Goal: Task Accomplishment & Management: Manage account settings

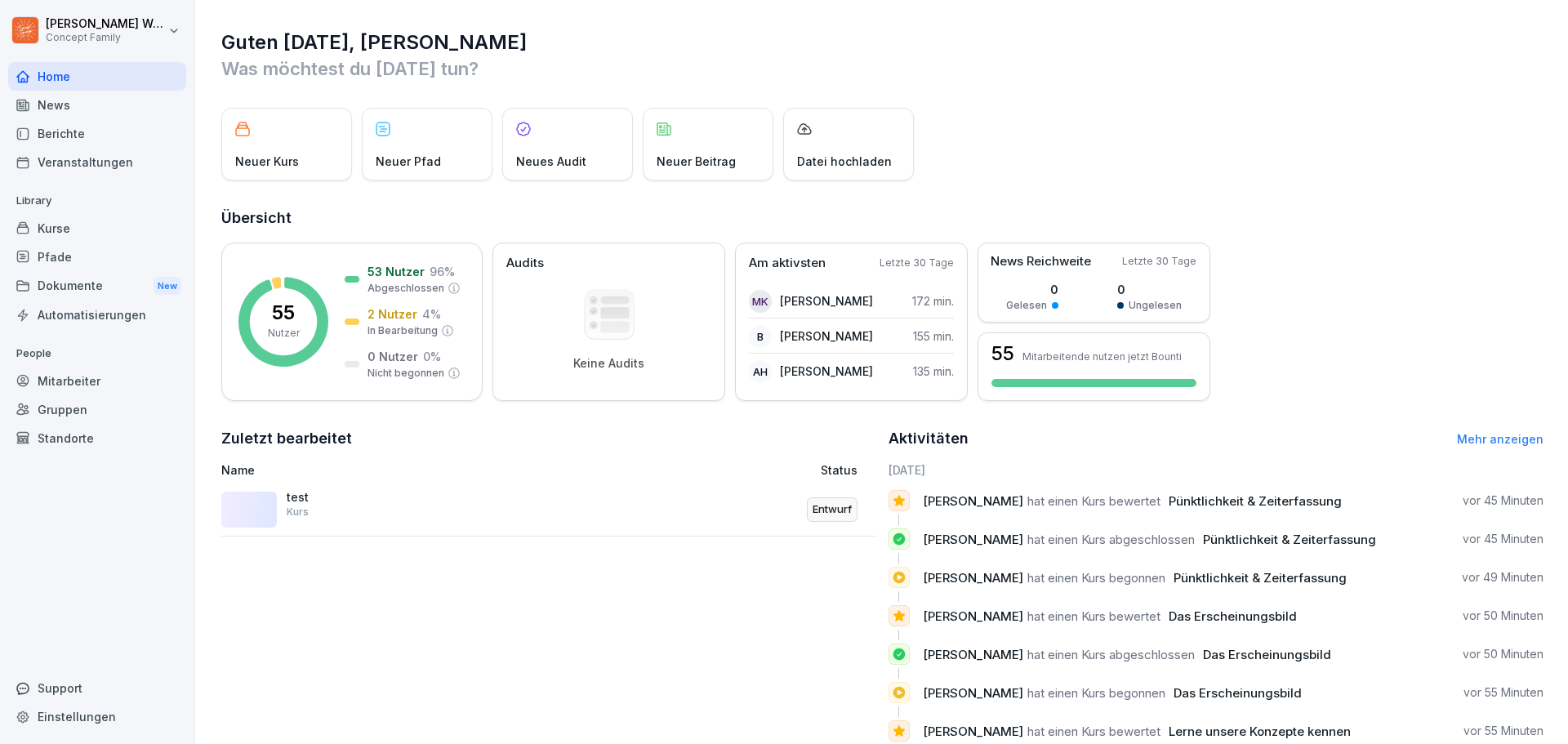
click at [89, 288] on div "Dokumente New" at bounding box center [97, 286] width 178 height 31
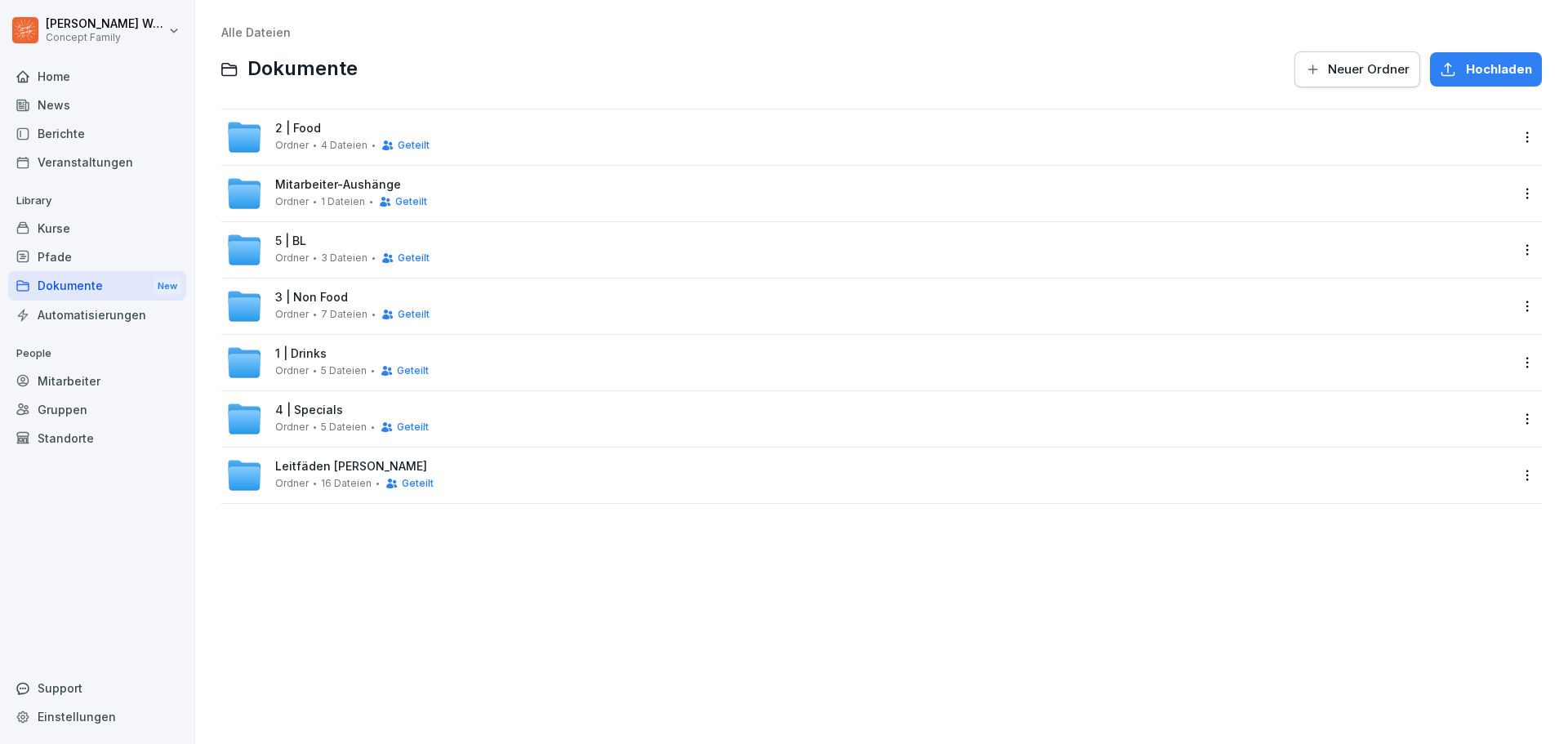
click at [129, 315] on div "Automatisierungen" at bounding box center [97, 315] width 178 height 29
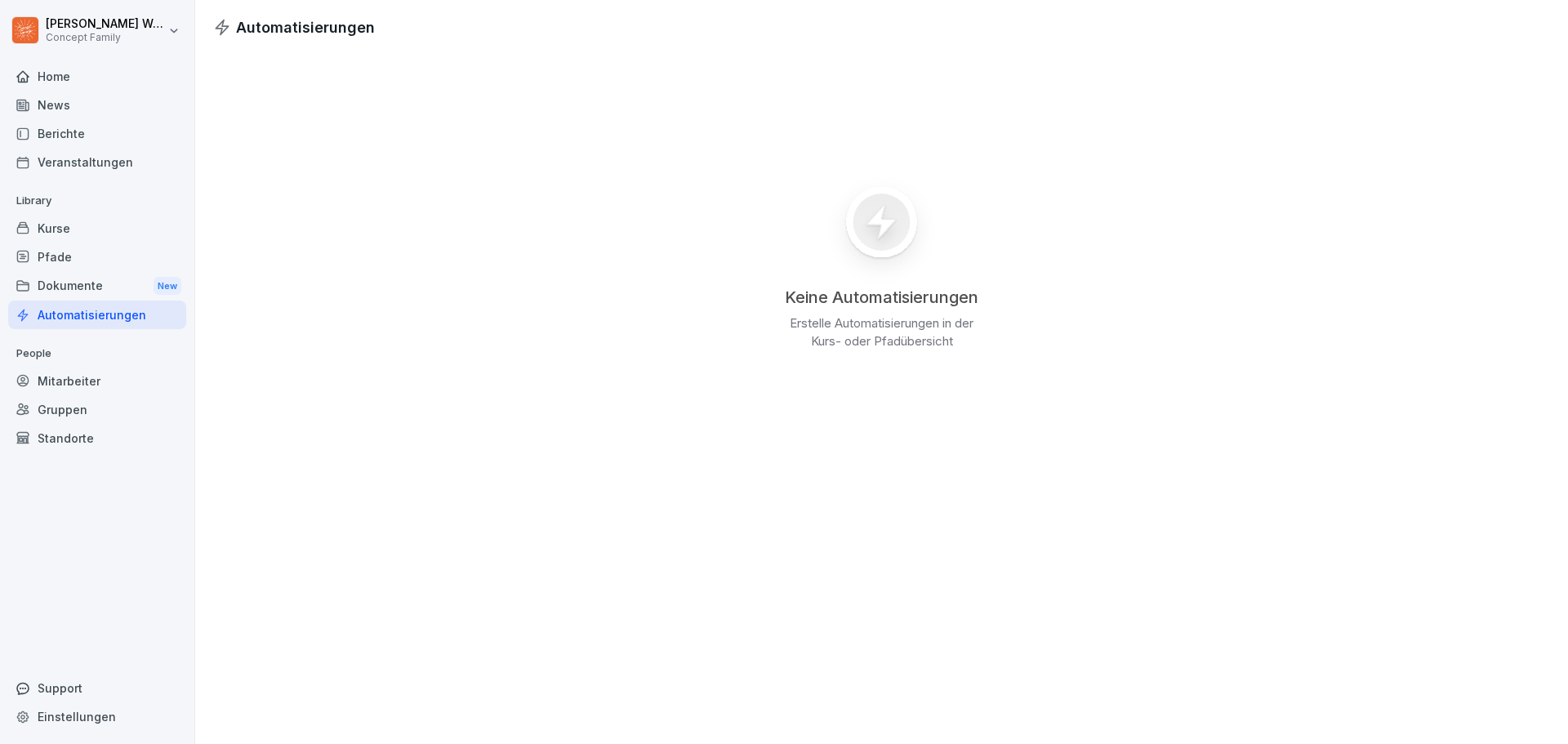
click at [48, 251] on div "Pfade" at bounding box center [97, 256] width 178 height 29
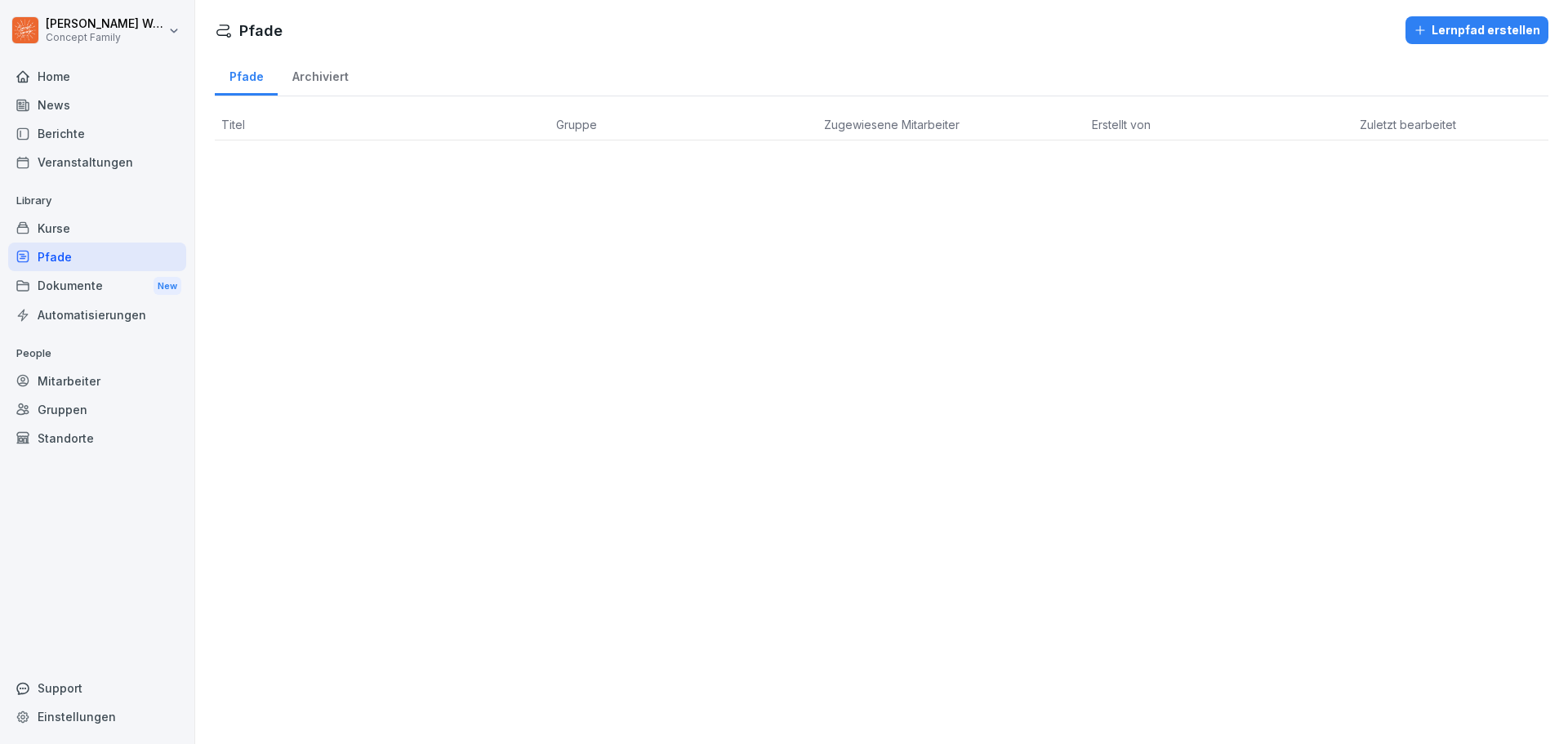
click at [59, 222] on div "Kurse" at bounding box center [97, 228] width 178 height 29
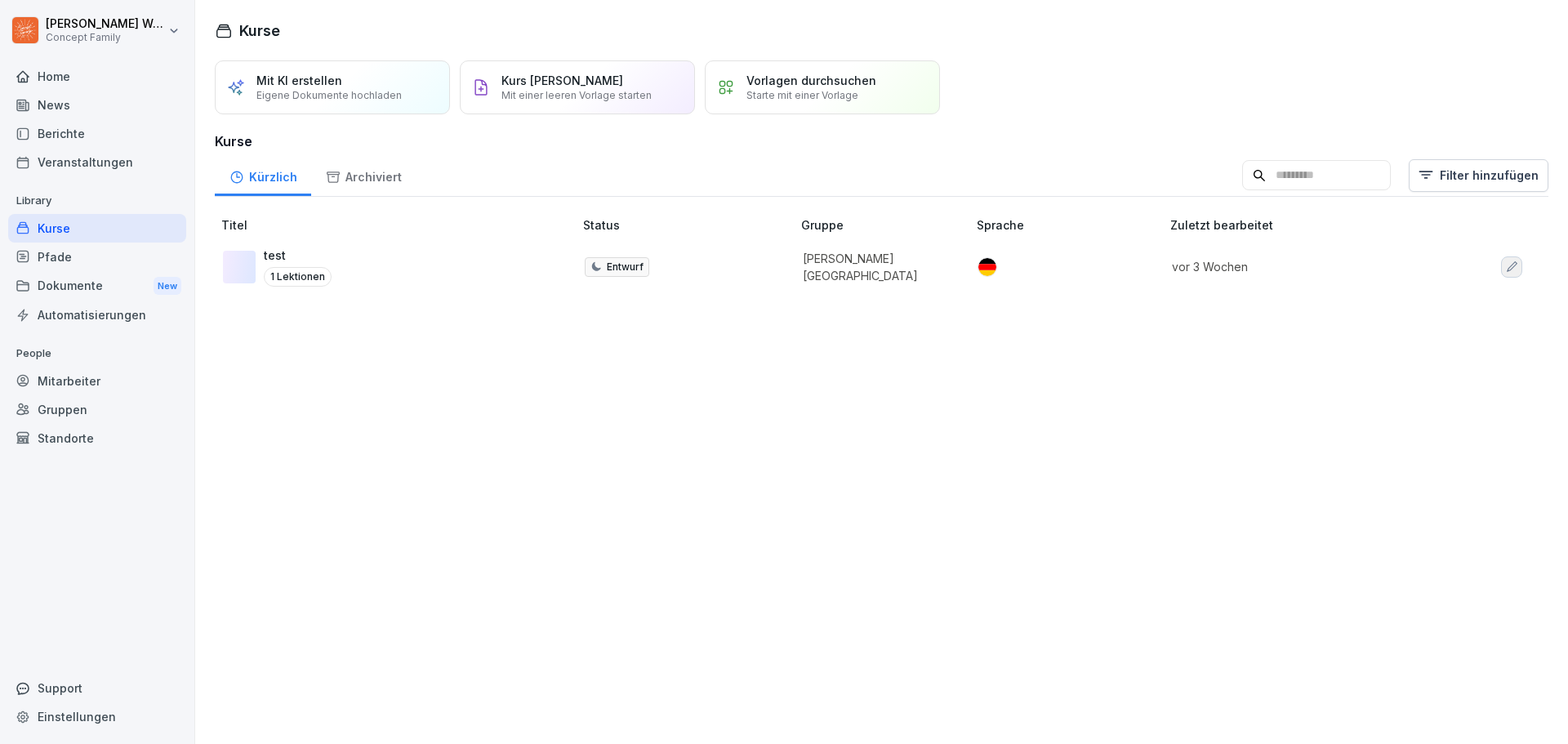
click at [610, 271] on p "Entwurf" at bounding box center [625, 267] width 37 height 15
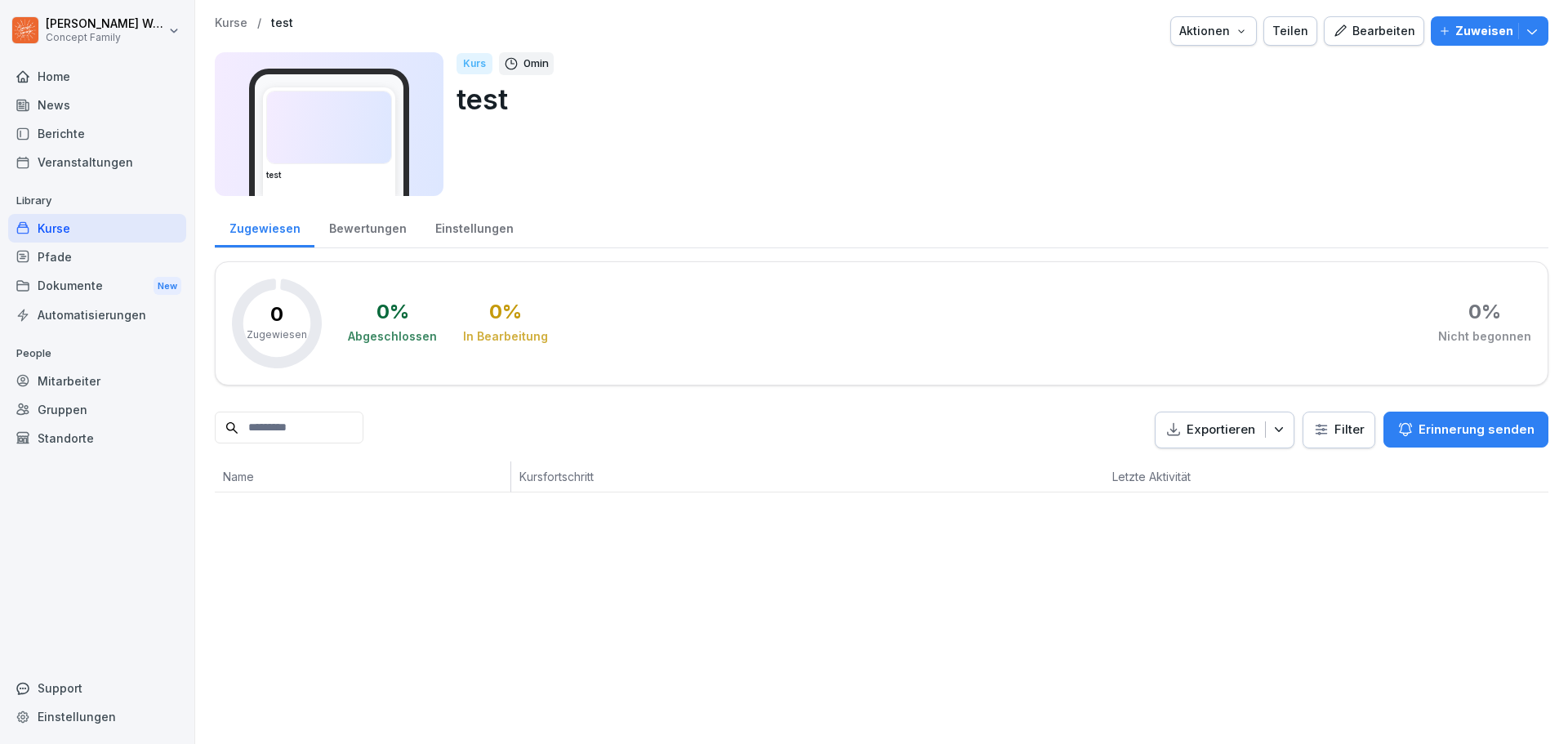
click at [481, 232] on div "Einstellungen" at bounding box center [474, 226] width 107 height 42
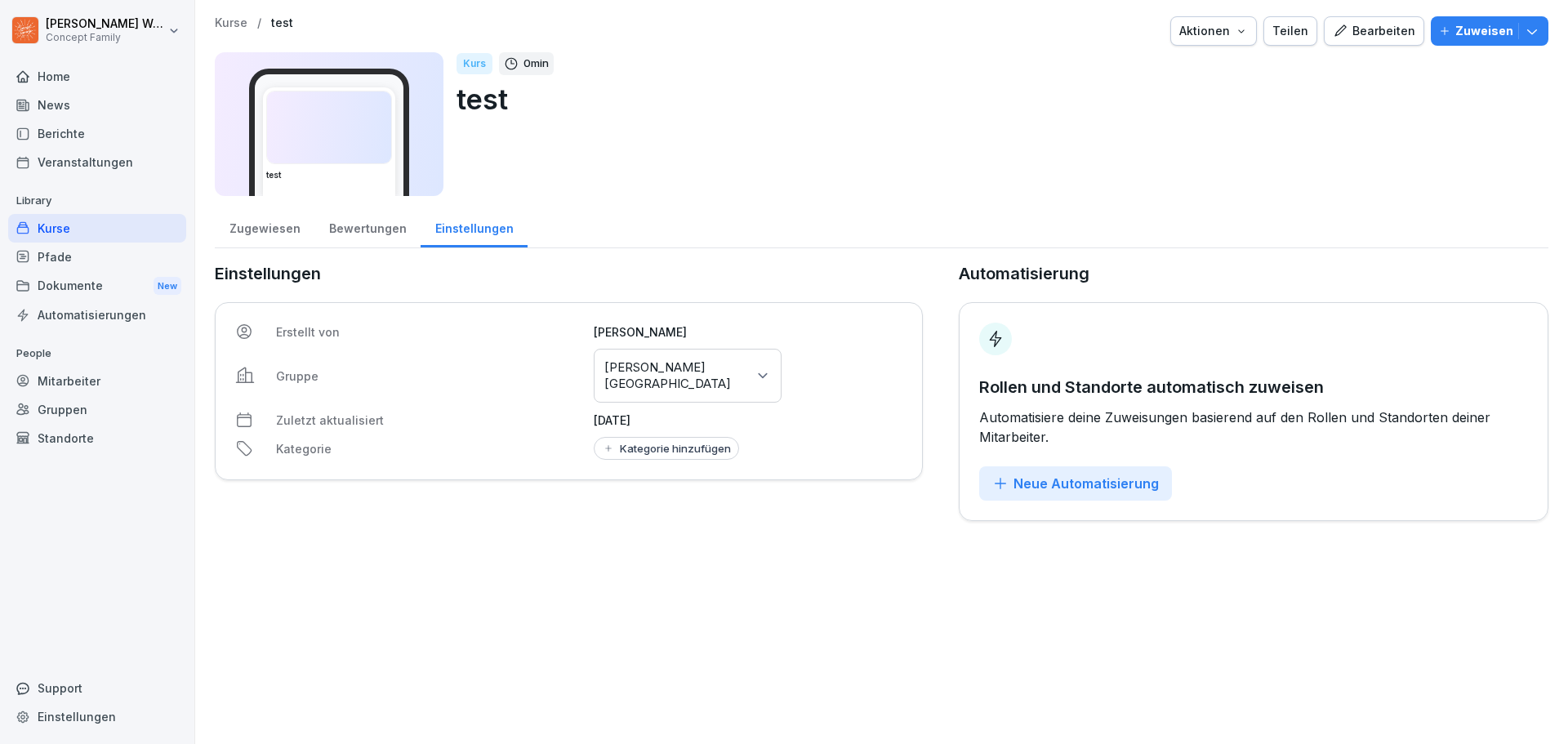
click at [1235, 38] on div "Aktionen" at bounding box center [1213, 31] width 68 height 18
click at [1384, 38] on div "Bearbeiten" at bounding box center [1374, 31] width 82 height 18
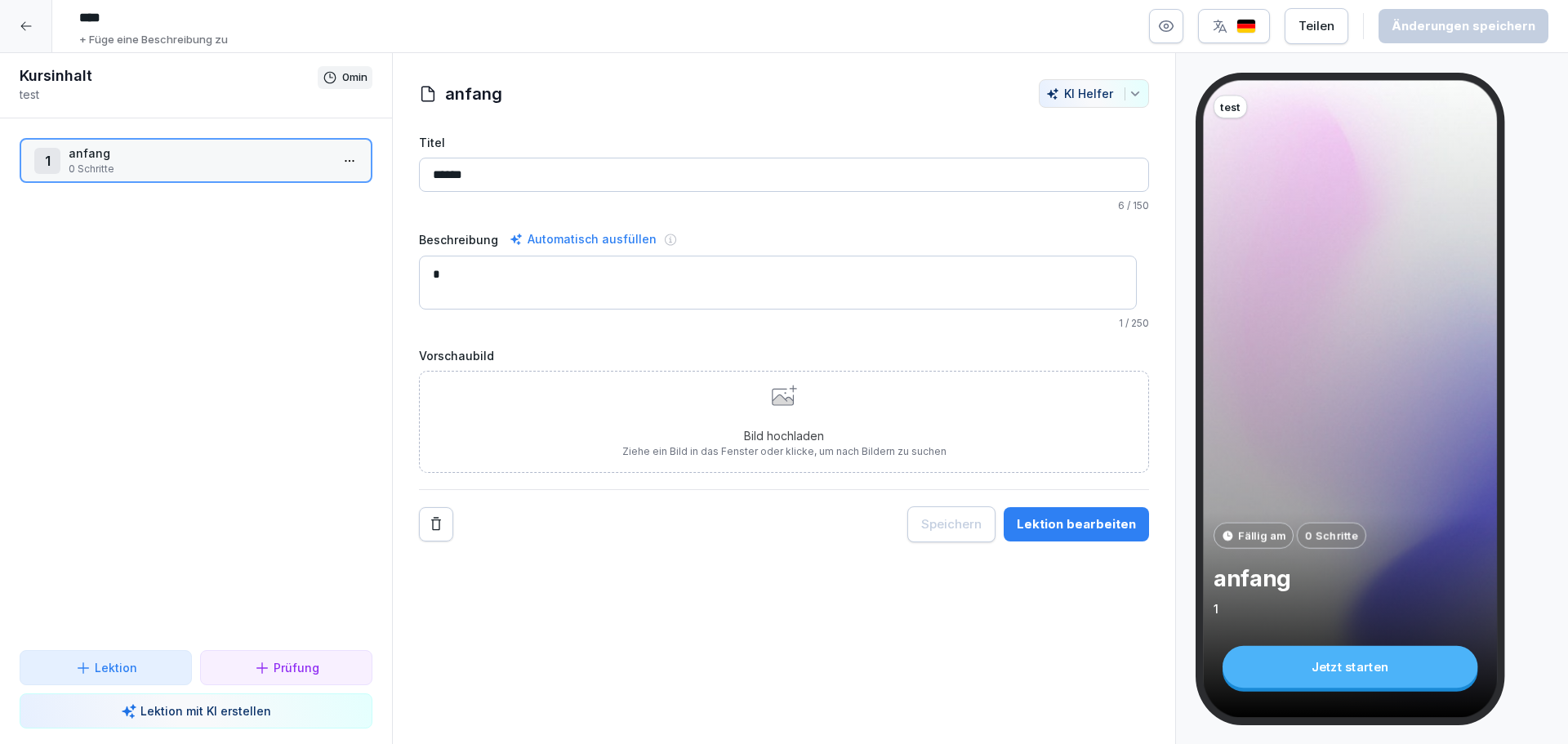
click at [26, 29] on icon at bounding box center [25, 25] width 13 height 13
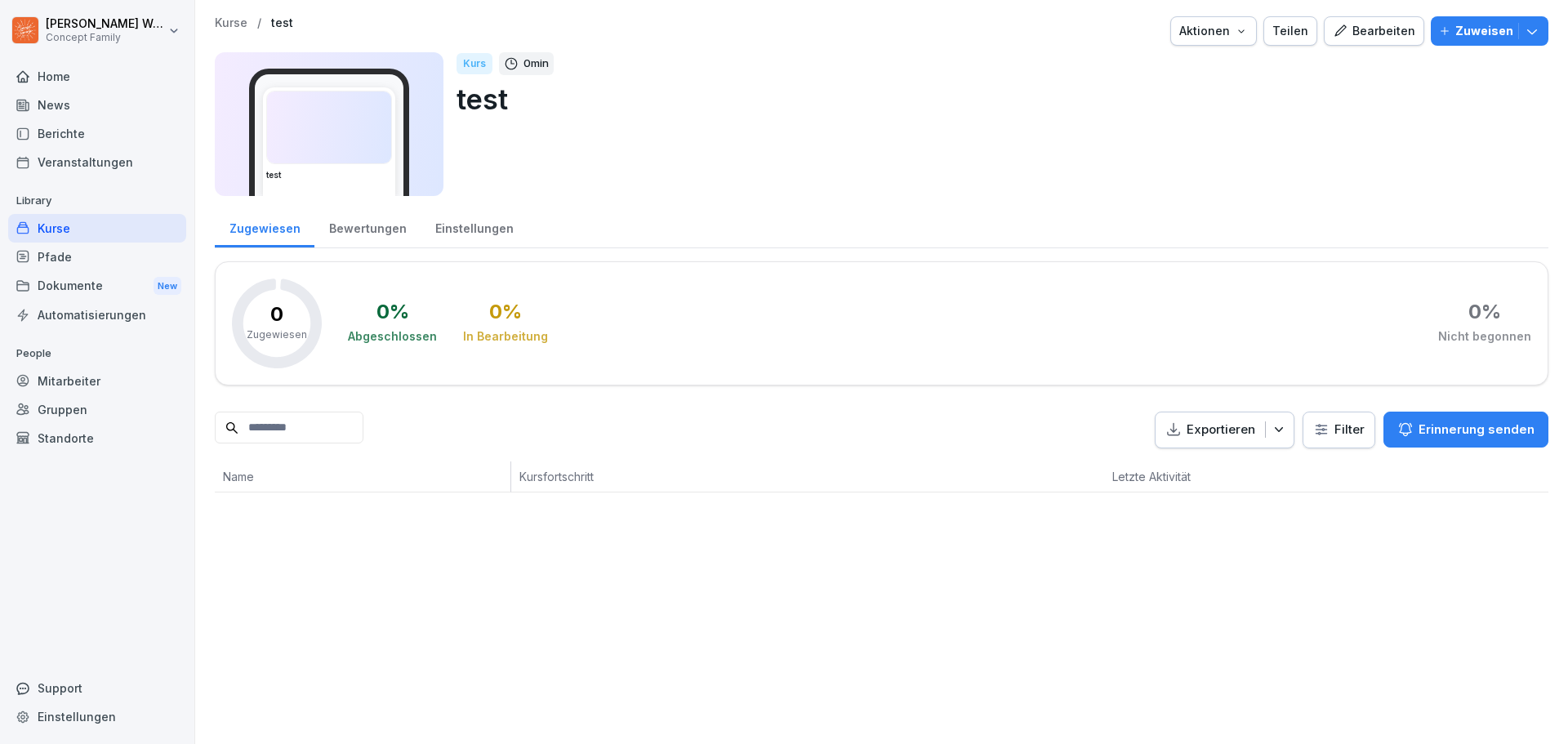
click at [371, 229] on div "Bewertungen" at bounding box center [366, 226] width 106 height 42
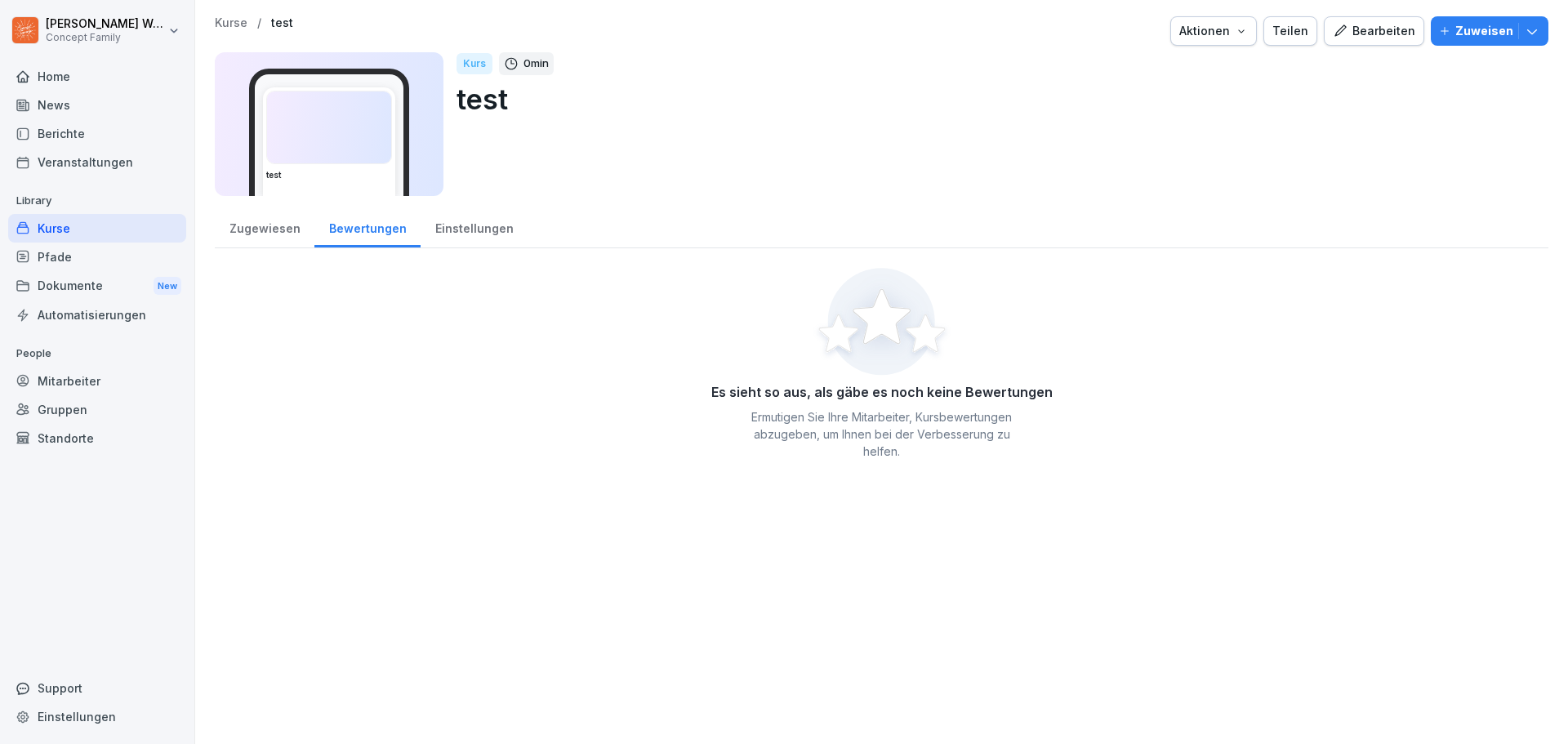
click at [445, 228] on div "Einstellungen" at bounding box center [474, 226] width 107 height 42
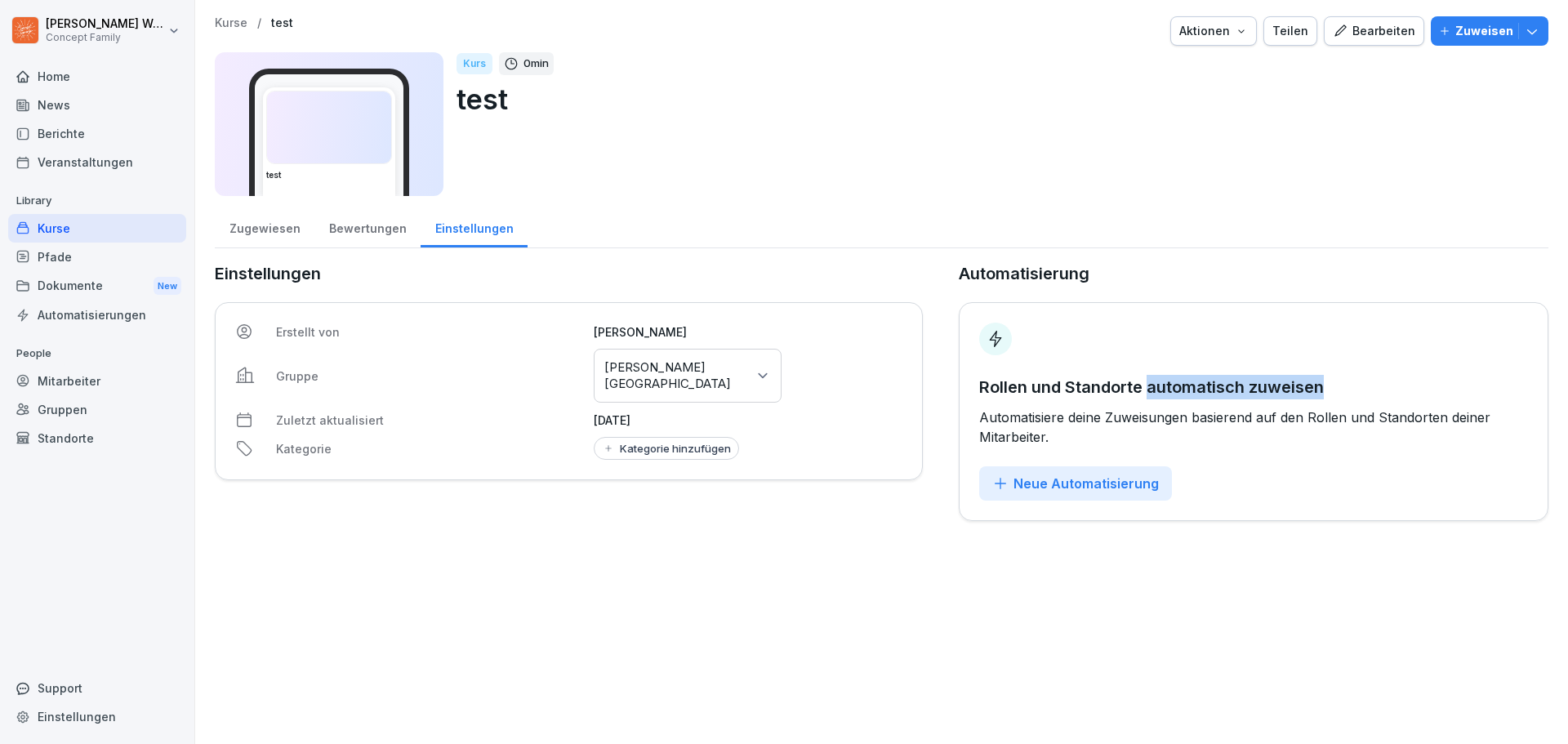
drag, startPoint x: 1140, startPoint y: 383, endPoint x: 1340, endPoint y: 383, distance: 200.0
click at [1340, 383] on p "Rollen und Standorte automatisch zuweisen" at bounding box center [1253, 387] width 548 height 24
click at [90, 161] on div "Veranstaltungen" at bounding box center [97, 162] width 178 height 29
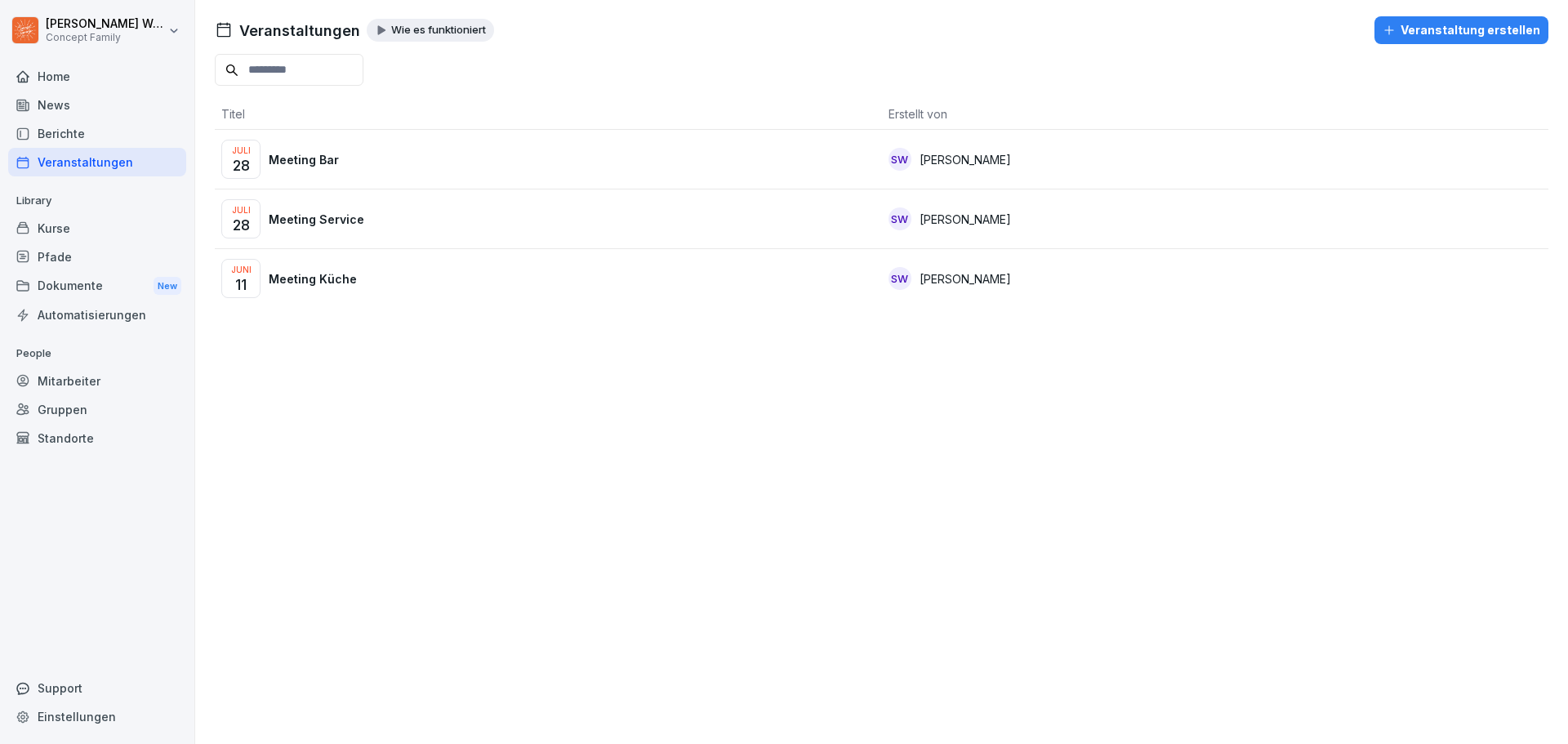
click at [81, 101] on div "News" at bounding box center [97, 105] width 178 height 29
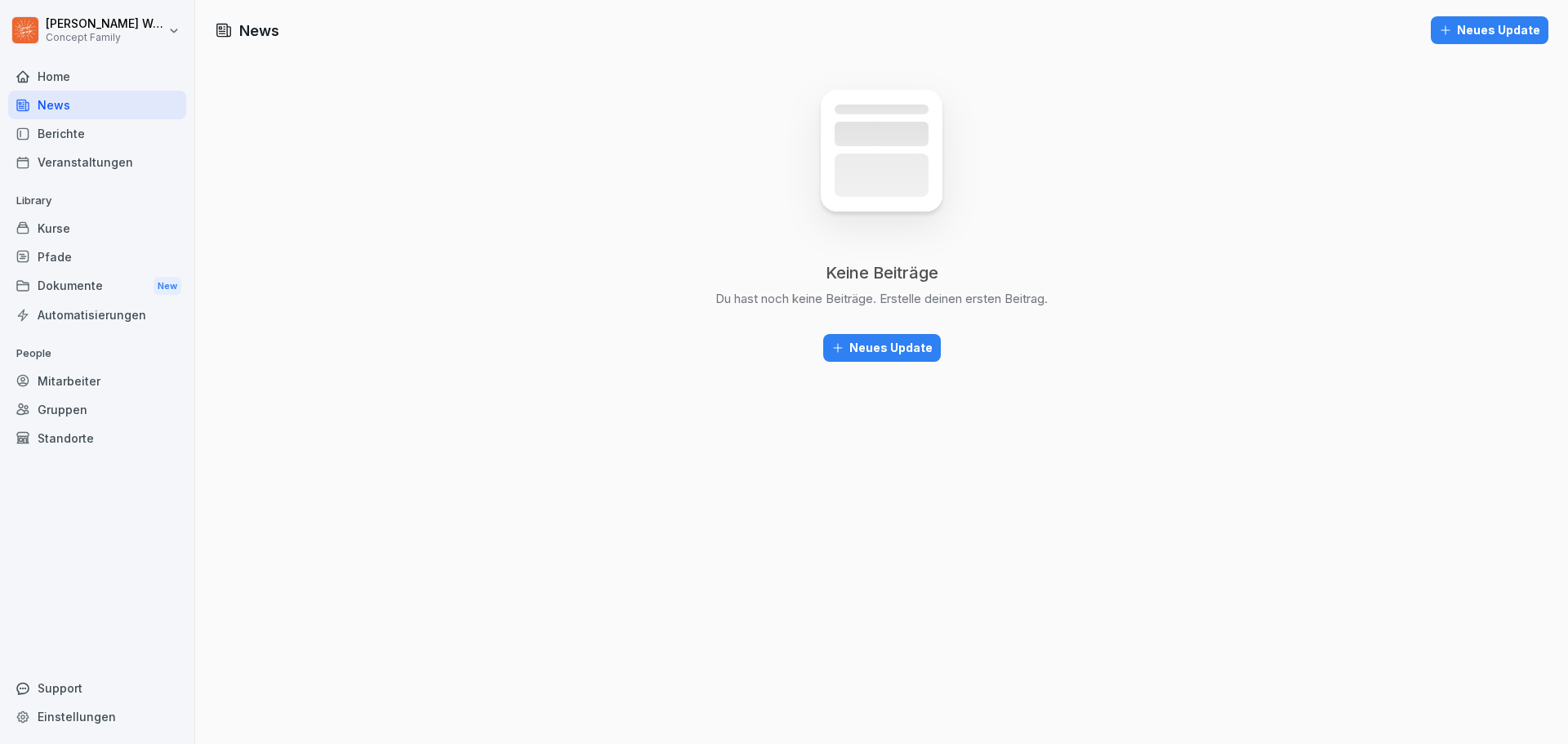
click at [66, 135] on div "Berichte" at bounding box center [97, 133] width 178 height 29
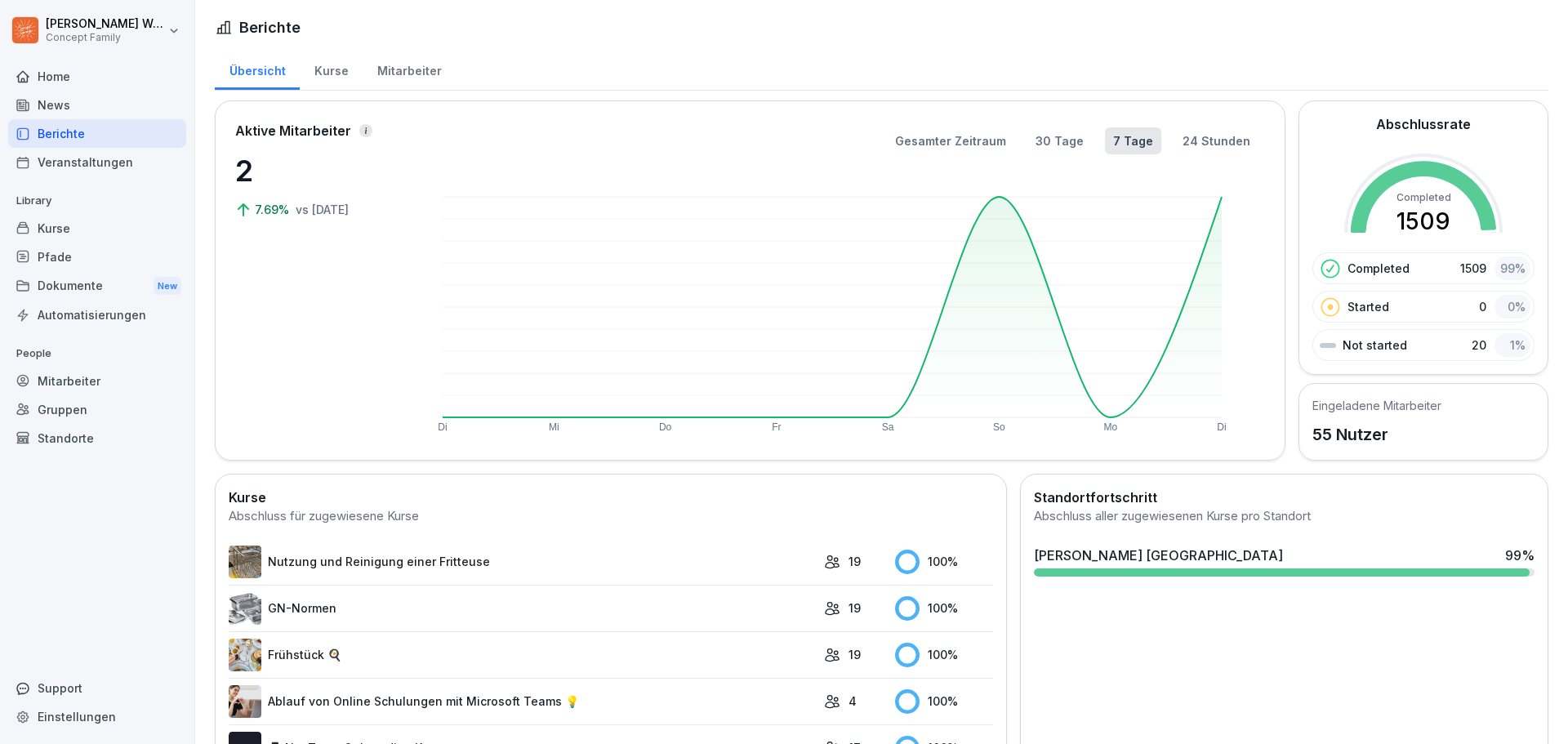
click at [64, 105] on div "News" at bounding box center [97, 105] width 178 height 29
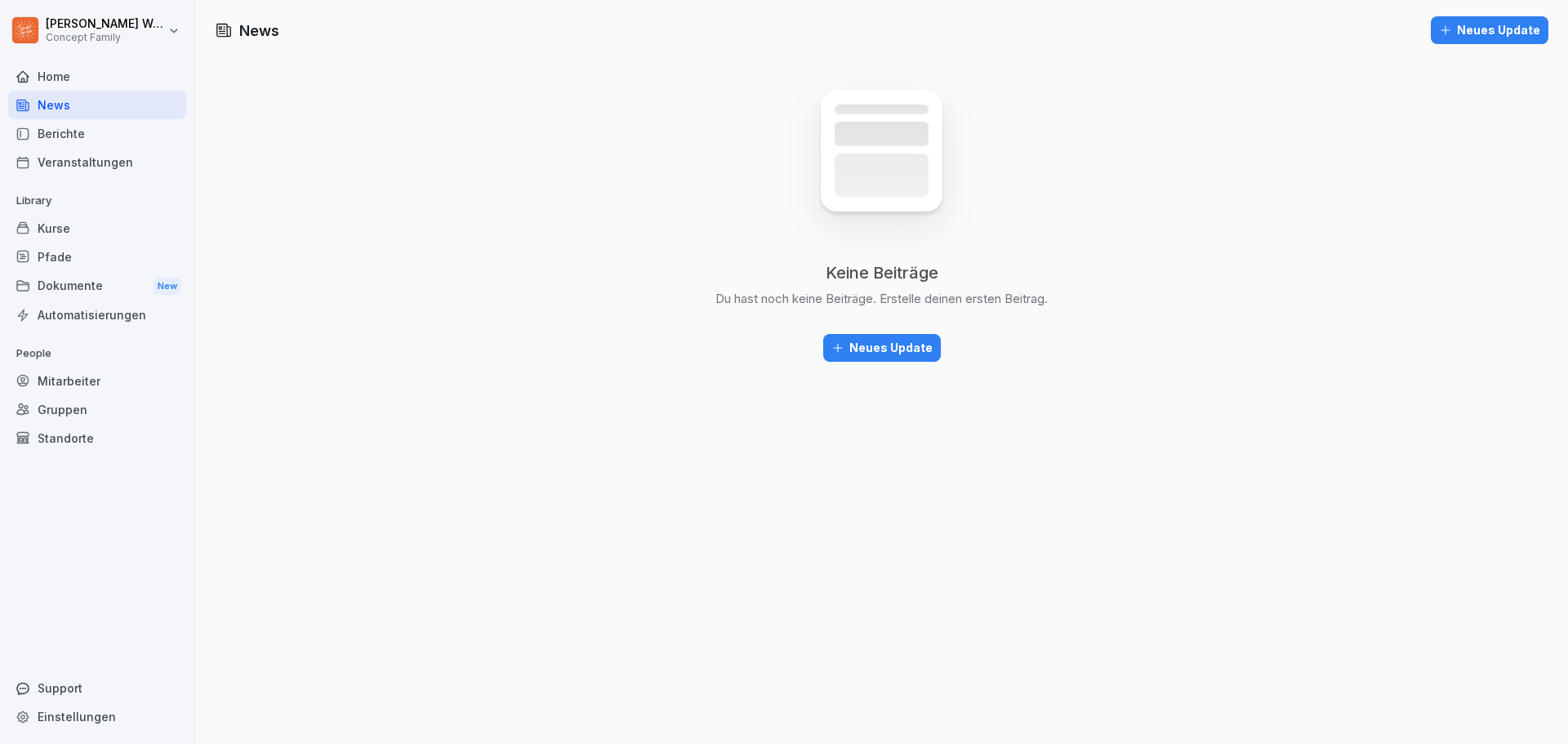
click at [80, 135] on div "Berichte" at bounding box center [97, 133] width 178 height 29
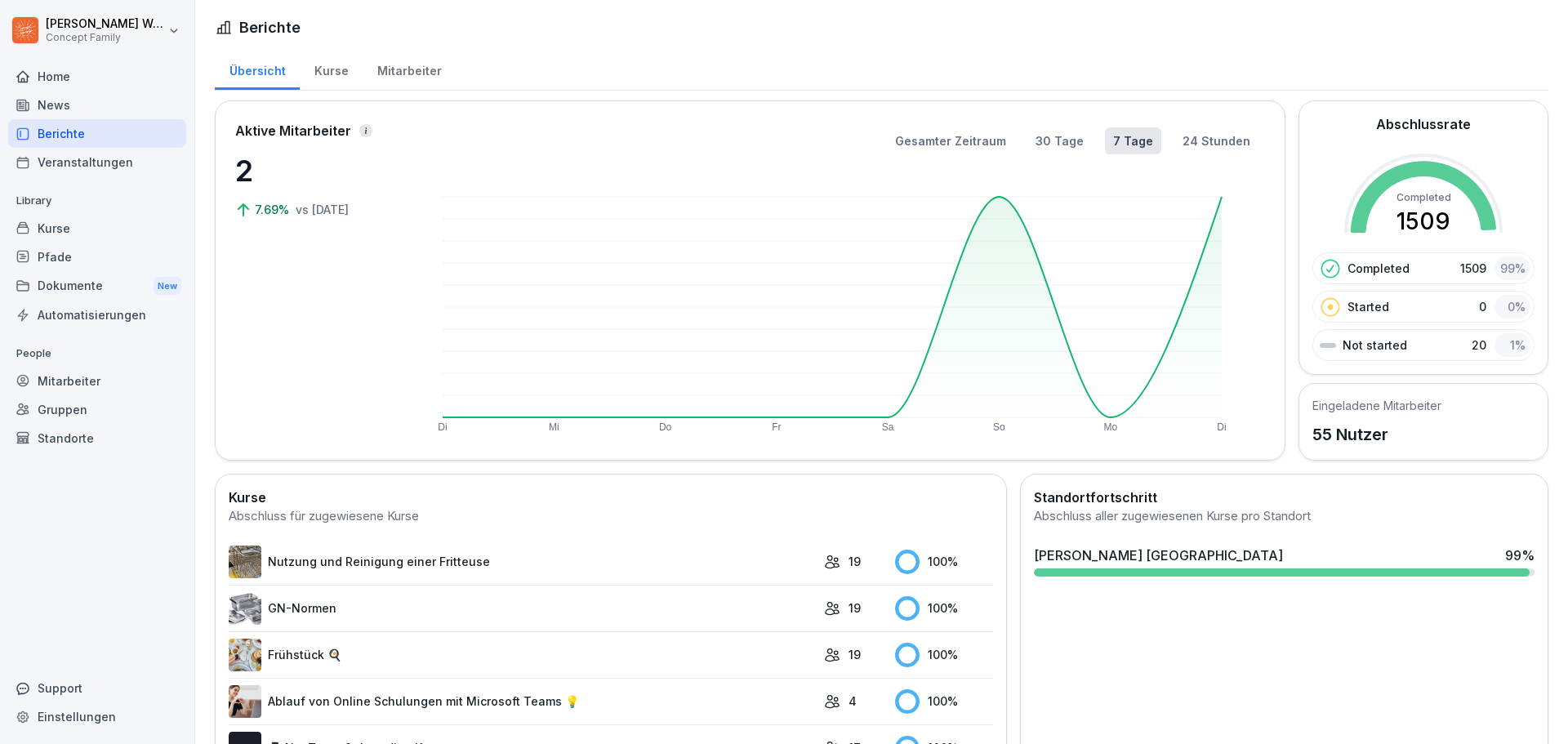
click at [105, 163] on div "Veranstaltungen" at bounding box center [97, 162] width 178 height 29
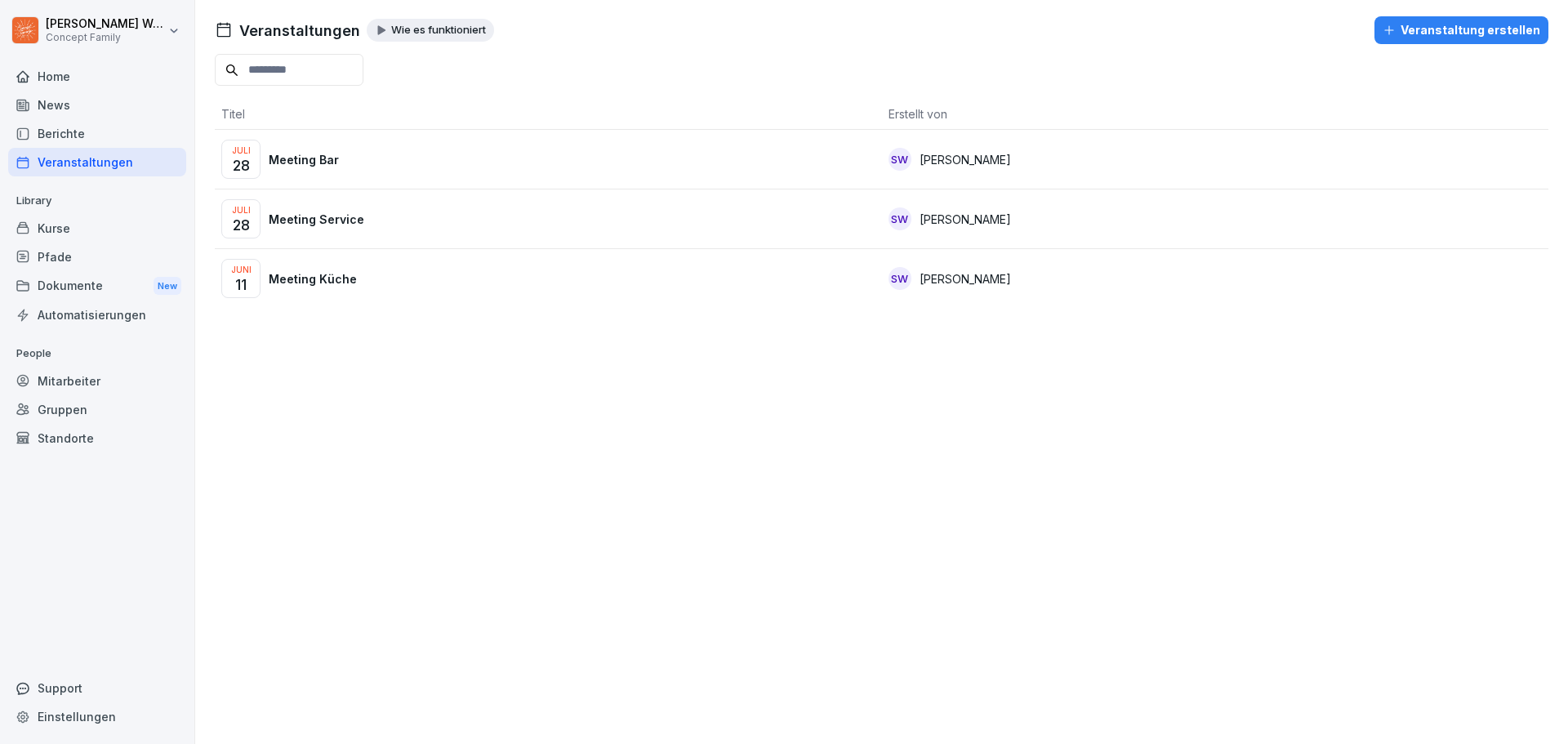
click at [81, 379] on div "Mitarbeiter" at bounding box center [97, 380] width 178 height 29
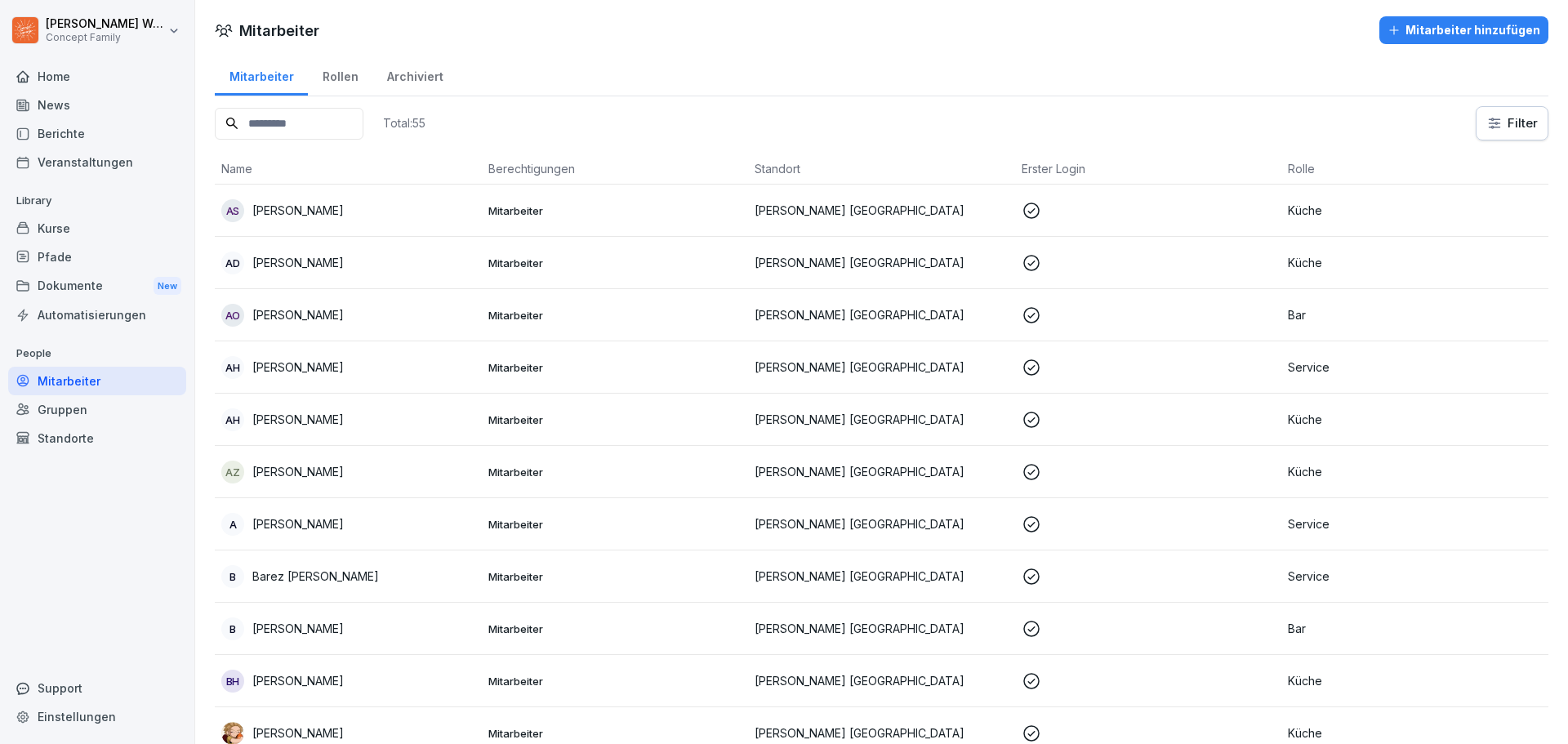
click at [84, 289] on div "Dokumente New" at bounding box center [97, 286] width 178 height 31
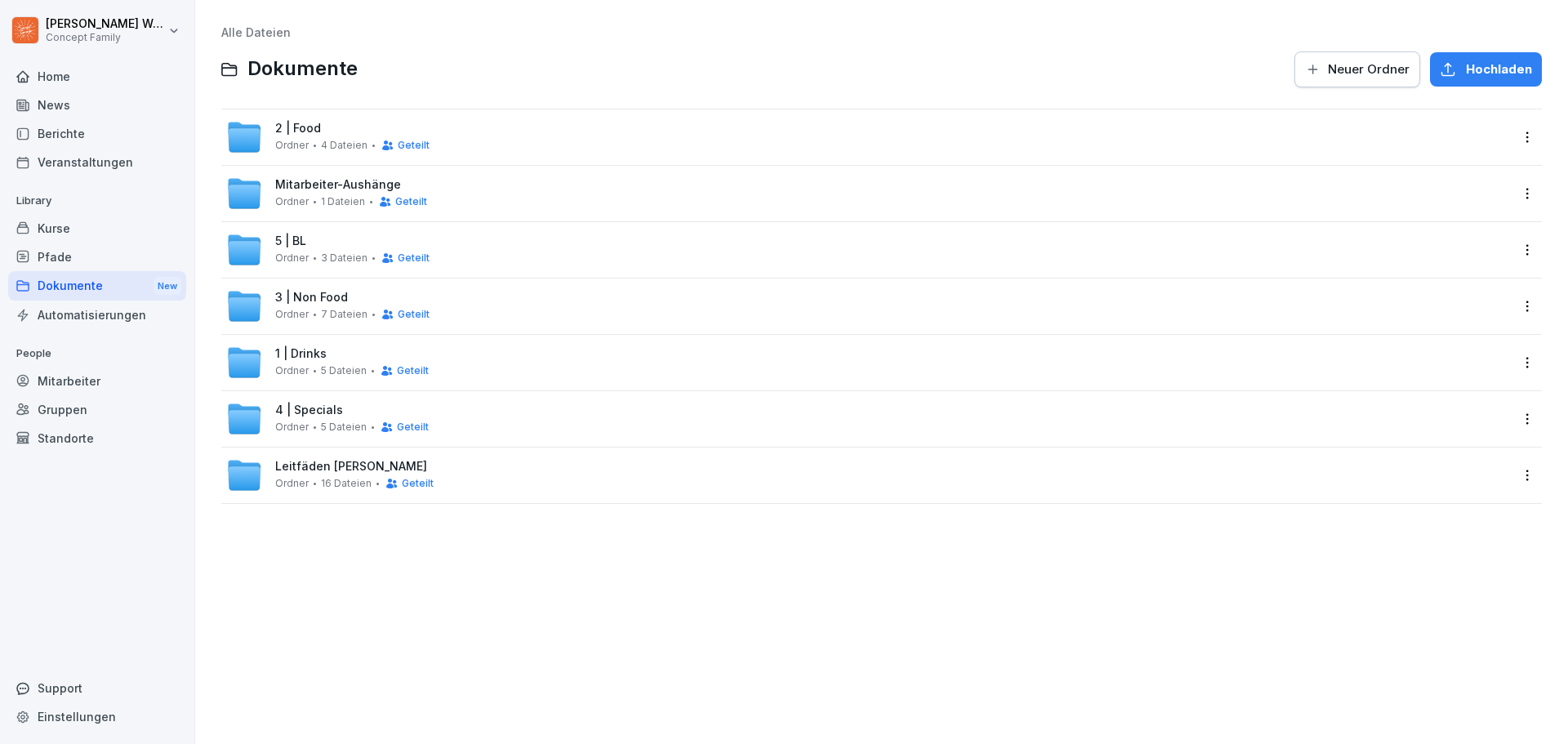
click at [71, 383] on div "Mitarbeiter" at bounding box center [97, 380] width 178 height 29
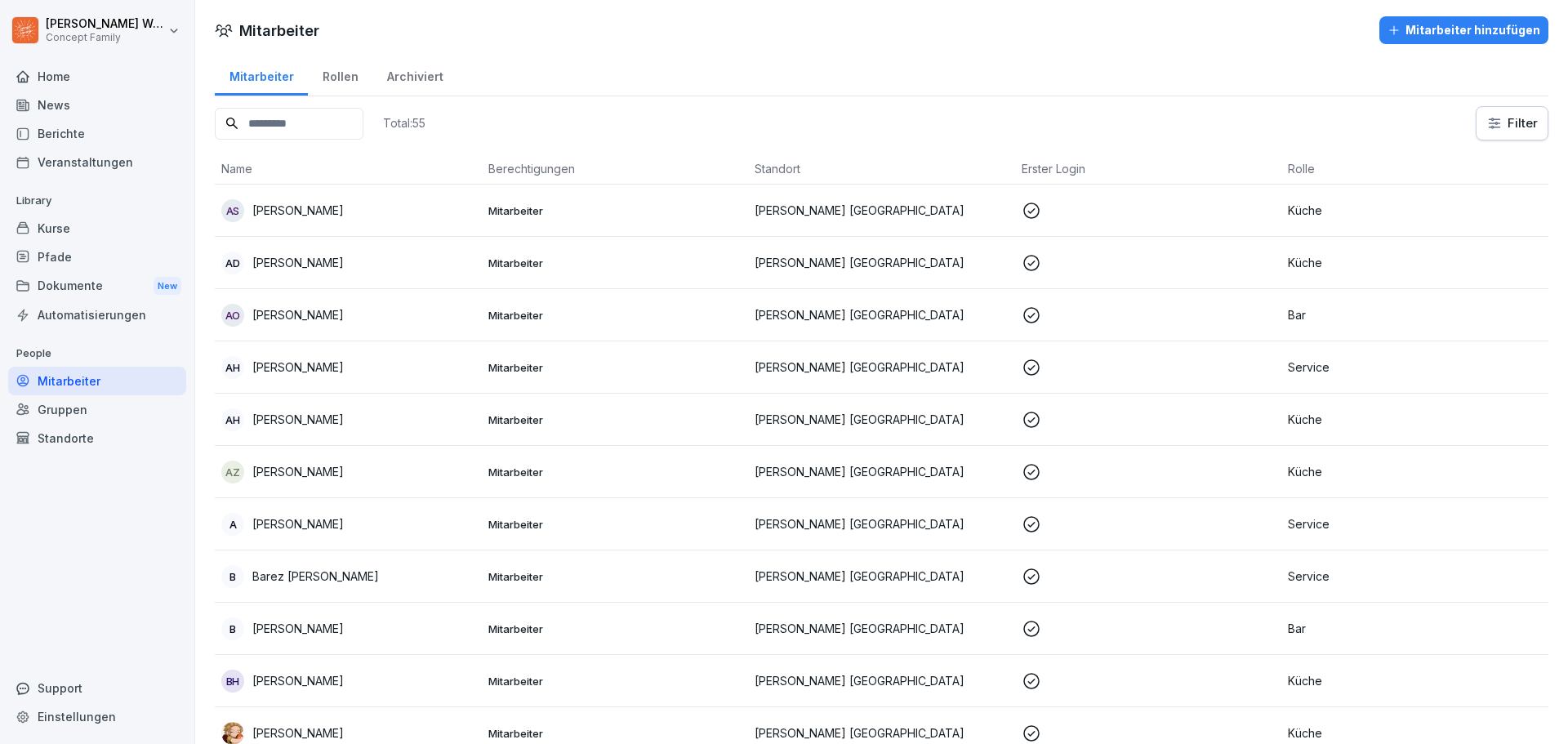
click at [323, 120] on input at bounding box center [289, 123] width 149 height 31
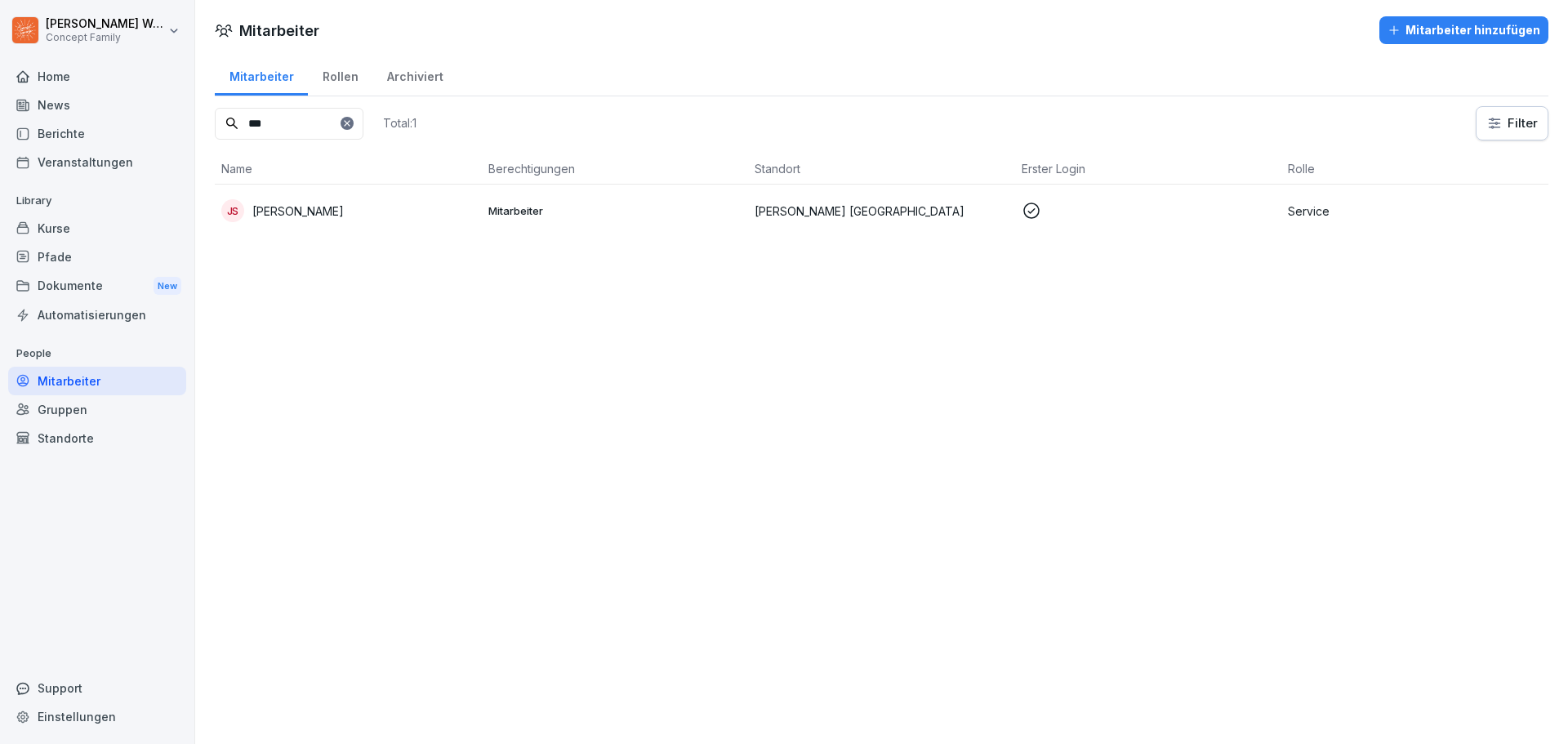
type input "***"
click at [303, 203] on p "[PERSON_NAME]" at bounding box center [298, 212] width 92 height 17
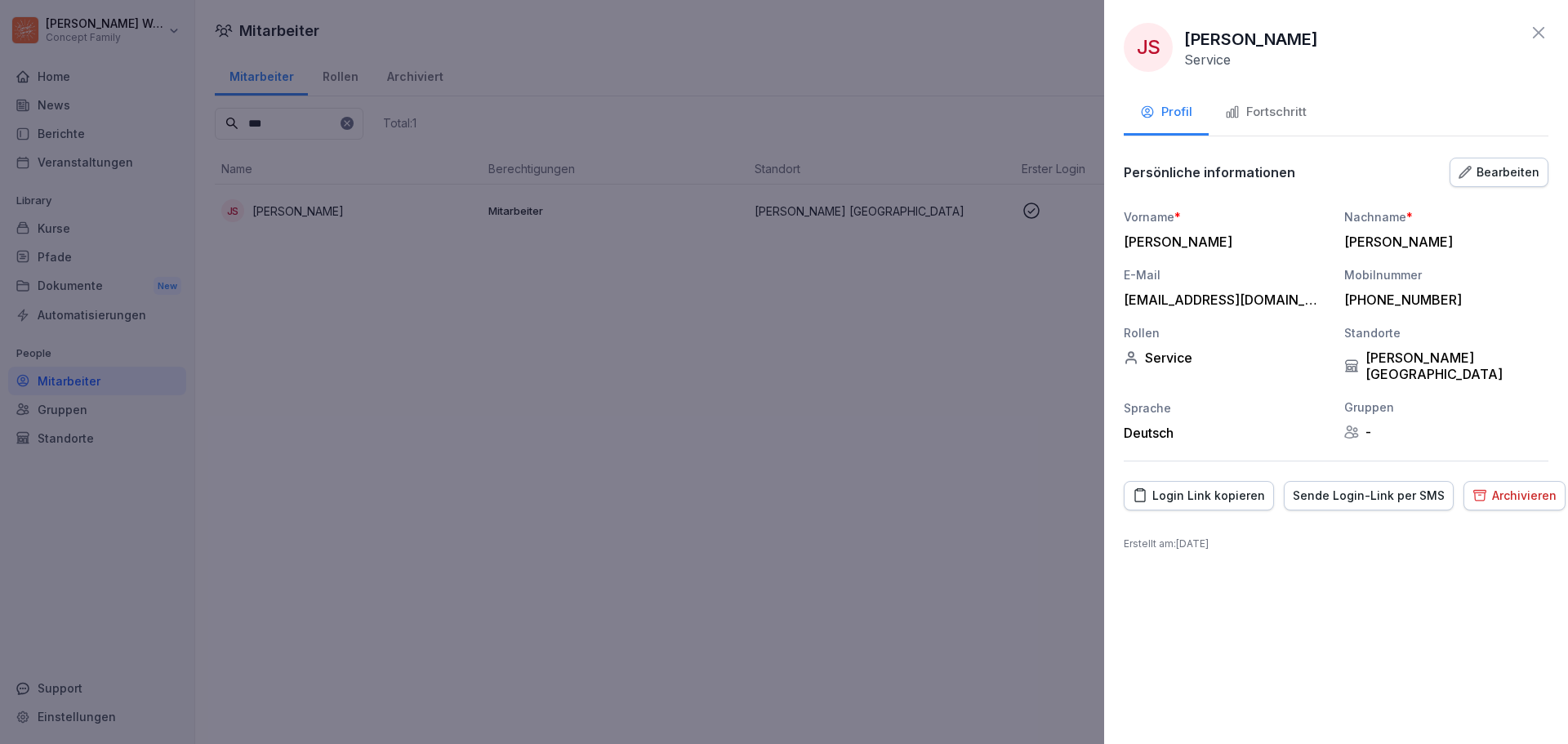
click at [1523, 176] on div "Bearbeiten" at bounding box center [1499, 172] width 80 height 18
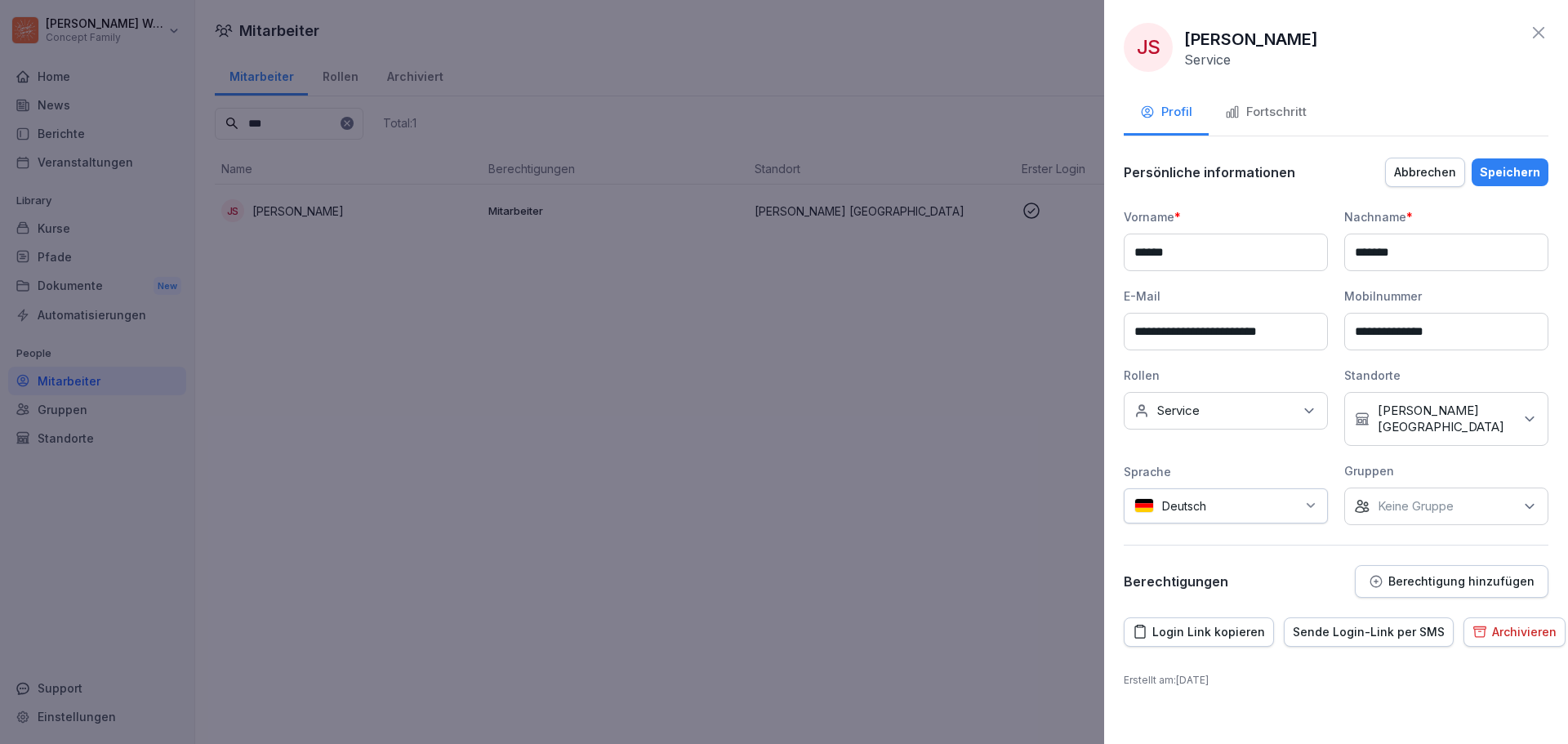
click at [1521, 592] on button "Berechtigung hinzufügen" at bounding box center [1451, 581] width 193 height 32
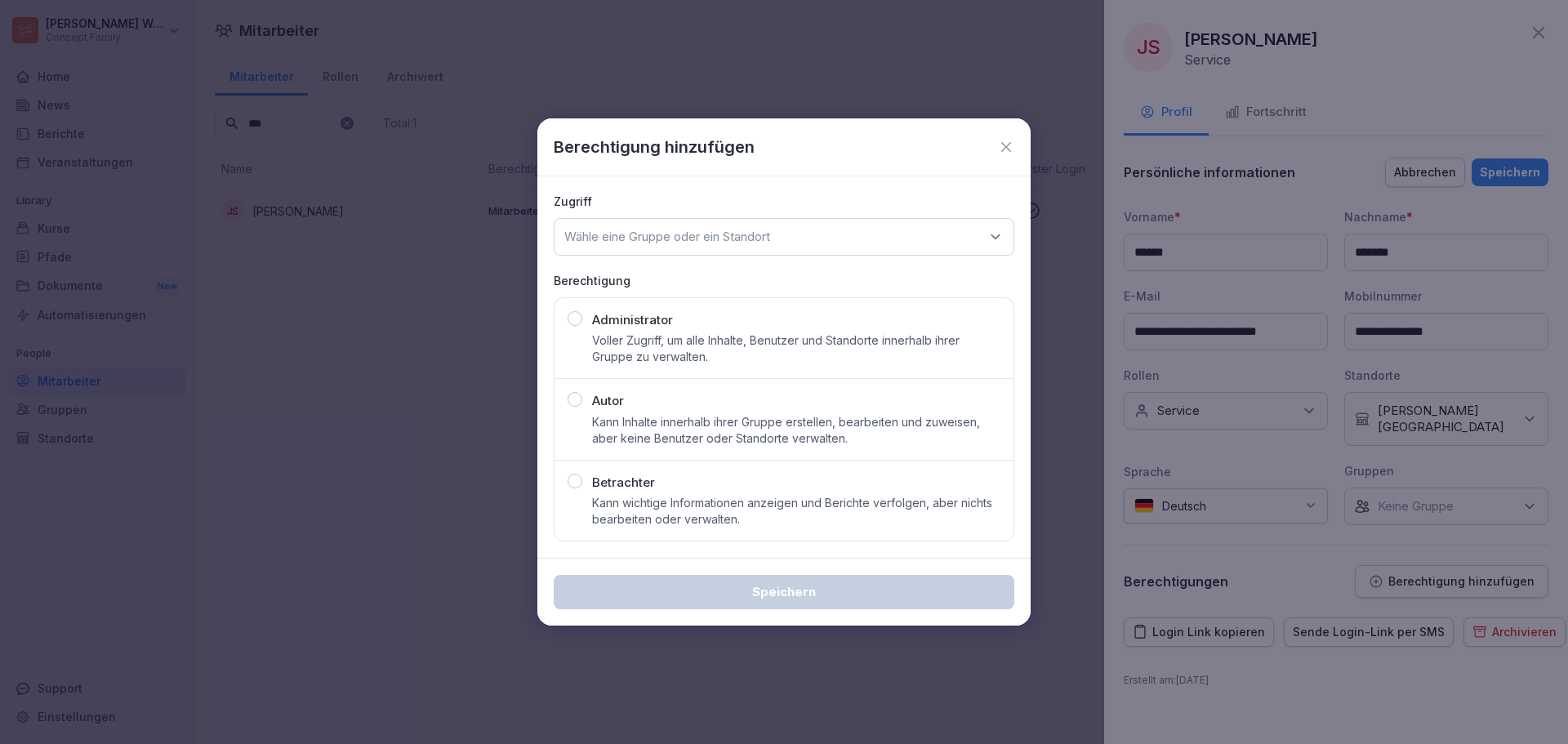
click at [1009, 145] on icon at bounding box center [1006, 147] width 17 height 17
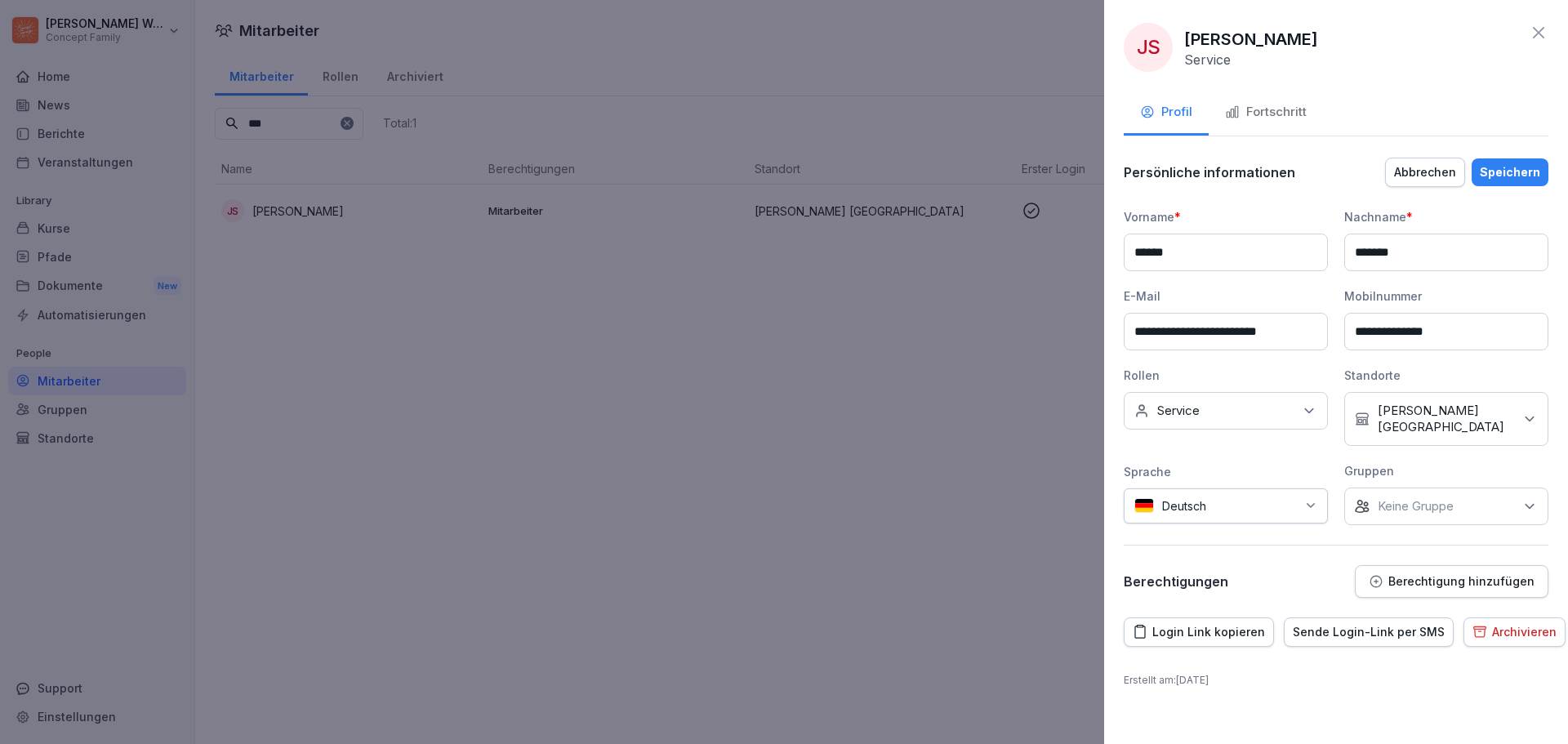
click at [1542, 31] on icon at bounding box center [1538, 32] width 19 height 19
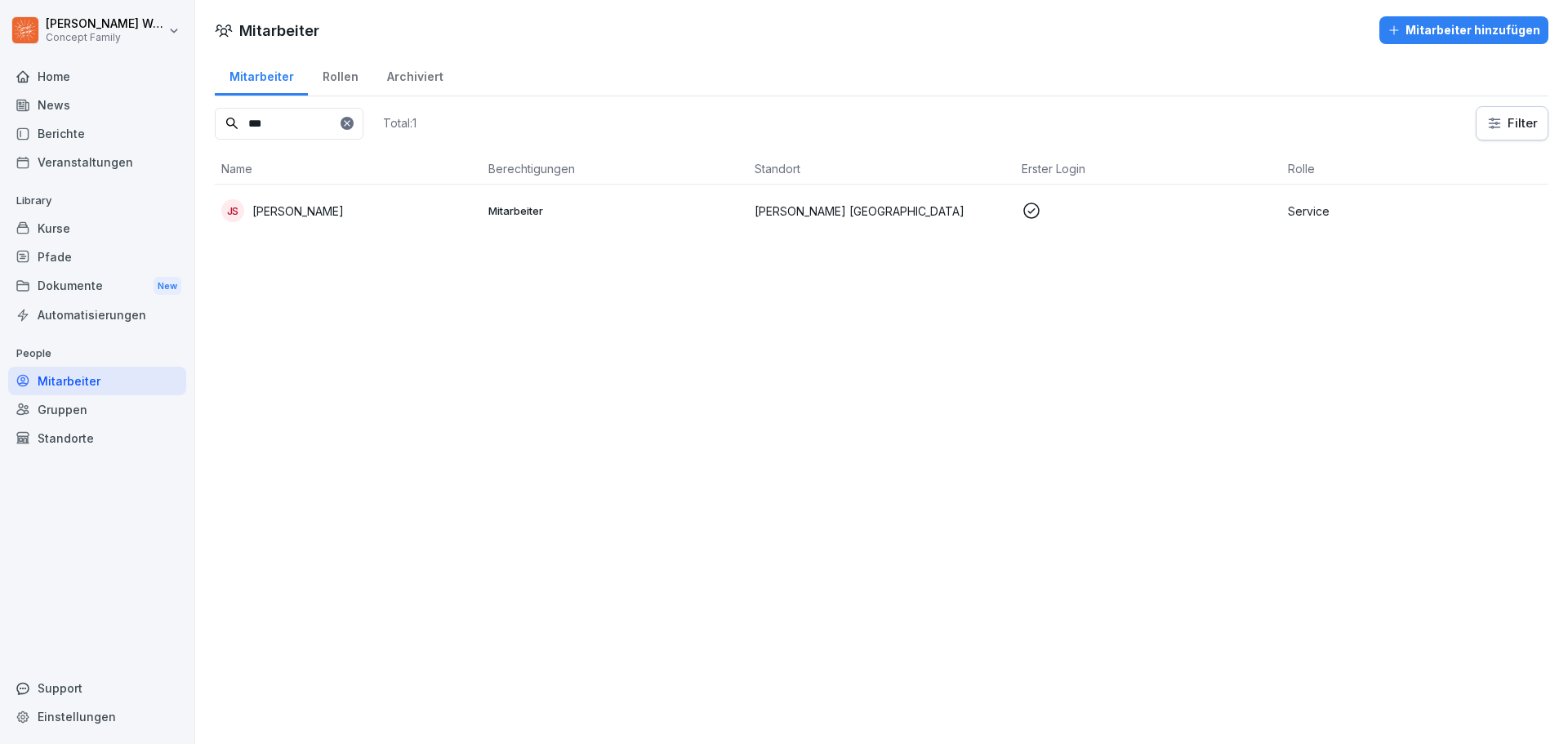
click at [64, 109] on div "News" at bounding box center [97, 105] width 178 height 29
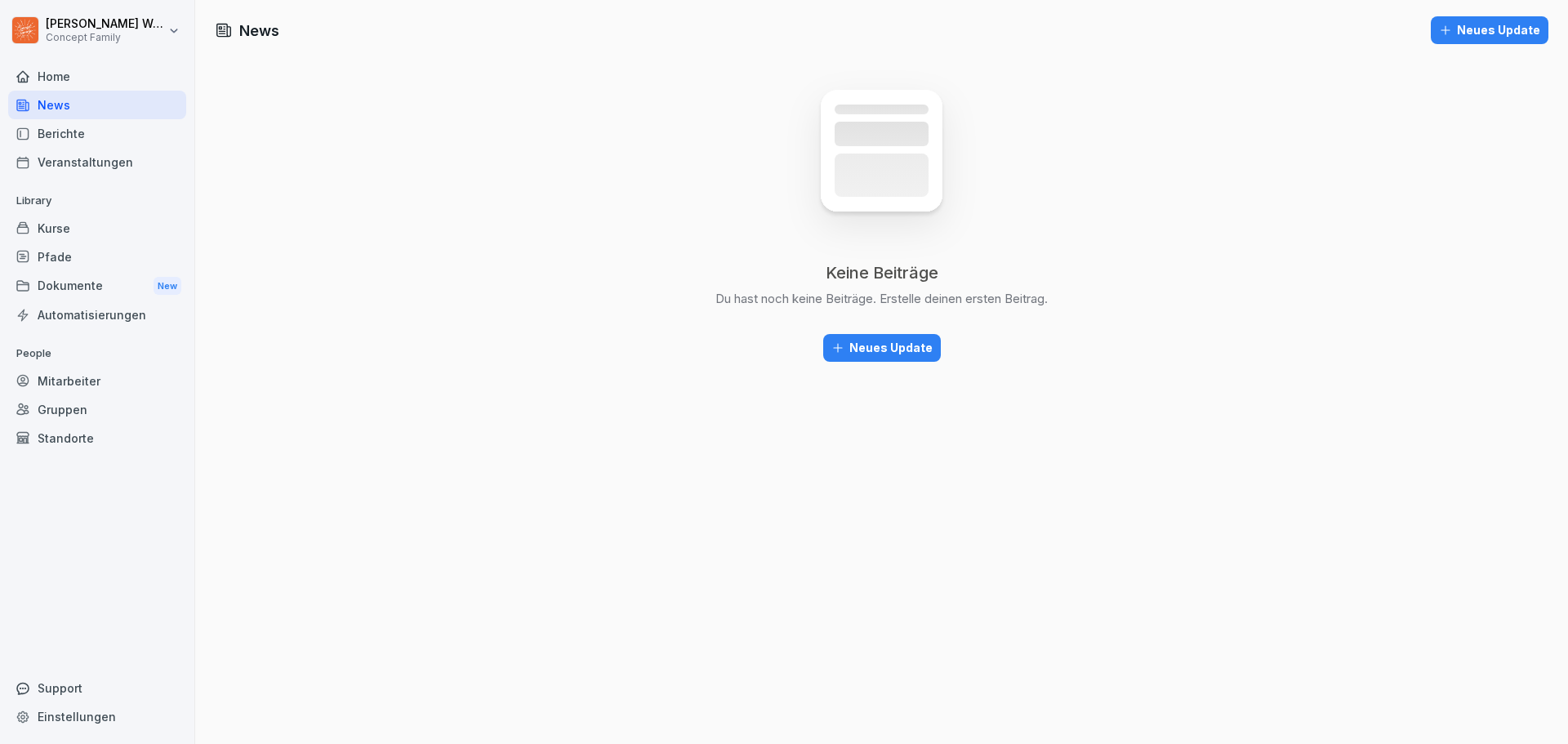
click at [889, 351] on div "Neues Update" at bounding box center [882, 348] width 101 height 18
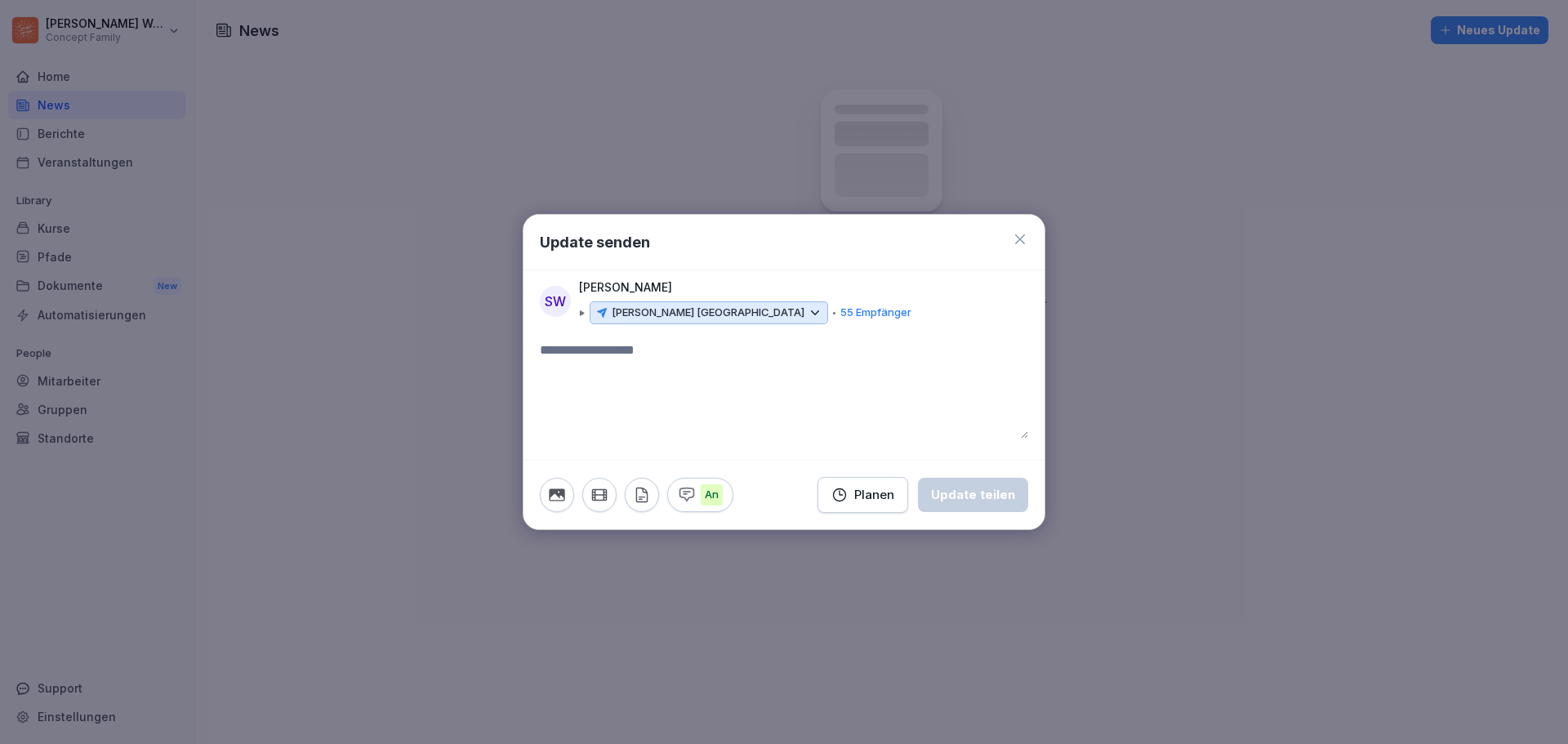
click at [807, 317] on icon at bounding box center [814, 312] width 15 height 15
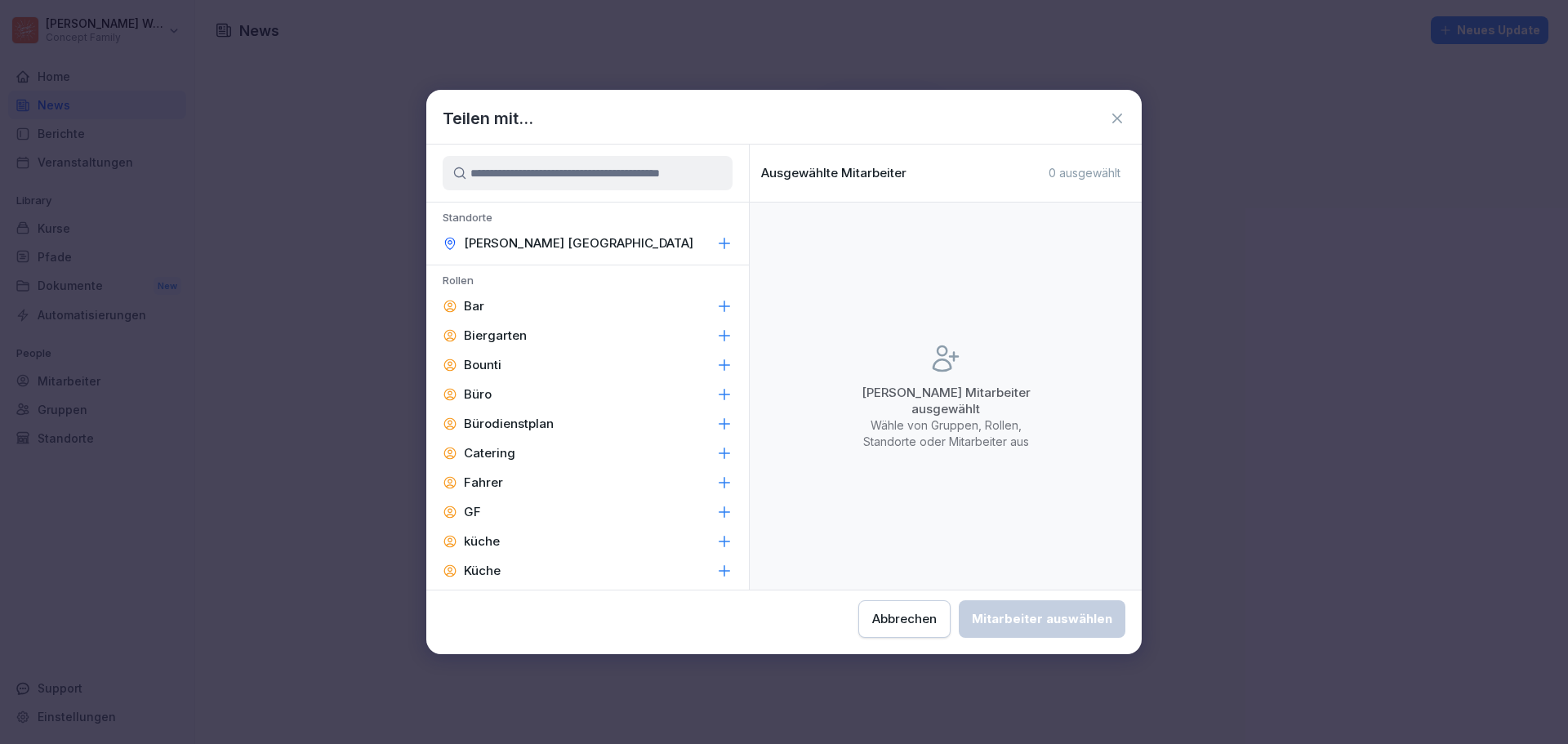
click at [957, 448] on div "Keine Mitarbeiter ausgewählt Wähle von Gruppen, Rollen, Standorte oder Mitarbei…" at bounding box center [945, 396] width 392 height 387
click at [819, 178] on p "Ausgewählte Mitarbeiter" at bounding box center [833, 173] width 145 height 15
drag, startPoint x: 909, startPoint y: 380, endPoint x: 923, endPoint y: 380, distance: 14.0
click at [913, 381] on div "Keine Mitarbeiter ausgewählt Wähle von Gruppen, Rollen, Standorte oder Mitarbei…" at bounding box center [945, 395] width 196 height 108
click at [951, 370] on icon at bounding box center [945, 358] width 32 height 32
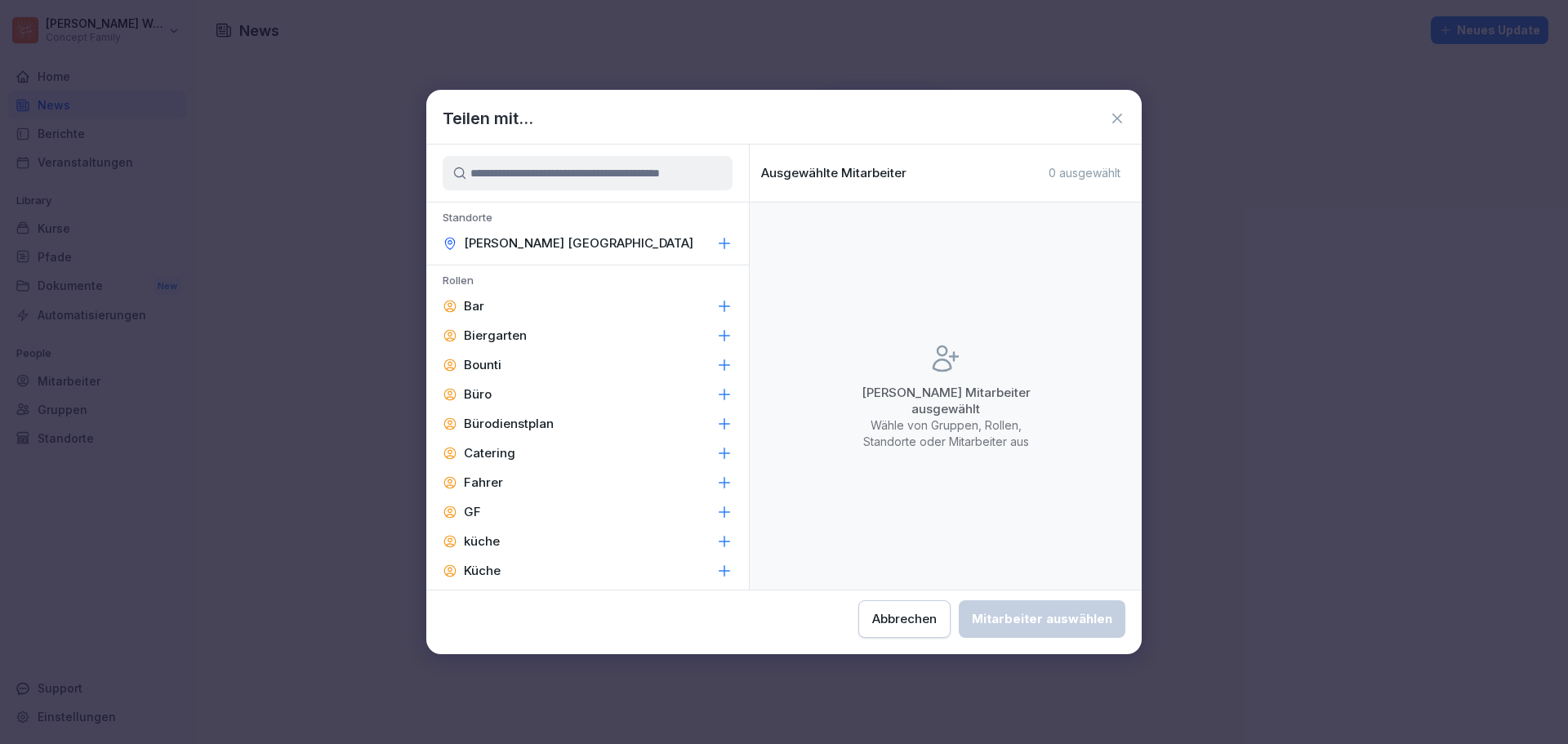
click at [531, 178] on input at bounding box center [587, 172] width 289 height 34
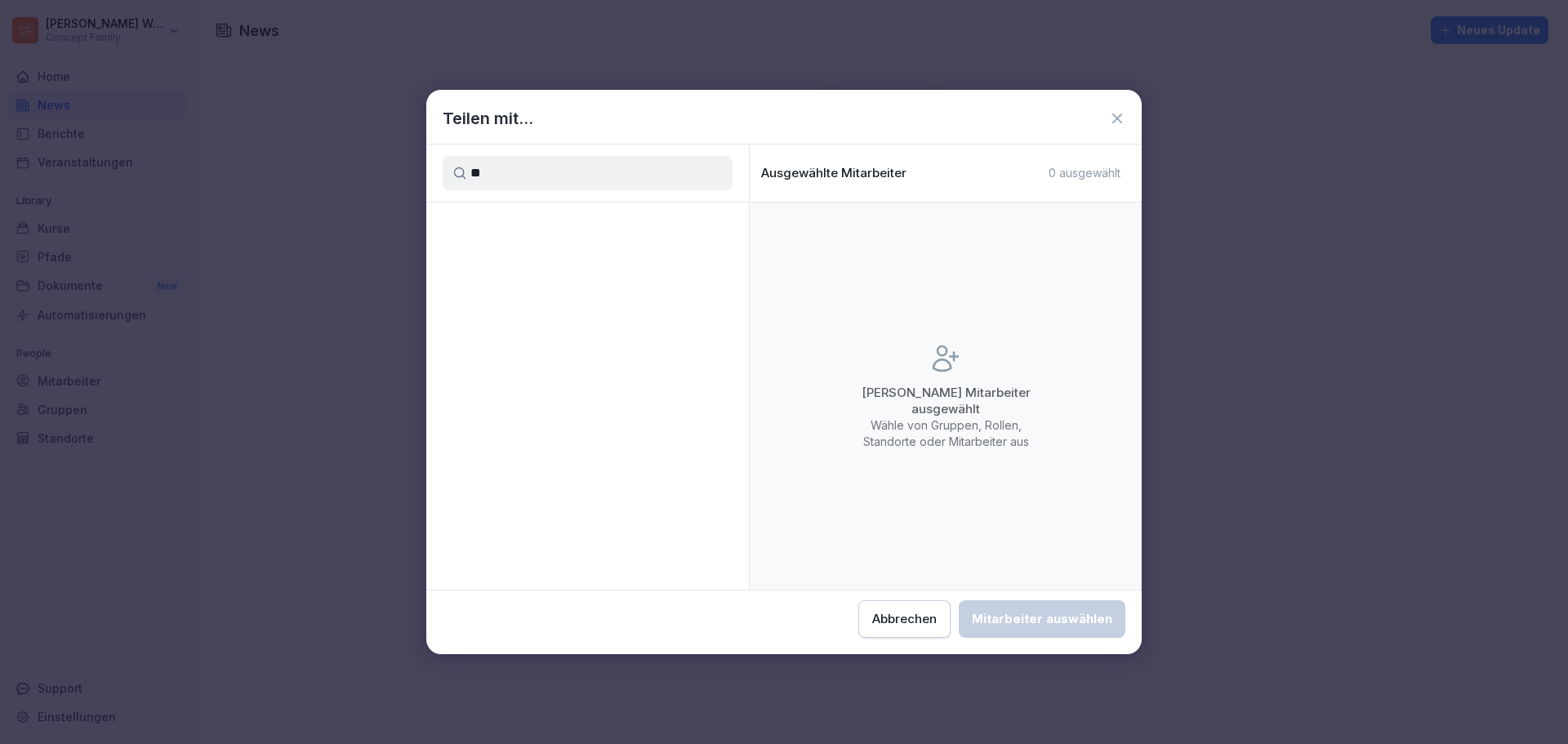
type input "*"
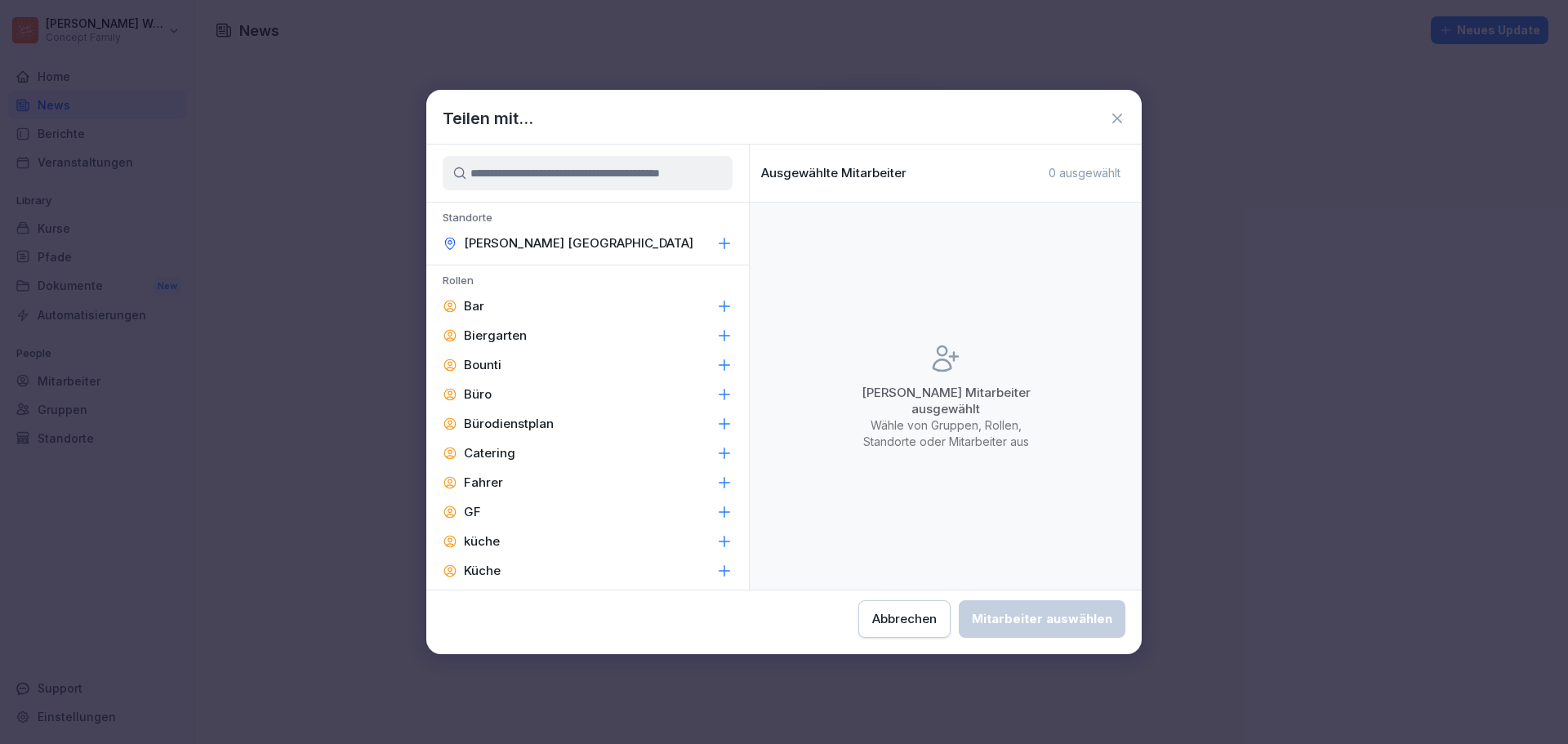
click at [521, 249] on p "[PERSON_NAME] [GEOGRAPHIC_DATA]" at bounding box center [578, 243] width 229 height 17
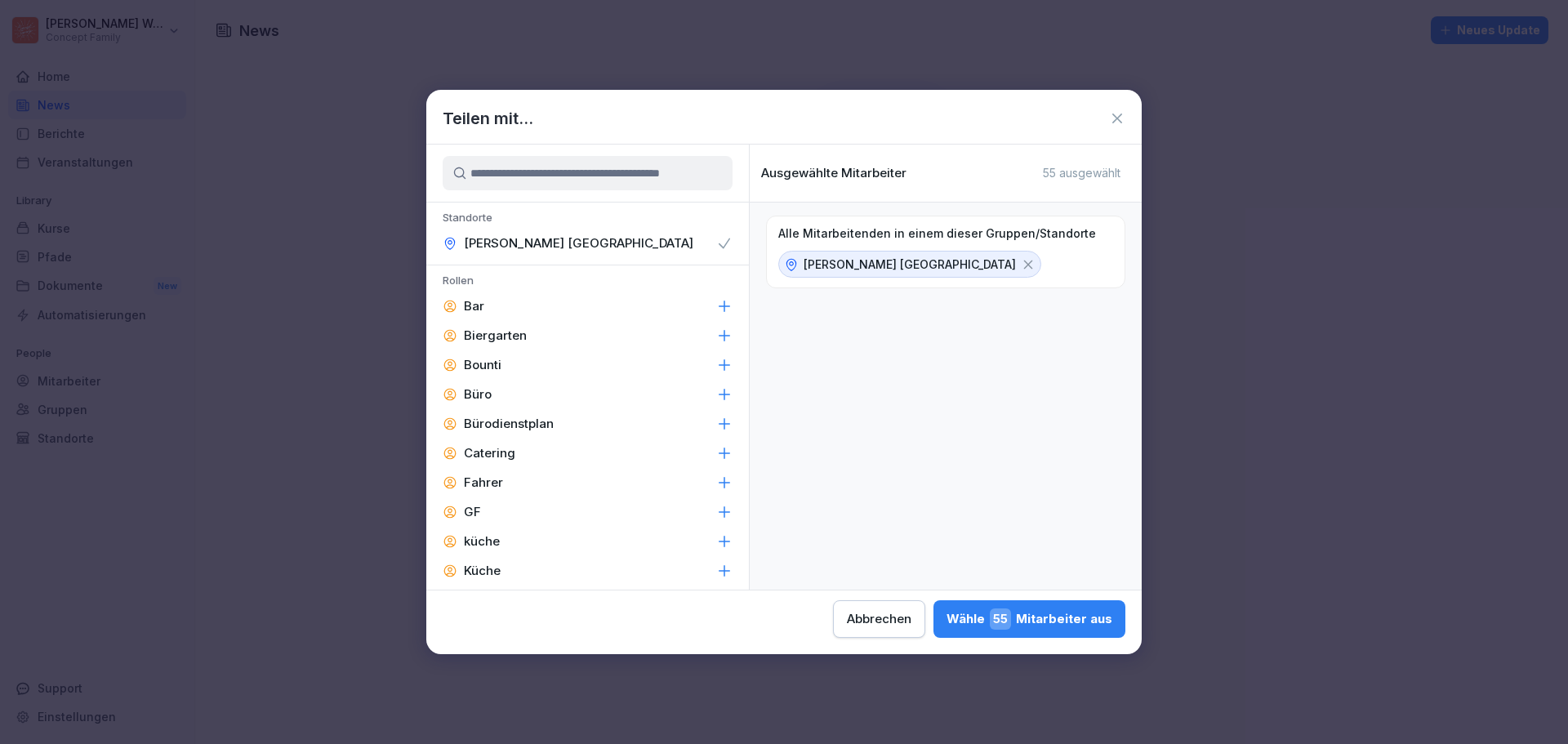
click at [1021, 266] on icon at bounding box center [1028, 264] width 15 height 15
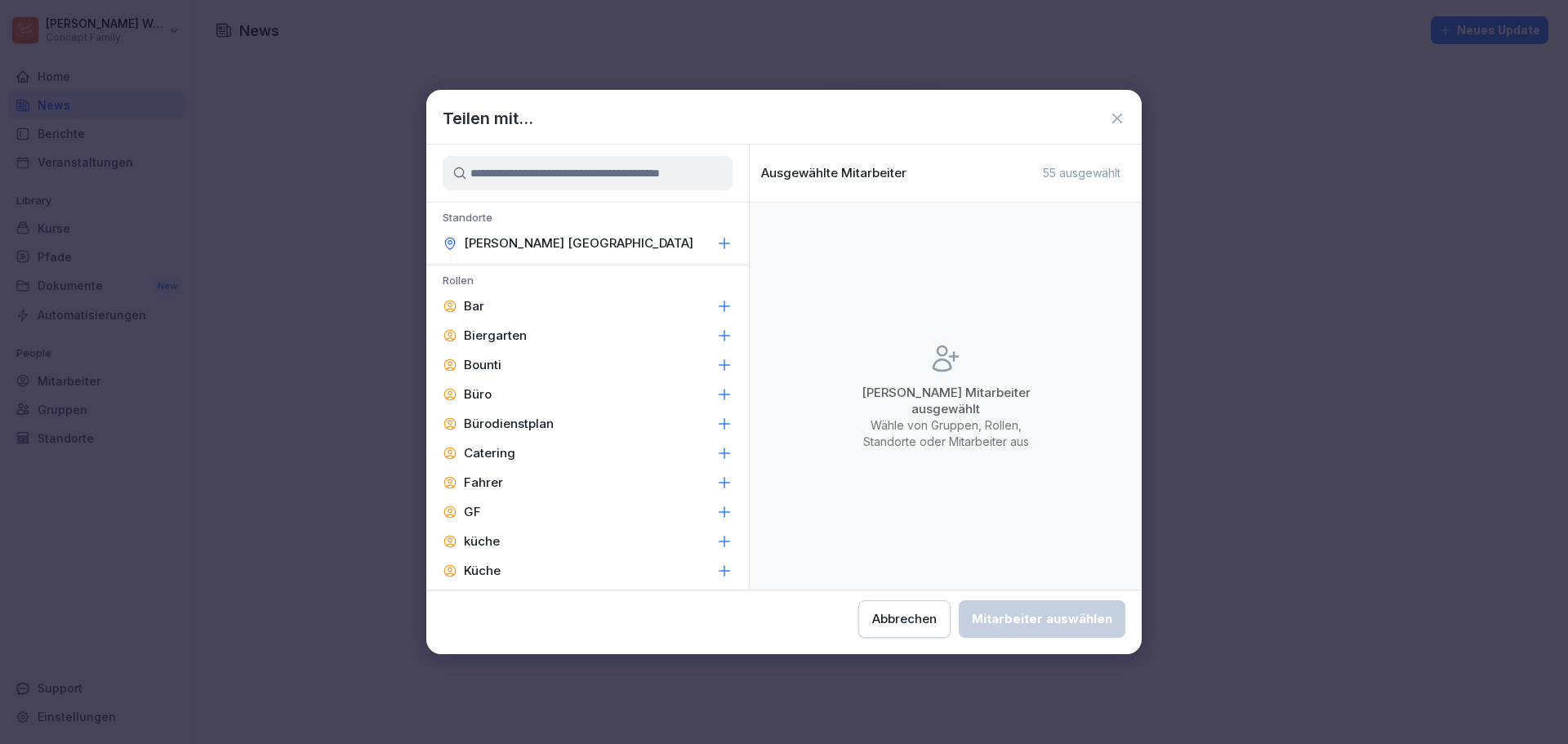
click at [582, 170] on input at bounding box center [587, 172] width 289 height 34
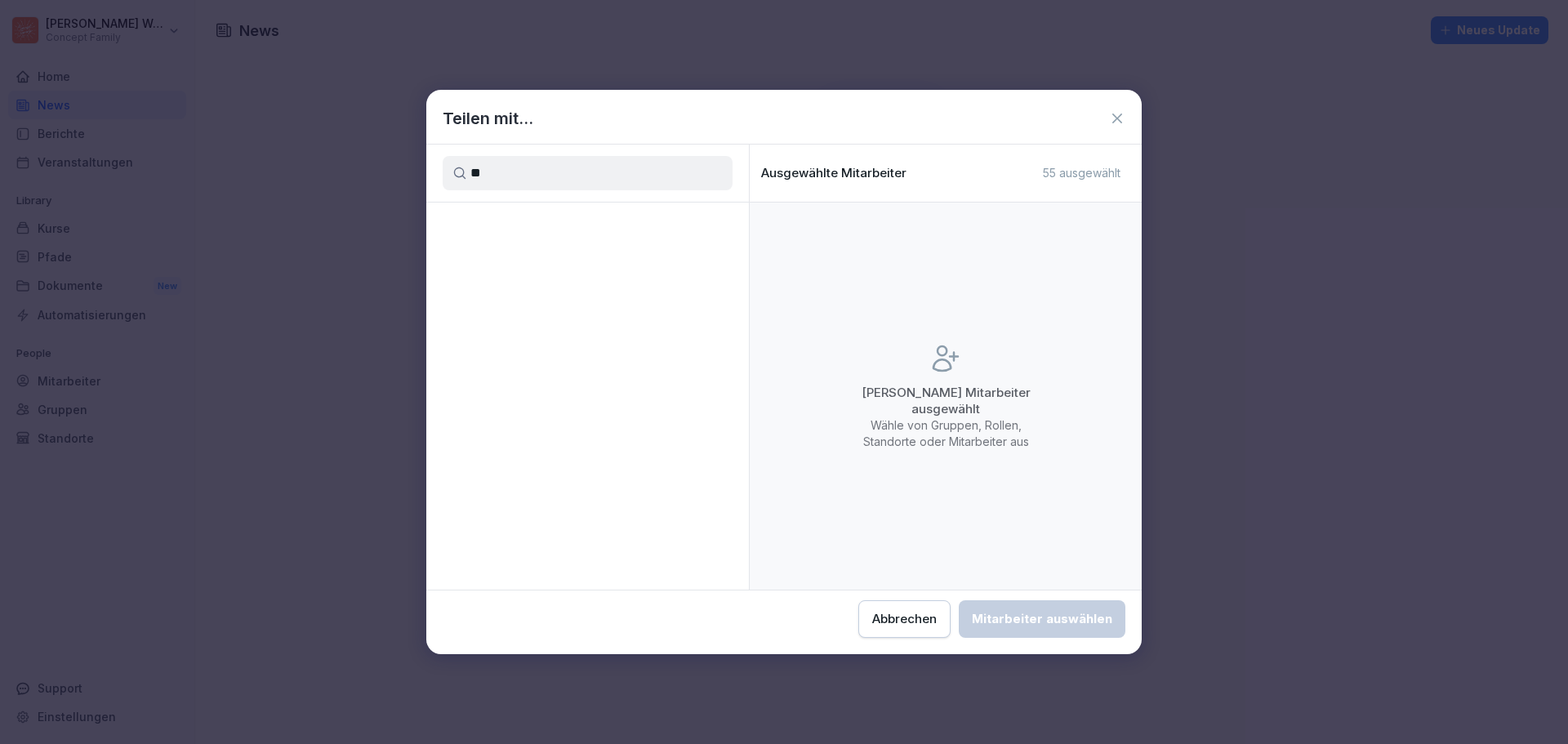
type input "*"
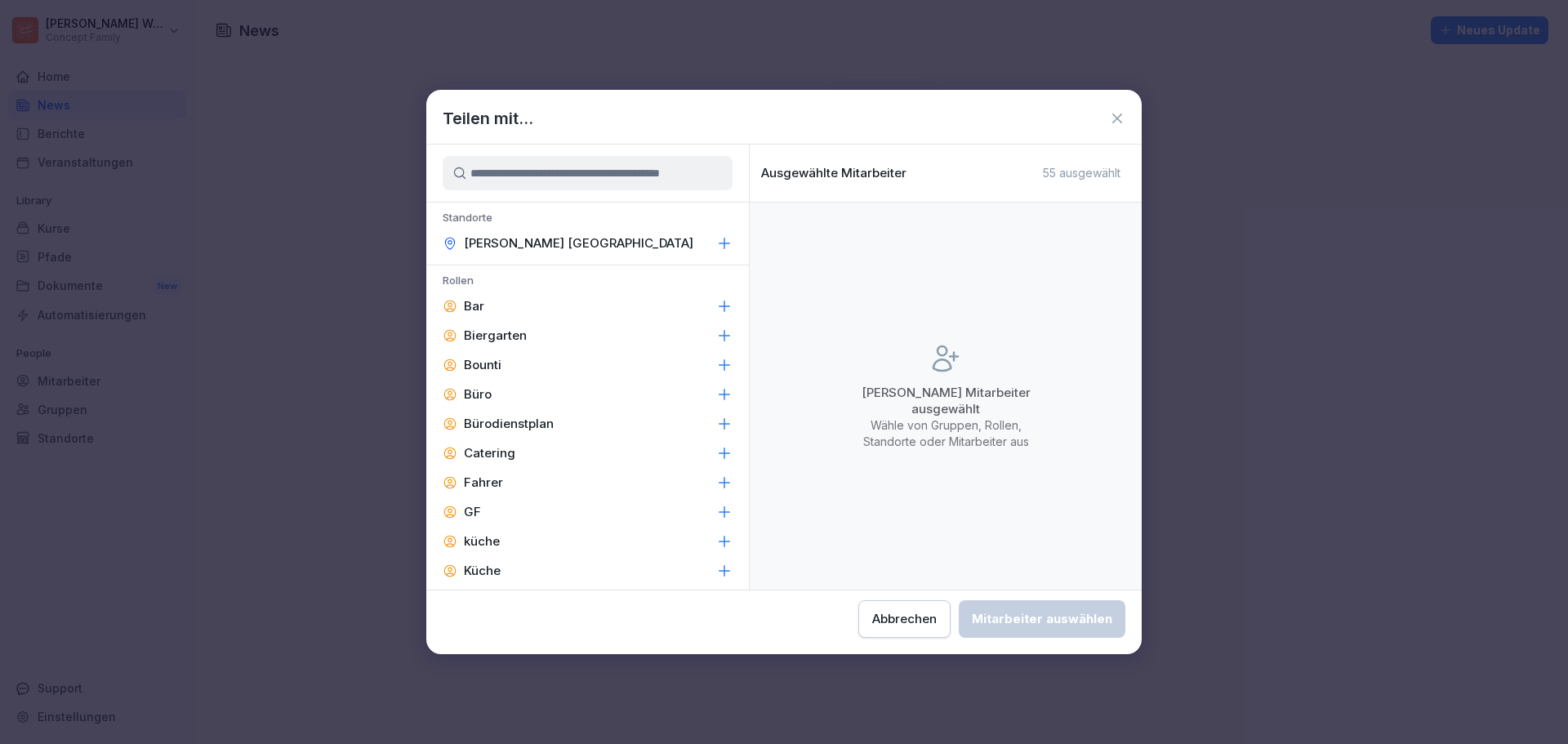
click at [716, 245] on icon at bounding box center [724, 243] width 17 height 17
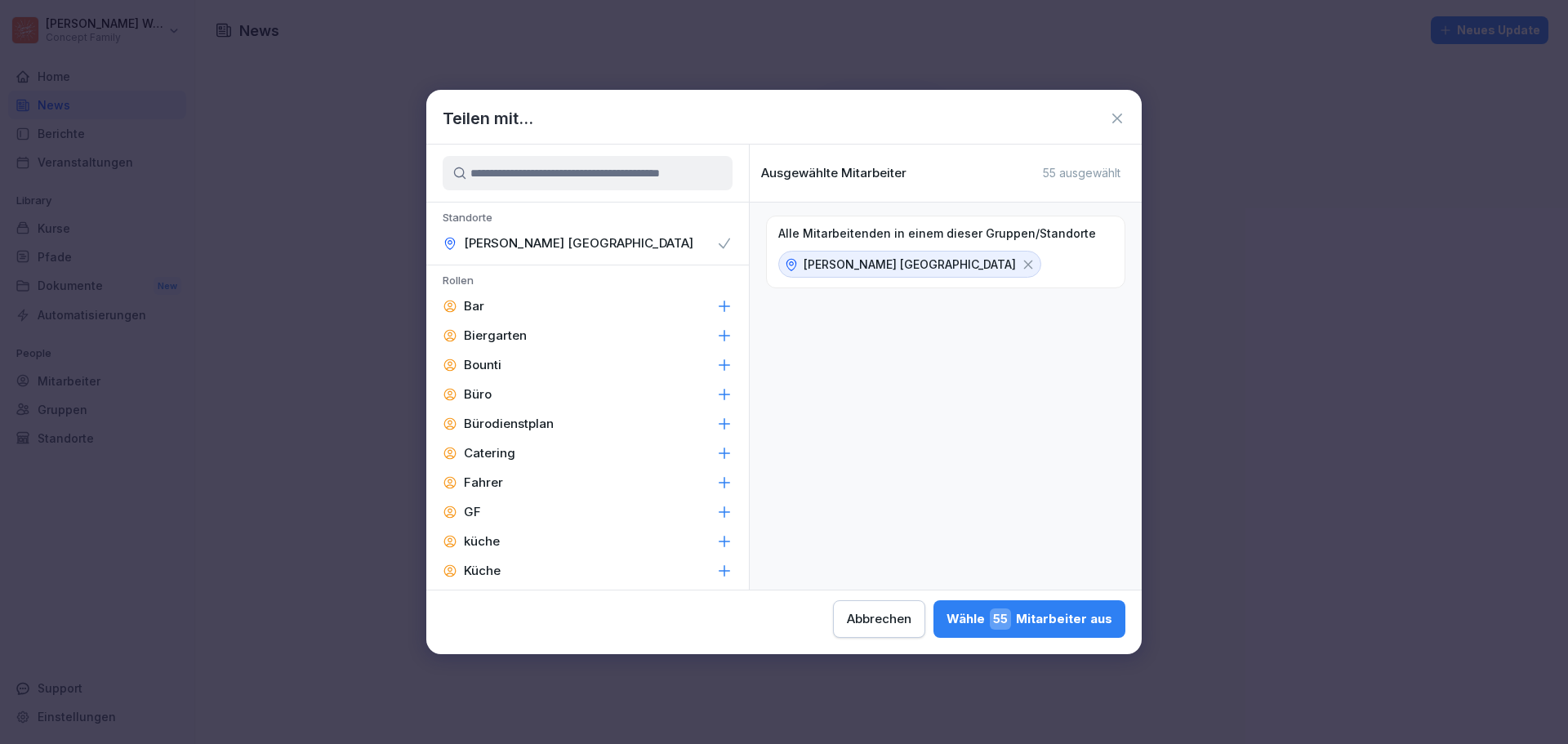
click at [1021, 267] on icon at bounding box center [1028, 264] width 15 height 15
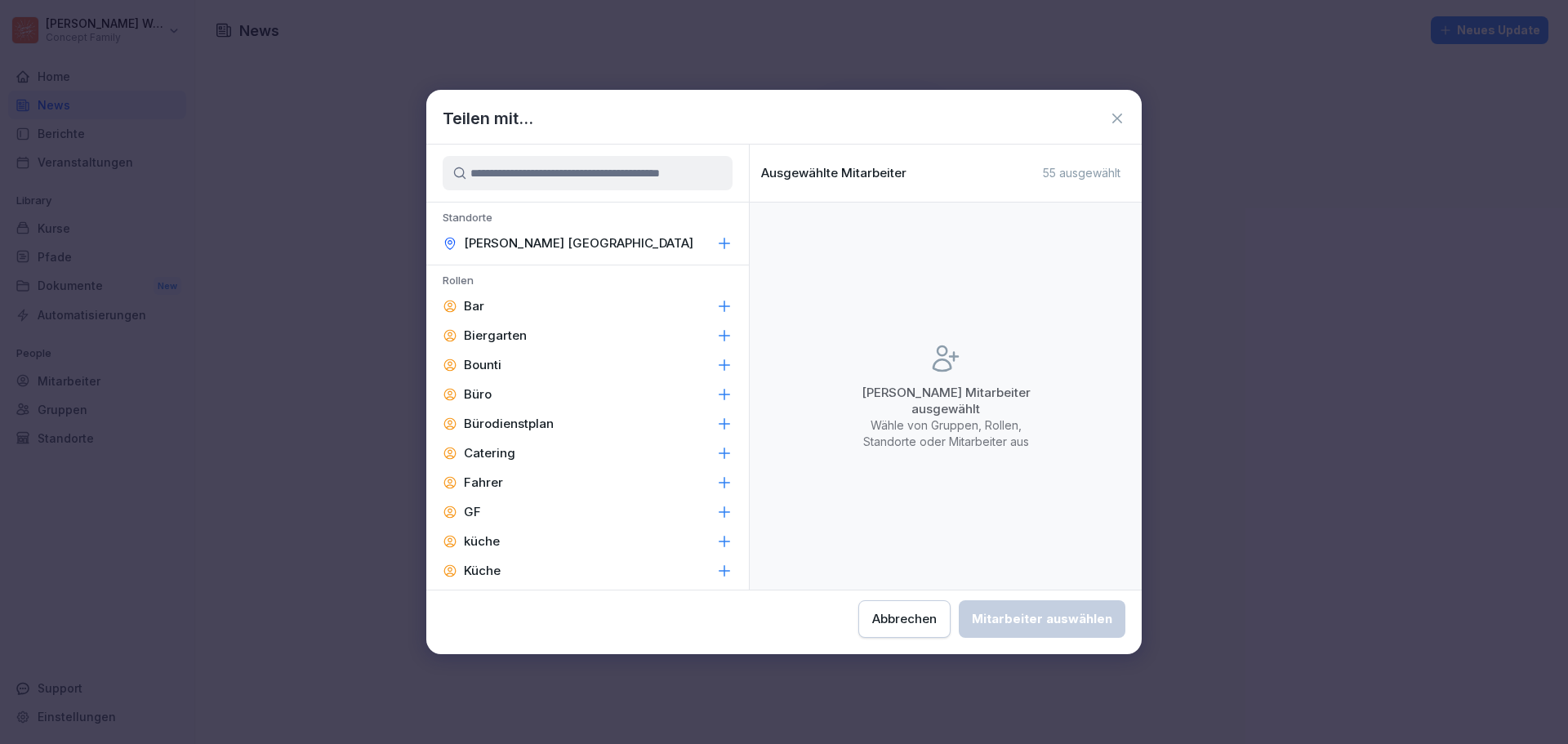
click at [1031, 178] on div "Ausgewählte Mitarbeiter 55 ausgewählt" at bounding box center [945, 172] width 392 height 34
click at [626, 173] on input at bounding box center [587, 172] width 289 height 34
click at [1000, 176] on div "Ausgewählte Mitarbeiter 55 ausgewählt" at bounding box center [945, 172] width 392 height 34
click at [505, 310] on div "Bar" at bounding box center [587, 306] width 323 height 30
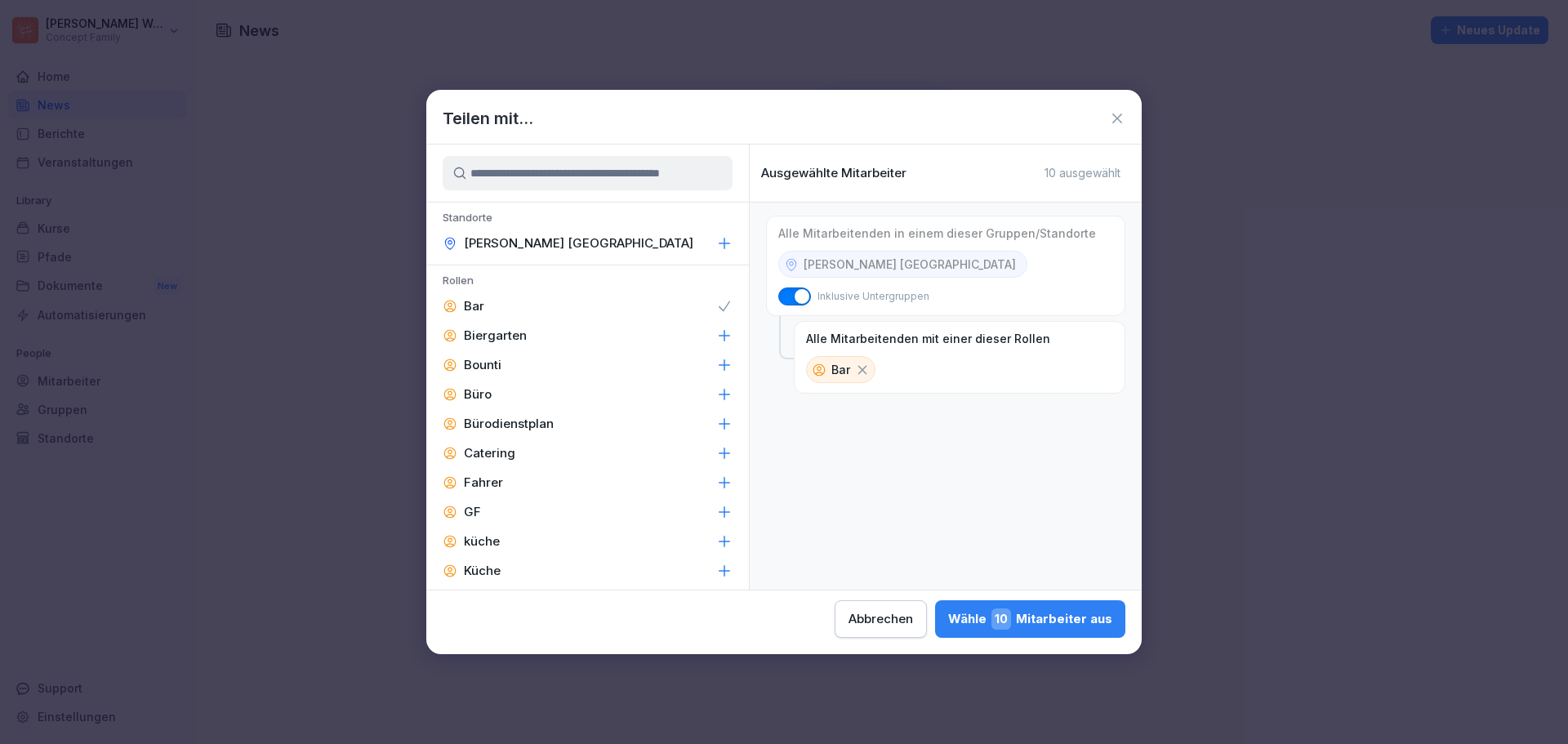
click at [864, 375] on icon at bounding box center [862, 370] width 15 height 15
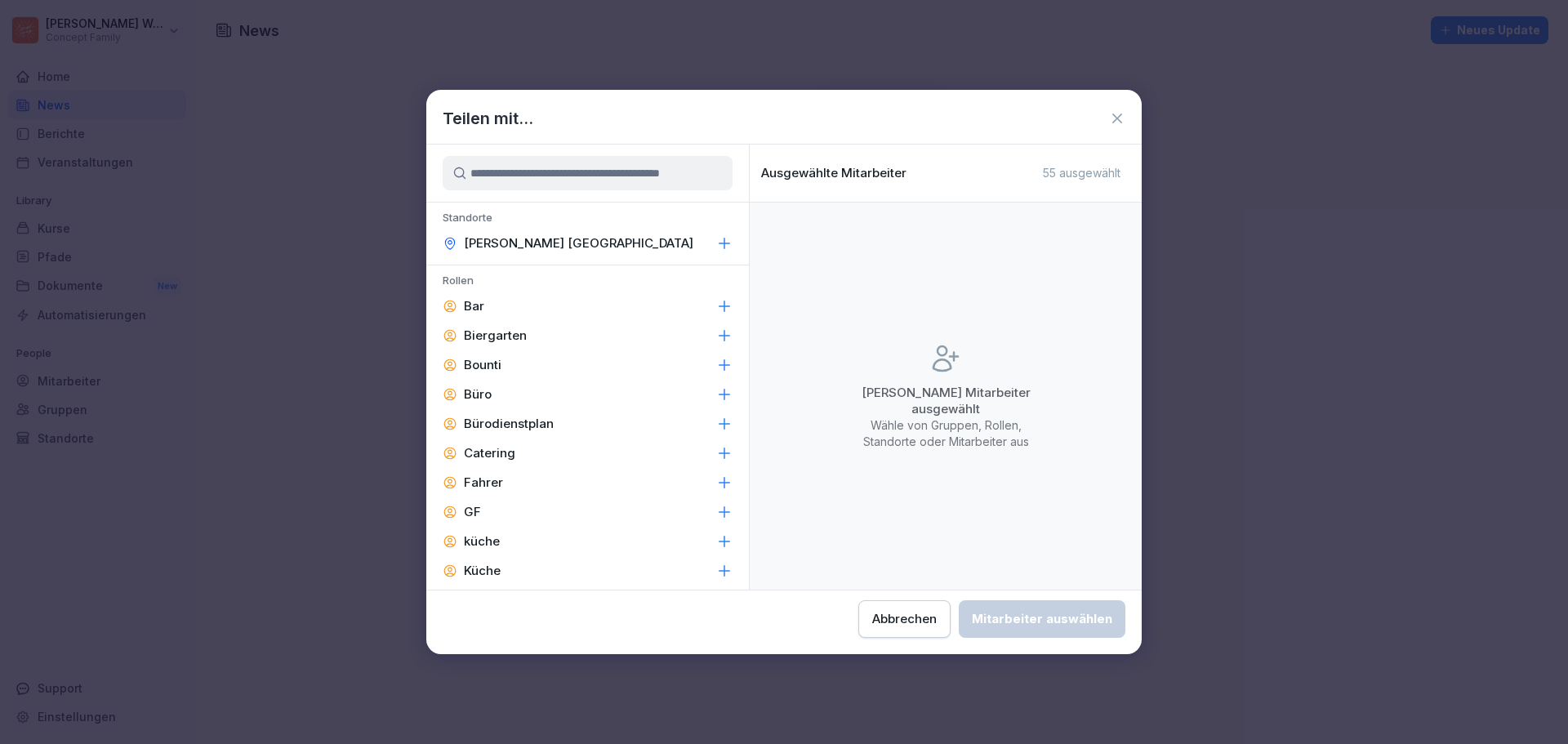
click at [535, 517] on div "GF" at bounding box center [587, 512] width 323 height 30
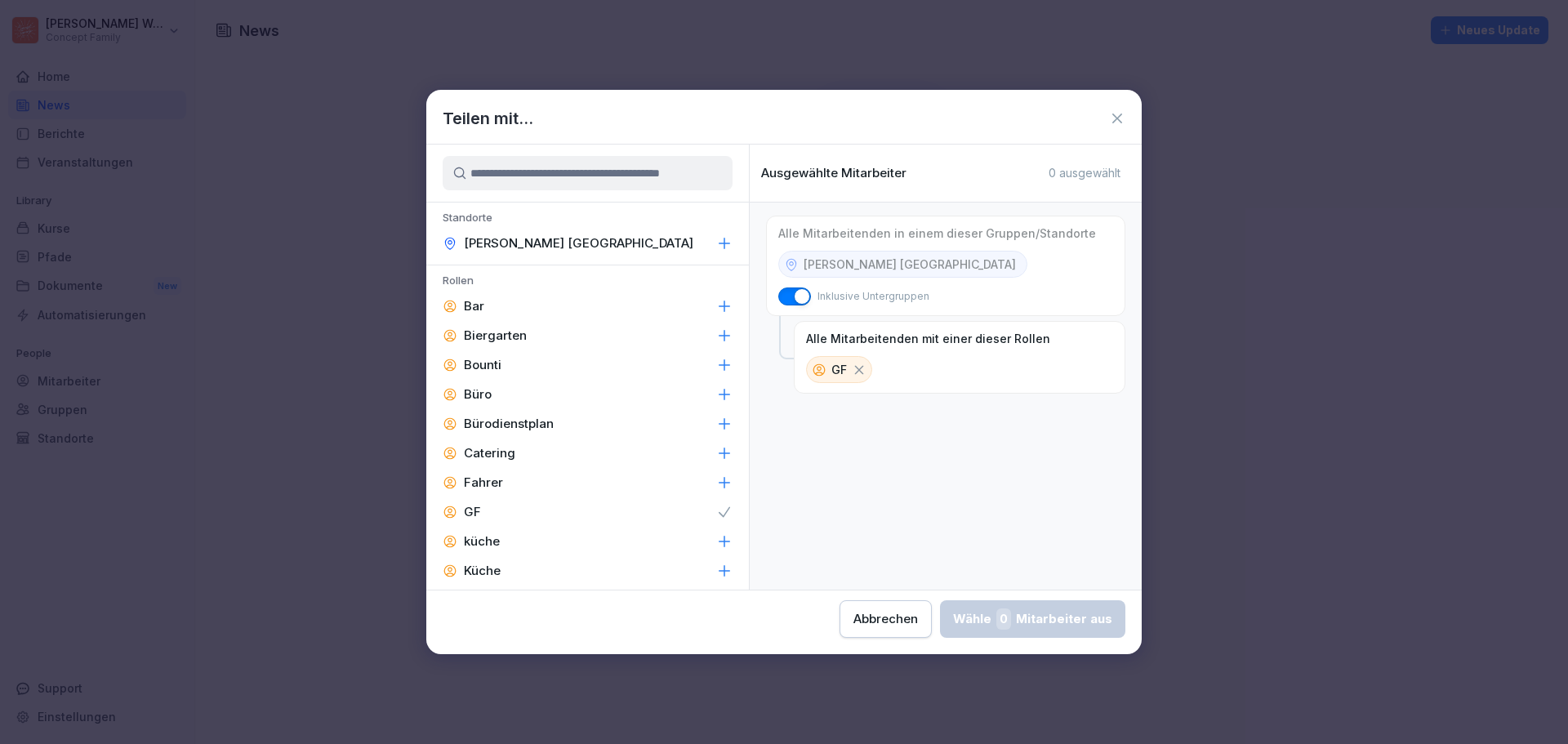
click at [856, 369] on icon at bounding box center [859, 370] width 15 height 15
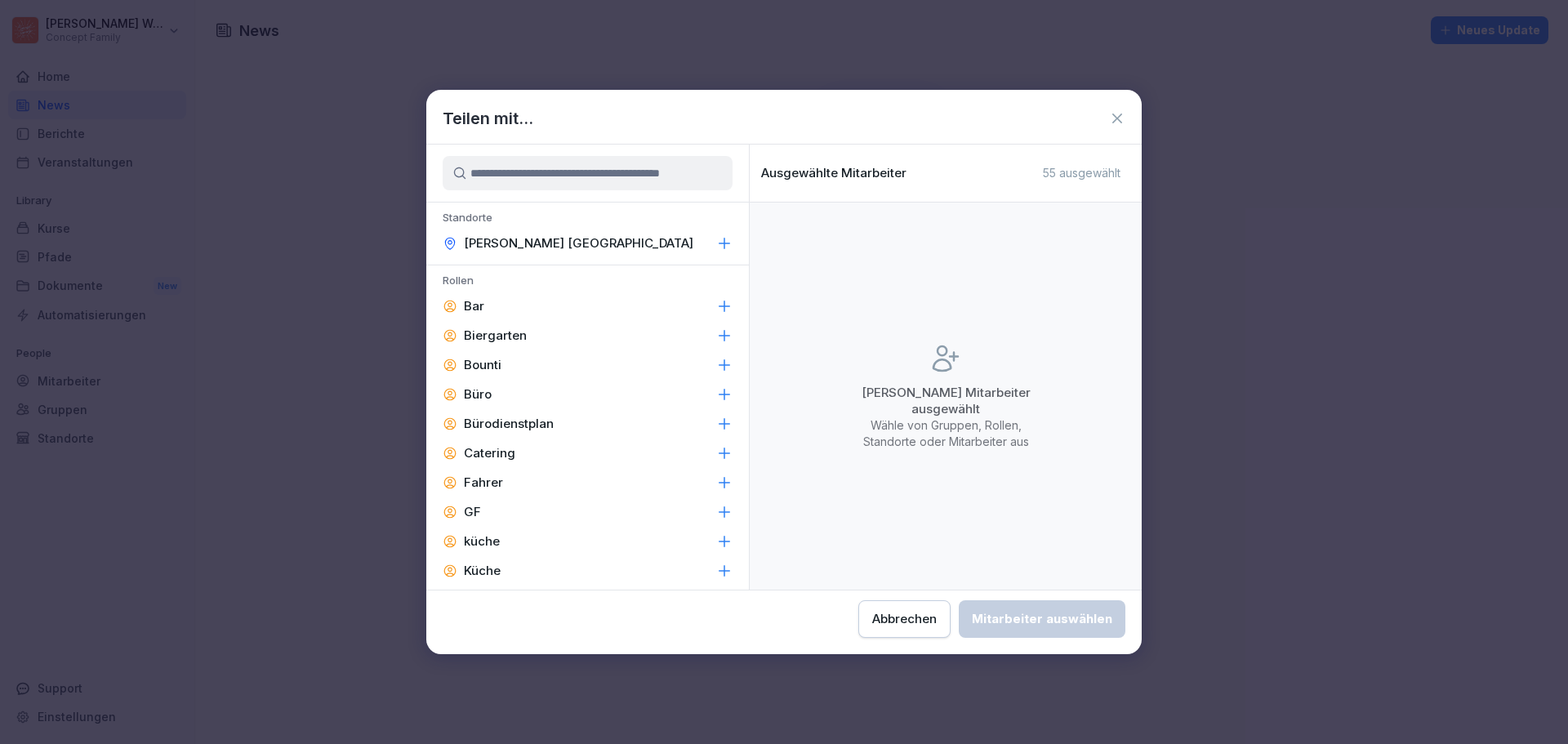
click at [582, 425] on div "Bürodienstplan" at bounding box center [587, 424] width 323 height 30
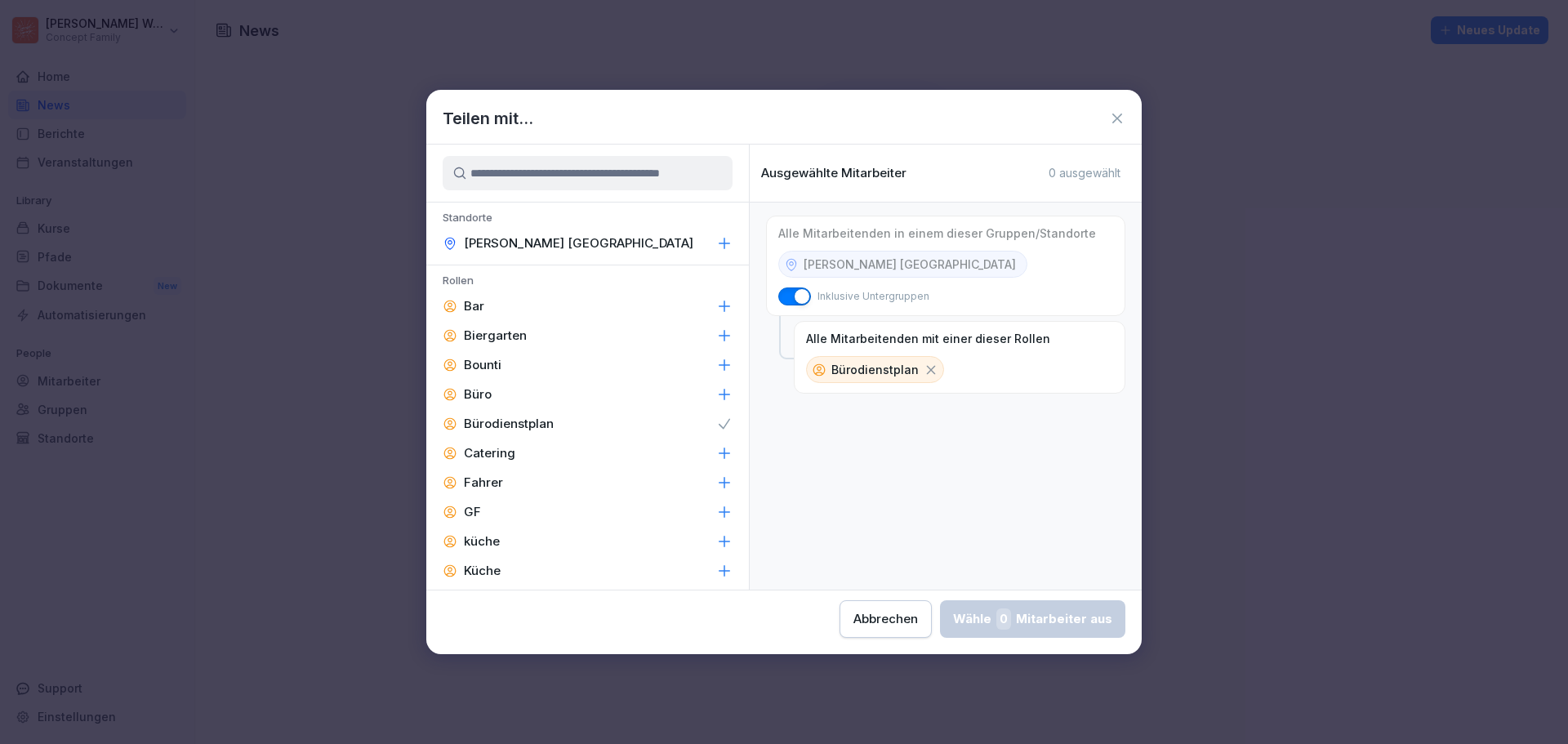
drag, startPoint x: 927, startPoint y: 165, endPoint x: 1102, endPoint y: 186, distance: 176.3
click at [929, 166] on div "Ausgewählte Mitarbeiter 0 ausgewählt" at bounding box center [945, 172] width 392 height 34
click at [1114, 188] on div "Ausgewählte Mitarbeiter 0 ausgewählt" at bounding box center [945, 172] width 392 height 34
click at [928, 371] on icon at bounding box center [931, 369] width 9 height 9
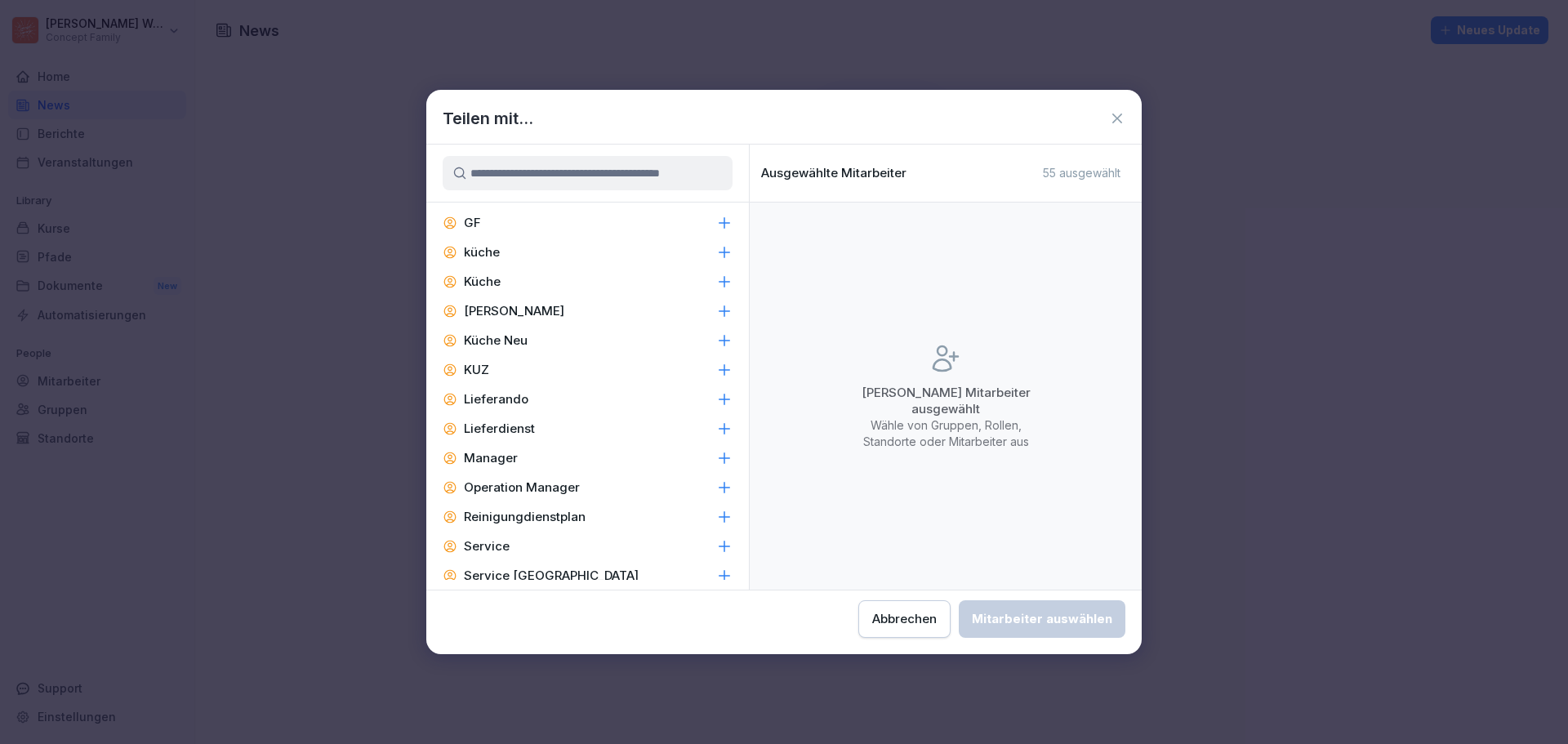
scroll to position [290, 0]
click at [565, 466] on div "Manager" at bounding box center [587, 456] width 323 height 30
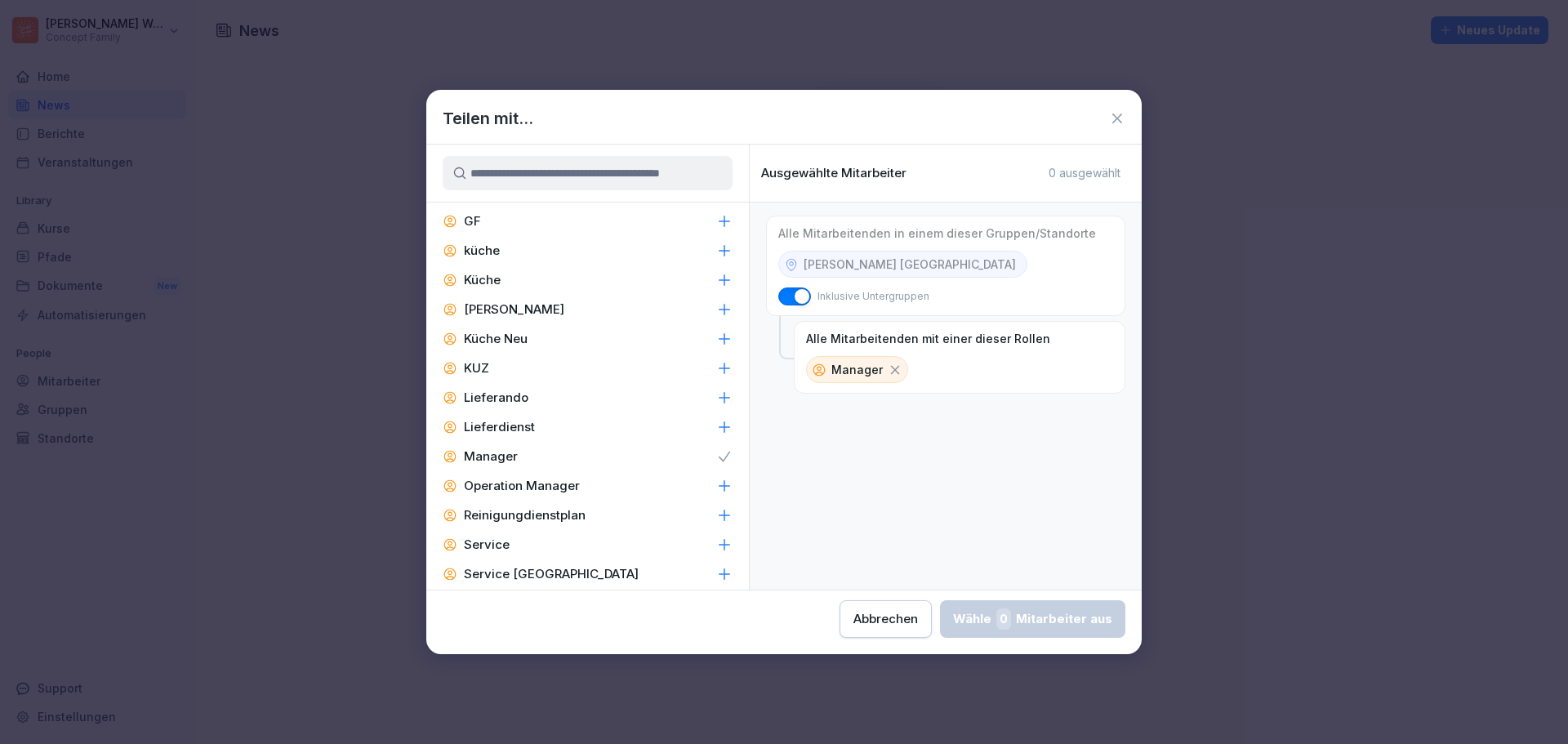
click at [894, 372] on icon at bounding box center [896, 369] width 9 height 9
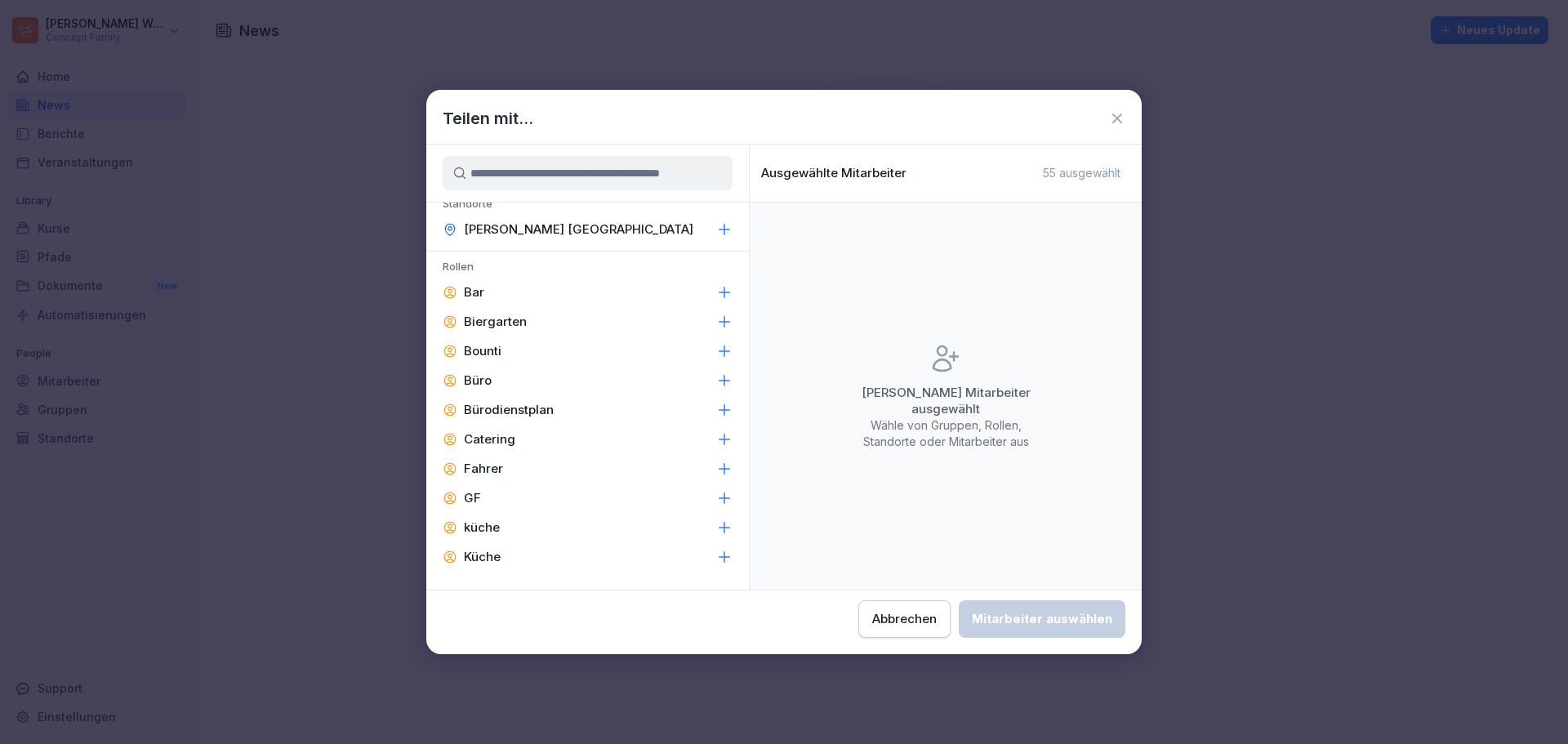
scroll to position [0, 0]
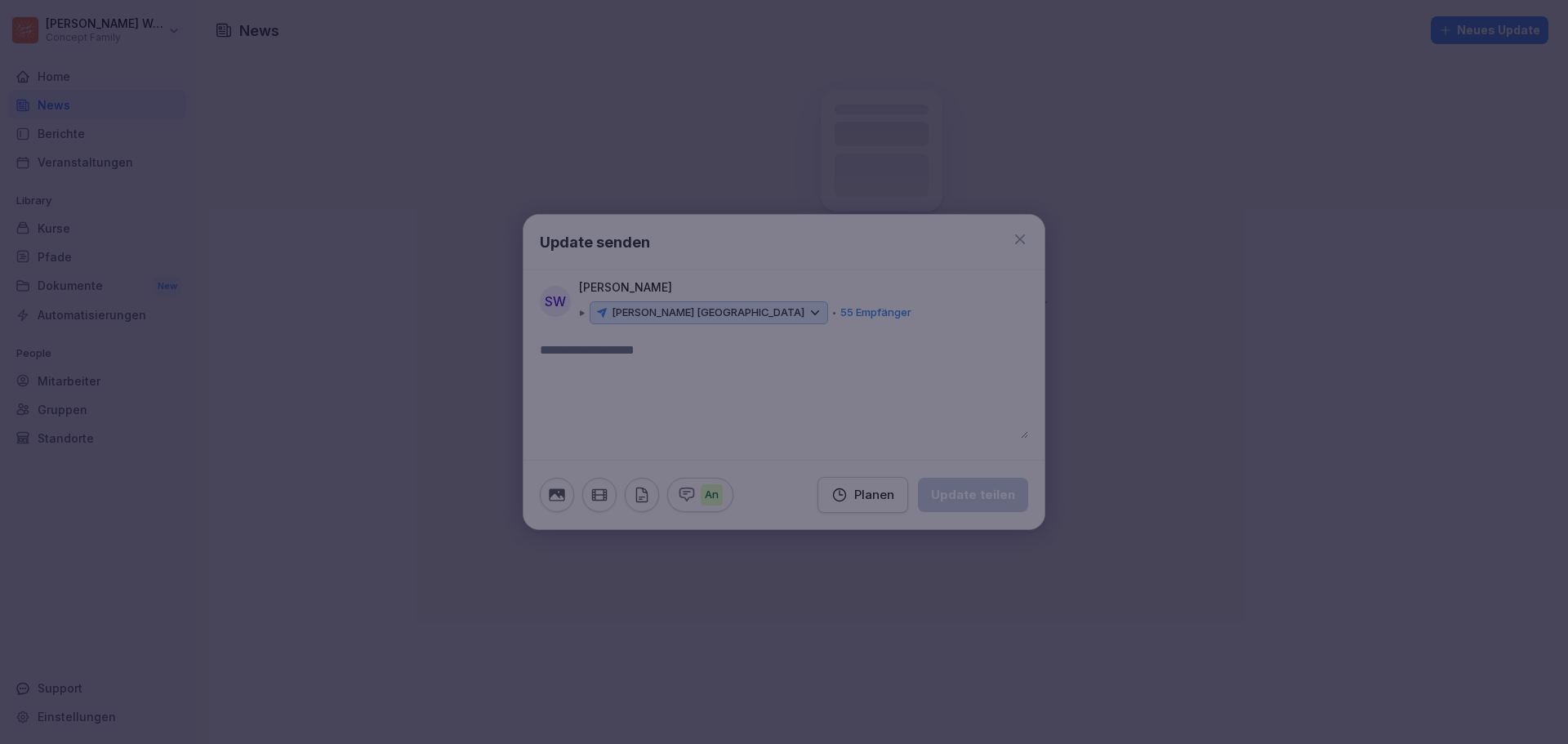
click at [1268, 227] on div at bounding box center [784, 372] width 1568 height 744
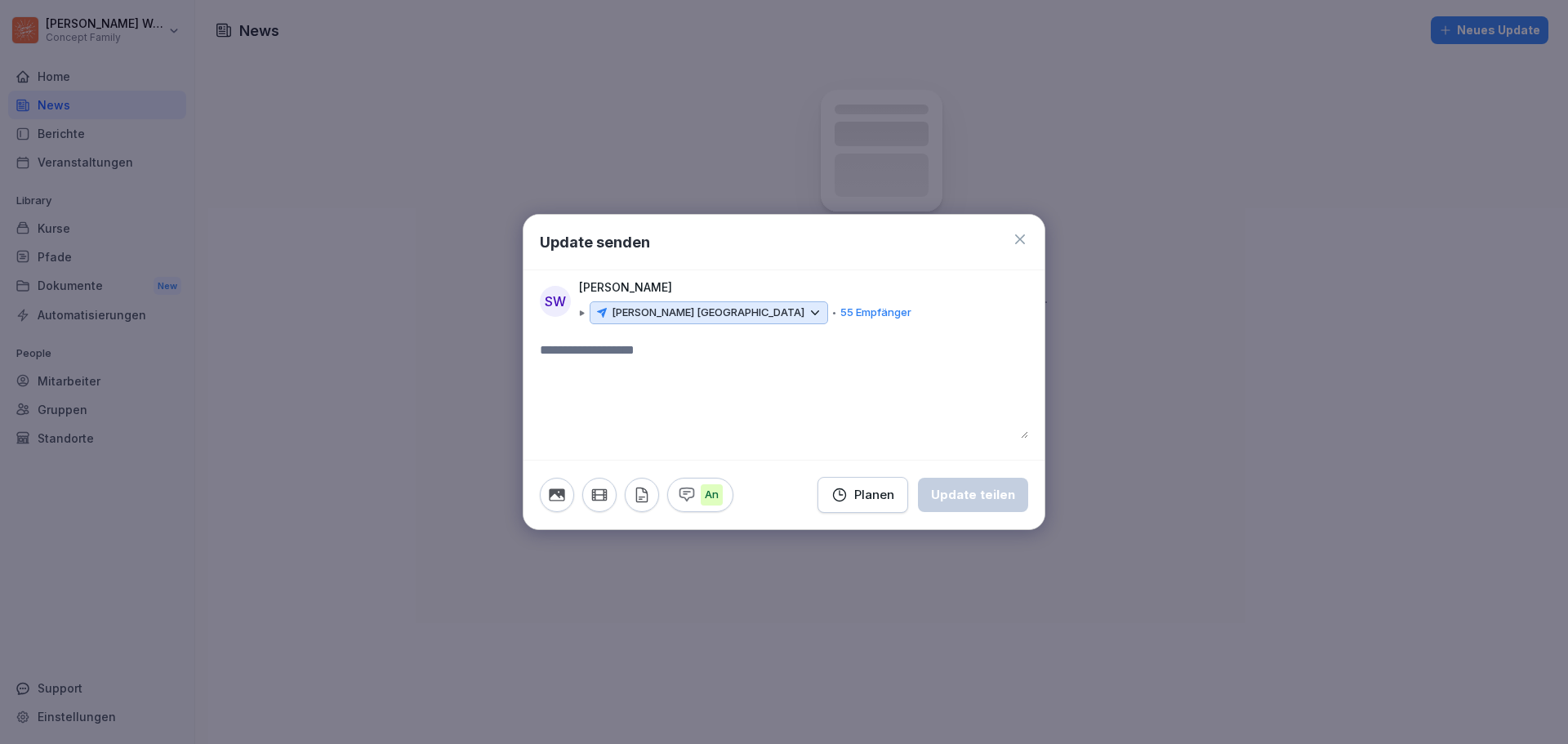
click at [840, 309] on p "55 Empfänger" at bounding box center [875, 312] width 71 height 17
click at [721, 310] on p "[PERSON_NAME] [GEOGRAPHIC_DATA]" at bounding box center [707, 312] width 192 height 17
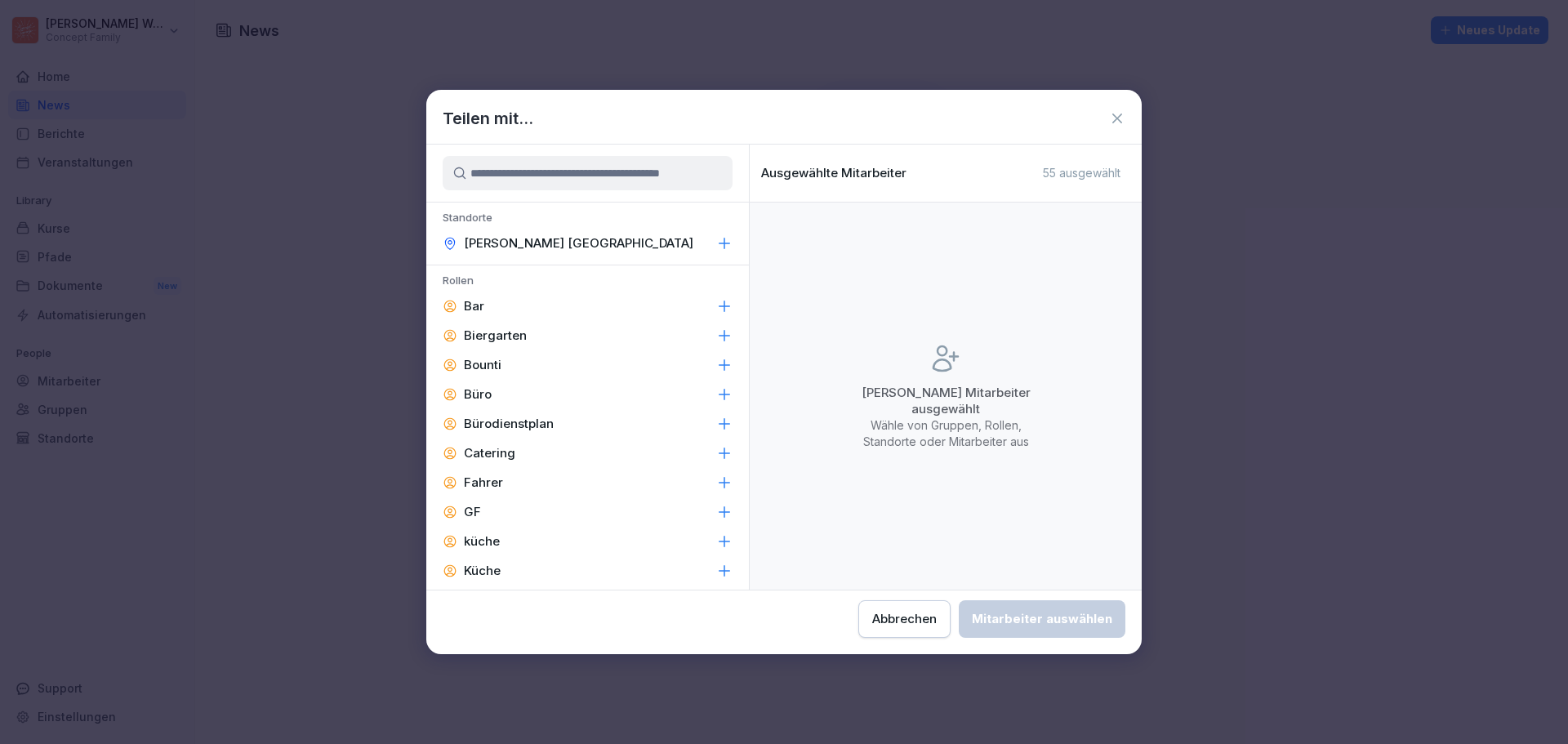
click at [1111, 115] on icon at bounding box center [1117, 118] width 17 height 17
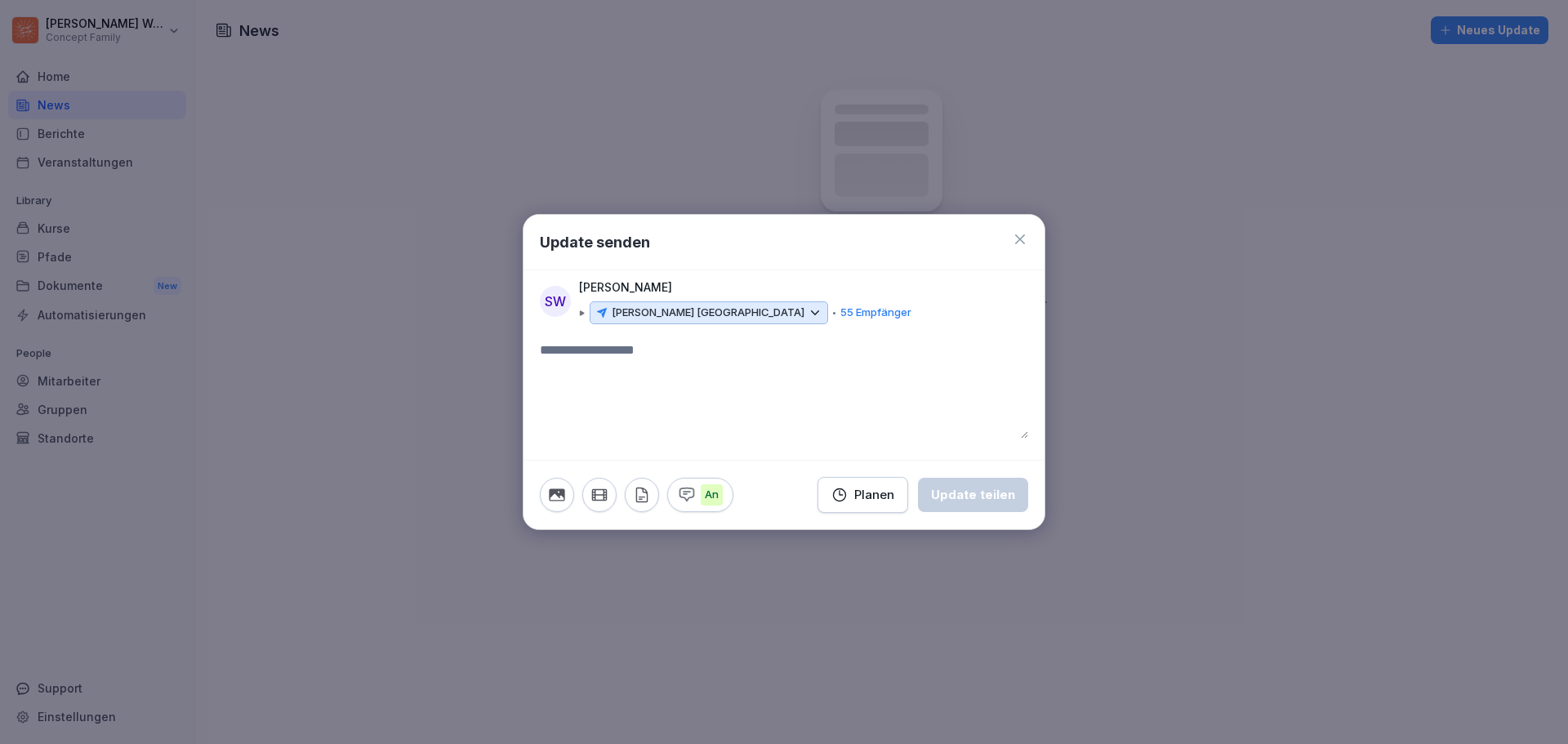
click at [1022, 240] on icon at bounding box center [1020, 239] width 17 height 17
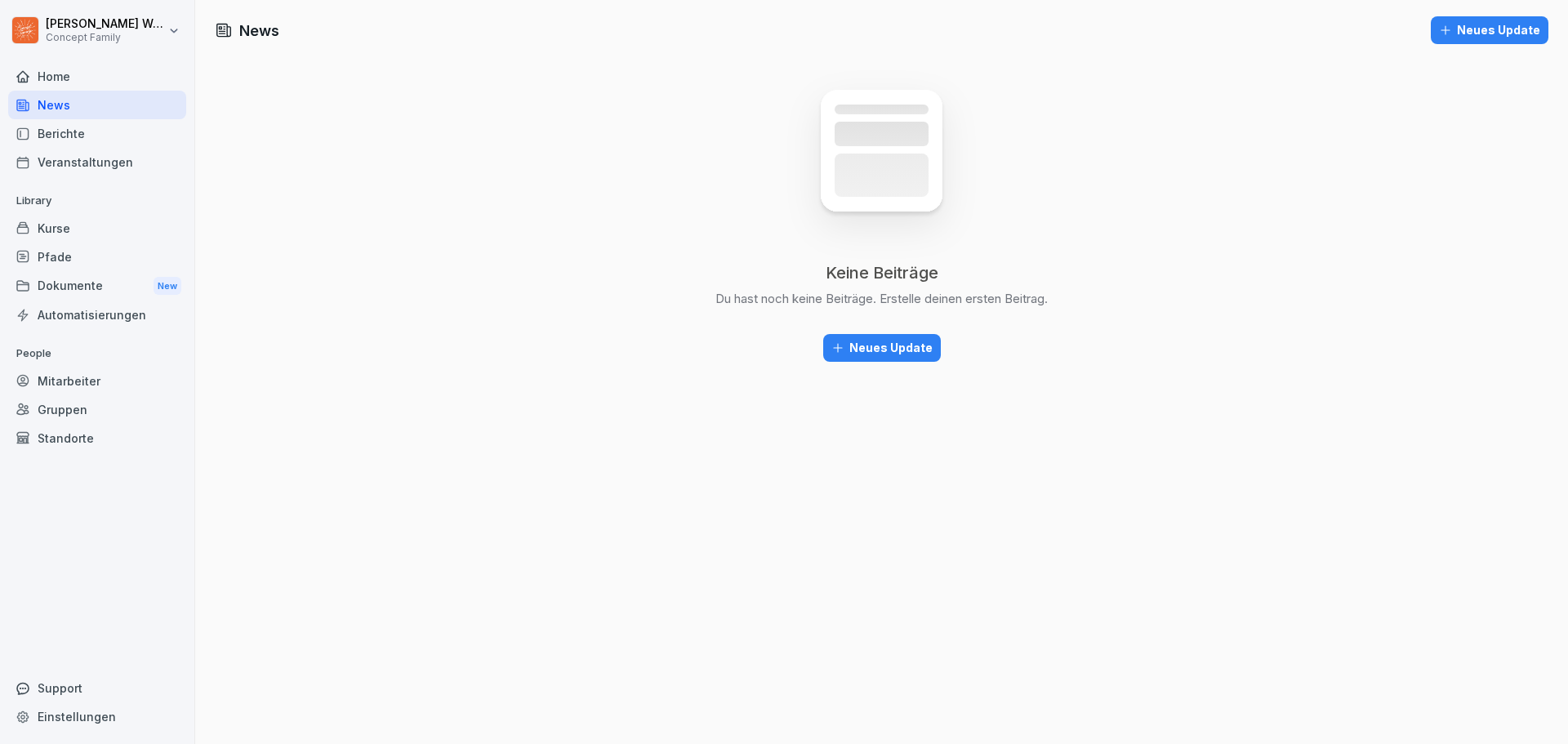
click at [63, 380] on div "Mitarbeiter" at bounding box center [97, 380] width 178 height 29
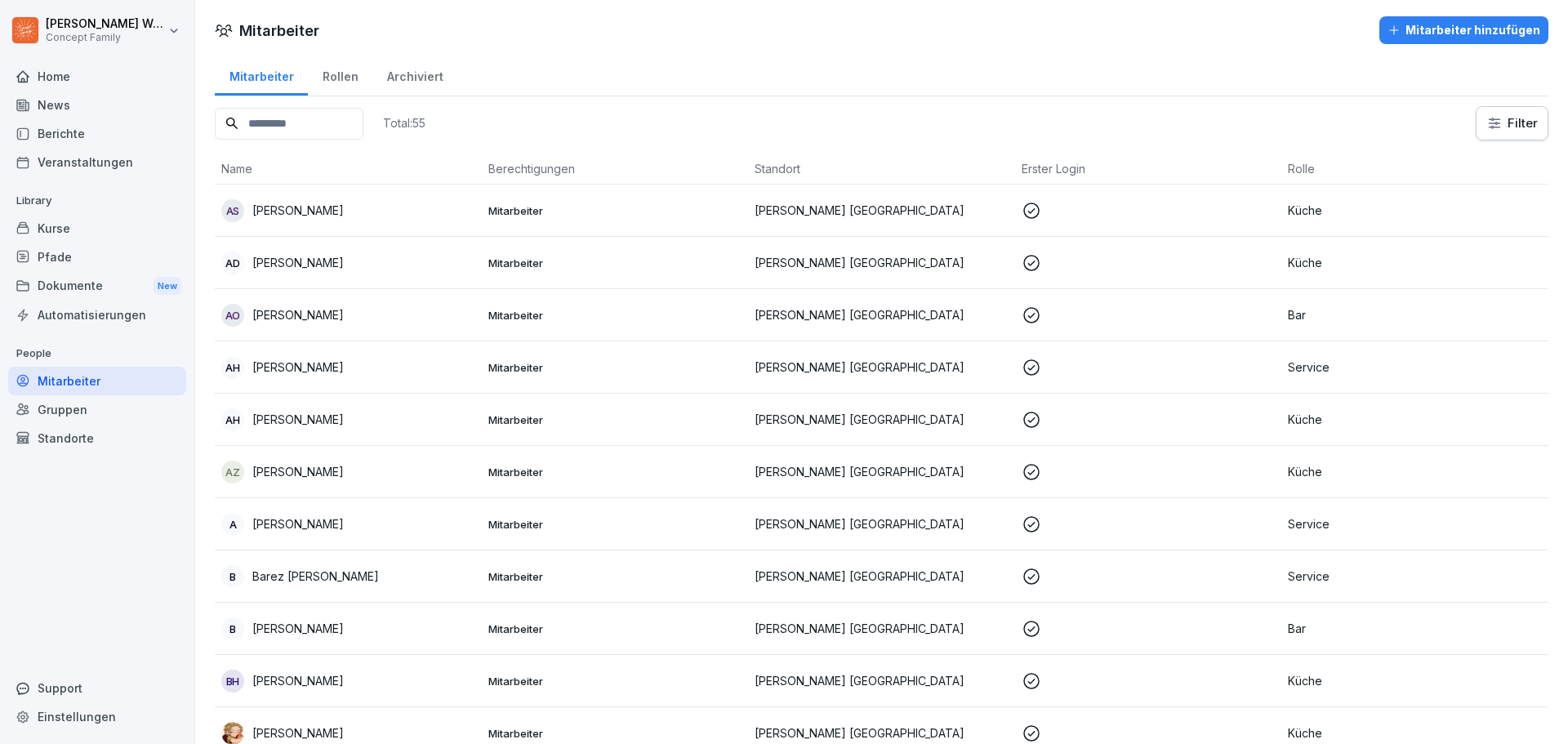
drag, startPoint x: 289, startPoint y: 117, endPoint x: 289, endPoint y: 108, distance: 9.0
click at [289, 110] on input at bounding box center [289, 123] width 149 height 31
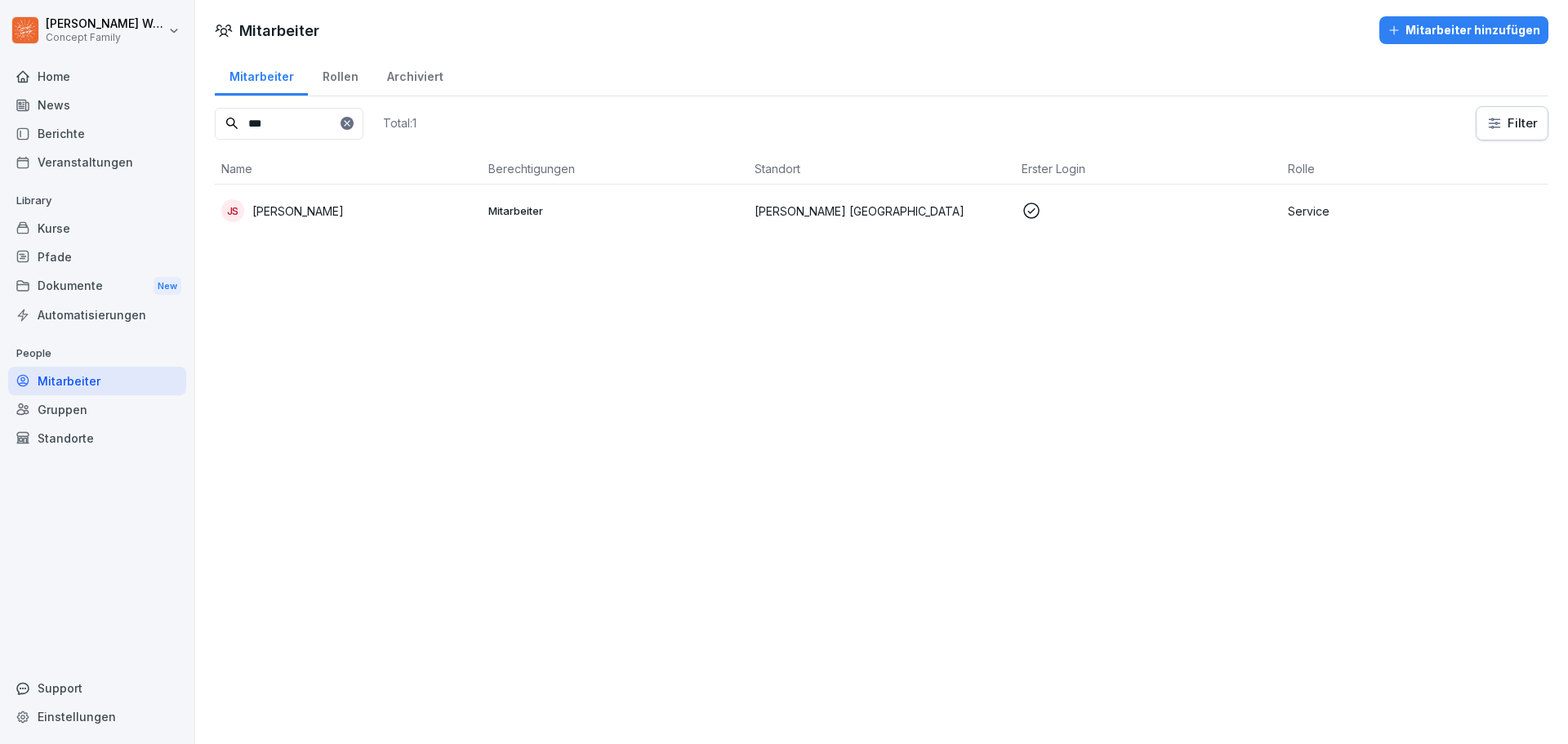
type input "***"
click at [293, 219] on div "JS Jakob Schmidt" at bounding box center [348, 211] width 254 height 23
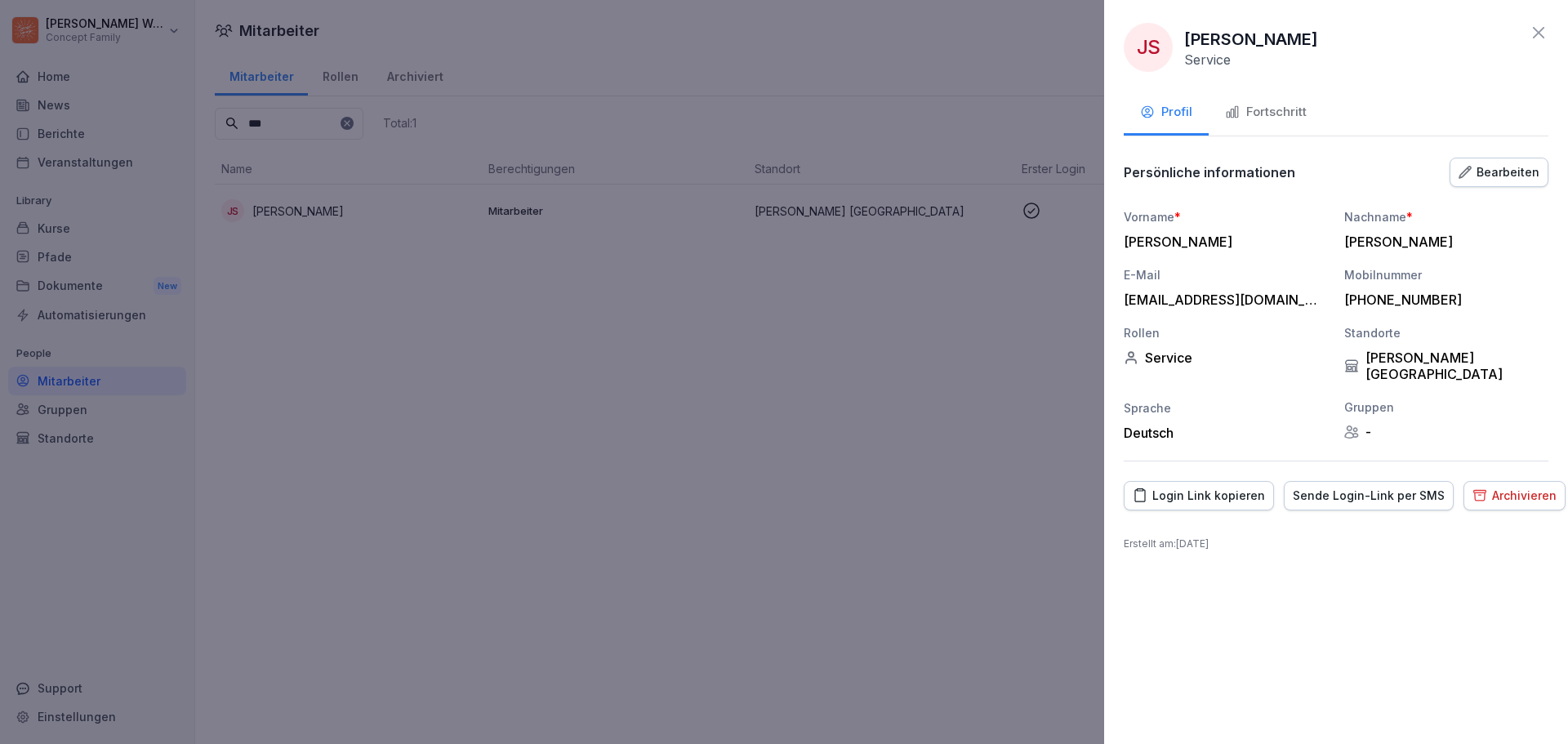
click at [1509, 169] on div "Bearbeiten" at bounding box center [1499, 172] width 80 height 18
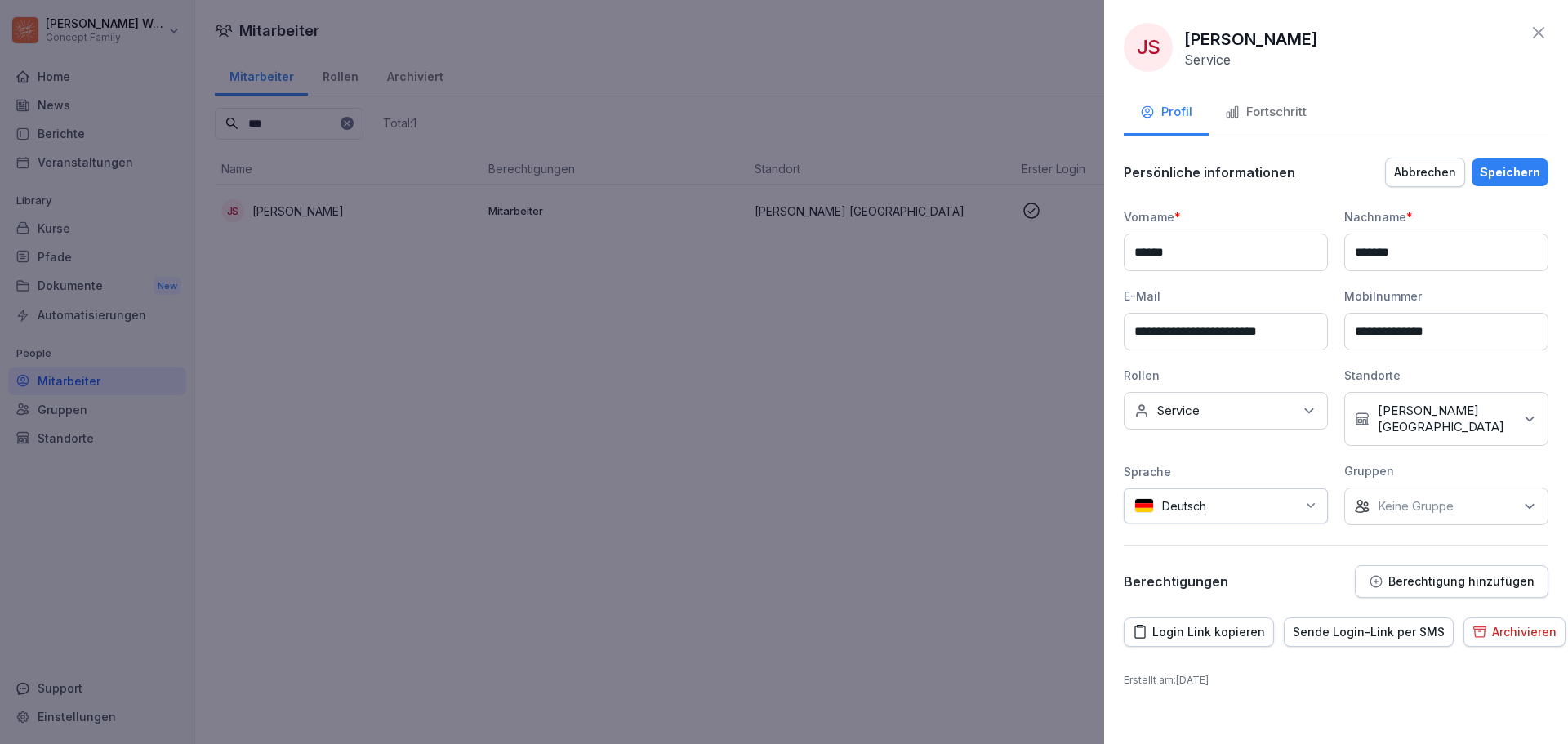
click at [1310, 408] on icon at bounding box center [1308, 410] width 17 height 17
click at [1139, 497] on button "Büro" at bounding box center [1142, 501] width 15 height 15
click at [1516, 168] on div "Speichern" at bounding box center [1509, 172] width 60 height 18
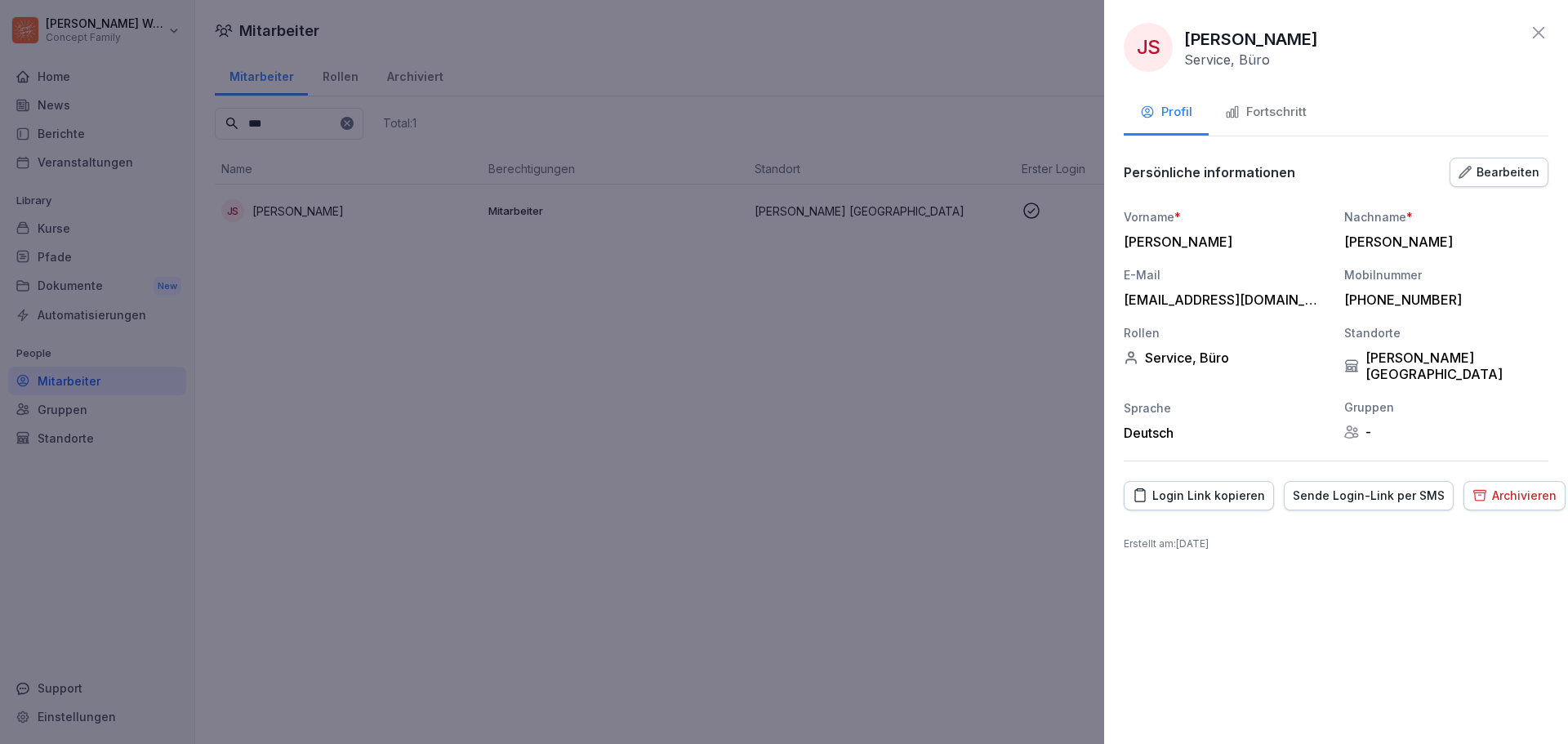
click at [1537, 32] on icon at bounding box center [1538, 32] width 19 height 19
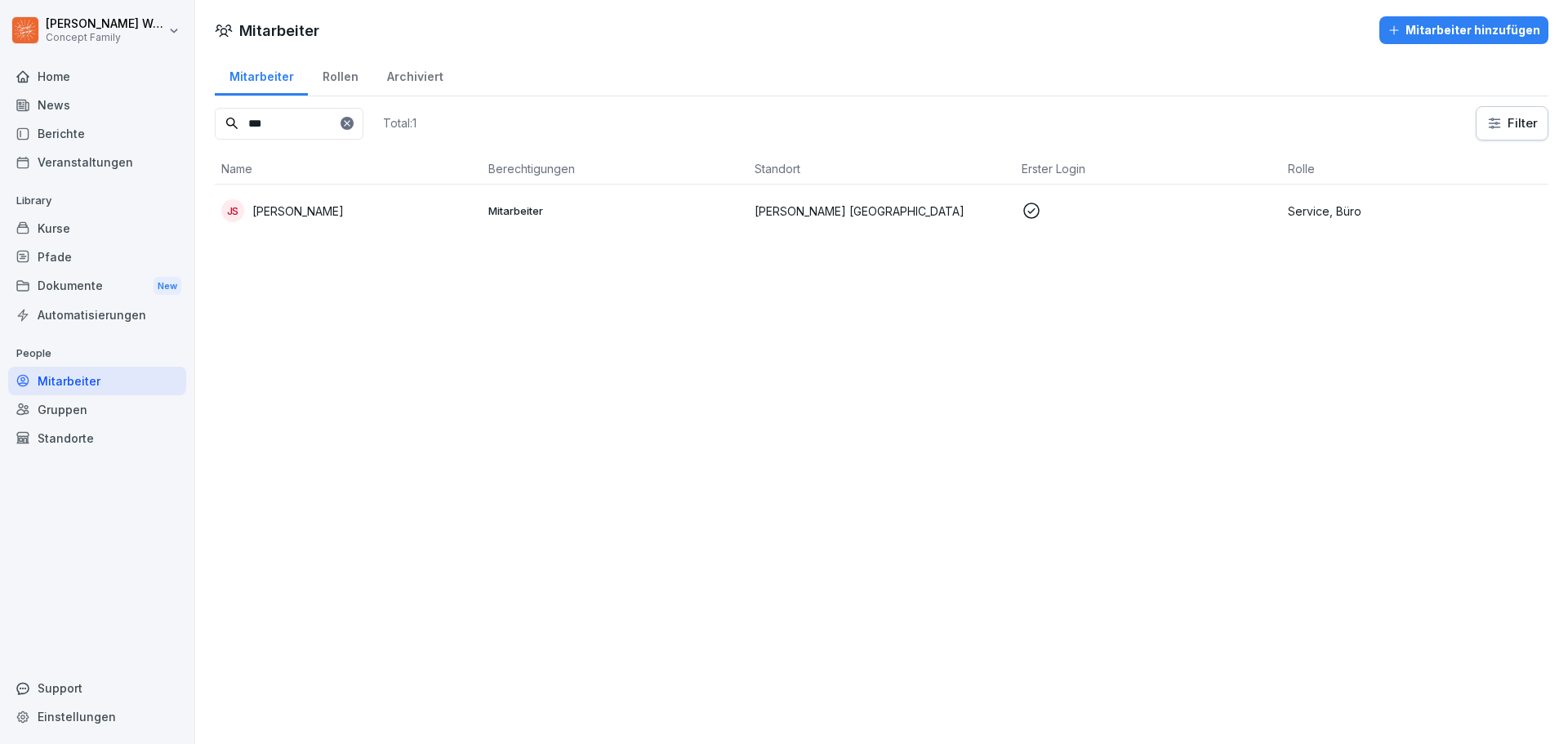
click at [70, 107] on div "News" at bounding box center [97, 105] width 178 height 29
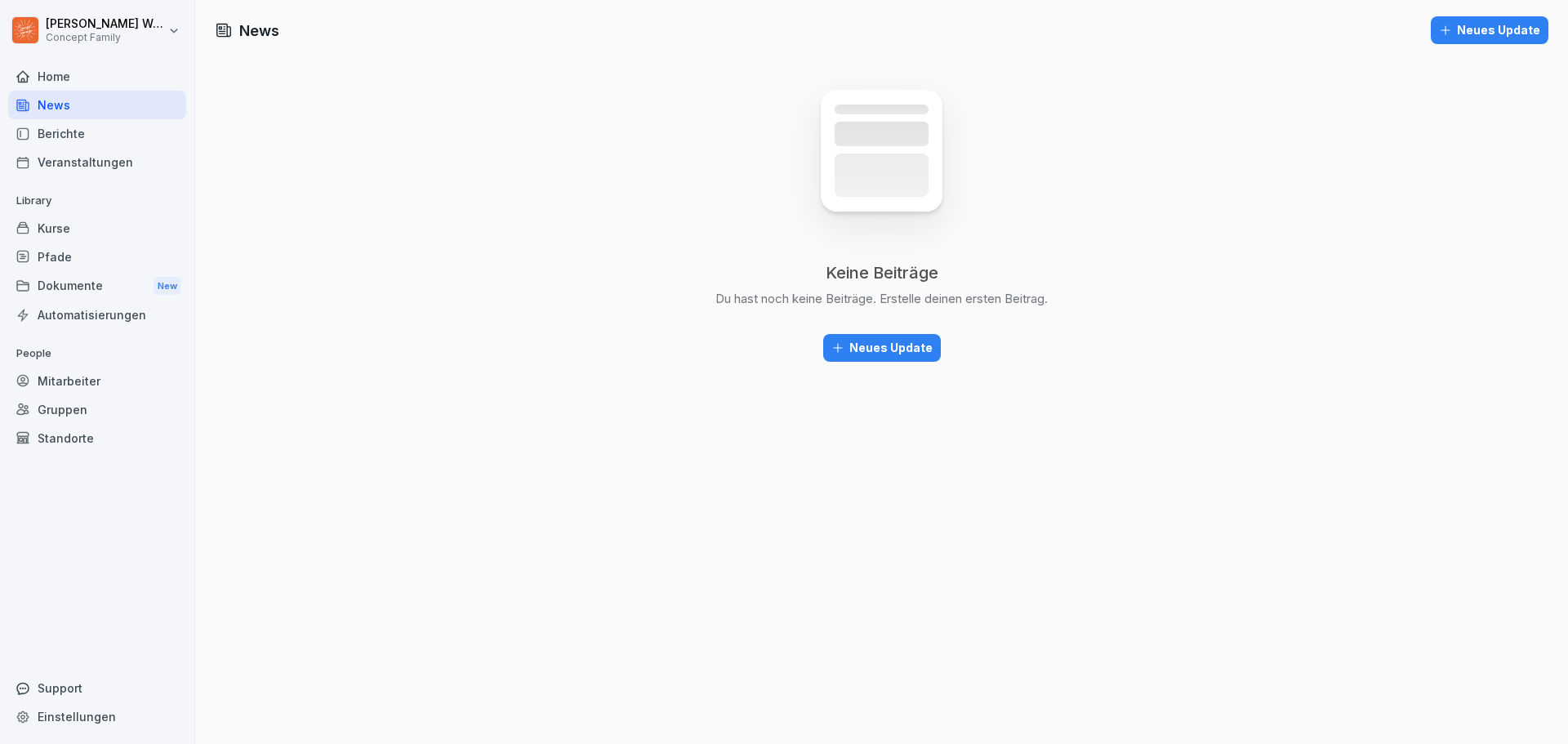
click at [893, 349] on div "Neues Update" at bounding box center [882, 348] width 101 height 18
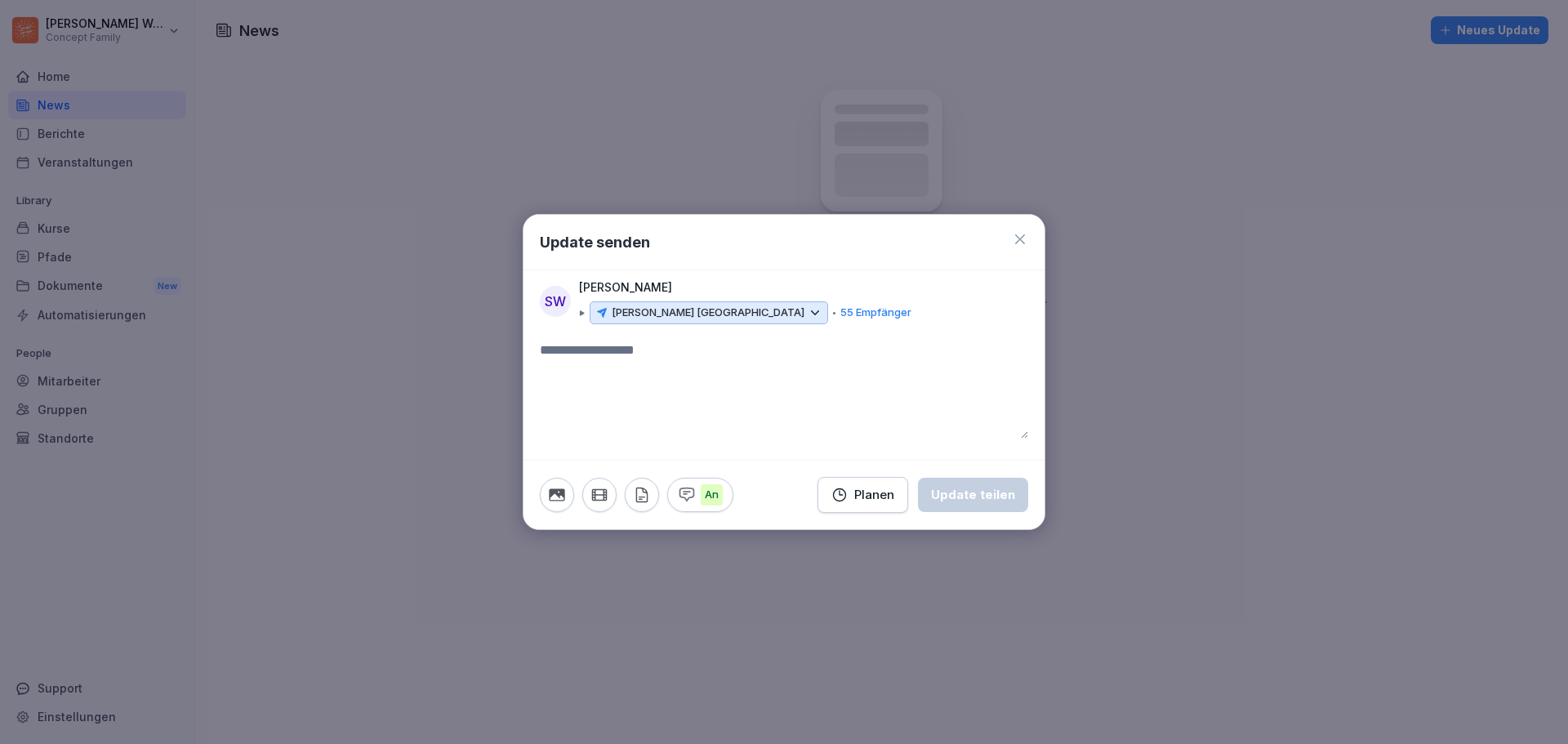
click at [807, 314] on icon at bounding box center [814, 312] width 15 height 15
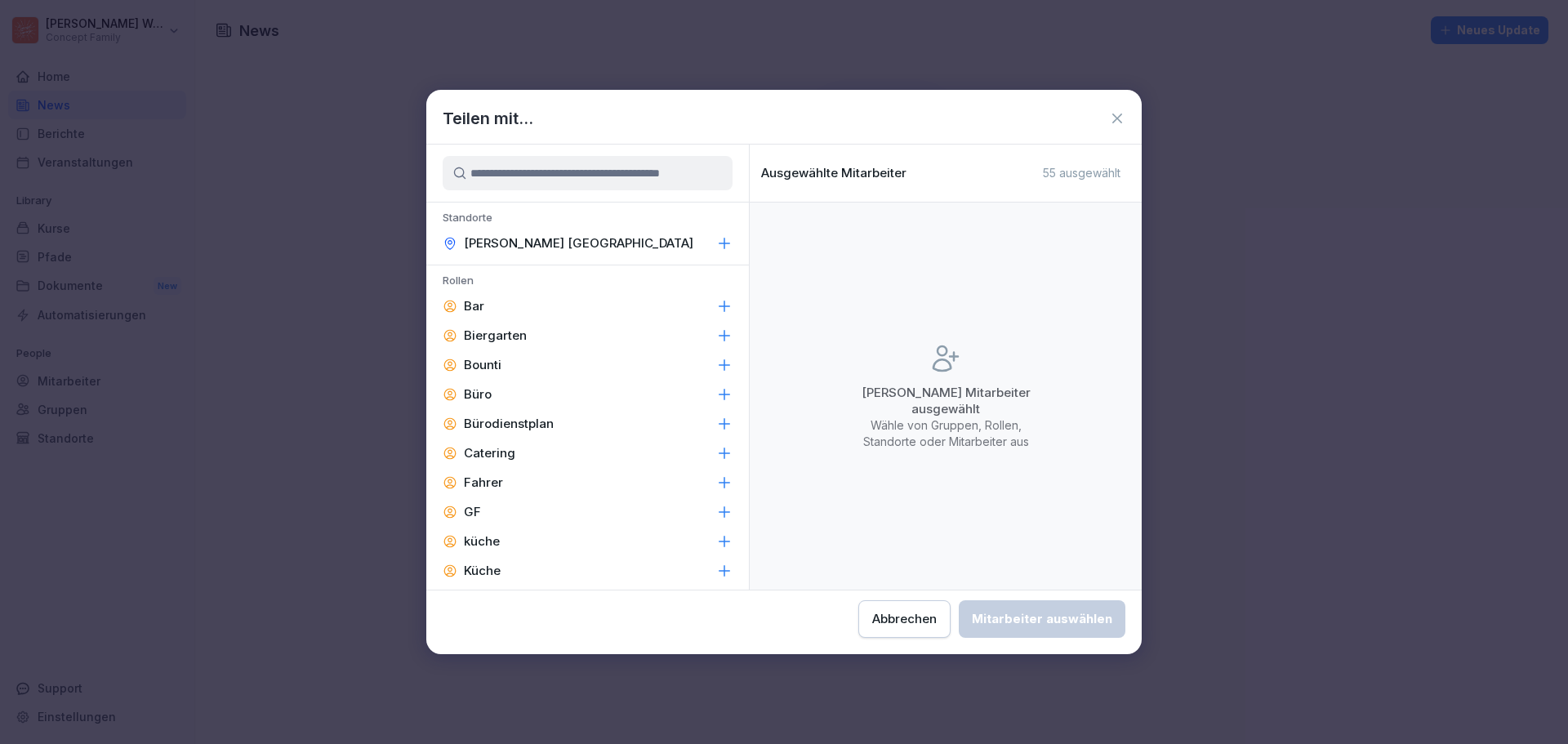
click at [529, 400] on div "Büro" at bounding box center [587, 394] width 323 height 30
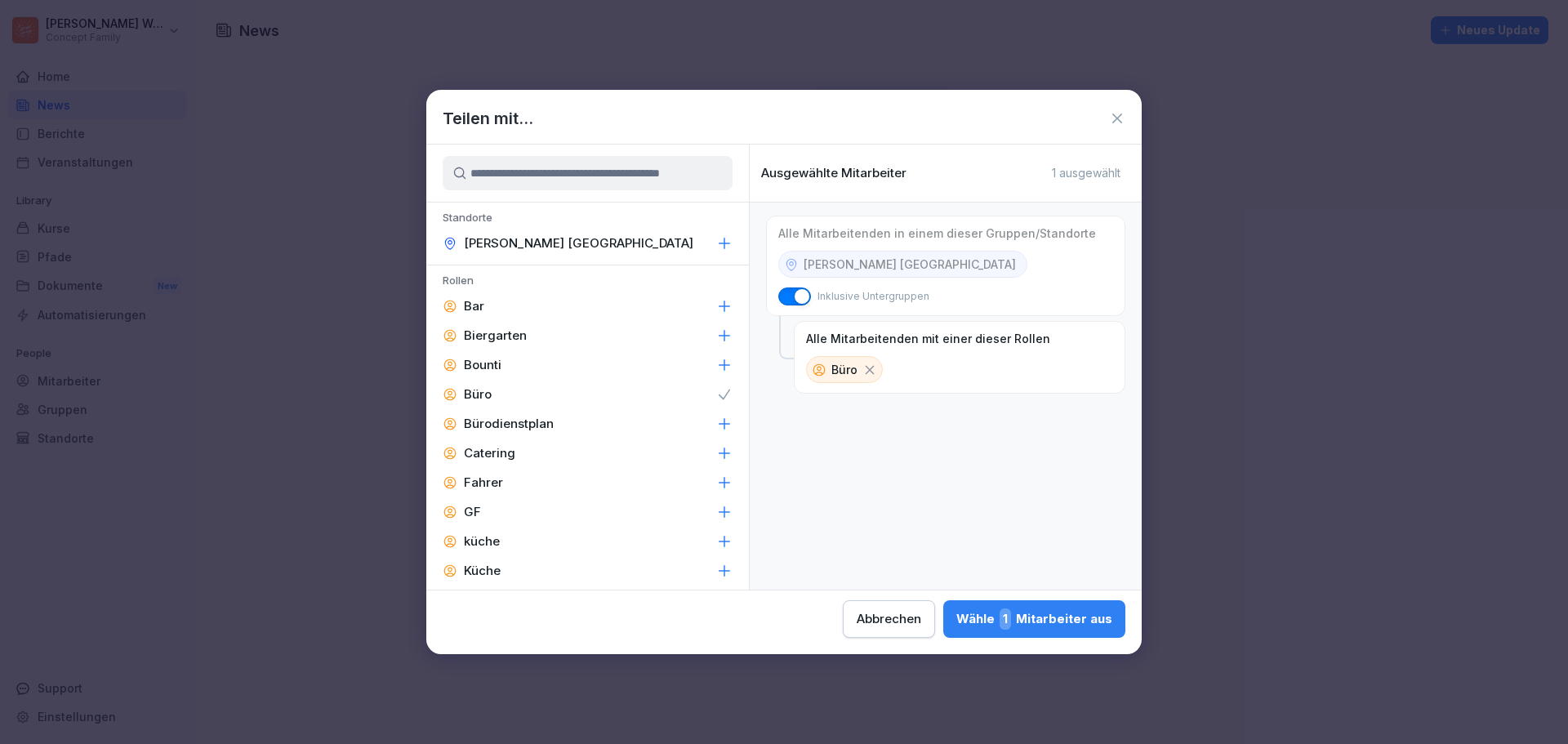
click at [1056, 611] on div "Wähle 1 Mitarbeiter aus" at bounding box center [1034, 619] width 156 height 21
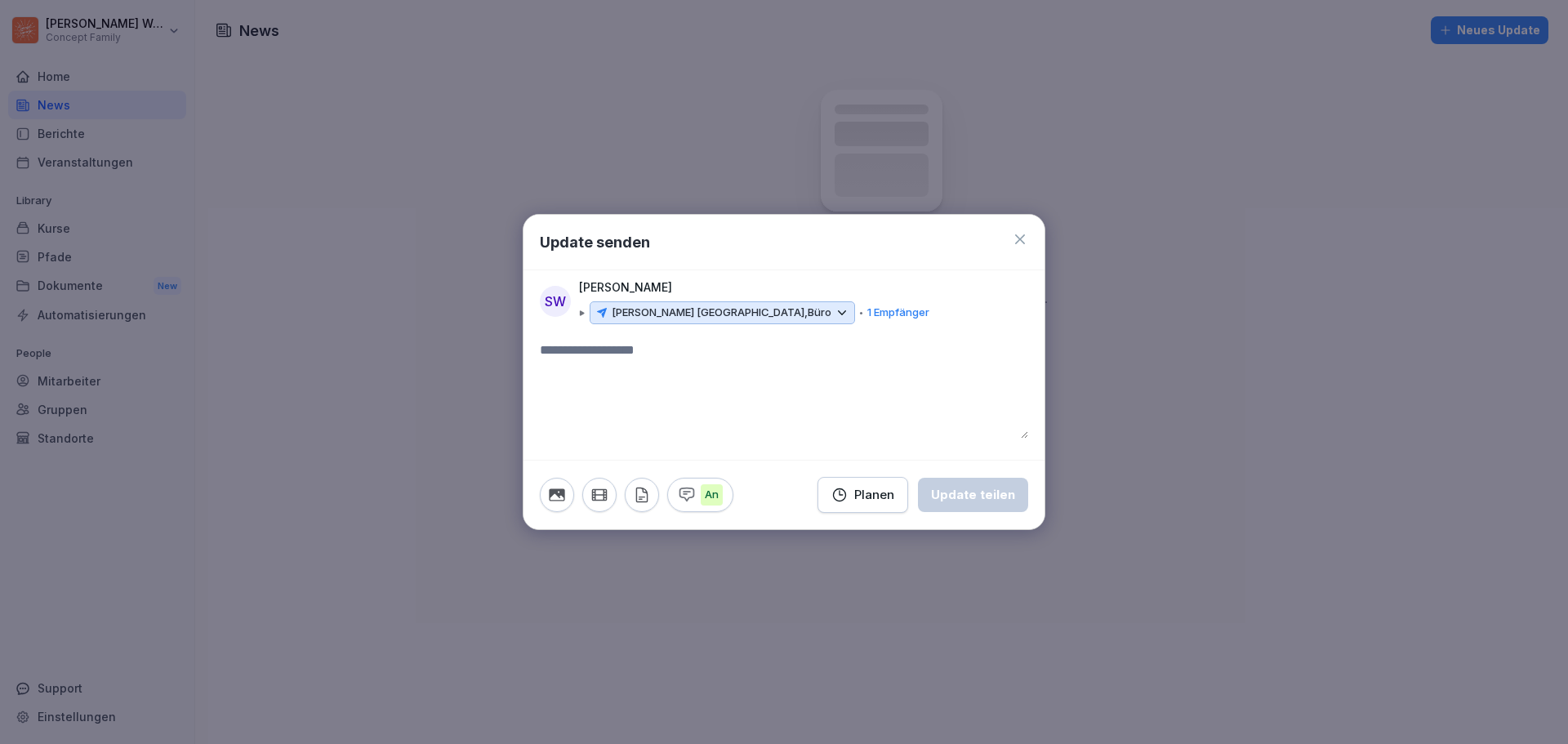
click at [605, 369] on textarea at bounding box center [784, 389] width 488 height 98
type textarea "****"
click at [867, 495] on div "Planen" at bounding box center [863, 495] width 63 height 18
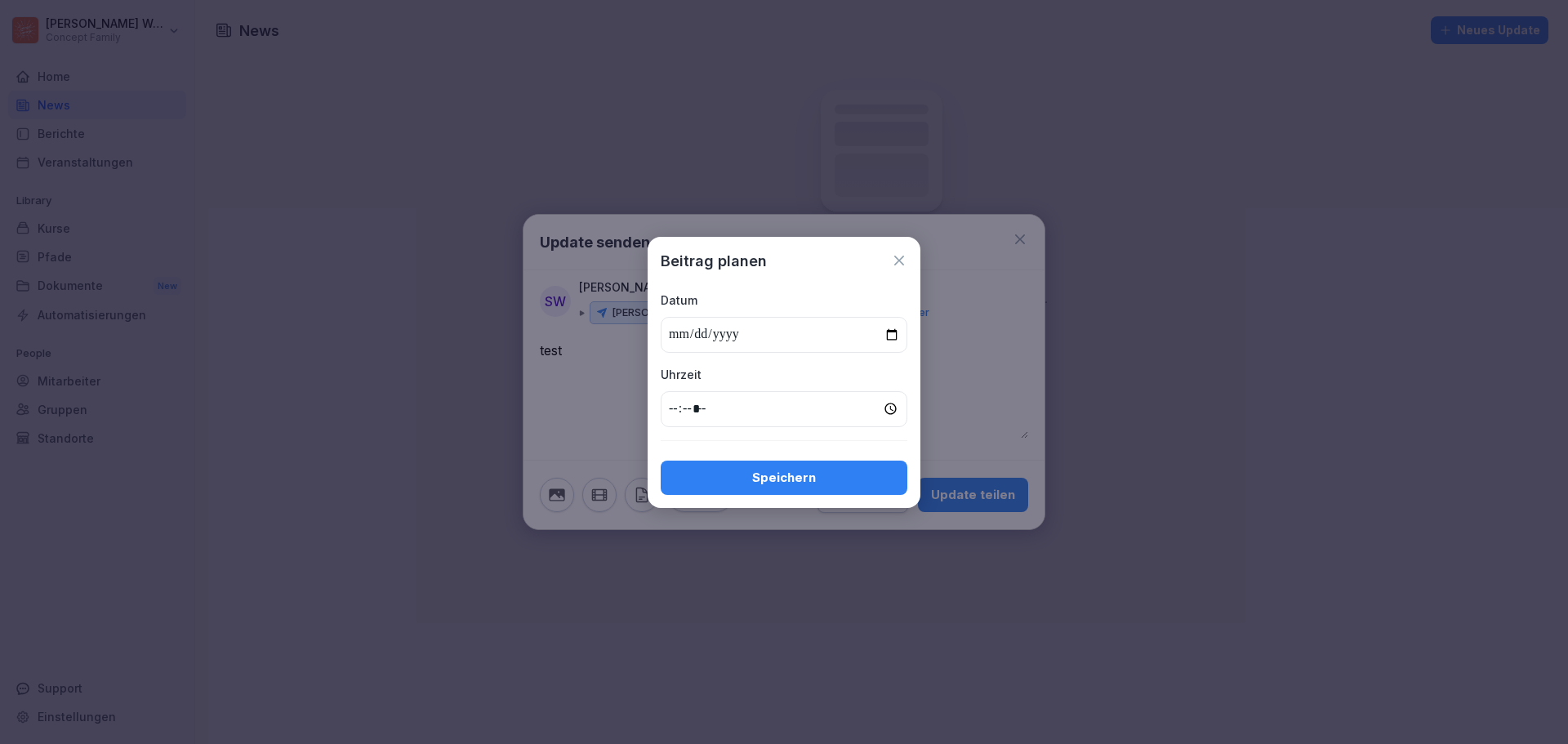
click at [898, 258] on icon at bounding box center [899, 261] width 17 height 17
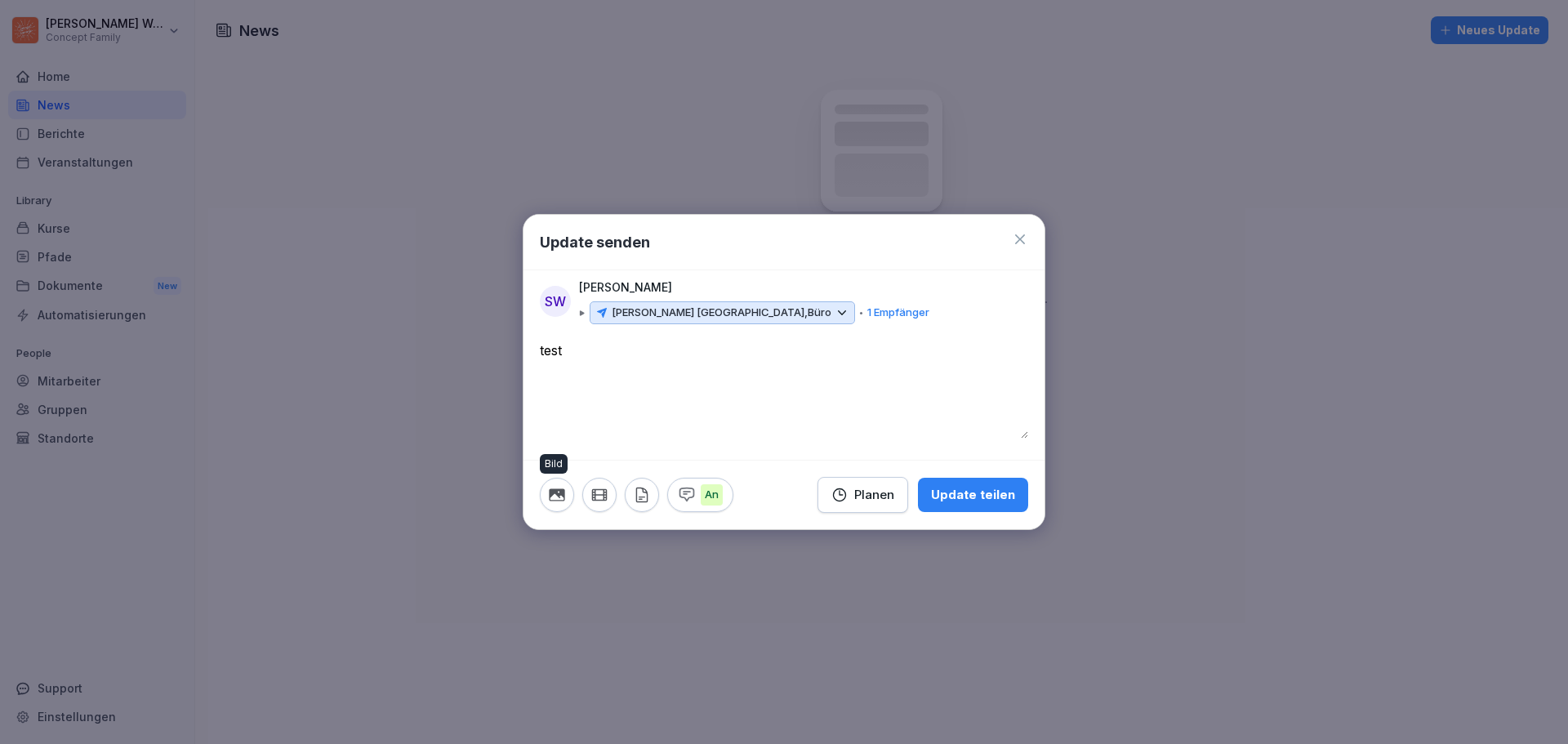
click at [553, 494] on icon "button" at bounding box center [556, 494] width 16 height 12
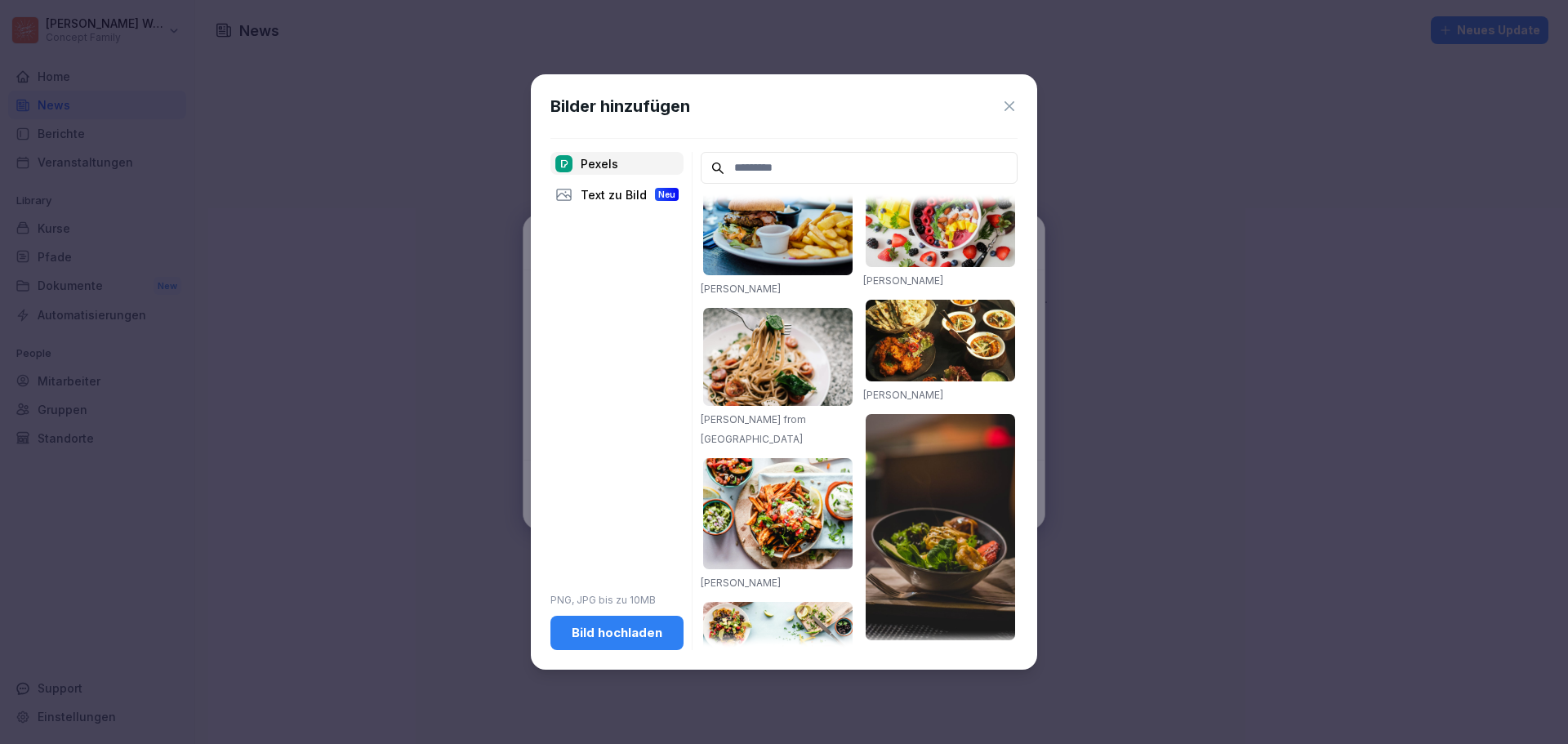
scroll to position [163, 0]
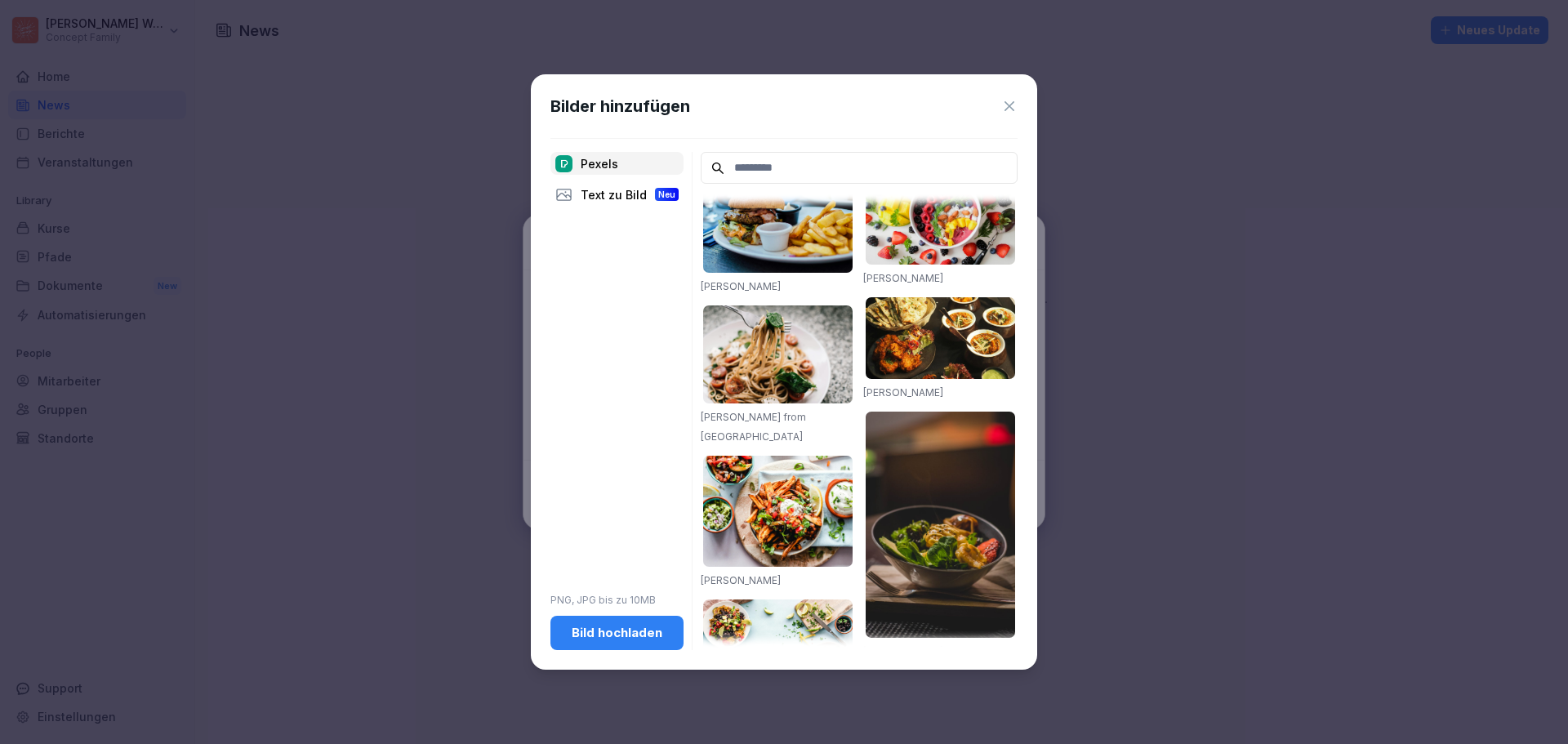
click at [926, 487] on img at bounding box center [940, 525] width 150 height 227
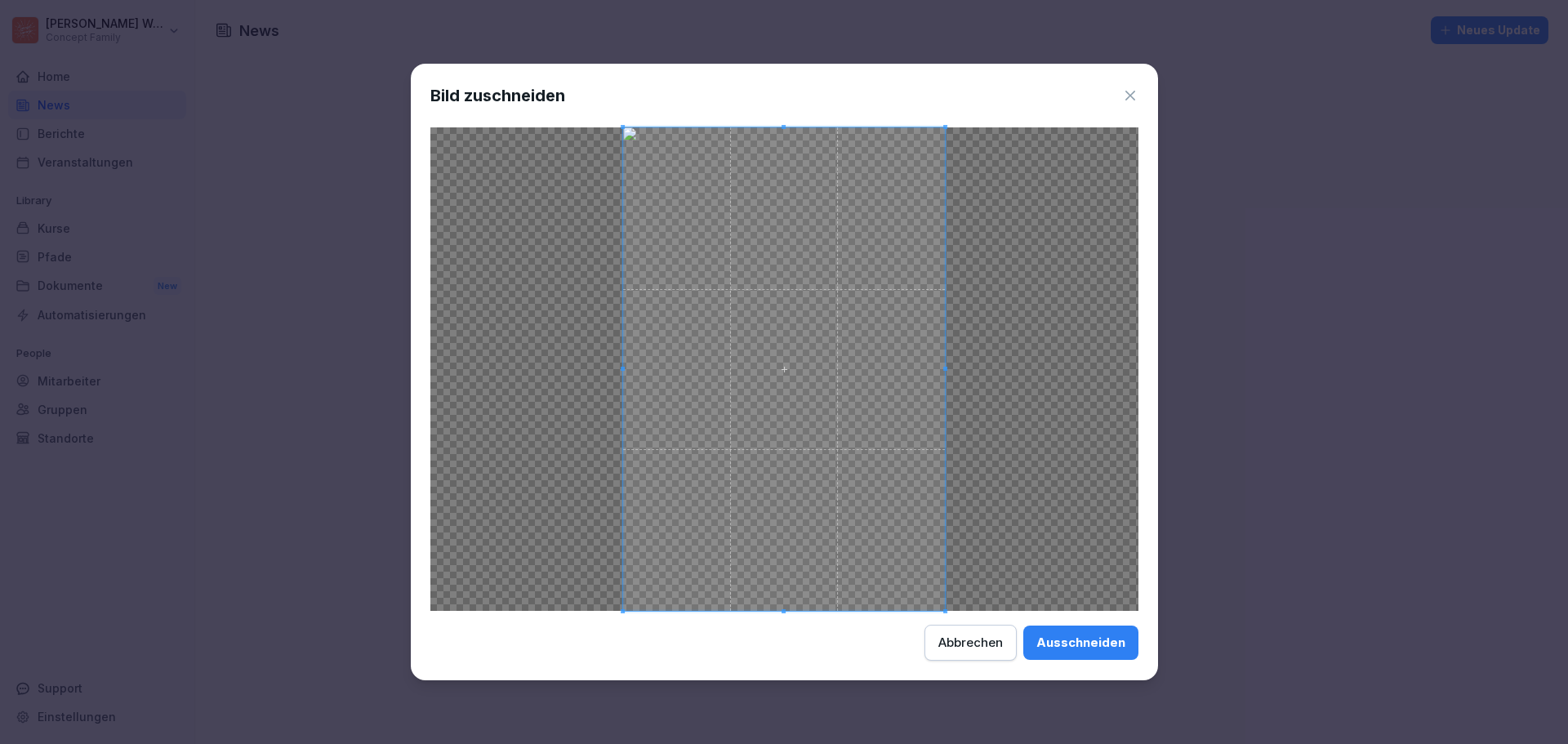
drag, startPoint x: 1077, startPoint y: 650, endPoint x: 1119, endPoint y: 685, distance: 54.7
click at [1077, 650] on div "Ausschneiden" at bounding box center [1081, 643] width 89 height 18
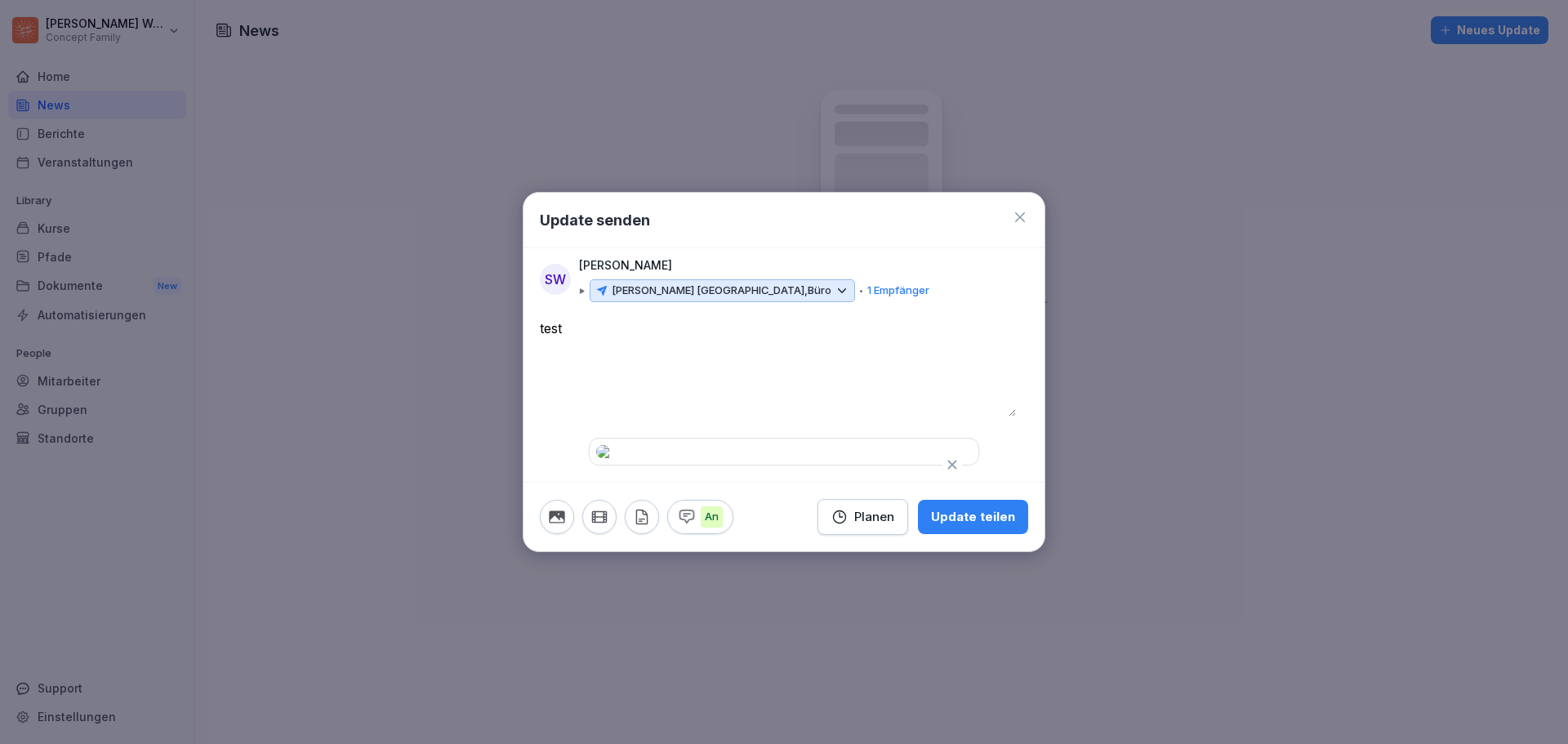
scroll to position [0, 0]
click at [972, 525] on div "Update teilen" at bounding box center [972, 517] width 84 height 18
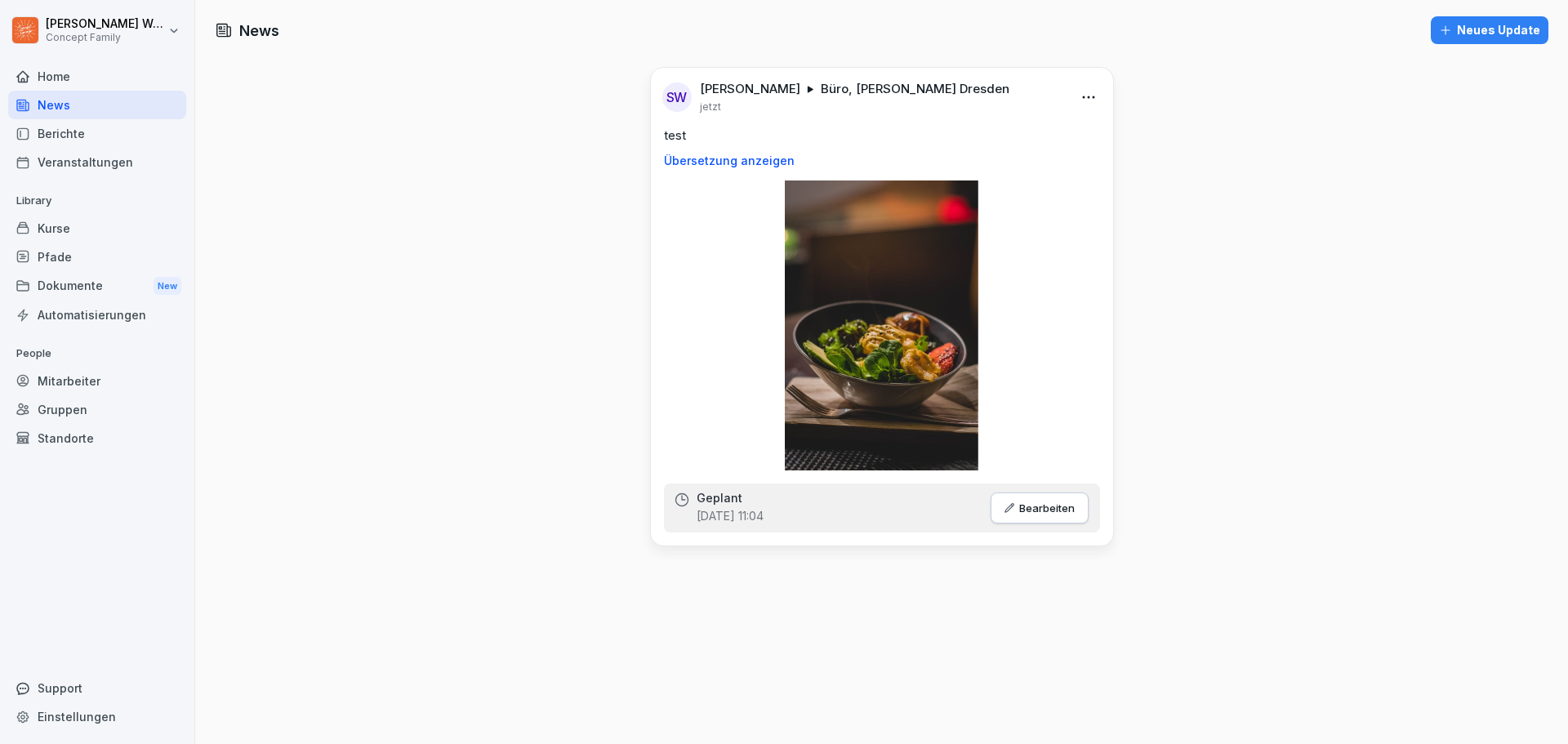
click at [1229, 424] on div "News Neues Update SW Steve Weichsel Büro, Wilma Wunder Dresden jetzt test Übers…" at bounding box center [882, 372] width 1373 height 744
click at [300, 110] on div "News Neues Update SW Steve Weichsel Büro, Wilma Wunder Dresden jetzt test Übers…" at bounding box center [882, 372] width 1373 height 744
click at [1492, 37] on div "Neues Update" at bounding box center [1489, 30] width 101 height 18
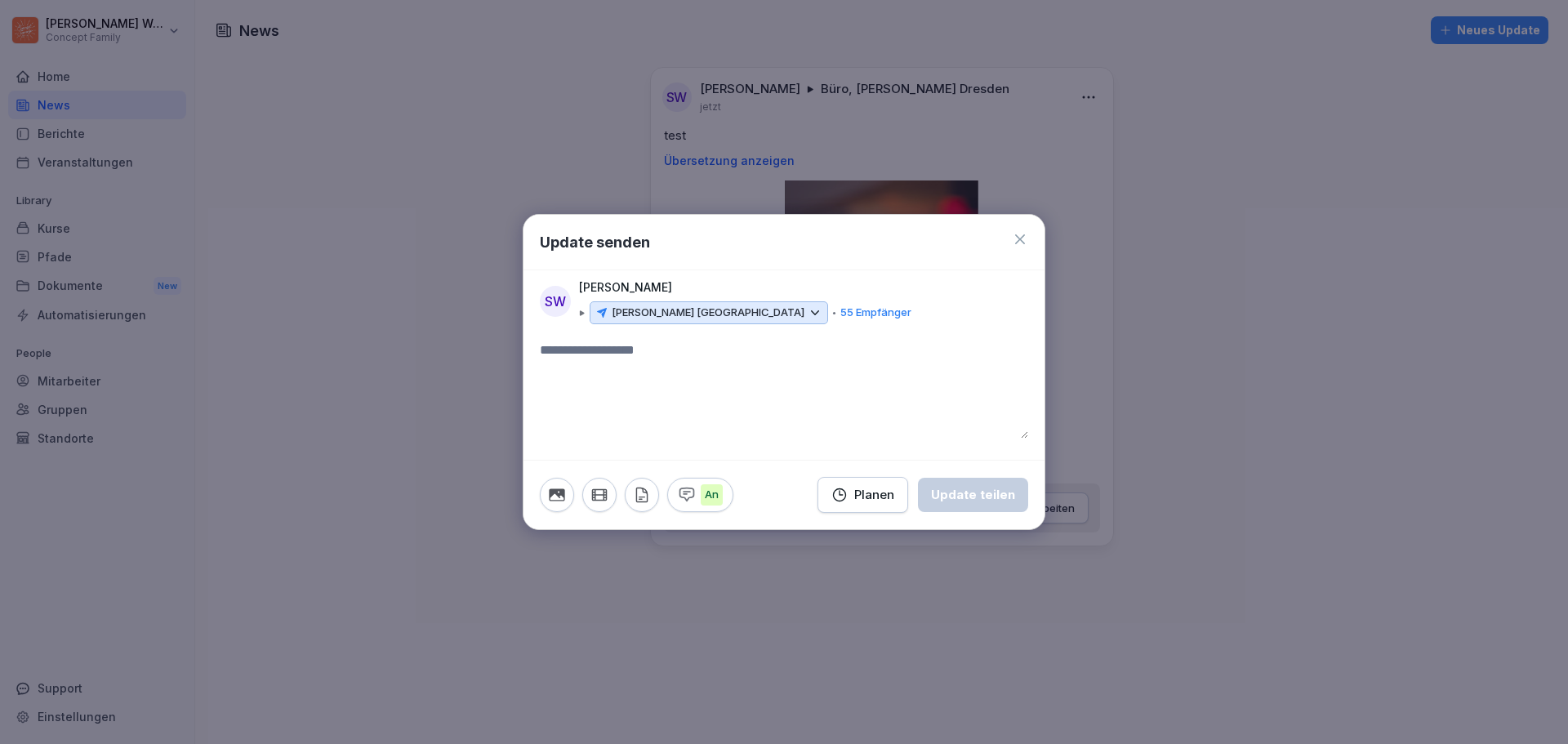
click at [807, 314] on icon at bounding box center [814, 312] width 15 height 15
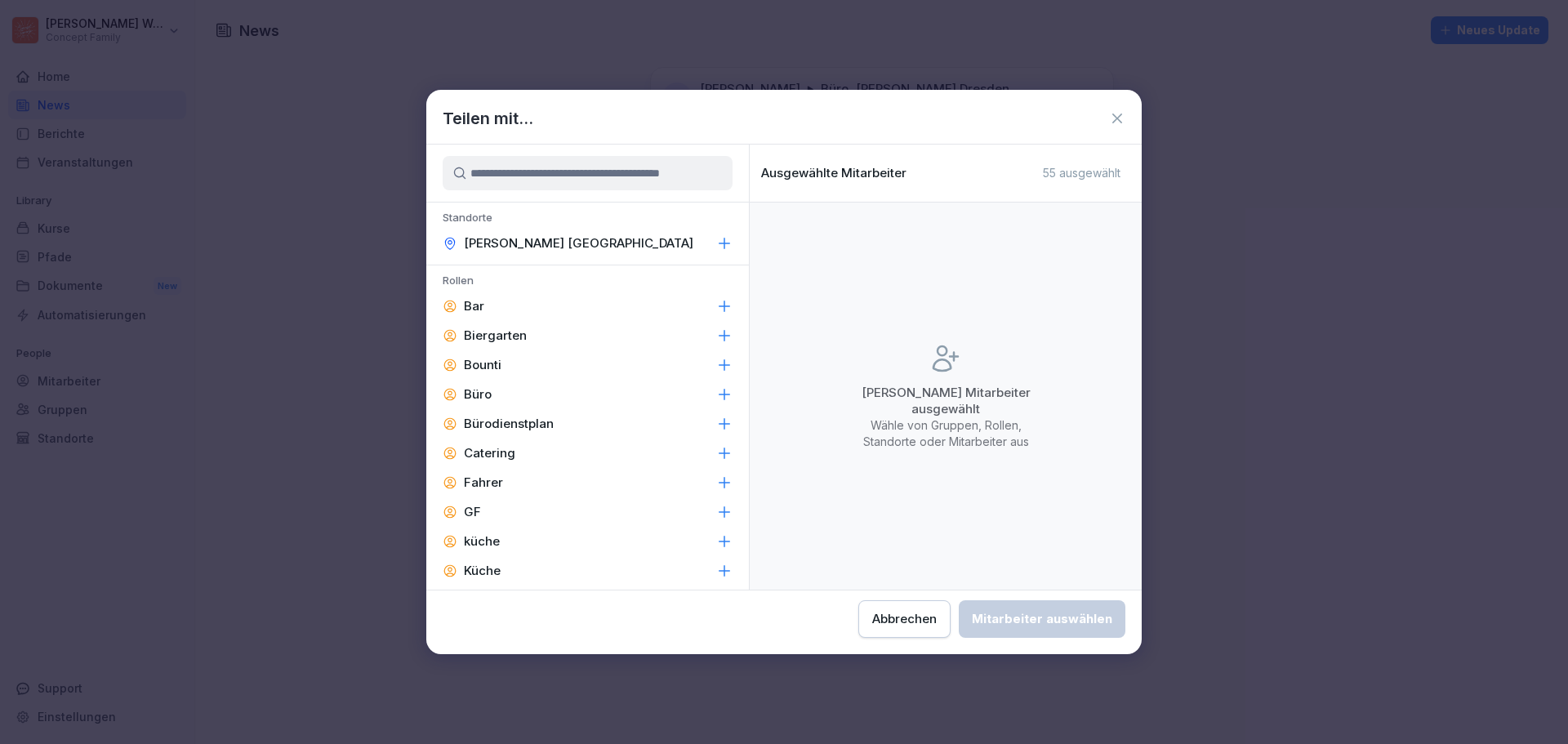
click at [504, 421] on p "Bürodienstplan" at bounding box center [508, 423] width 90 height 17
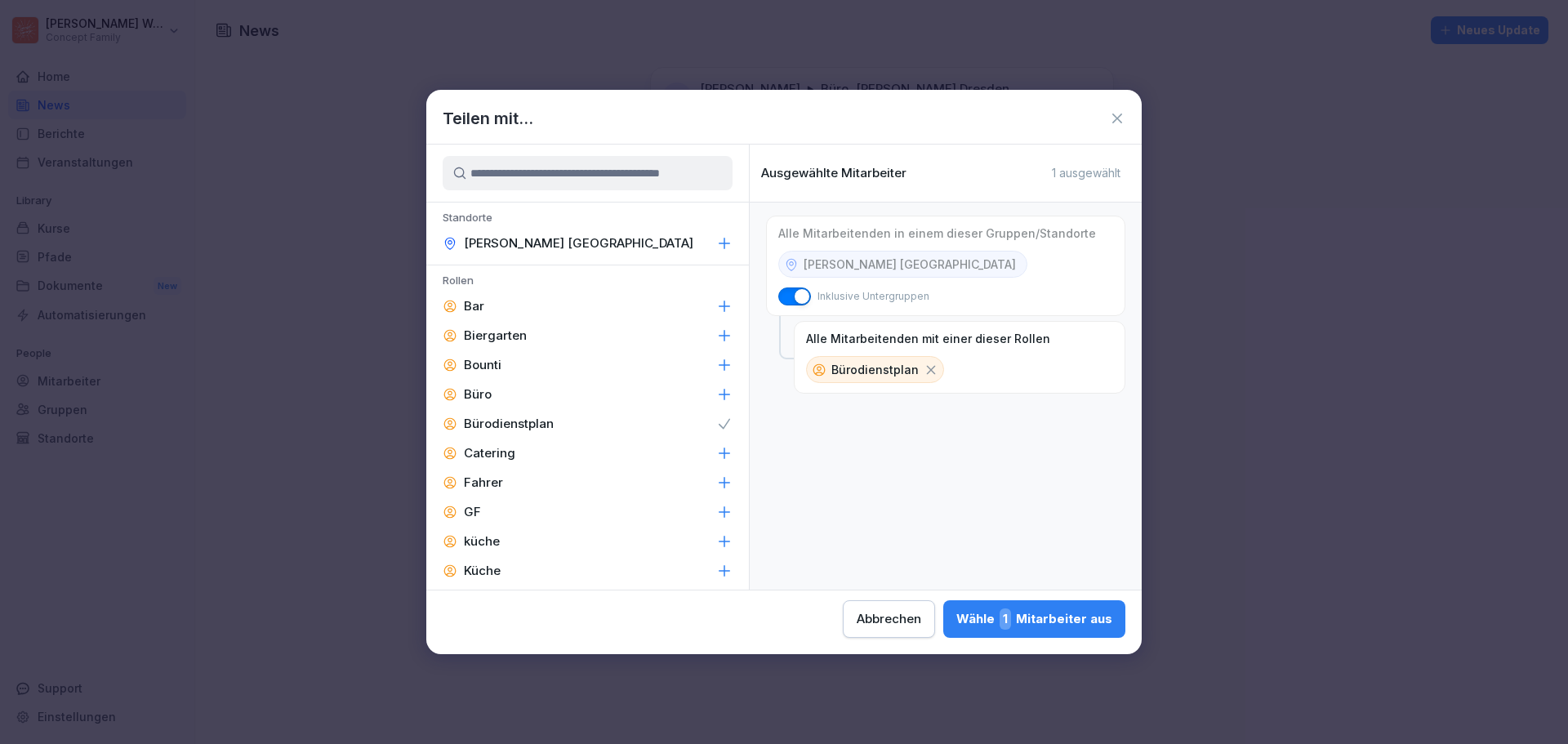
click at [1046, 615] on div "Wähle 1 Mitarbeiter aus" at bounding box center [1034, 619] width 156 height 21
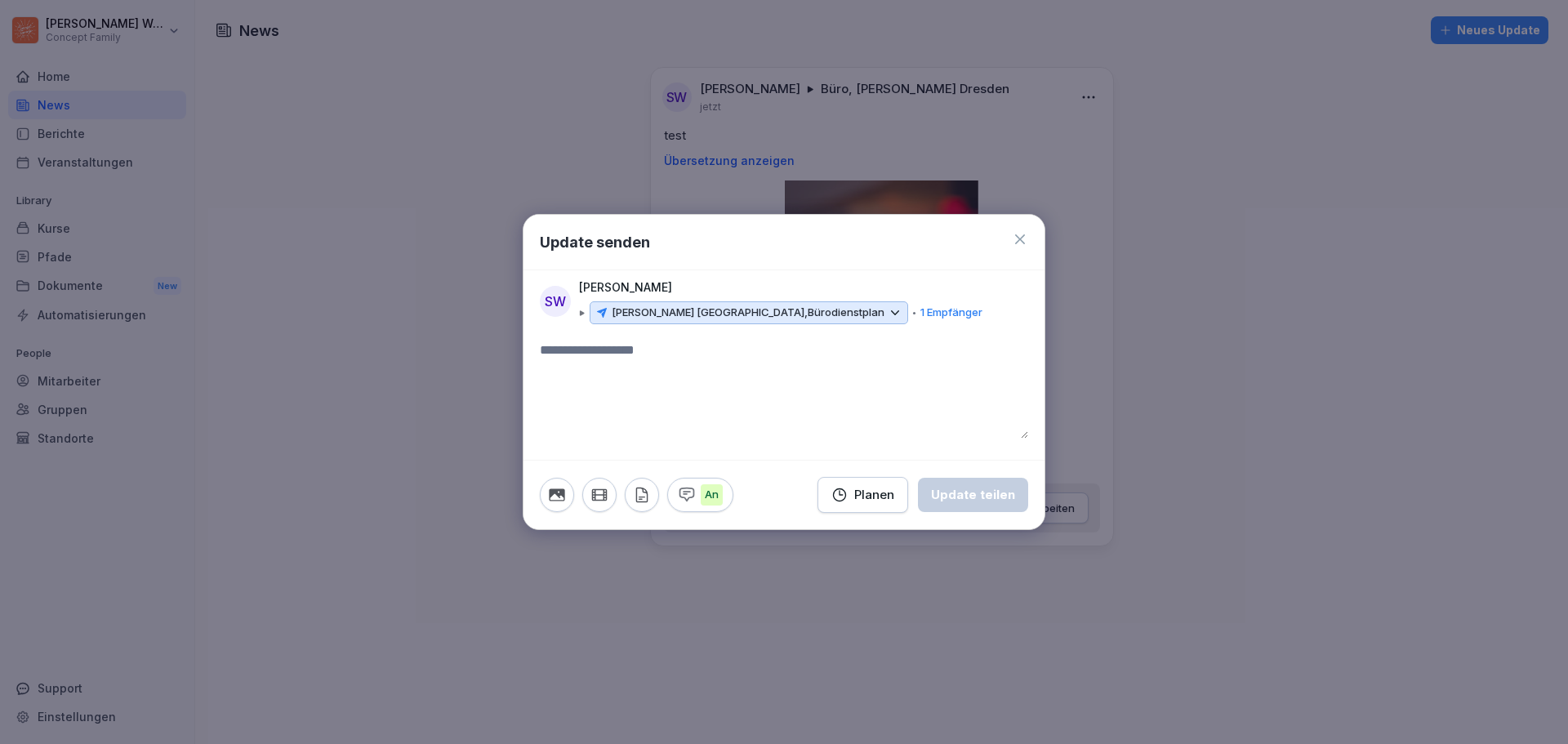
click at [667, 374] on textarea at bounding box center [784, 389] width 488 height 98
type textarea "*********"
click at [1009, 493] on div "Update teilen" at bounding box center [972, 495] width 84 height 18
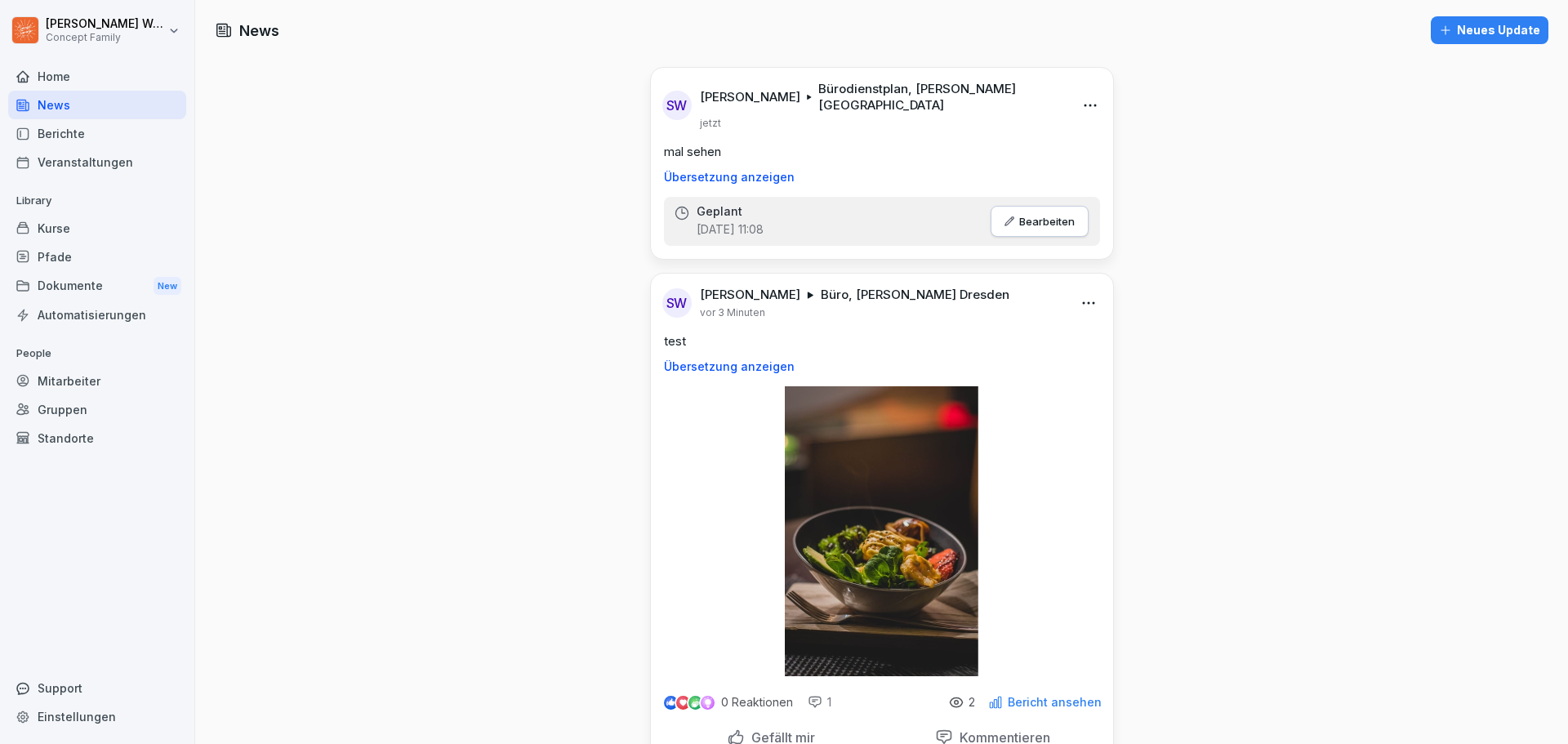
click at [1054, 696] on p "Bericht ansehen" at bounding box center [1054, 702] width 94 height 13
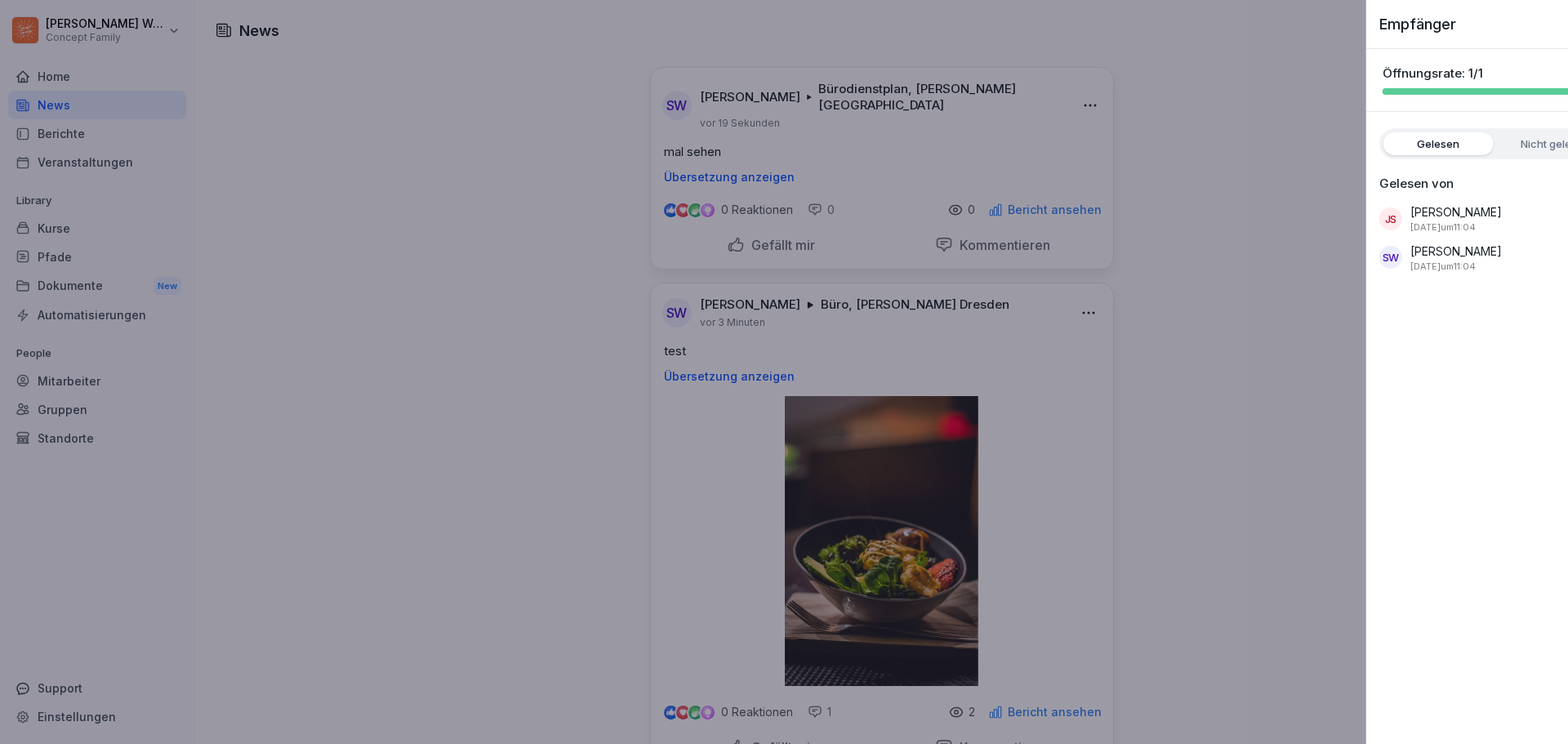
click at [1273, 277] on div at bounding box center [784, 372] width 1568 height 744
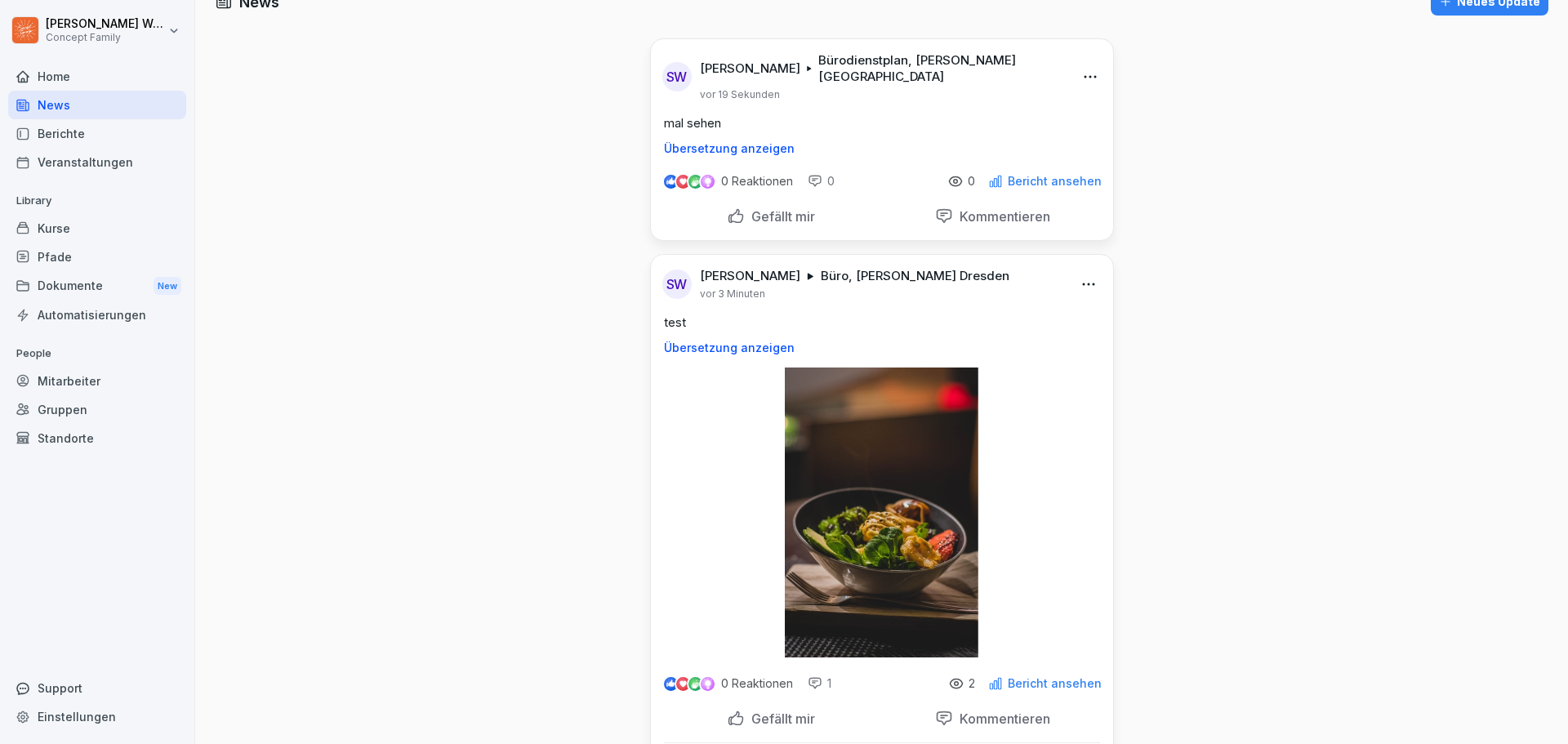
scroll to position [136, 0]
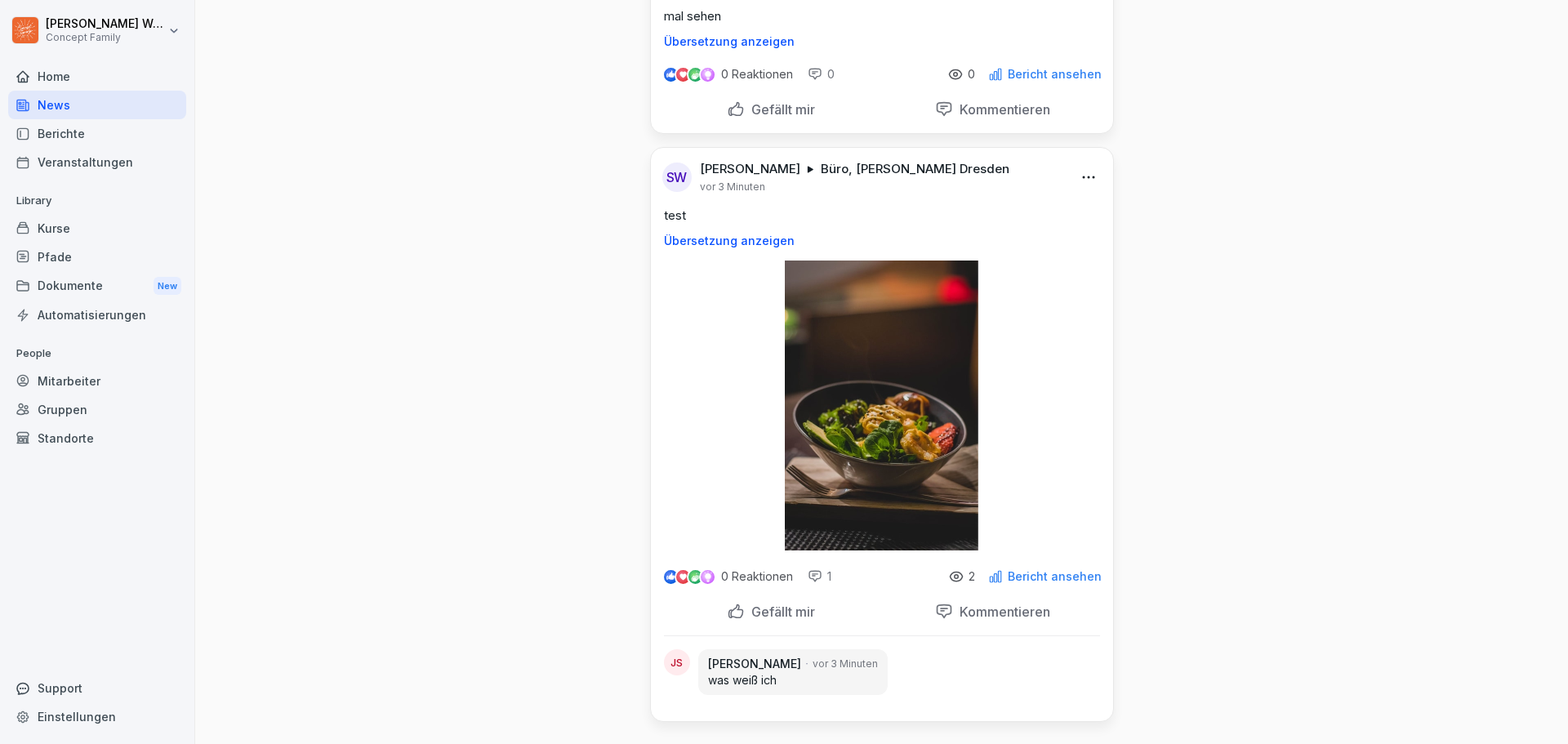
click at [1035, 68] on p "Bericht ansehen" at bounding box center [1054, 74] width 94 height 13
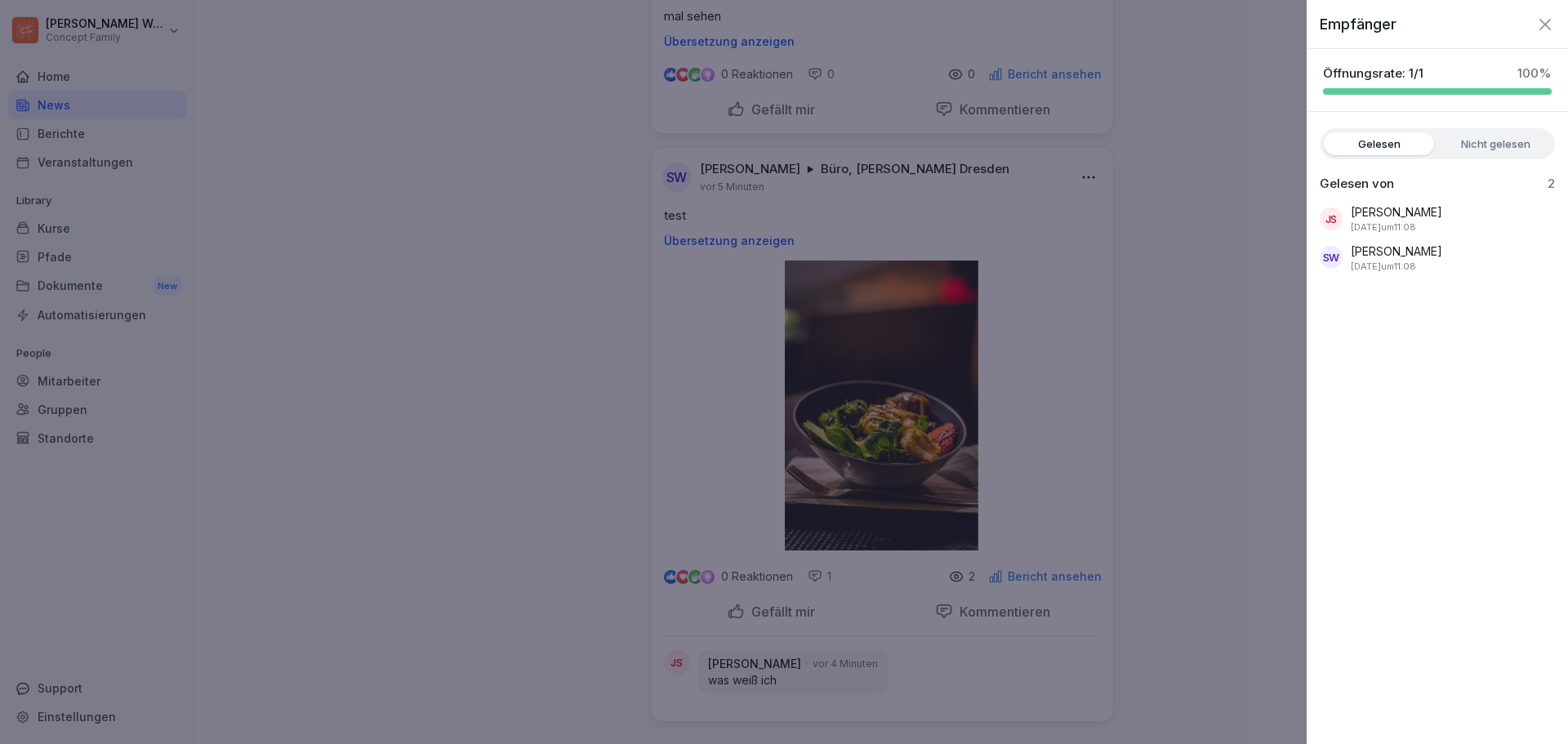
click at [1512, 143] on label "Nicht gelesen" at bounding box center [1495, 143] width 110 height 23
click at [1389, 138] on label "Gelesen" at bounding box center [1379, 143] width 110 height 23
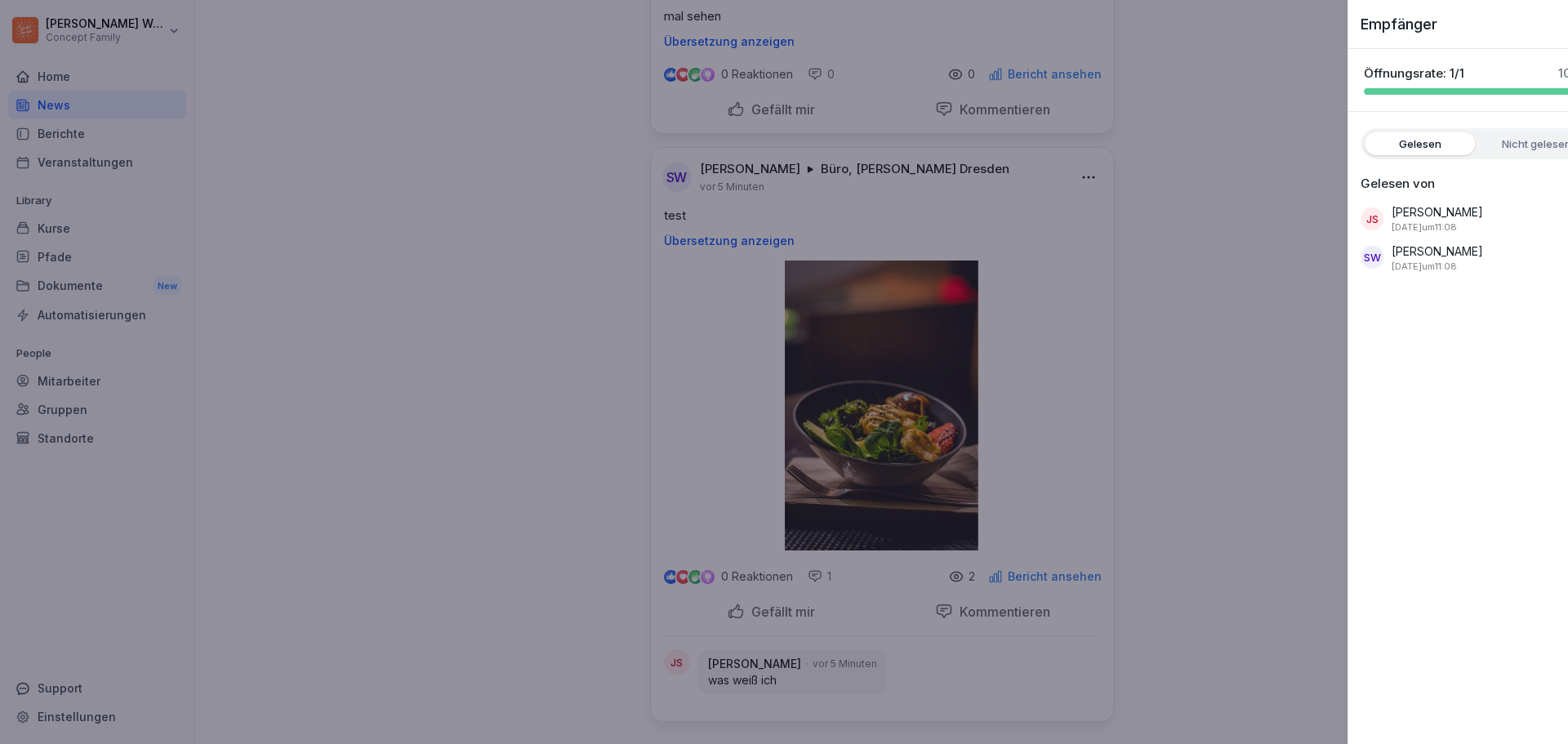
click at [1266, 141] on div at bounding box center [784, 372] width 1568 height 744
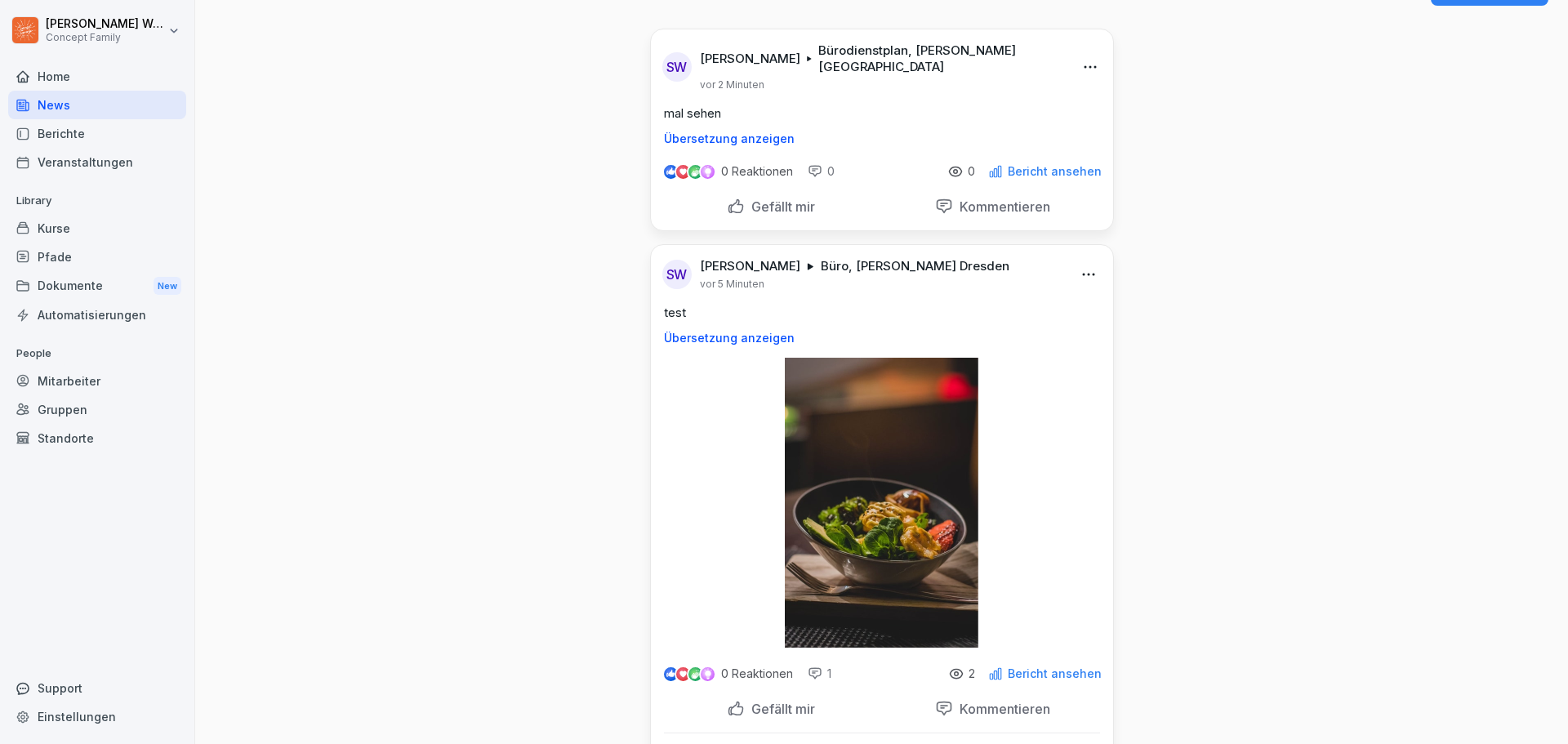
scroll to position [0, 0]
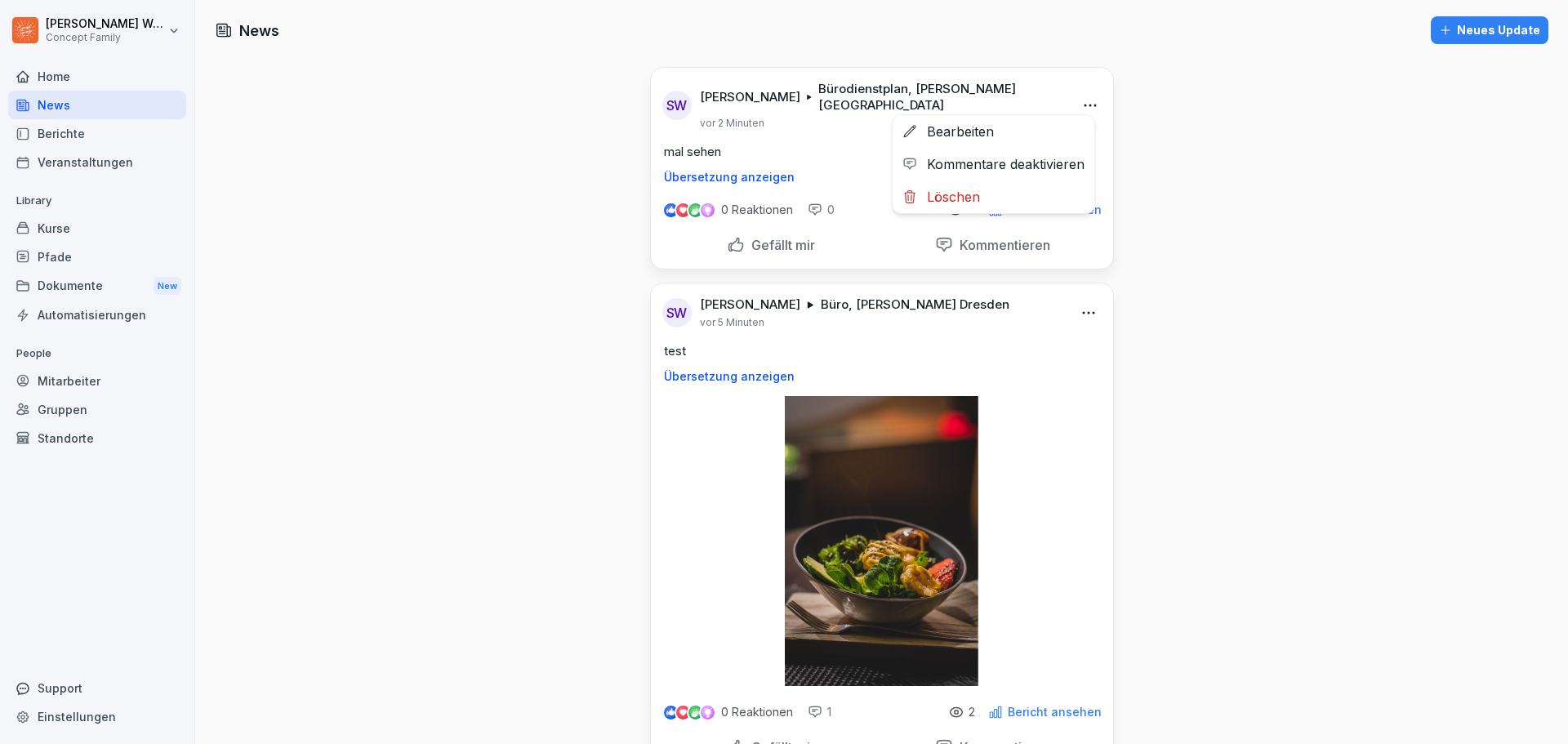
click at [1084, 93] on html "Steve Weichsel Concept Family Home News Berichte Veranstaltungen Library Kurse …" at bounding box center [784, 372] width 1568 height 744
click at [1178, 249] on html "Steve Weichsel Concept Family Home News Berichte Veranstaltungen Library Kurse …" at bounding box center [784, 372] width 1568 height 744
click at [1514, 30] on div "Neues Update" at bounding box center [1489, 30] width 101 height 18
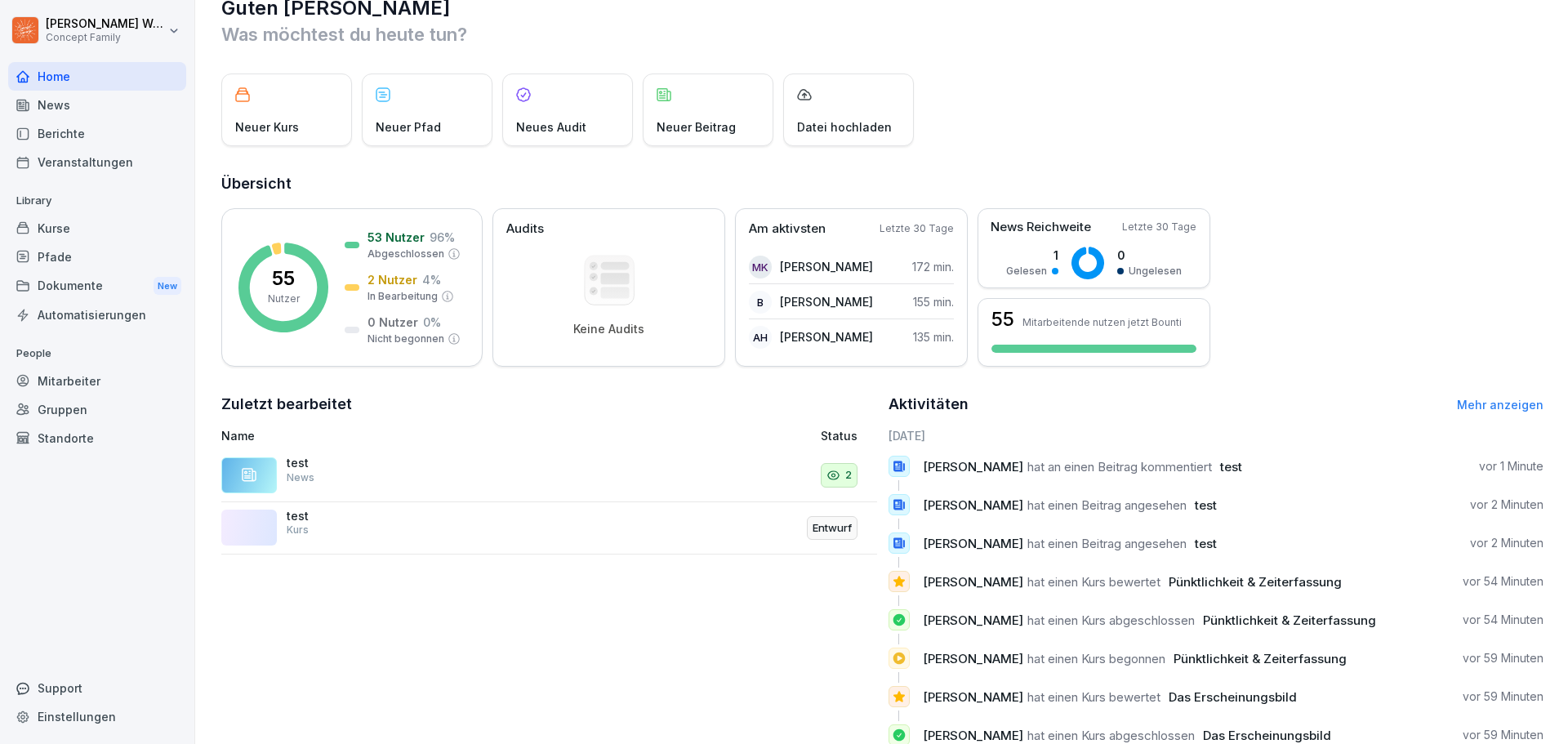
scroll to position [4, 0]
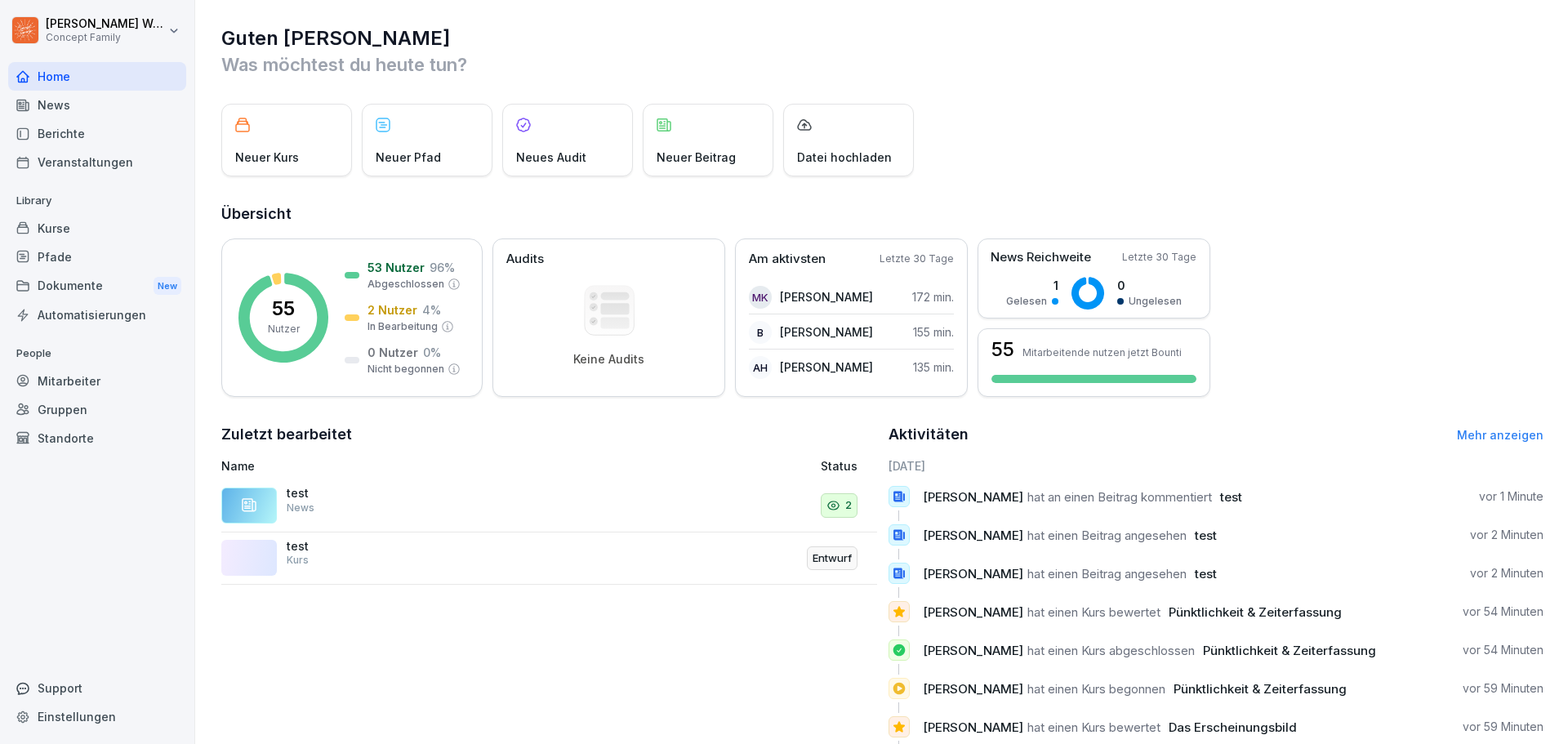
click at [66, 383] on div "Mitarbeiter" at bounding box center [97, 380] width 178 height 29
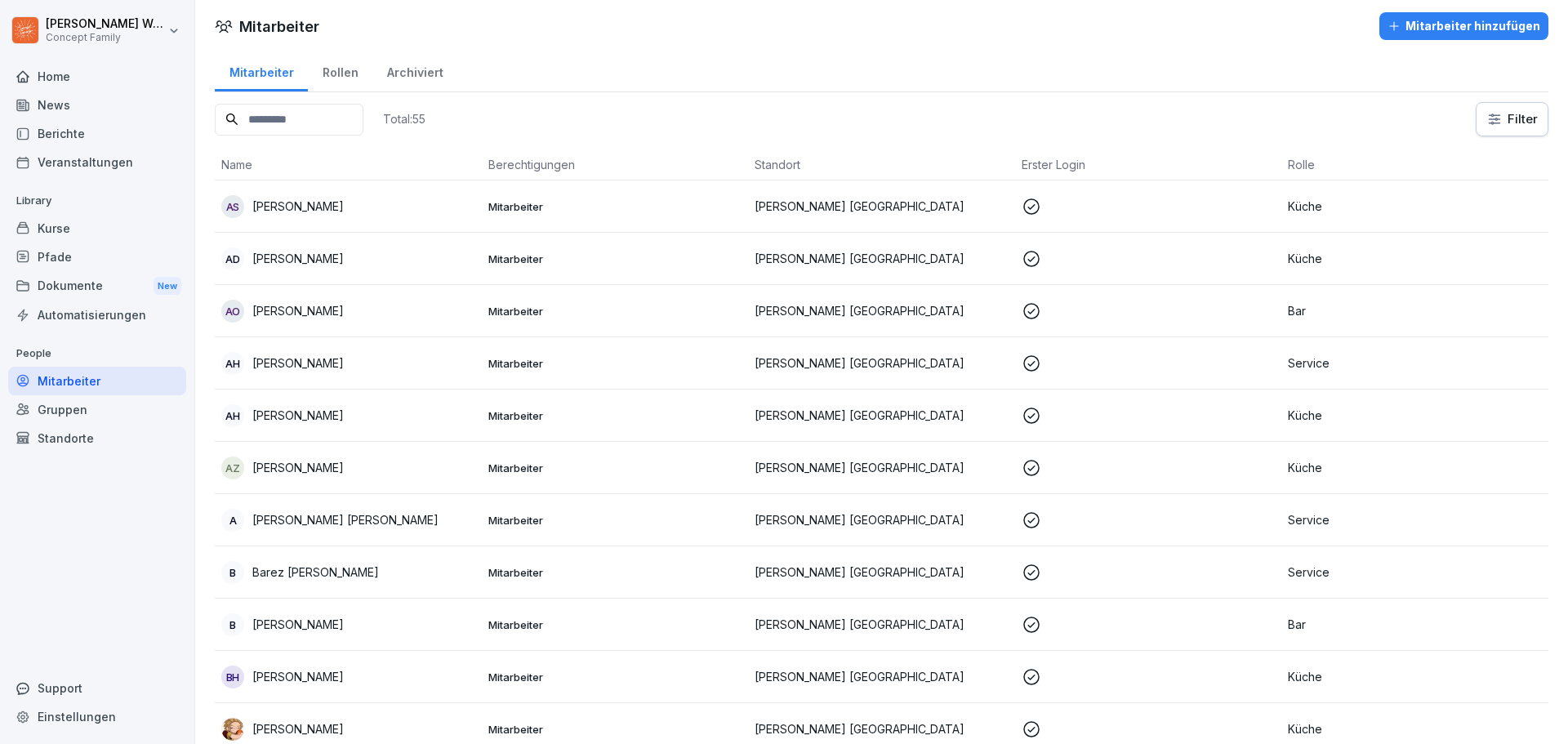
click at [352, 108] on input at bounding box center [289, 120] width 149 height 31
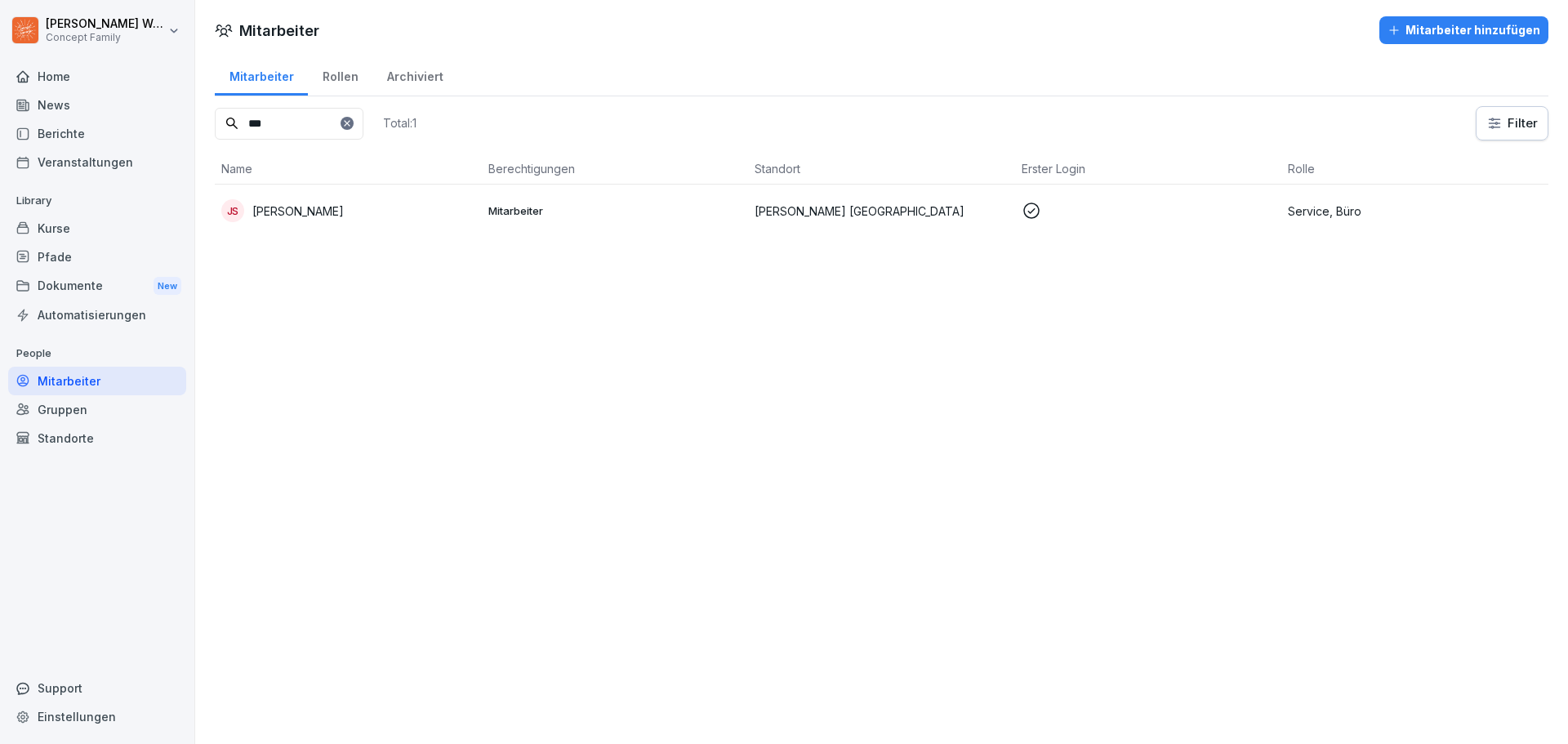
type input "***"
click at [316, 207] on p "[PERSON_NAME]" at bounding box center [298, 212] width 92 height 17
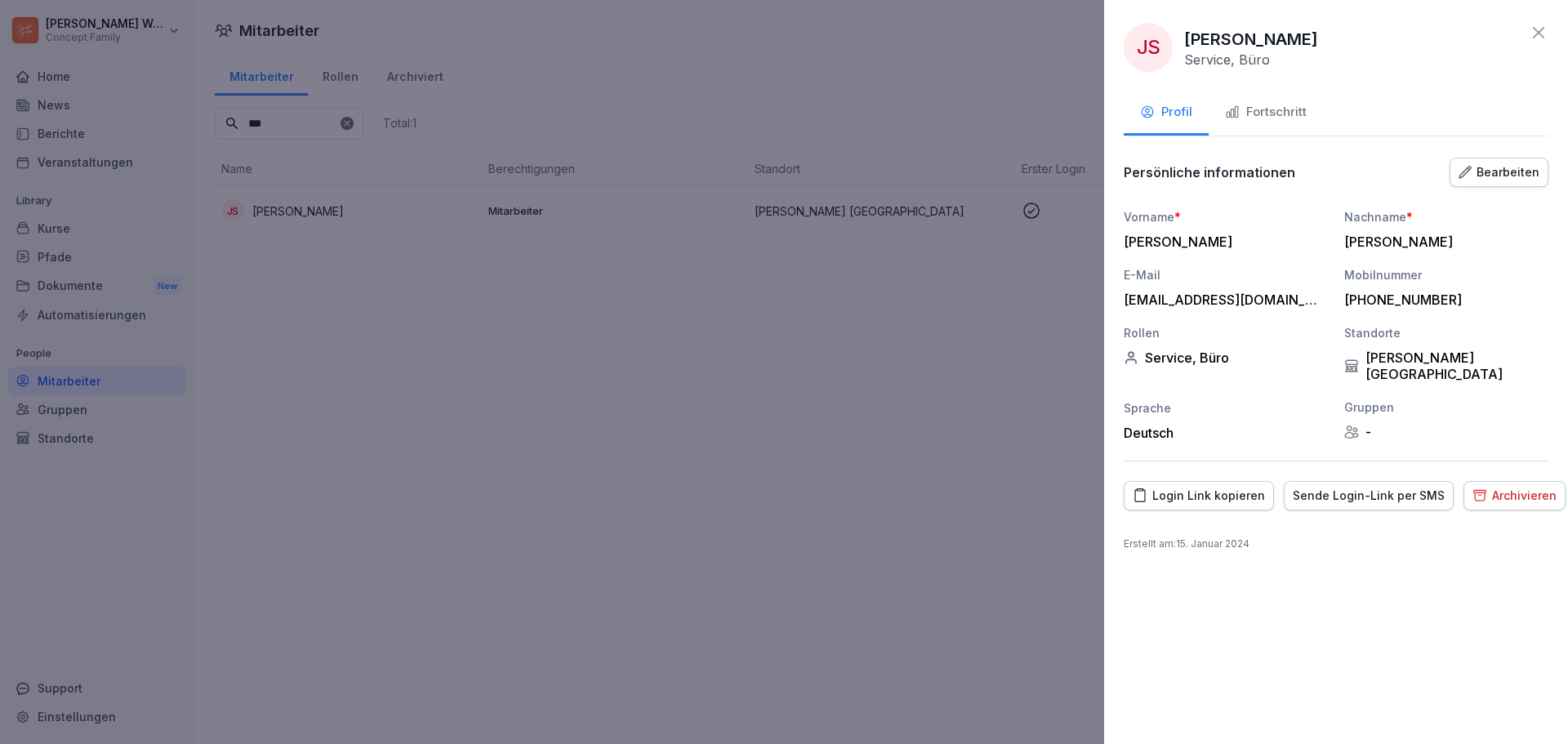
click at [1513, 172] on div "Bearbeiten" at bounding box center [1499, 172] width 80 height 18
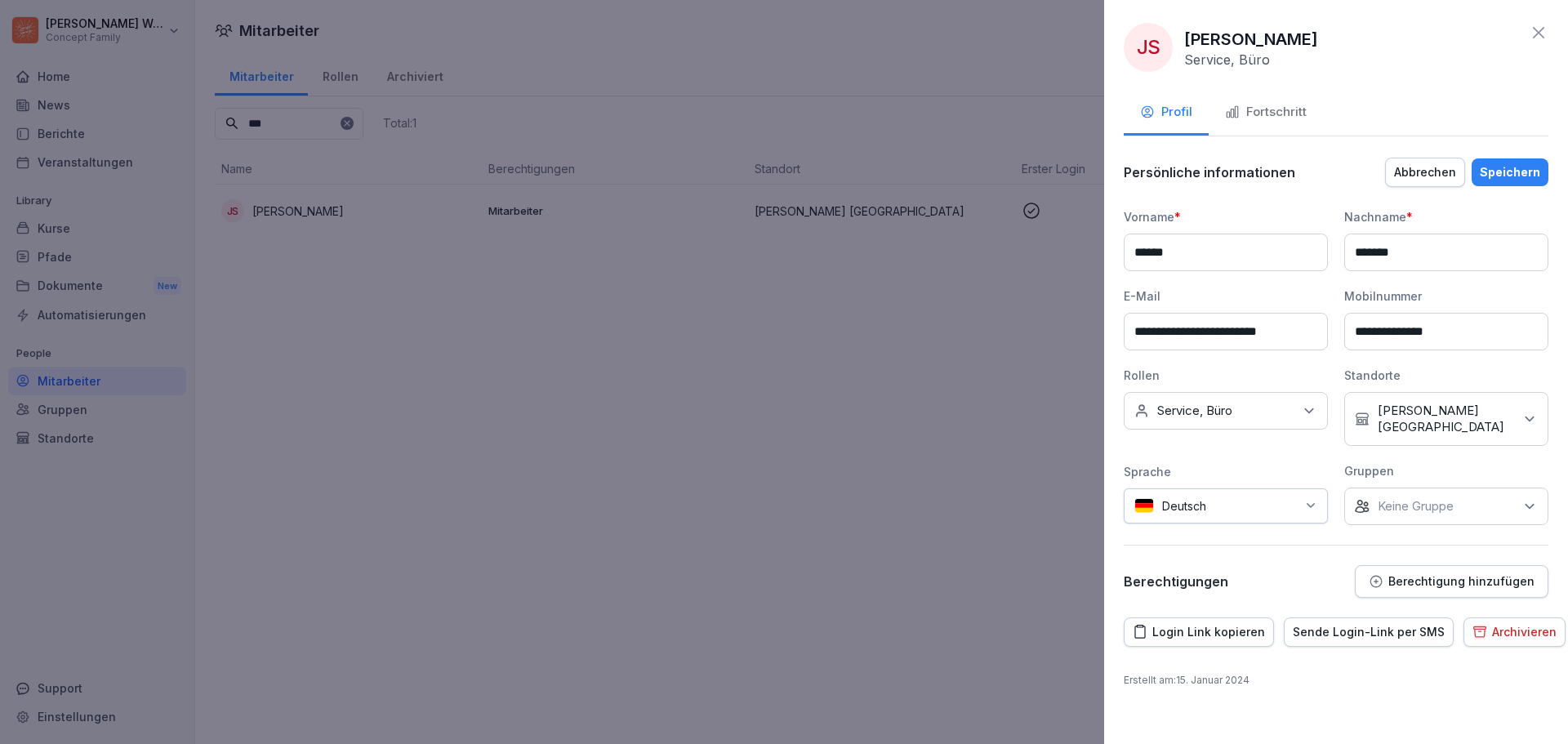
click at [1306, 410] on icon at bounding box center [1308, 410] width 17 height 17
click at [1148, 524] on button "Bürodienstplan" at bounding box center [1142, 525] width 15 height 15
click at [1519, 176] on div "Speichern" at bounding box center [1509, 172] width 60 height 18
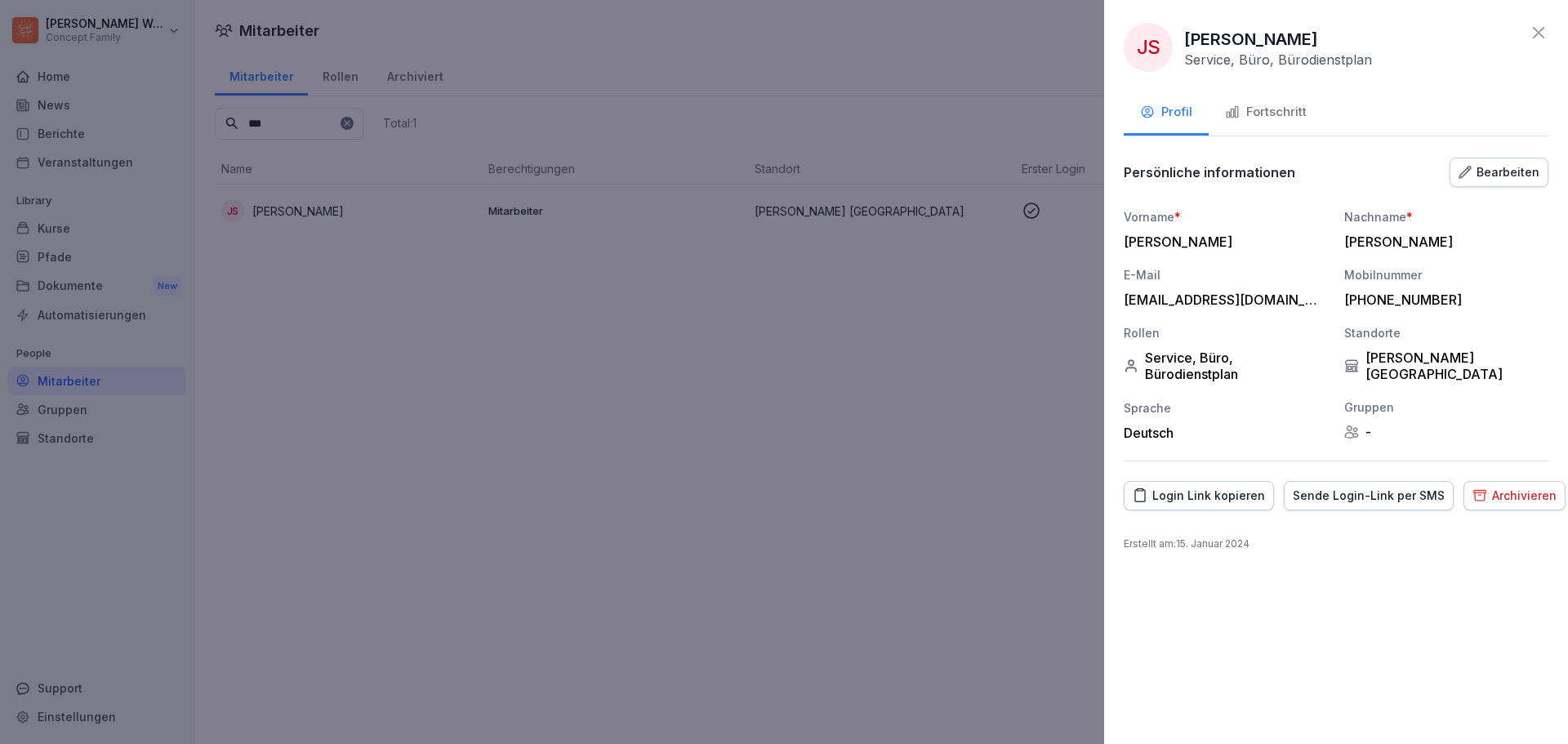
click at [1035, 407] on div at bounding box center [784, 372] width 1568 height 744
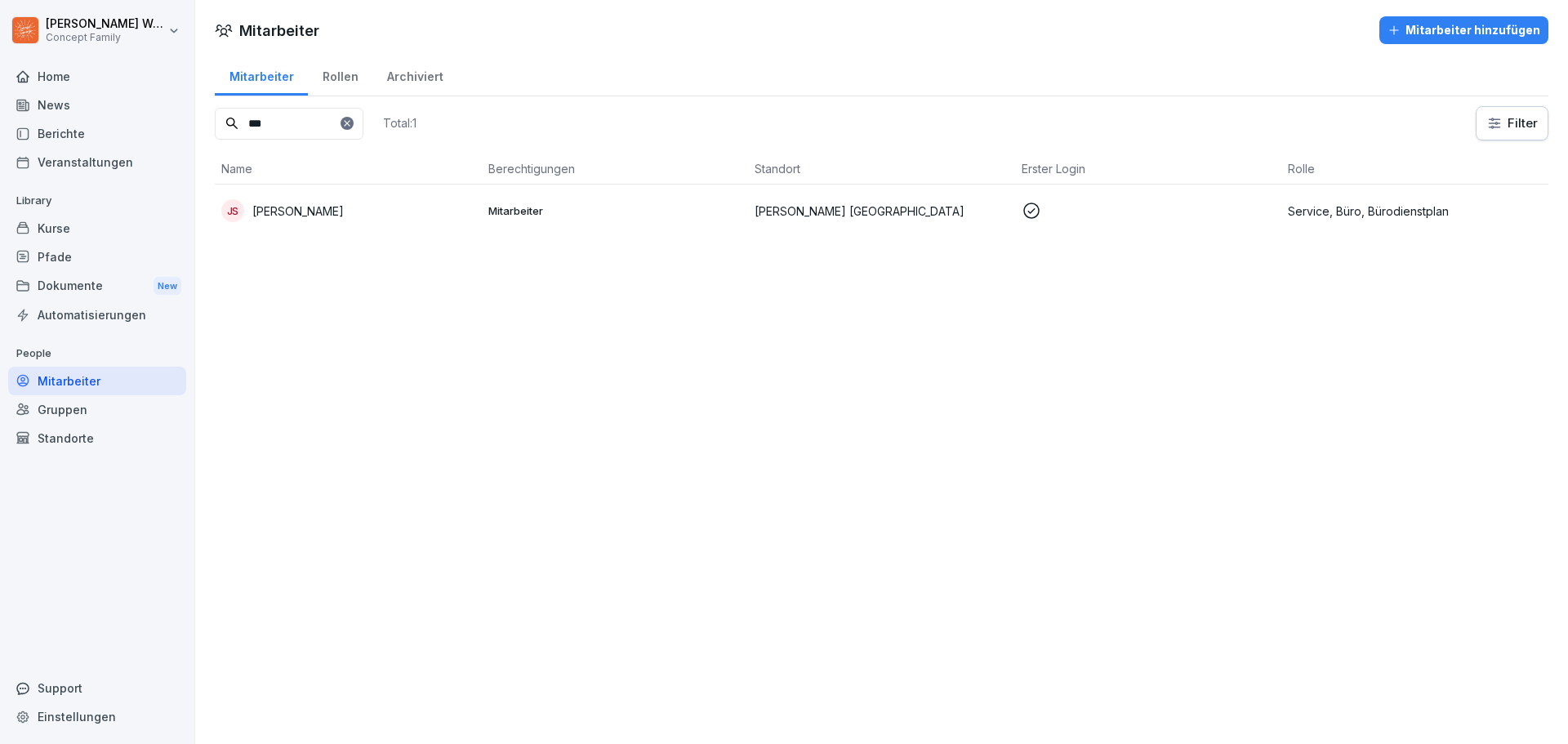
click at [1515, 125] on html "Steve Weichsel Concept Family Home News Berichte Veranstaltungen Library Kurse …" at bounding box center [784, 372] width 1568 height 744
click at [1260, 280] on html "Steve Weichsel Concept Family Home News Berichte Veranstaltungen Library Kurse …" at bounding box center [784, 372] width 1568 height 744
click at [291, 214] on p "[PERSON_NAME]" at bounding box center [298, 212] width 92 height 17
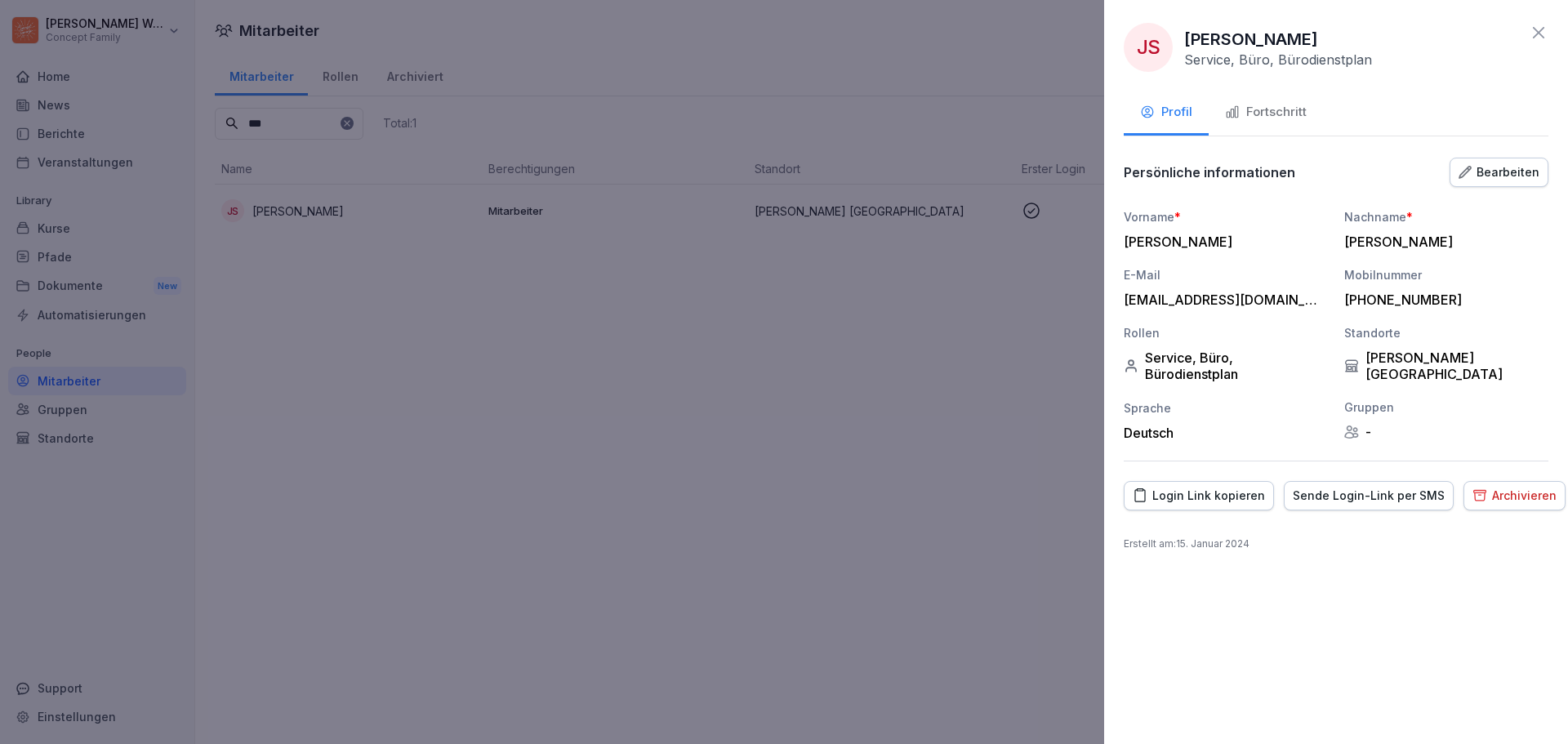
click at [1508, 170] on div "Bearbeiten" at bounding box center [1499, 172] width 80 height 18
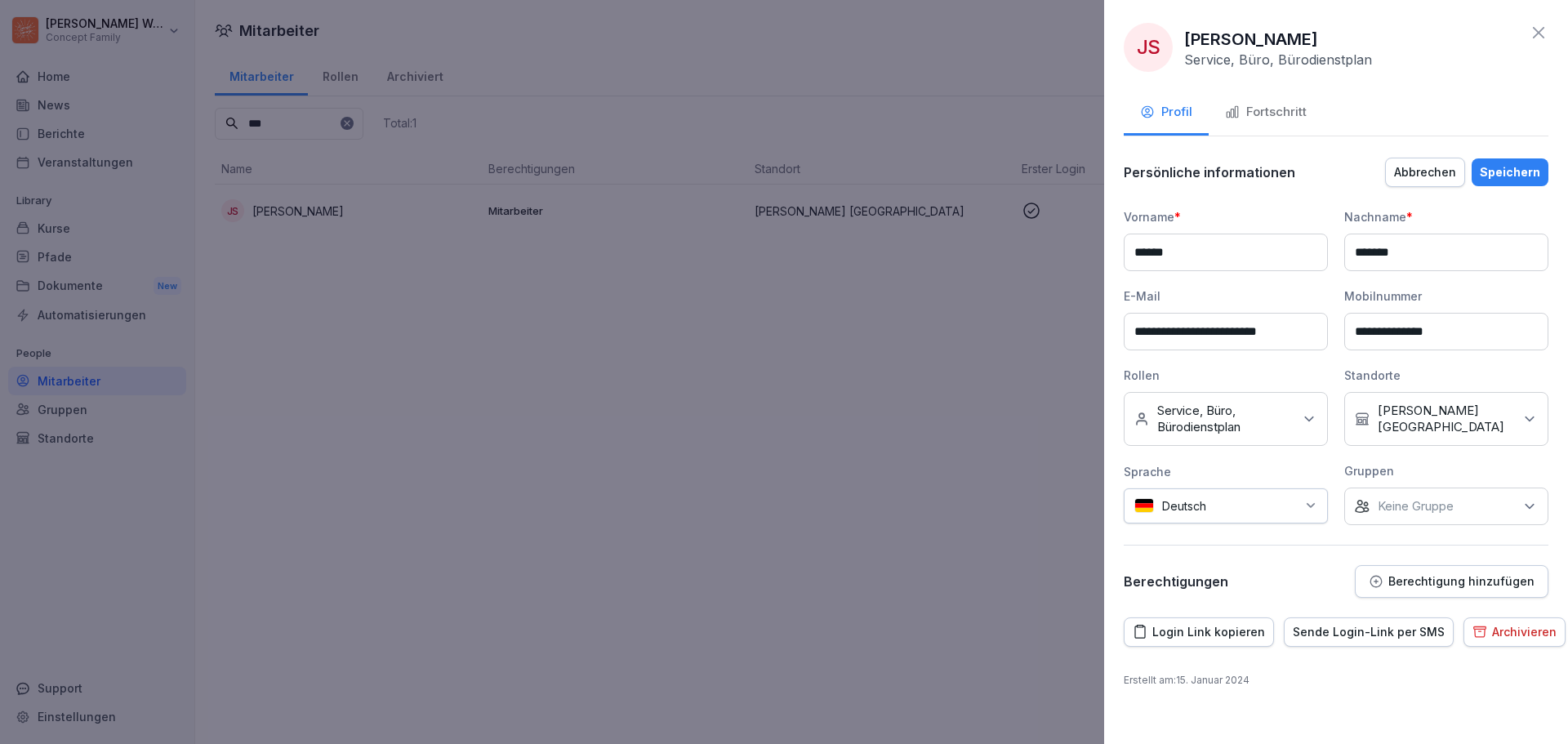
click at [1474, 588] on button "Berechtigung hinzufügen" at bounding box center [1451, 581] width 193 height 32
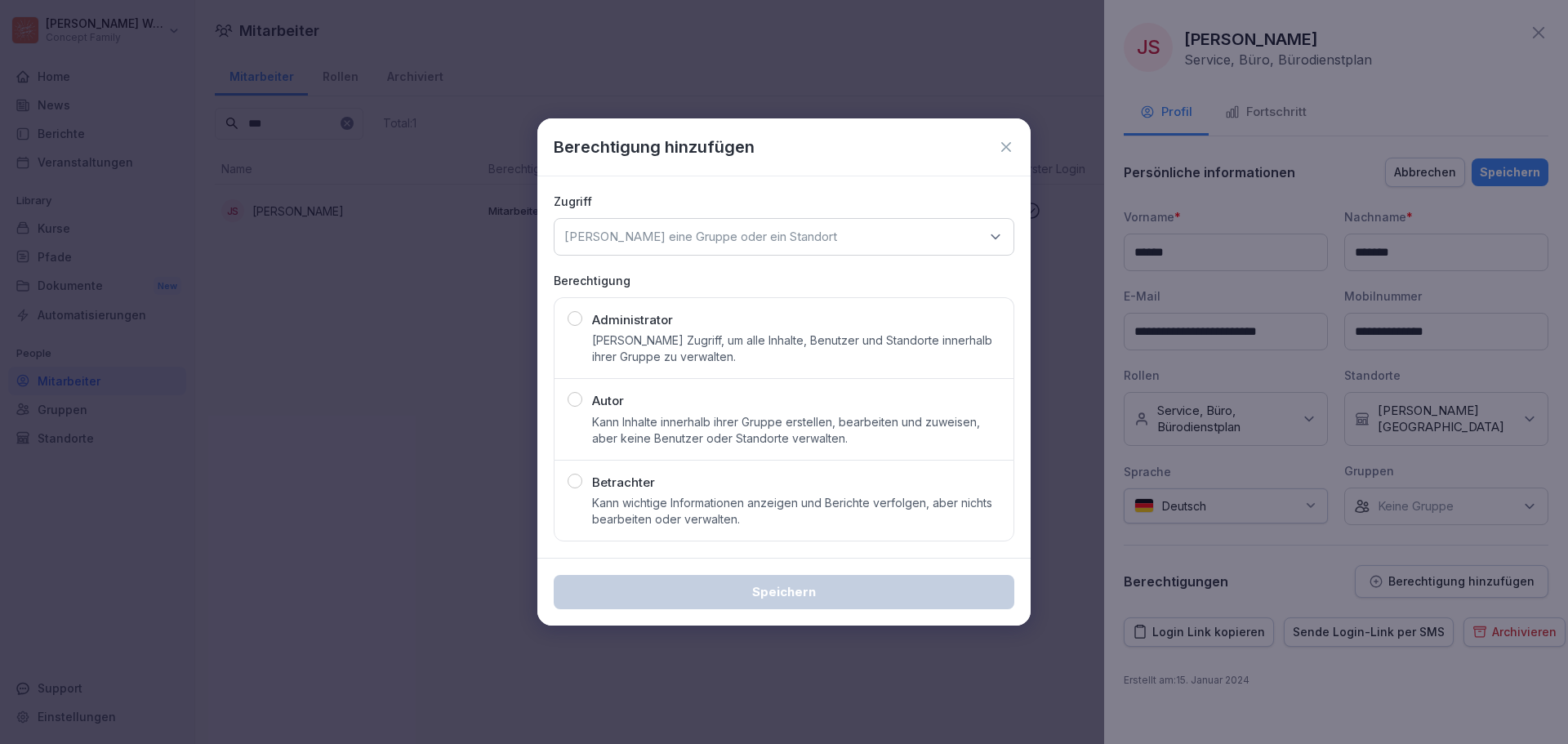
click at [575, 321] on div "button" at bounding box center [575, 318] width 15 height 15
click at [814, 238] on div "Wähle eine Gruppe oder ein Standort" at bounding box center [784, 236] width 461 height 38
click at [707, 337] on div "[PERSON_NAME] [GEOGRAPHIC_DATA]" at bounding box center [784, 337] width 450 height 31
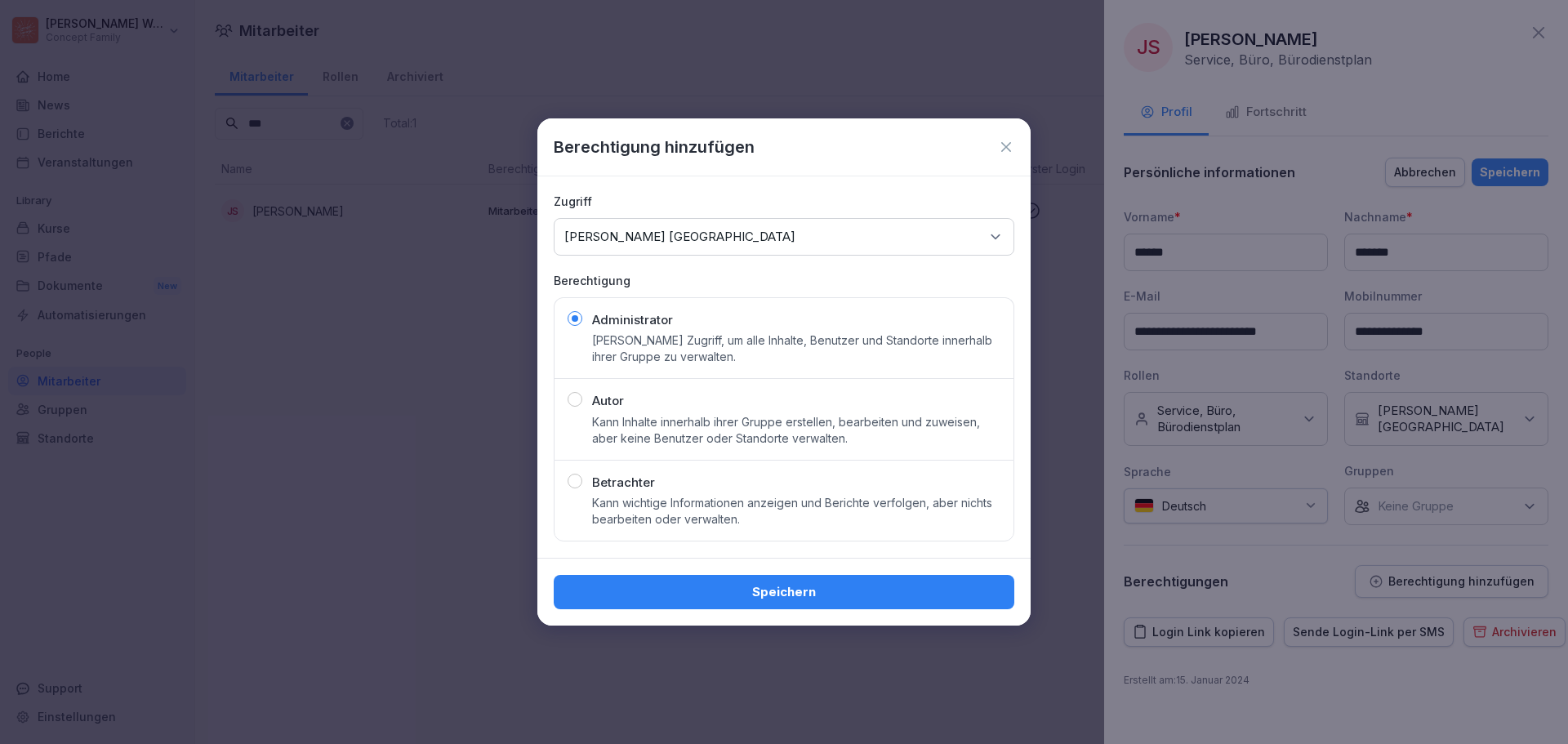
click at [806, 595] on div "Speichern" at bounding box center [784, 592] width 435 height 18
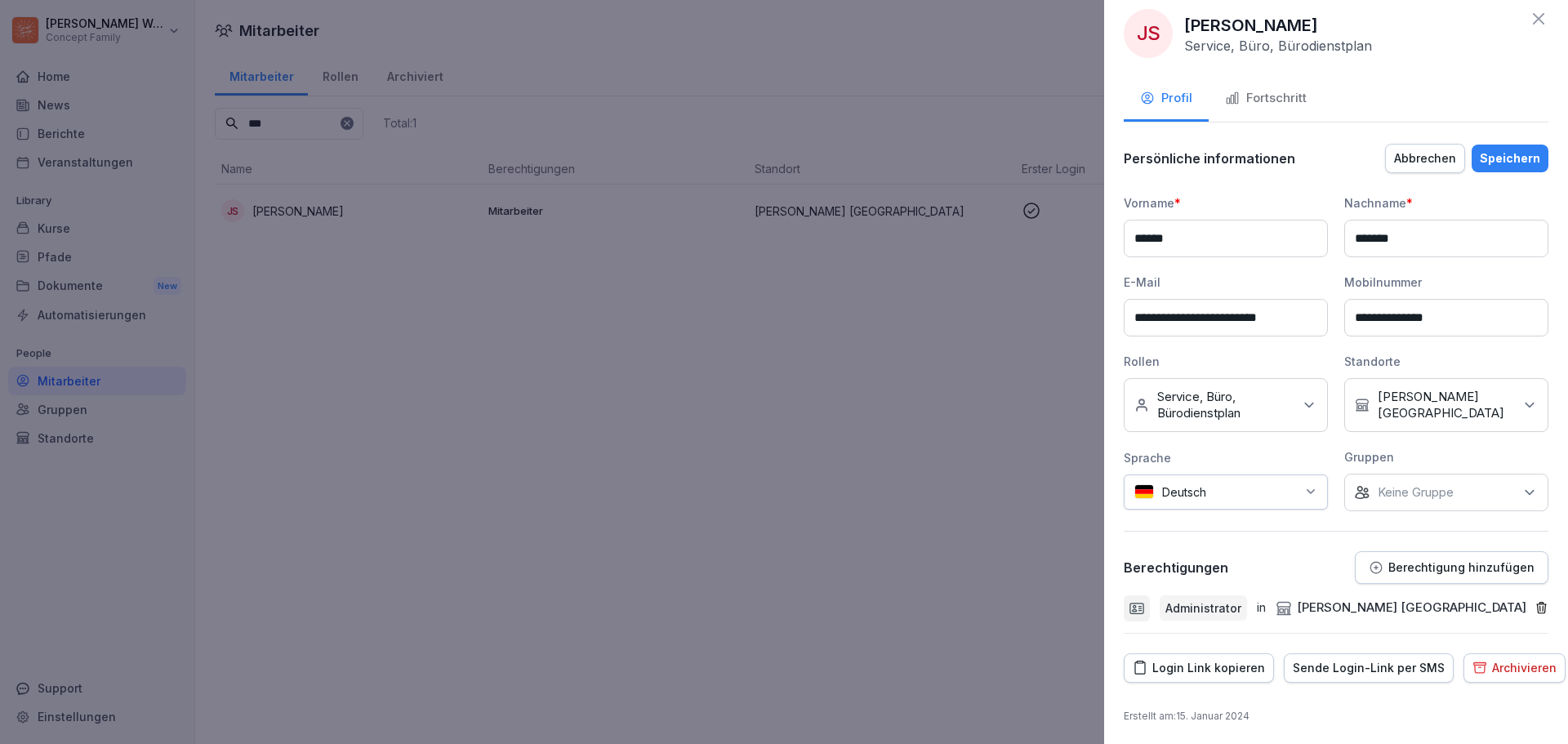
scroll to position [17, 0]
click at [1459, 572] on div "Berechtigung hinzufügen" at bounding box center [1452, 565] width 166 height 15
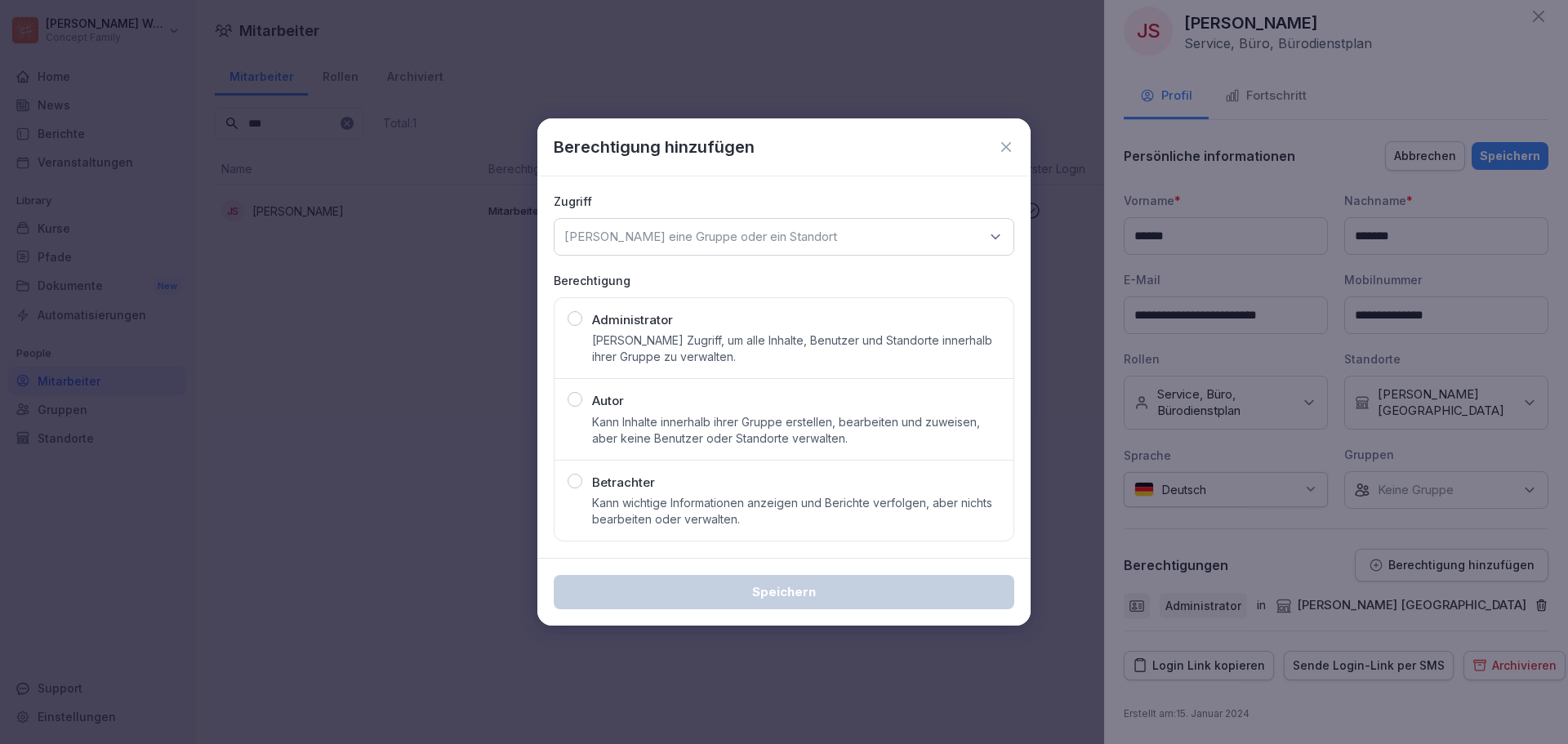
click at [1008, 144] on icon at bounding box center [1006, 146] width 10 height 10
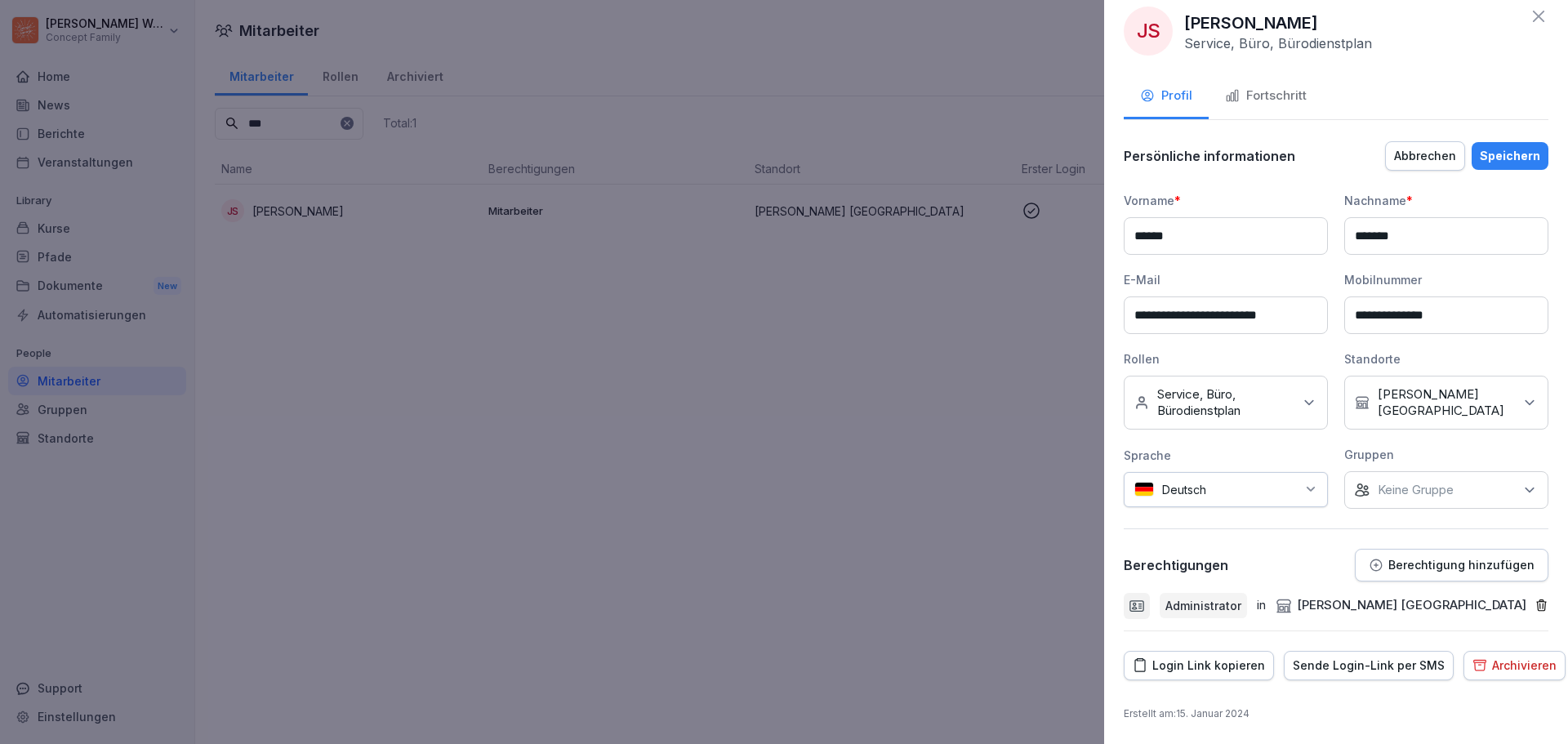
click at [1300, 405] on icon at bounding box center [1308, 402] width 17 height 17
click at [1251, 365] on div "Rollen" at bounding box center [1225, 359] width 204 height 17
click at [871, 345] on div at bounding box center [784, 372] width 1568 height 744
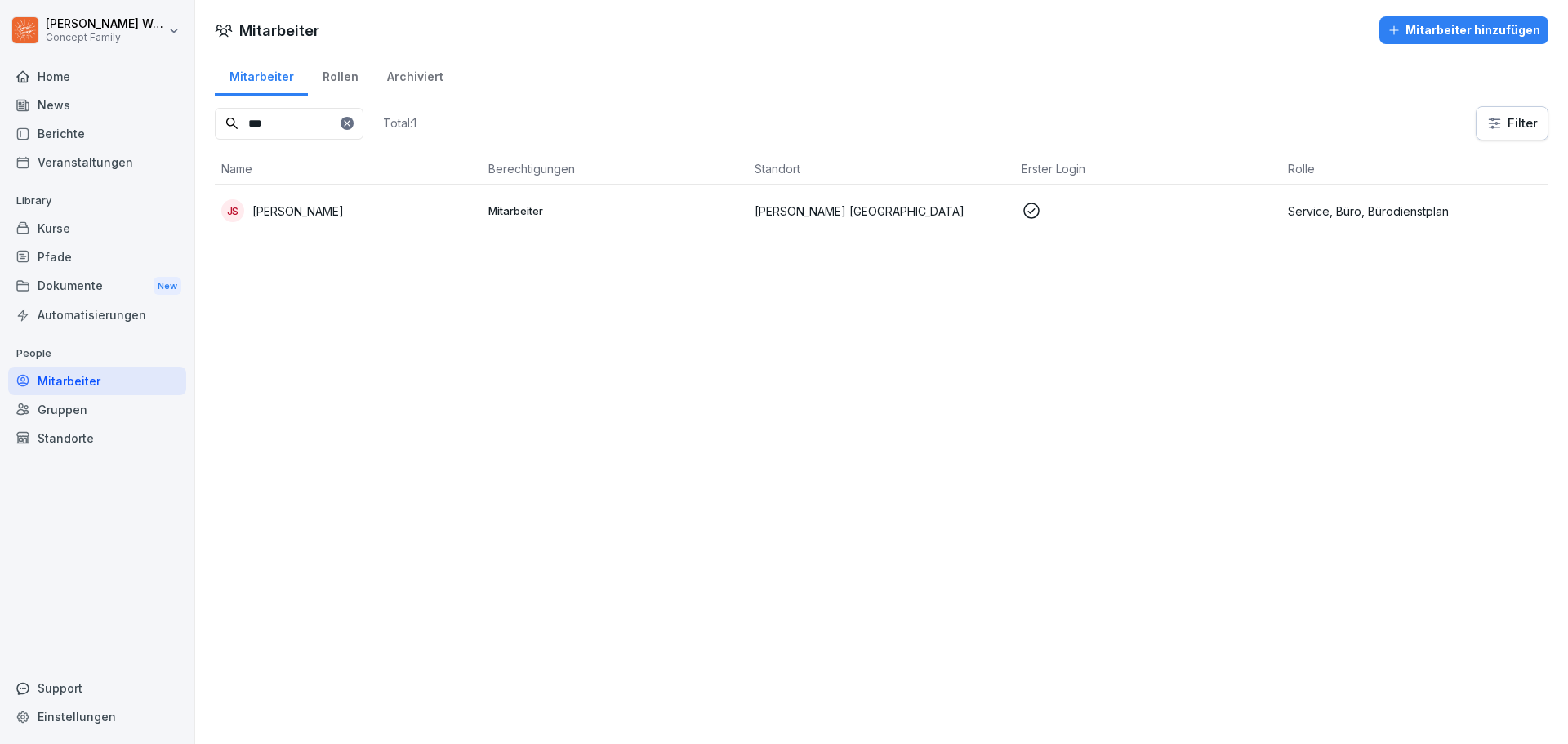
click at [72, 717] on div "Einstellungen" at bounding box center [97, 716] width 178 height 29
select select "**"
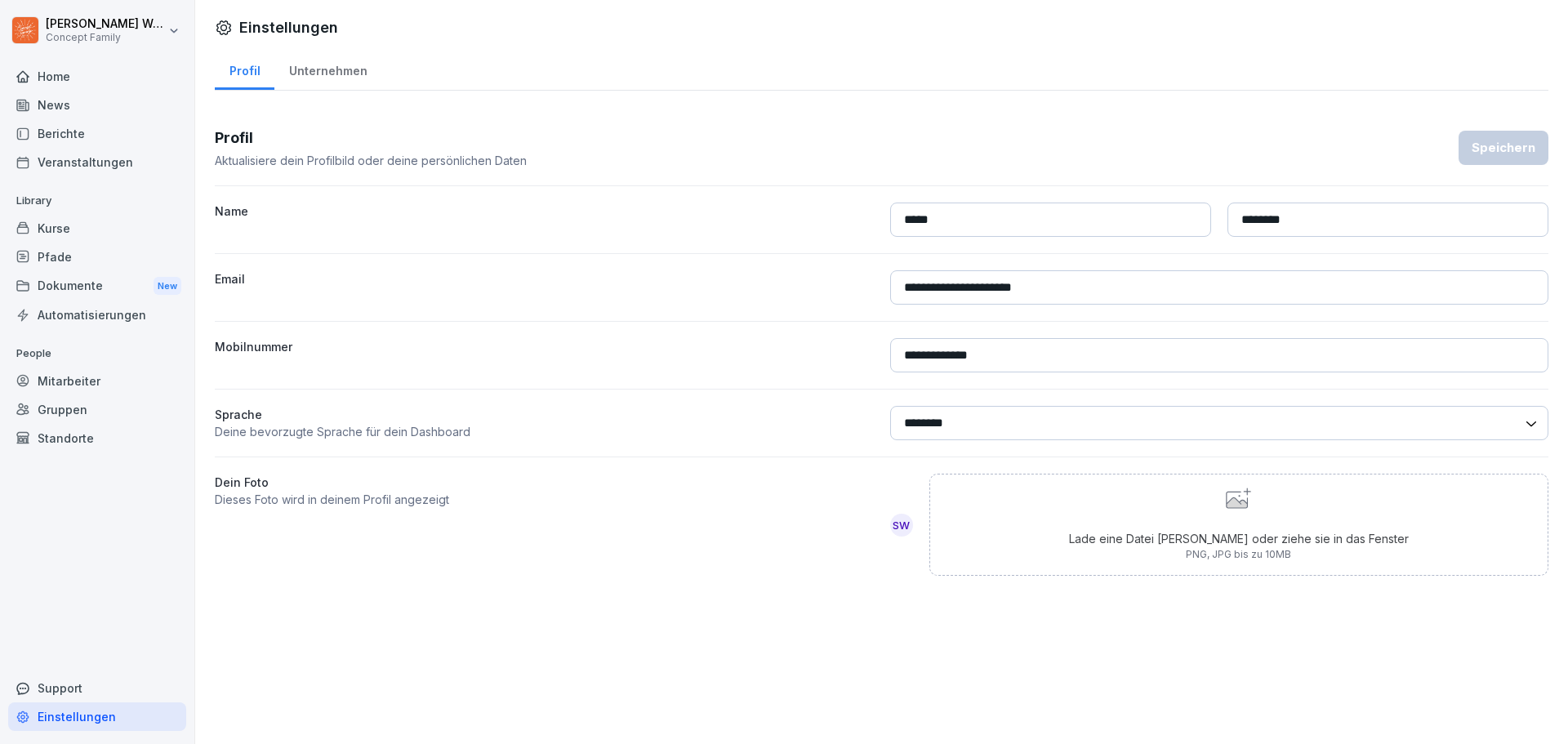
click at [67, 75] on div "Home" at bounding box center [97, 76] width 178 height 29
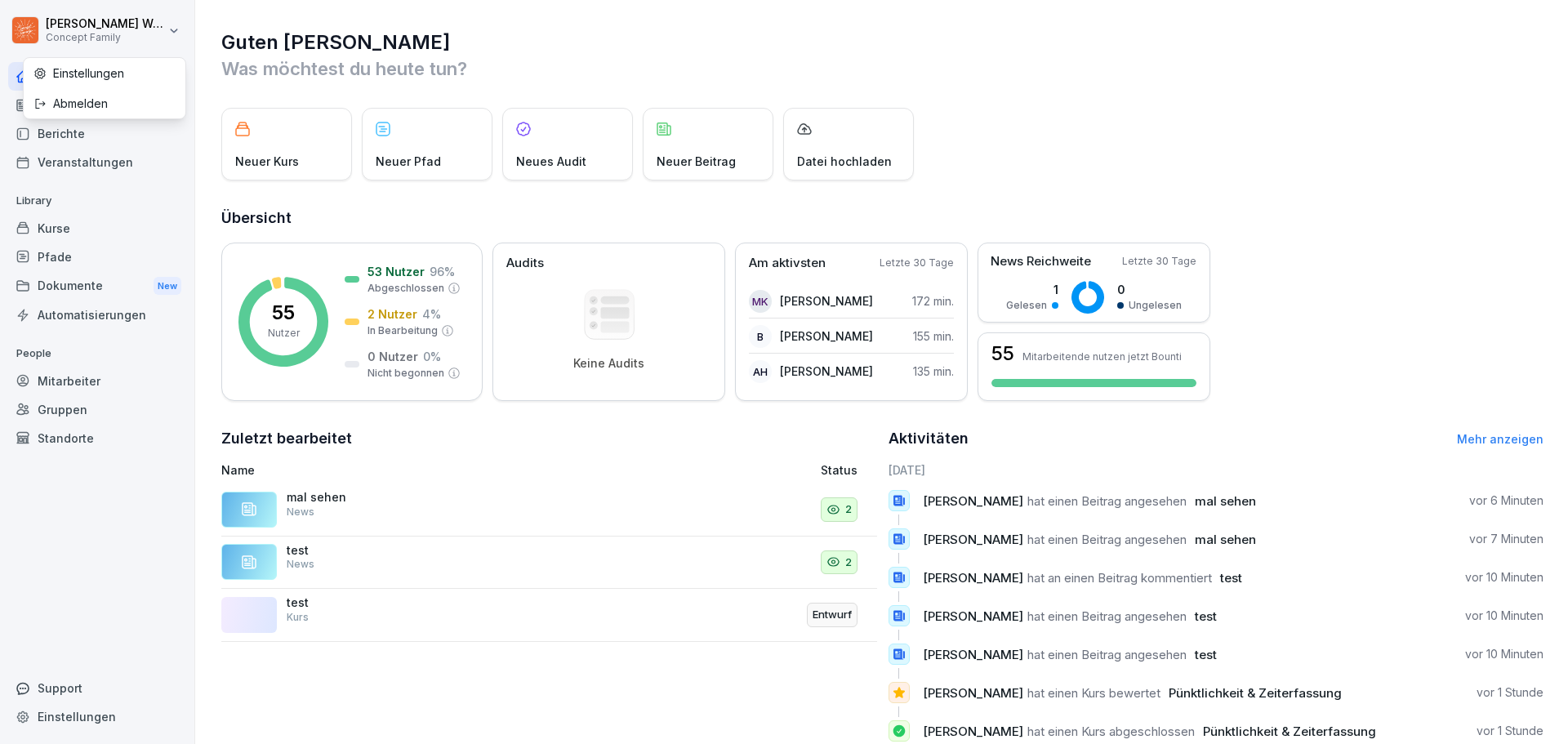
click at [39, 27] on html "Steve Weichsel Concept Family Home News Berichte Veranstaltungen Library Kurse …" at bounding box center [784, 372] width 1568 height 744
click at [87, 101] on div "Abmelden" at bounding box center [104, 103] width 162 height 31
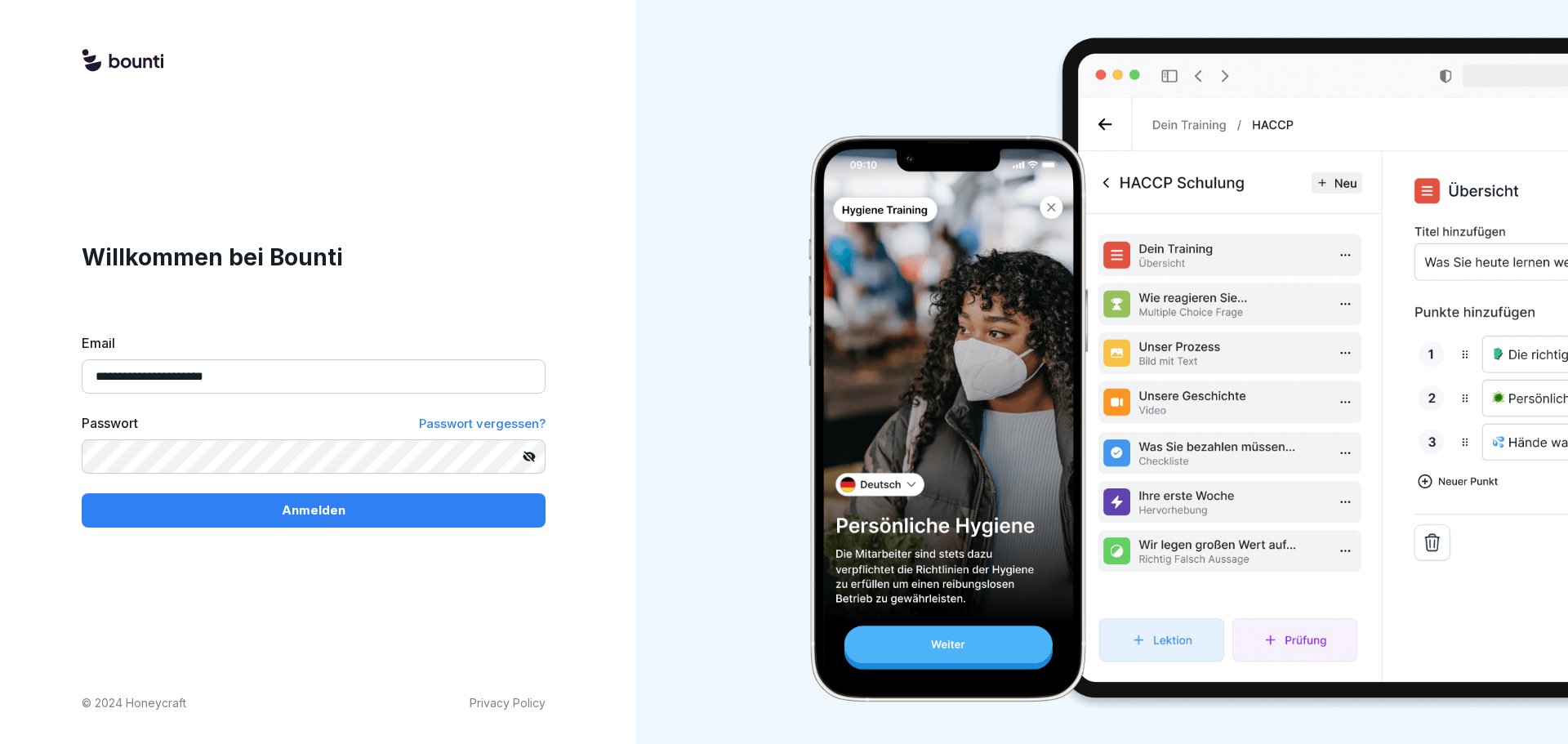
click at [262, 378] on input "**********" at bounding box center [313, 376] width 463 height 34
drag, startPoint x: 319, startPoint y: 371, endPoint x: 35, endPoint y: 374, distance: 284.0
click at [35, 374] on div "**********" at bounding box center [313, 372] width 627 height 744
type input "**********"
click at [2, 472] on div "**********" at bounding box center [313, 372] width 627 height 744
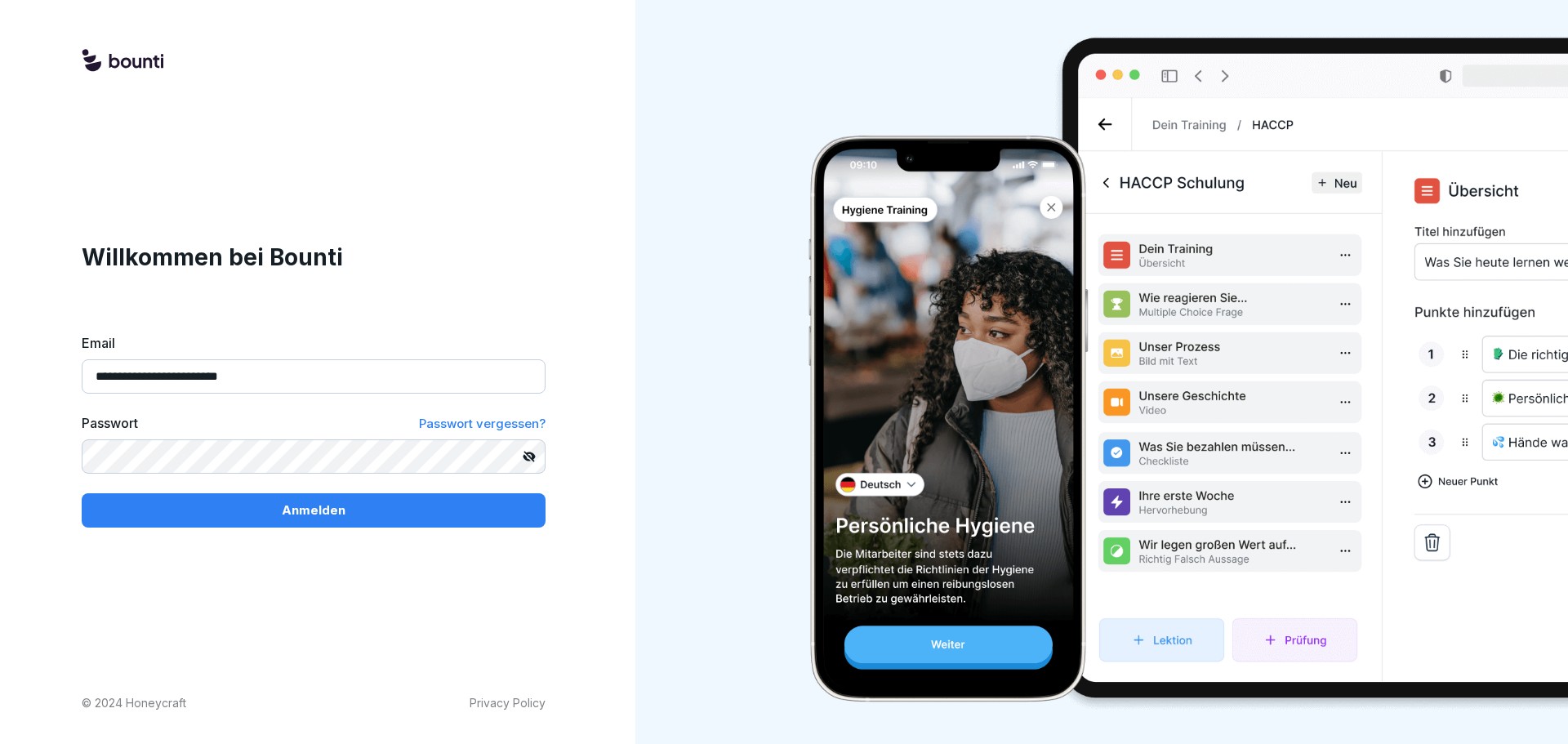
click at [299, 516] on p "Anmelden" at bounding box center [313, 510] width 64 height 18
click at [486, 428] on span "Passwort vergessen?" at bounding box center [482, 423] width 127 height 16
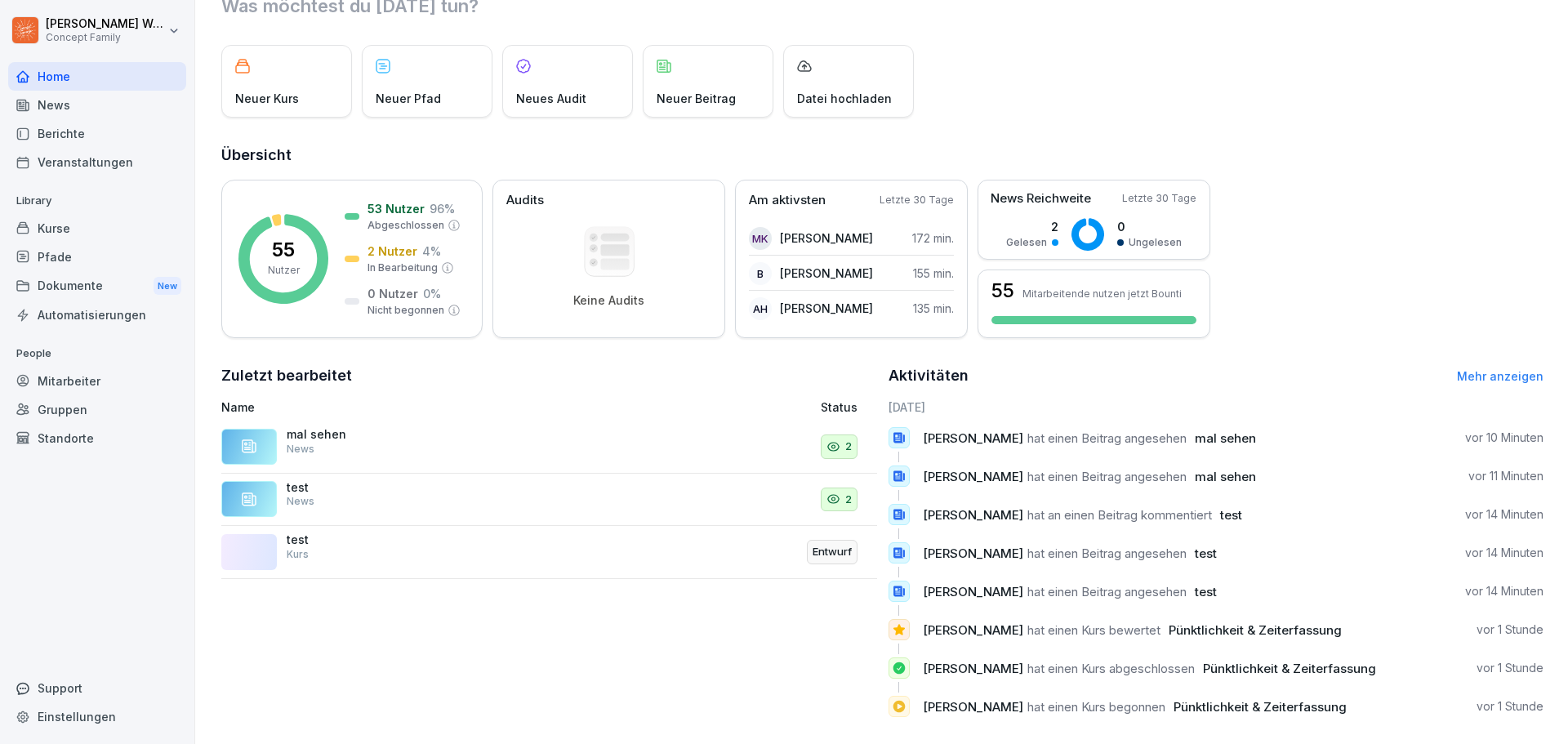
scroll to position [81, 0]
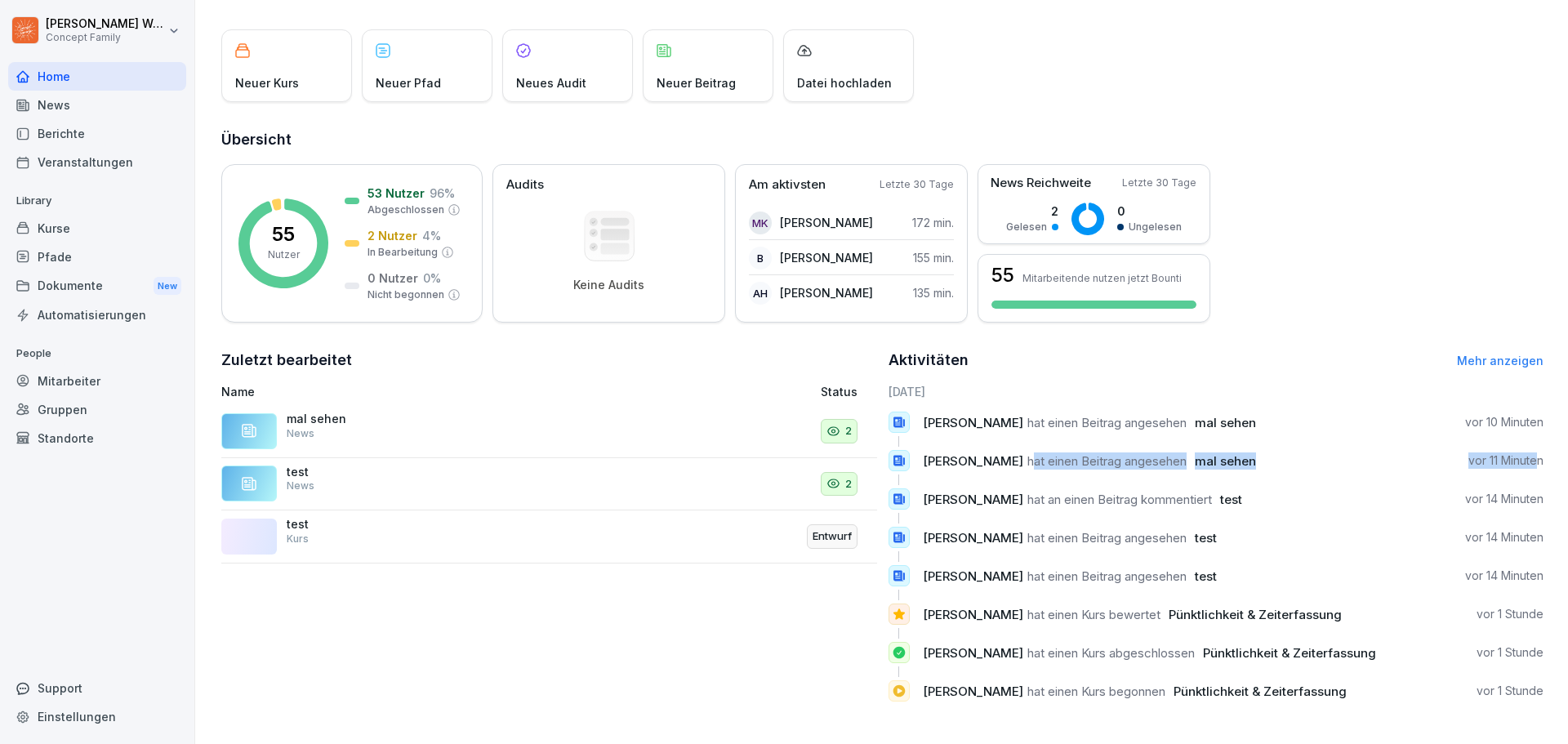
drag, startPoint x: 1017, startPoint y: 459, endPoint x: 1523, endPoint y: 461, distance: 506.0
click at [1523, 461] on div "Steve Weichsel hat einen Beitrag angesehen mal sehen vor 11 Minuten" at bounding box center [1216, 460] width 656 height 21
click at [1523, 461] on p "vor 11 Minuten" at bounding box center [1506, 460] width 75 height 17
click at [1147, 416] on span "hat einen Beitrag angesehen" at bounding box center [1107, 422] width 159 height 16
drag, startPoint x: 1042, startPoint y: 421, endPoint x: 1530, endPoint y: 462, distance: 489.7
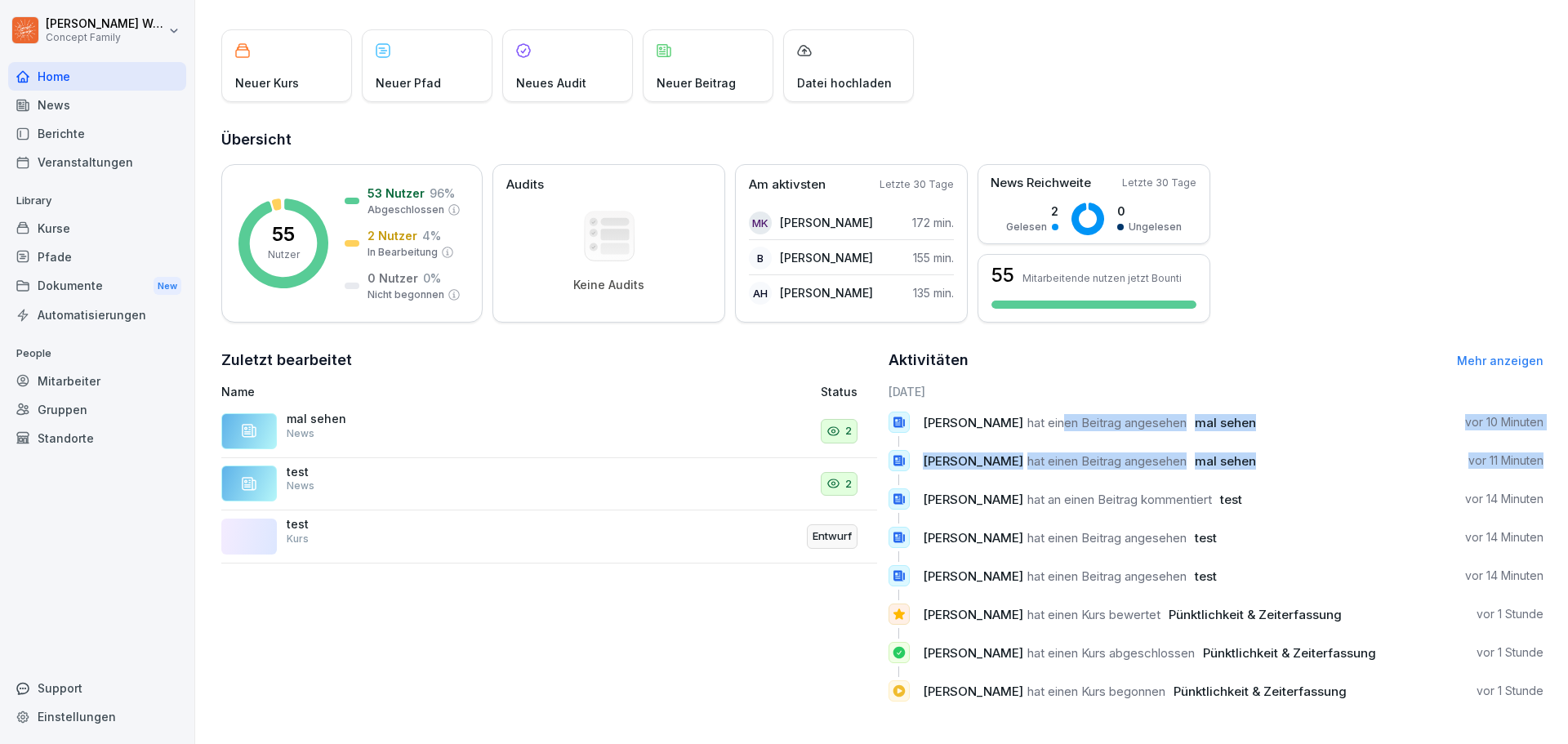
click at [1530, 462] on div "12.8.2025 Jakob Schmidt hat einen Beitrag angesehen mal sehen vor 10 Minuten St…" at bounding box center [1216, 548] width 656 height 331
click at [1530, 462] on p "vor 11 Minuten" at bounding box center [1506, 460] width 75 height 17
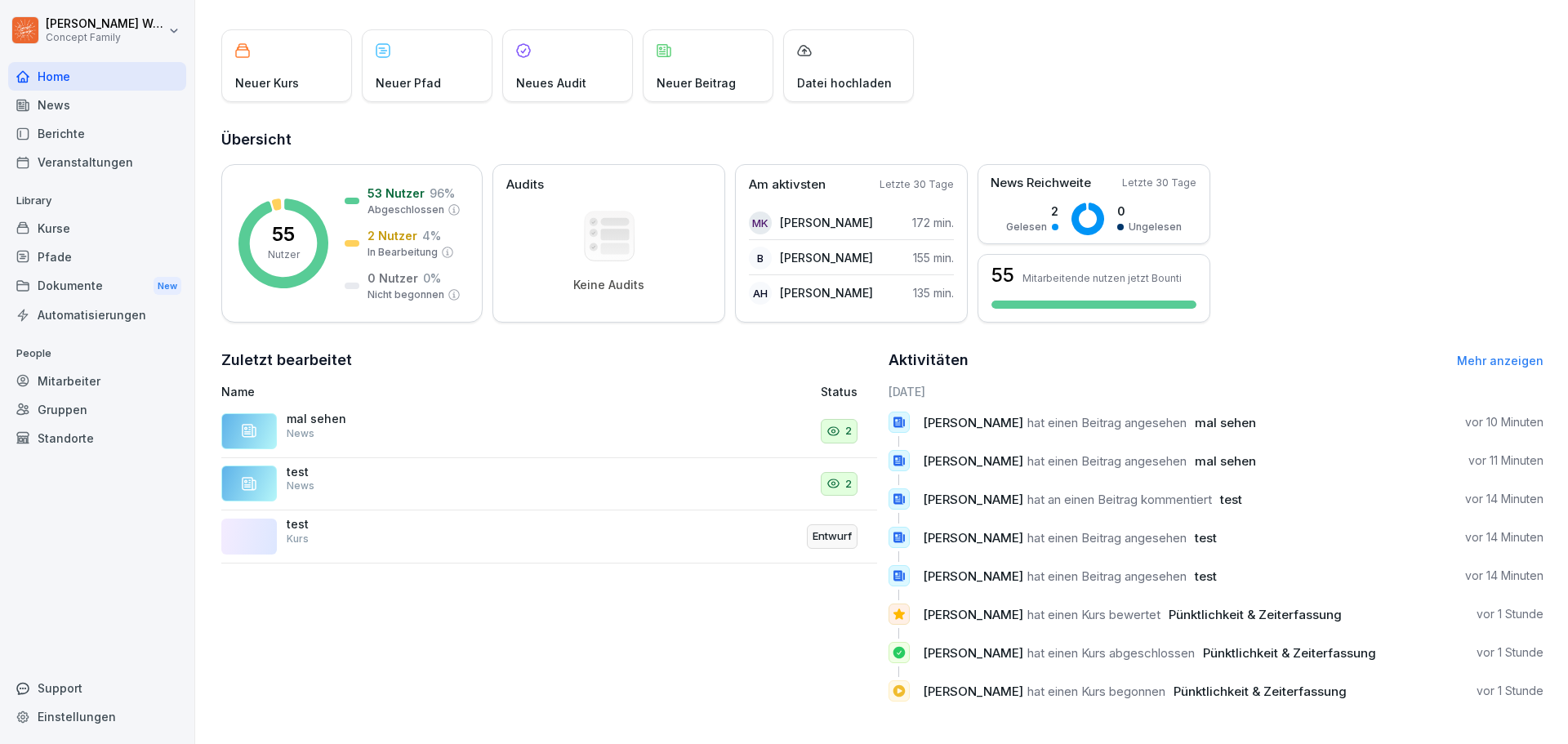
drag, startPoint x: 1134, startPoint y: 612, endPoint x: 1014, endPoint y: 74, distance: 551.2
click at [1014, 74] on div "Neuer Kurs Neuer Pfad Neues Audit Neuer Beitrag Datei hochladen" at bounding box center [882, 66] width 1322 height 73
click at [575, 74] on p "Neues Audit" at bounding box center [551, 83] width 70 height 17
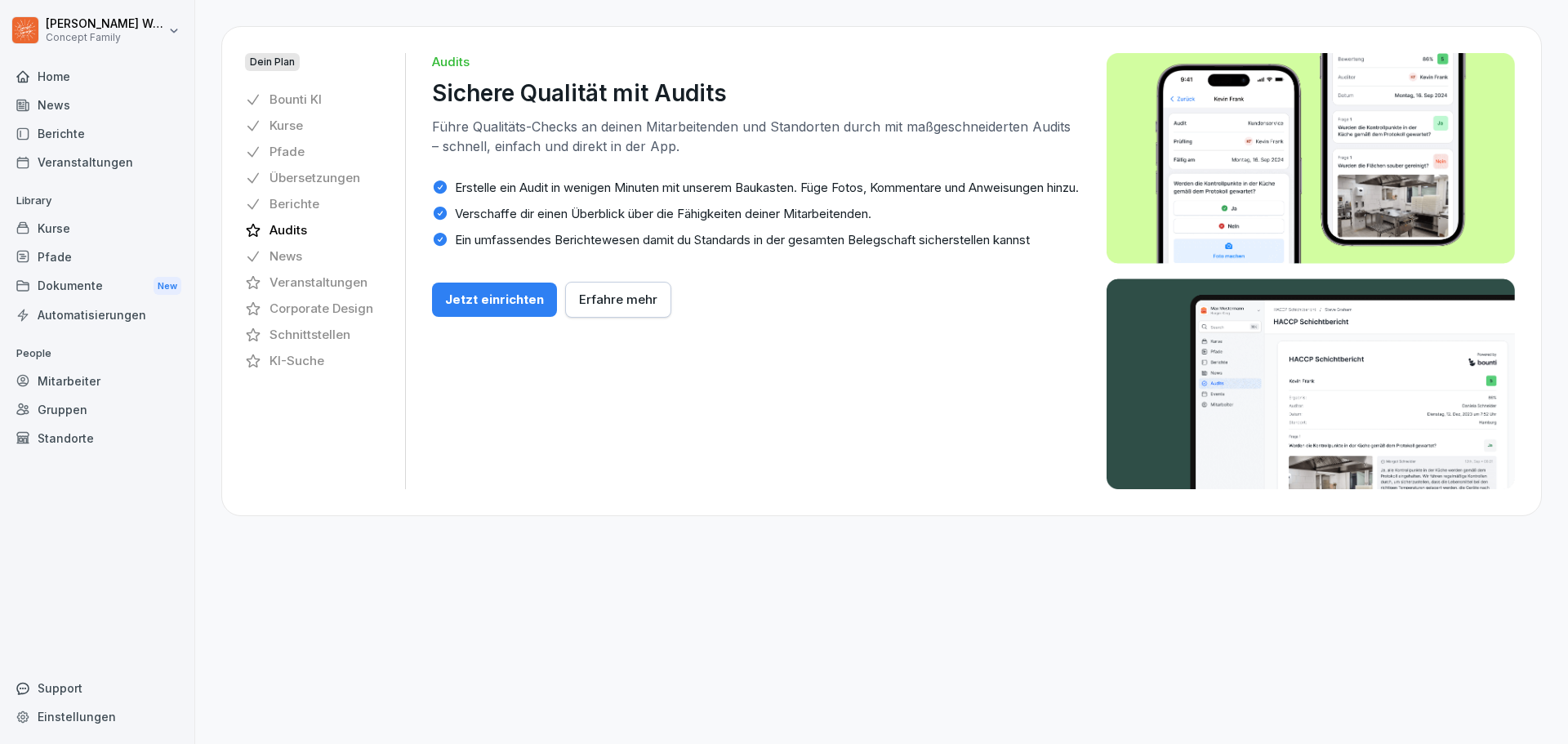
click at [509, 309] on div "Jetzt einrichten" at bounding box center [494, 299] width 99 height 18
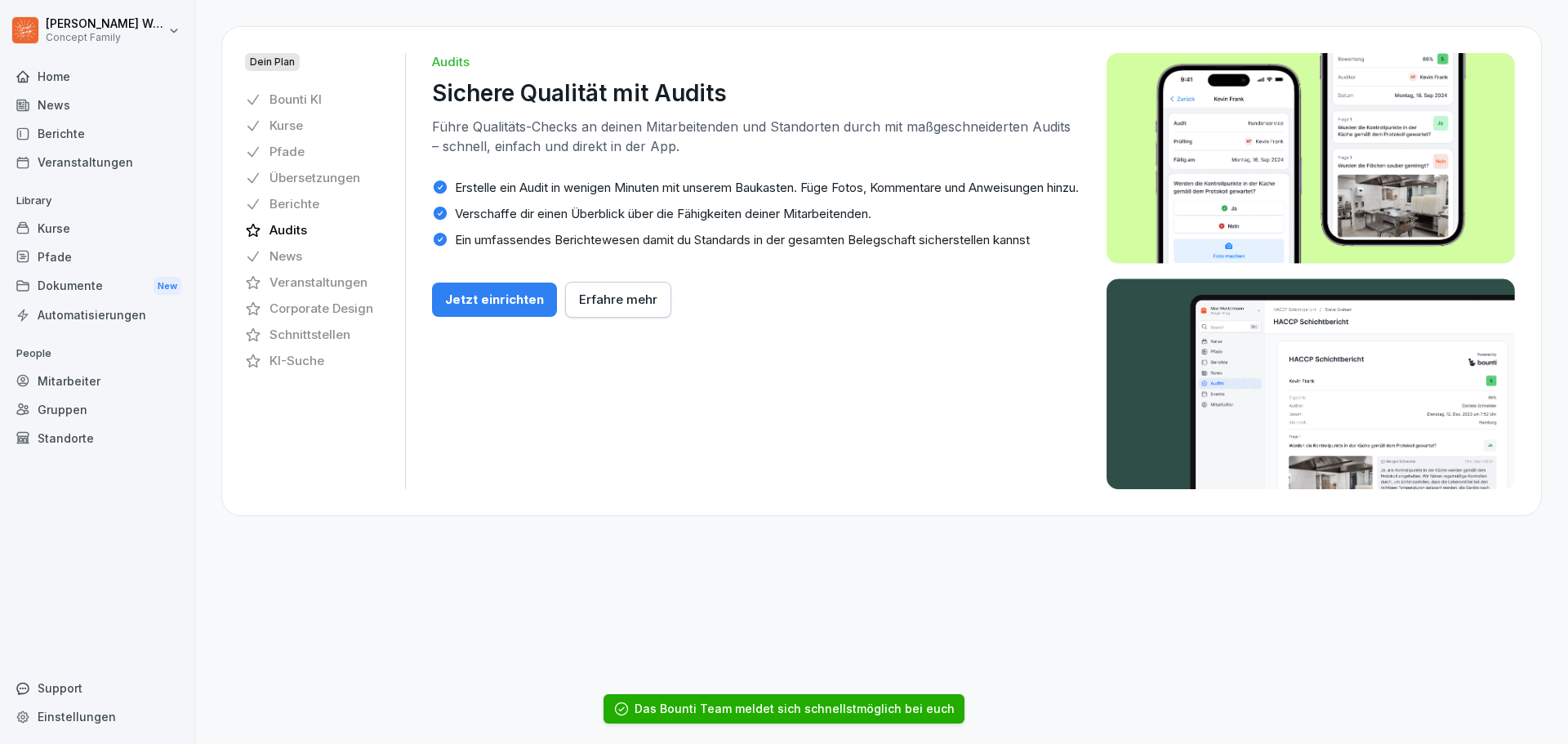
click at [71, 79] on div "Home" at bounding box center [97, 76] width 178 height 29
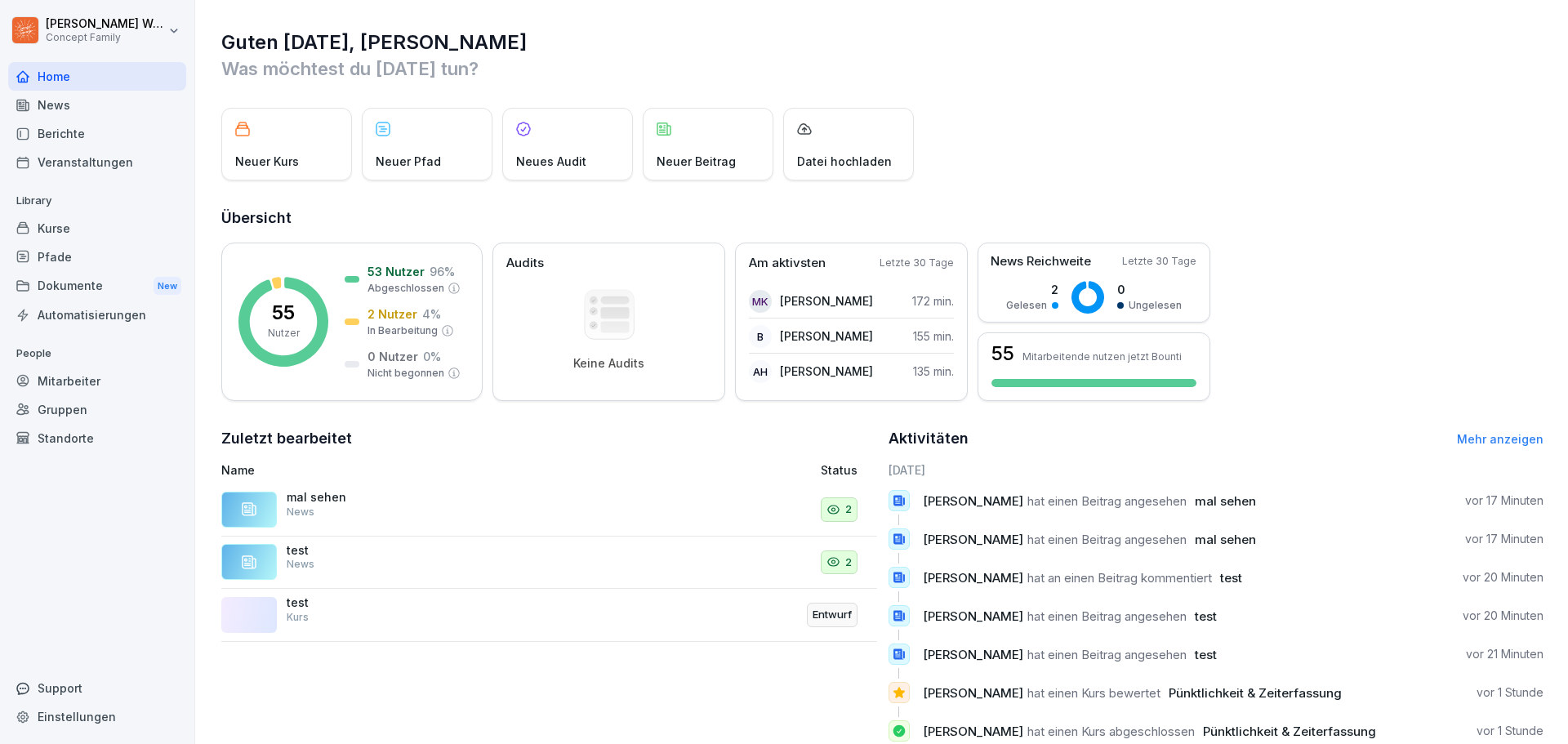
click at [739, 151] on div "Neuer Beitrag" at bounding box center [707, 143] width 130 height 73
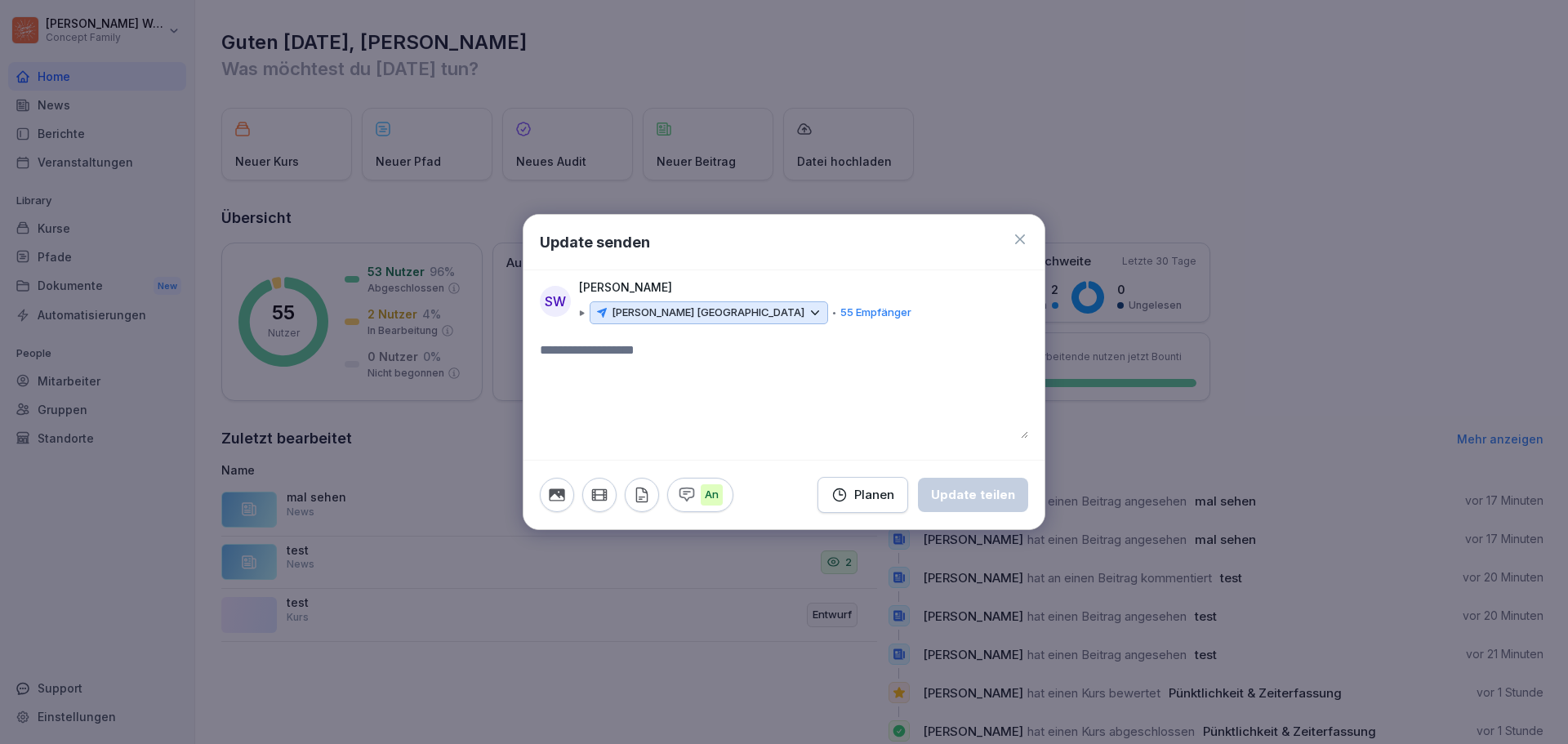
click at [1017, 240] on icon at bounding box center [1020, 239] width 17 height 17
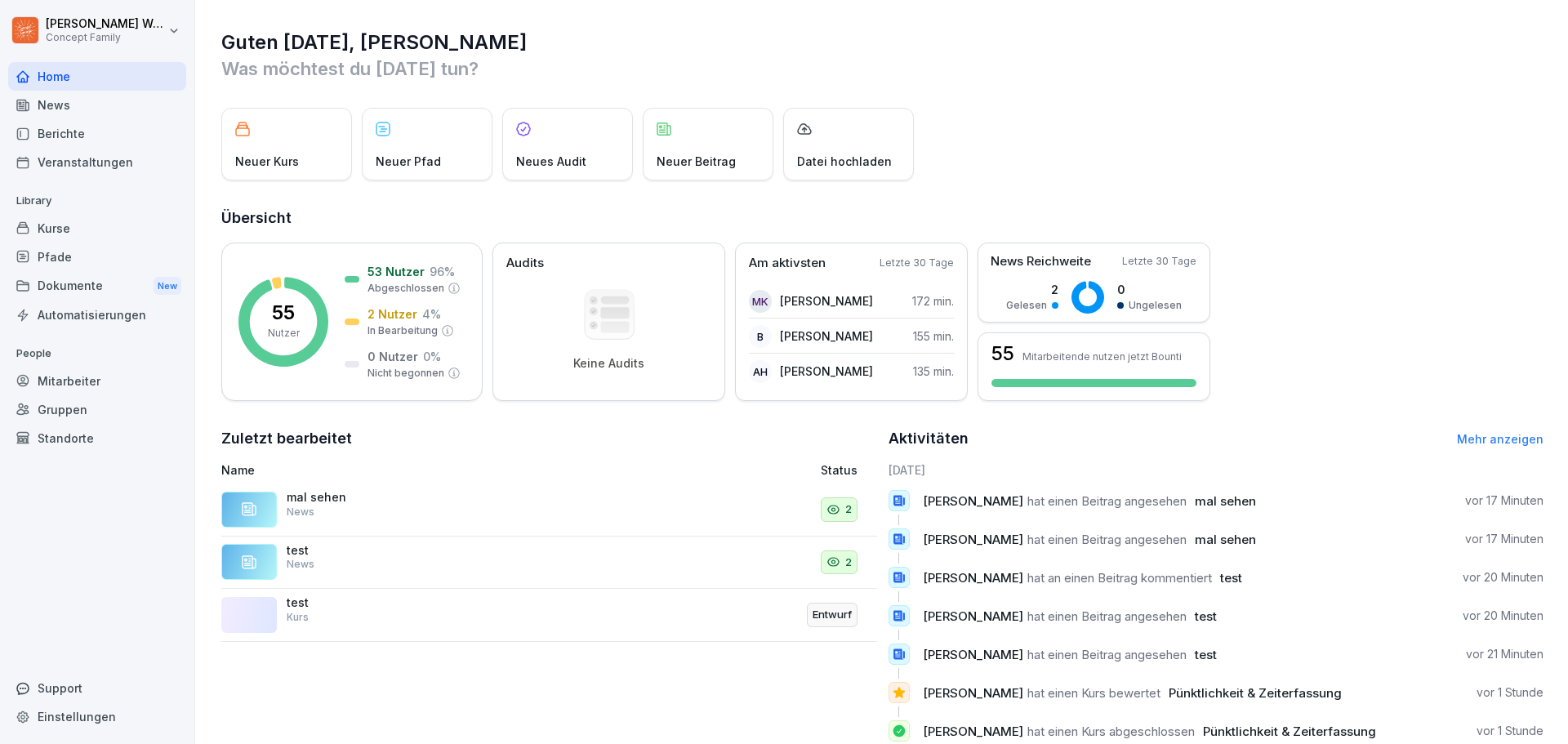
click at [53, 109] on div "News" at bounding box center [97, 105] width 178 height 29
click at [76, 720] on div "Einstellungen" at bounding box center [97, 716] width 178 height 29
select select "**"
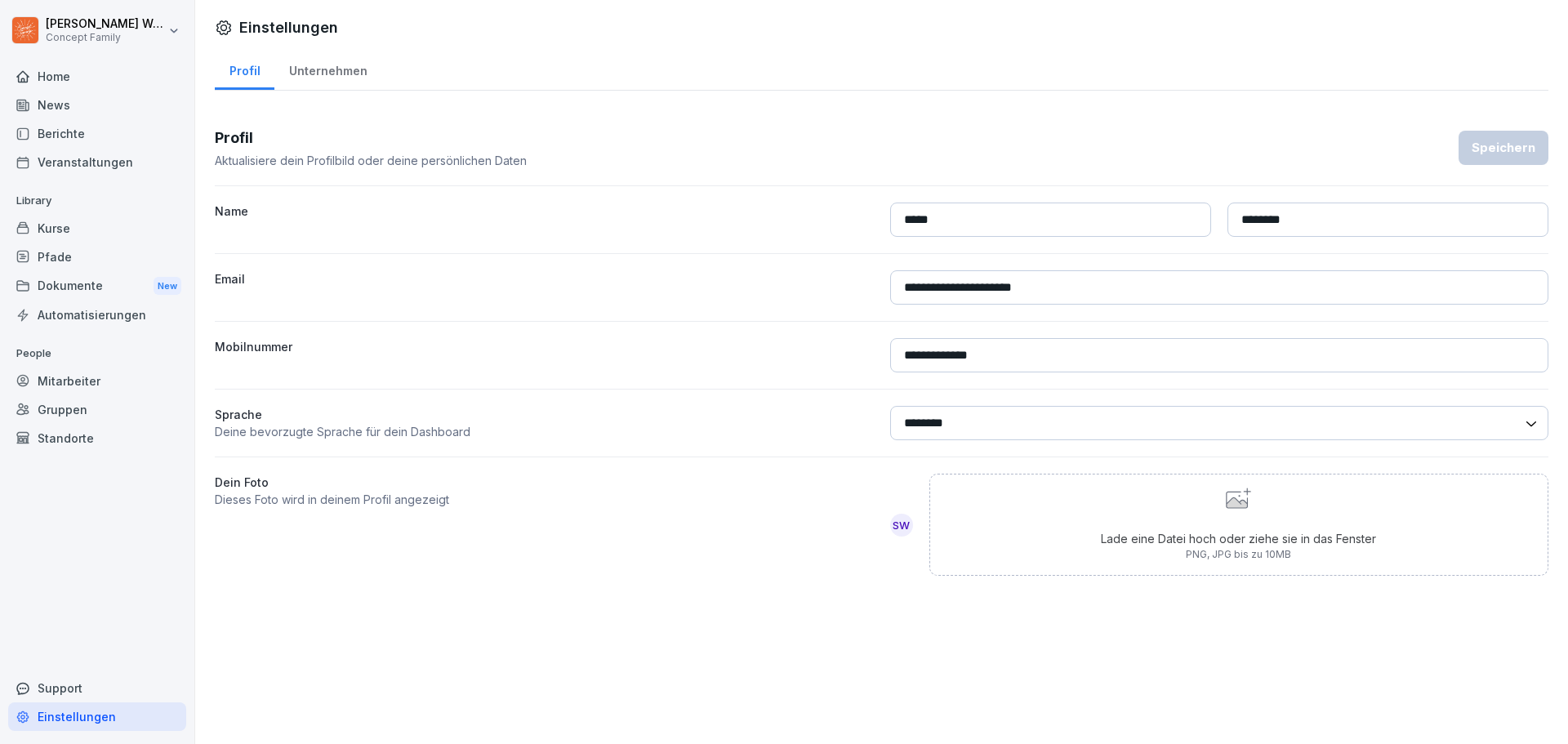
click at [115, 31] on html "**********" at bounding box center [784, 372] width 1568 height 744
click at [105, 101] on div "Abmelden" at bounding box center [104, 103] width 162 height 31
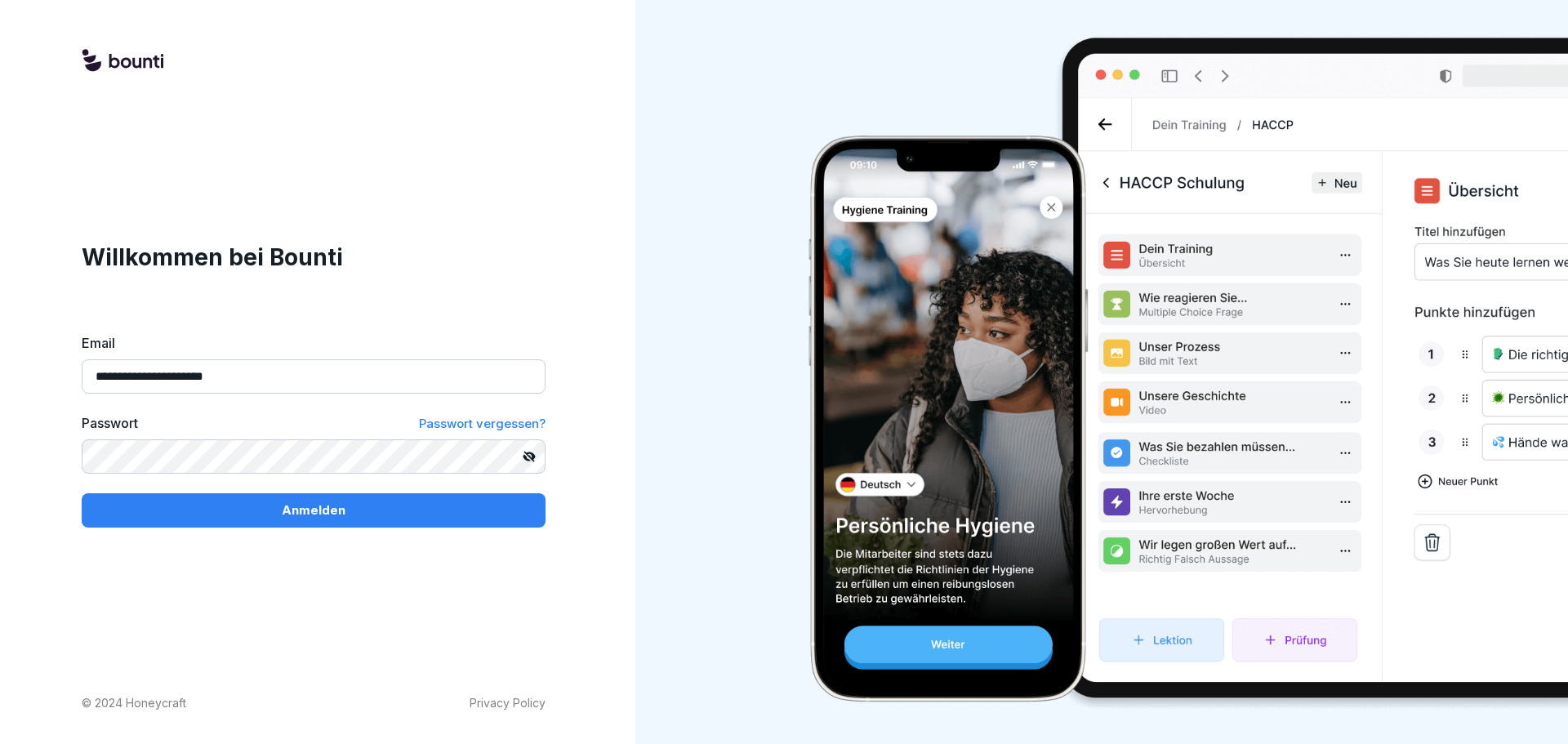
click at [45, 455] on div "**********" at bounding box center [313, 372] width 627 height 744
click at [269, 368] on input "**********" at bounding box center [313, 376] width 463 height 34
drag, startPoint x: 255, startPoint y: 376, endPoint x: 16, endPoint y: 355, distance: 239.9
click at [23, 371] on div "**********" at bounding box center [313, 372] width 627 height 744
type input "**********"
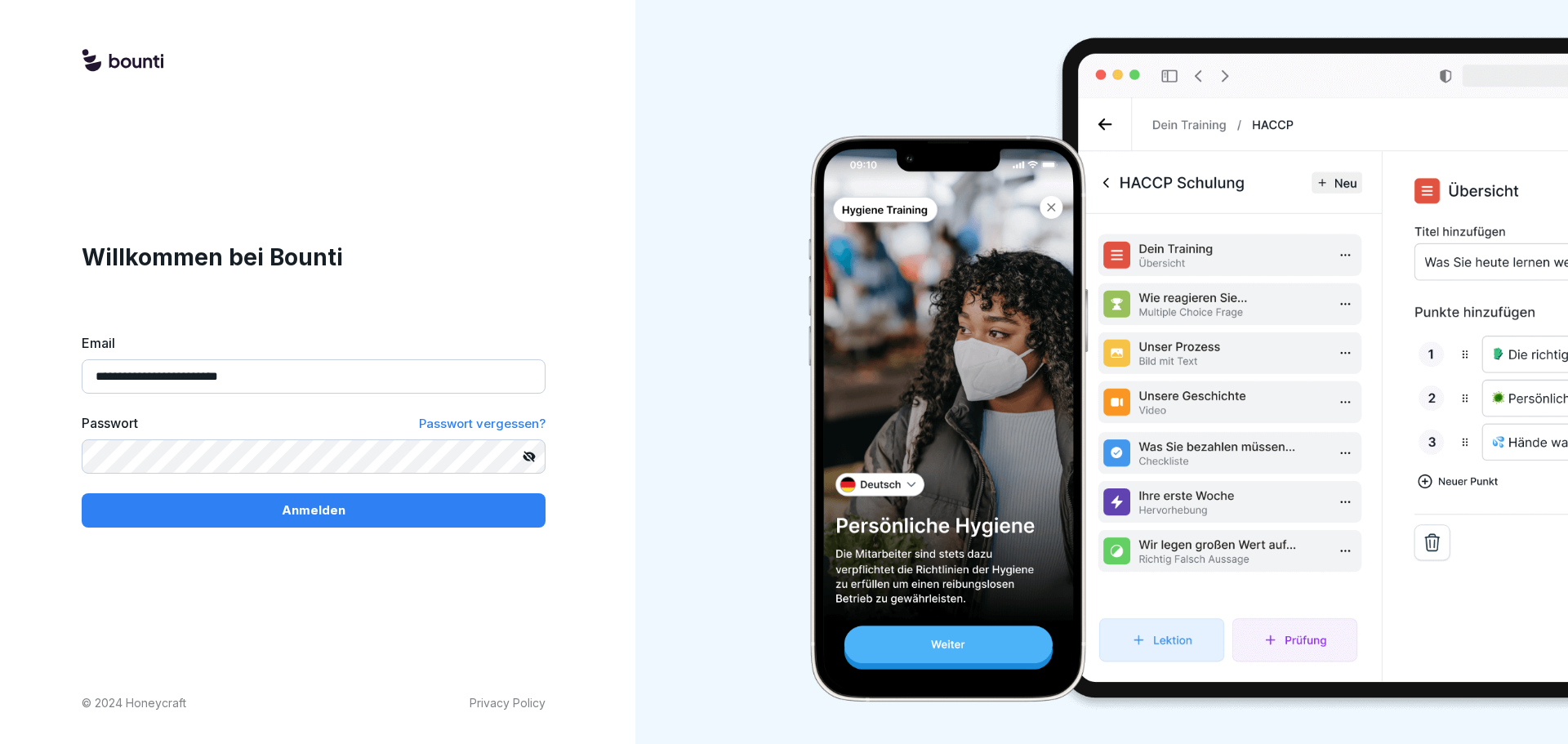
click at [43, 457] on div "**********" at bounding box center [313, 372] width 627 height 744
click at [359, 519] on div "Anmelden" at bounding box center [313, 510] width 437 height 18
click at [61, 456] on div "**********" at bounding box center [313, 372] width 627 height 744
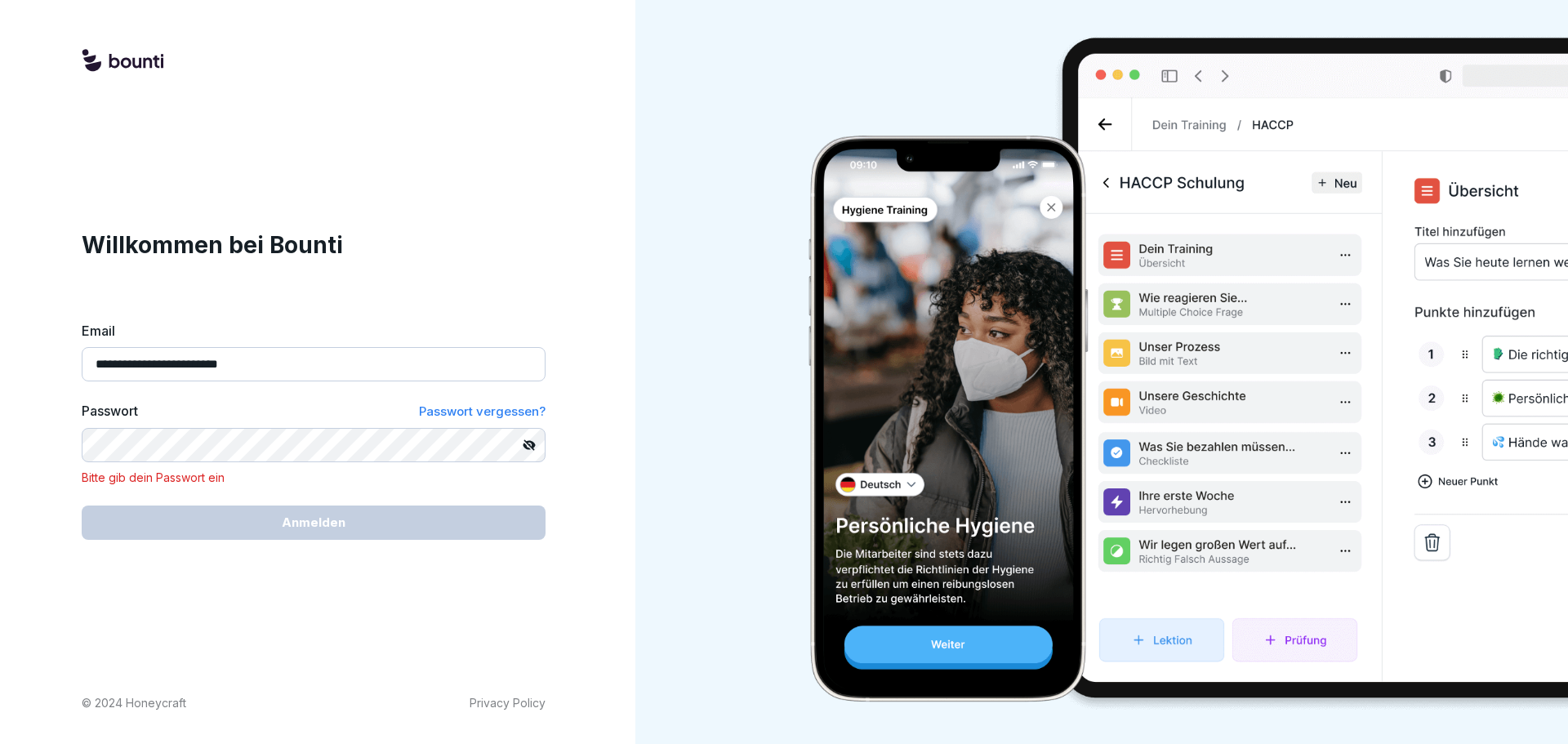
click at [606, 284] on div "**********" at bounding box center [313, 372] width 627 height 744
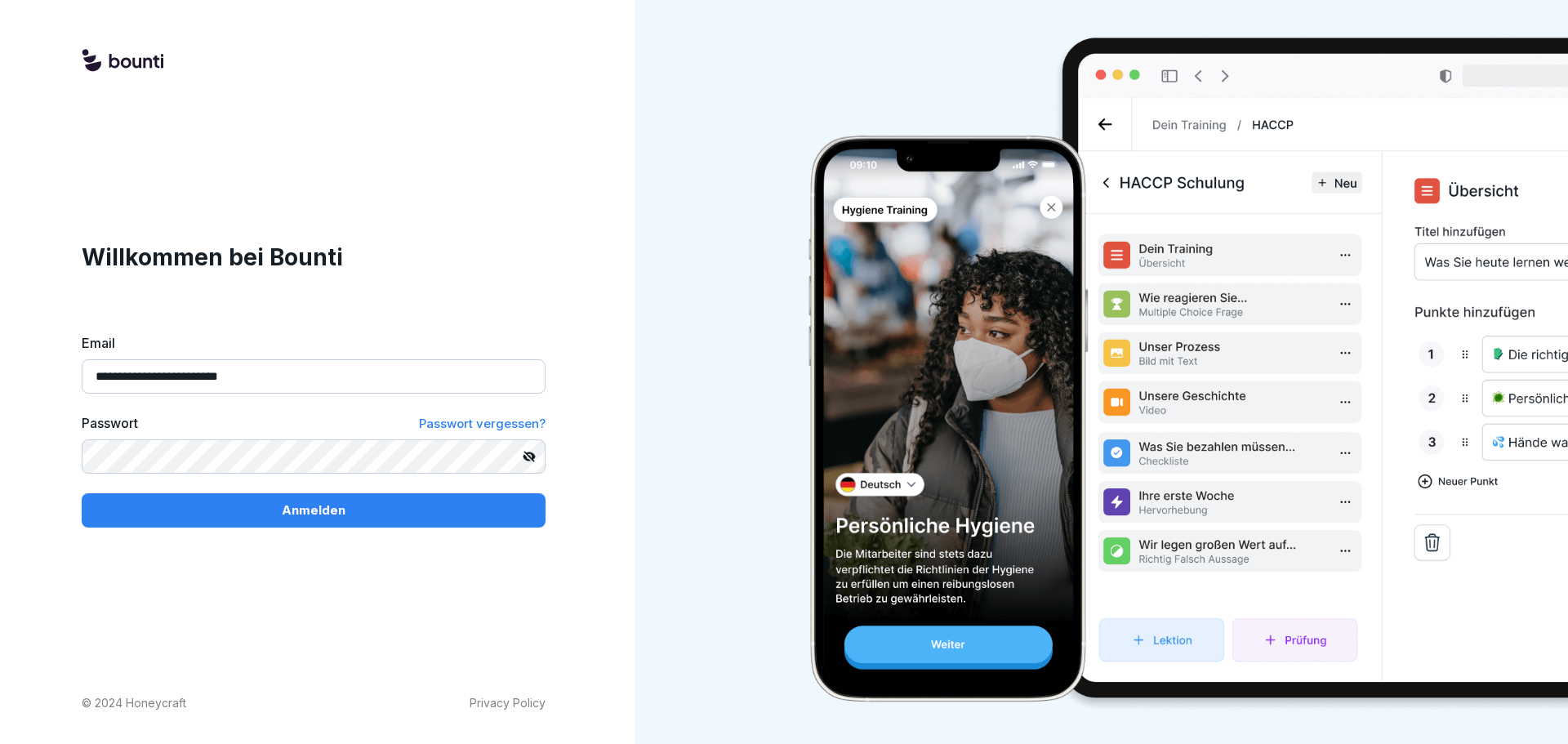
click at [81, 493] on button "Anmelden" at bounding box center [313, 510] width 463 height 34
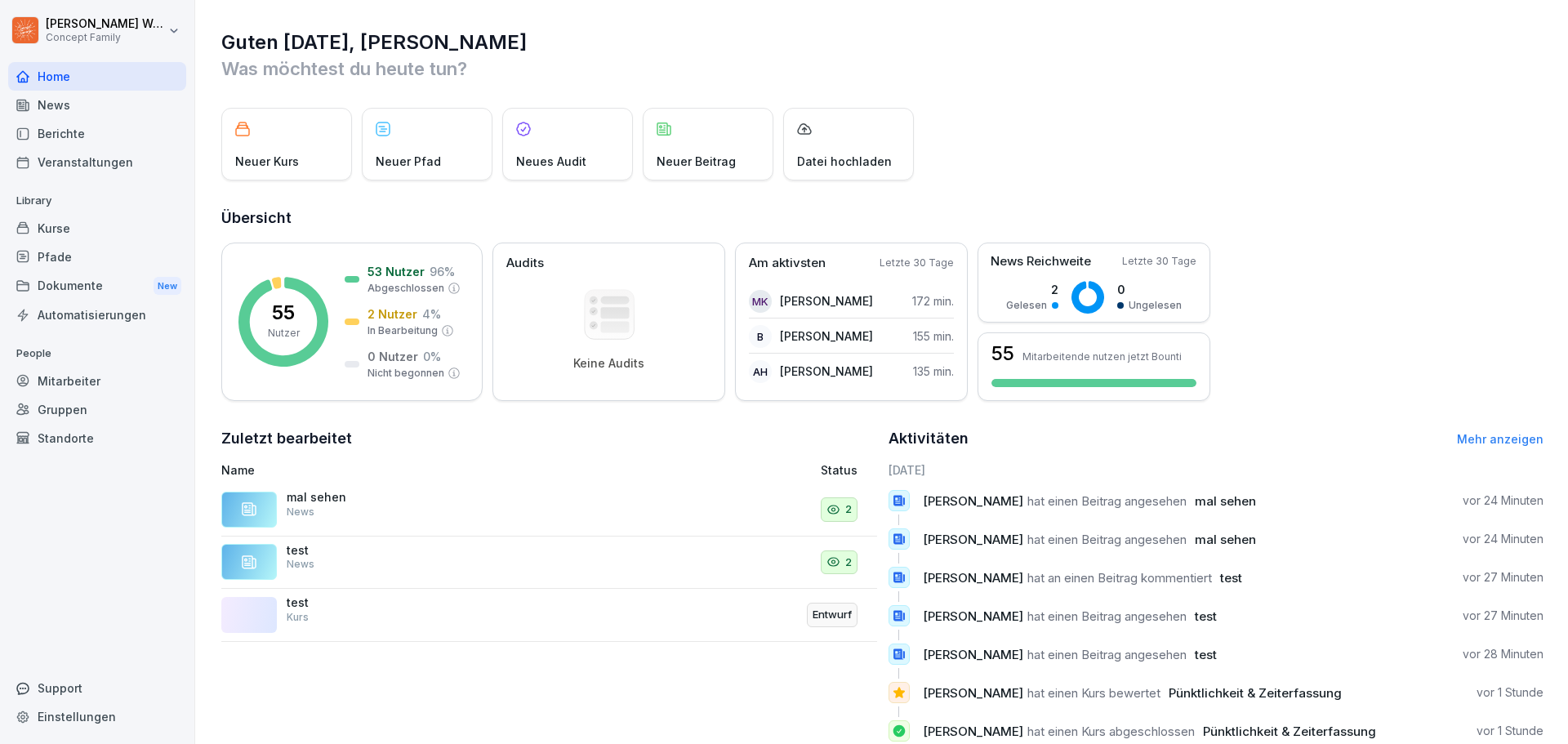
click at [73, 104] on div "News" at bounding box center [97, 105] width 178 height 29
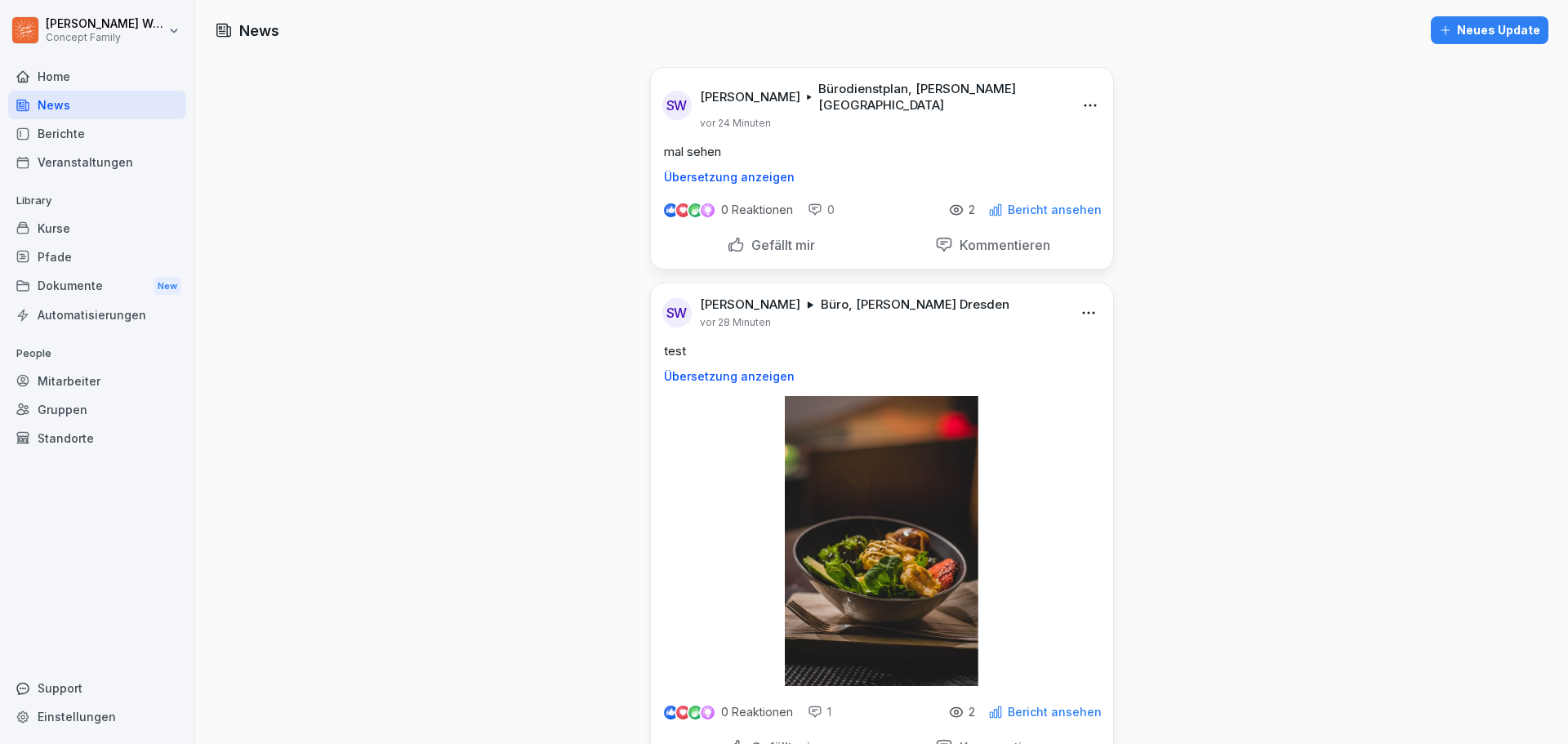
click at [1082, 296] on html "[PERSON_NAME] Concept Family Home News Berichte Veranstaltungen Library Kurse P…" at bounding box center [784, 372] width 1568 height 744
click at [980, 393] on div "Löschen" at bounding box center [993, 395] width 202 height 32
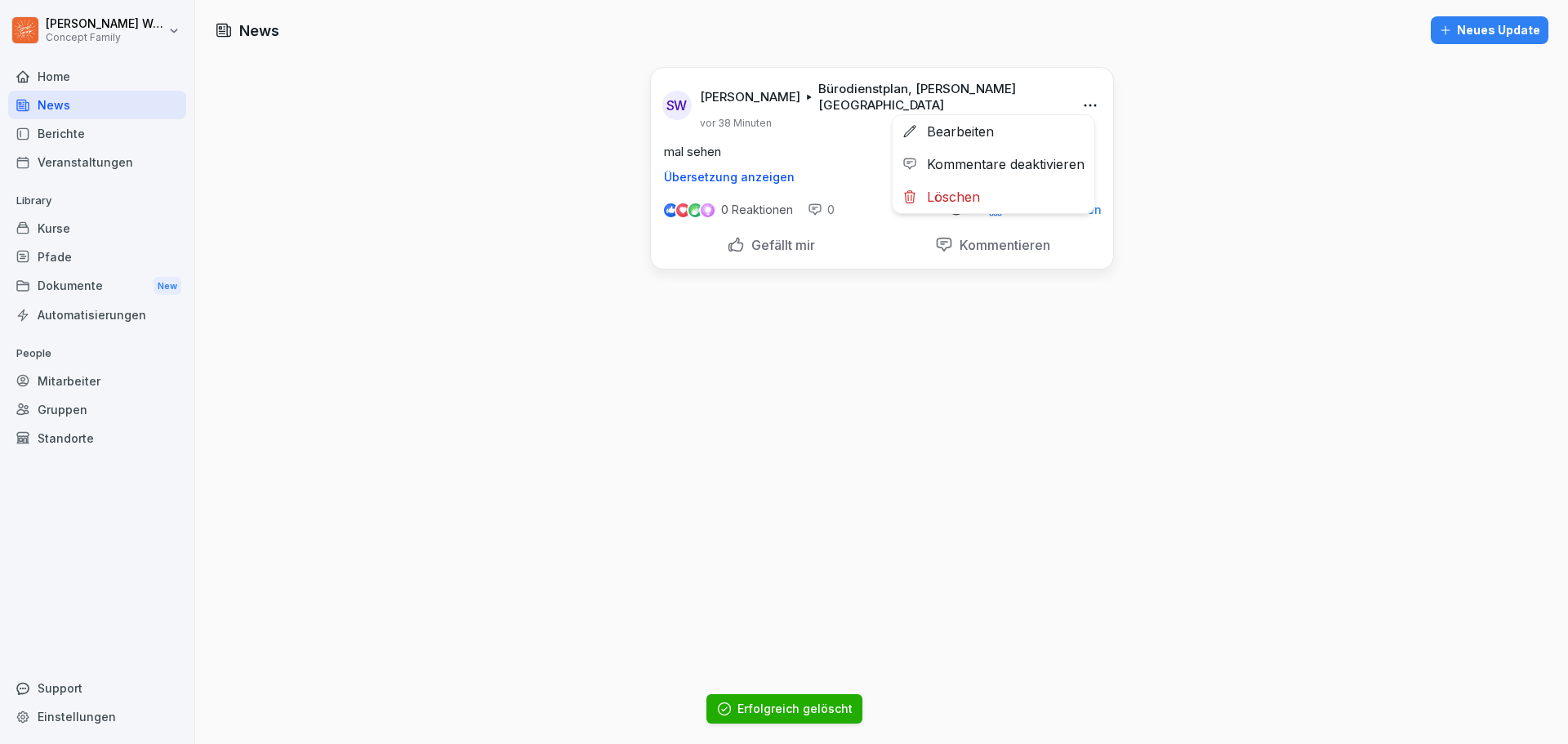
click at [1080, 94] on html "[PERSON_NAME] Concept Family Home News Berichte Veranstaltungen Library Kurse P…" at bounding box center [784, 372] width 1568 height 744
click at [964, 198] on div "Löschen" at bounding box center [993, 196] width 202 height 32
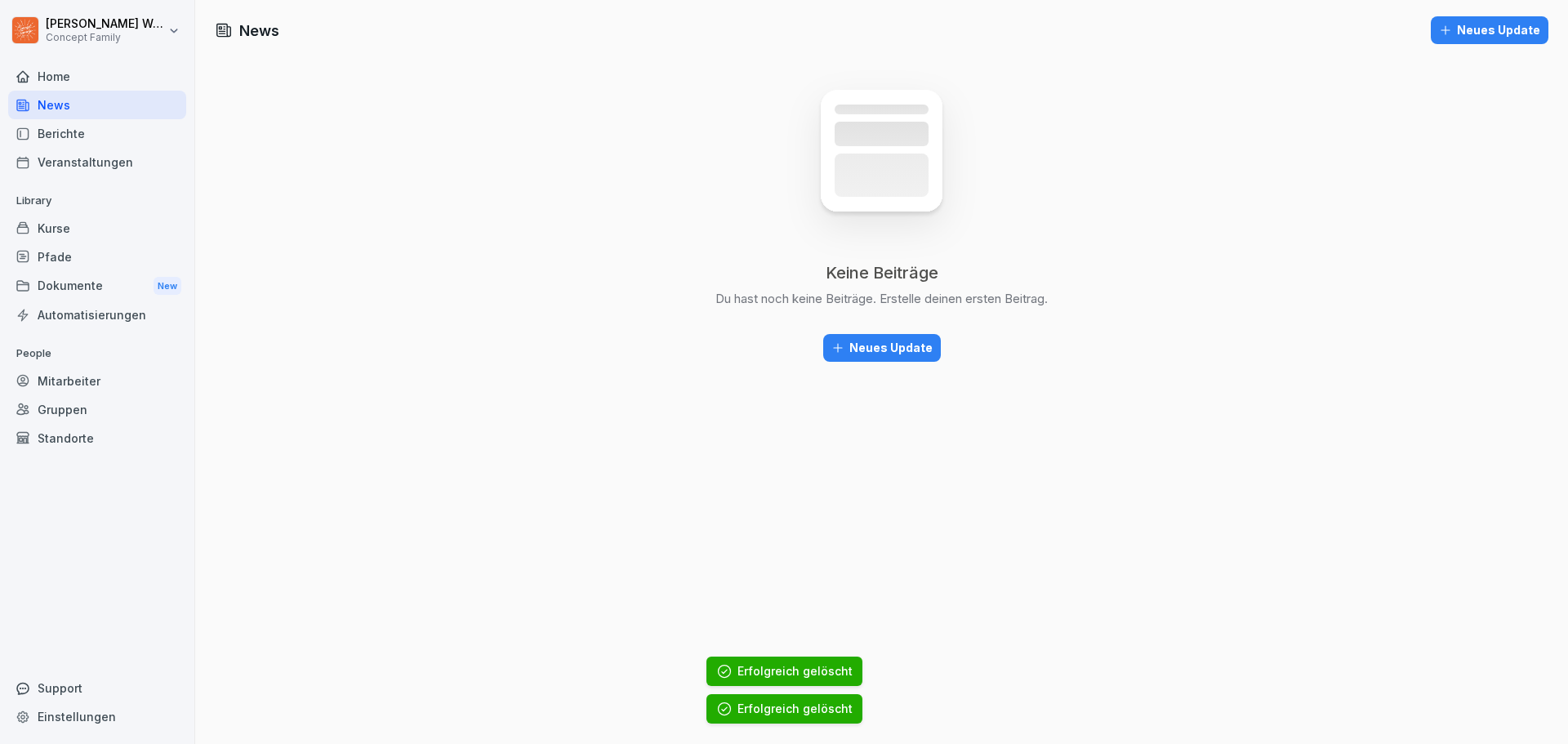
click at [889, 351] on div "Neues Update" at bounding box center [882, 348] width 101 height 18
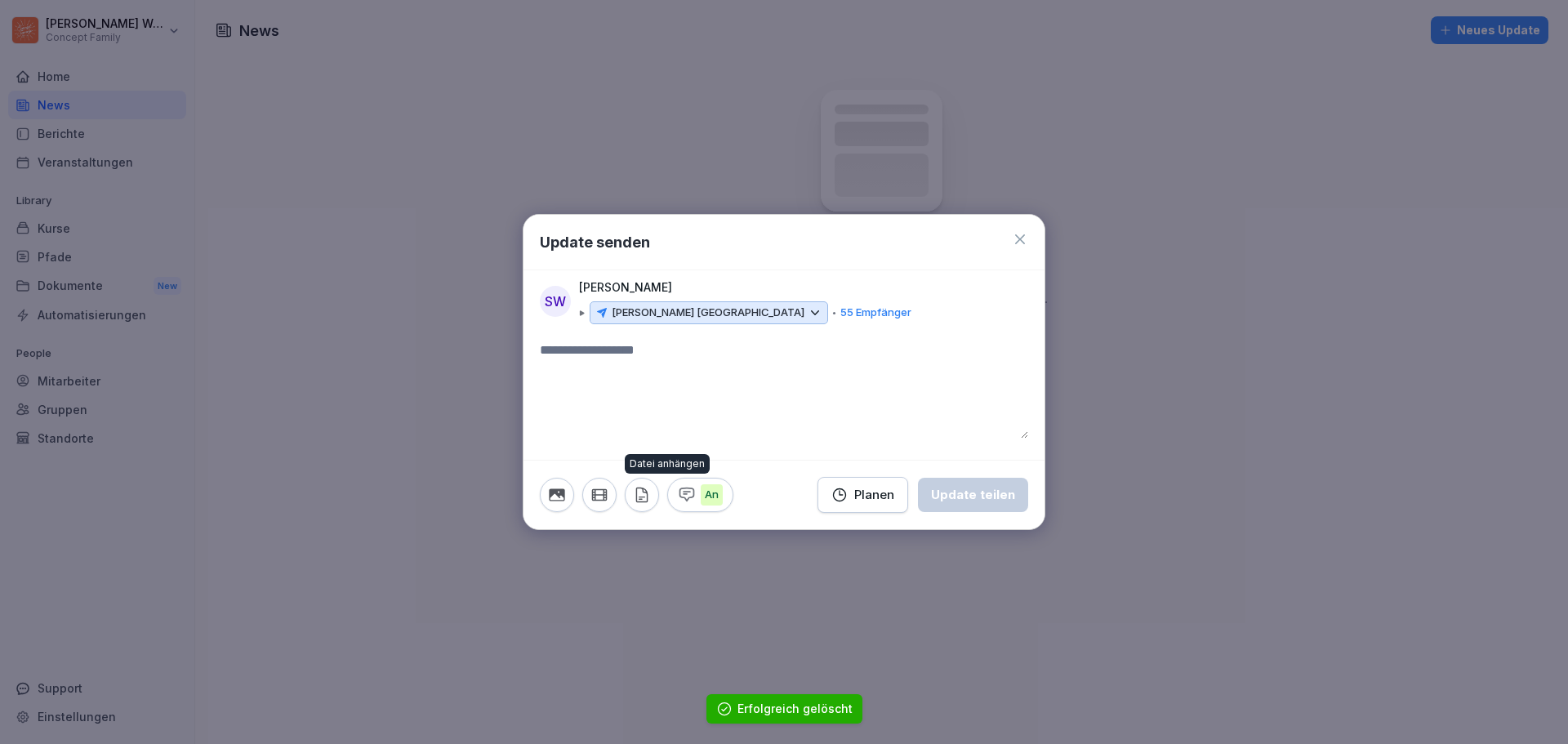
click at [639, 493] on icon "button" at bounding box center [642, 495] width 18 height 18
click at [880, 328] on div "SW [PERSON_NAME] [PERSON_NAME] Dresden 55 Empfänger" at bounding box center [784, 305] width 521 height 54
click at [723, 345] on textarea at bounding box center [784, 389] width 488 height 98
click at [643, 490] on icon "button" at bounding box center [641, 494] width 10 height 14
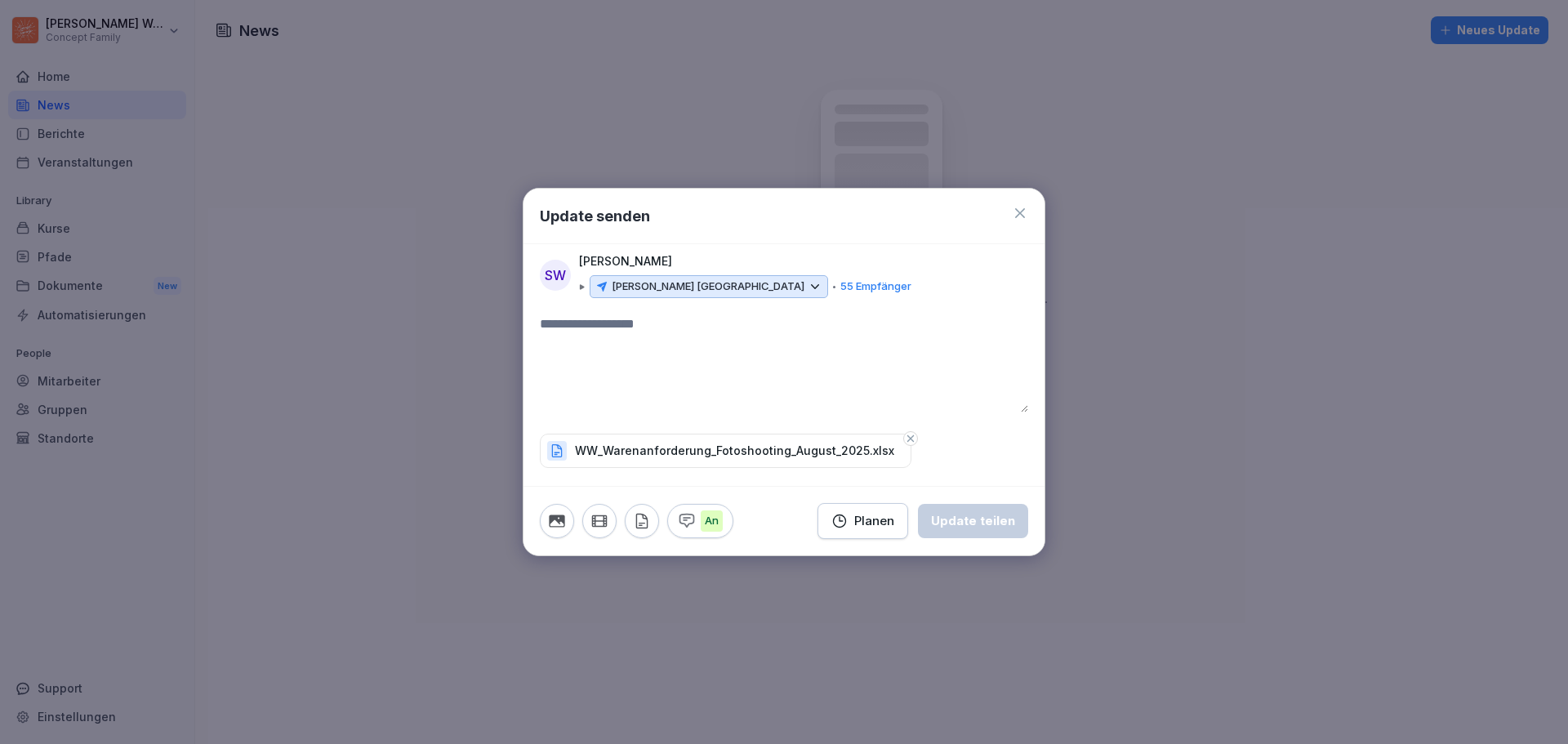
click at [703, 285] on p "[PERSON_NAME] [GEOGRAPHIC_DATA]" at bounding box center [707, 286] width 192 height 17
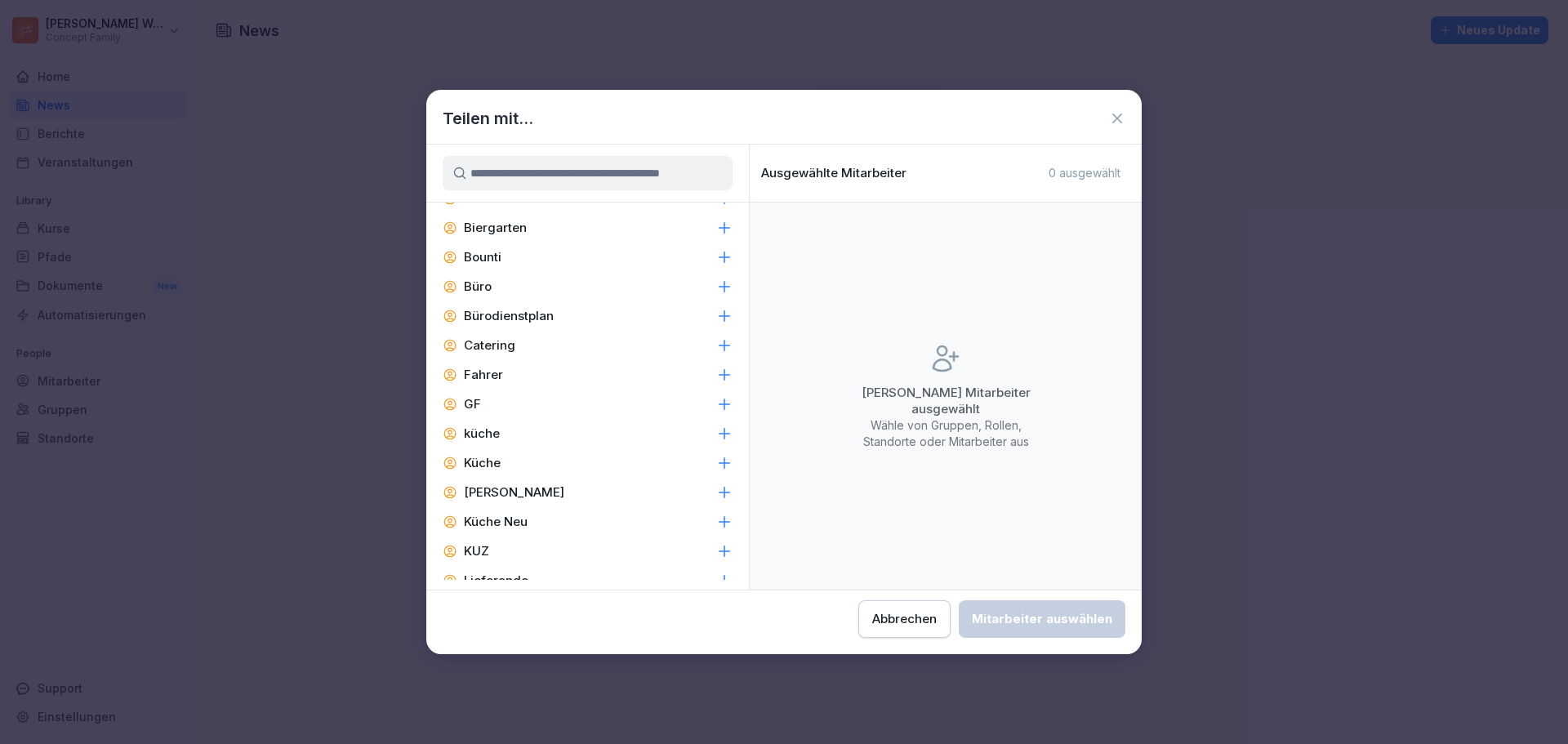
scroll to position [130, 0]
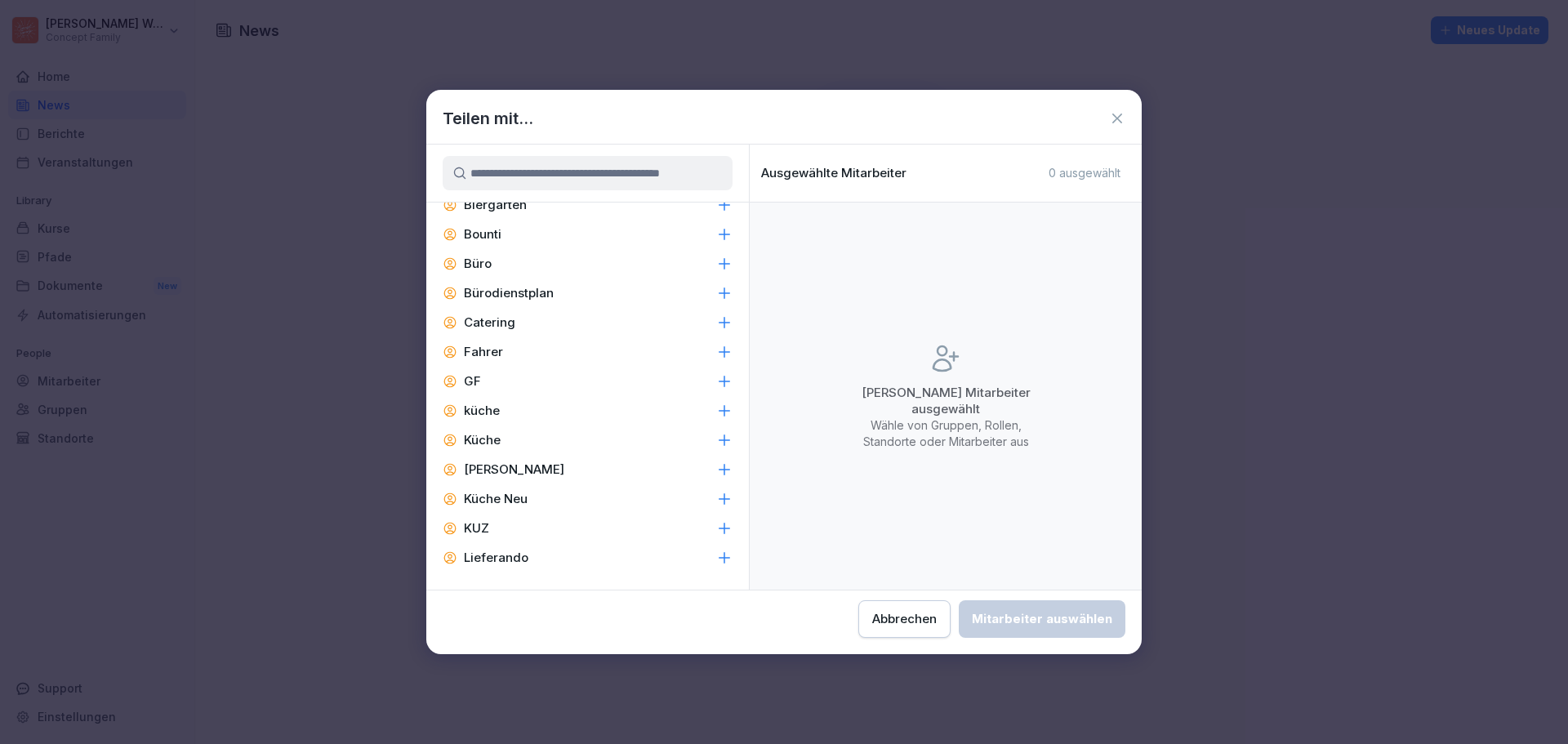
click at [524, 255] on div "Büro" at bounding box center [587, 264] width 323 height 30
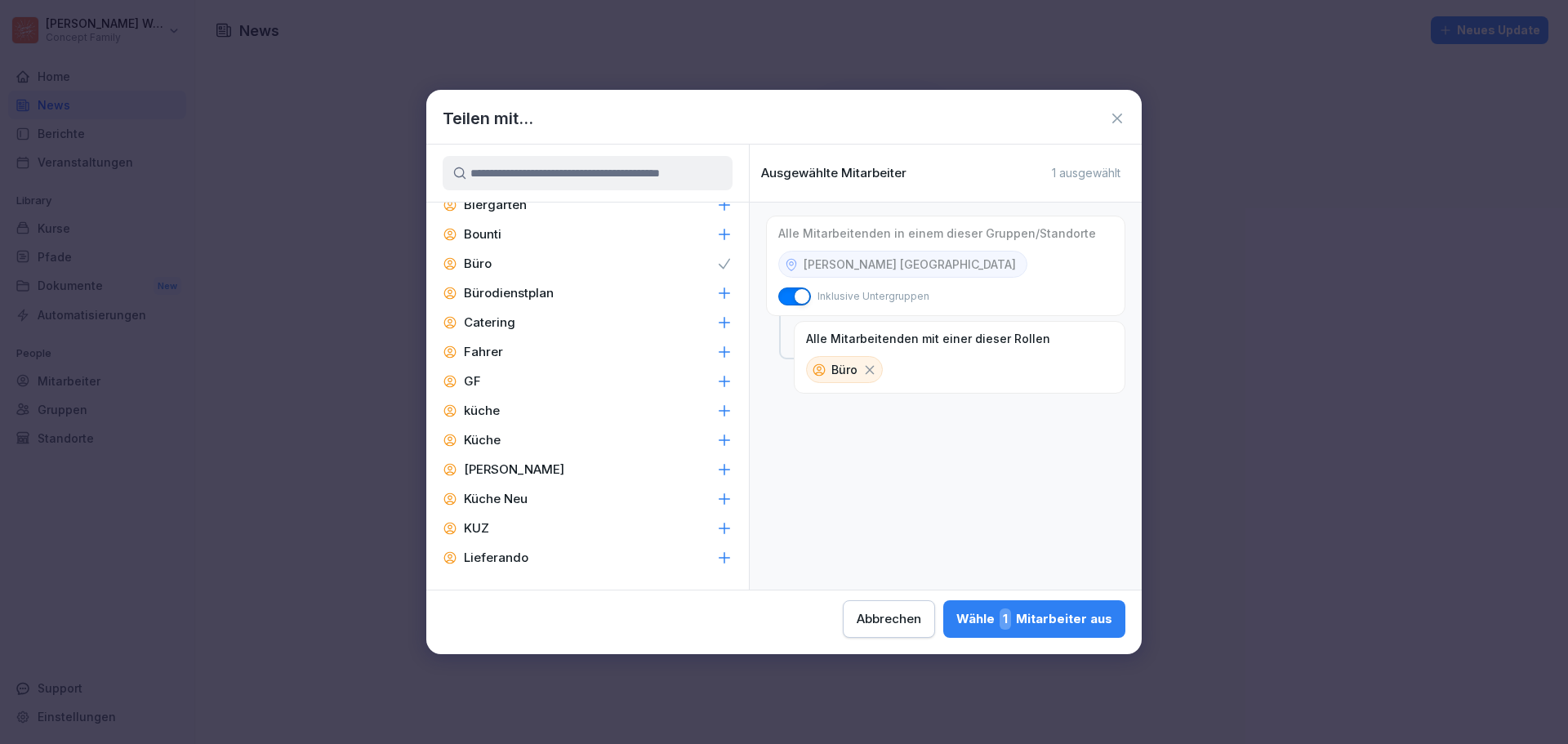
click at [1060, 614] on div "Wähle 1 Mitarbeiter aus" at bounding box center [1034, 619] width 156 height 21
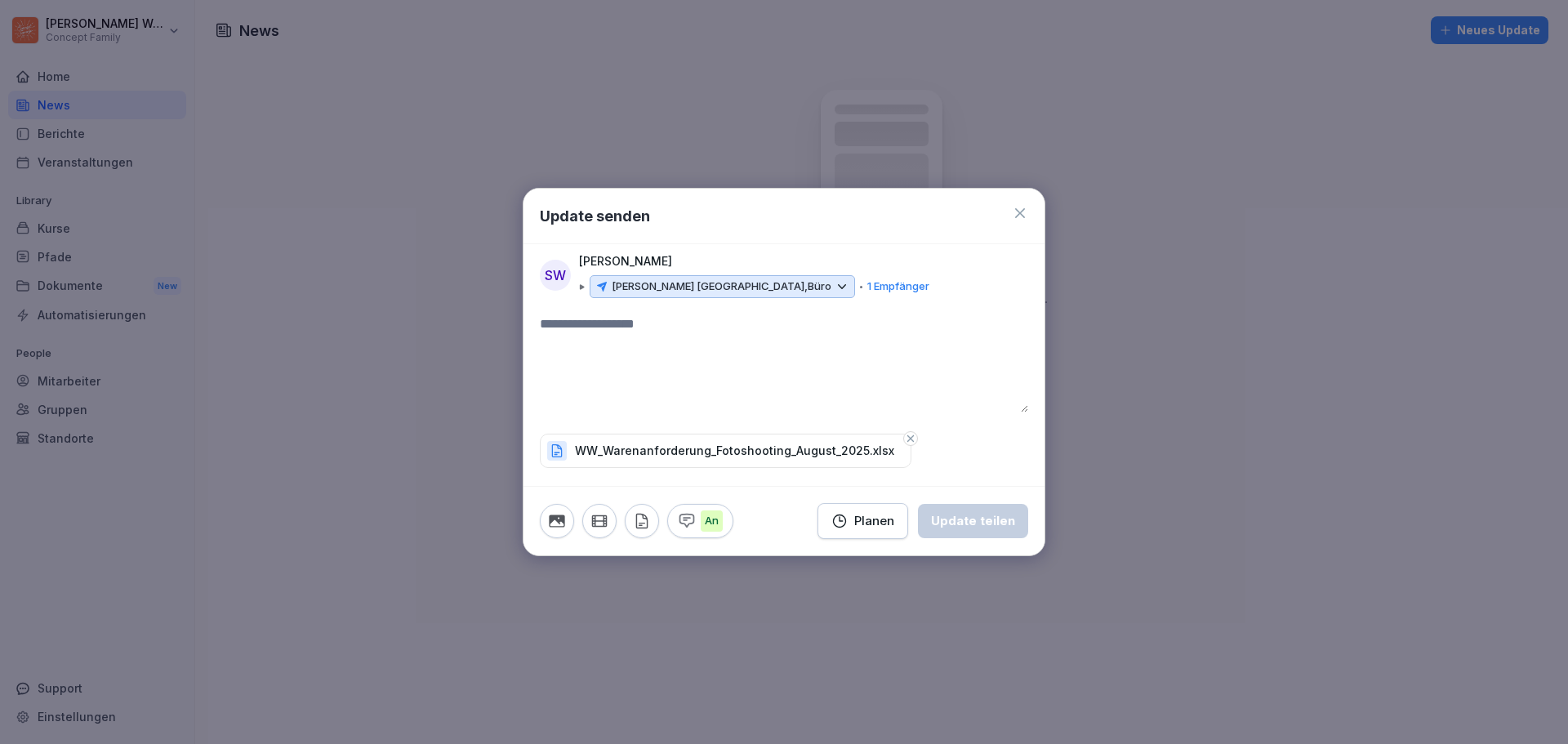
click at [779, 376] on textarea at bounding box center [784, 363] width 488 height 98
click at [679, 379] on textarea at bounding box center [784, 363] width 488 height 98
type textarea "**"
click at [972, 528] on div "Update teilen" at bounding box center [972, 520] width 84 height 18
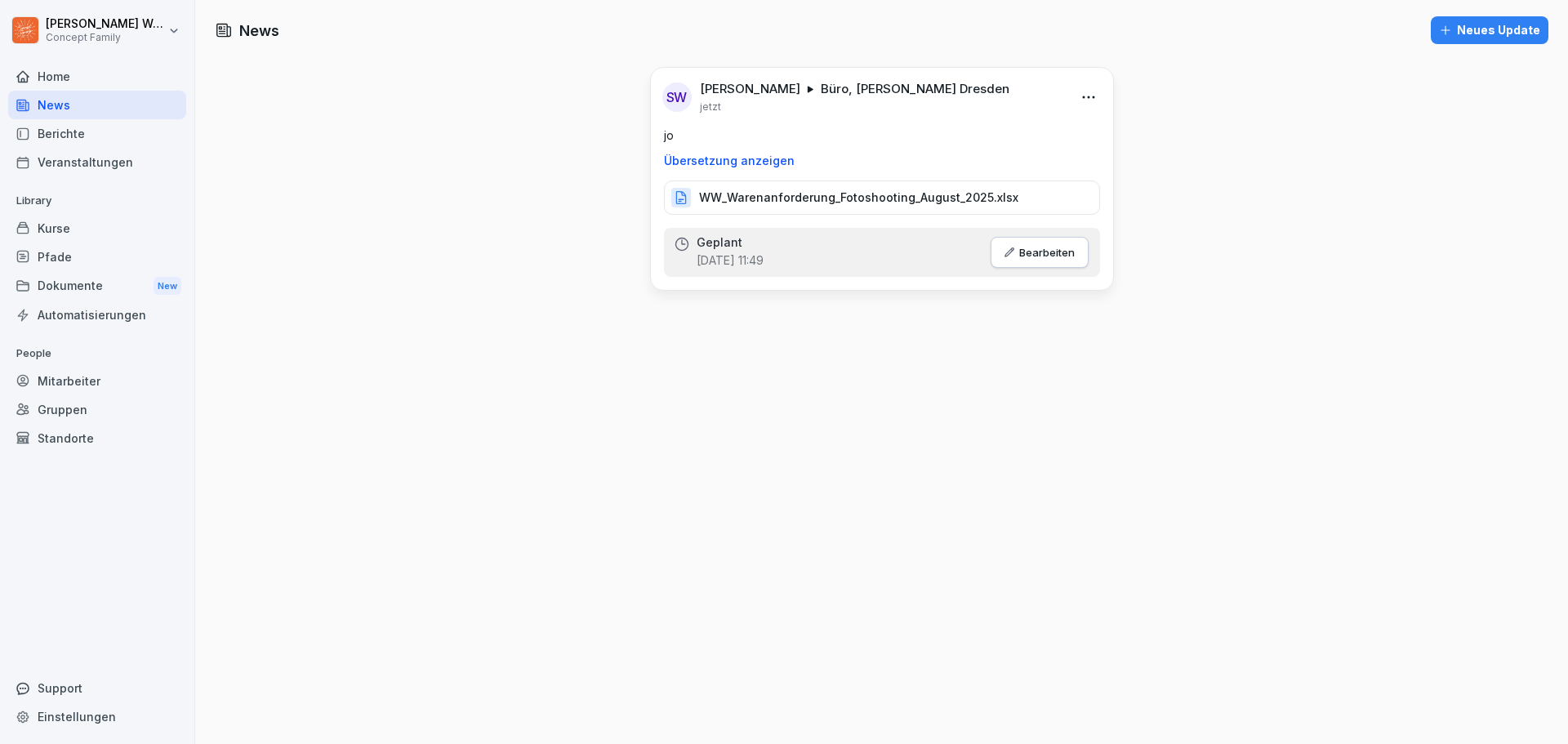
click at [1054, 246] on p "Bearbeiten" at bounding box center [1046, 252] width 55 height 13
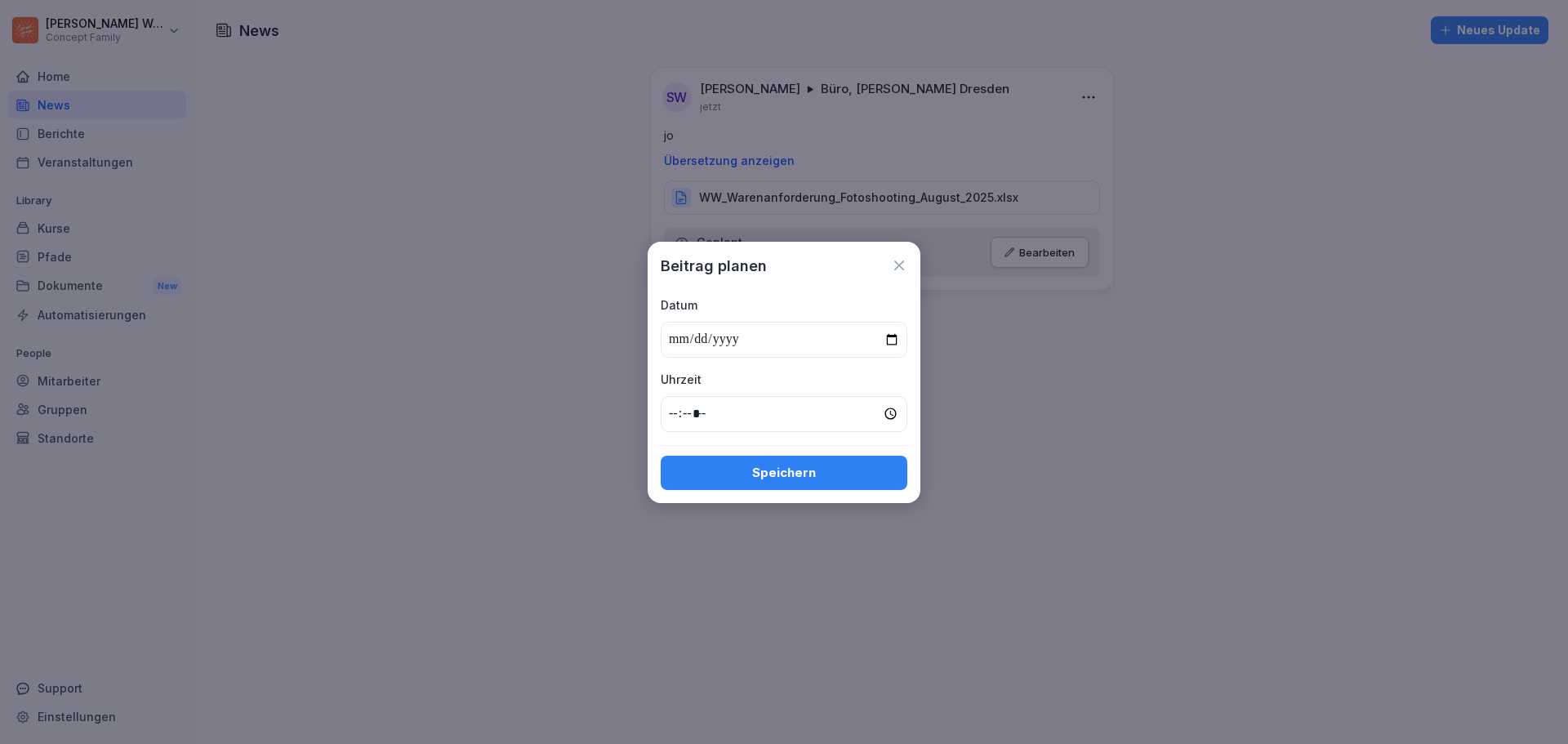
click at [902, 263] on icon at bounding box center [898, 265] width 10 height 10
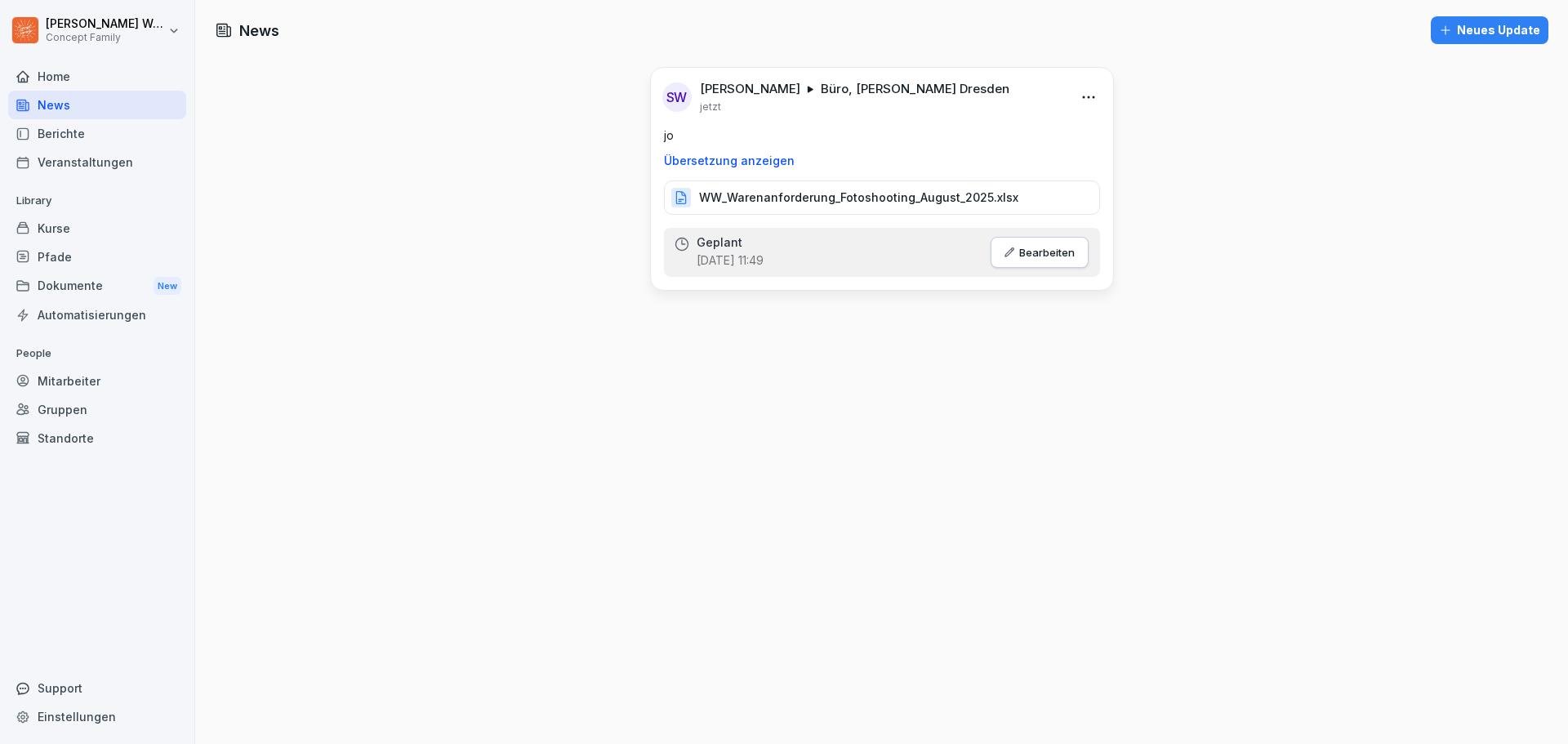
click at [1044, 141] on p "jo" at bounding box center [882, 136] width 436 height 18
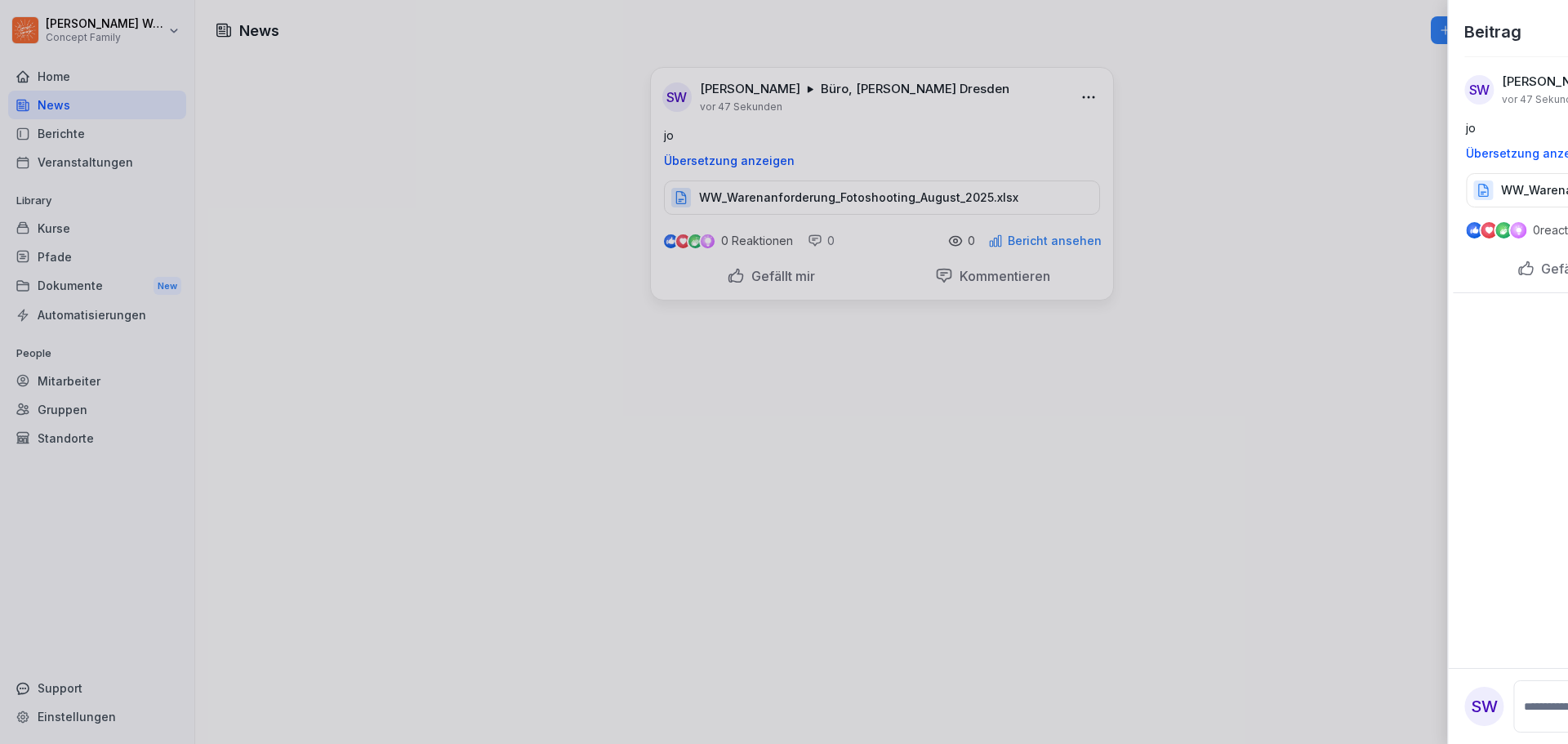
click at [1079, 96] on div at bounding box center [784, 372] width 1568 height 744
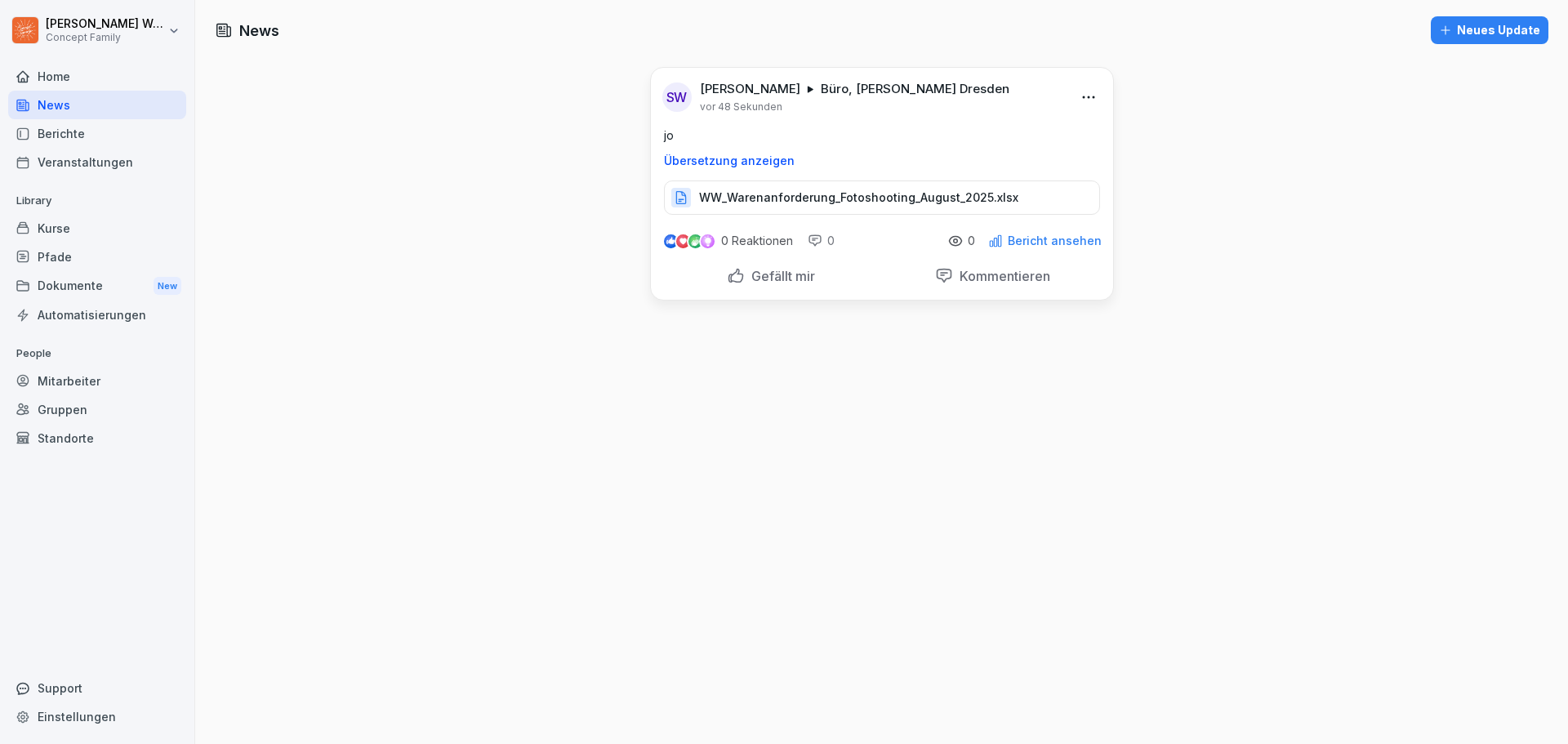
click at [714, 240] on div "0 Reaktionen" at bounding box center [727, 240] width 130 height 19
click at [688, 236] on img at bounding box center [695, 241] width 14 height 14
click at [816, 240] on div "0" at bounding box center [820, 240] width 27 height 17
click at [1030, 242] on p "Bericht ansehen" at bounding box center [1054, 240] width 94 height 13
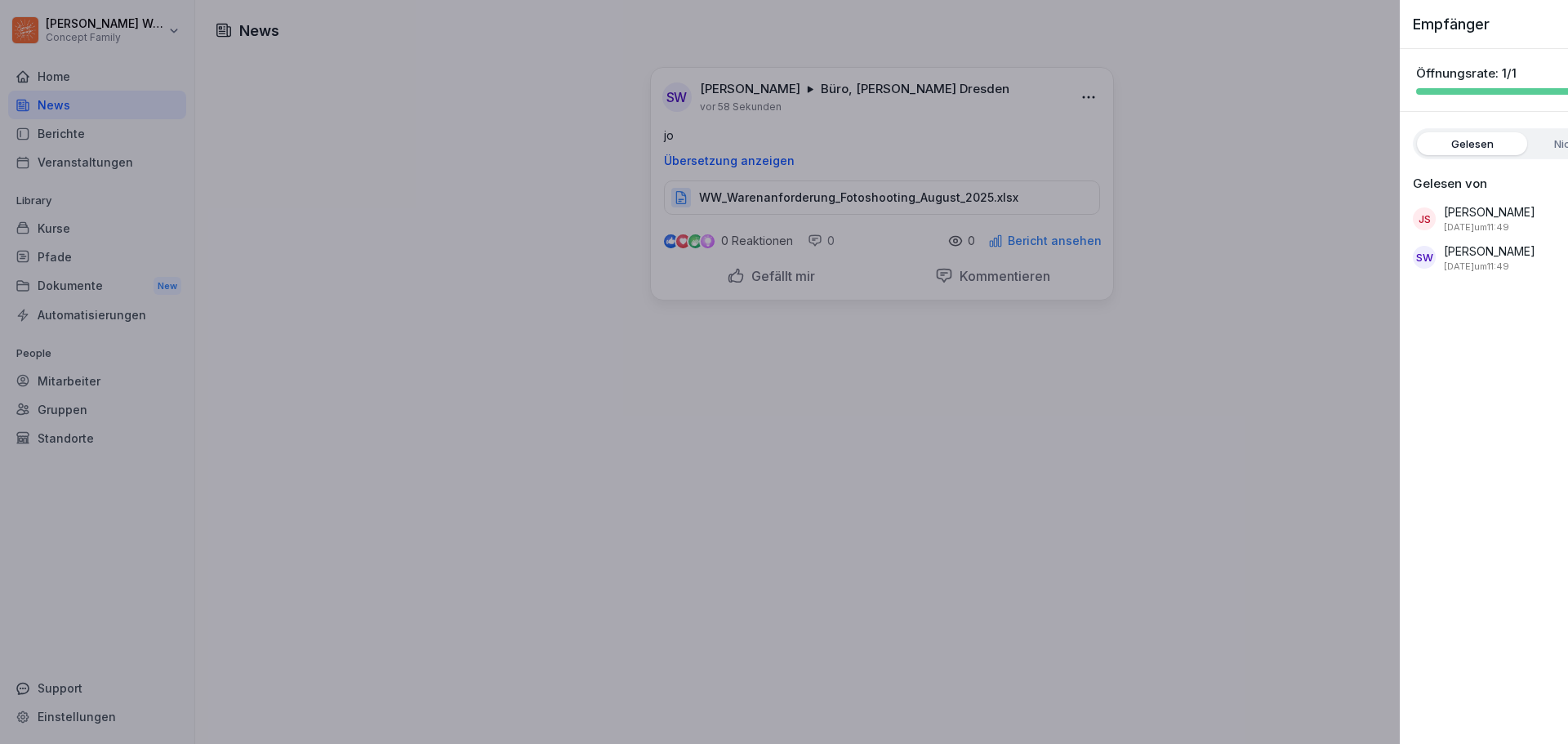
click at [1029, 242] on div at bounding box center [784, 372] width 1568 height 744
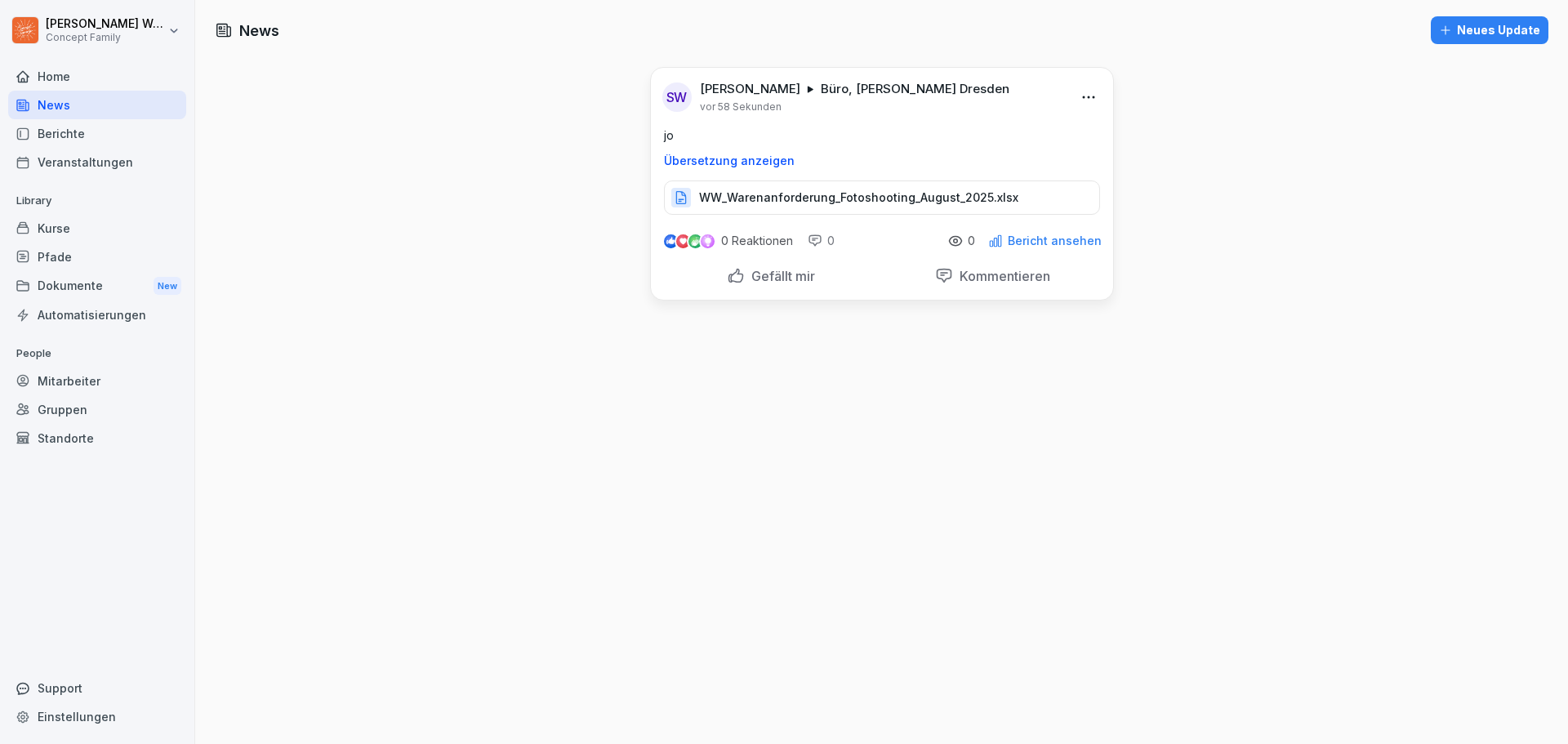
click at [59, 221] on div "Kurse" at bounding box center [97, 228] width 178 height 29
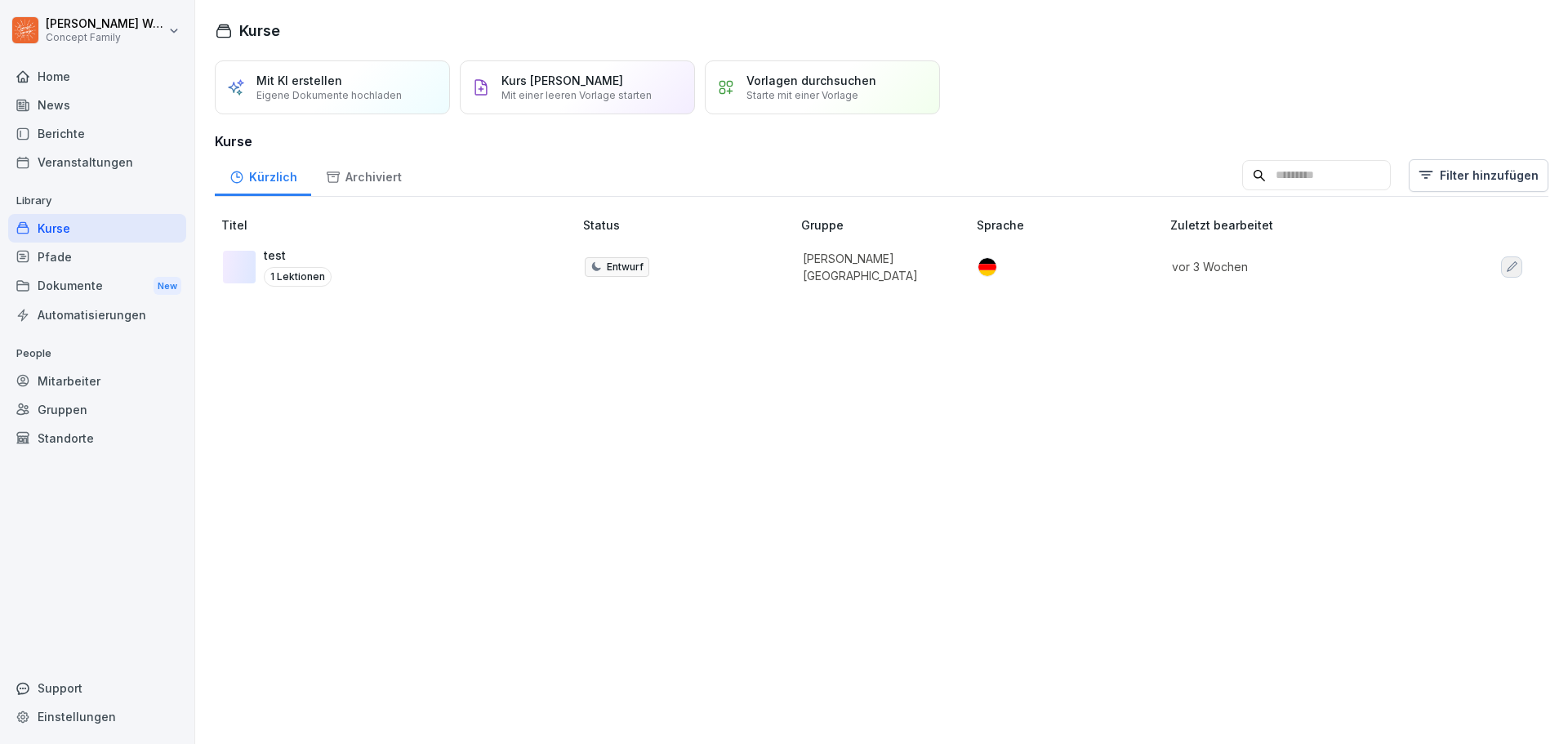
click at [85, 158] on div "Veranstaltungen" at bounding box center [97, 162] width 178 height 29
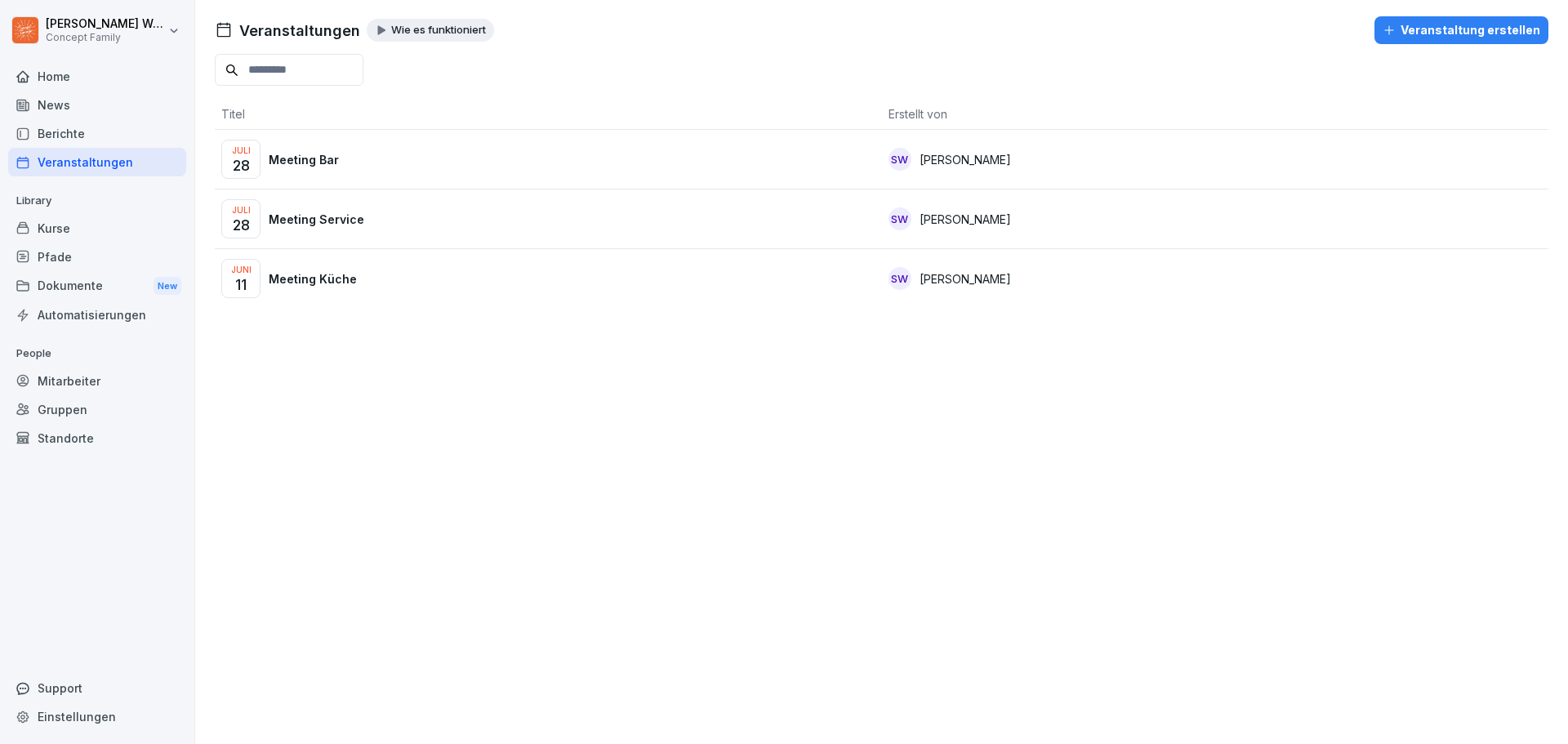
click at [342, 277] on p "Meeting Küche" at bounding box center [312, 279] width 88 height 17
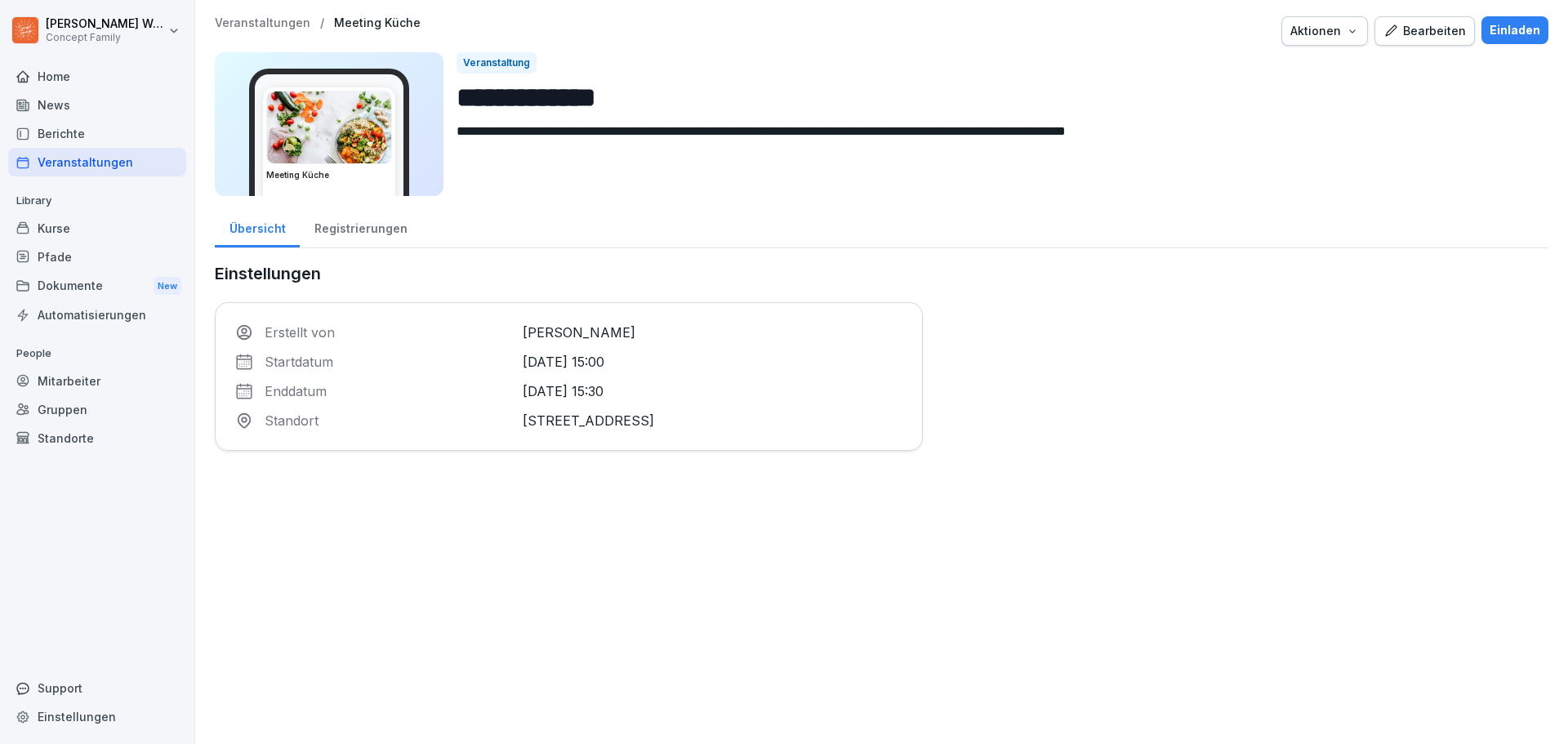
click at [1430, 36] on div "Bearbeiten" at bounding box center [1425, 31] width 82 height 18
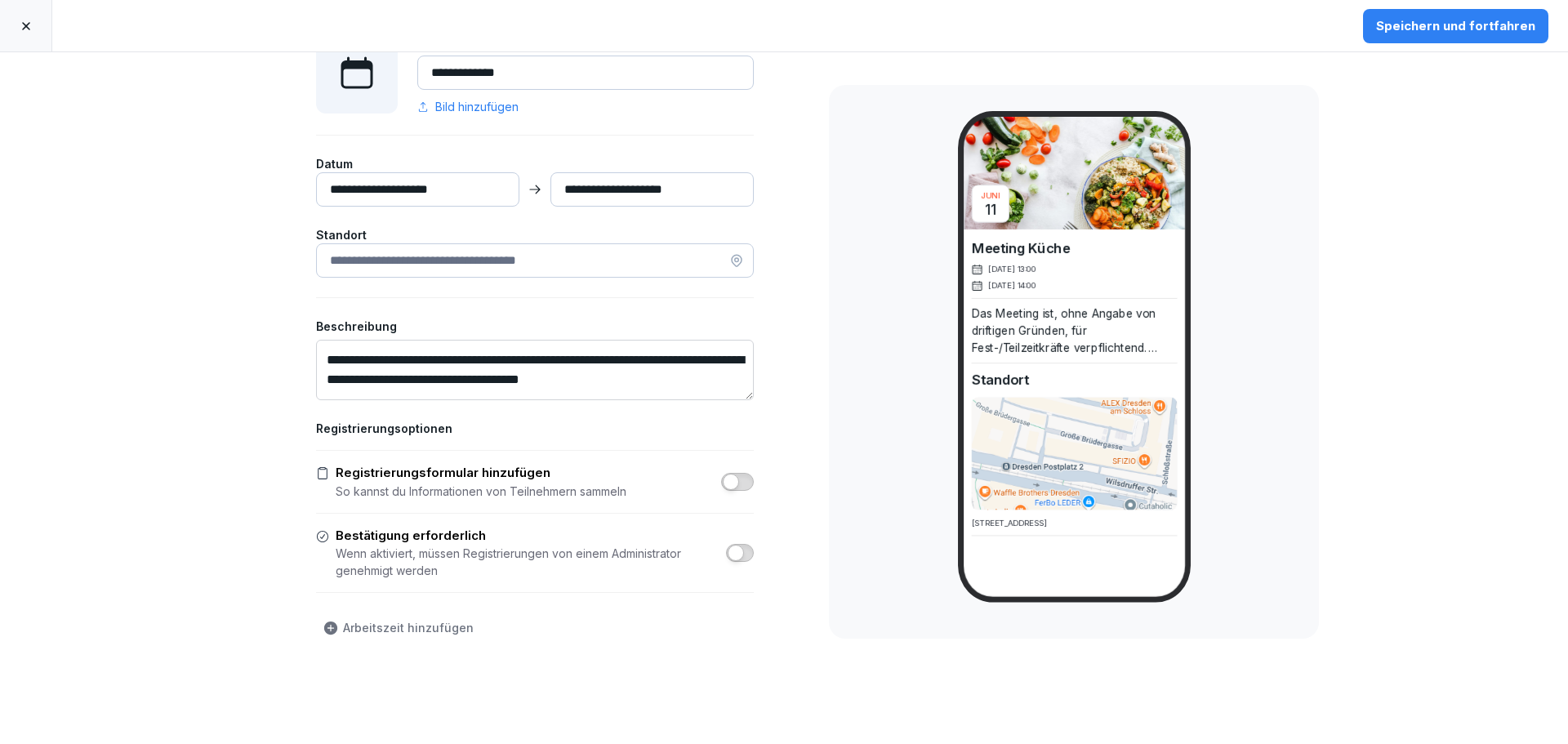
scroll to position [163, 0]
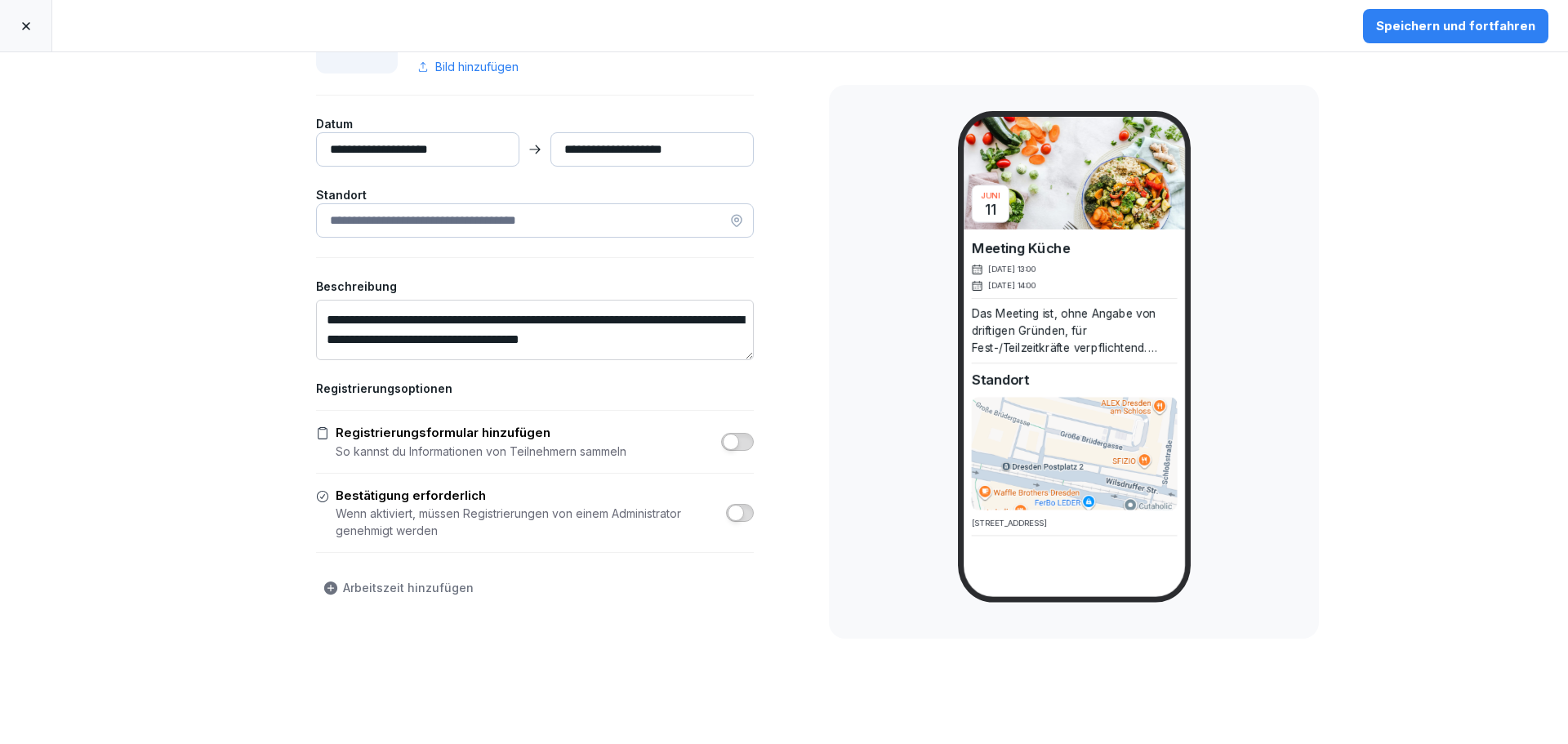
click at [449, 143] on input "**********" at bounding box center [417, 149] width 204 height 34
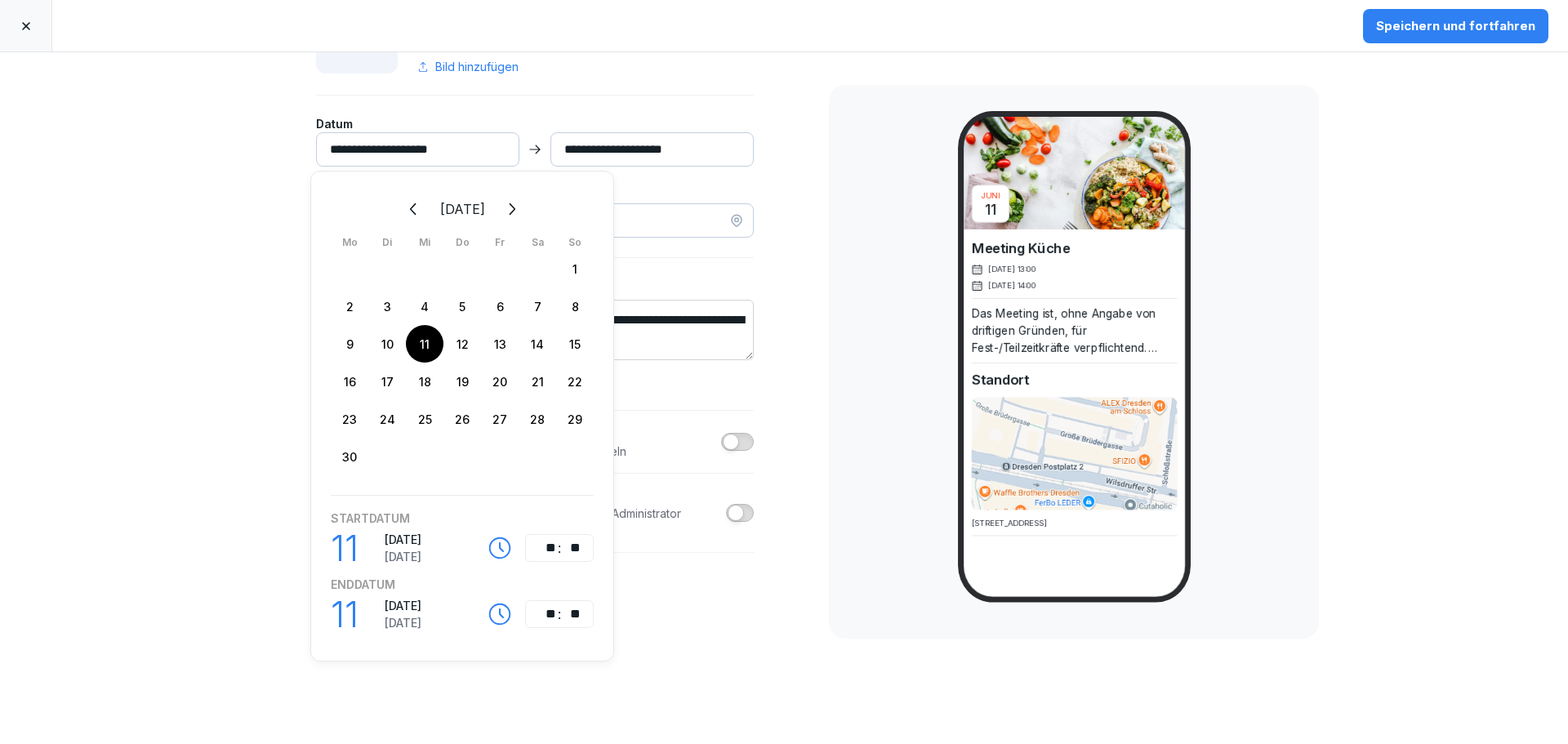
click at [352, 382] on div "16" at bounding box center [349, 381] width 38 height 38
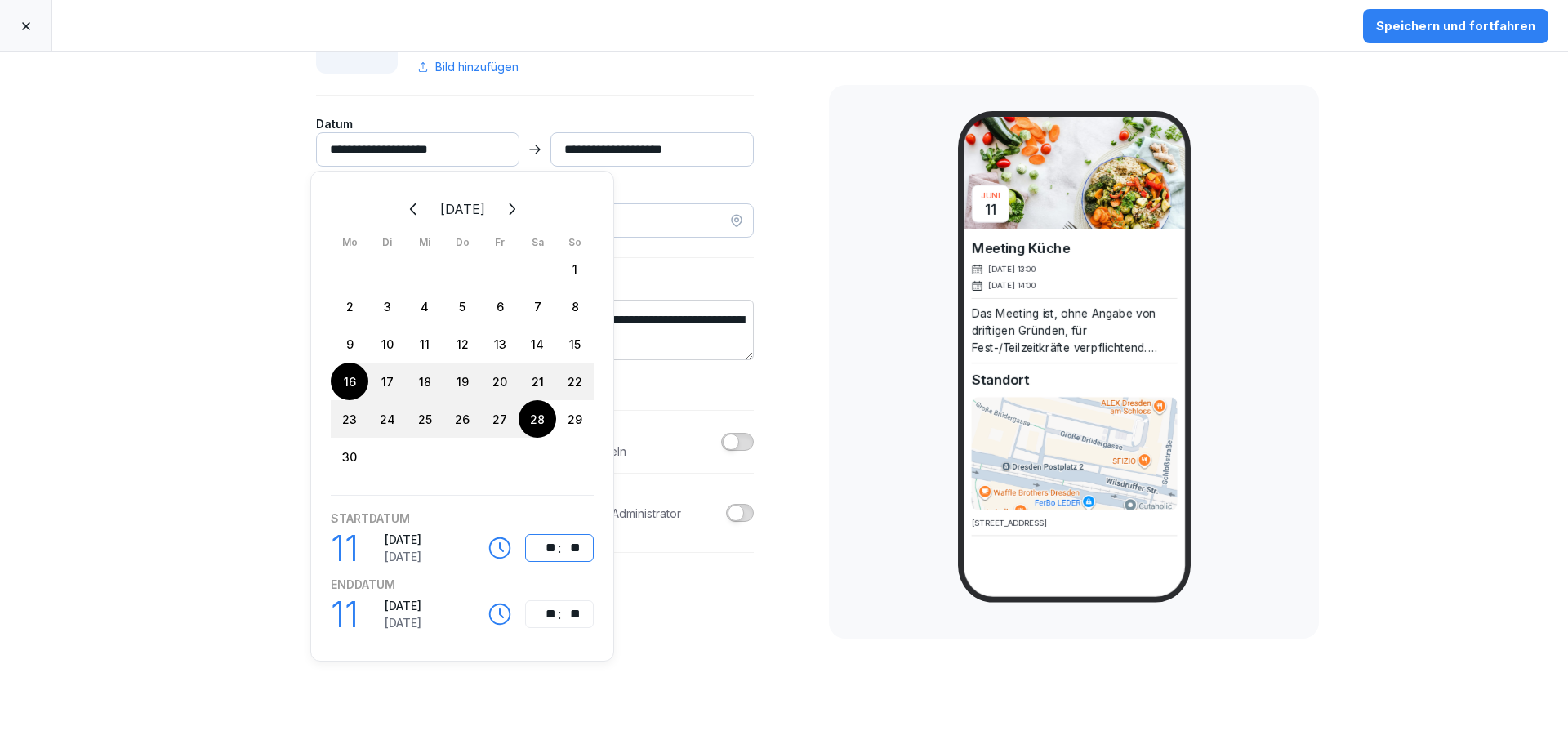
type input "**********"
click at [564, 548] on div "**" at bounding box center [571, 547] width 19 height 19
click at [551, 546] on div "*" at bounding box center [547, 547] width 19 height 19
click at [364, 386] on div "16" at bounding box center [349, 381] width 38 height 38
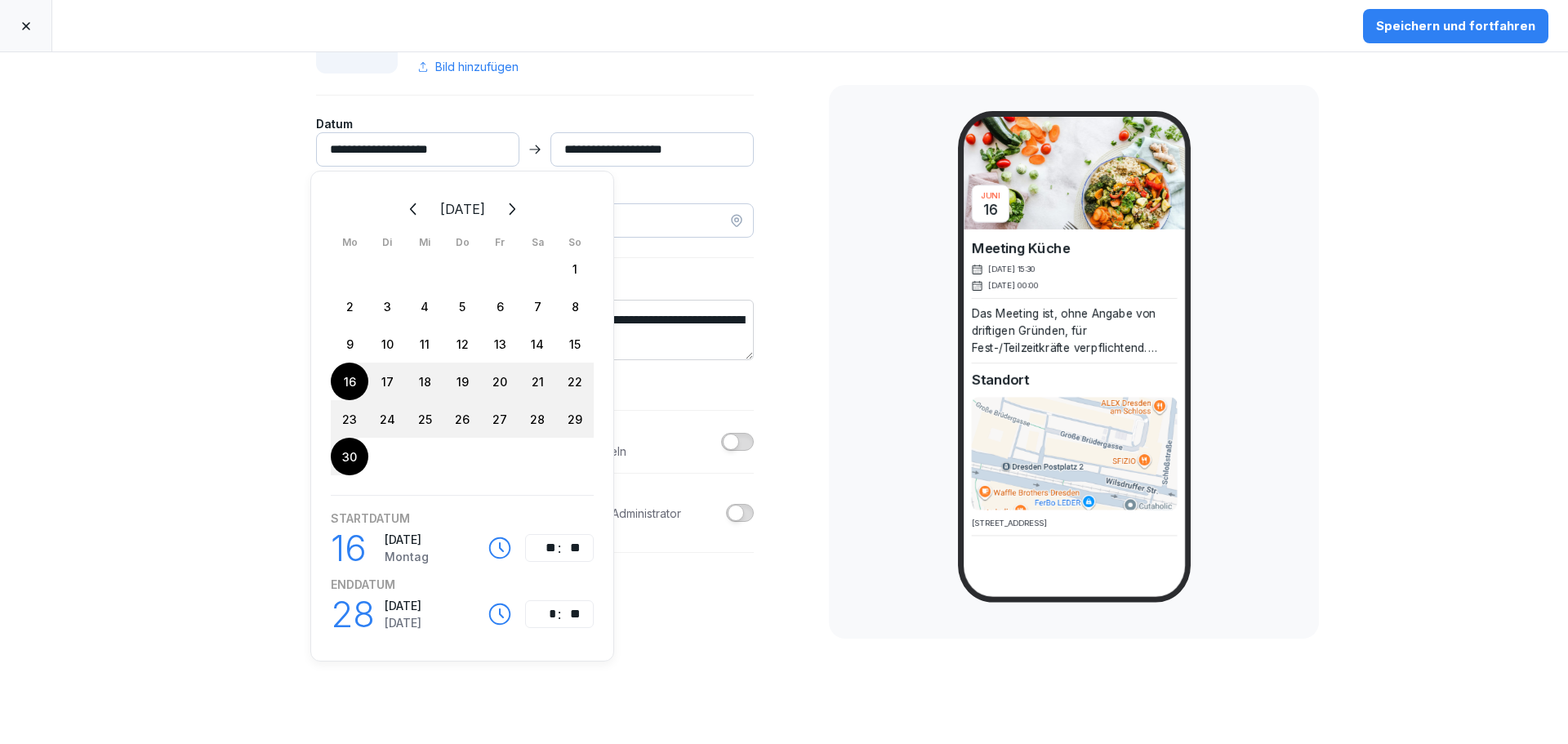
type input "**********"
click at [354, 623] on div "28" at bounding box center [351, 614] width 41 height 54
click at [350, 386] on div "16" at bounding box center [349, 381] width 38 height 38
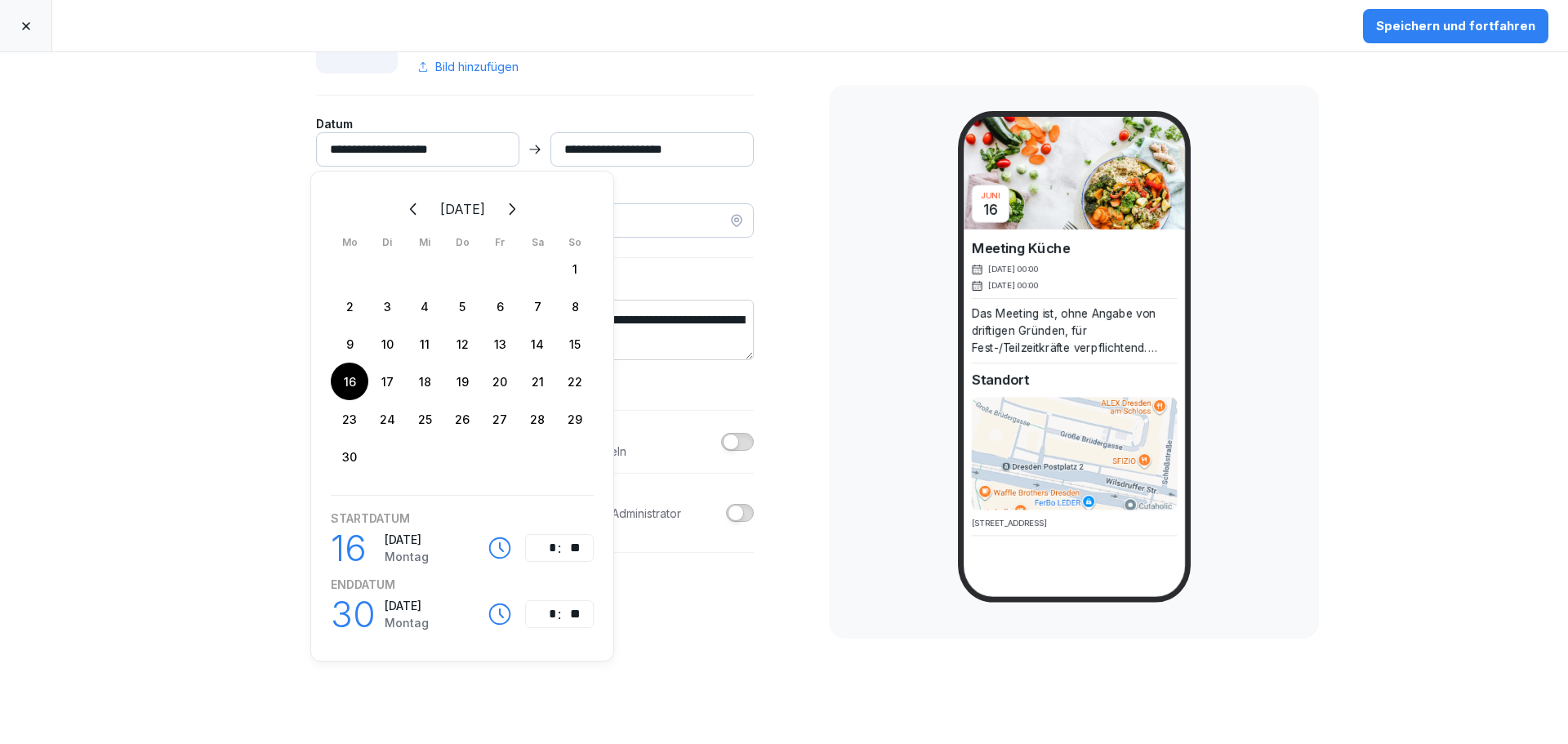
click at [351, 378] on div "16" at bounding box center [349, 381] width 38 height 38
type input "**********"
click at [562, 543] on div "**" at bounding box center [571, 547] width 19 height 19
click at [544, 544] on div "*" at bounding box center [547, 547] width 19 height 19
type input "**********"
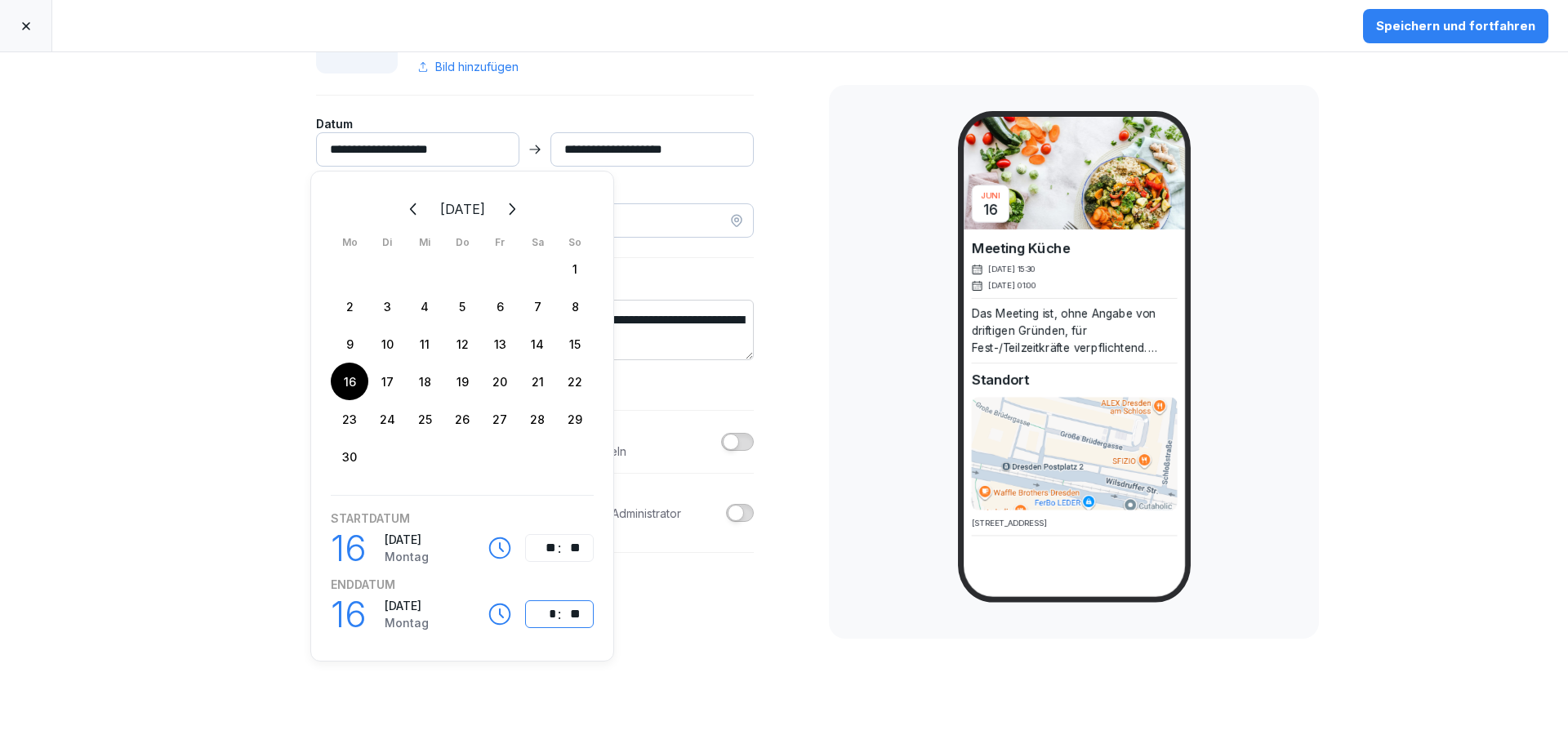
type input "**********"
click at [660, 610] on div "**********" at bounding box center [535, 327] width 572 height 877
click at [751, 190] on div "**********" at bounding box center [535, 327] width 572 height 877
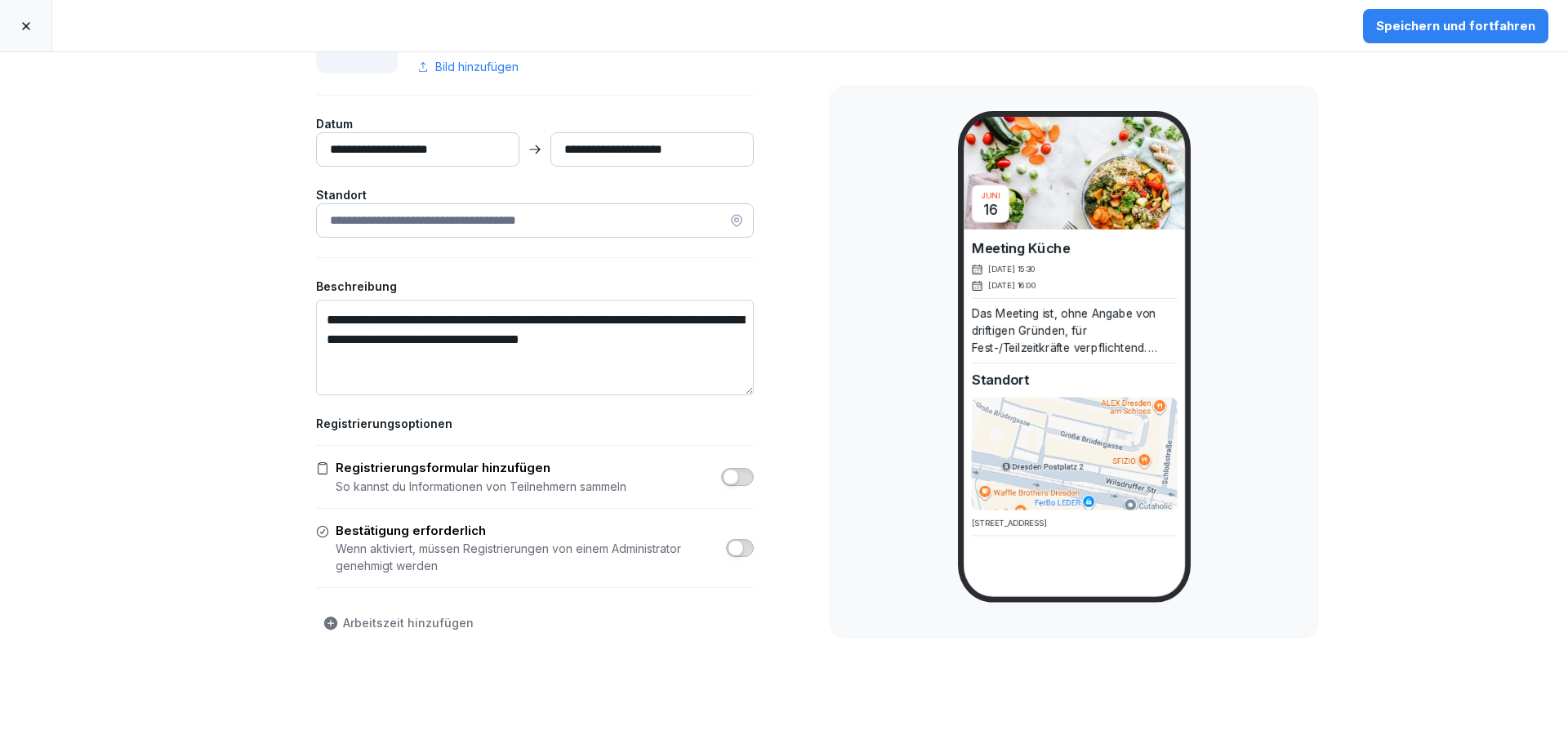
drag, startPoint x: 746, startPoint y: 354, endPoint x: 746, endPoint y: 389, distance: 35.0
click at [746, 389] on textarea "**********" at bounding box center [534, 347] width 437 height 95
click at [785, 345] on div "**********" at bounding box center [535, 344] width 572 height 912
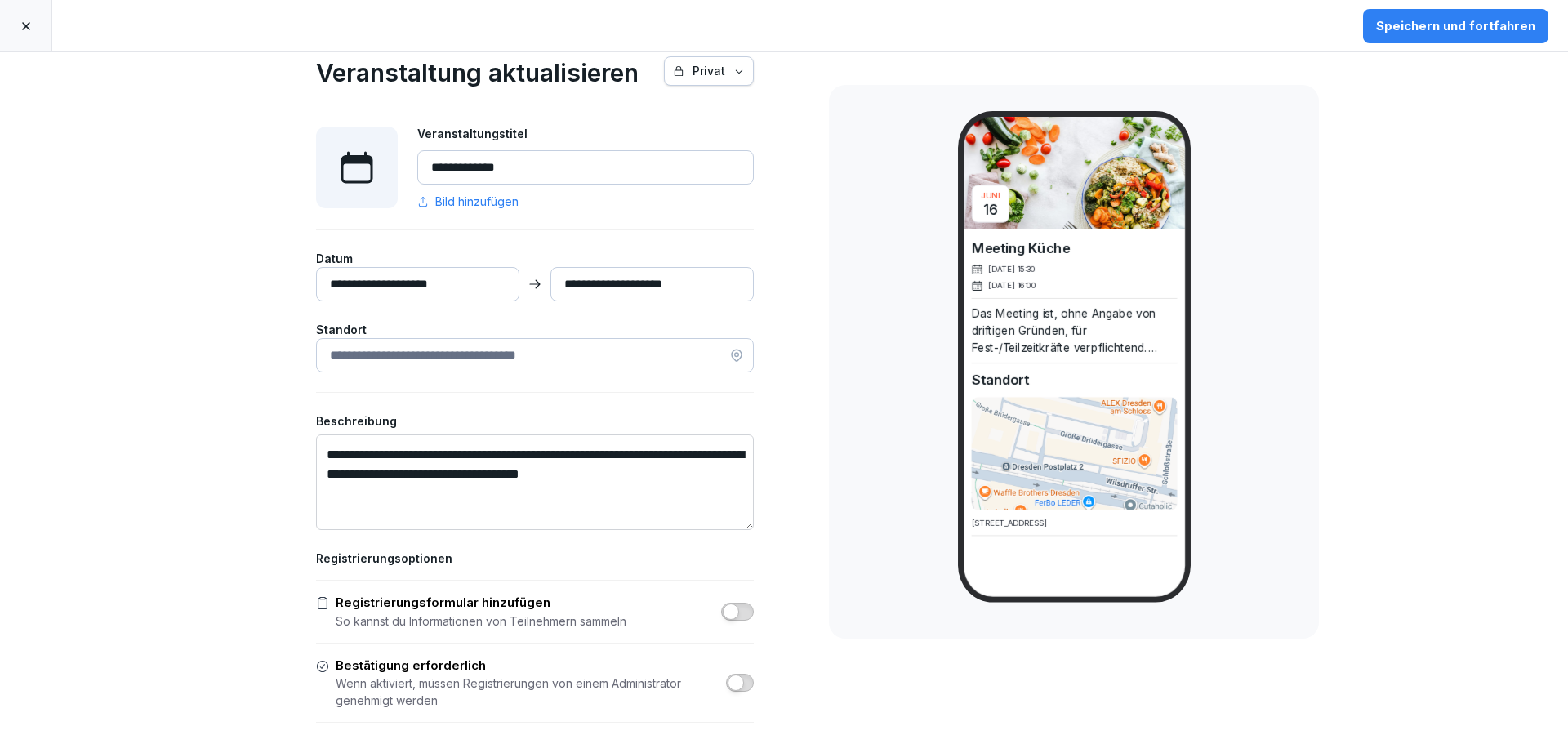
scroll to position [0, 0]
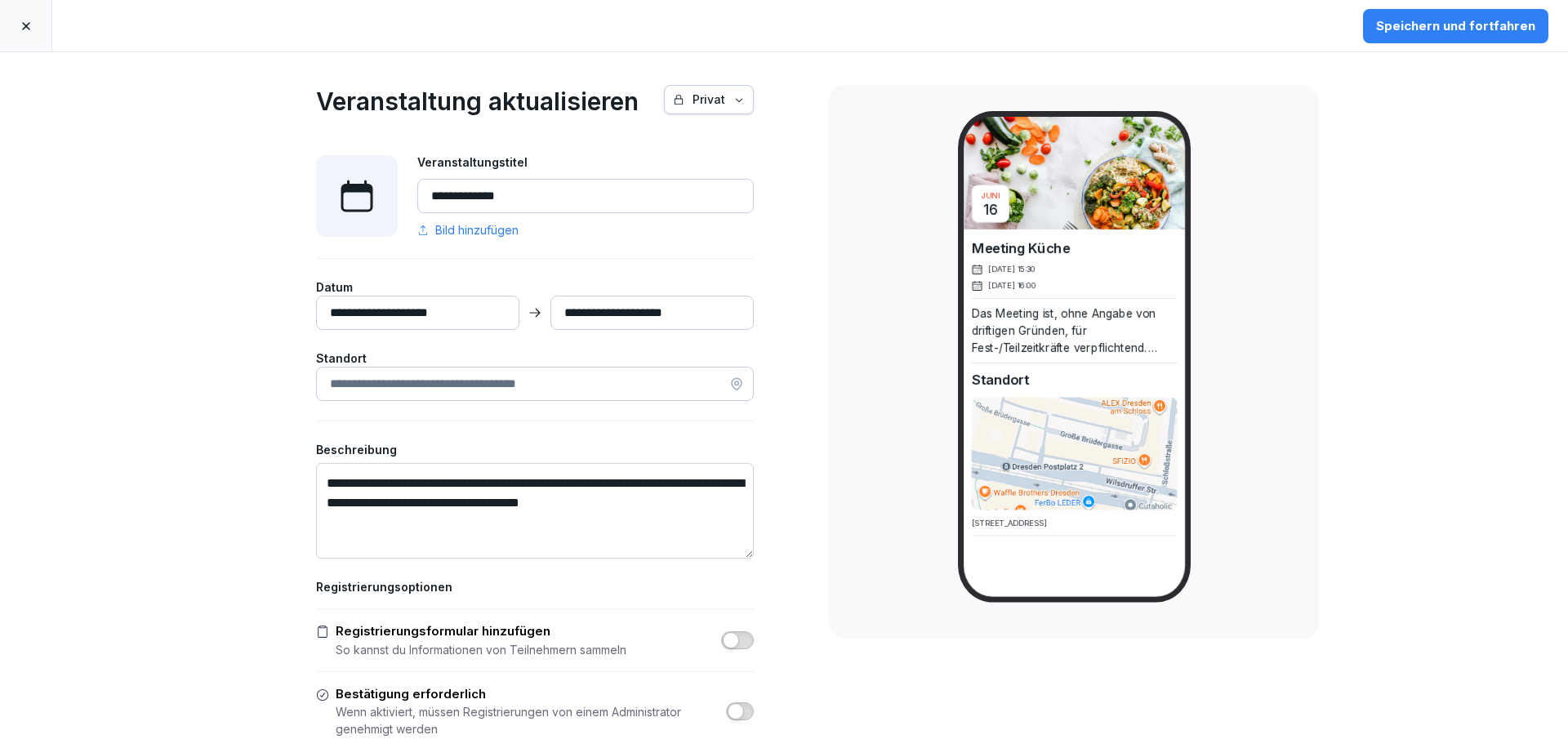
click at [1453, 24] on div "Speichern und fortfahren" at bounding box center [1455, 26] width 159 height 18
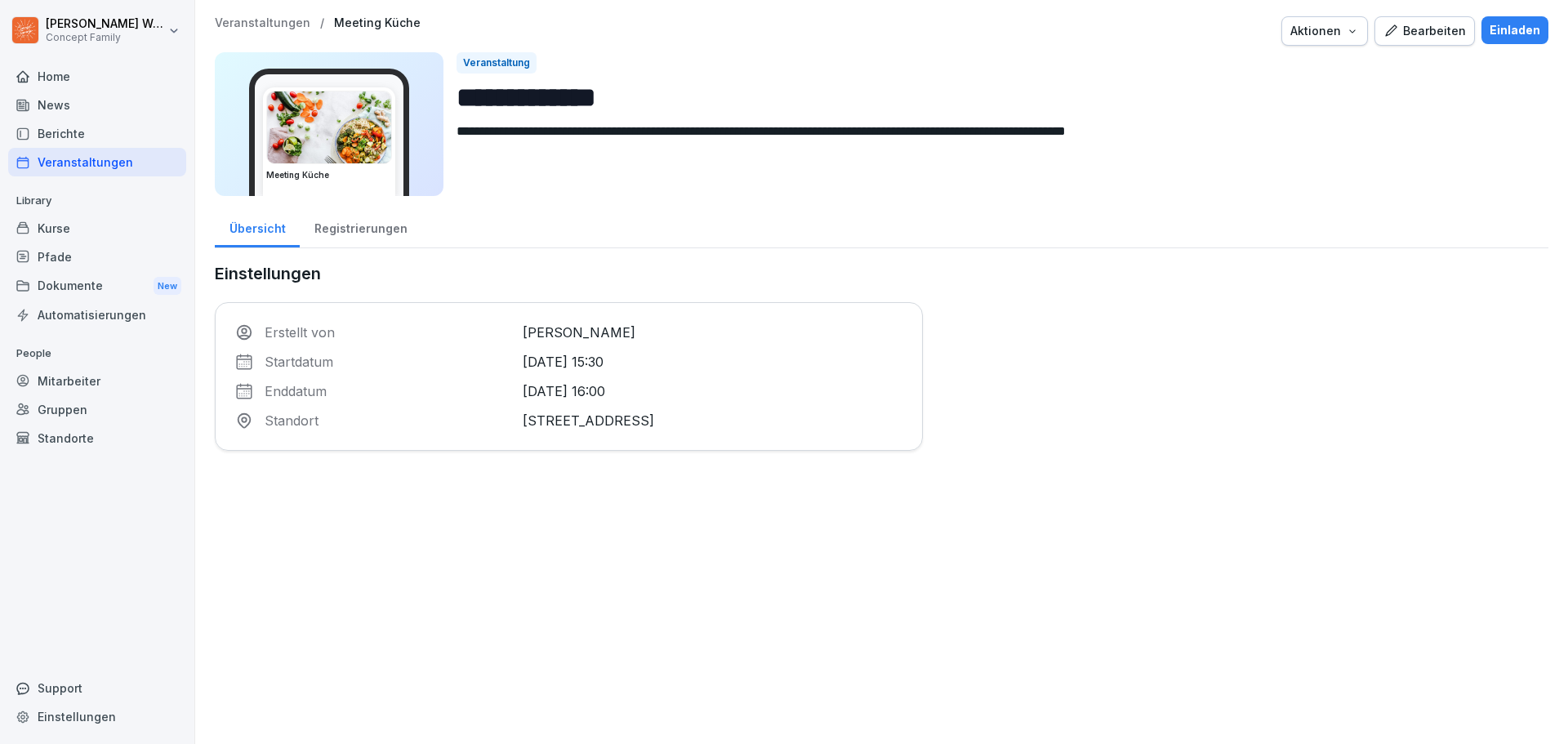
click at [352, 226] on div "Registrierungen" at bounding box center [360, 226] width 122 height 42
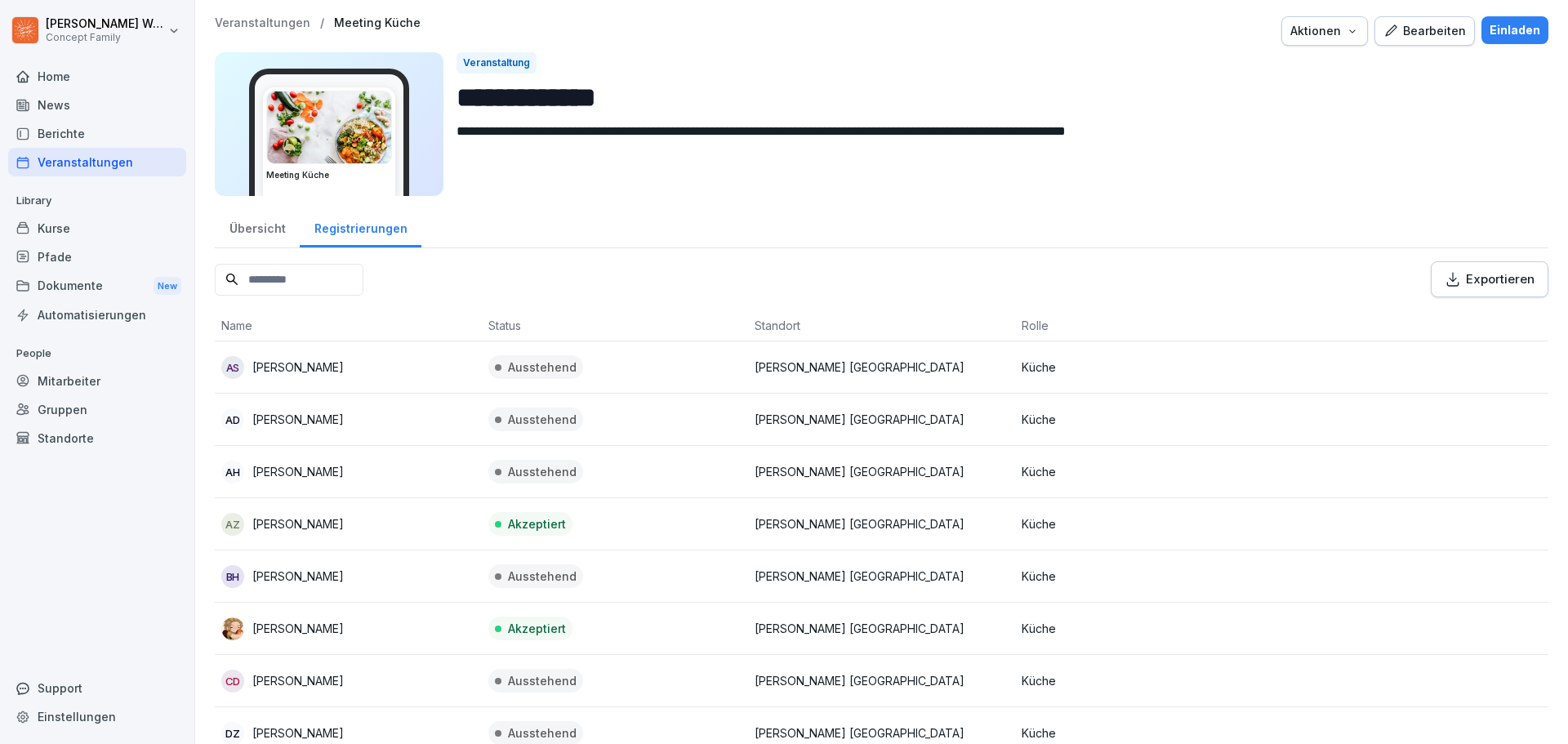
click at [255, 238] on div "Übersicht" at bounding box center [257, 226] width 85 height 42
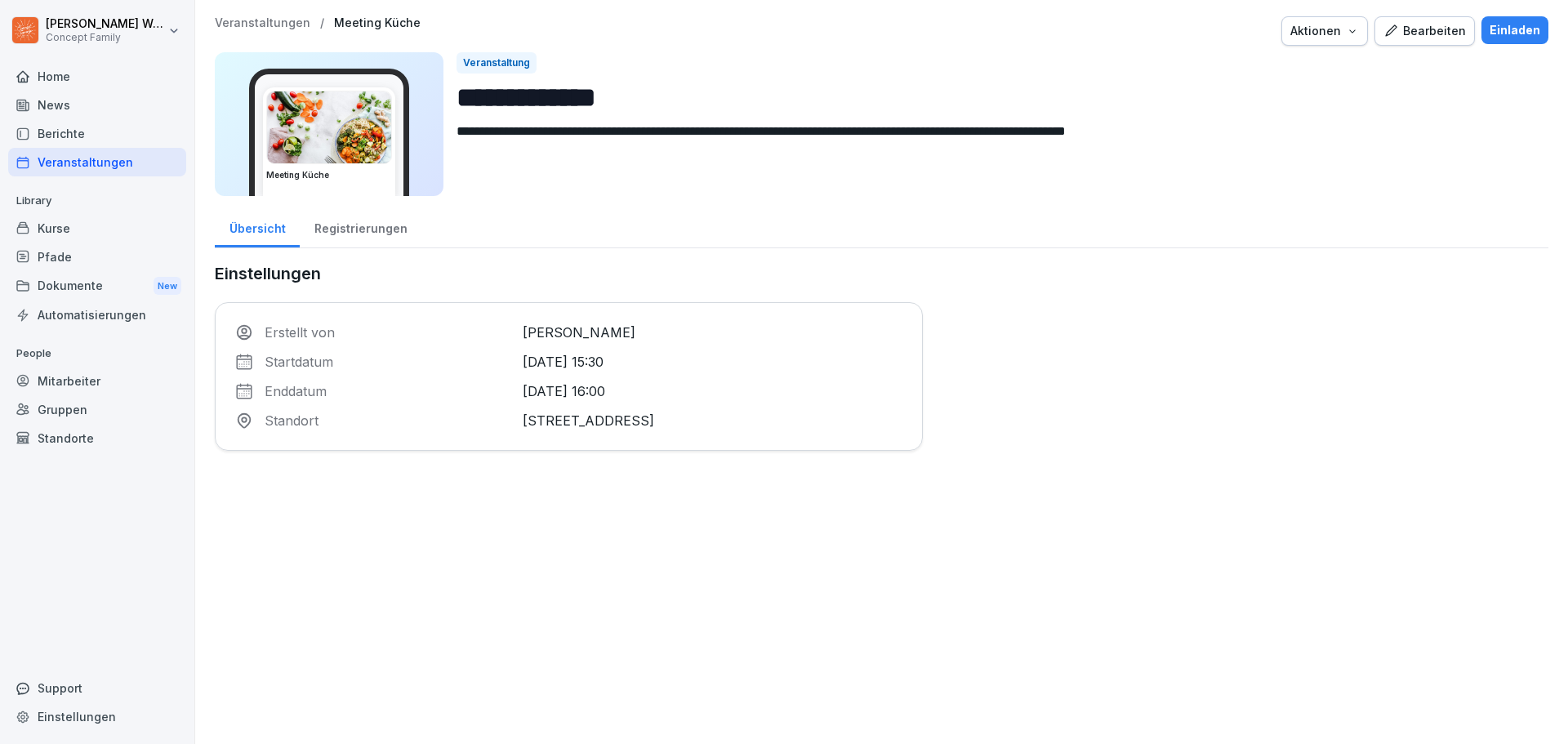
click at [350, 231] on div "Registrierungen" at bounding box center [360, 226] width 122 height 42
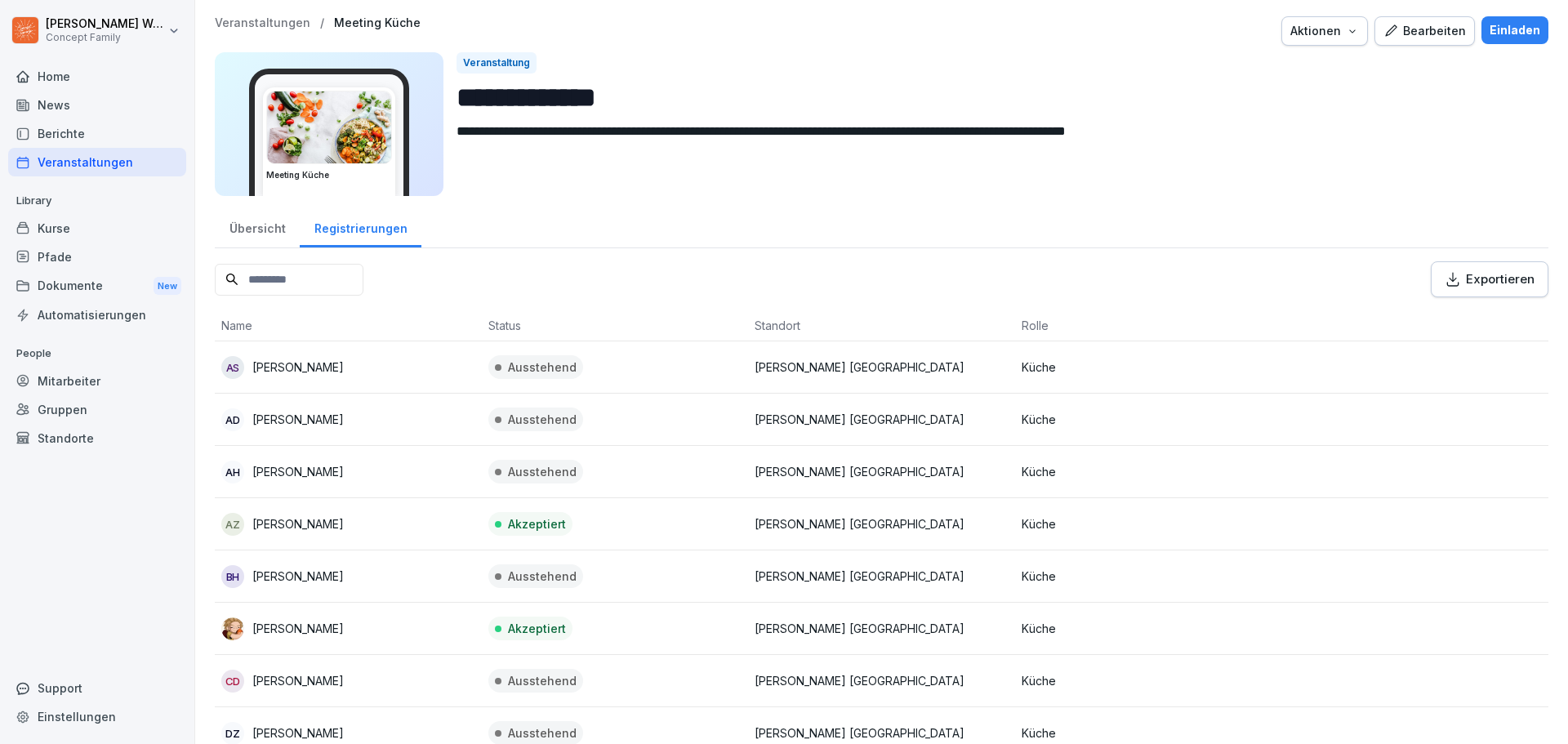
click at [254, 227] on div "Übersicht" at bounding box center [257, 226] width 85 height 42
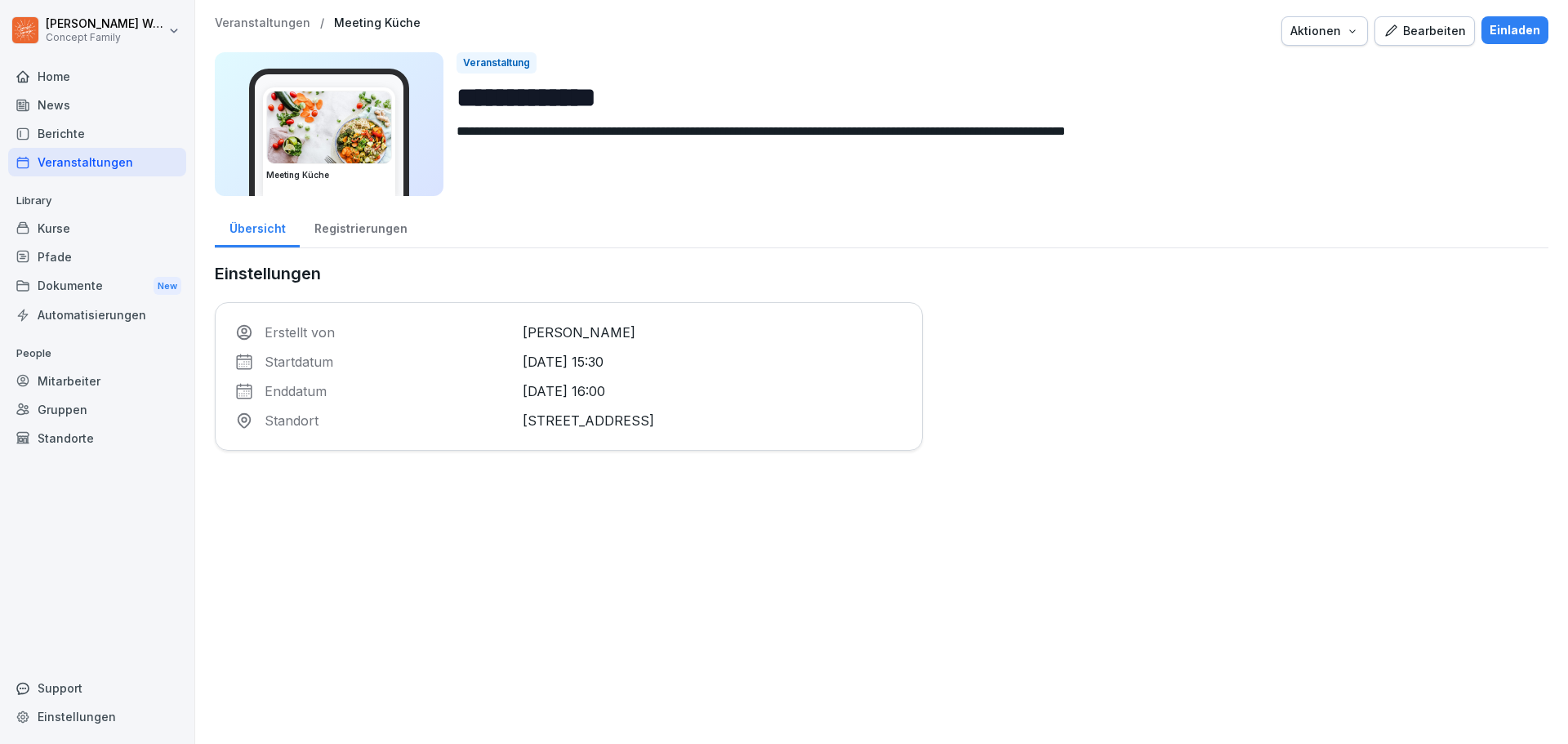
click at [1419, 31] on div "Bearbeiten" at bounding box center [1425, 31] width 82 height 18
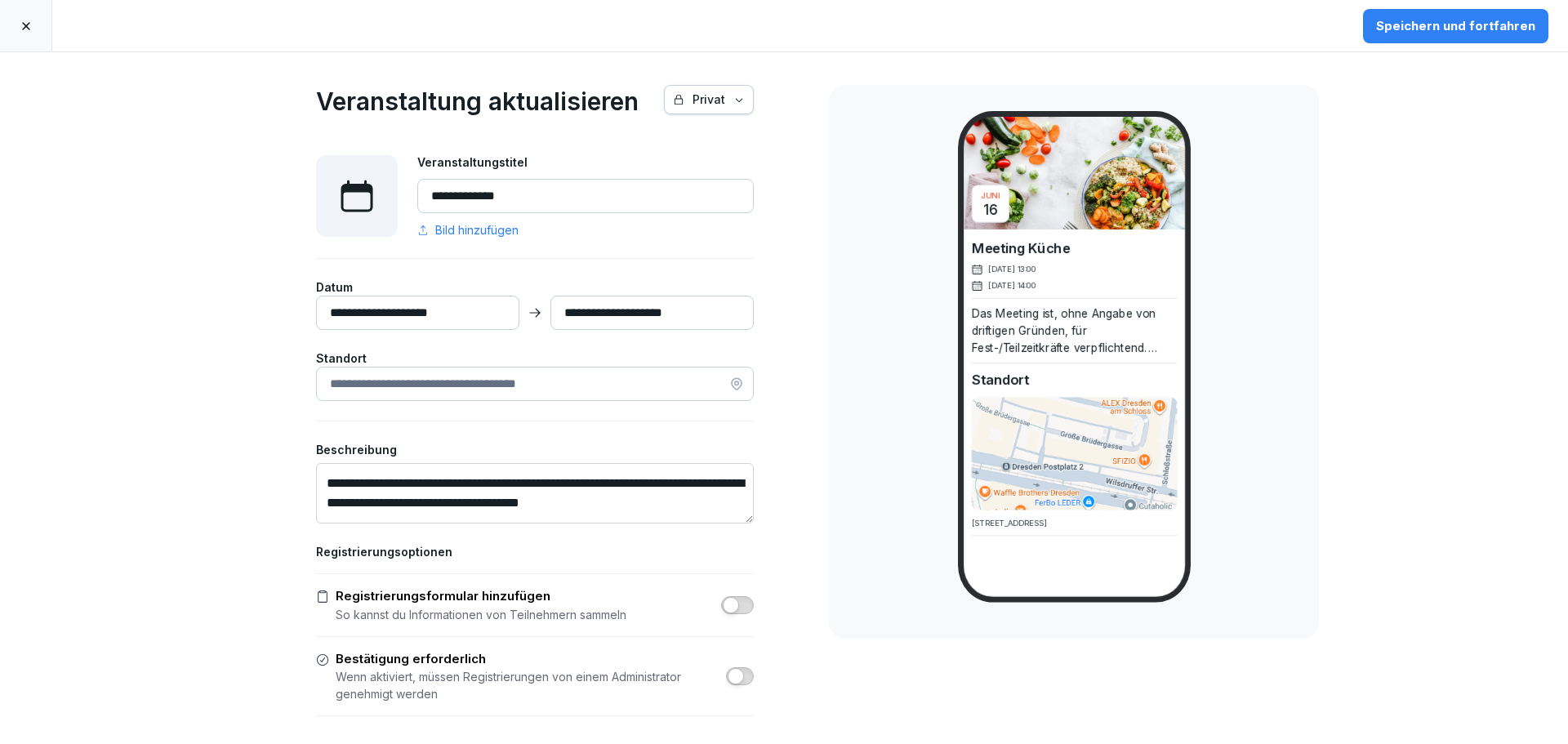
click at [424, 313] on input "**********" at bounding box center [417, 312] width 204 height 34
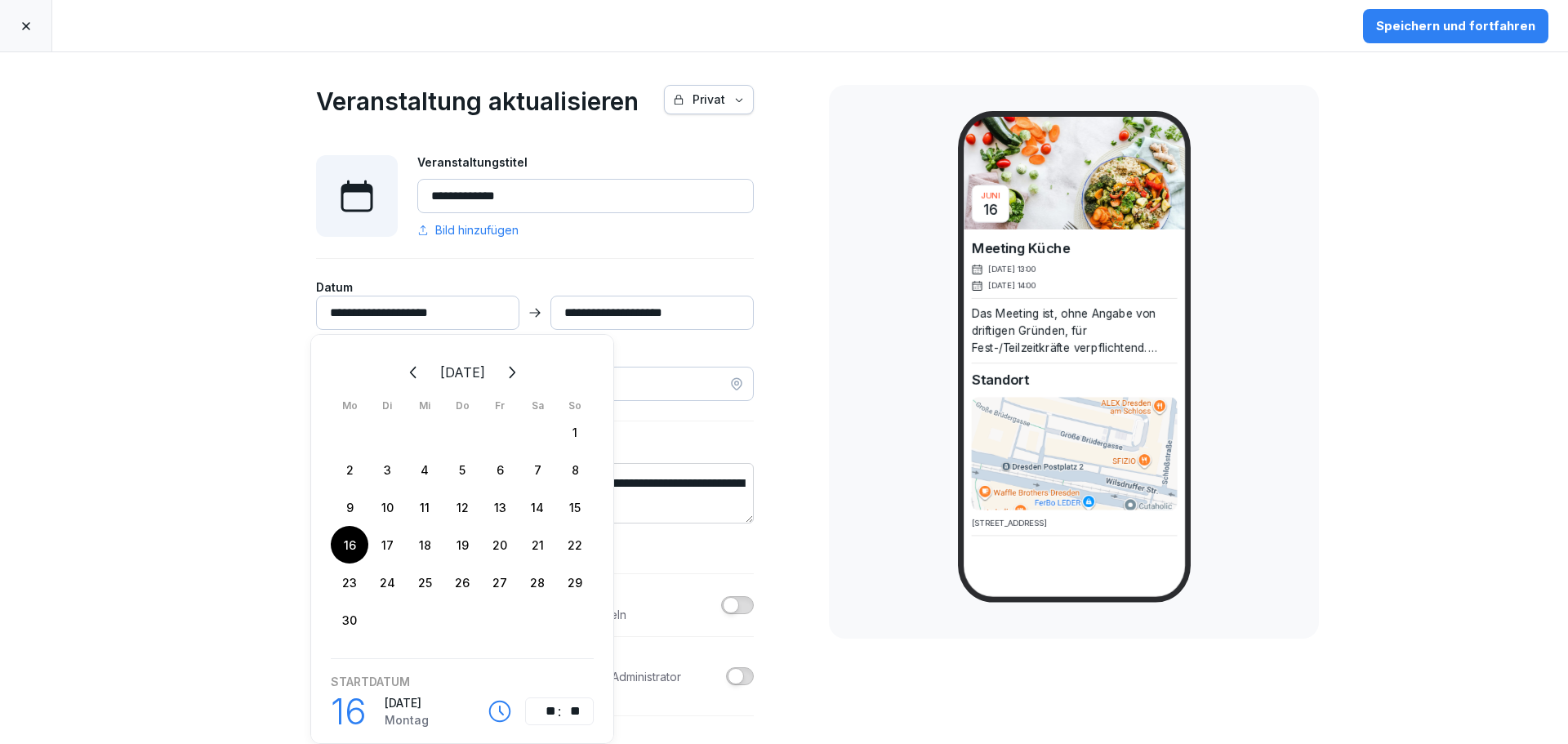
click at [521, 373] on icon "Weiter" at bounding box center [511, 372] width 19 height 19
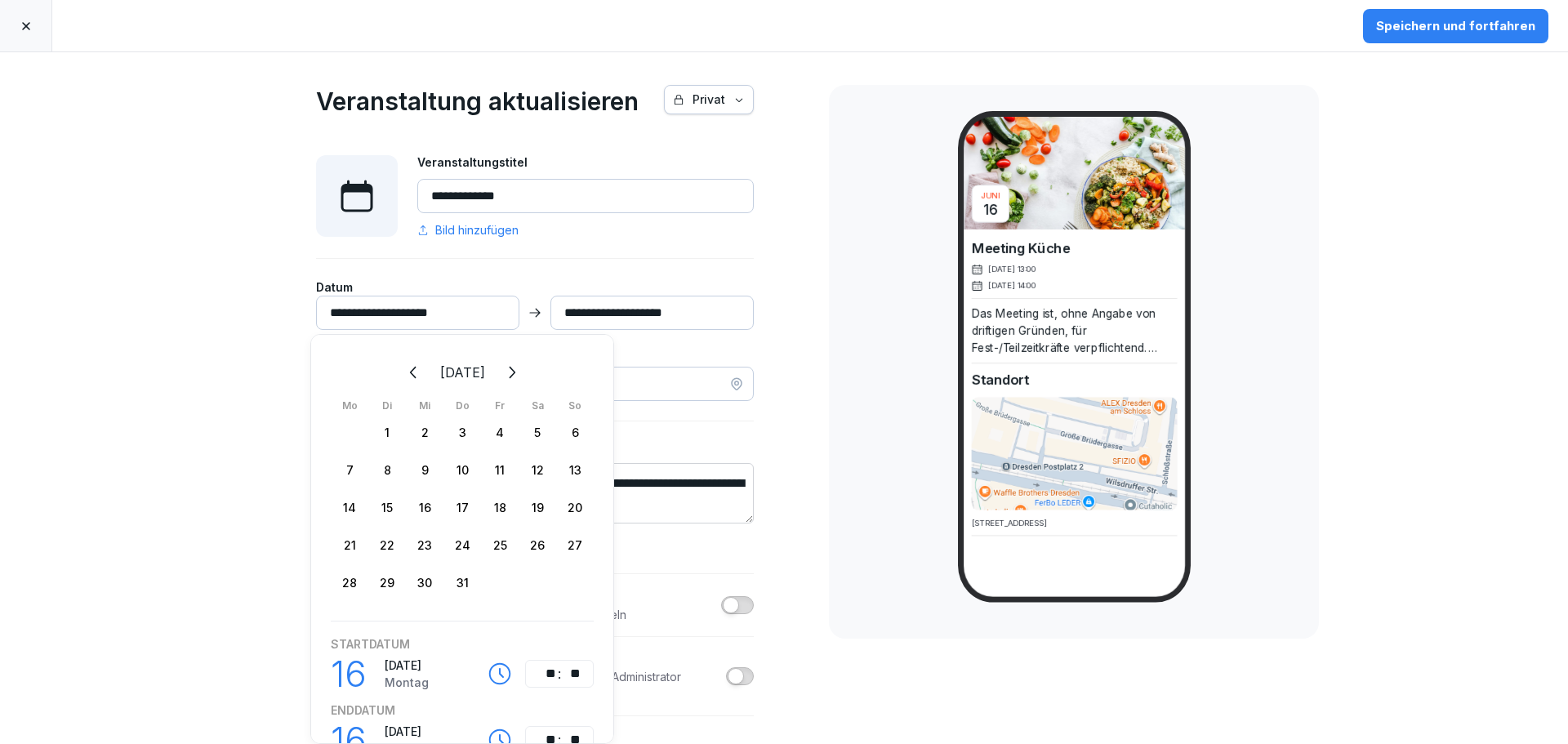
click at [527, 373] on button "Weiter" at bounding box center [511, 372] width 36 height 36
click at [346, 542] on div "18" at bounding box center [349, 544] width 38 height 38
click at [352, 542] on div "18" at bounding box center [349, 544] width 38 height 38
type input "**********"
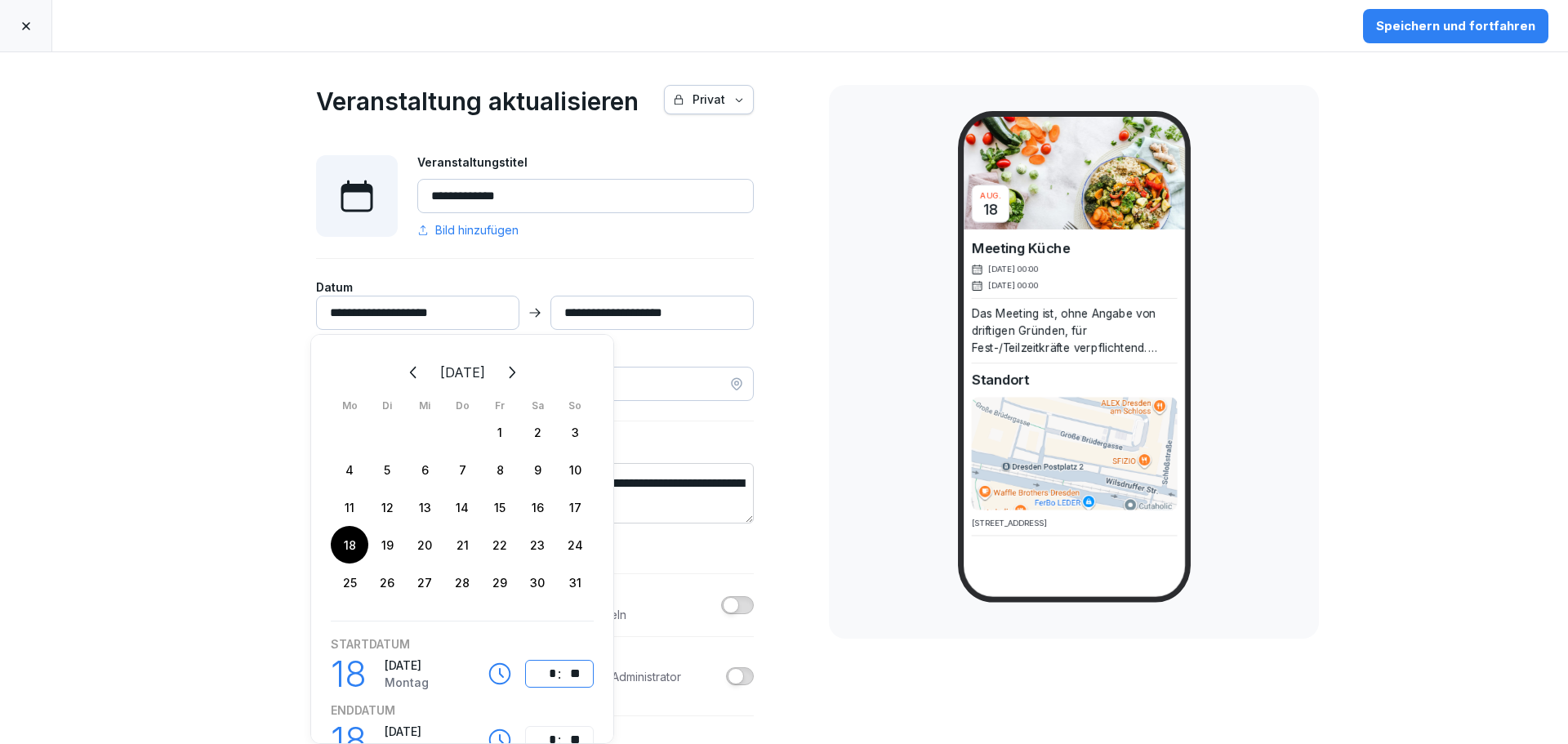
click at [545, 670] on div "*" at bounding box center [547, 673] width 19 height 19
type input "**********"
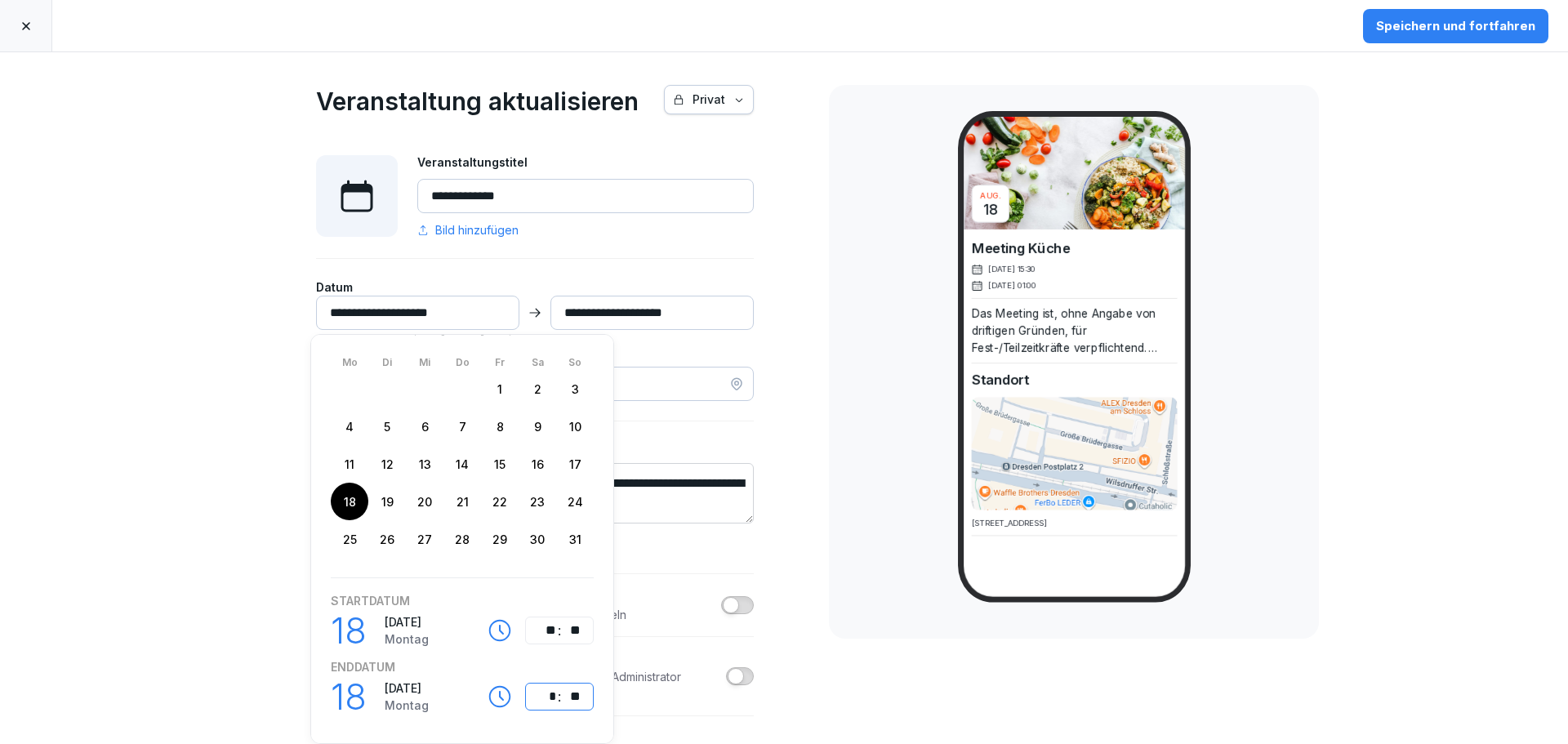
type input "**********"
click at [807, 661] on div "**********" at bounding box center [535, 490] width 572 height 877
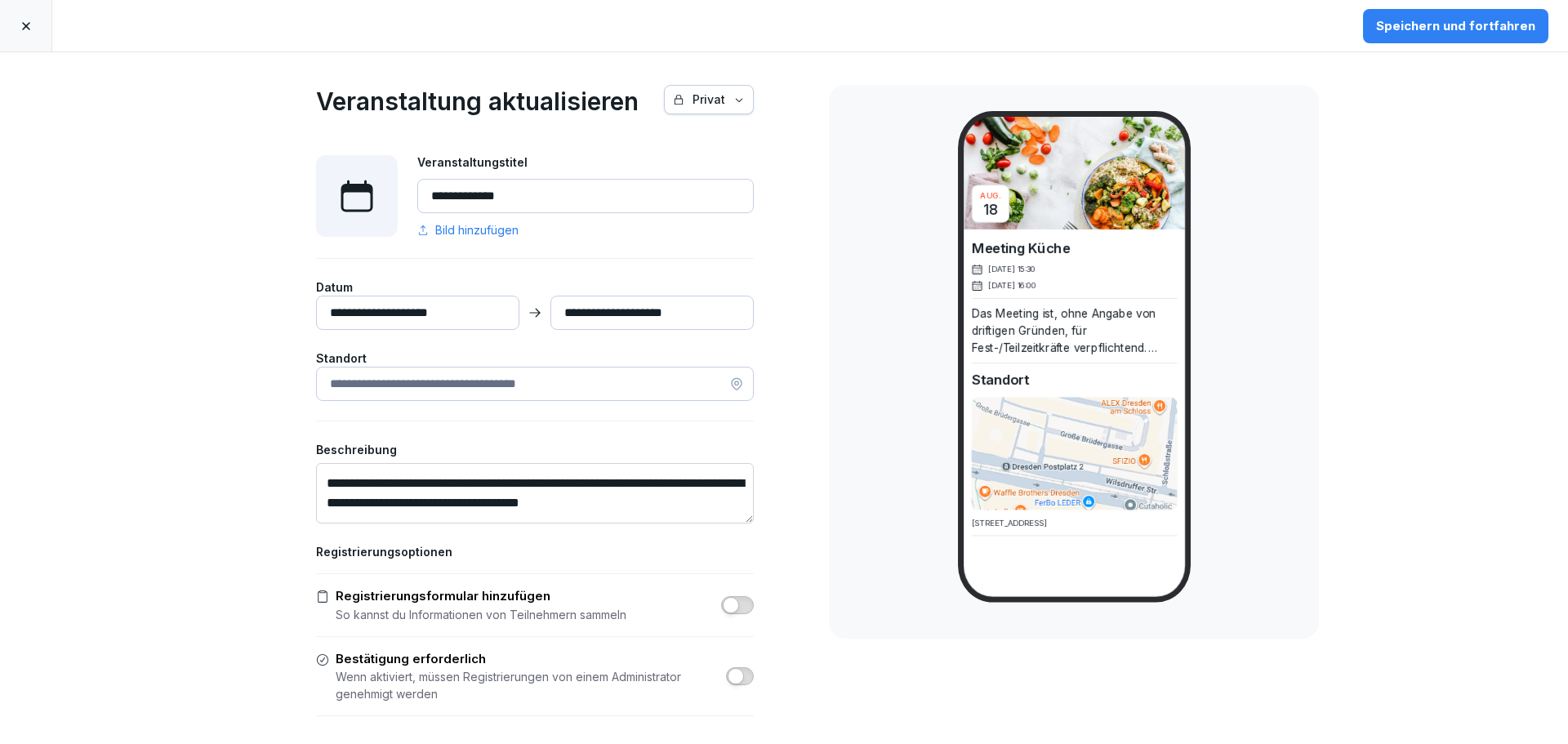
click at [788, 448] on div "**********" at bounding box center [535, 490] width 572 height 877
click at [1455, 18] on div "Speichern und fortfahren" at bounding box center [1455, 26] width 159 height 18
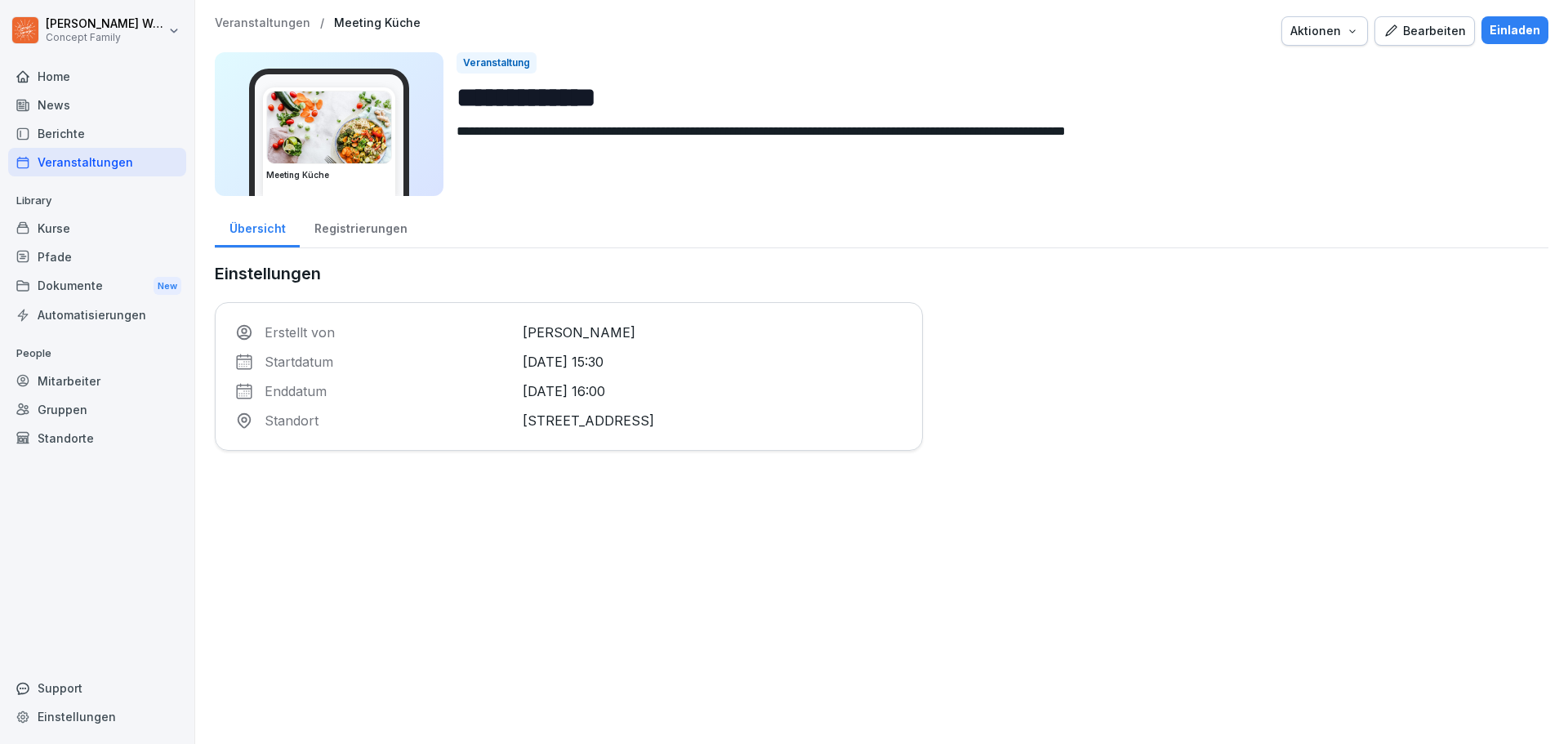
click at [367, 238] on div "Registrierungen" at bounding box center [360, 226] width 122 height 42
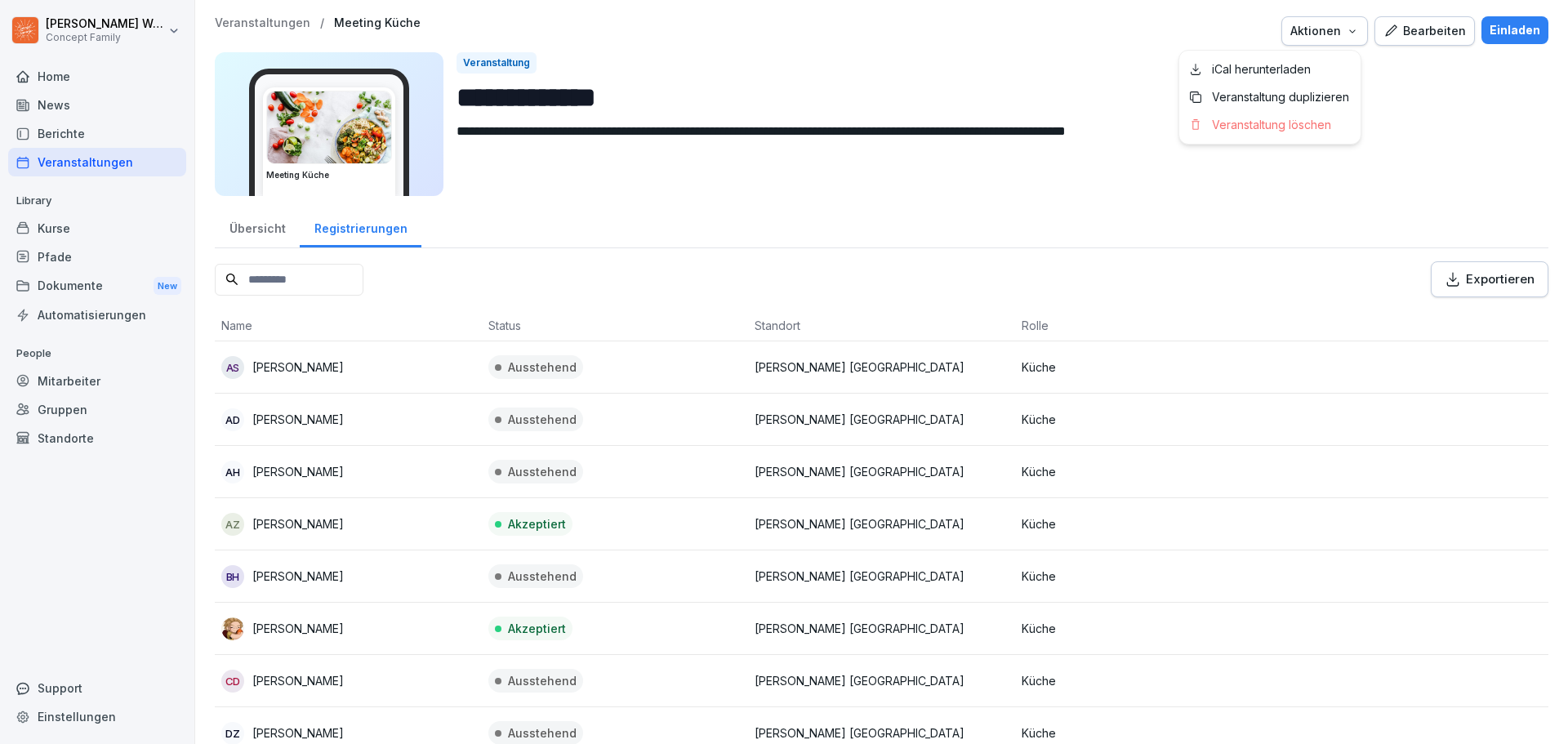
click at [1351, 30] on icon "button" at bounding box center [1352, 31] width 13 height 13
click at [1335, 95] on p "Veranstaltung duplizieren" at bounding box center [1280, 97] width 137 height 15
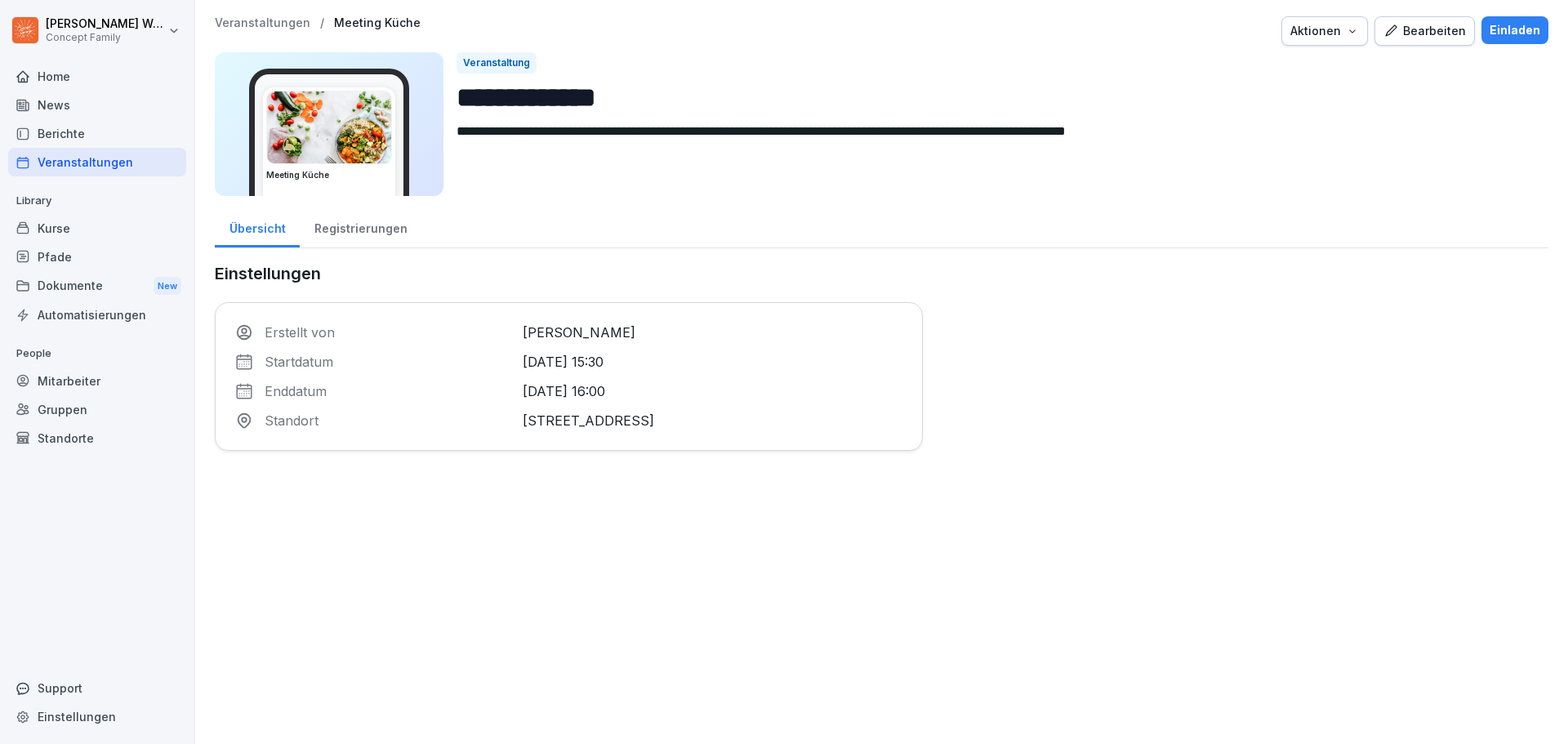
click at [355, 234] on div "Registrierungen" at bounding box center [360, 226] width 122 height 42
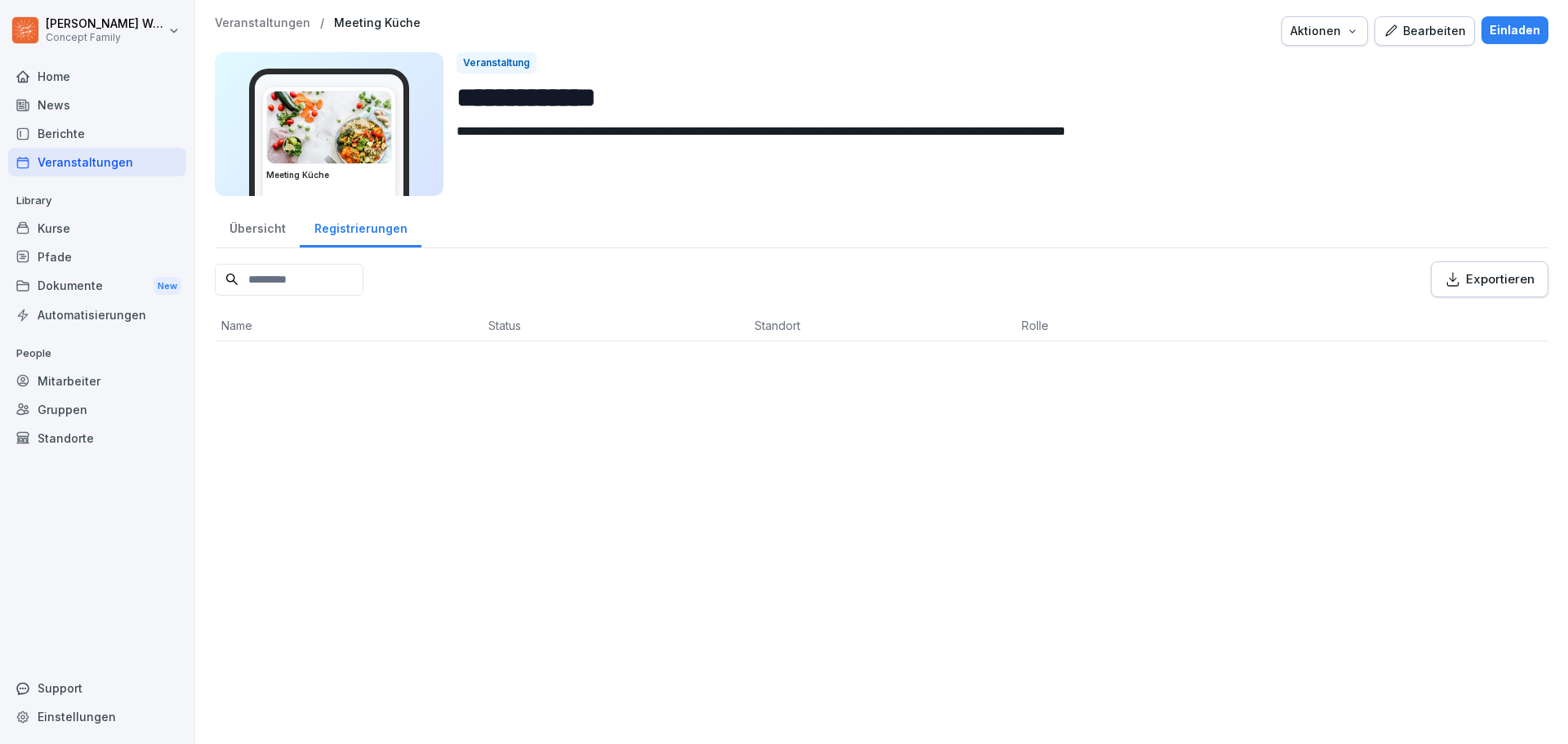
click at [250, 235] on div "Übersicht" at bounding box center [257, 226] width 85 height 42
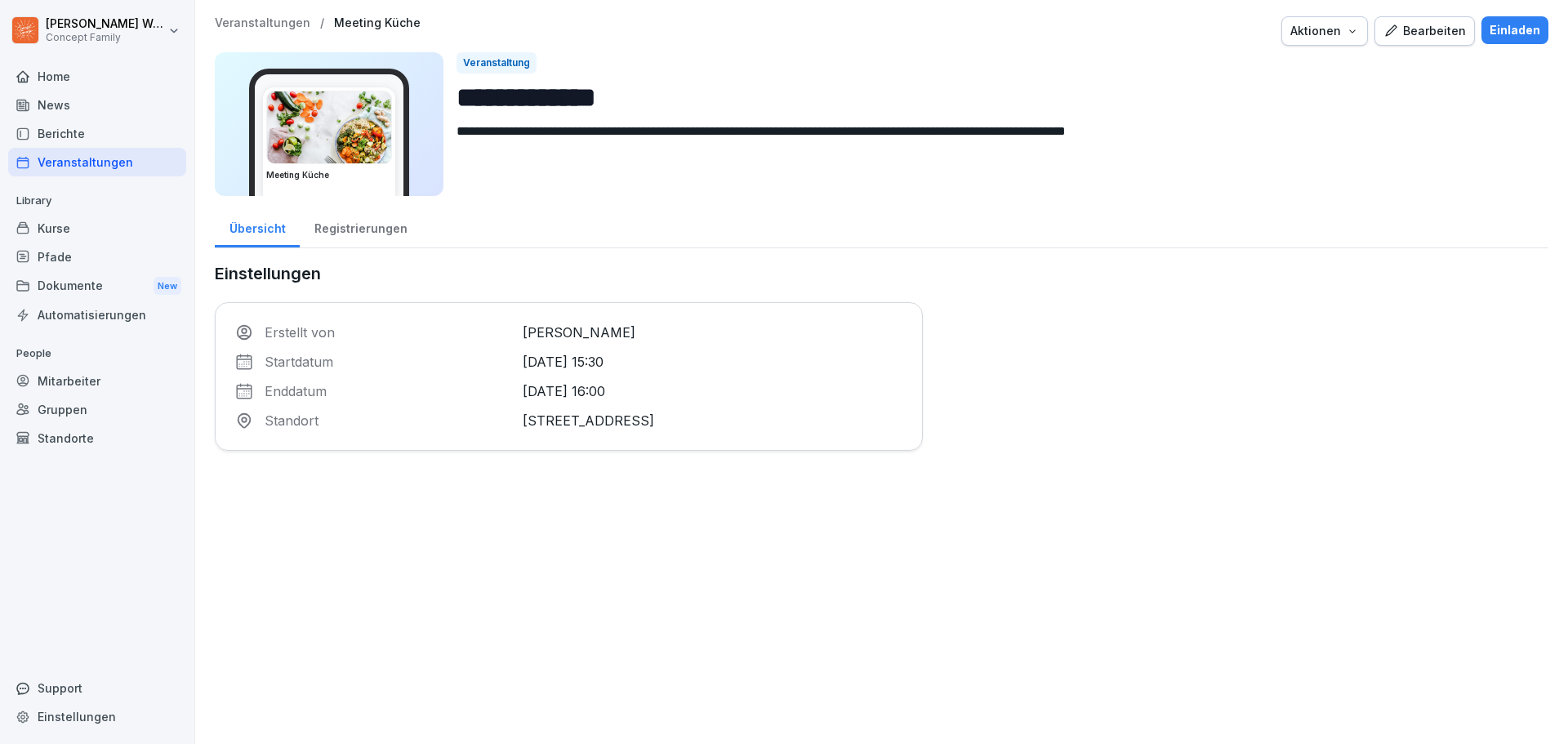
click at [336, 238] on div "Registrierungen" at bounding box center [360, 226] width 122 height 42
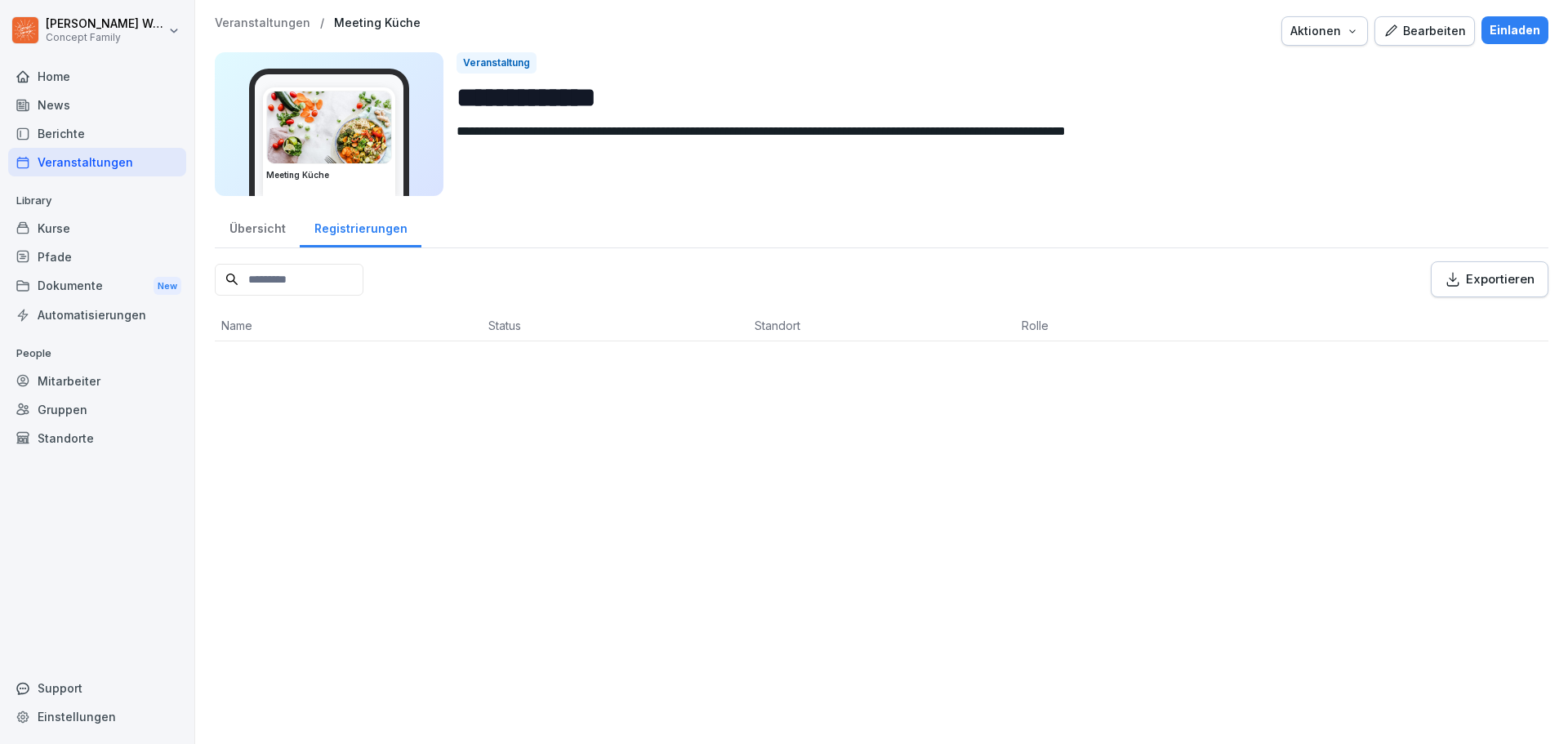
click at [265, 232] on div "Übersicht" at bounding box center [257, 226] width 85 height 42
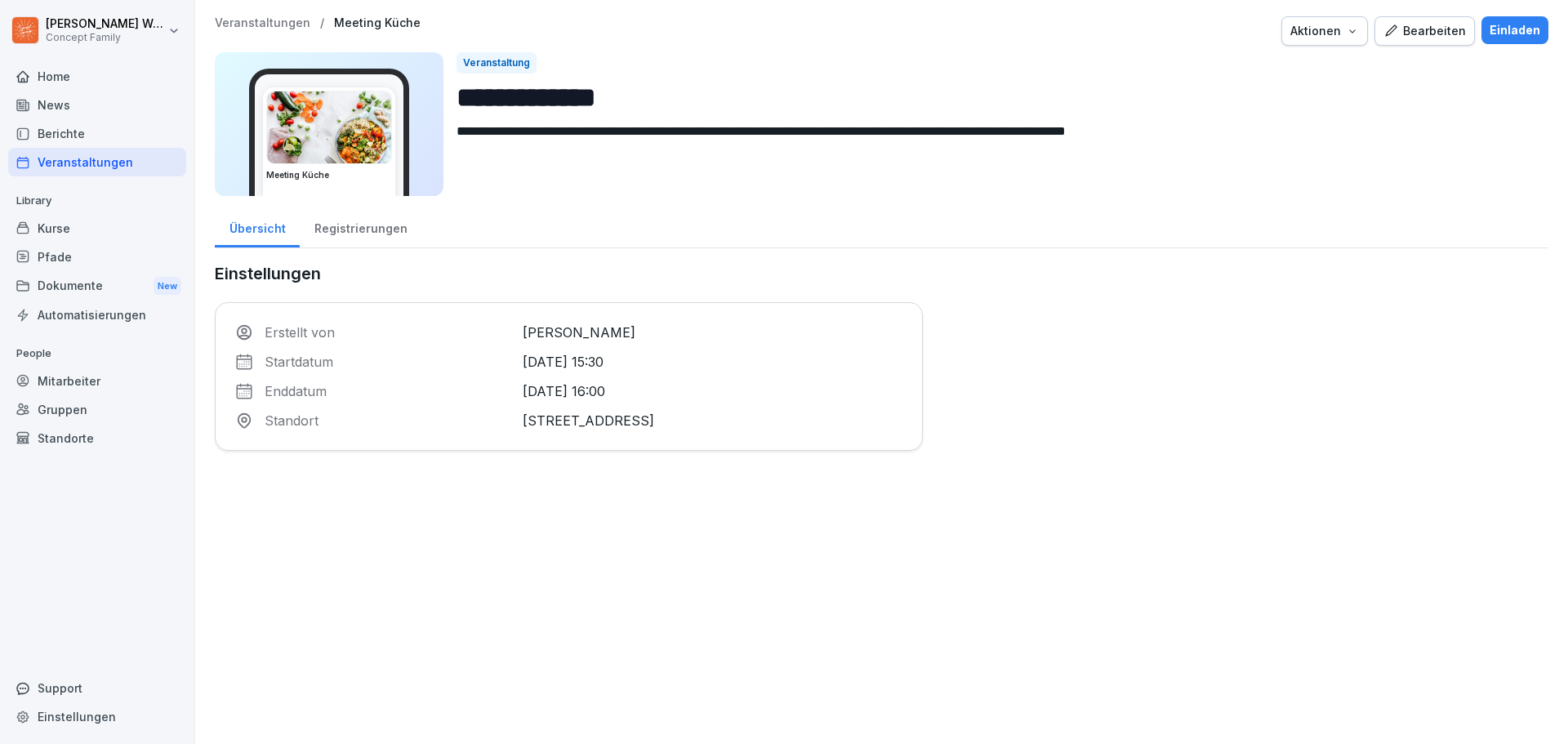
click at [377, 226] on div "Registrierungen" at bounding box center [360, 226] width 122 height 42
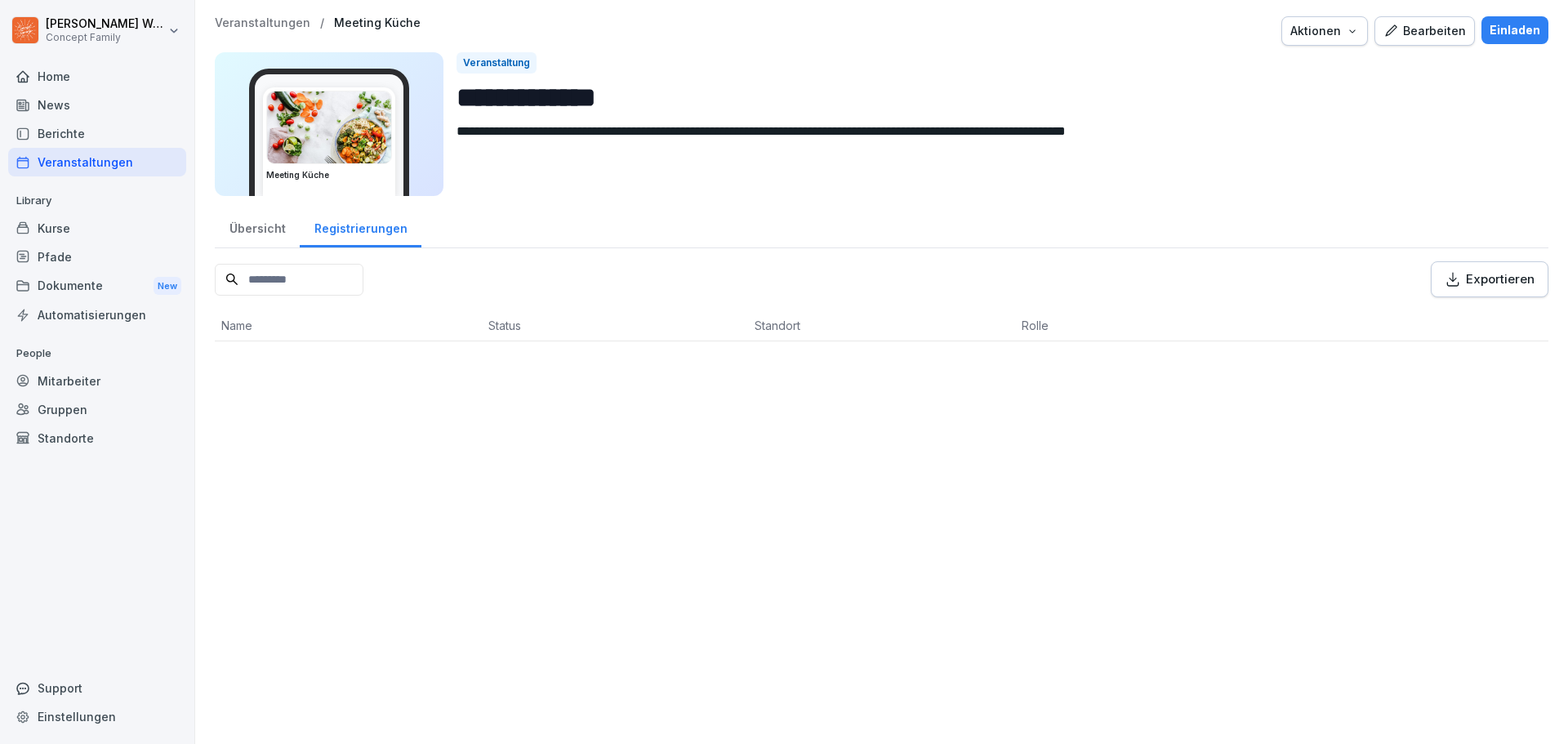
click at [257, 229] on div "Übersicht" at bounding box center [257, 226] width 85 height 42
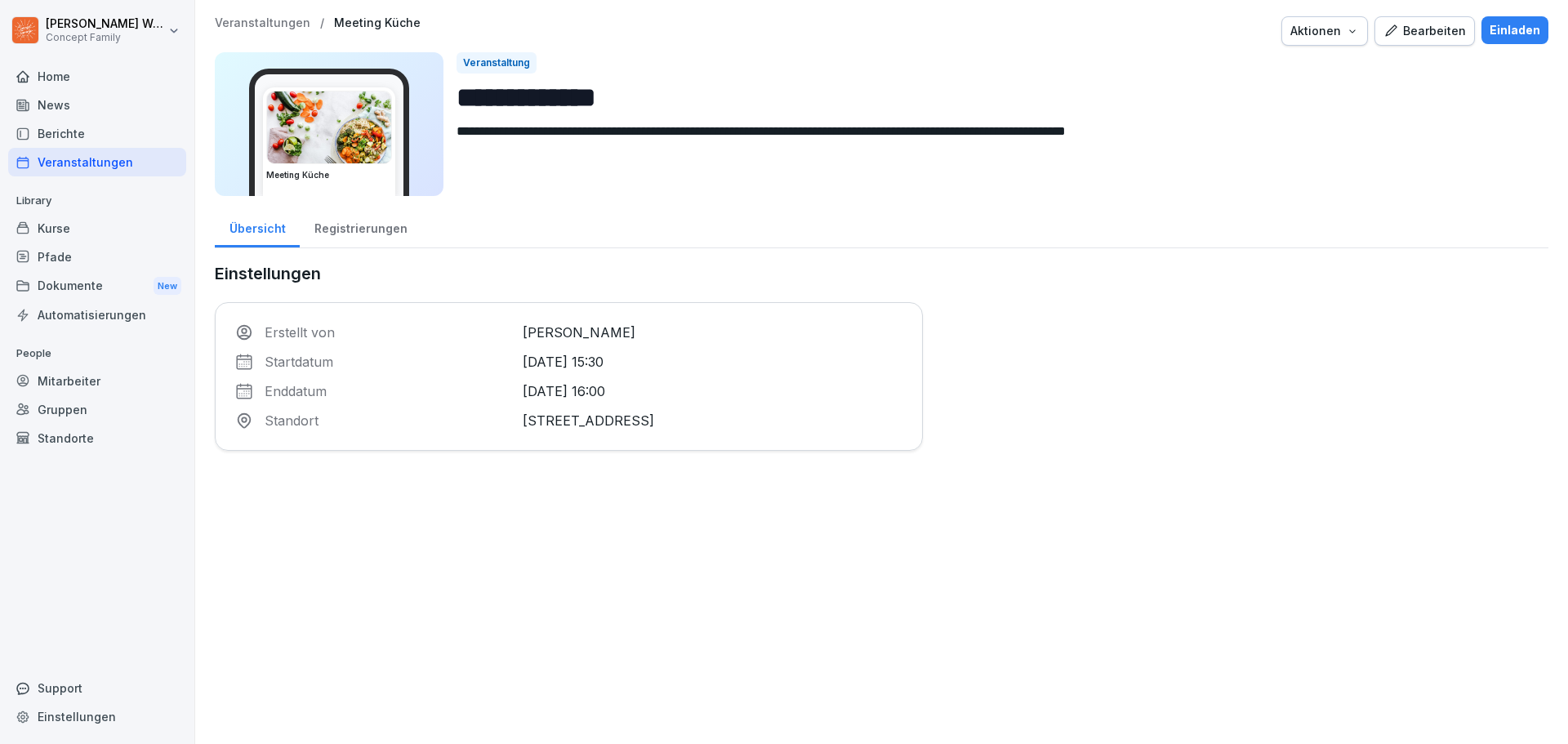
click at [261, 23] on p "Veranstaltungen" at bounding box center [262, 24] width 95 height 14
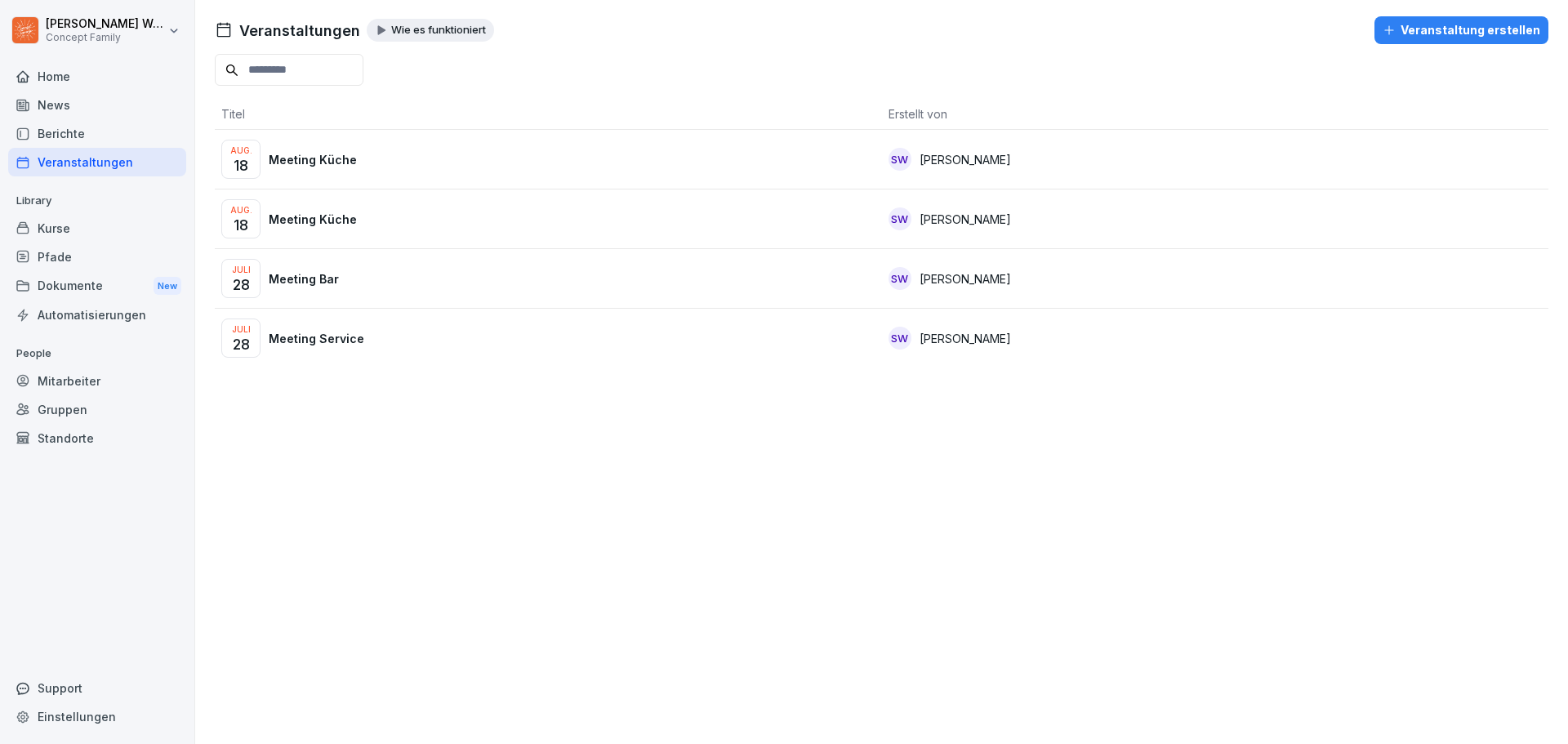
click at [332, 166] on p "Meeting Küche" at bounding box center [312, 160] width 88 height 17
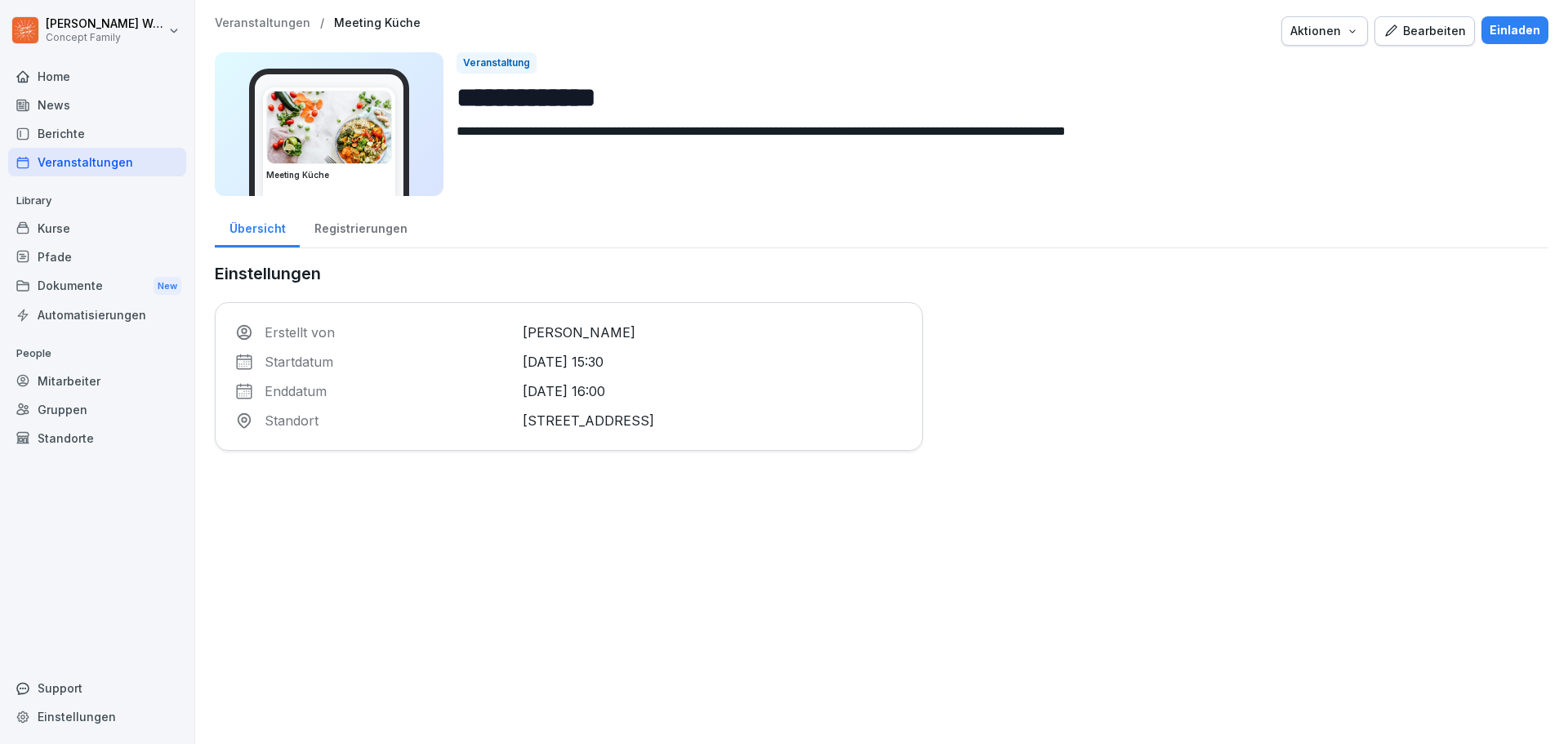
click at [373, 227] on div "Registrierungen" at bounding box center [360, 226] width 122 height 42
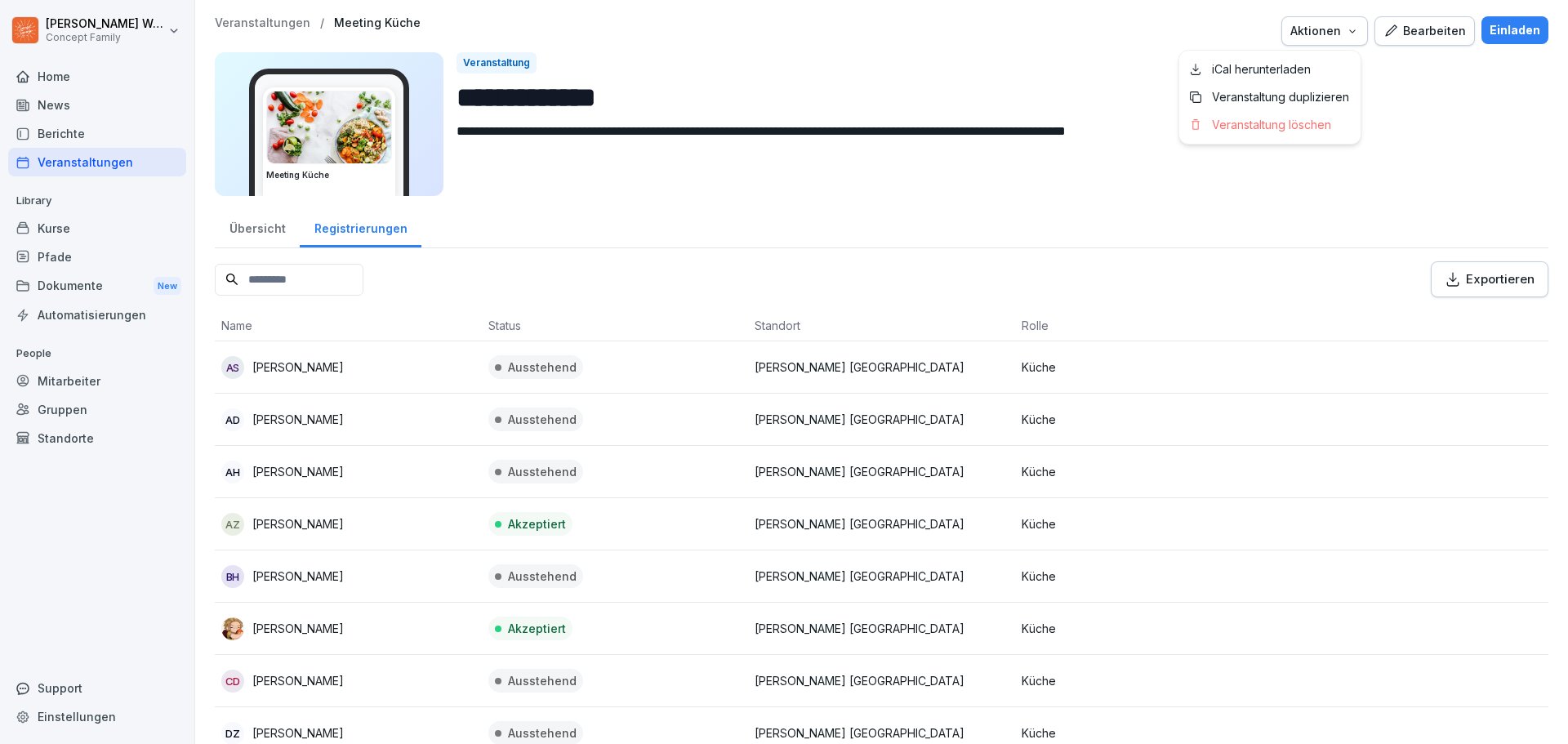
click at [1346, 31] on icon "button" at bounding box center [1352, 31] width 13 height 13
click at [1314, 129] on p "Veranstaltung löschen" at bounding box center [1272, 124] width 119 height 15
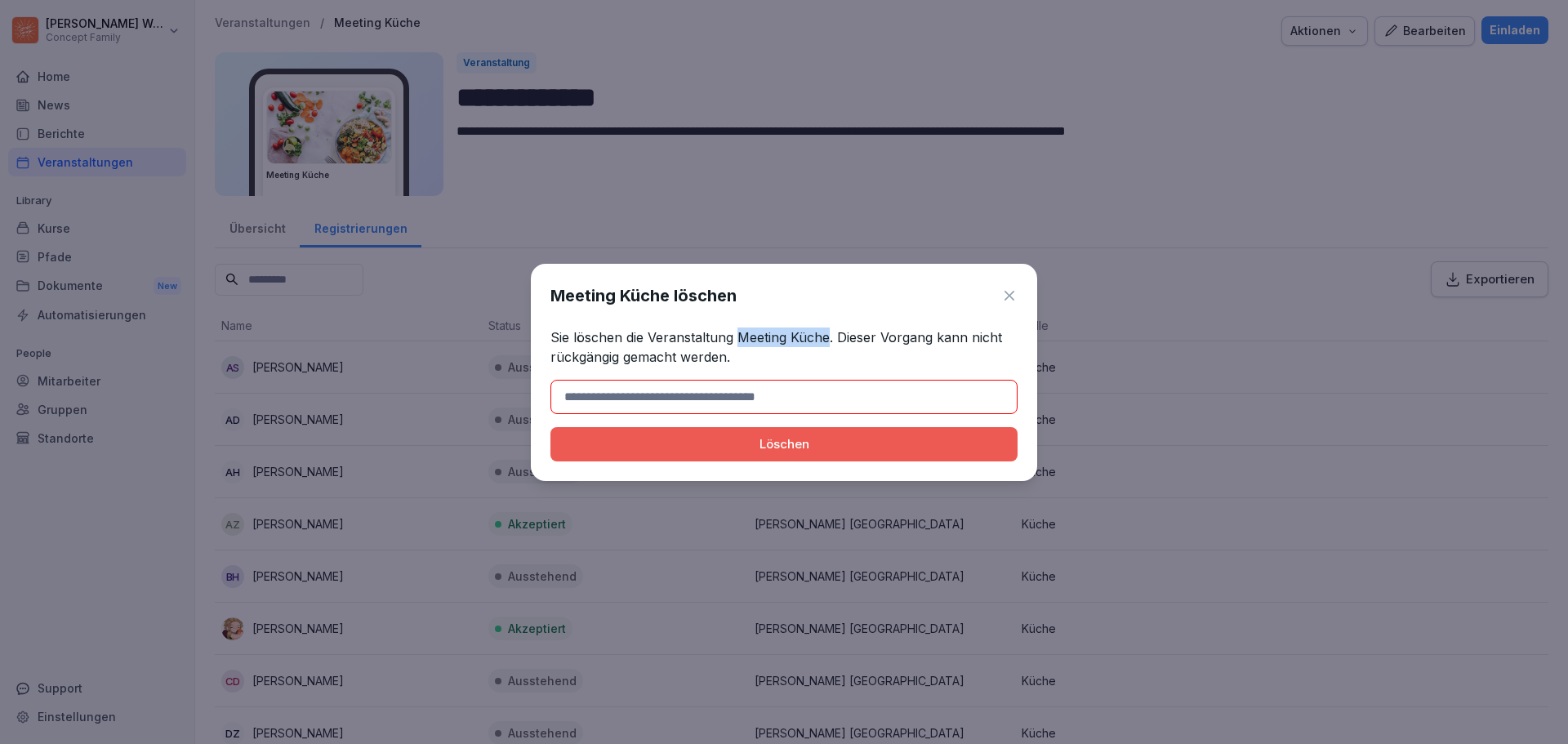
drag, startPoint x: 736, startPoint y: 338, endPoint x: 828, endPoint y: 337, distance: 92.0
click at [828, 337] on p "Sie löschen die Veranstaltung Meeting Küche. Dieser Vorgang kann nicht rückgäng…" at bounding box center [784, 346] width 467 height 39
copy p "Meeting Küche"
click at [803, 398] on input at bounding box center [784, 396] width 467 height 34
paste input "**********"
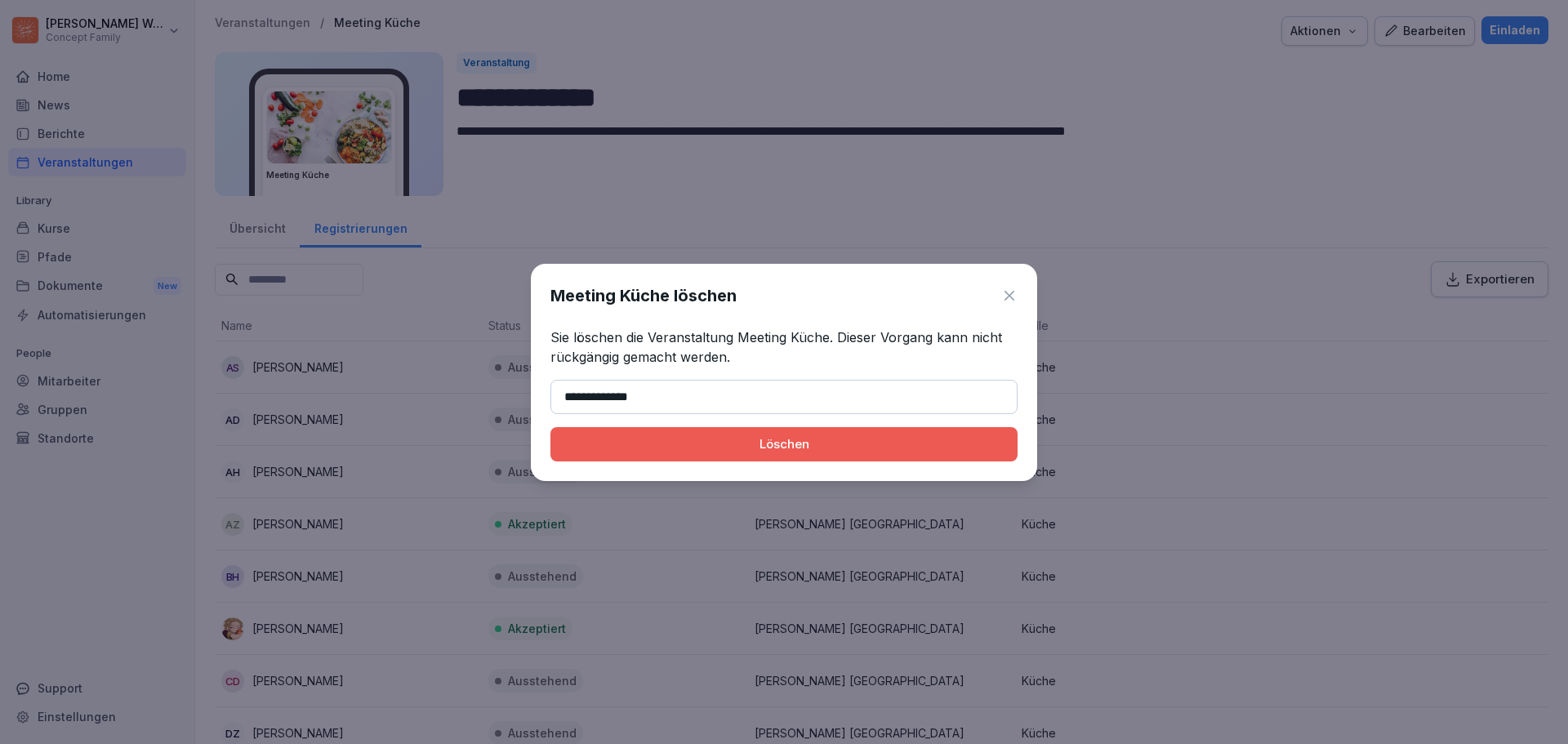
type input "**********"
click at [822, 448] on div "Löschen" at bounding box center [784, 444] width 441 height 18
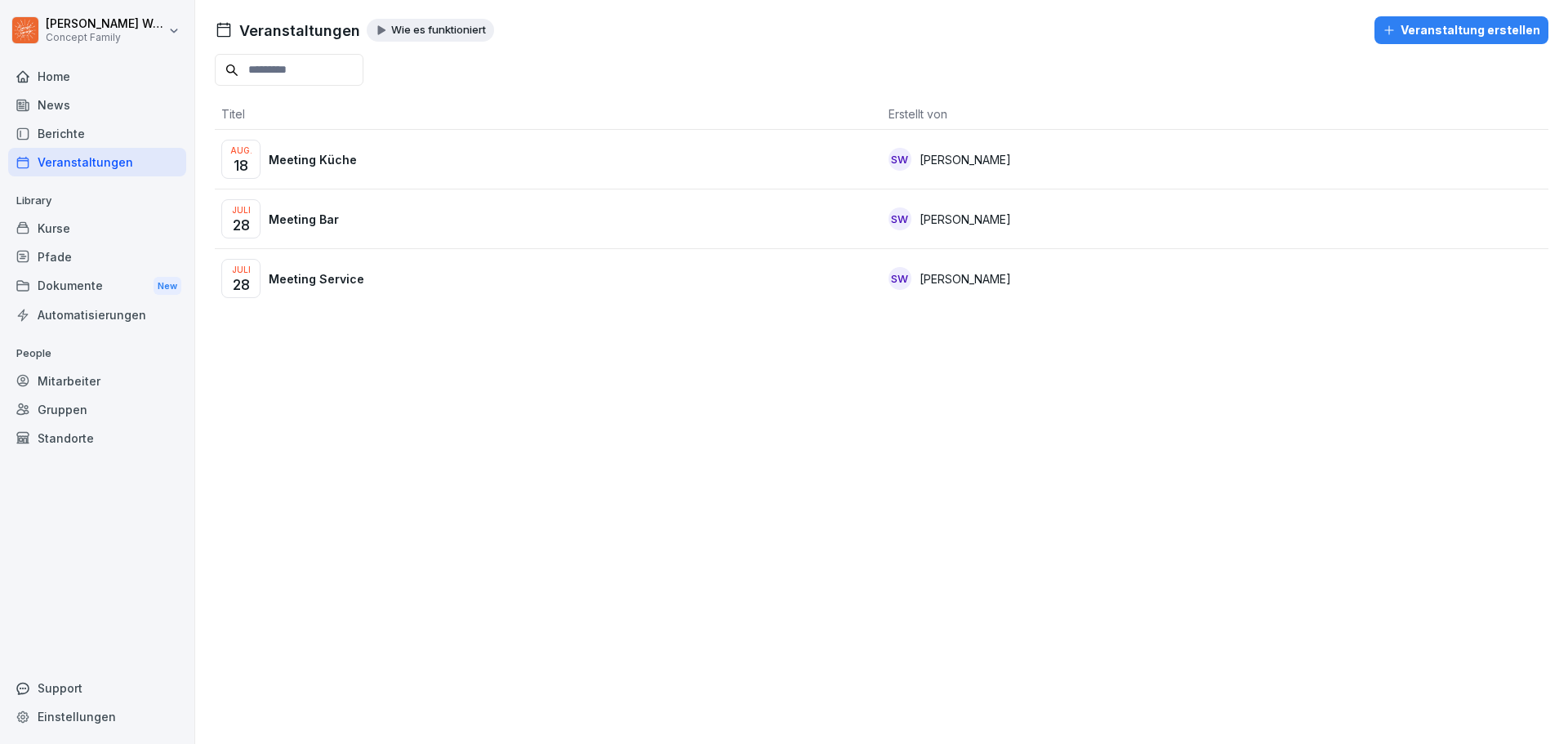
click at [343, 364] on div "Veranstaltungen Wie es funktioniert Veranstaltung erstellen Titel Erstellt von …" at bounding box center [882, 372] width 1373 height 744
click at [336, 166] on p "Meeting Küche" at bounding box center [312, 160] width 88 height 17
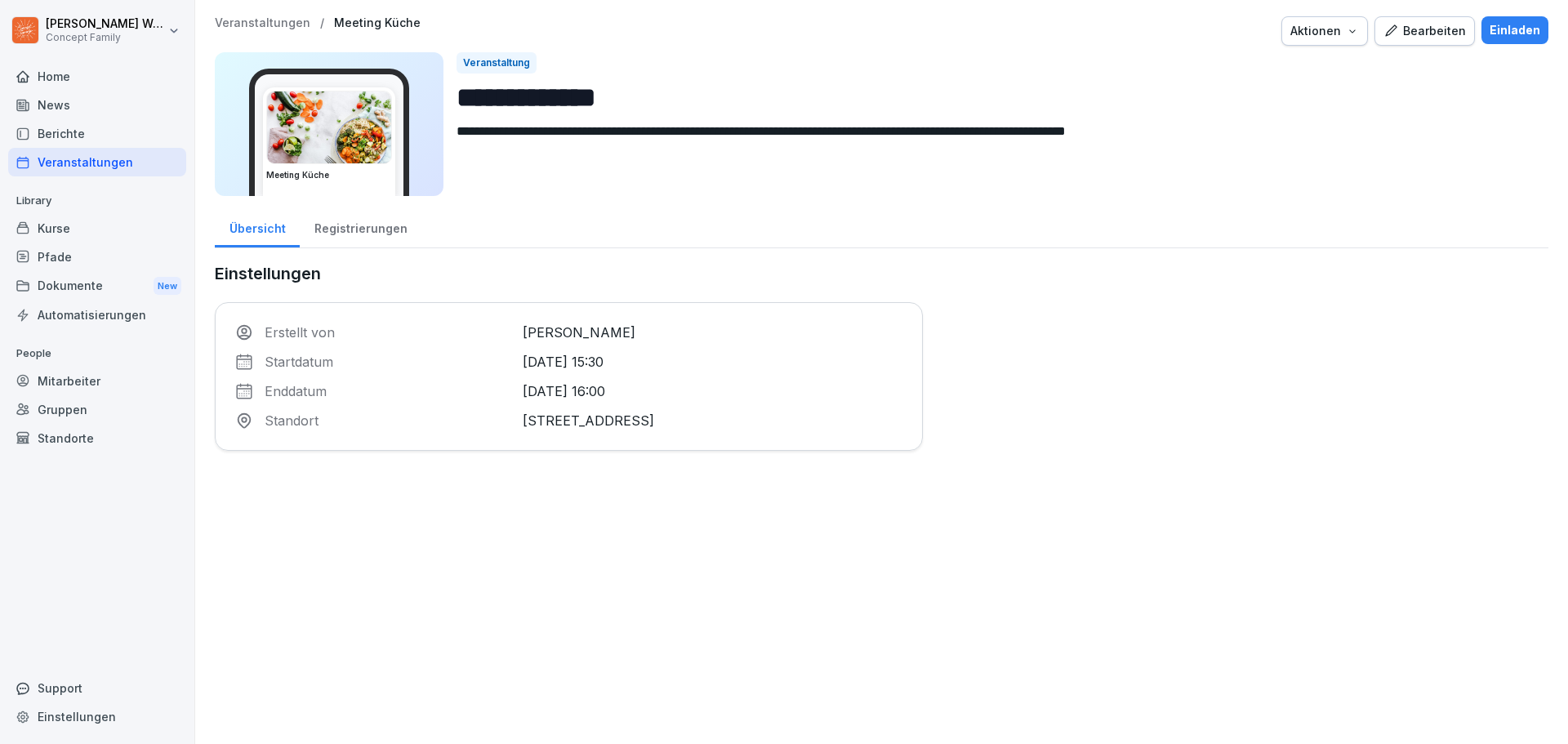
click at [1325, 33] on div "Aktionen" at bounding box center [1324, 31] width 68 height 18
click at [1399, 34] on div "Bearbeiten" at bounding box center [1425, 31] width 82 height 18
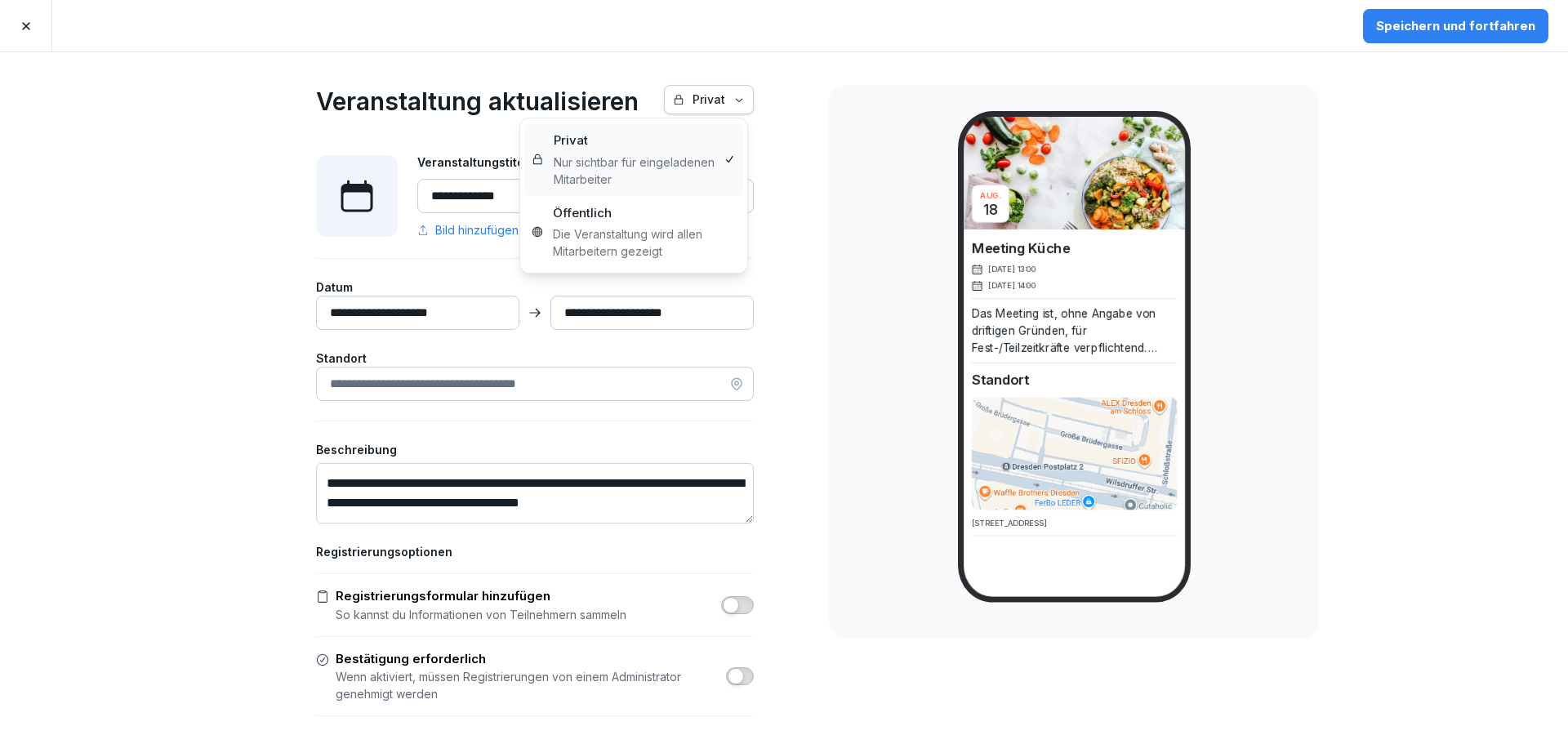
click at [734, 101] on icon "button" at bounding box center [739, 99] width 11 height 11
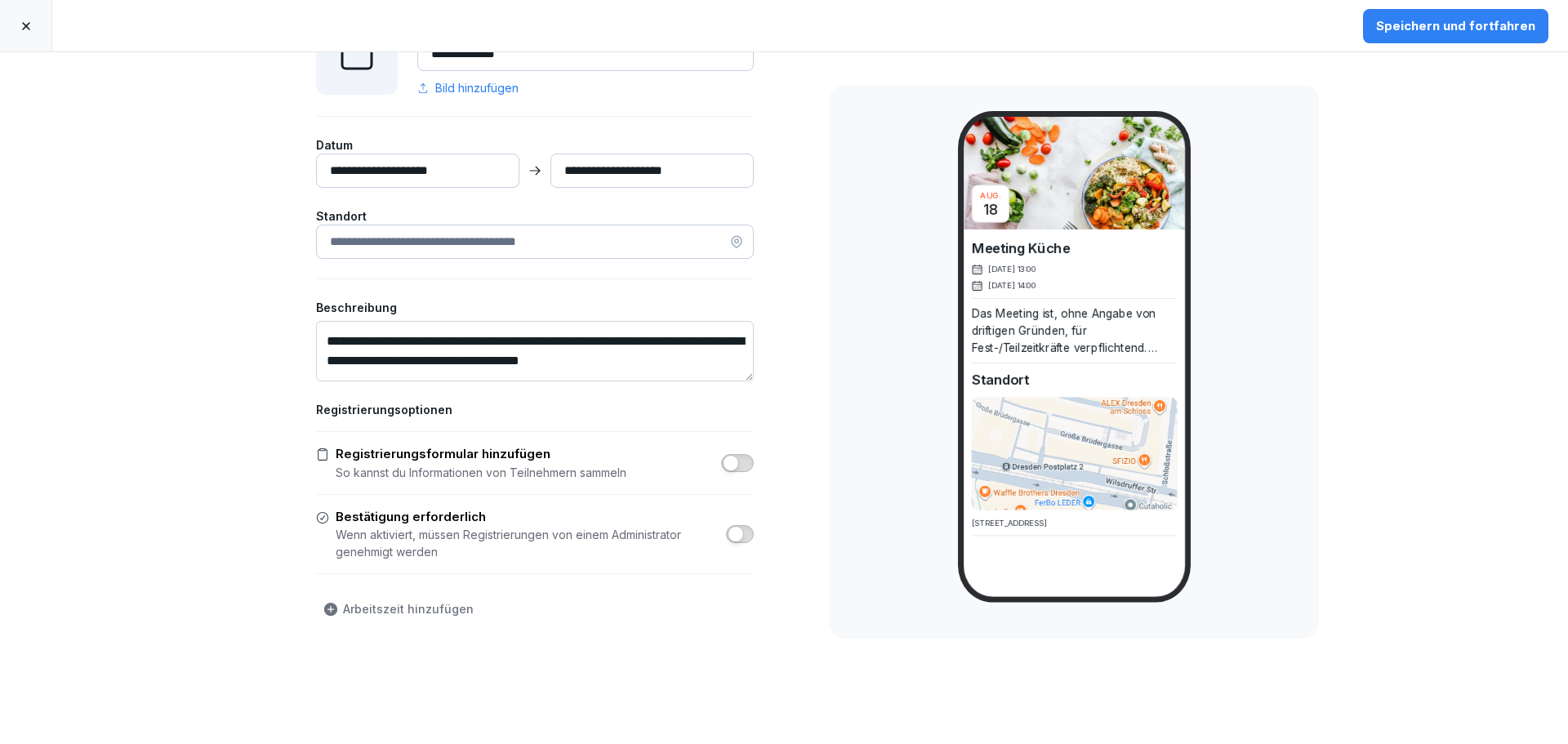
scroll to position [163, 0]
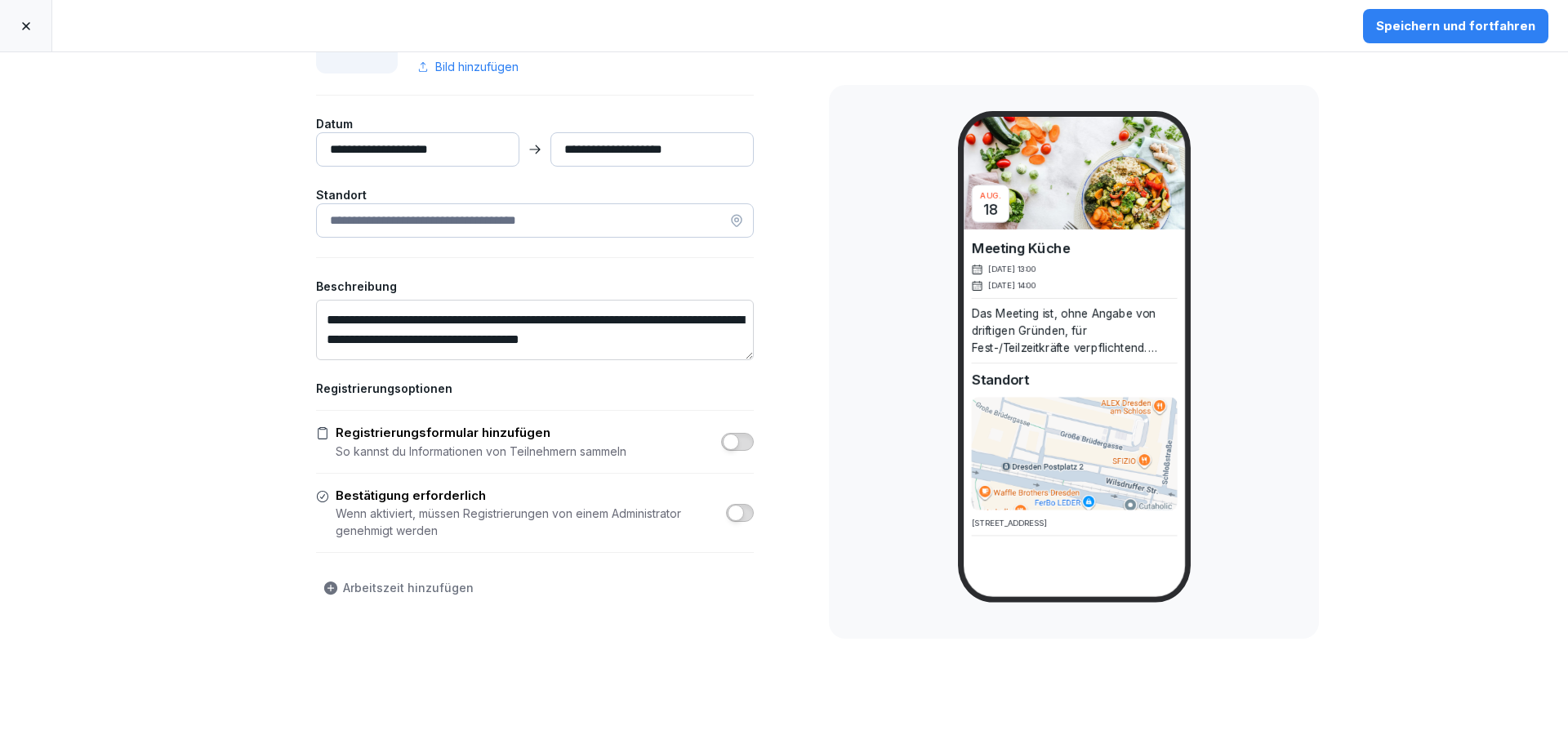
click at [459, 142] on input "**********" at bounding box center [417, 149] width 204 height 34
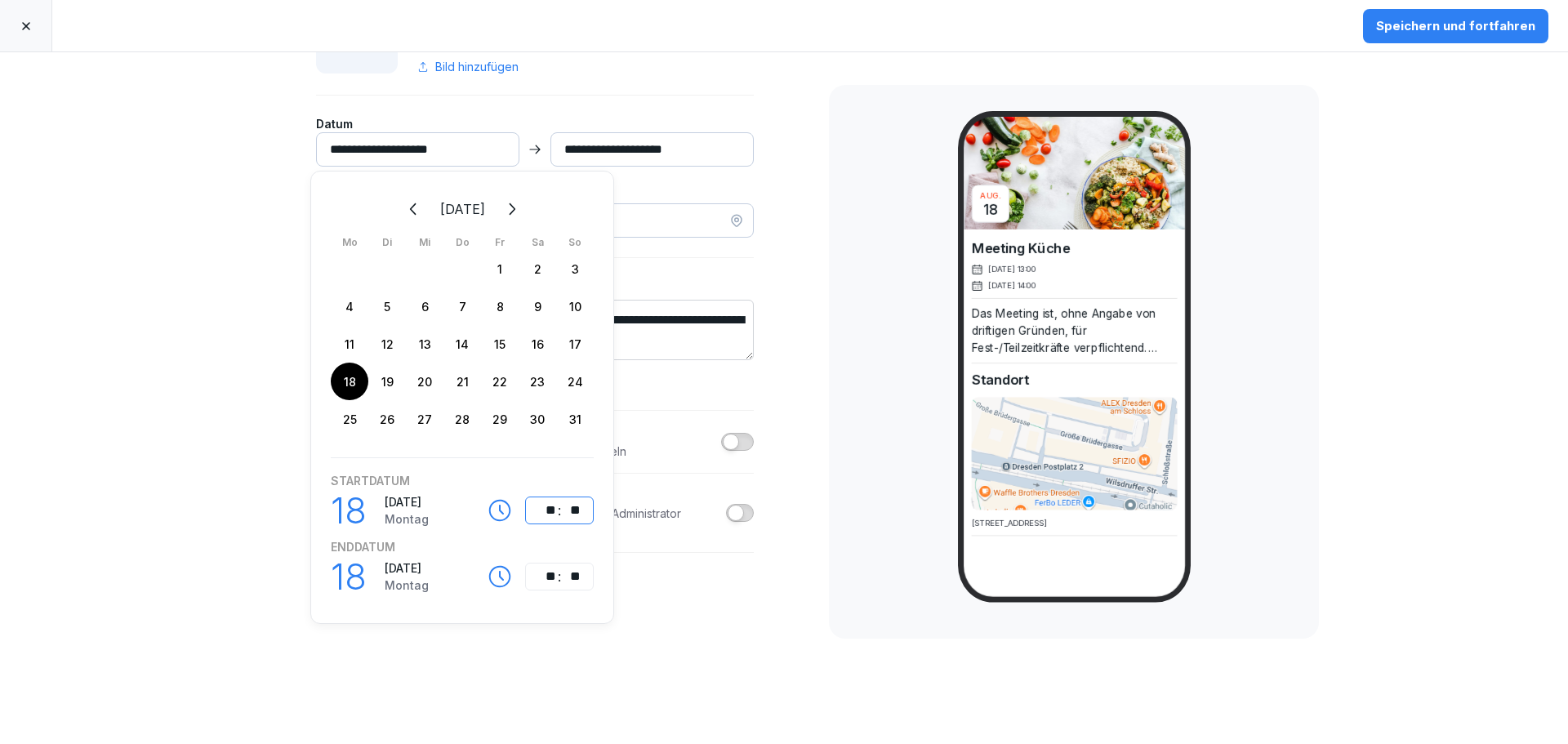
click at [551, 511] on div "**" at bounding box center [547, 510] width 19 height 19
type input "**********"
click at [742, 620] on div "**********" at bounding box center [535, 327] width 572 height 877
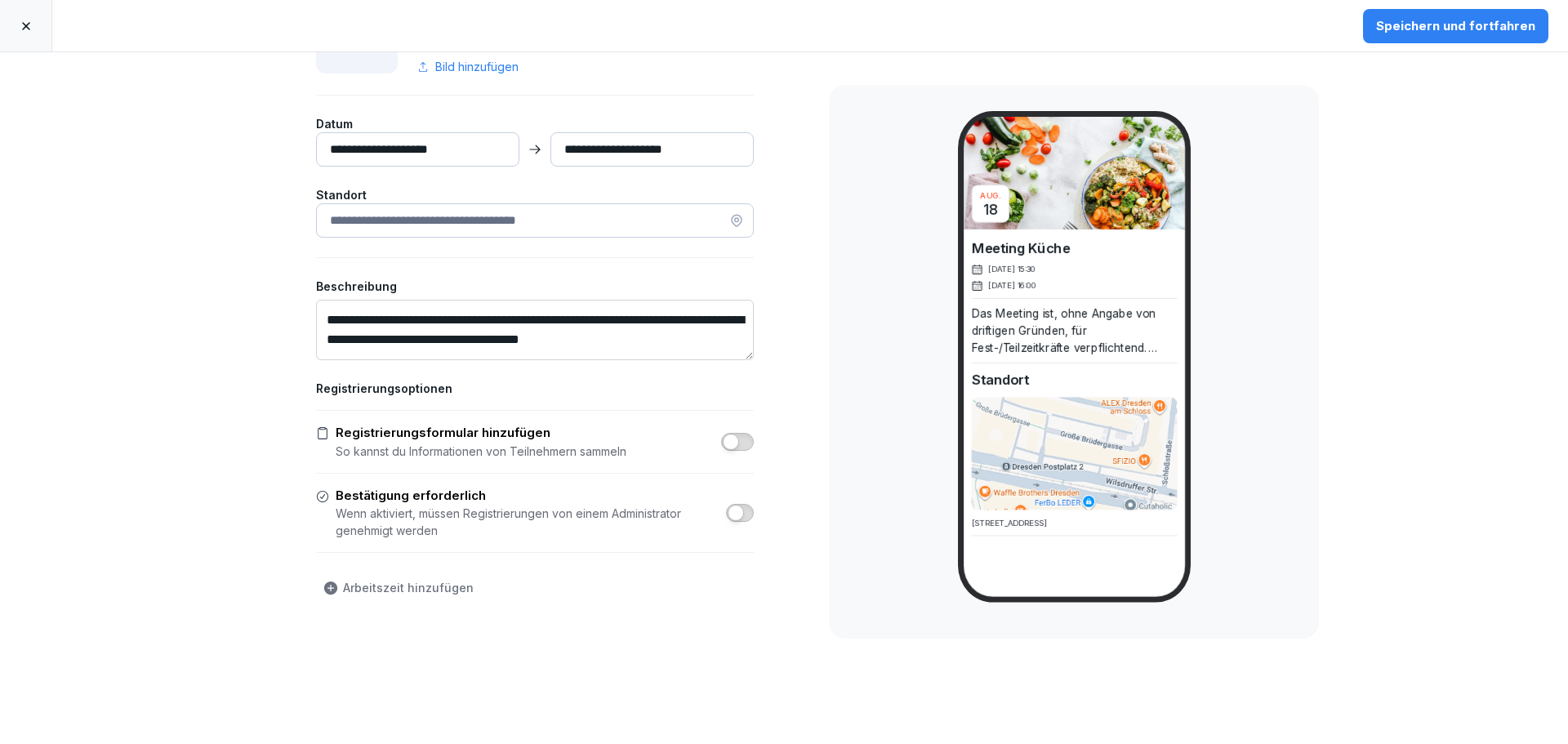
click at [788, 293] on div "**********" at bounding box center [535, 327] width 572 height 877
click at [1425, 33] on div "Speichern und fortfahren" at bounding box center [1455, 26] width 159 height 18
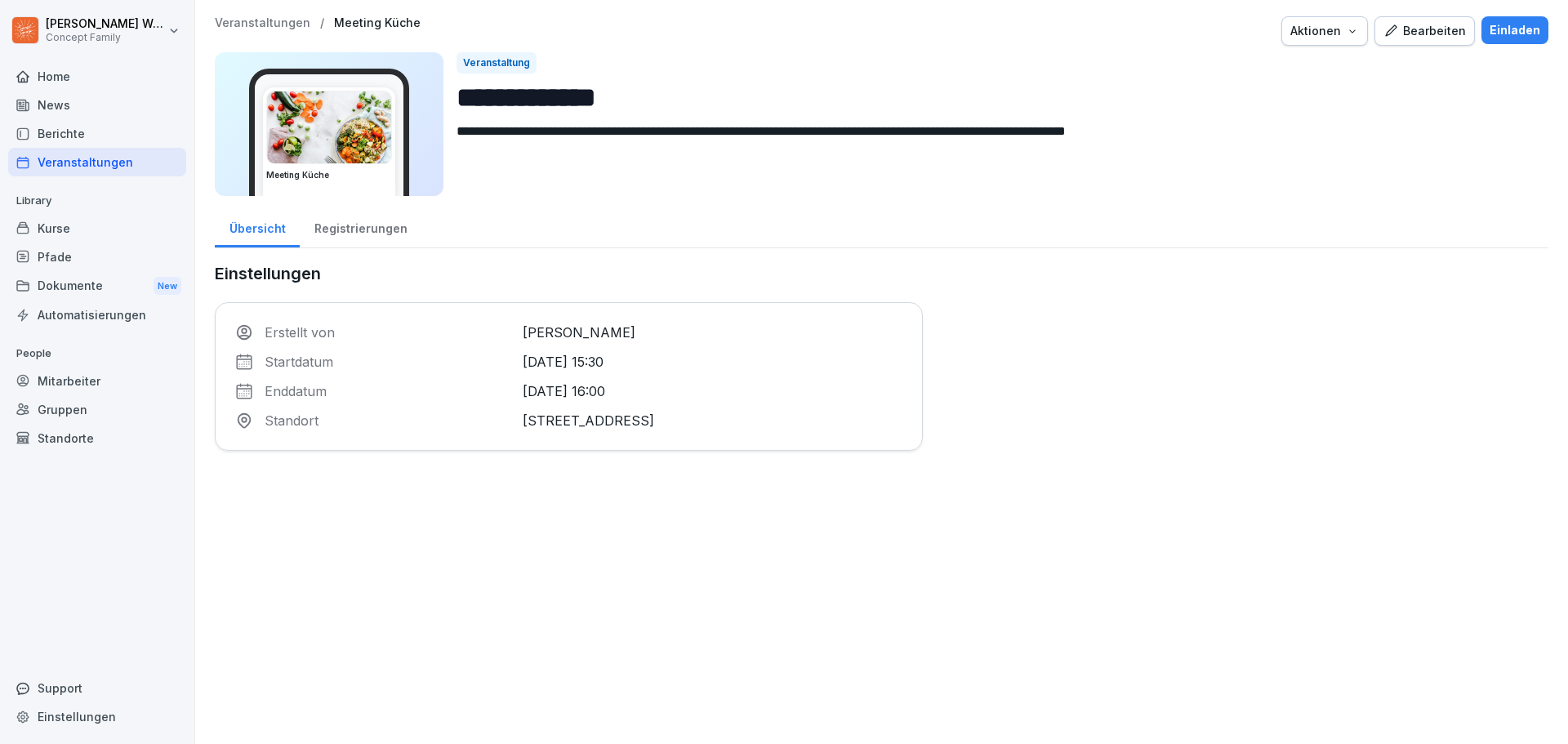
click at [1436, 38] on div "Bearbeiten" at bounding box center [1425, 31] width 82 height 18
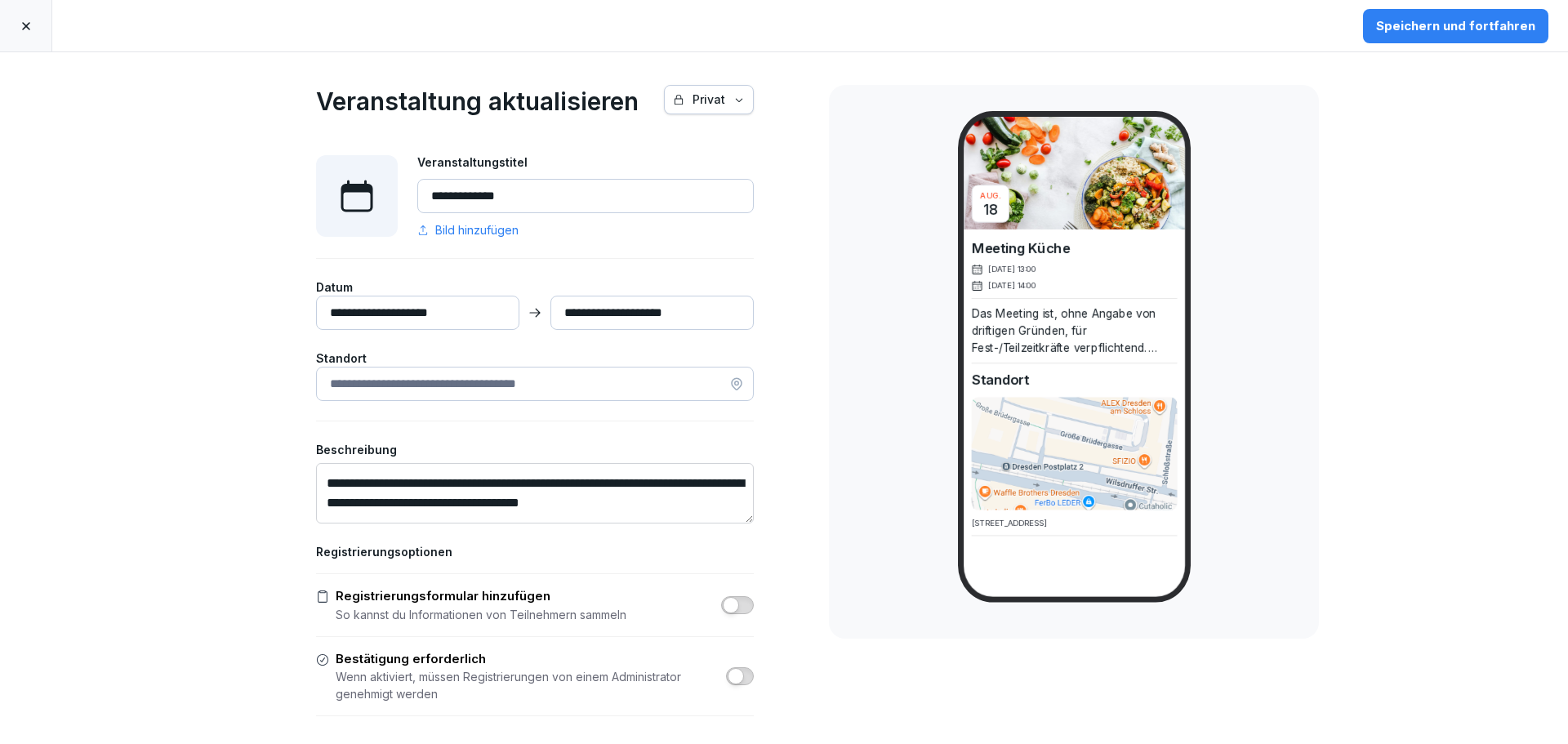
click at [1501, 28] on div "Speichern und fortfahren" at bounding box center [1455, 26] width 159 height 18
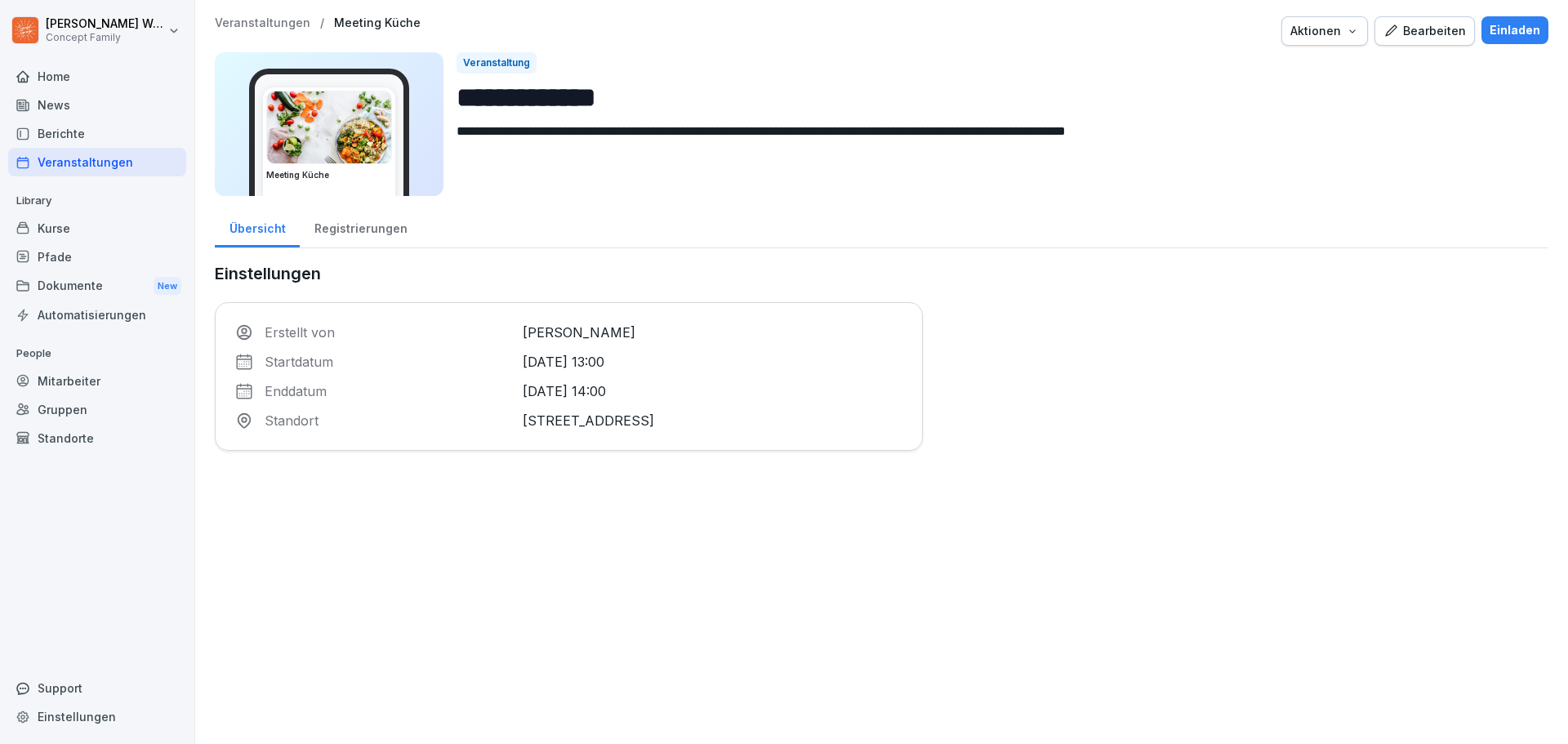
click at [1411, 29] on div "Bearbeiten" at bounding box center [1425, 31] width 82 height 18
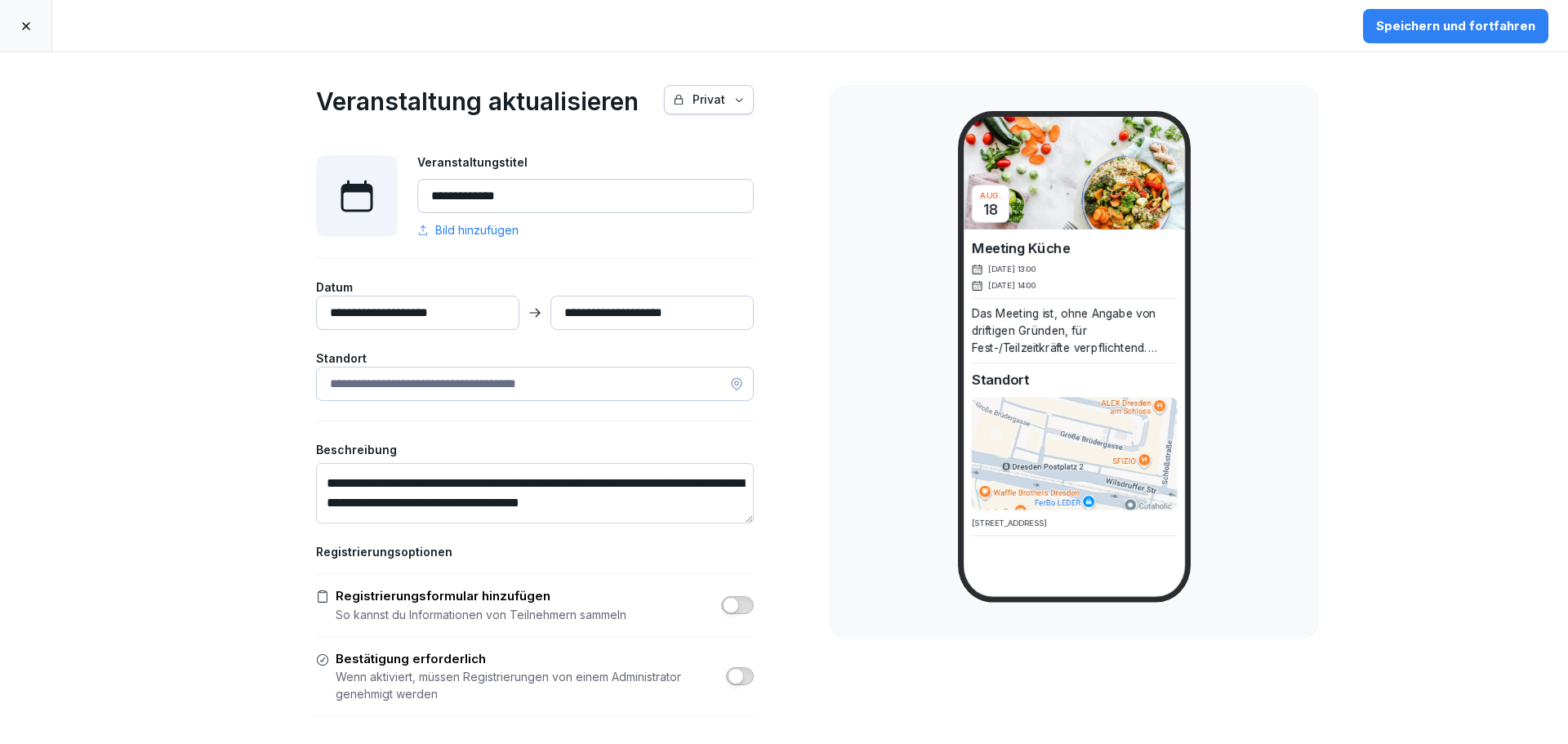
click at [450, 315] on input "**********" at bounding box center [417, 312] width 204 height 34
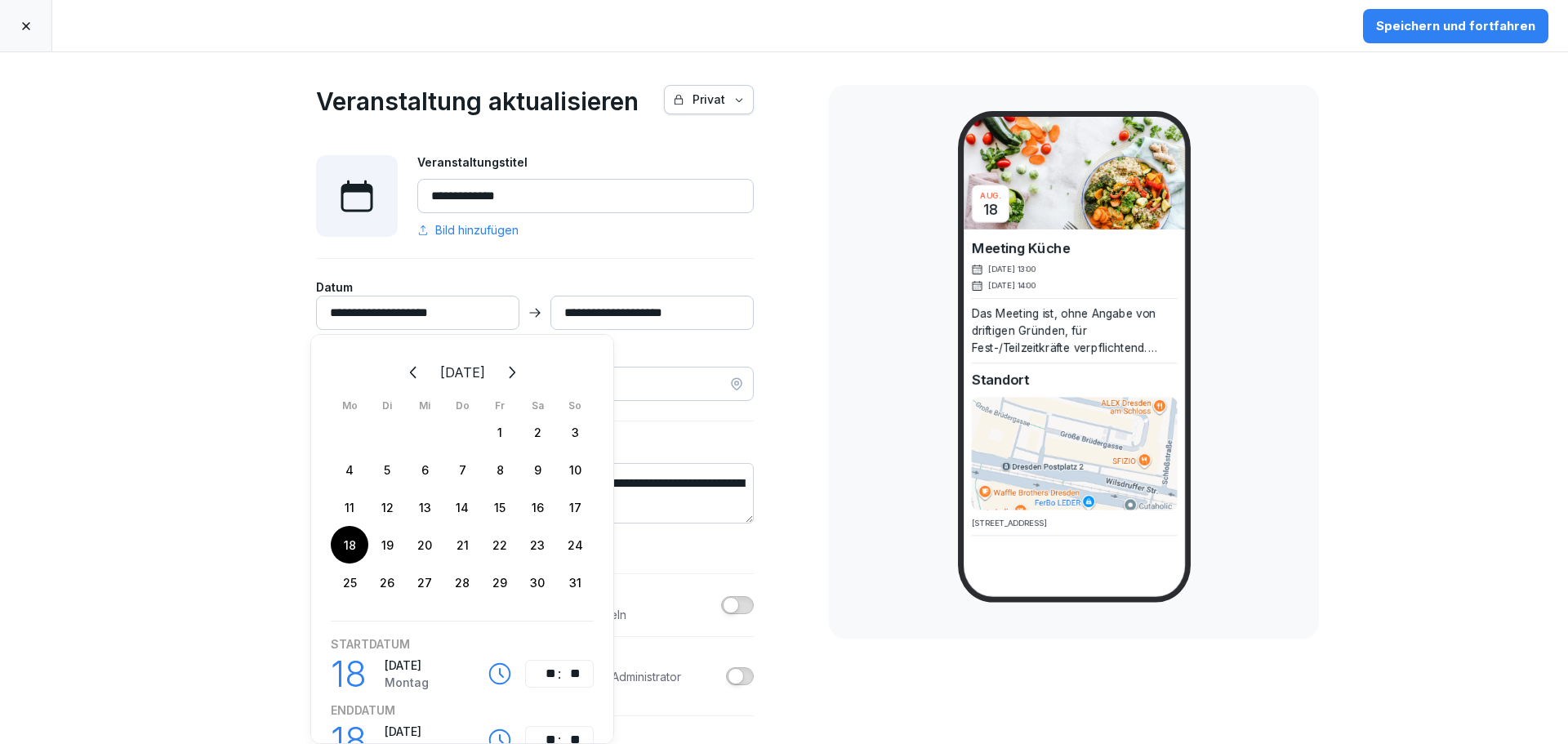
click at [425, 310] on input "**********" at bounding box center [417, 312] width 204 height 34
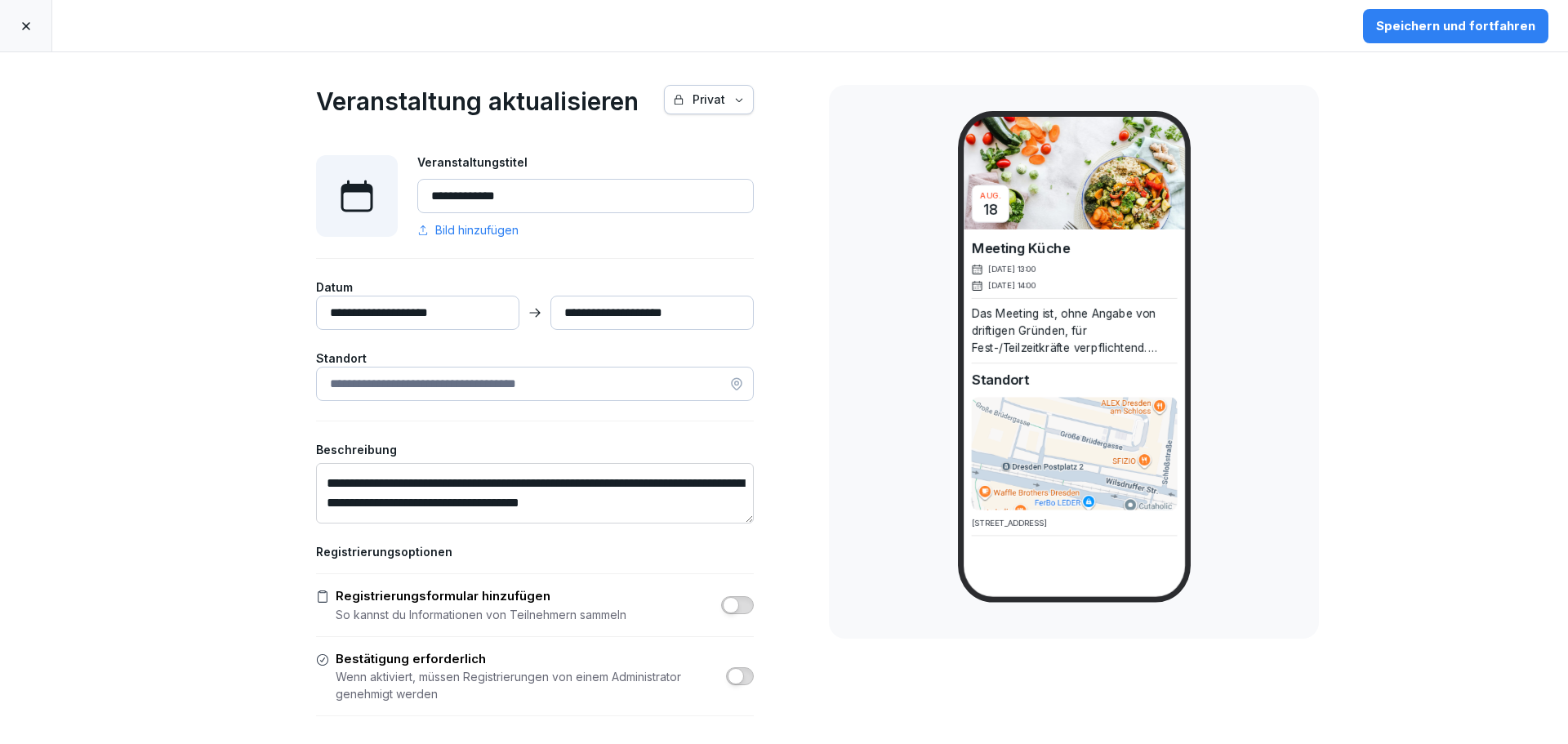
click at [425, 310] on input "**********" at bounding box center [417, 312] width 204 height 34
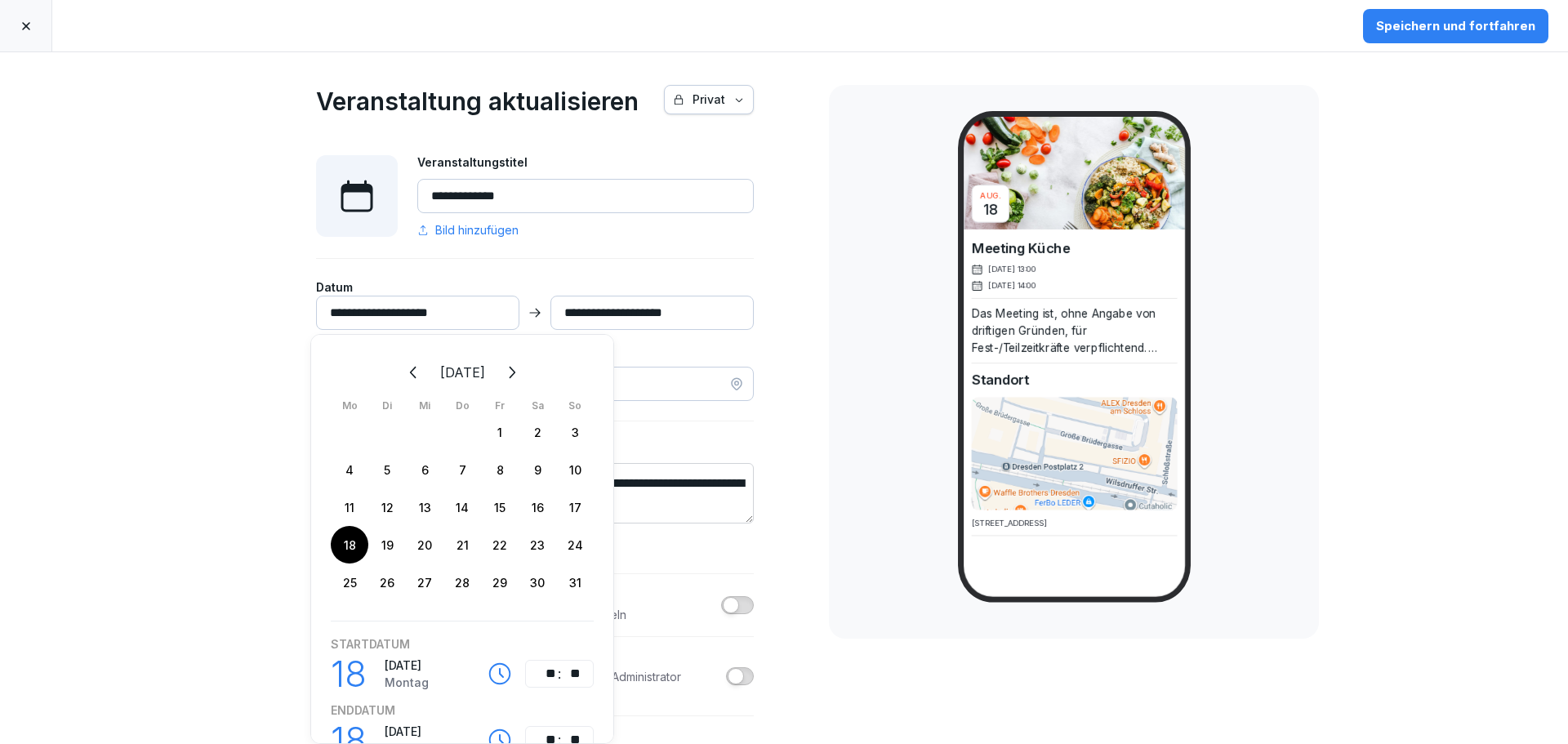
click at [413, 309] on input "**********" at bounding box center [417, 312] width 204 height 34
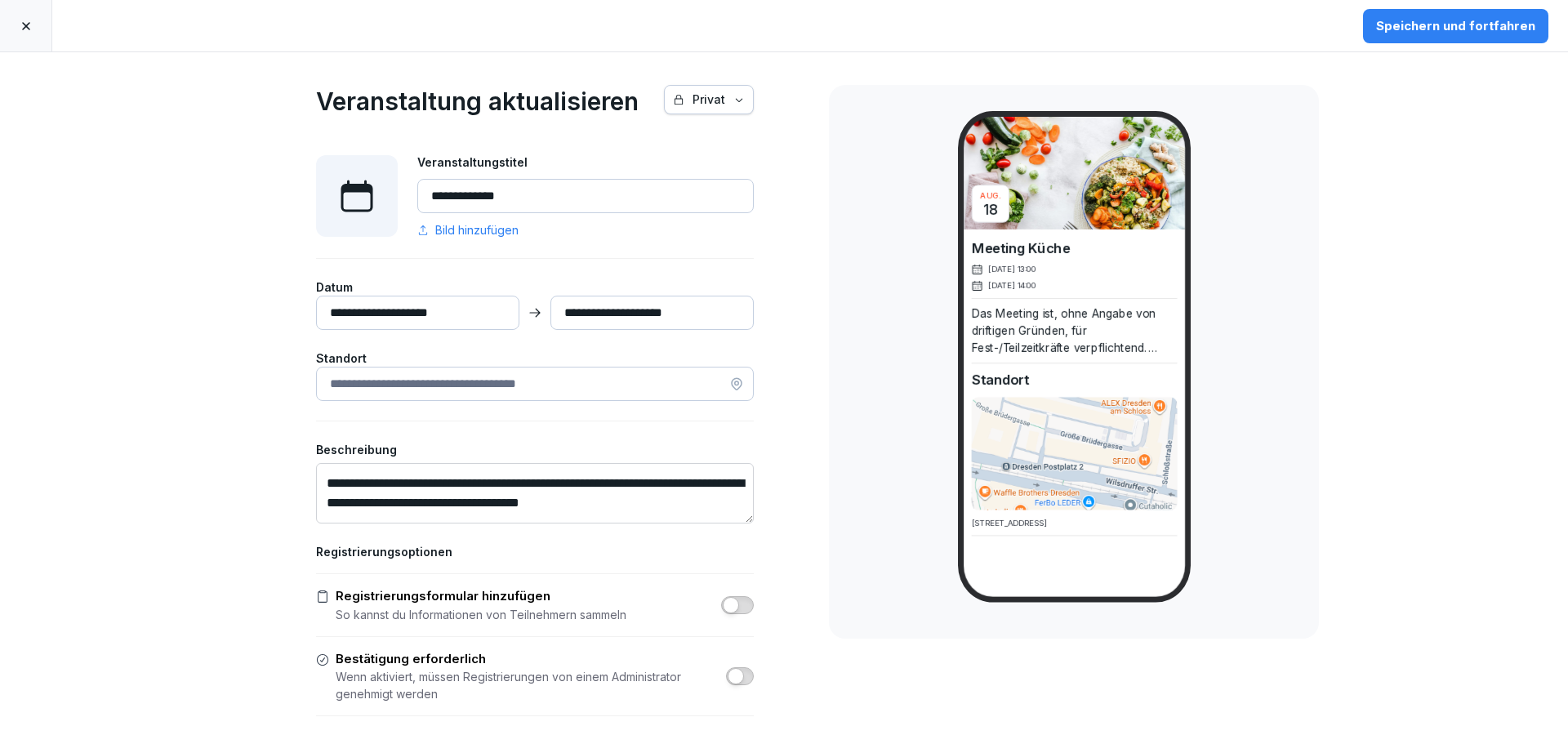
click at [417, 309] on input "**********" at bounding box center [417, 312] width 204 height 34
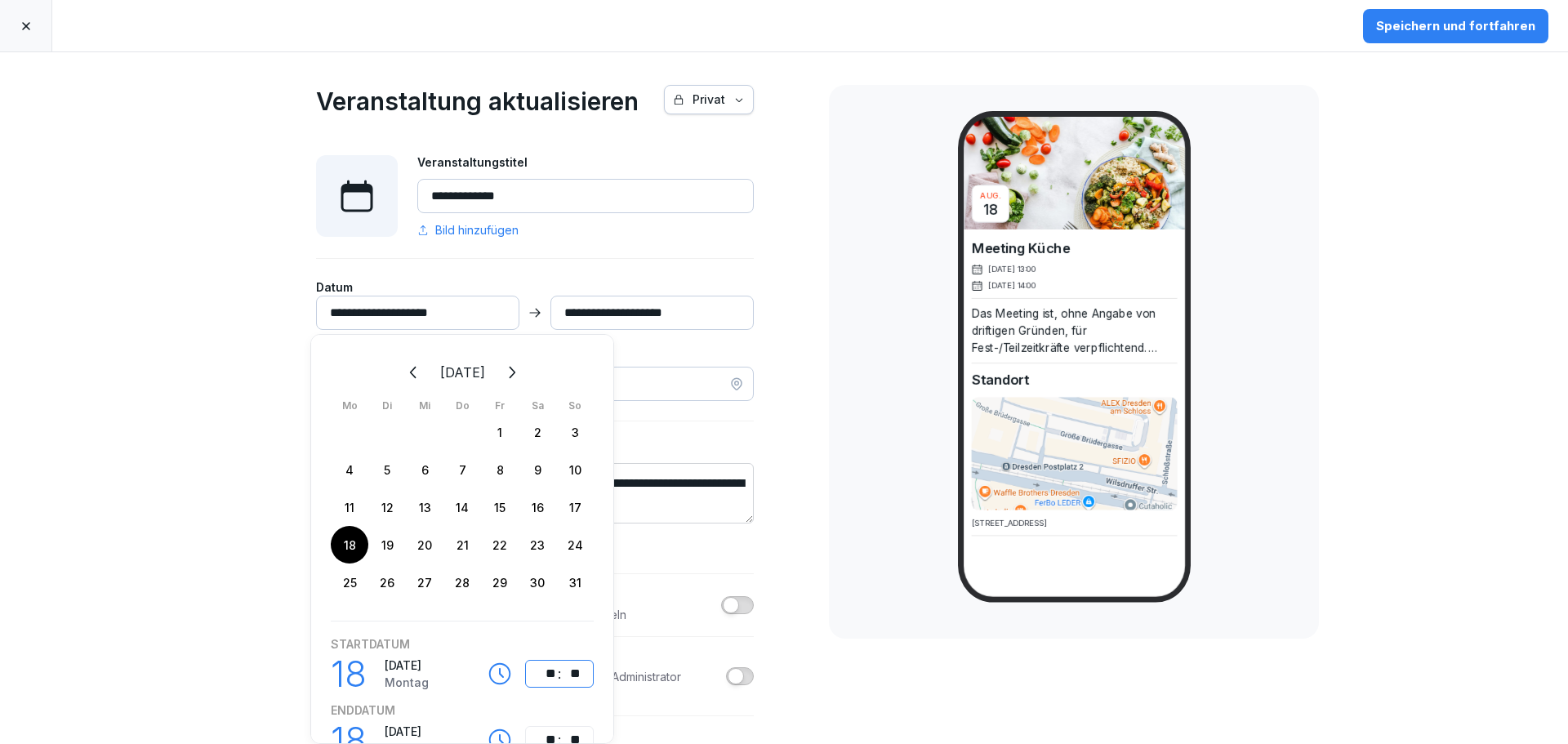
click at [547, 677] on div "**" at bounding box center [547, 673] width 19 height 19
type input "**********"
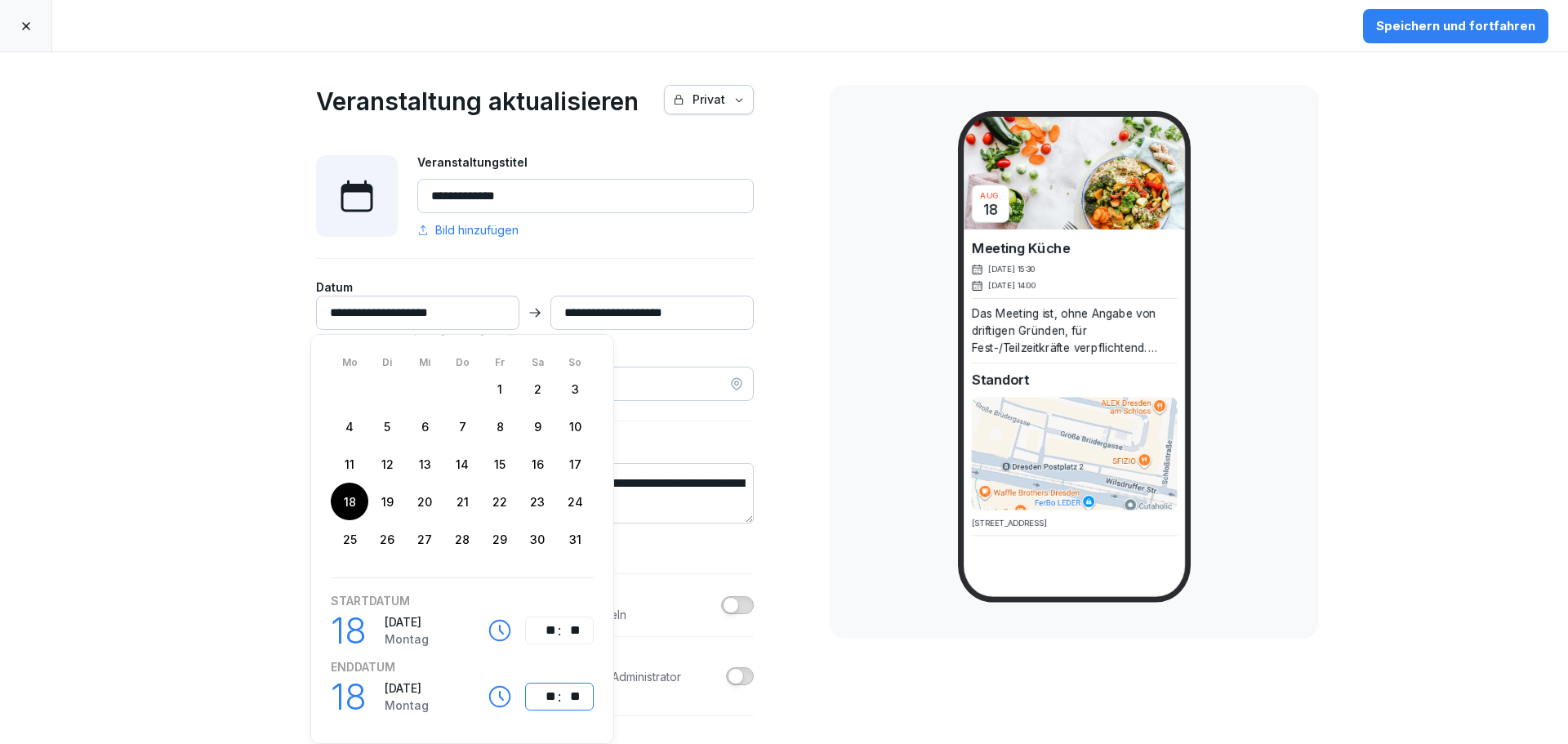
type input "**********"
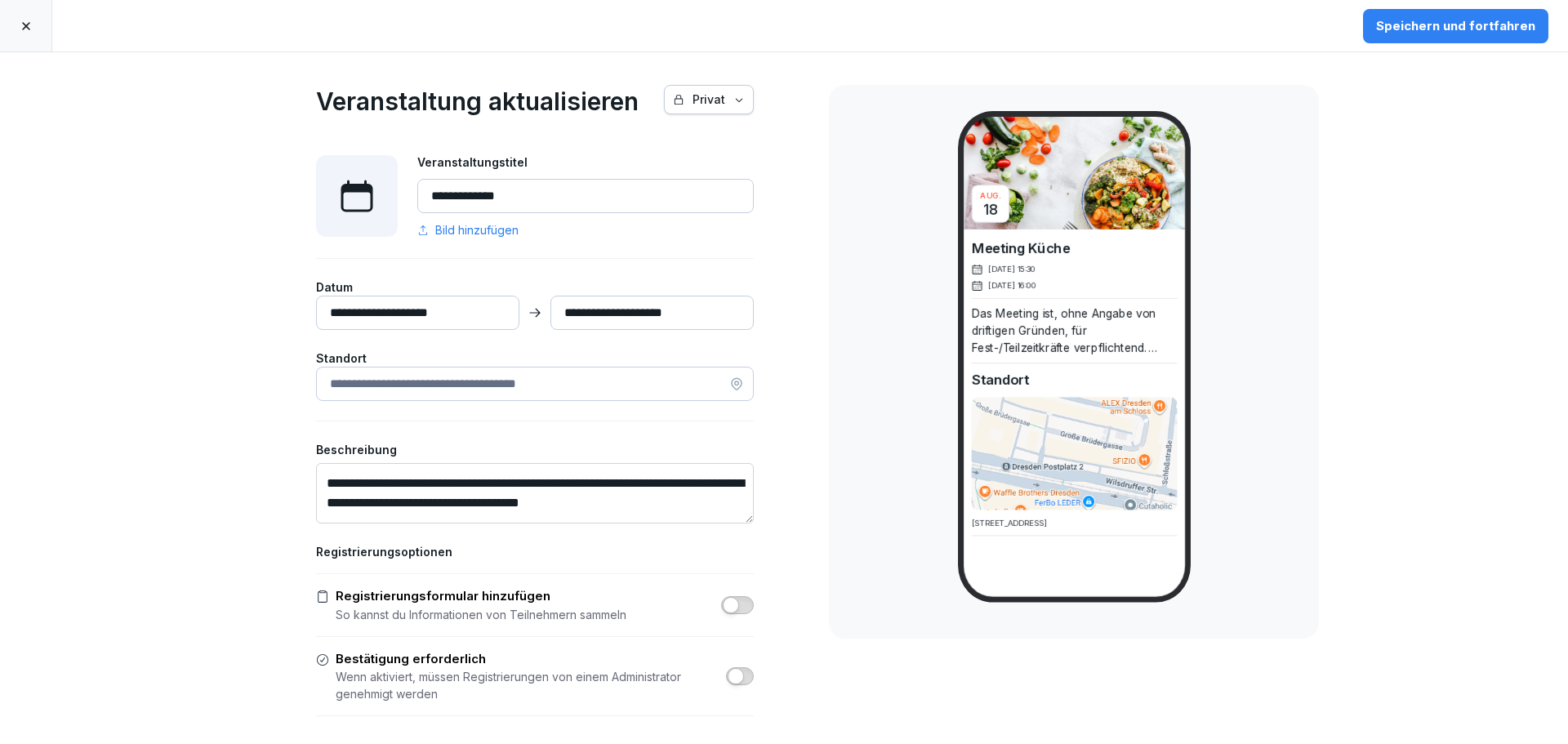
click at [795, 566] on div "**********" at bounding box center [535, 490] width 572 height 877
click at [1508, 20] on div "Speichern und fortfahren" at bounding box center [1455, 26] width 159 height 18
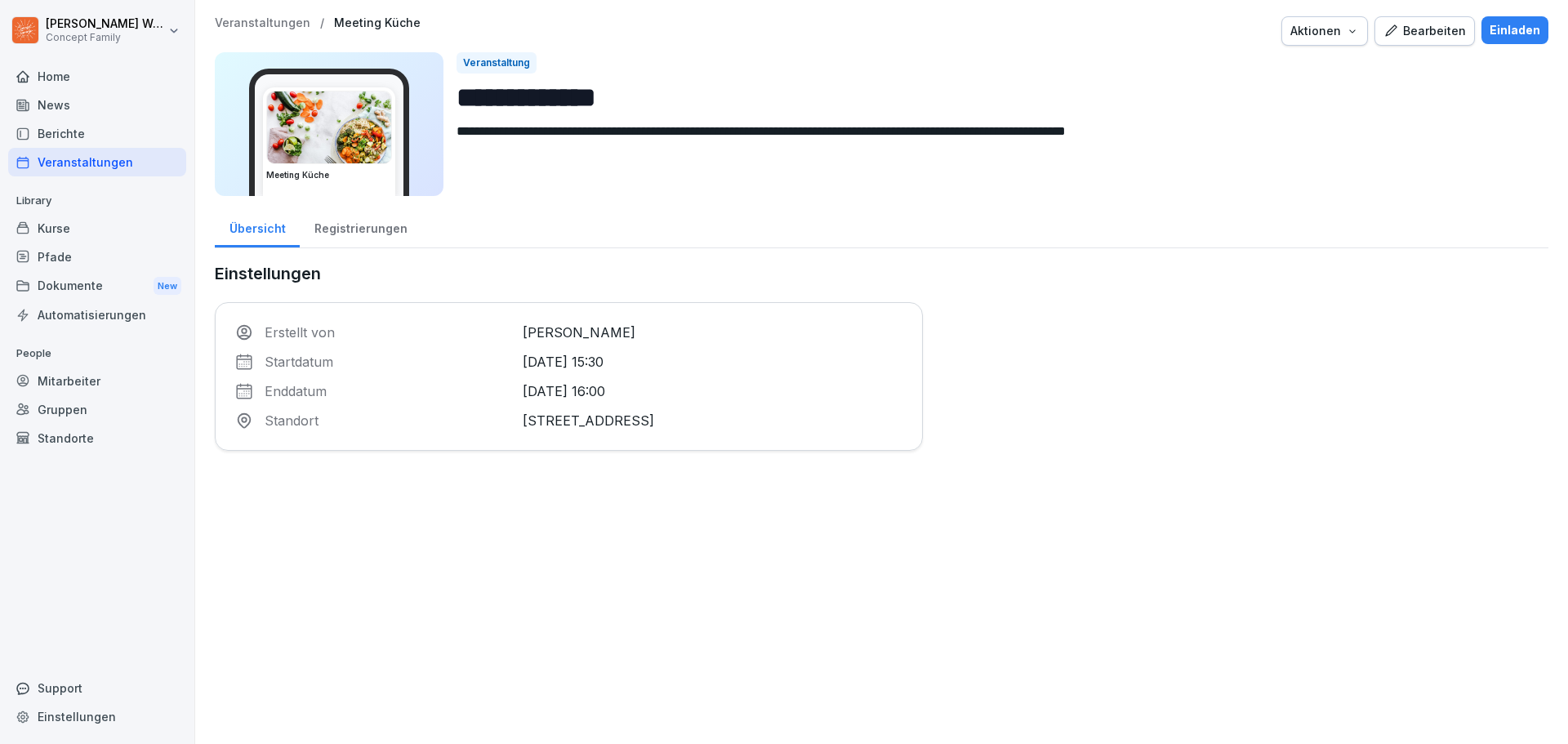
click at [361, 233] on div "Registrierungen" at bounding box center [360, 226] width 122 height 42
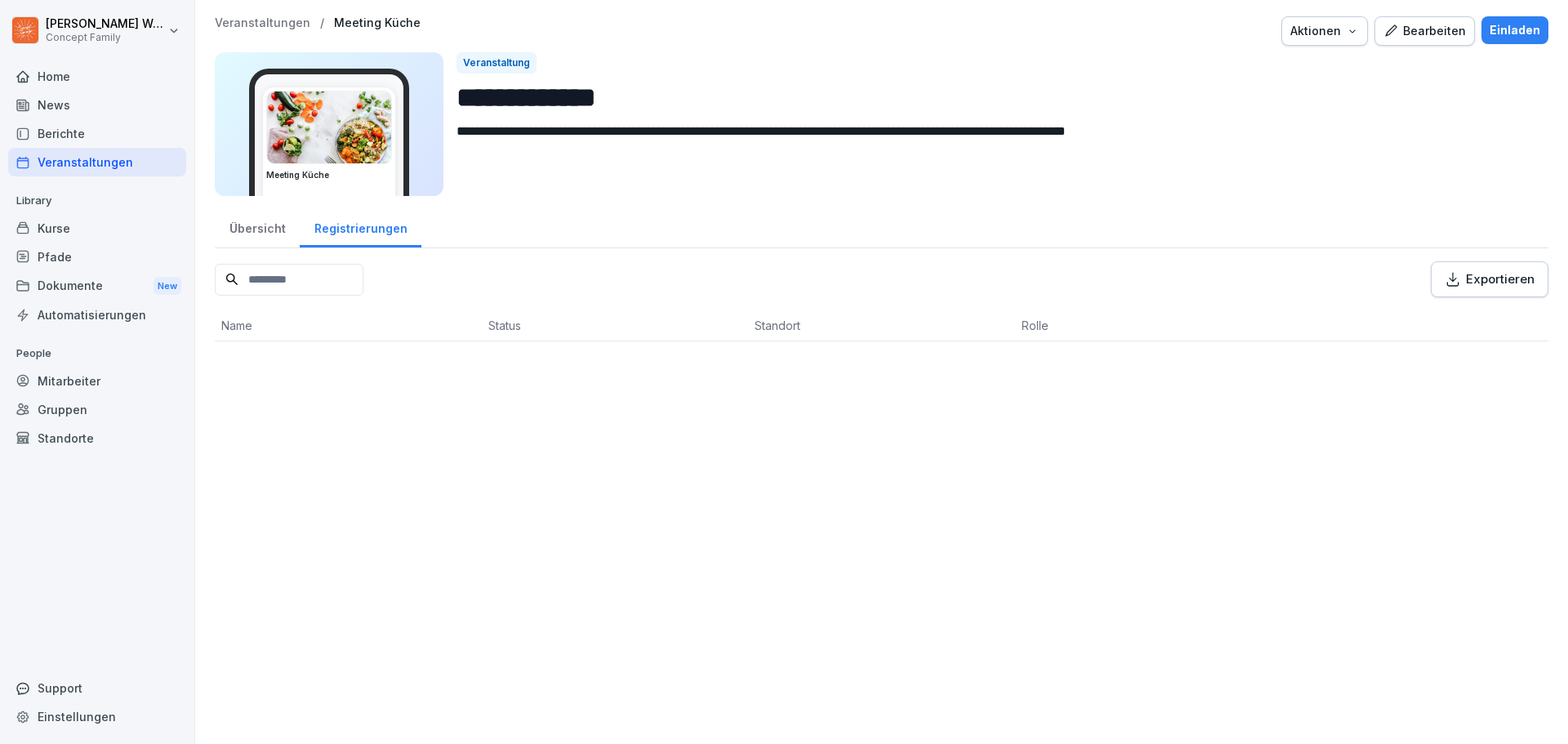
drag, startPoint x: 268, startPoint y: 229, endPoint x: 373, endPoint y: 210, distance: 106.7
click at [269, 229] on div "Übersicht" at bounding box center [257, 226] width 85 height 42
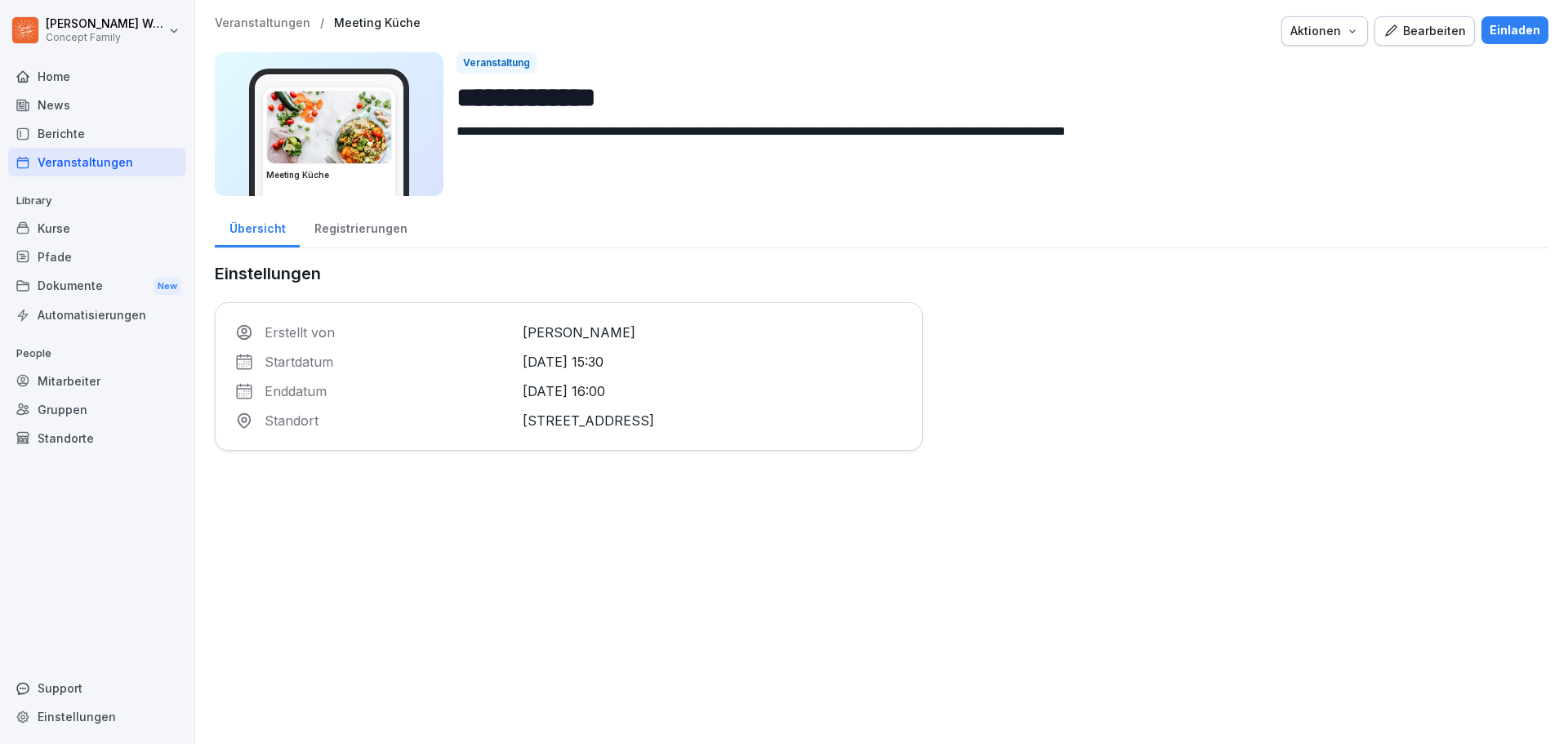
click at [1502, 34] on div "Einladen" at bounding box center [1515, 30] width 51 height 18
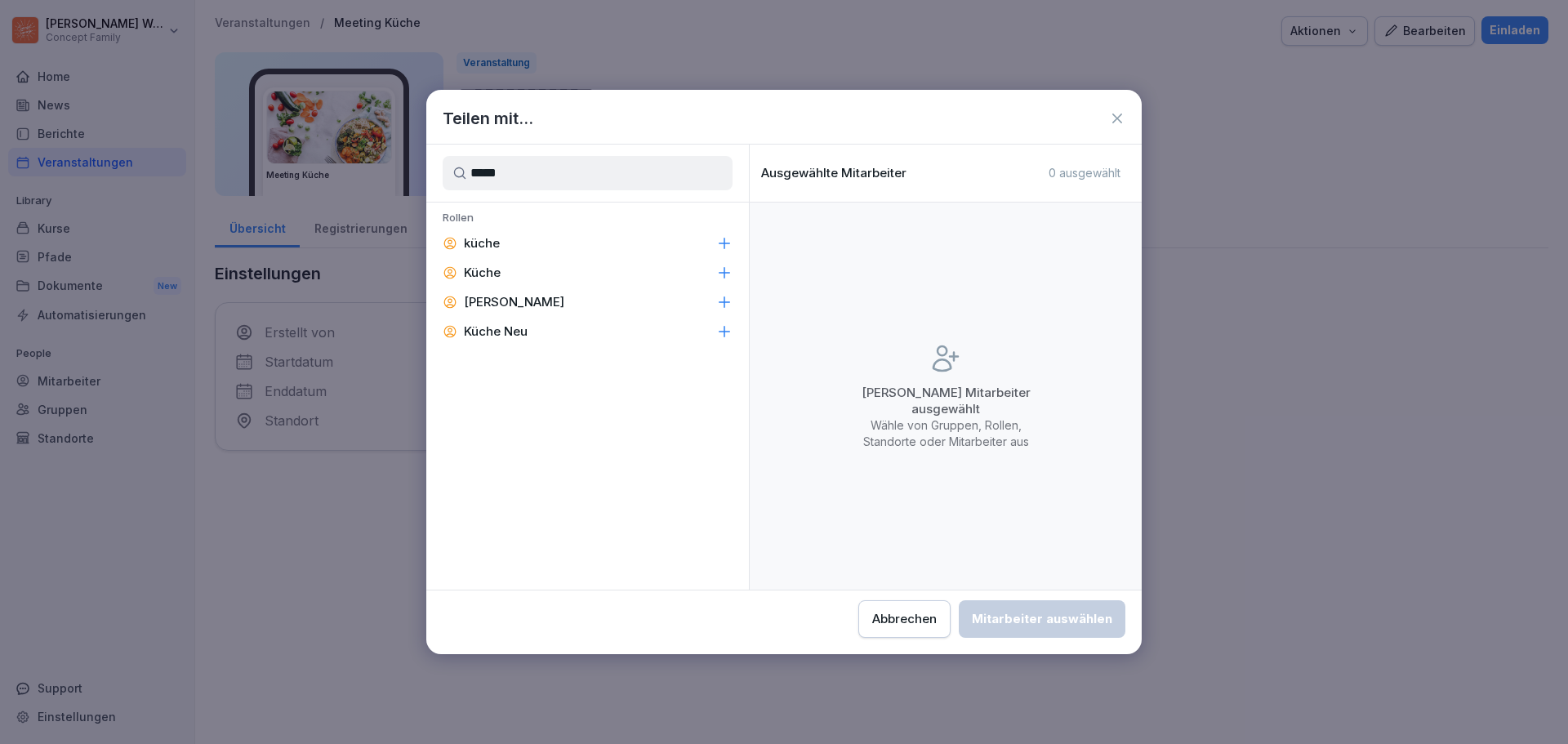
type input "*****"
click at [559, 237] on div "küche" at bounding box center [587, 243] width 323 height 30
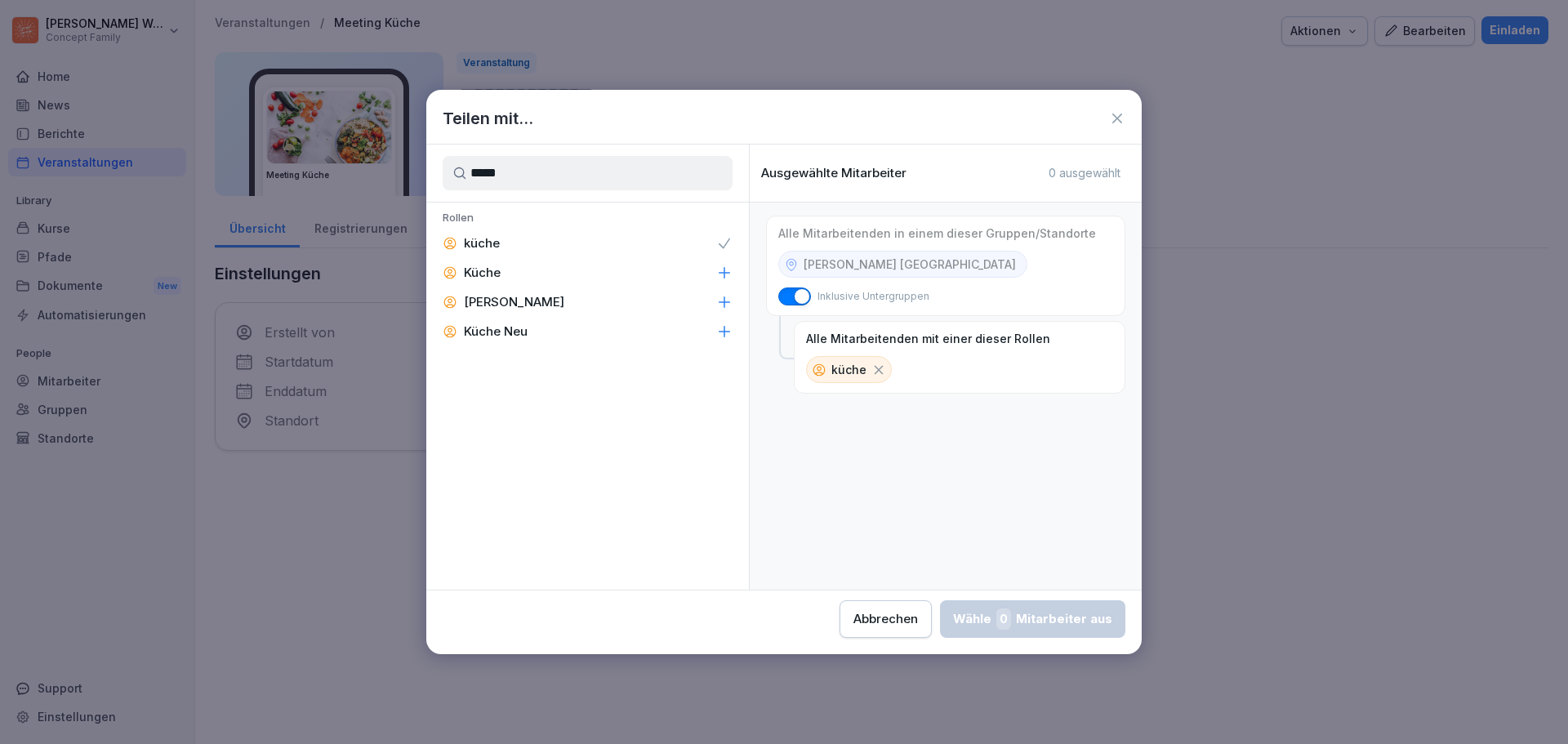
click at [534, 261] on div "Küche" at bounding box center [587, 273] width 323 height 30
click at [879, 369] on icon at bounding box center [878, 370] width 15 height 15
click at [880, 369] on icon at bounding box center [879, 370] width 15 height 15
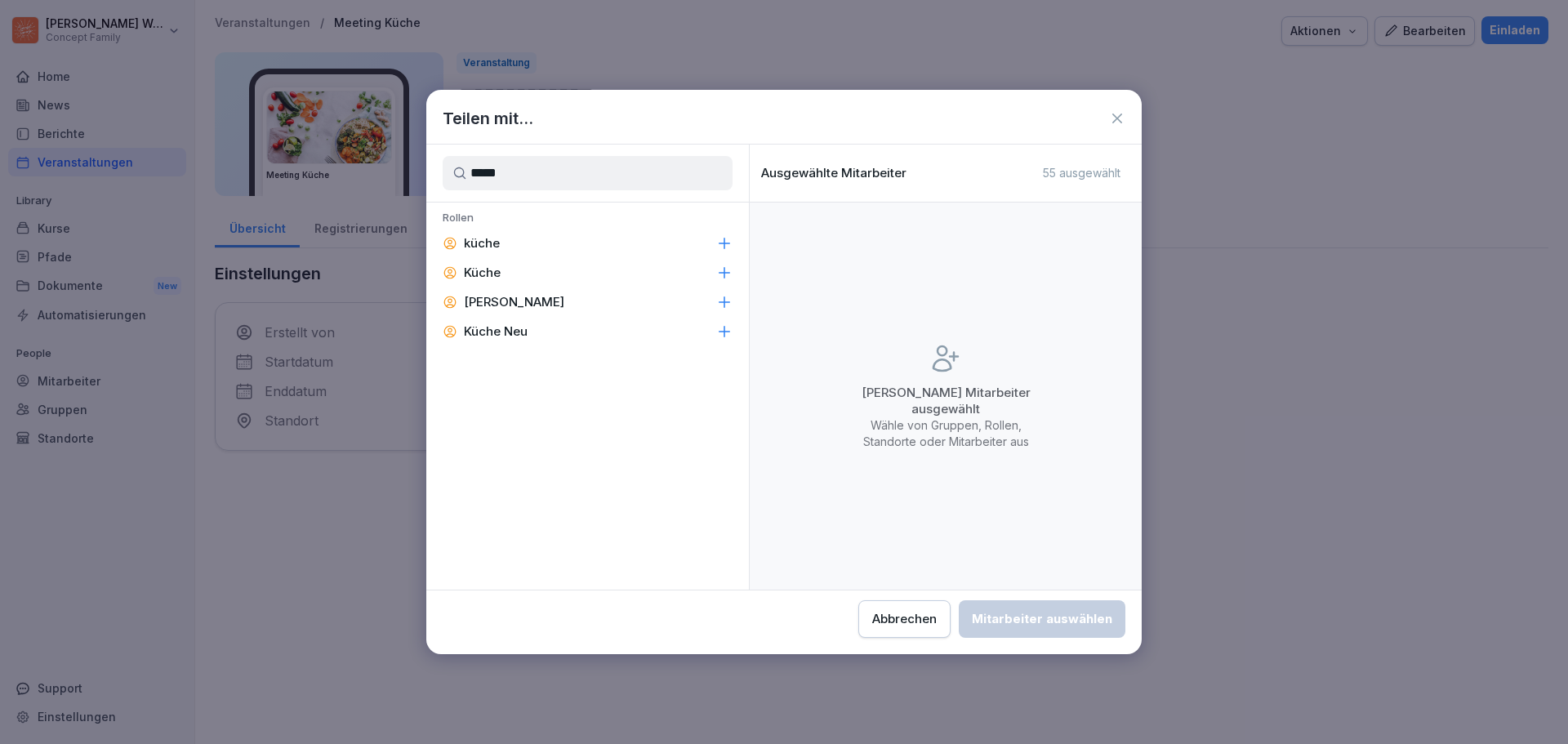
click at [723, 271] on icon at bounding box center [724, 273] width 17 height 17
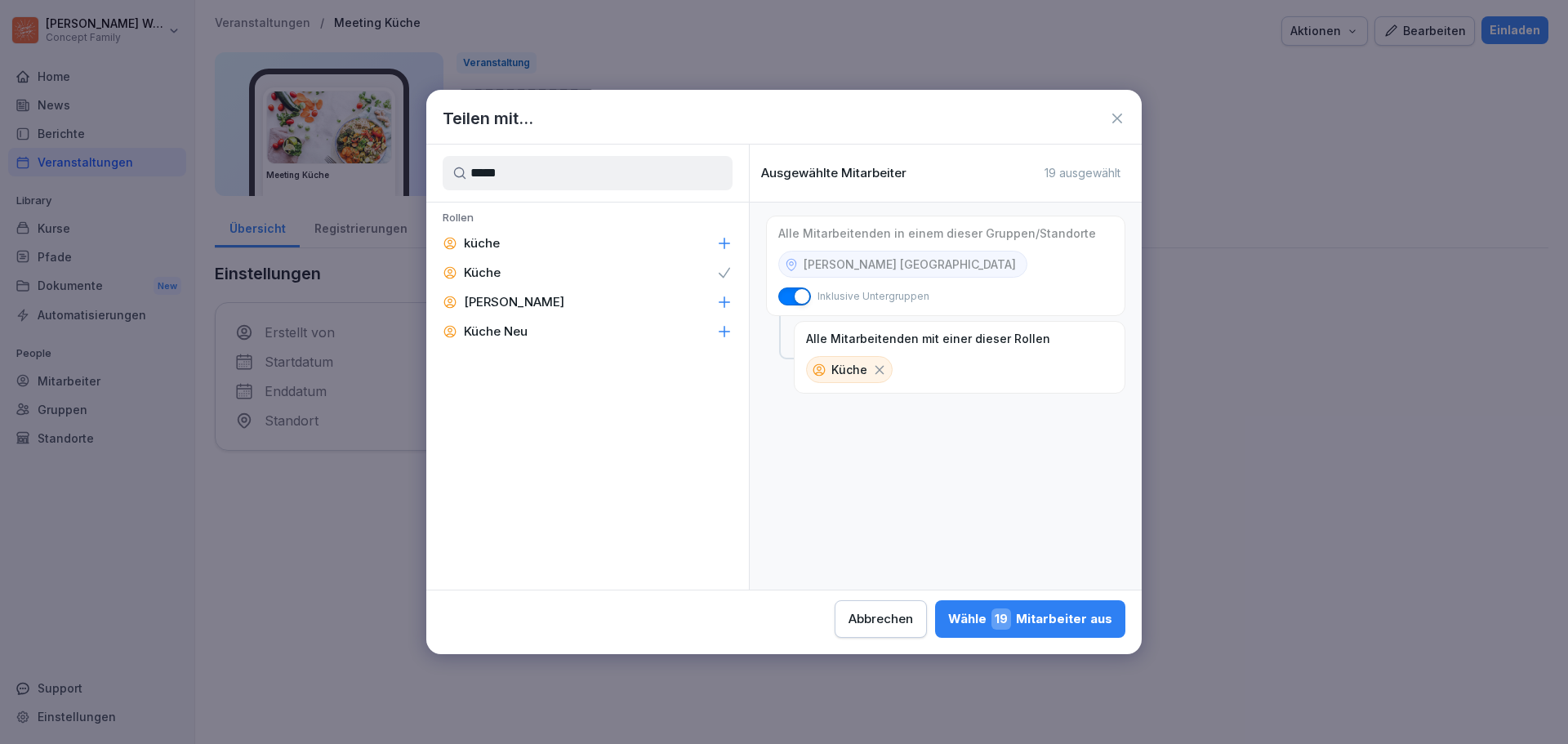
click at [878, 369] on icon at bounding box center [880, 369] width 9 height 9
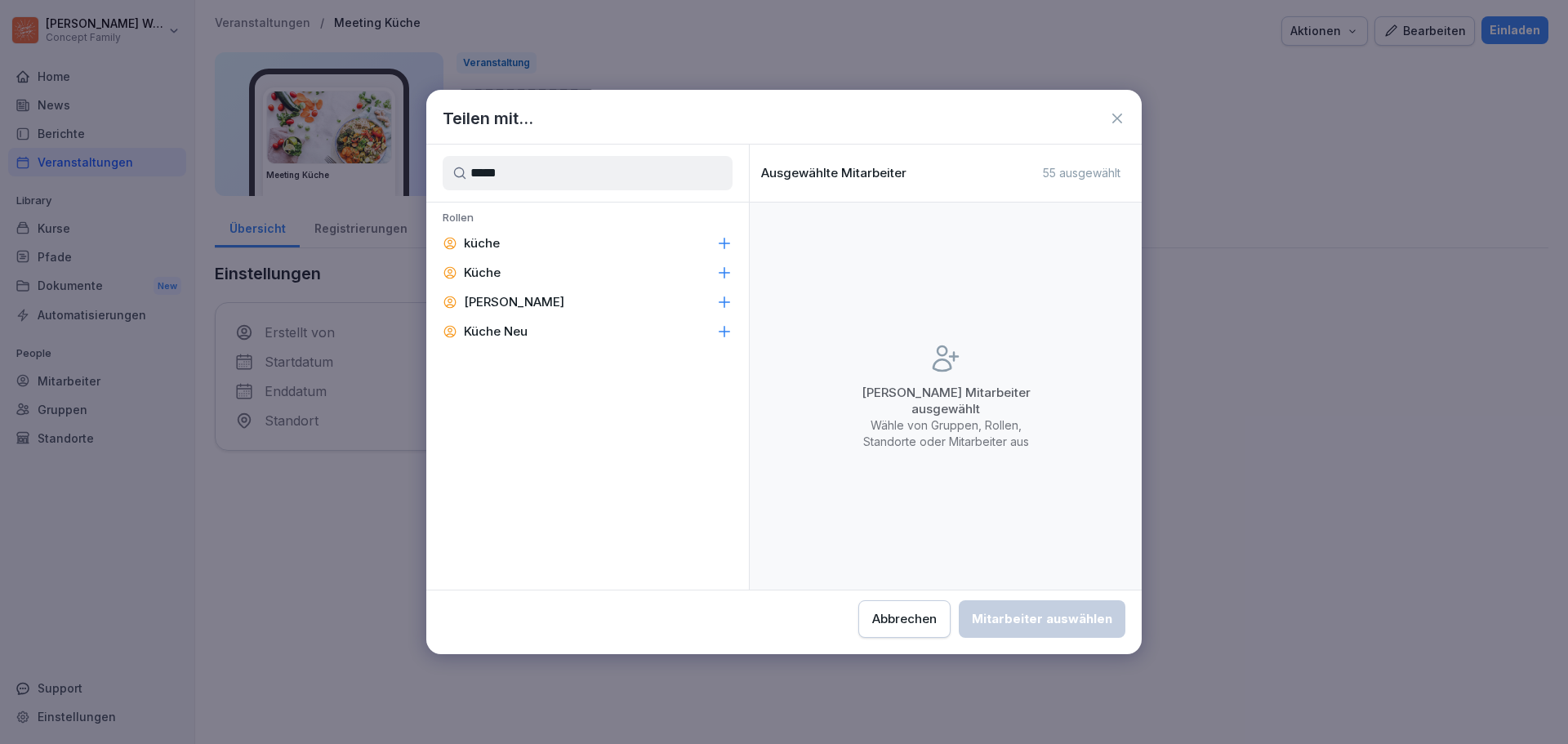
click at [724, 240] on icon at bounding box center [725, 244] width 10 height 10
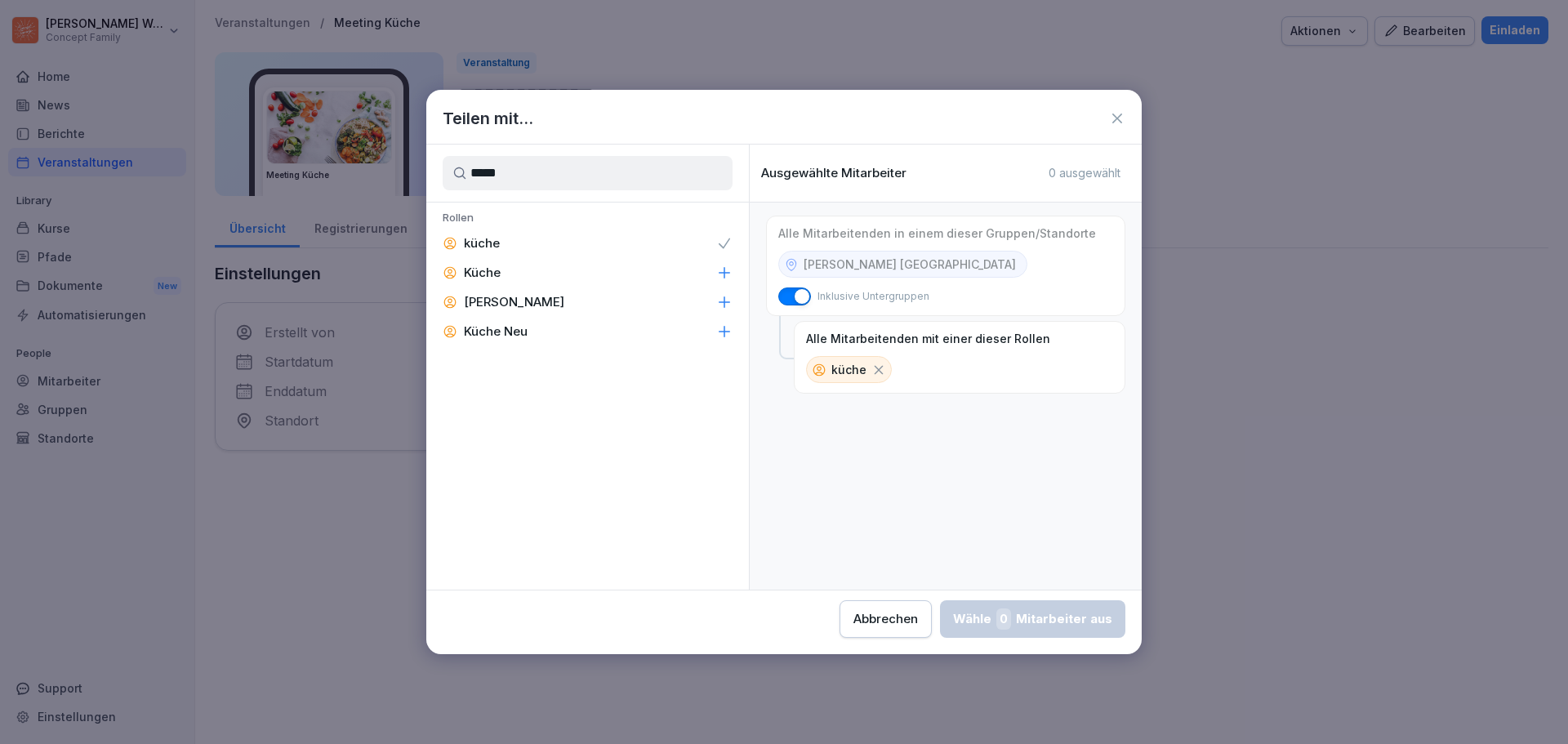
click at [875, 369] on icon at bounding box center [878, 370] width 15 height 15
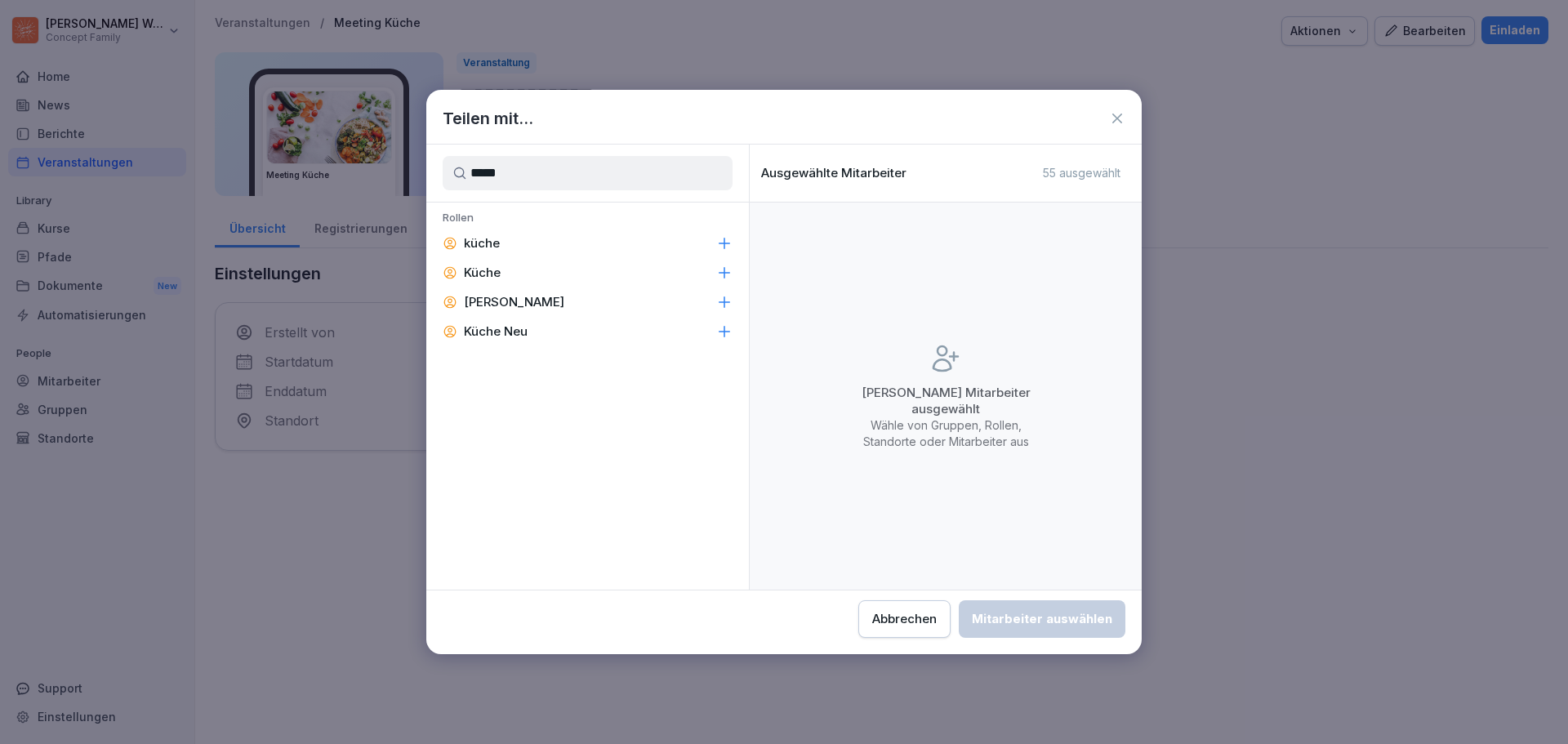
click at [728, 275] on icon at bounding box center [724, 273] width 17 height 17
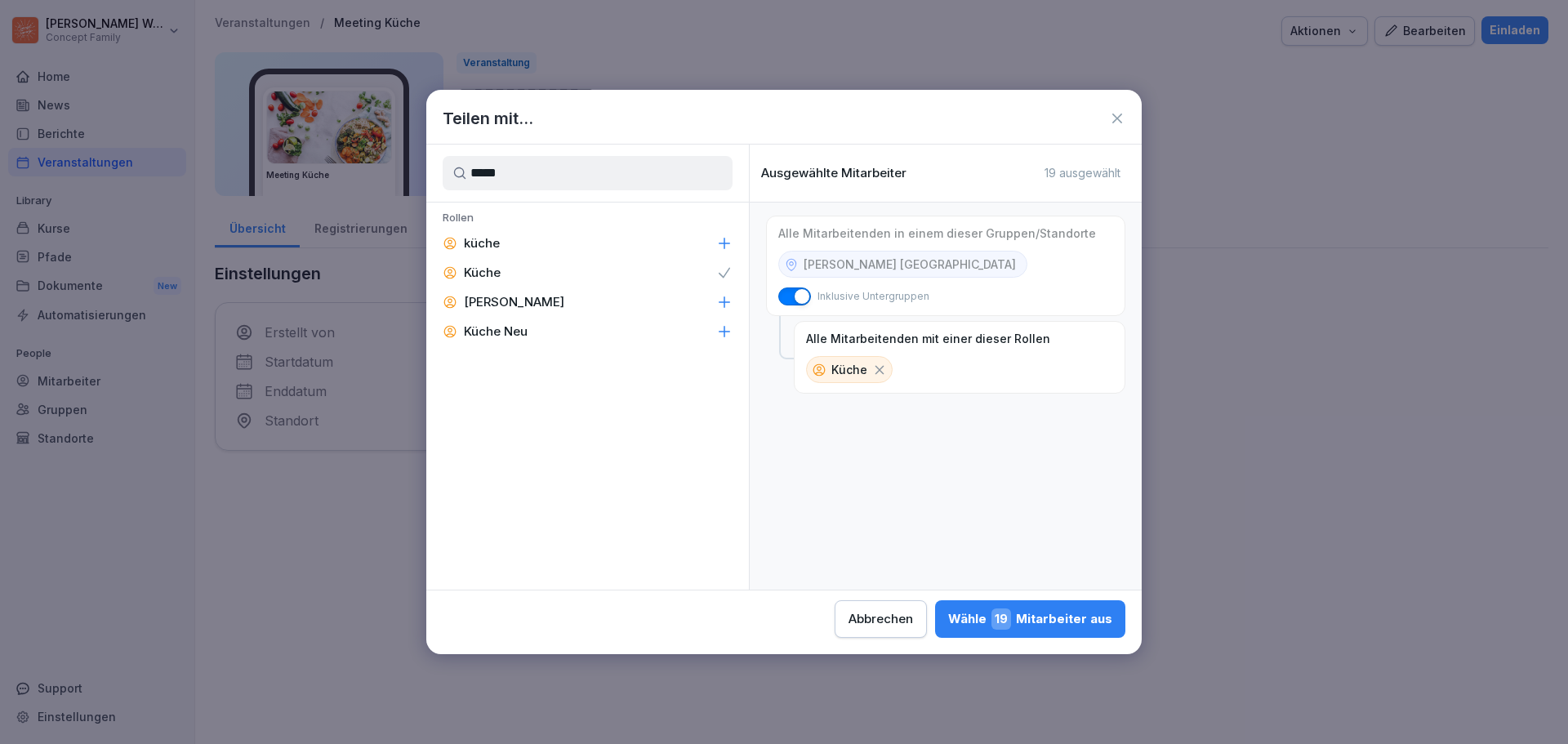
click at [1053, 622] on div "Wähle 19 Mitarbeiter aus" at bounding box center [1030, 619] width 164 height 21
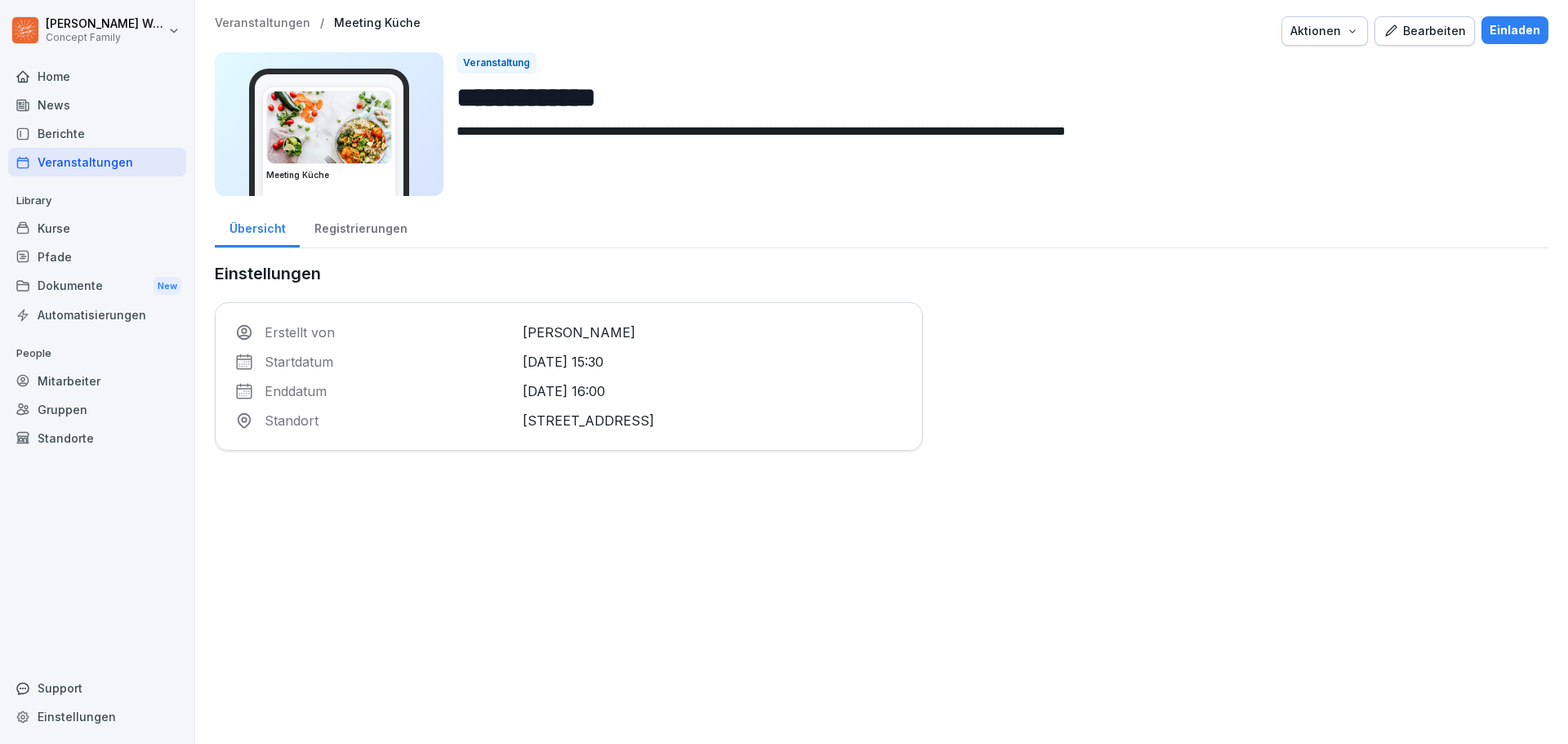
drag, startPoint x: 97, startPoint y: 380, endPoint x: 109, endPoint y: 380, distance: 12.0
click at [98, 380] on div "Mitarbeiter" at bounding box center [97, 380] width 178 height 29
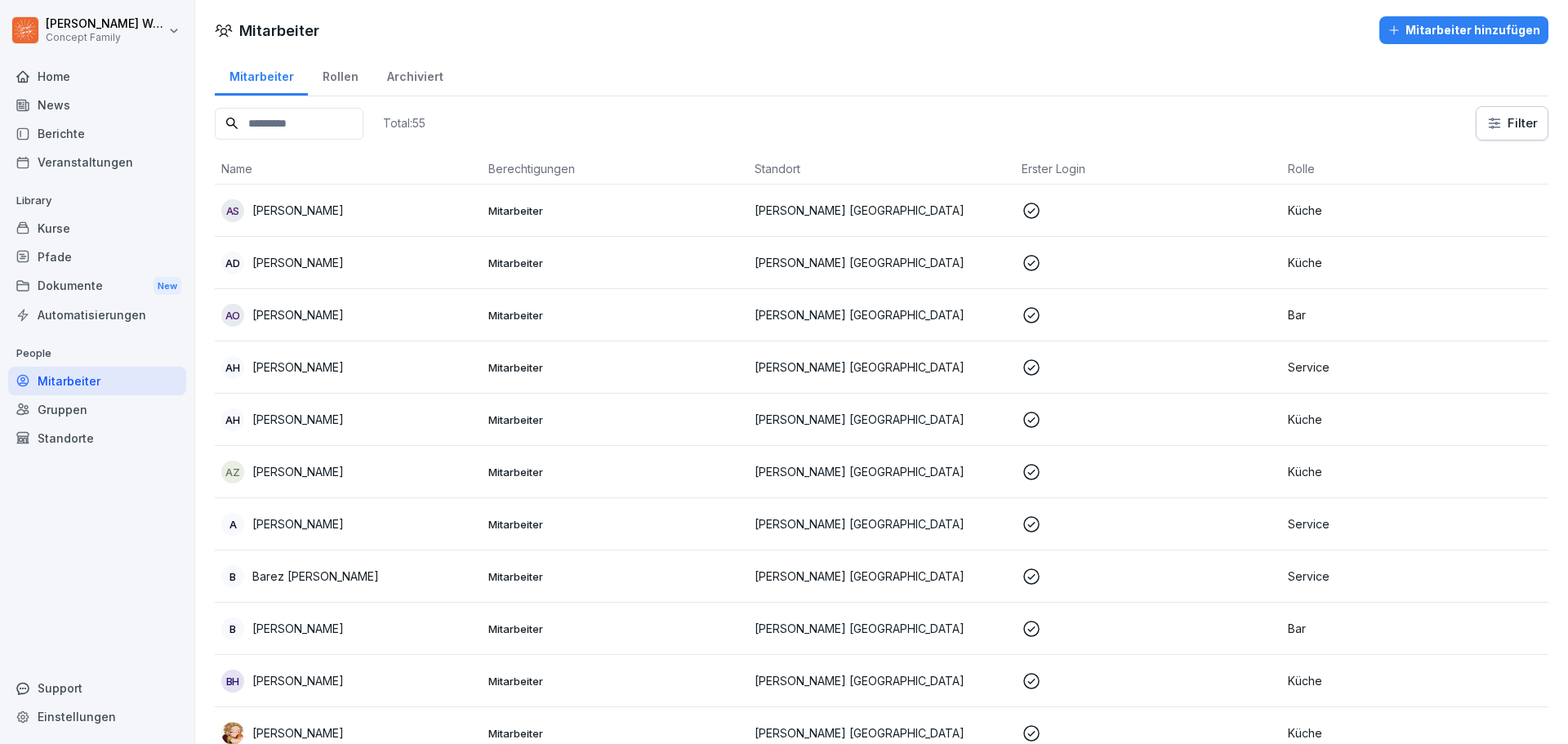
click at [328, 116] on input at bounding box center [289, 123] width 149 height 31
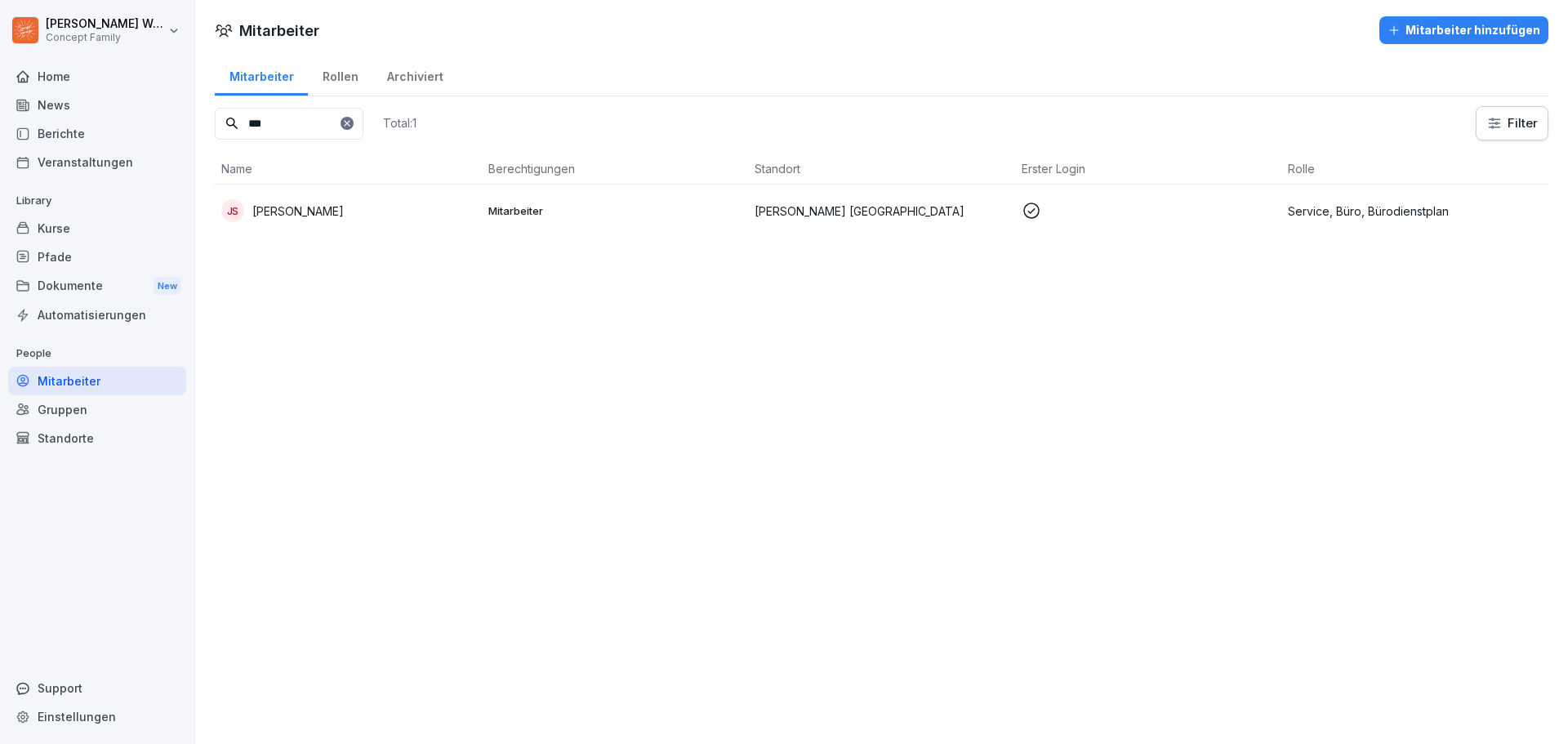
click at [305, 216] on p "[PERSON_NAME]" at bounding box center [298, 212] width 92 height 17
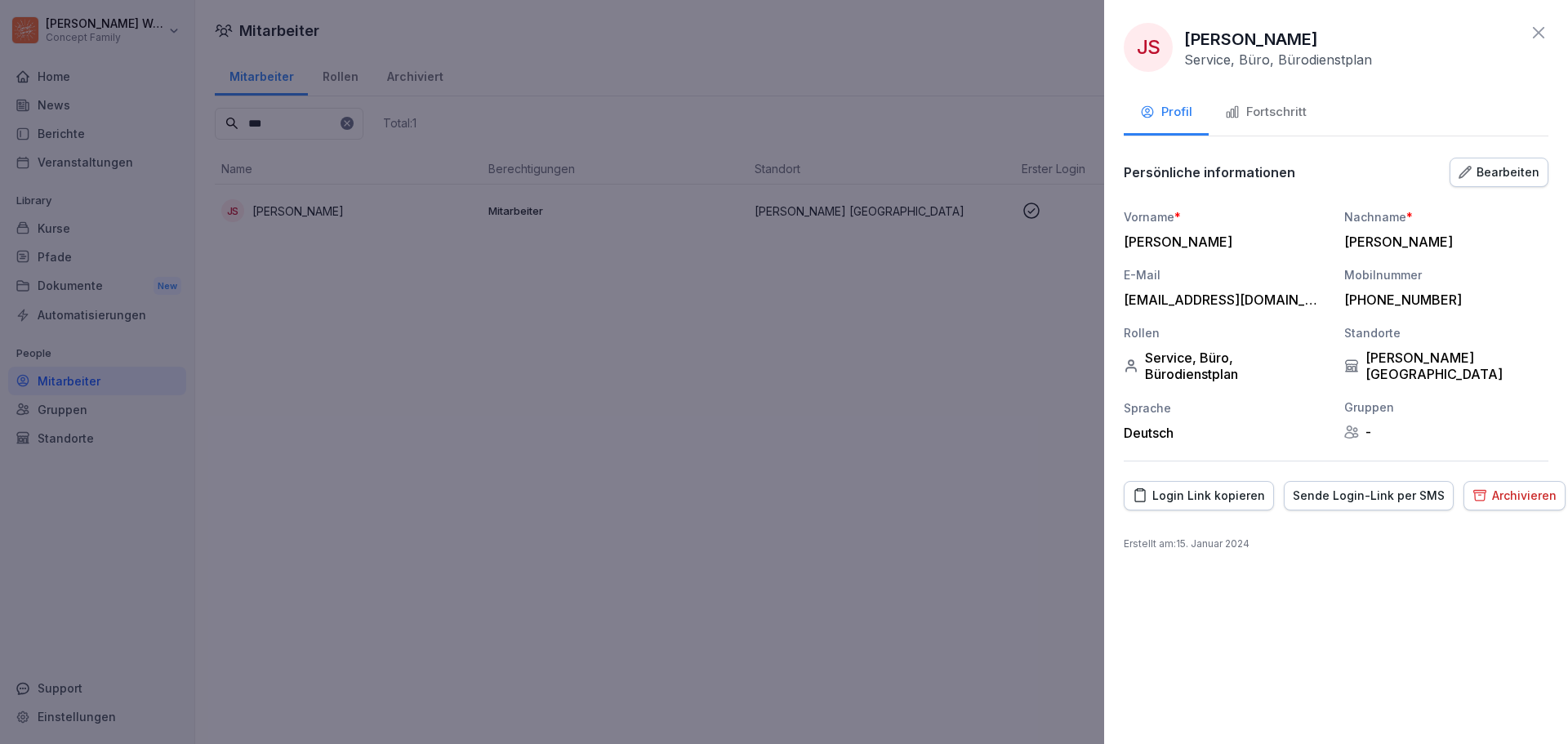
click at [1216, 371] on div "Service, Büro, Bürodienstplan" at bounding box center [1225, 365] width 204 height 32
click at [1159, 364] on div "Service, Büro, Bürodienstplan" at bounding box center [1225, 365] width 204 height 32
click at [1497, 180] on div "Bearbeiten" at bounding box center [1499, 172] width 80 height 18
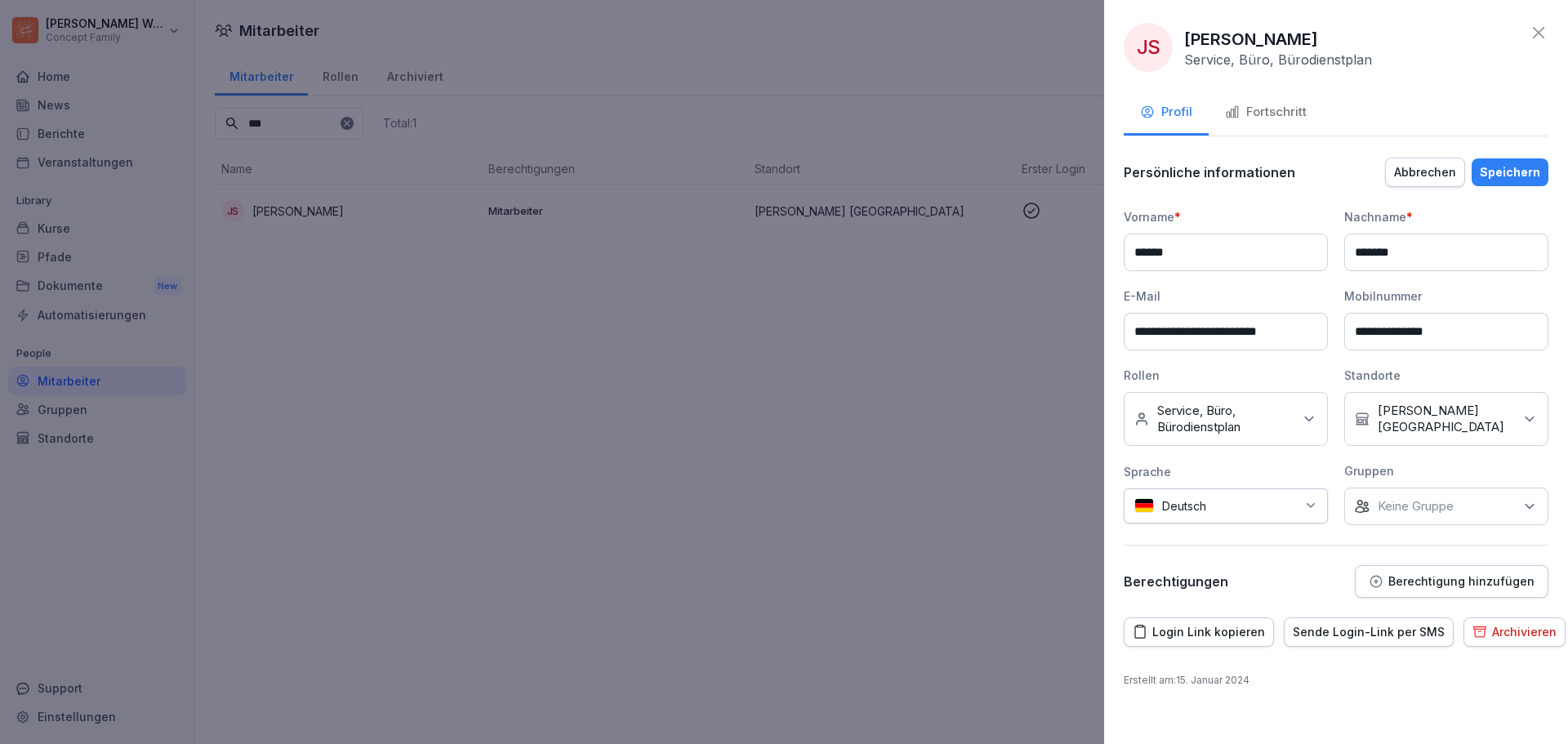
click at [1302, 418] on icon at bounding box center [1308, 419] width 17 height 17
click at [1148, 511] on button "Bürodienstplan" at bounding box center [1142, 513] width 15 height 15
drag, startPoint x: 1144, startPoint y: 547, endPoint x: 1160, endPoint y: 545, distance: 16.1
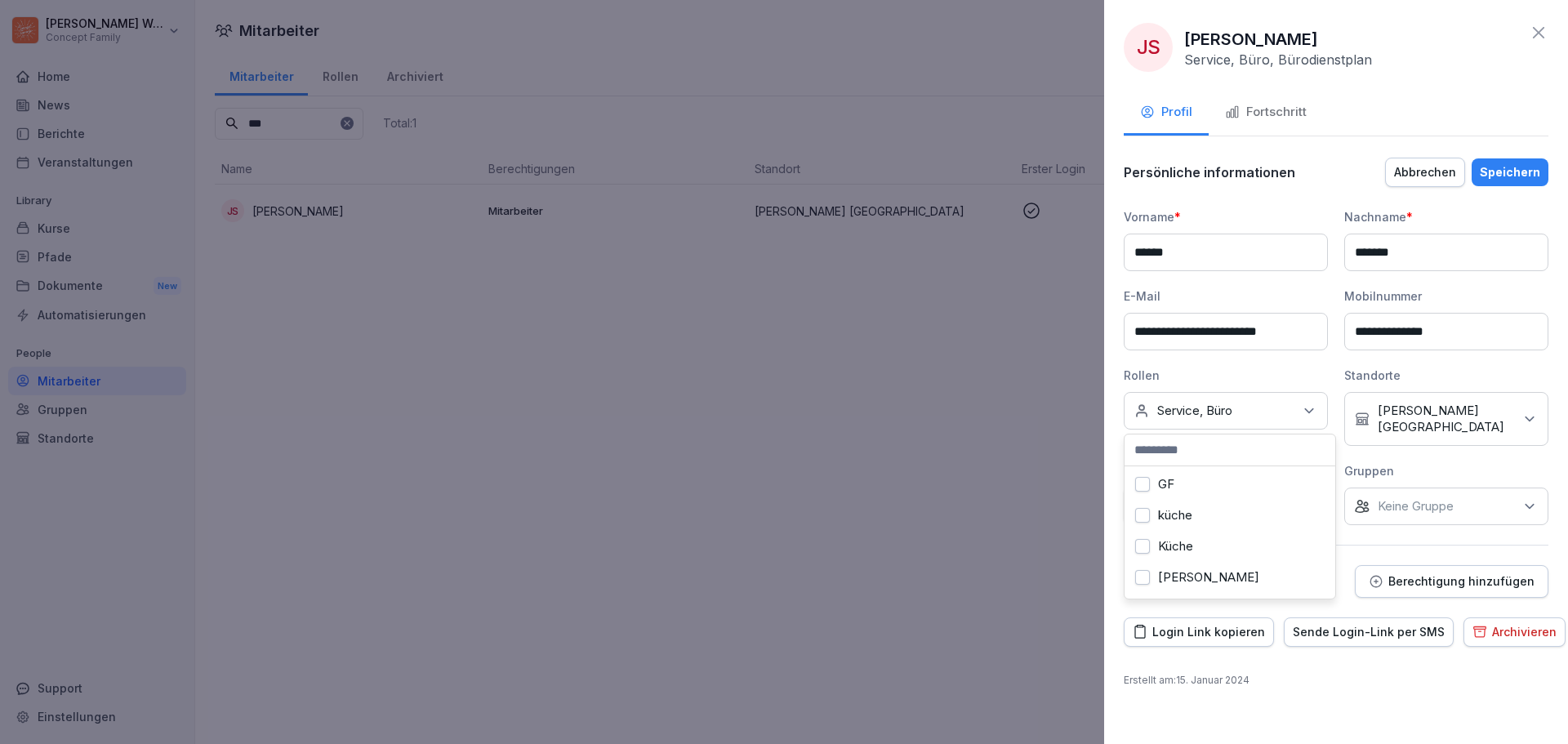
click at [1144, 547] on button "Küche" at bounding box center [1142, 546] width 15 height 15
click at [1140, 482] on button "Bar" at bounding box center [1142, 485] width 15 height 15
click at [1508, 171] on div "Speichern" at bounding box center [1509, 172] width 60 height 18
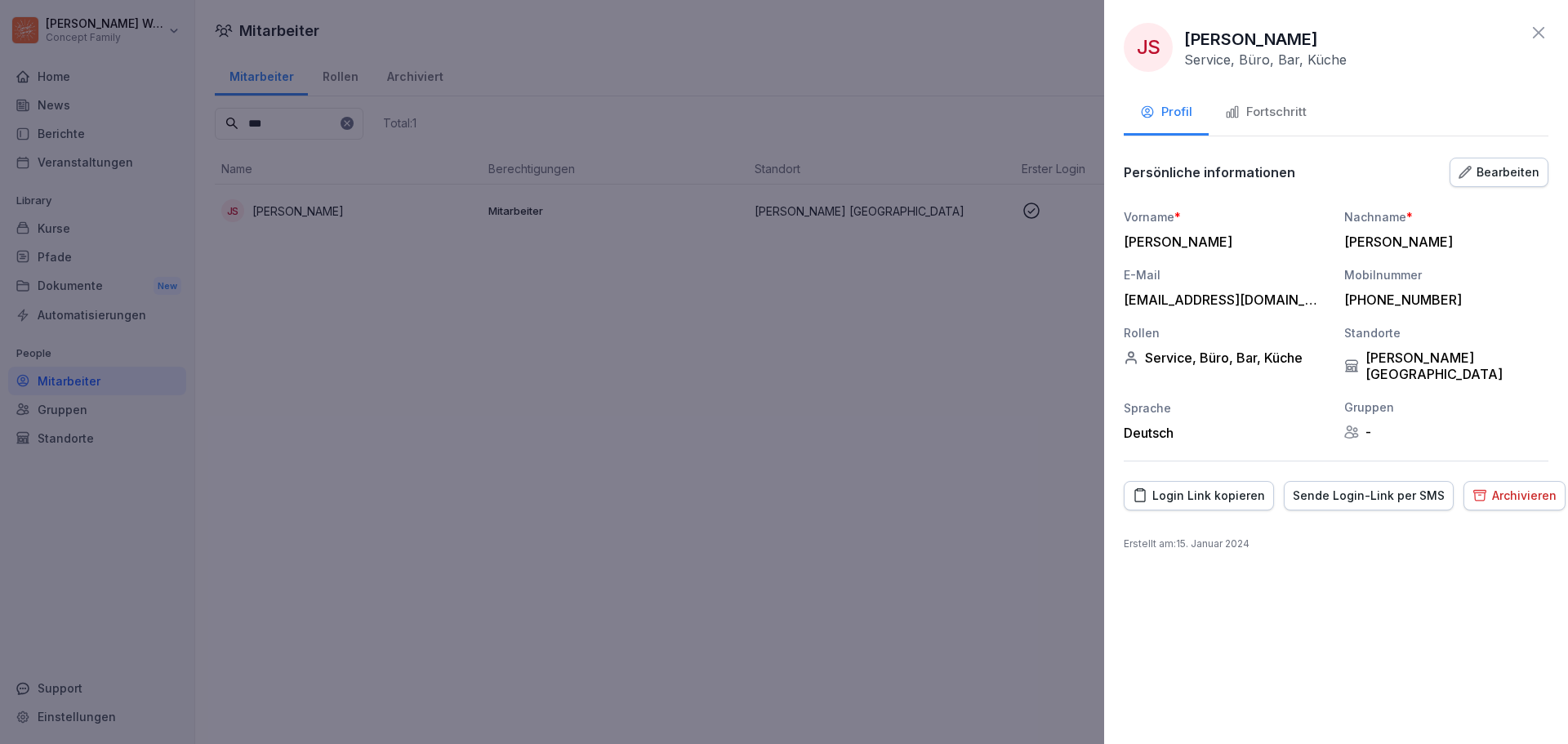
click at [462, 297] on div at bounding box center [784, 372] width 1568 height 744
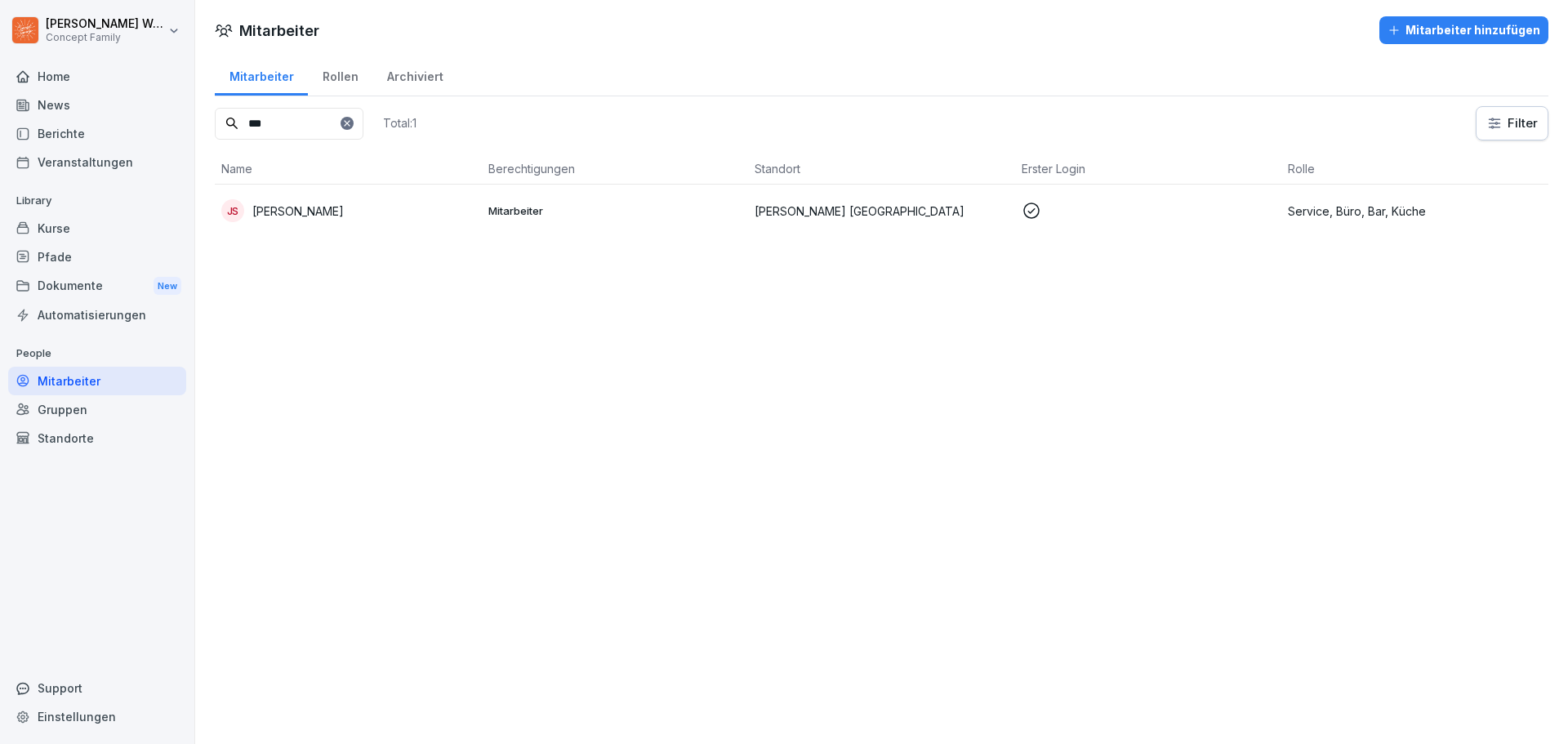
drag, startPoint x: 294, startPoint y: 114, endPoint x: 187, endPoint y: 122, distance: 107.3
click at [187, 122] on div "Steve Weichsel Concept Family Home News Berichte Veranstaltungen Library Kurse …" at bounding box center [784, 372] width 1568 height 744
type input "*****"
click at [295, 212] on p "[PERSON_NAME]" at bounding box center [298, 212] width 92 height 17
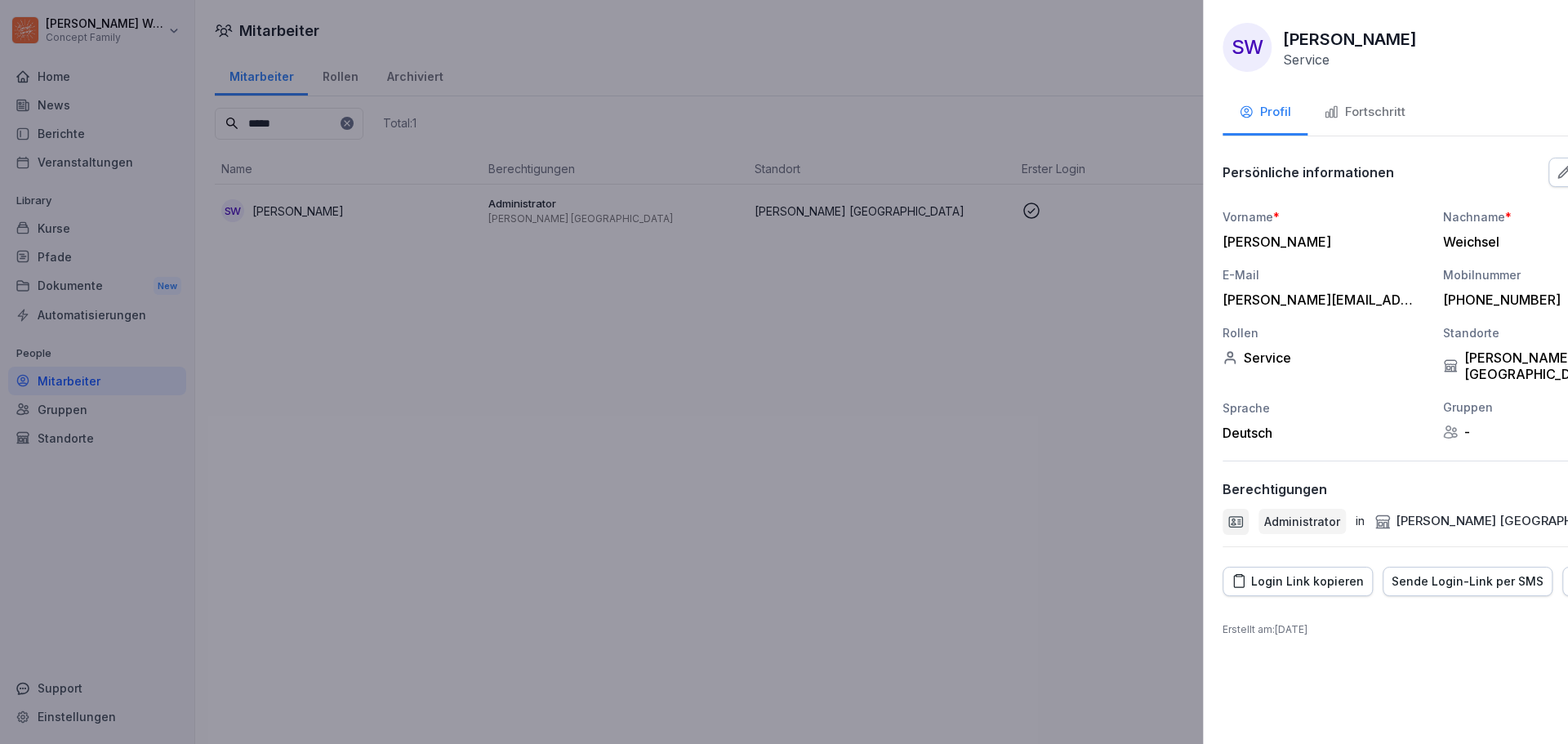
click at [333, 121] on div at bounding box center [784, 372] width 1568 height 744
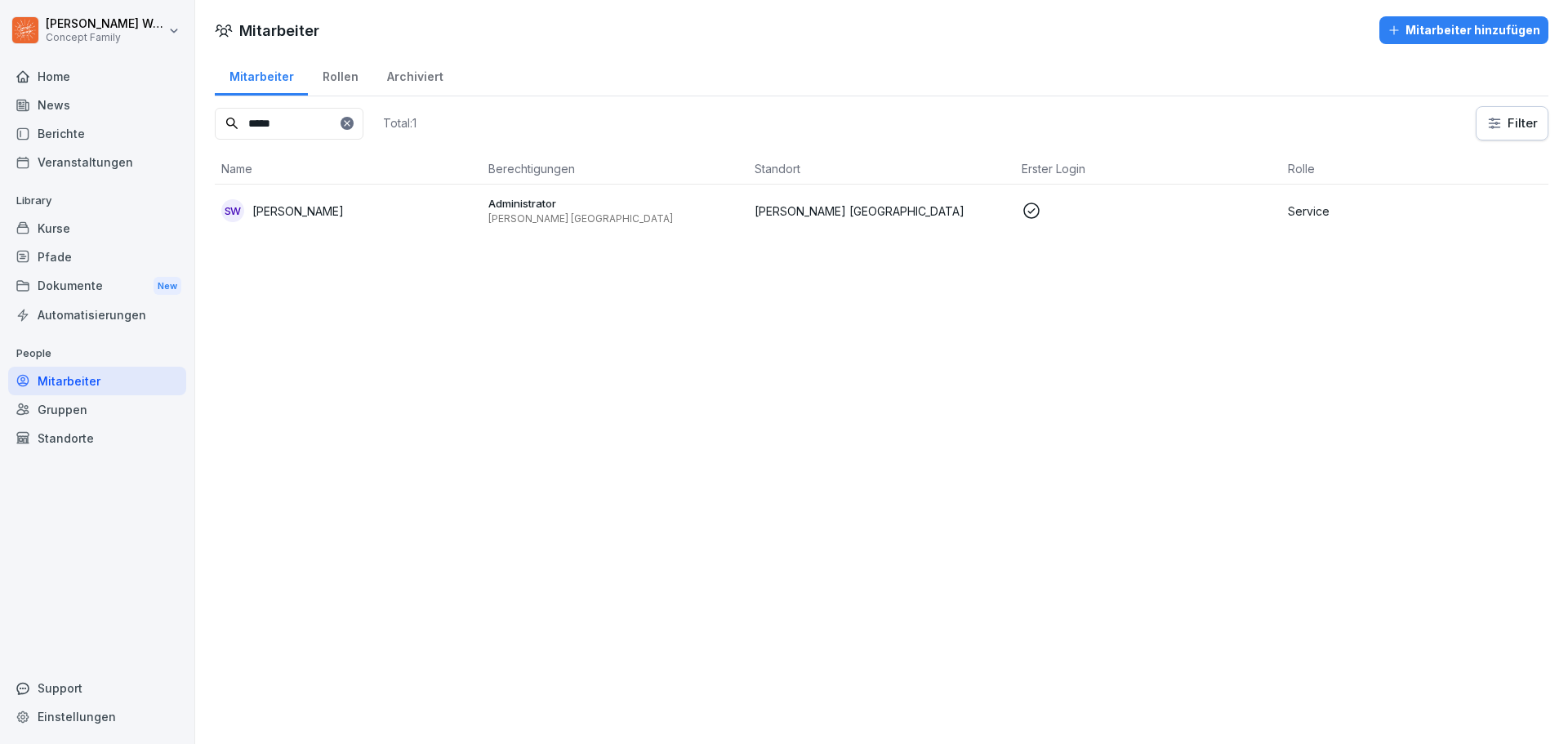
click at [352, 123] on icon at bounding box center [346, 122] width 10 height 10
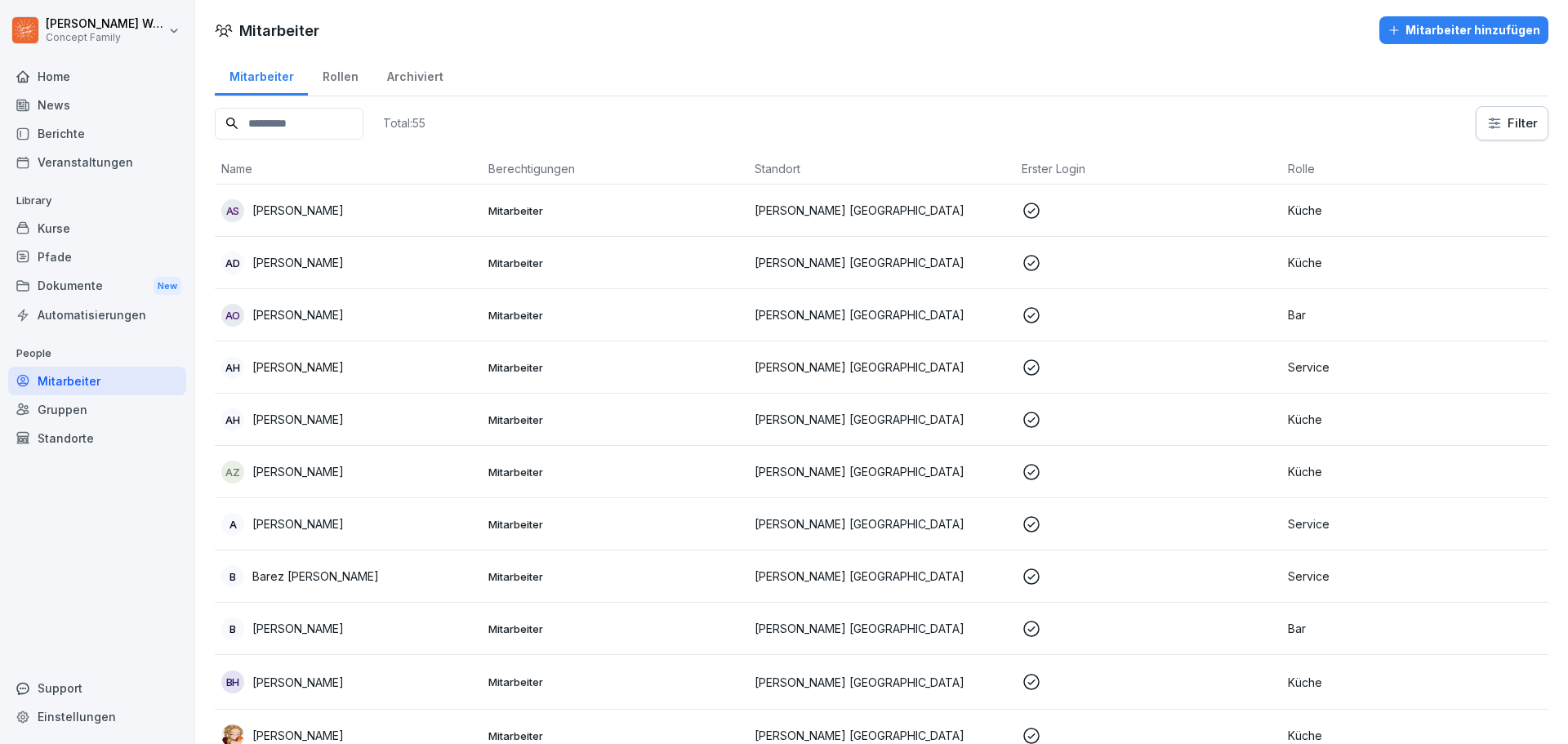
click at [303, 122] on input at bounding box center [289, 123] width 149 height 31
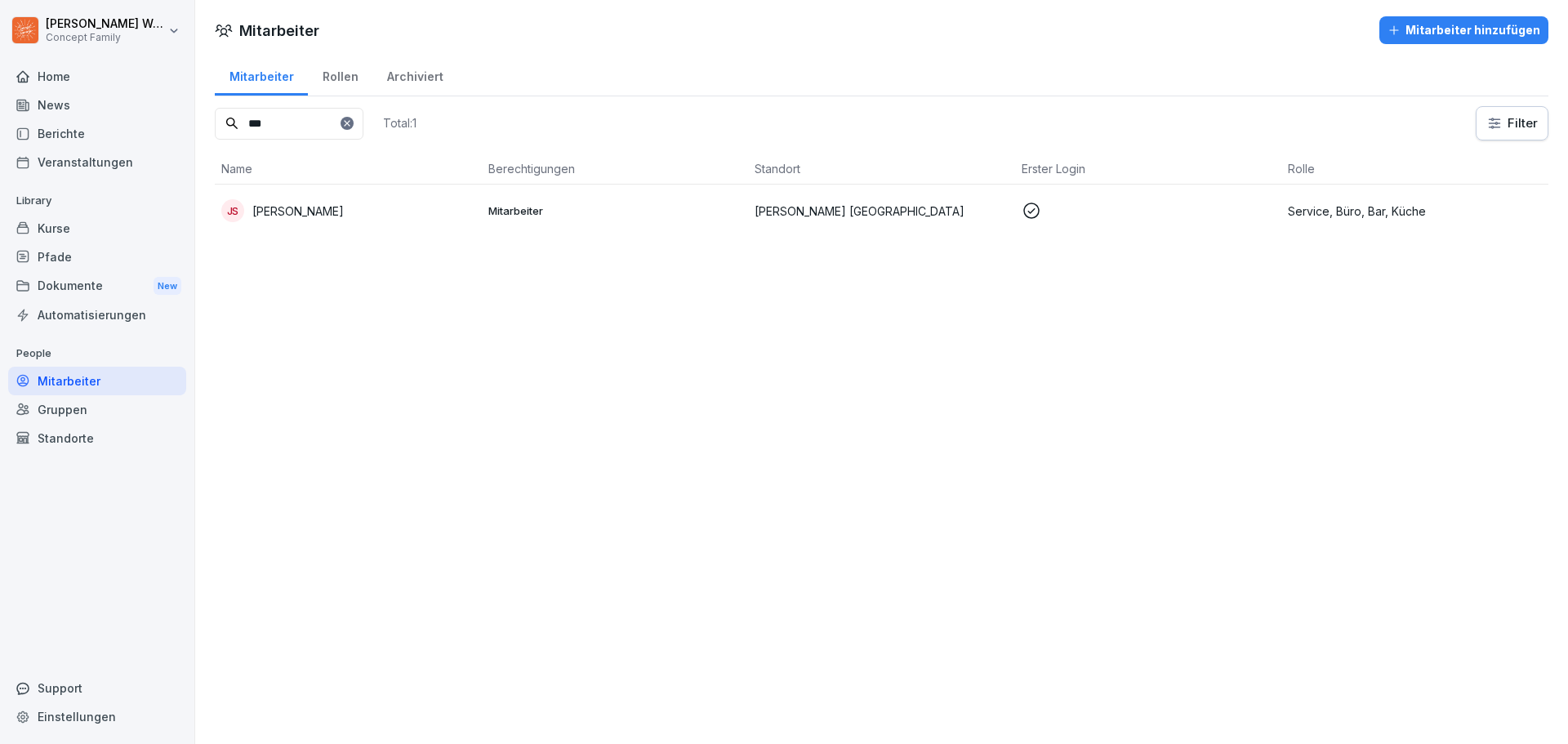
type input "***"
click at [292, 213] on p "[PERSON_NAME]" at bounding box center [298, 212] width 92 height 17
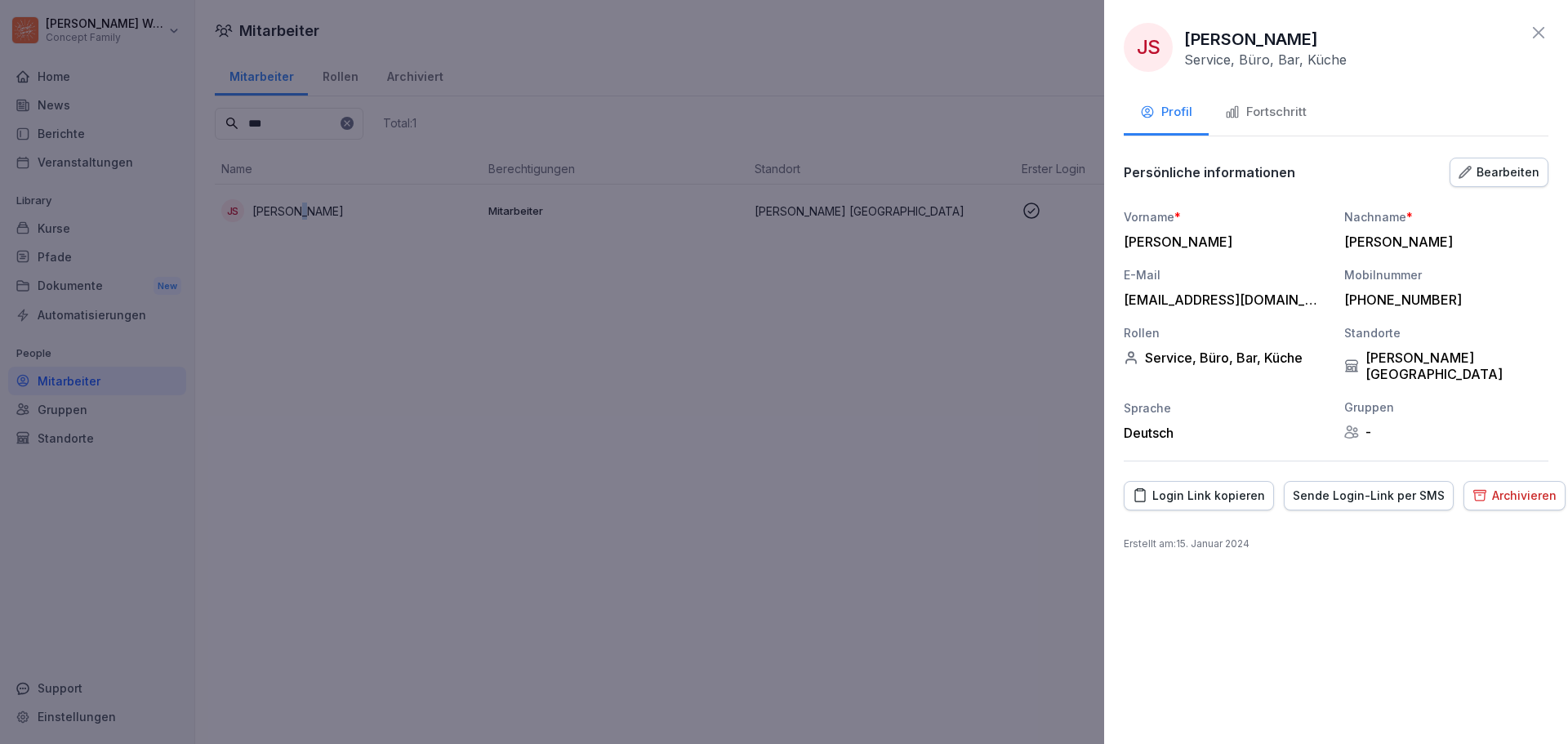
click at [1491, 177] on div "Bearbeiten" at bounding box center [1499, 172] width 80 height 18
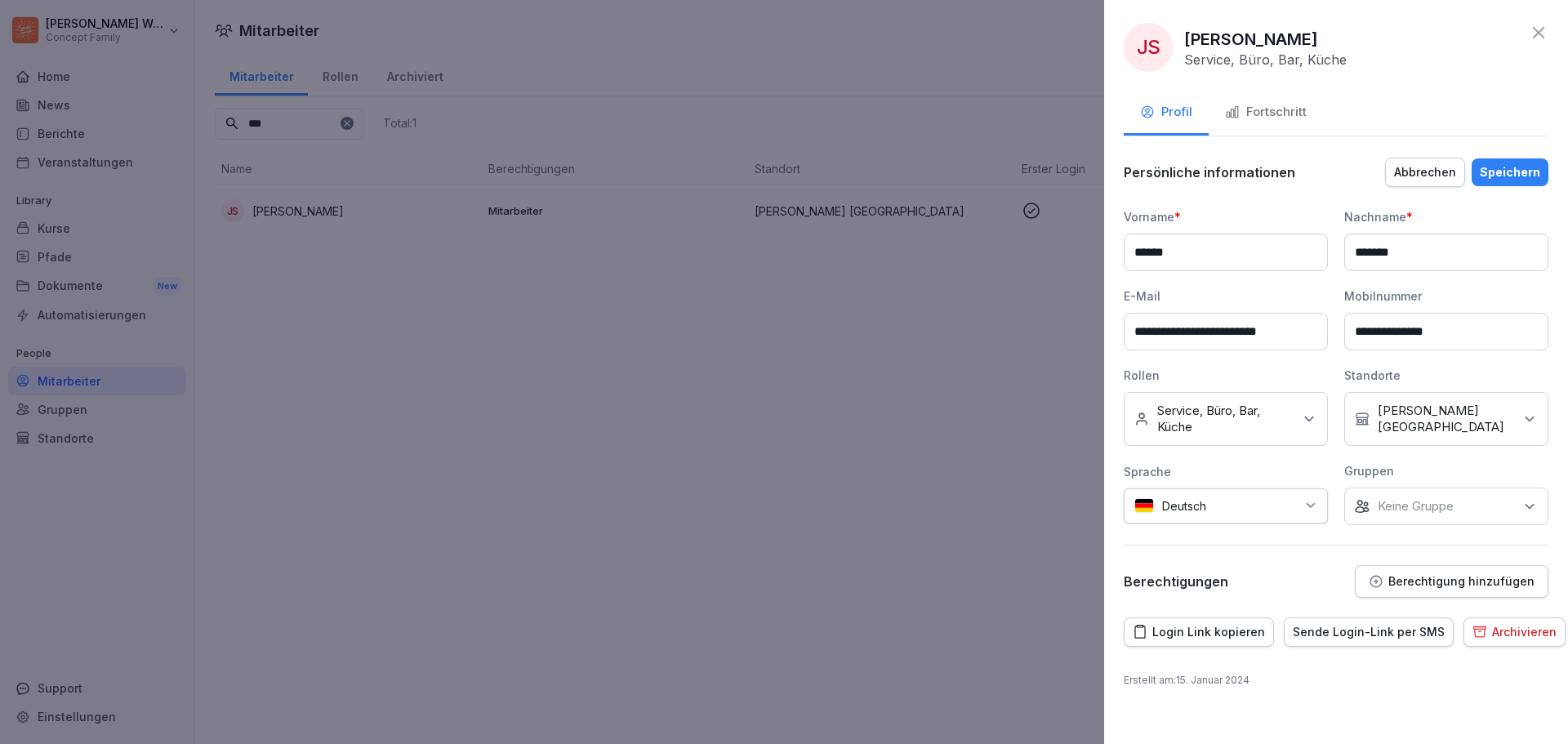
click at [1204, 413] on p "Service, Büro, Bar, Küche" at bounding box center [1224, 418] width 136 height 32
click at [1146, 502] on button "Bar" at bounding box center [1142, 502] width 15 height 15
click at [1145, 518] on button "Küche" at bounding box center [1142, 518] width 15 height 15
click at [1263, 373] on div "Rollen" at bounding box center [1225, 375] width 204 height 17
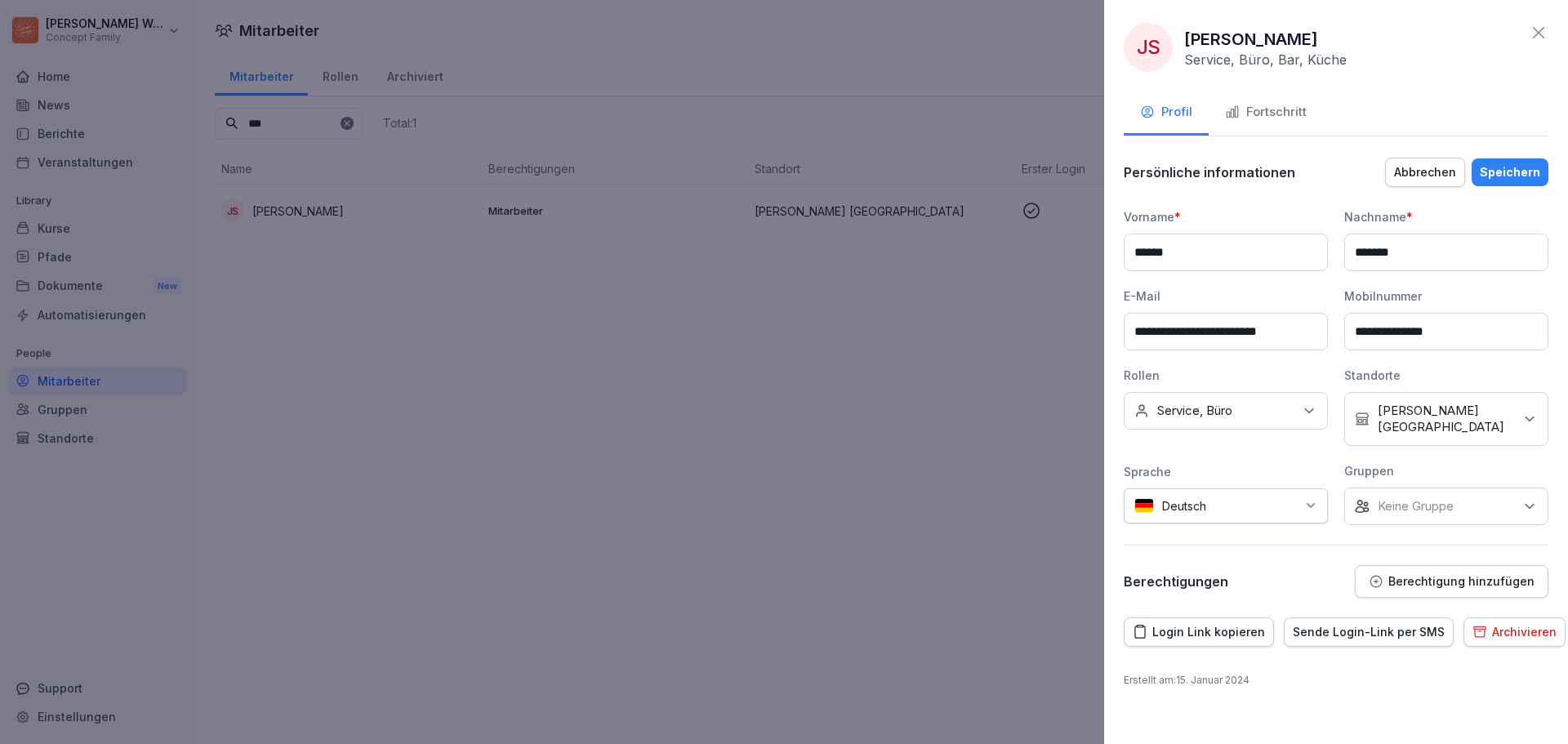
click at [1516, 182] on button "Speichern" at bounding box center [1510, 172] width 77 height 28
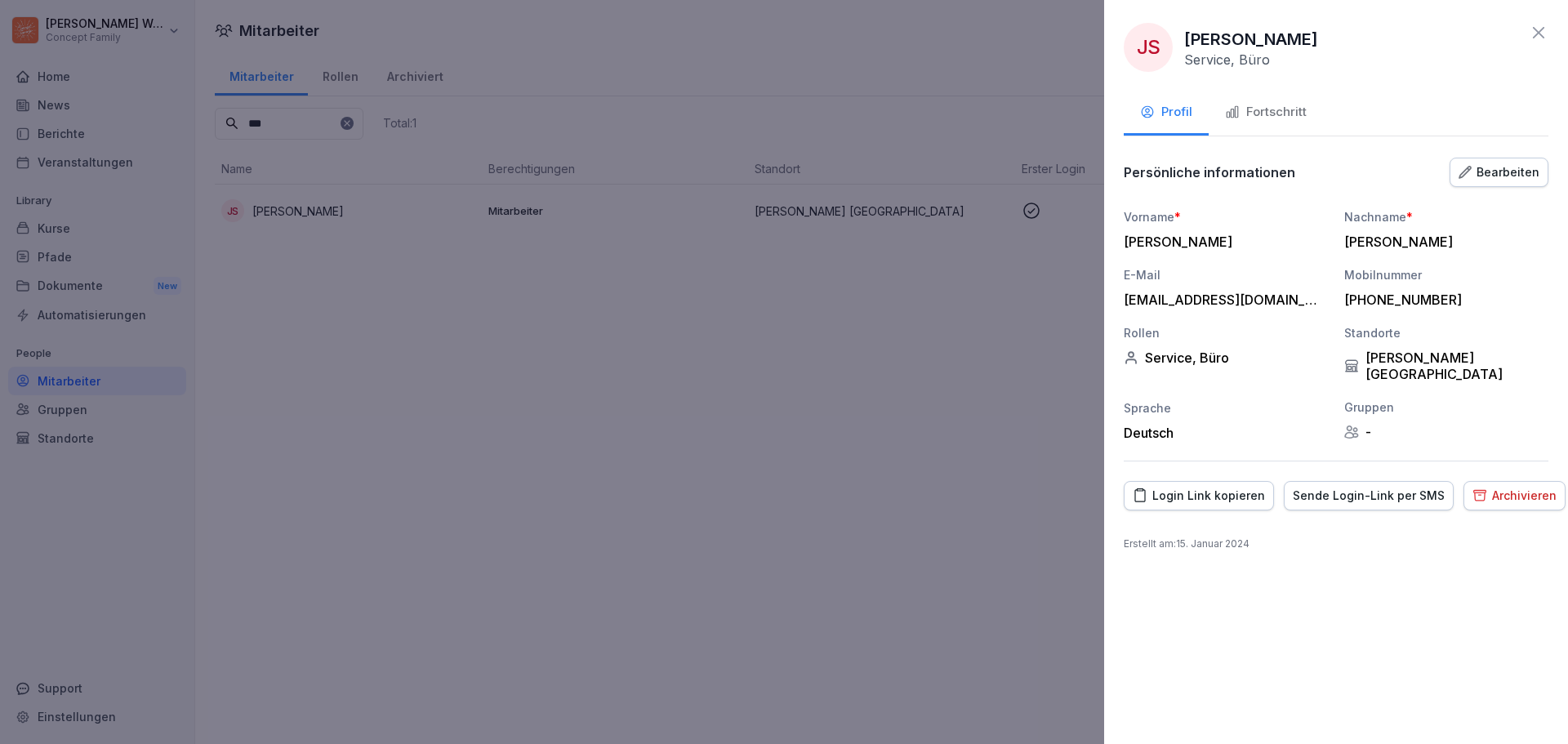
click at [117, 191] on div at bounding box center [784, 372] width 1568 height 744
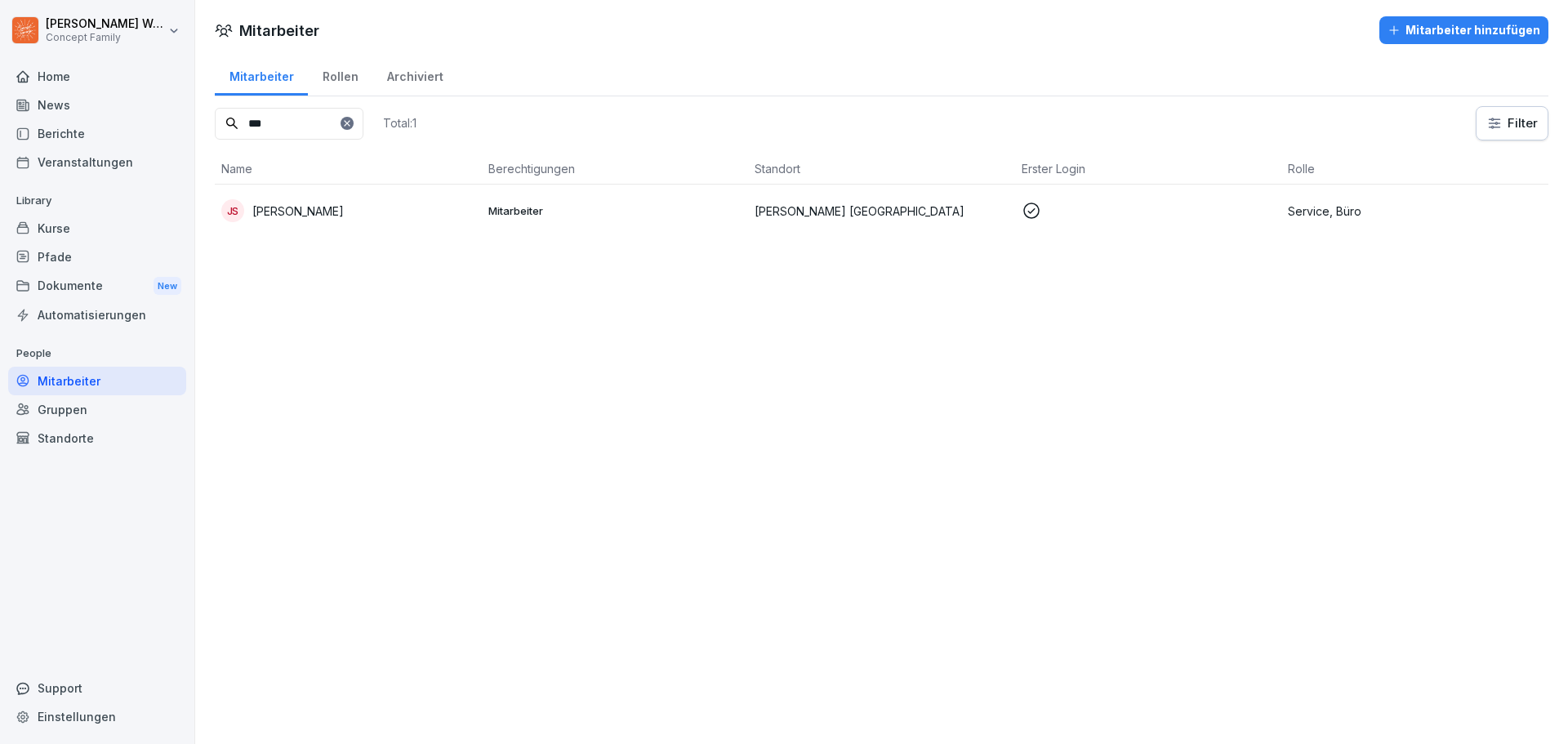
click at [66, 135] on div "Berichte" at bounding box center [97, 133] width 178 height 29
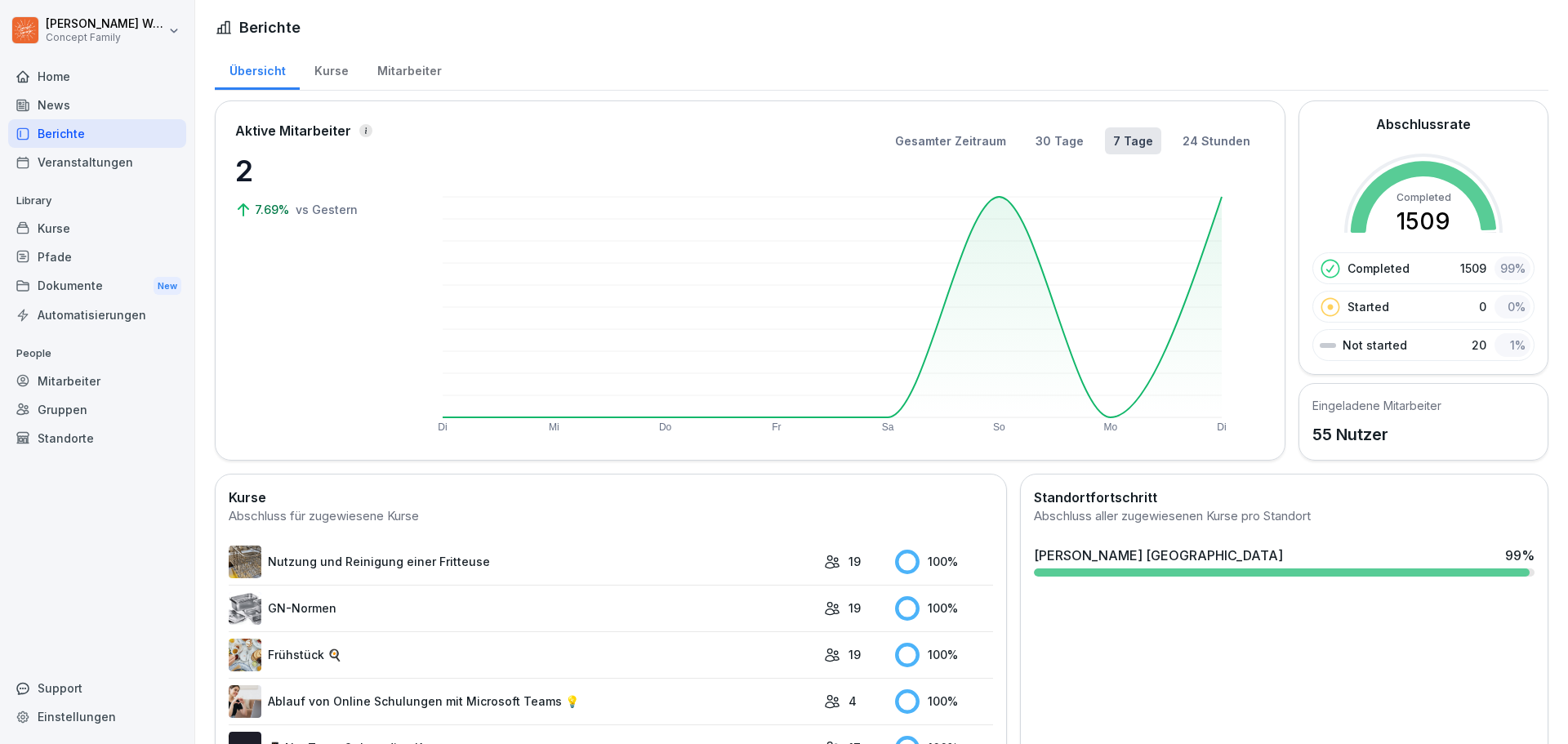
click at [100, 162] on div "Veranstaltungen" at bounding box center [97, 162] width 178 height 29
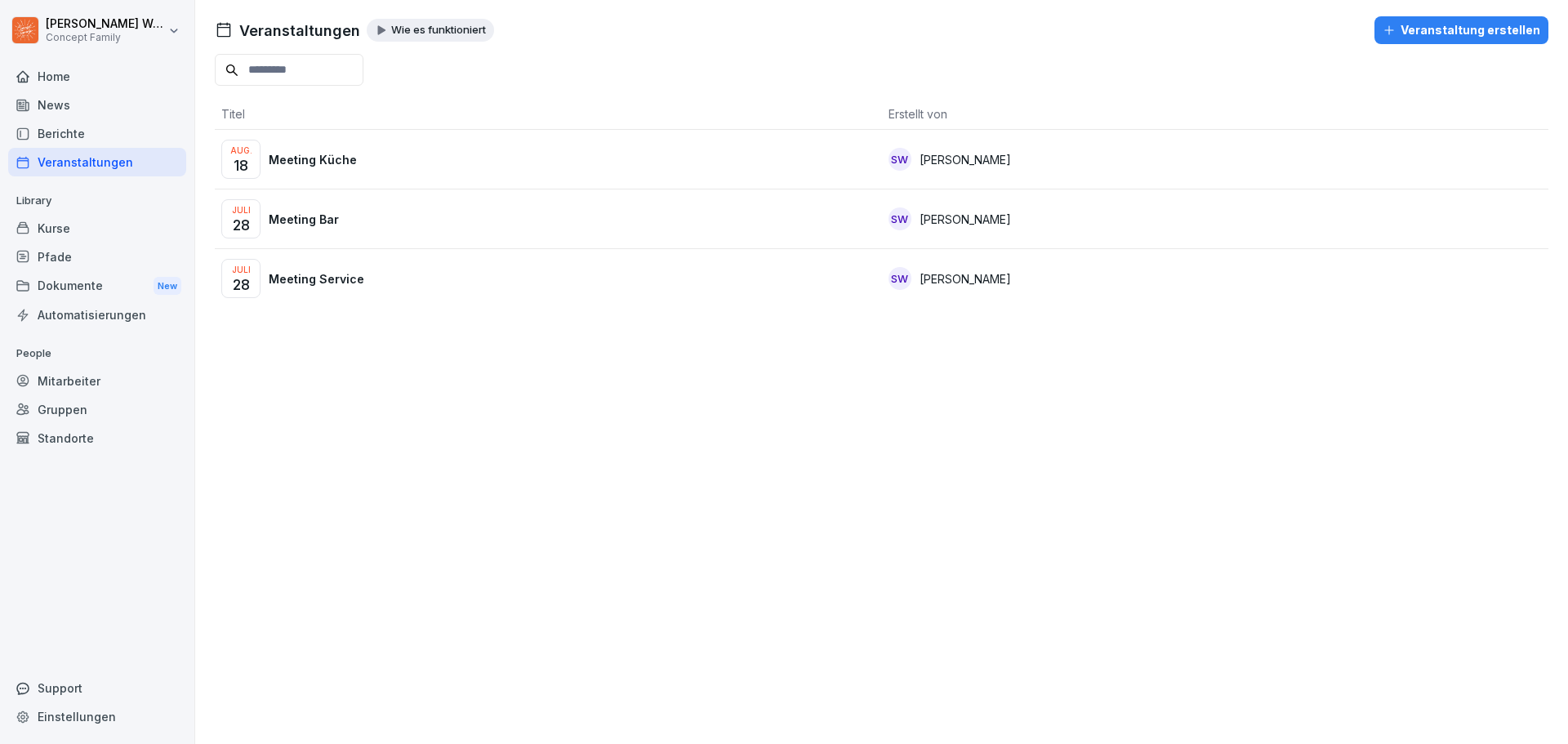
click at [721, 148] on div "Aug. 18 Meeting Küche" at bounding box center [548, 159] width 654 height 39
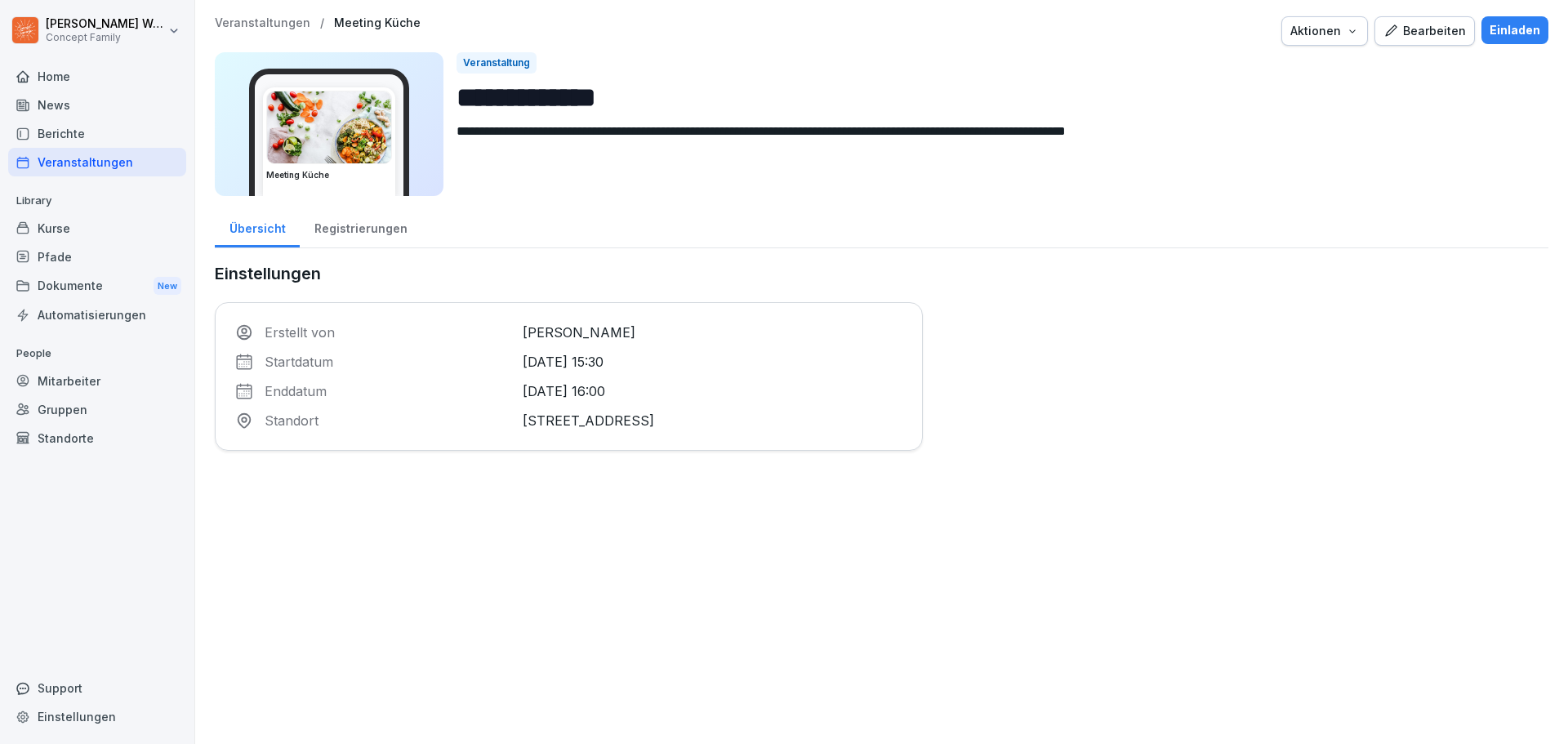
click at [362, 229] on div "Registrierungen" at bounding box center [360, 226] width 122 height 42
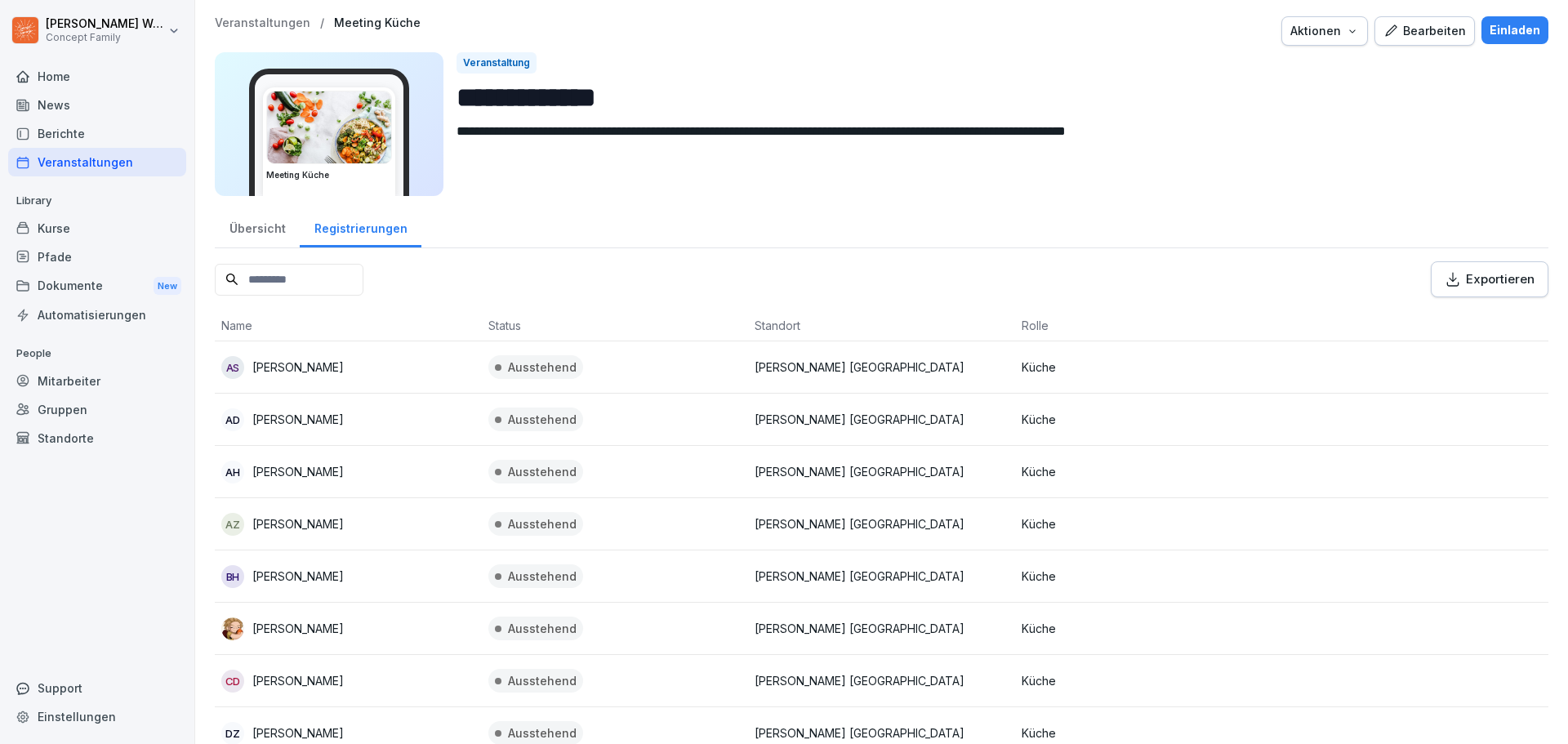
click at [1436, 31] on div "Bearbeiten" at bounding box center [1425, 31] width 82 height 18
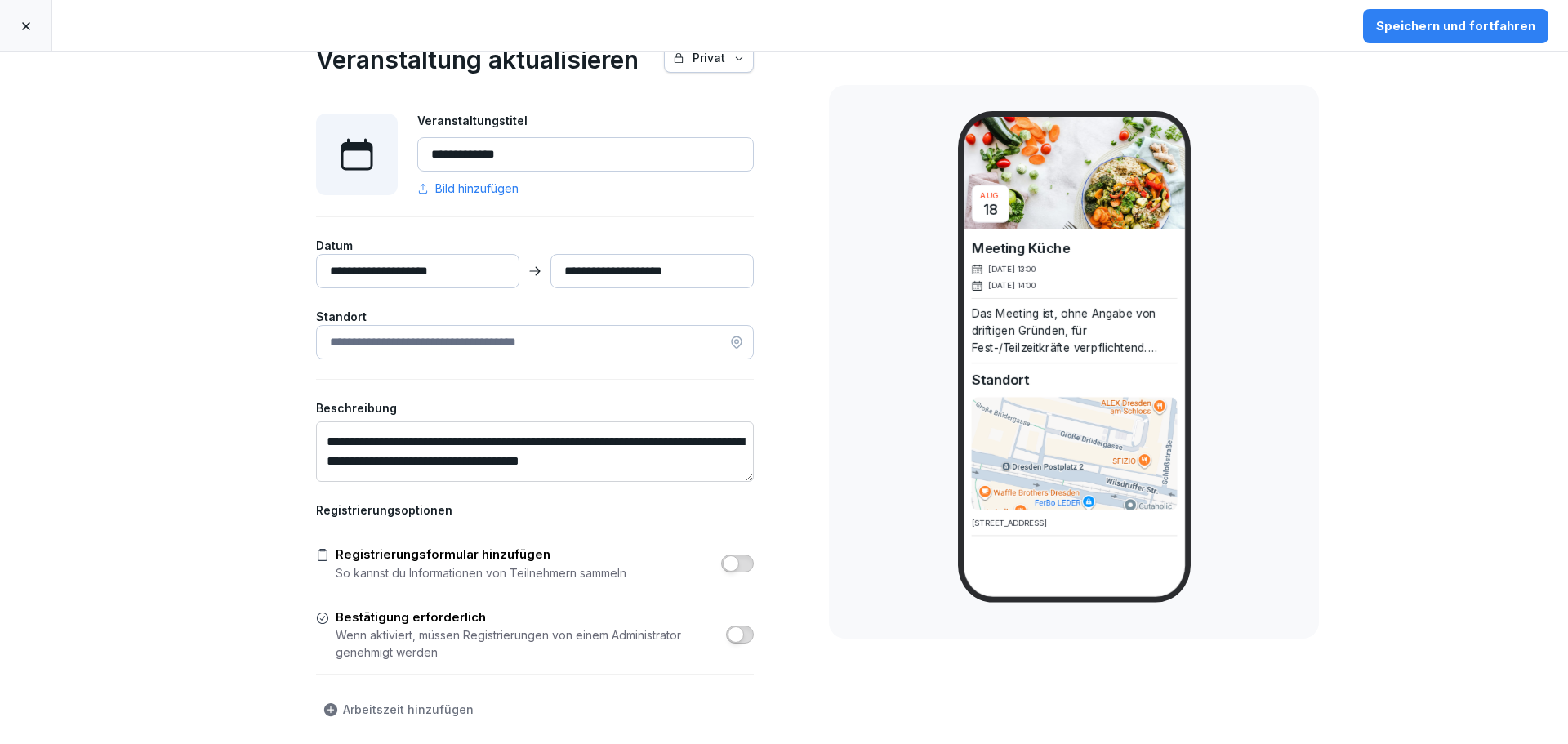
scroll to position [38, 0]
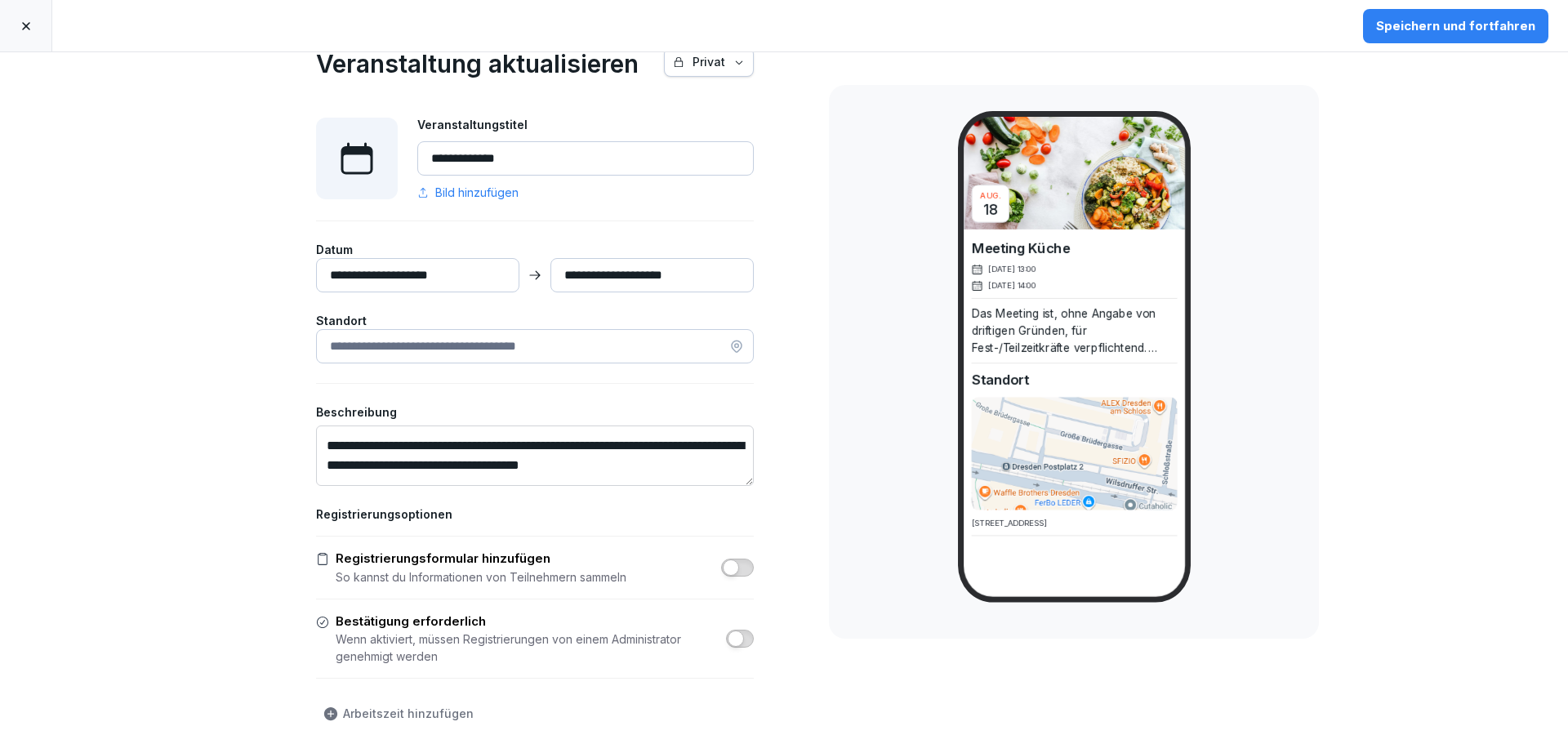
click at [416, 279] on input "**********" at bounding box center [417, 275] width 204 height 34
click at [468, 277] on input "**********" at bounding box center [417, 275] width 204 height 34
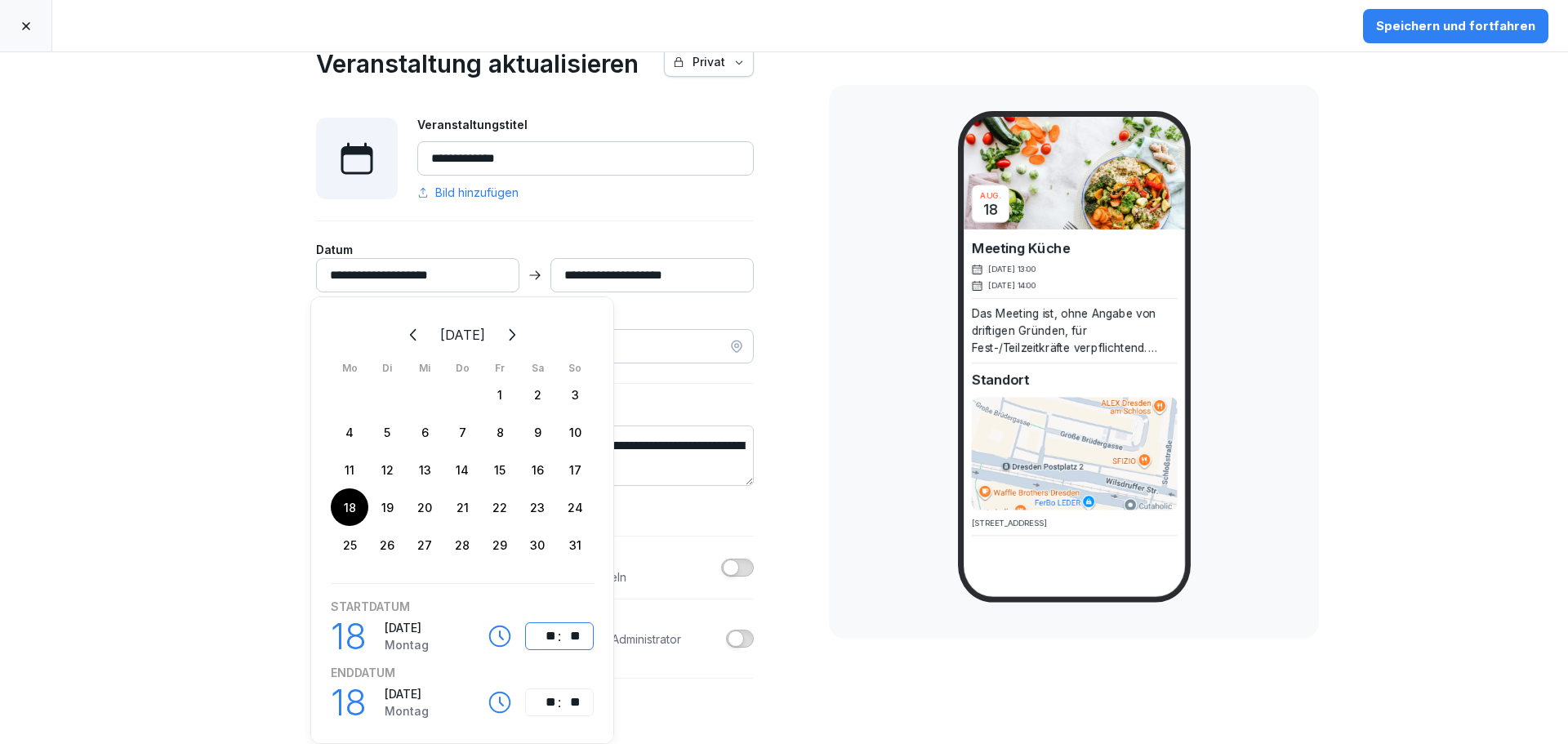
click at [555, 635] on div "**" at bounding box center [547, 636] width 19 height 19
type input "**********"
click at [835, 665] on div "**********" at bounding box center [784, 398] width 1568 height 692
click at [842, 289] on div "[DATE] Meeting Küche [DATE] 15:30 [DATE] 16:00 Das Meeting ist, ohne Angabe von…" at bounding box center [1074, 361] width 490 height 553
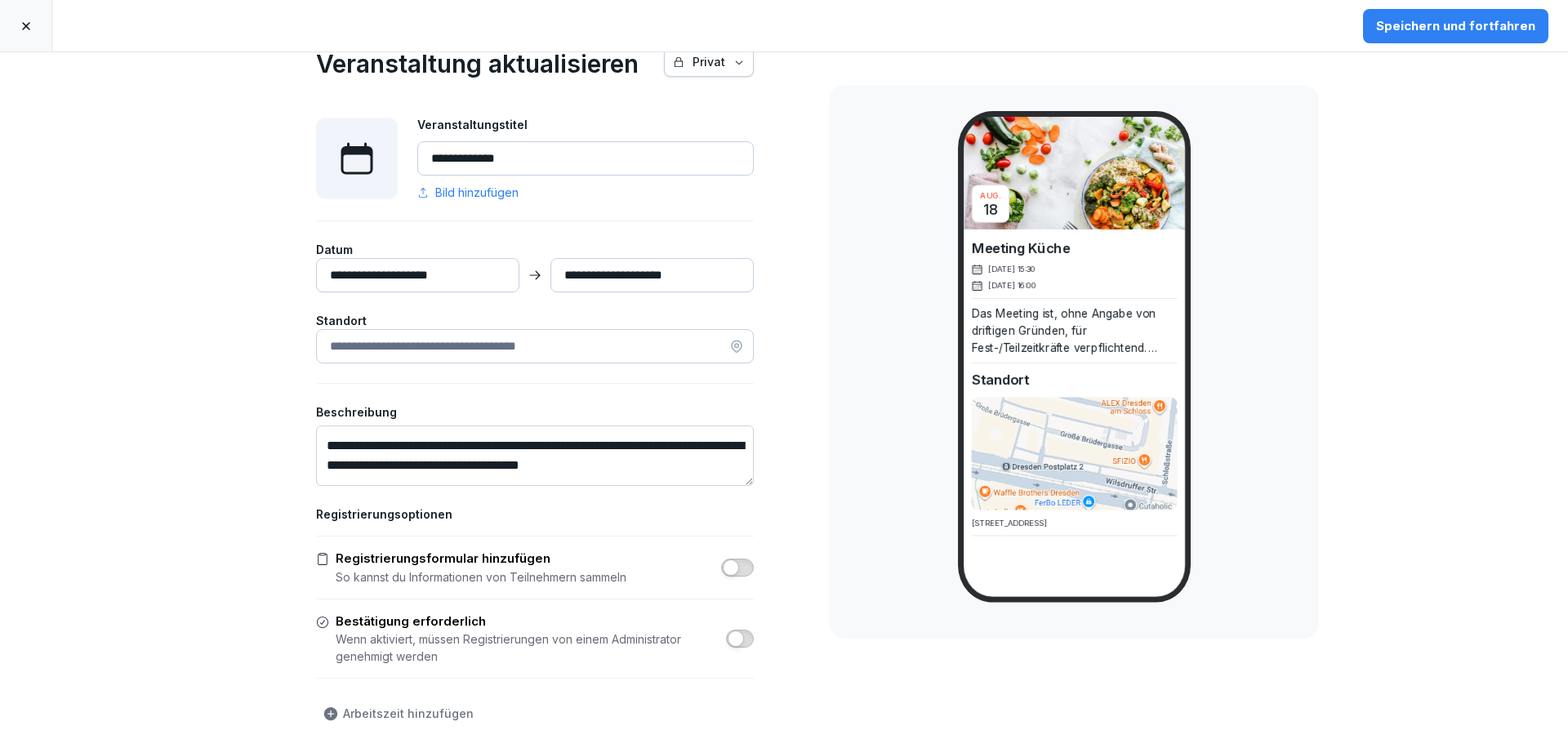
click at [1484, 24] on div "Speichern und fortfahren" at bounding box center [1455, 26] width 159 height 18
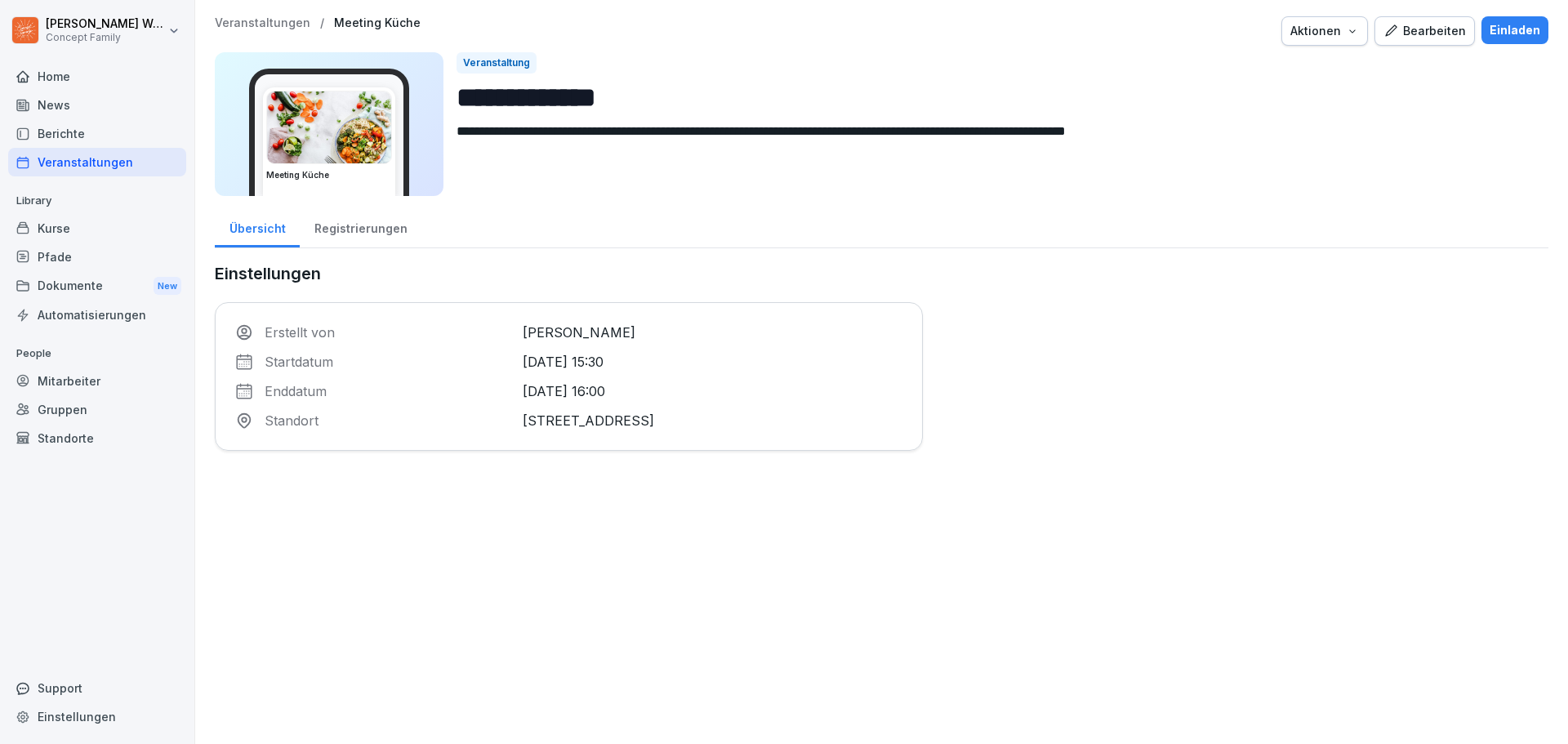
click at [387, 227] on div "Registrierungen" at bounding box center [360, 226] width 122 height 42
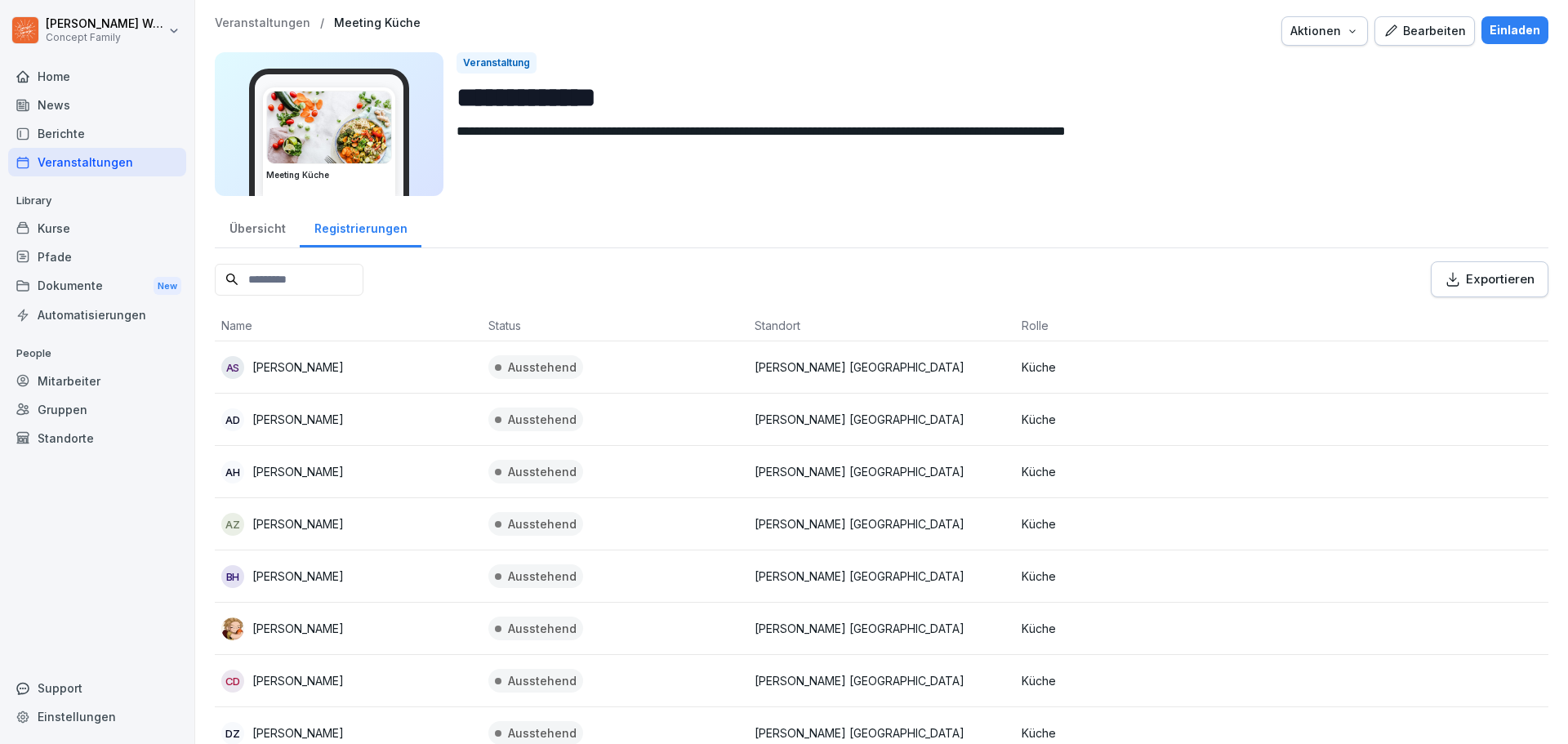
click at [1513, 31] on div "Einladen" at bounding box center [1515, 30] width 51 height 18
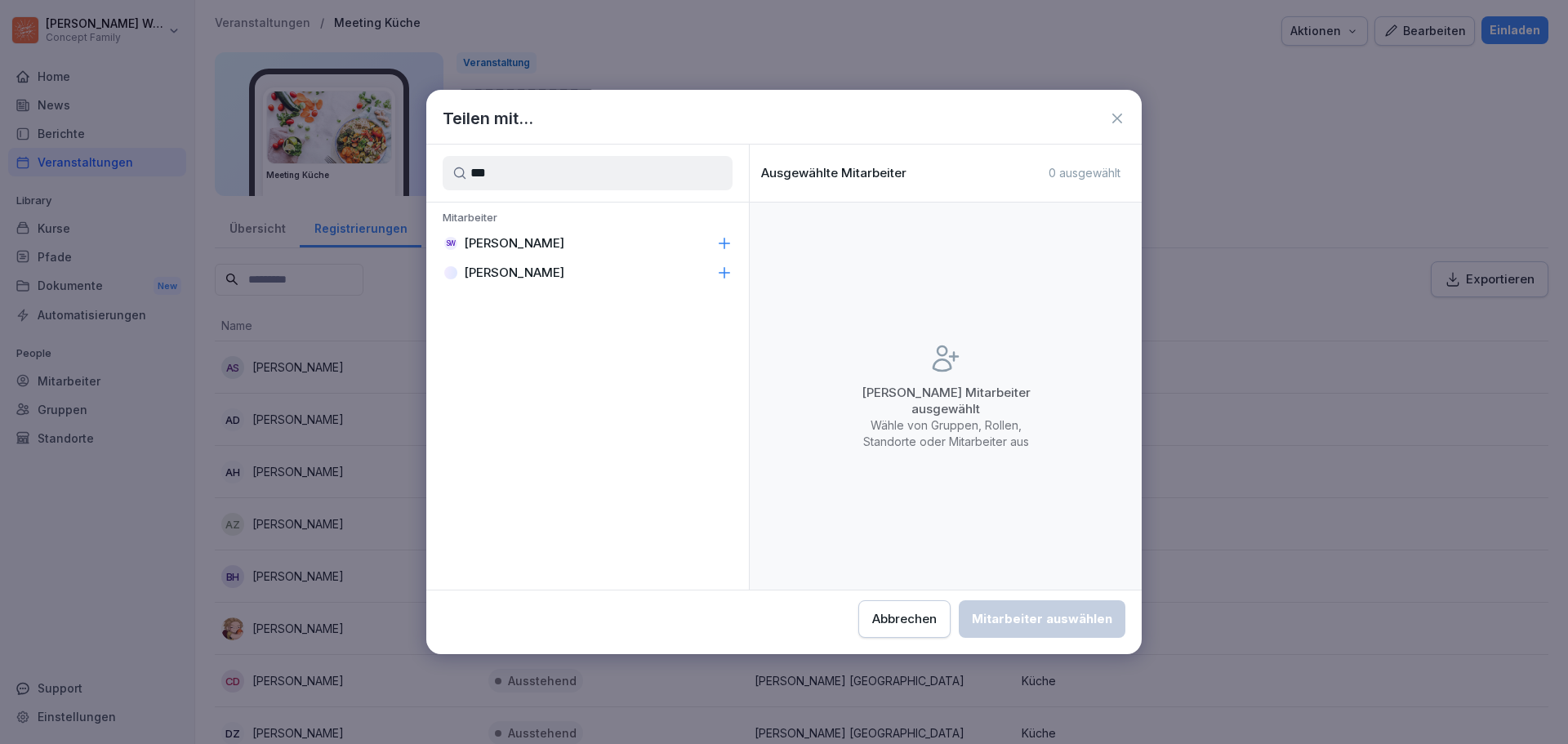
click at [550, 247] on p "[PERSON_NAME]" at bounding box center [513, 243] width 101 height 17
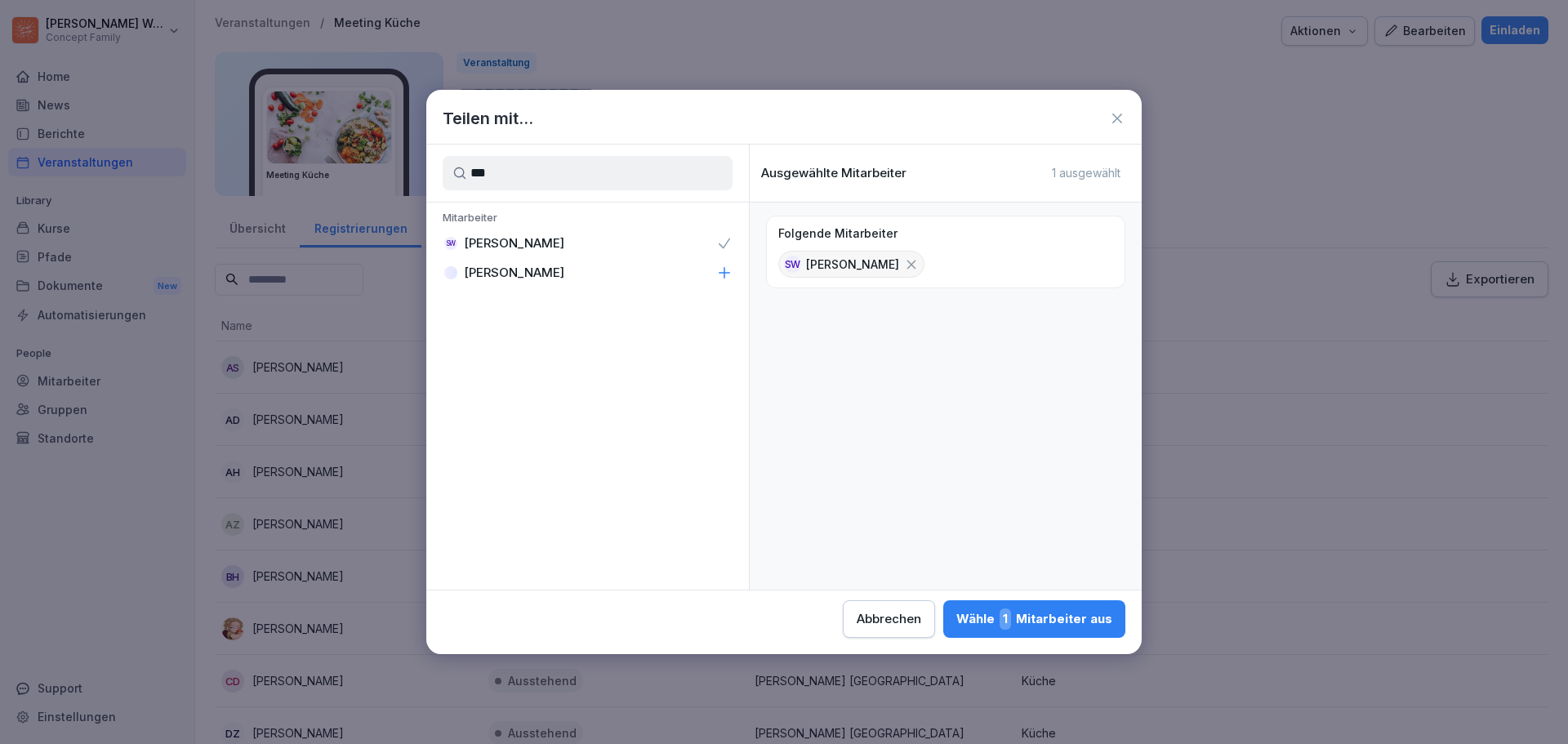
click at [562, 177] on input "***" at bounding box center [587, 172] width 289 height 34
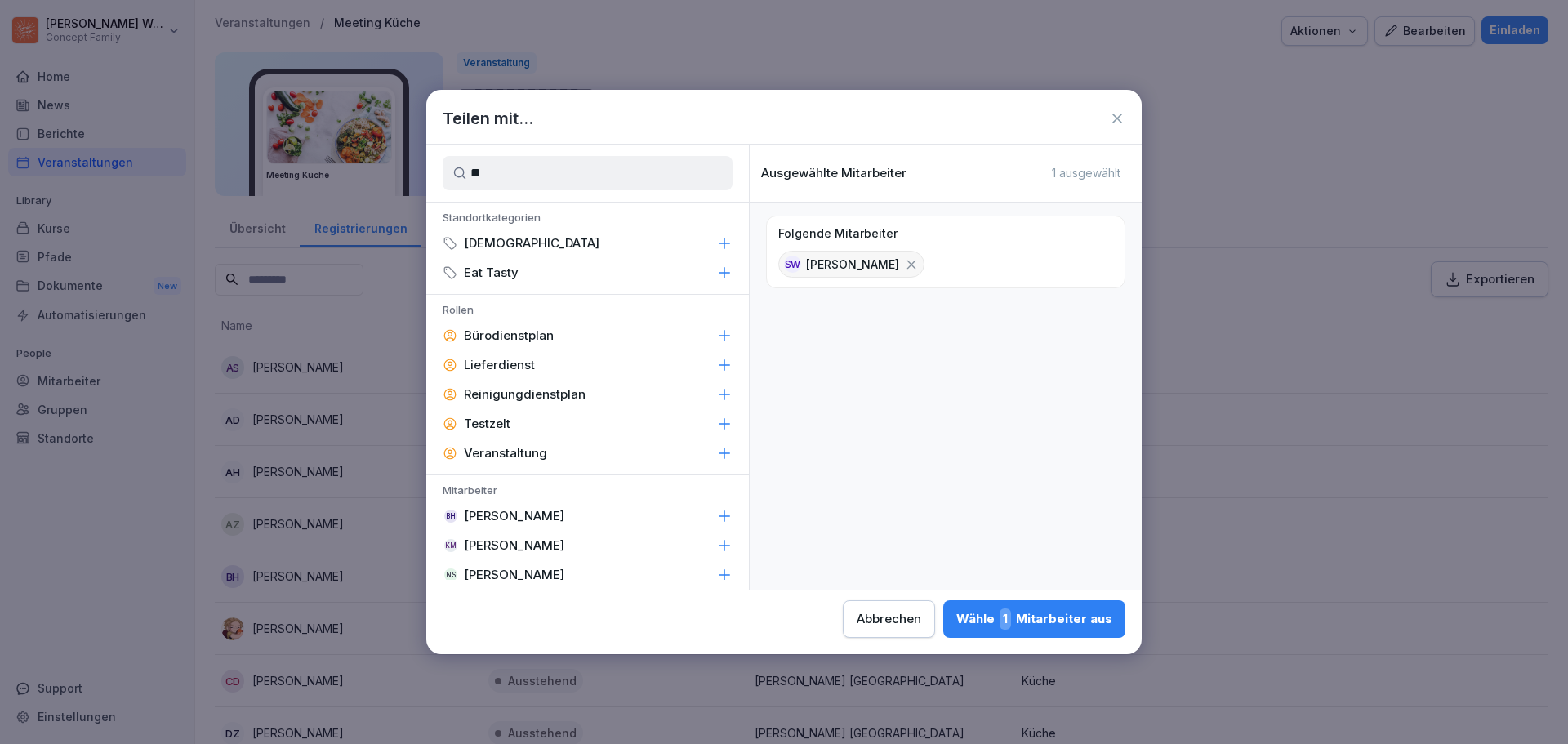
type input "*"
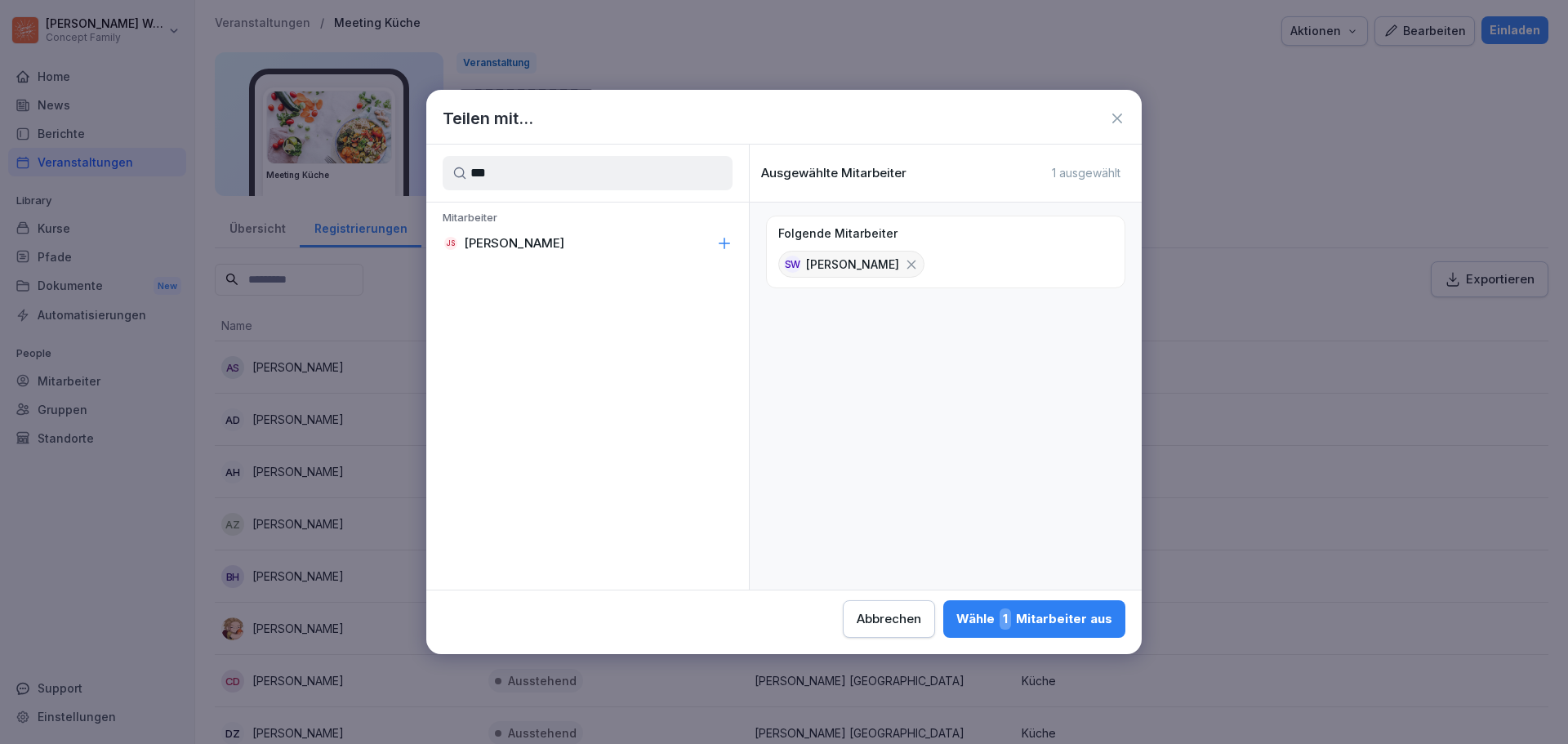
type input "***"
click at [561, 244] on div "JS [PERSON_NAME]" at bounding box center [587, 243] width 323 height 30
click at [1040, 622] on div "Wähle 2 Mitarbeiter aus" at bounding box center [1033, 619] width 158 height 21
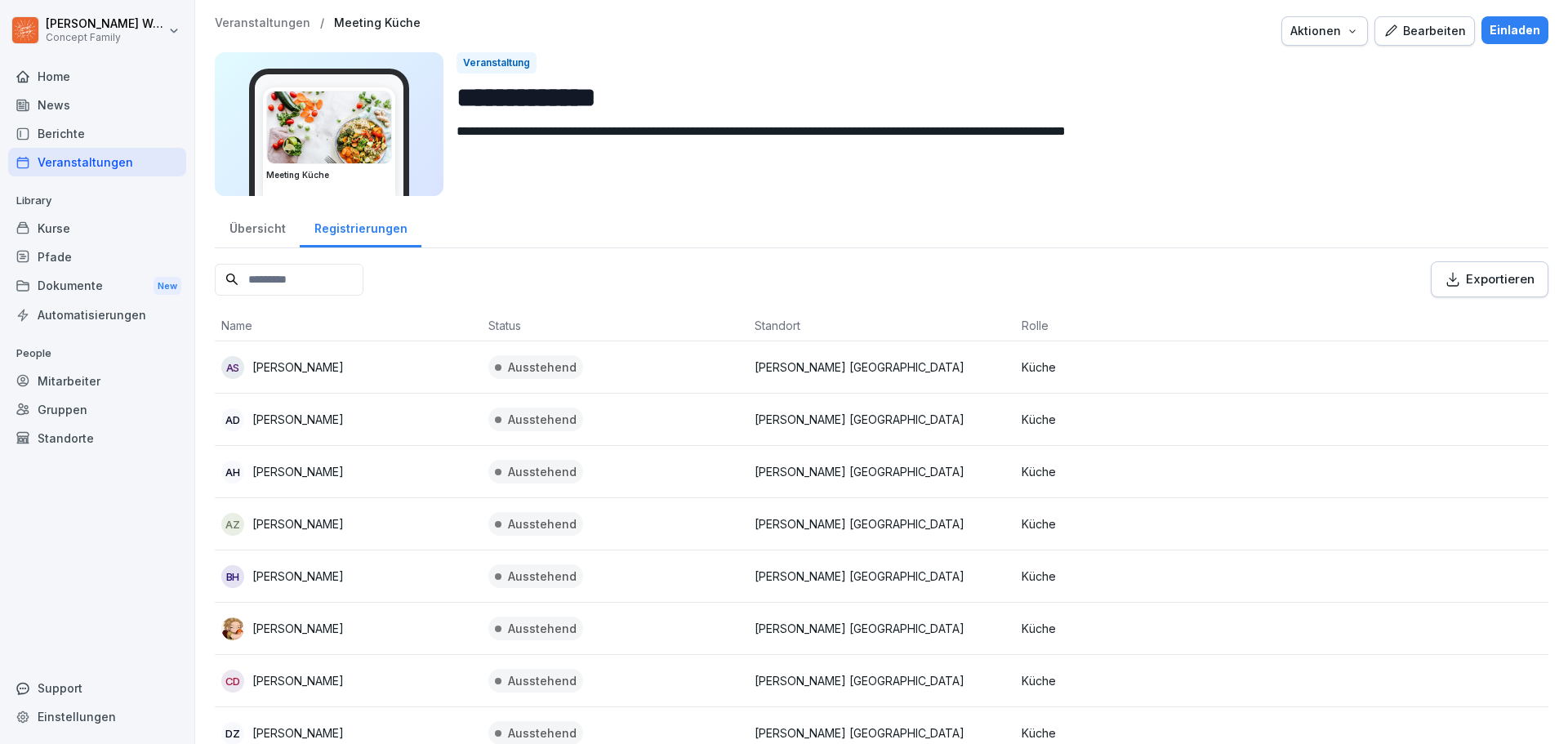
click at [240, 233] on div "Übersicht" at bounding box center [257, 226] width 85 height 42
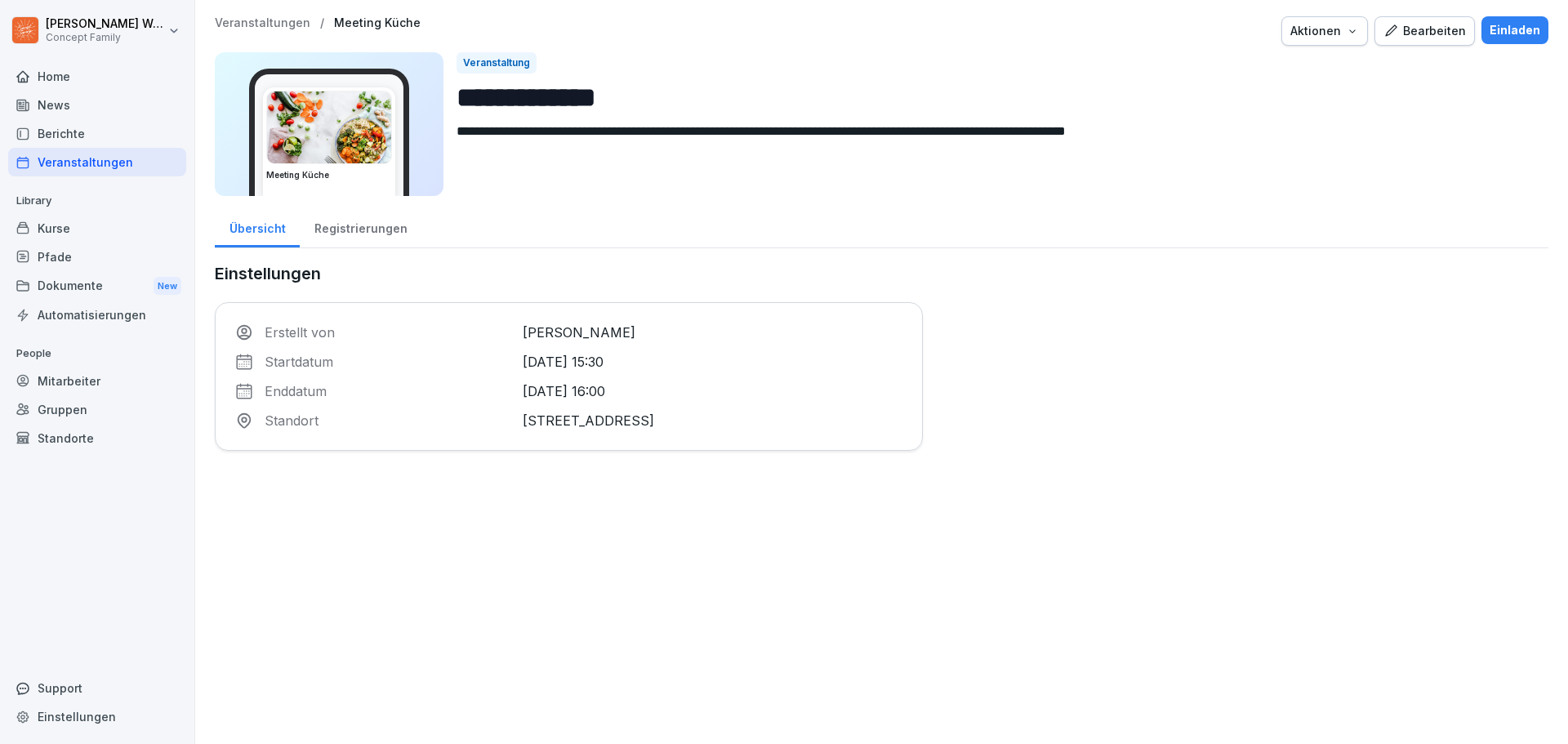
click at [1417, 35] on div "Bearbeiten" at bounding box center [1425, 31] width 82 height 18
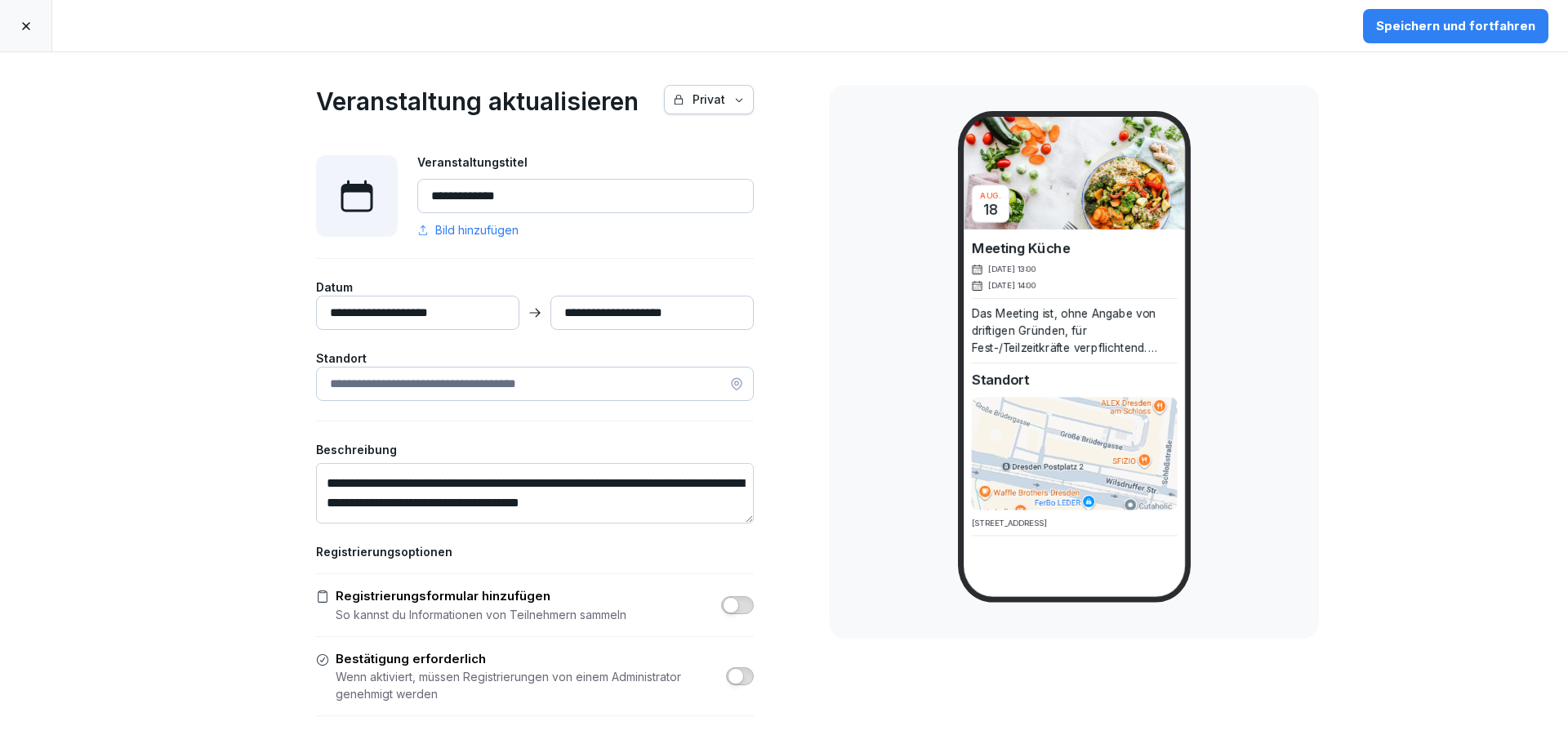
click at [412, 311] on input "**********" at bounding box center [417, 312] width 204 height 34
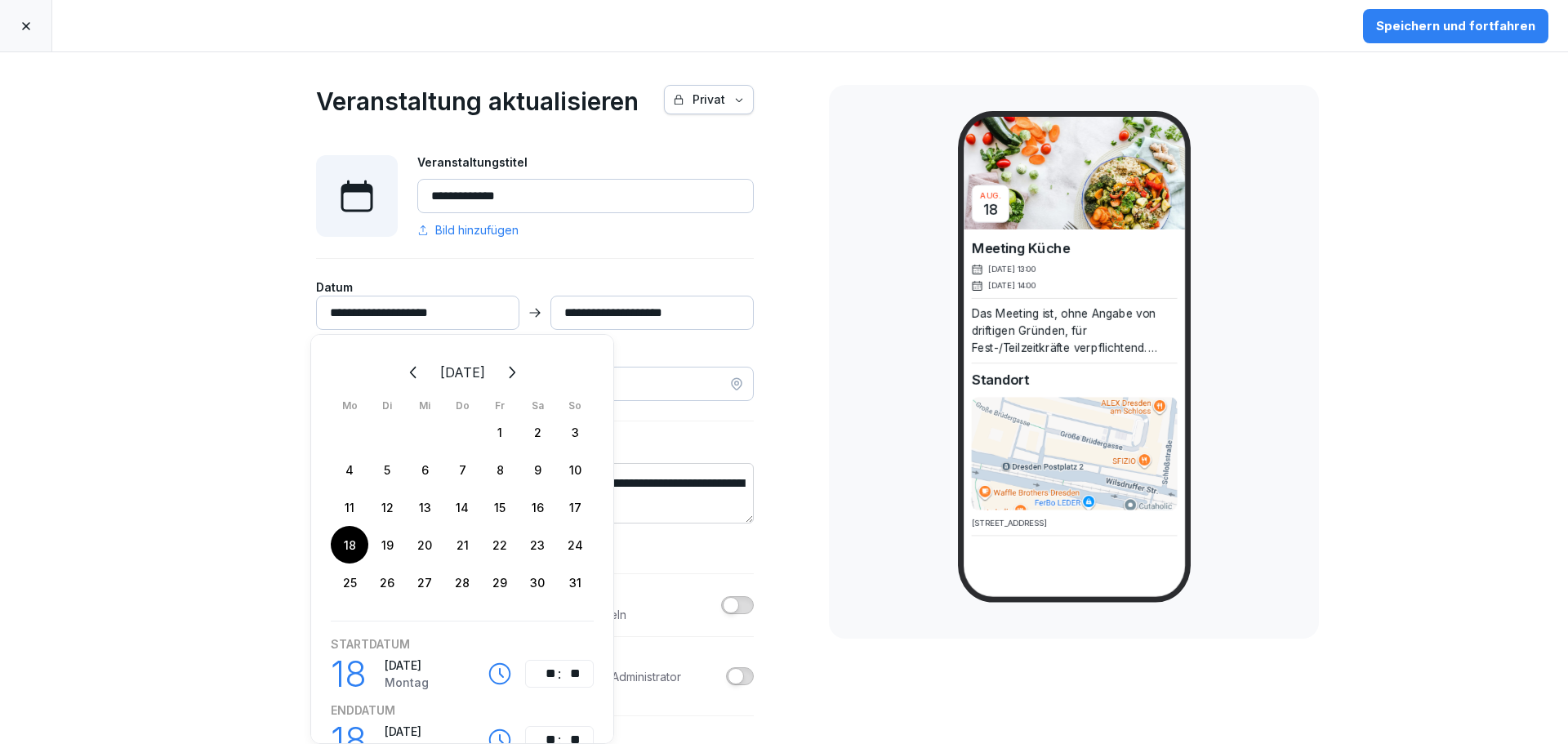
click at [345, 540] on div "18" at bounding box center [349, 544] width 38 height 38
click at [345, 540] on div "18" at bounding box center [349, 544] width 38 height 38
type input "**********"
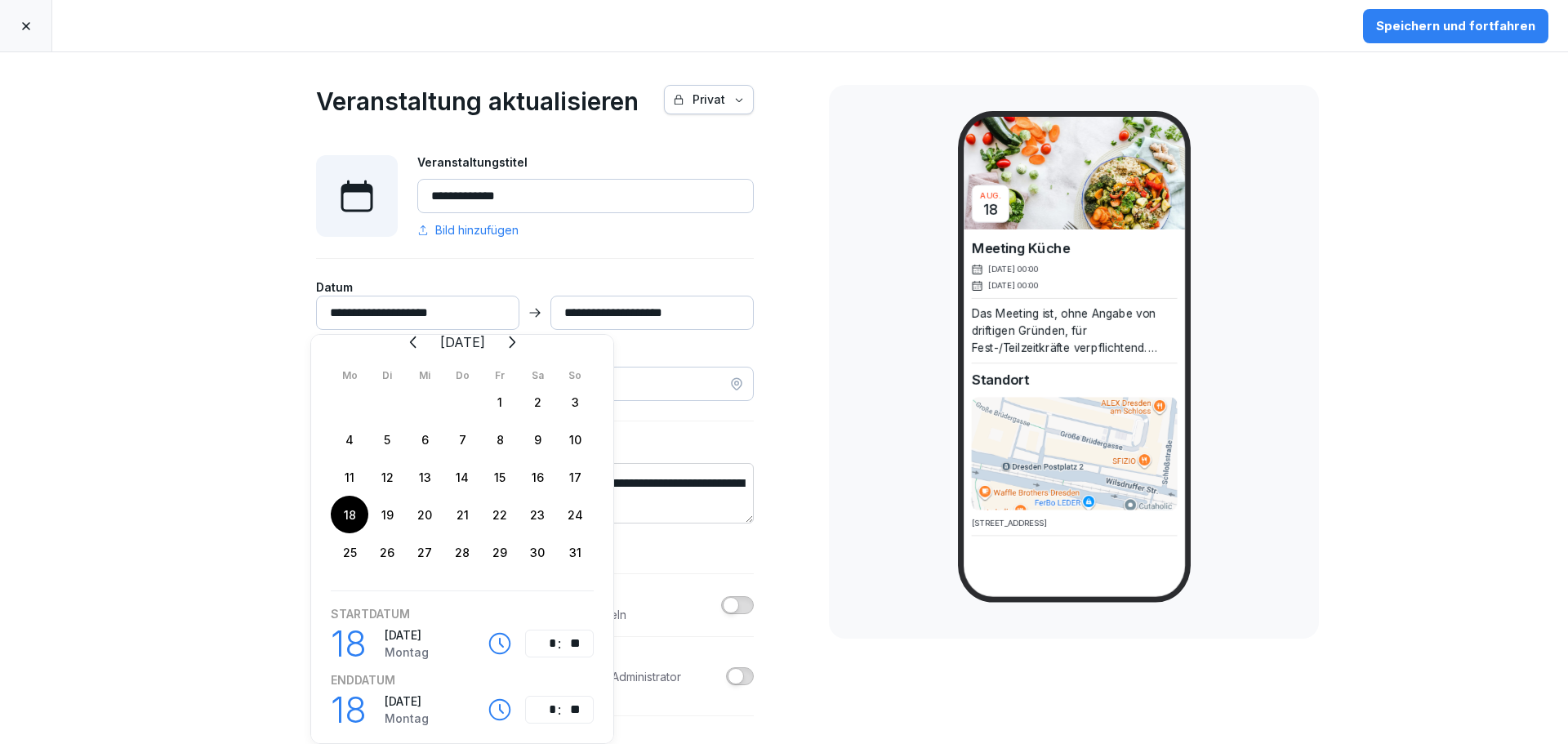
scroll to position [55, 0]
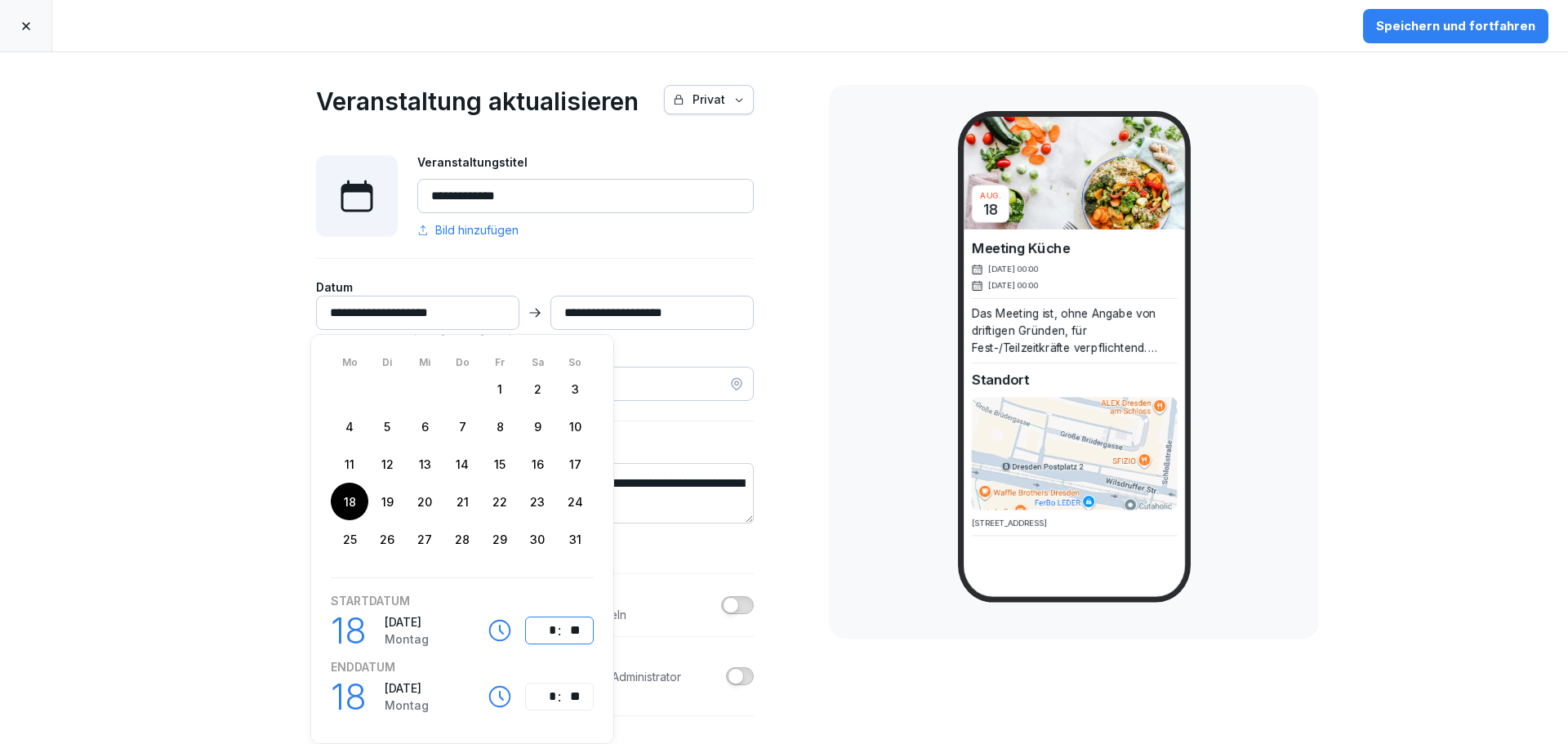
click at [544, 621] on div "*" at bounding box center [547, 630] width 19 height 19
type input "**********"
click at [837, 272] on div "[DATE] Meeting Küche [DATE] 15:30 [DATE] 16:00 Das Meeting ist, ohne Angabe von…" at bounding box center [1074, 361] width 490 height 553
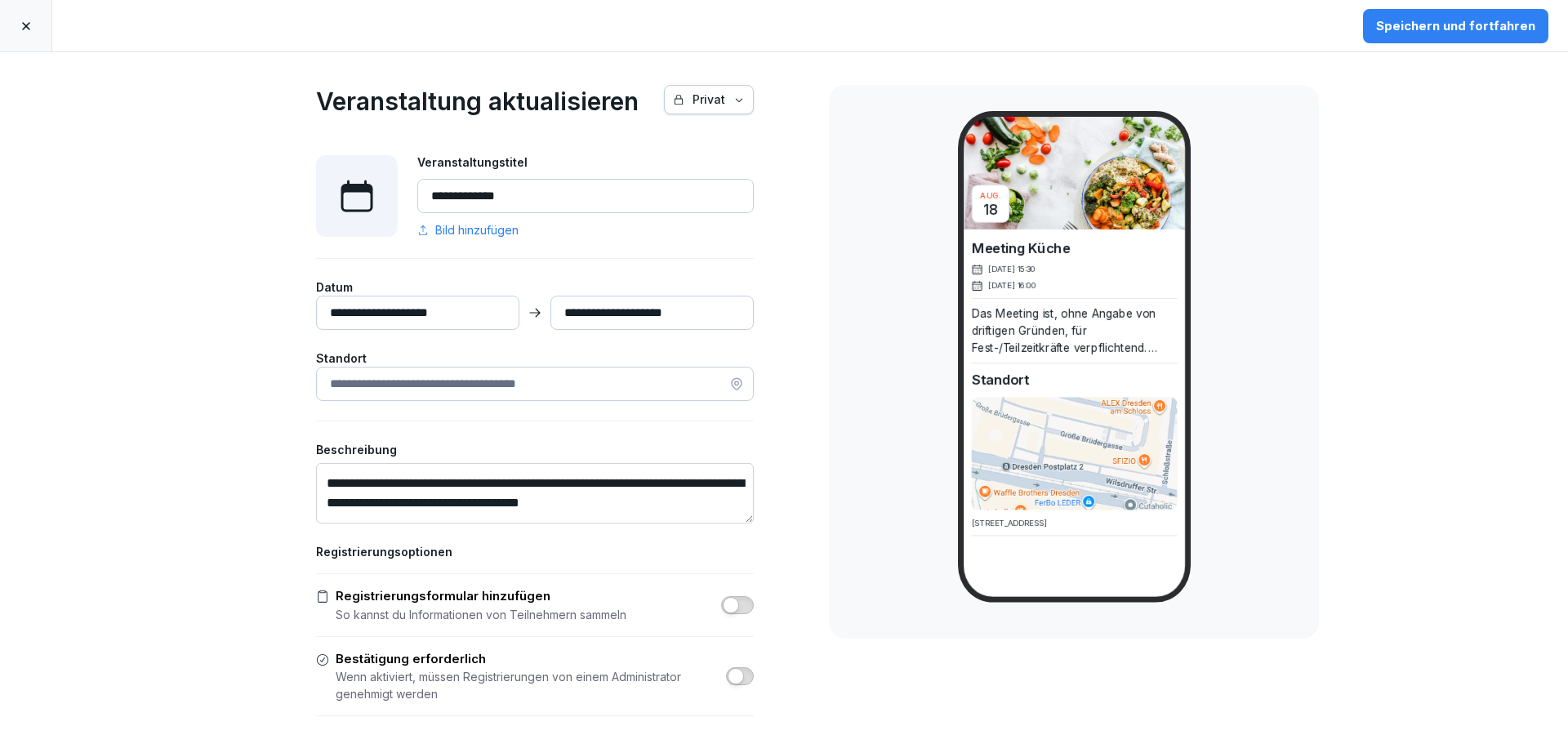
click at [1509, 30] on div "Speichern und fortfahren" at bounding box center [1455, 26] width 159 height 18
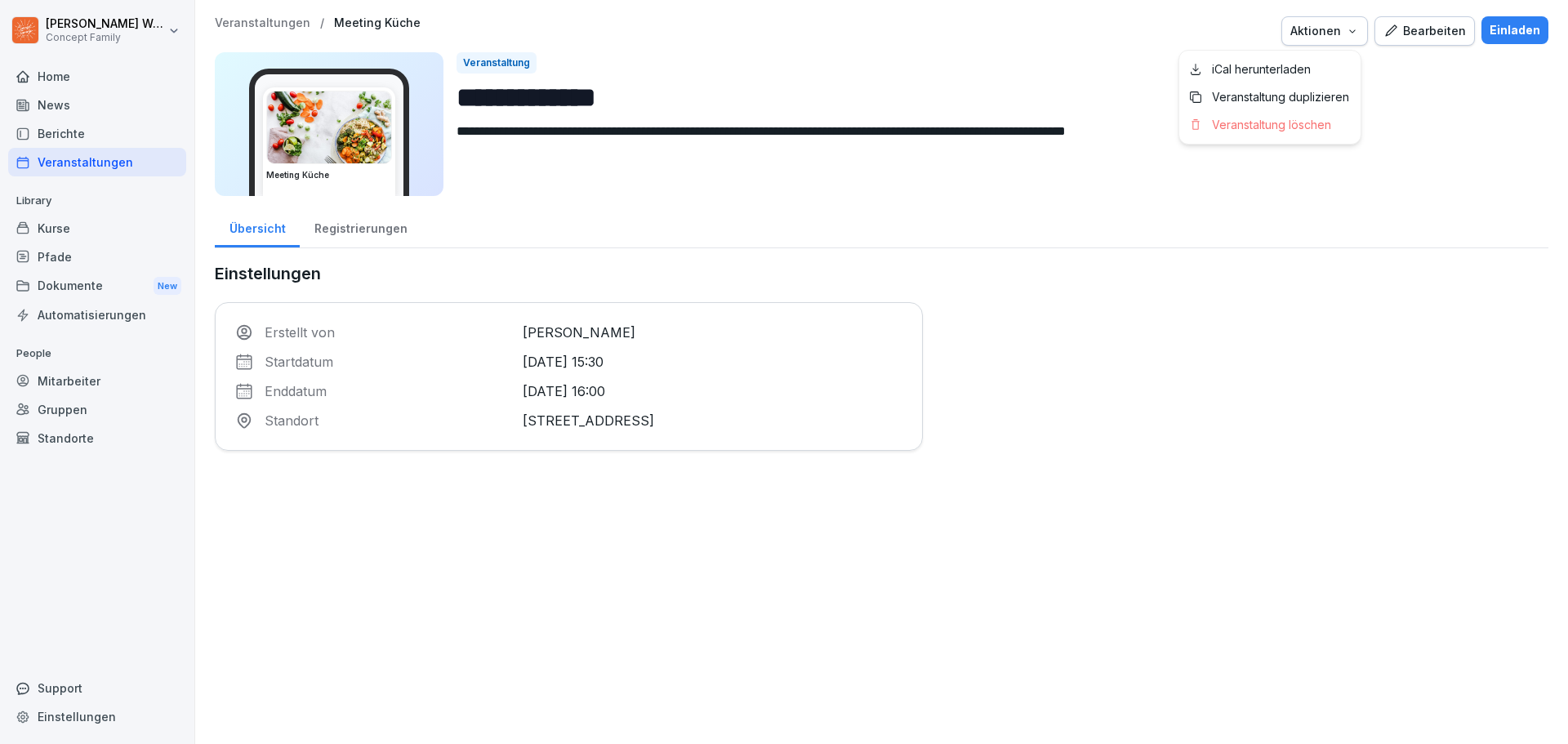
click at [1332, 33] on div "Aktionen" at bounding box center [1324, 31] width 68 height 18
click at [1401, 34] on div "Bearbeiten" at bounding box center [1425, 31] width 82 height 18
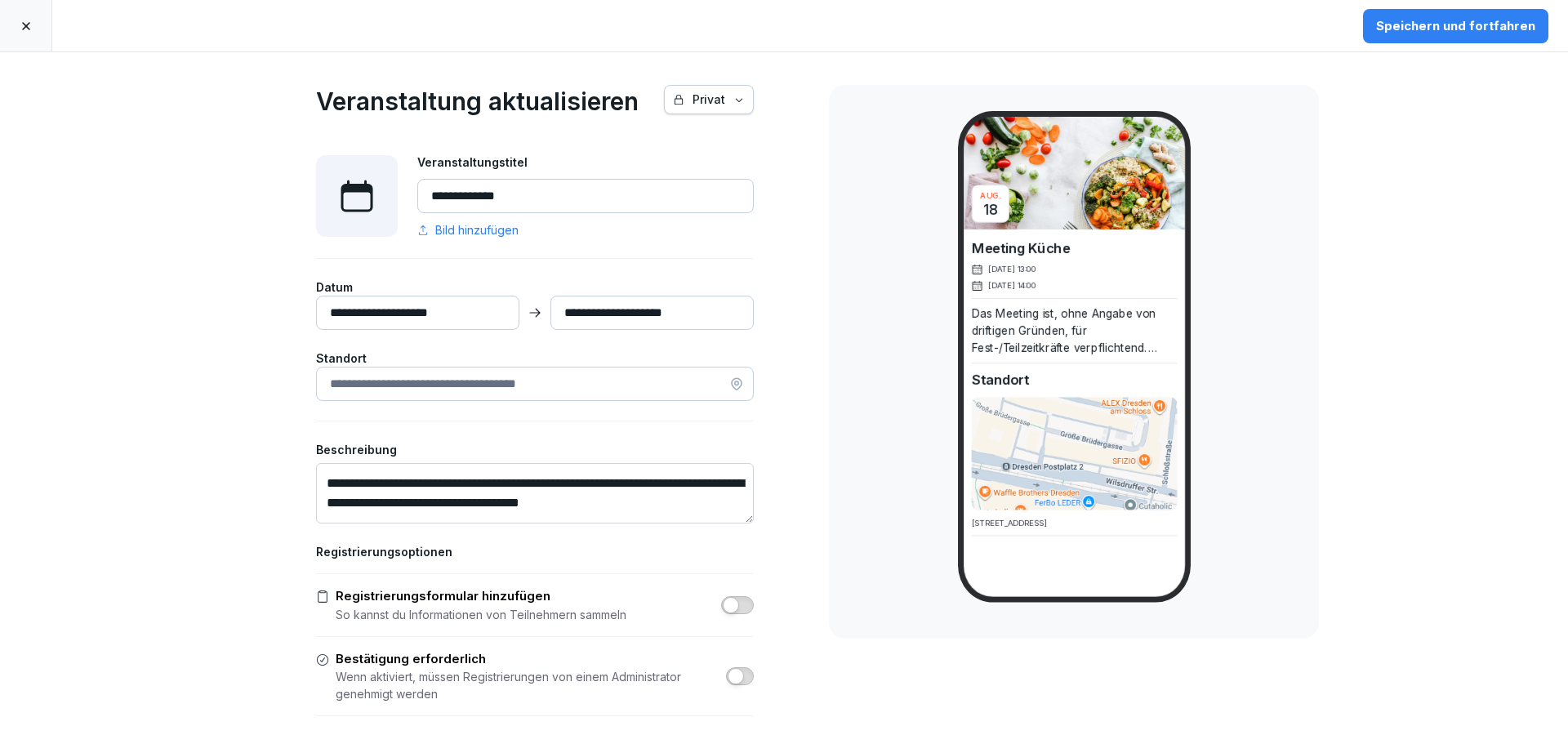
click at [477, 315] on input "**********" at bounding box center [417, 312] width 204 height 34
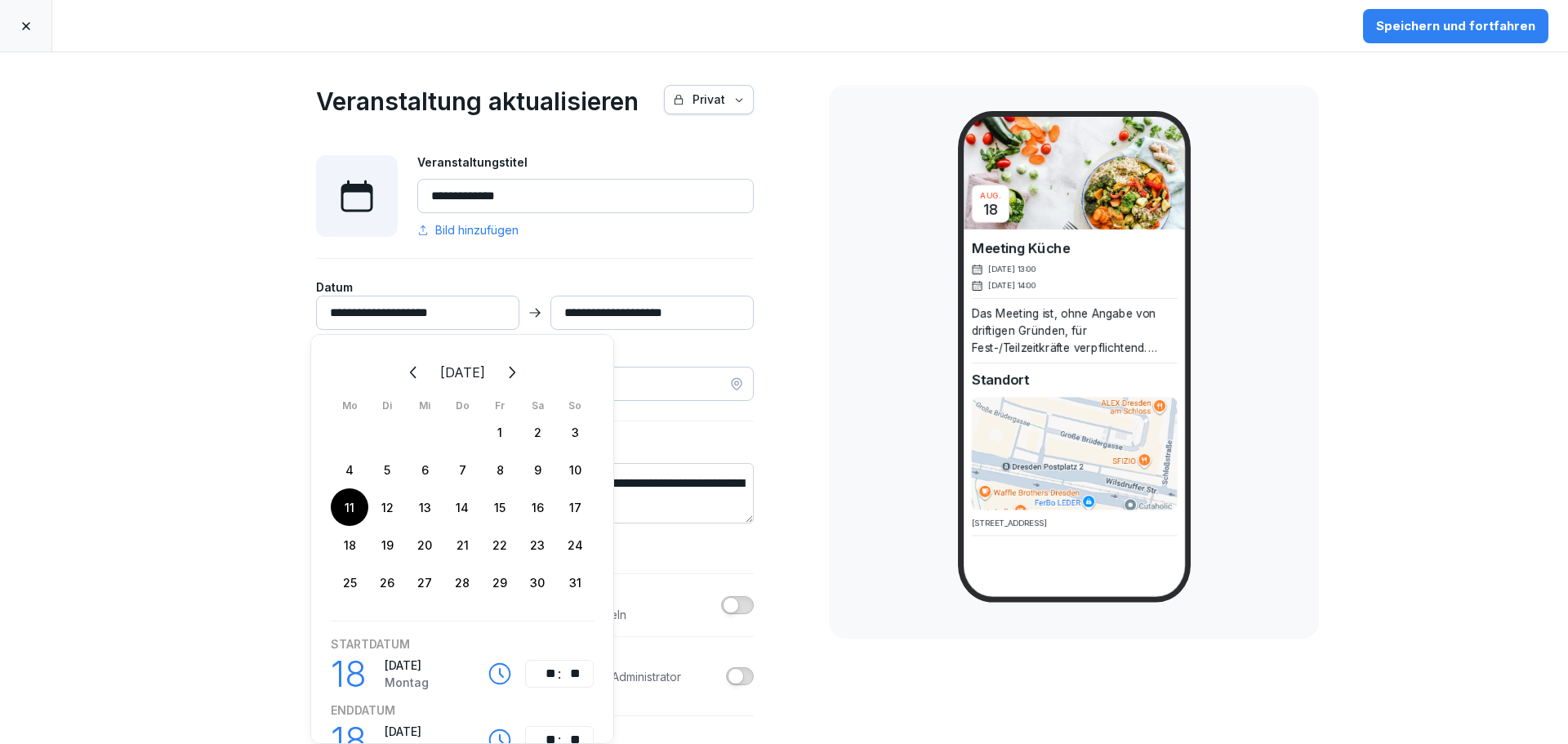
click at [352, 513] on div "11" at bounding box center [349, 506] width 38 height 38
click at [390, 512] on div "12" at bounding box center [387, 506] width 38 height 38
type input "**********"
click at [347, 509] on div "11" at bounding box center [349, 506] width 38 height 38
click at [351, 546] on div "18" at bounding box center [349, 544] width 38 height 38
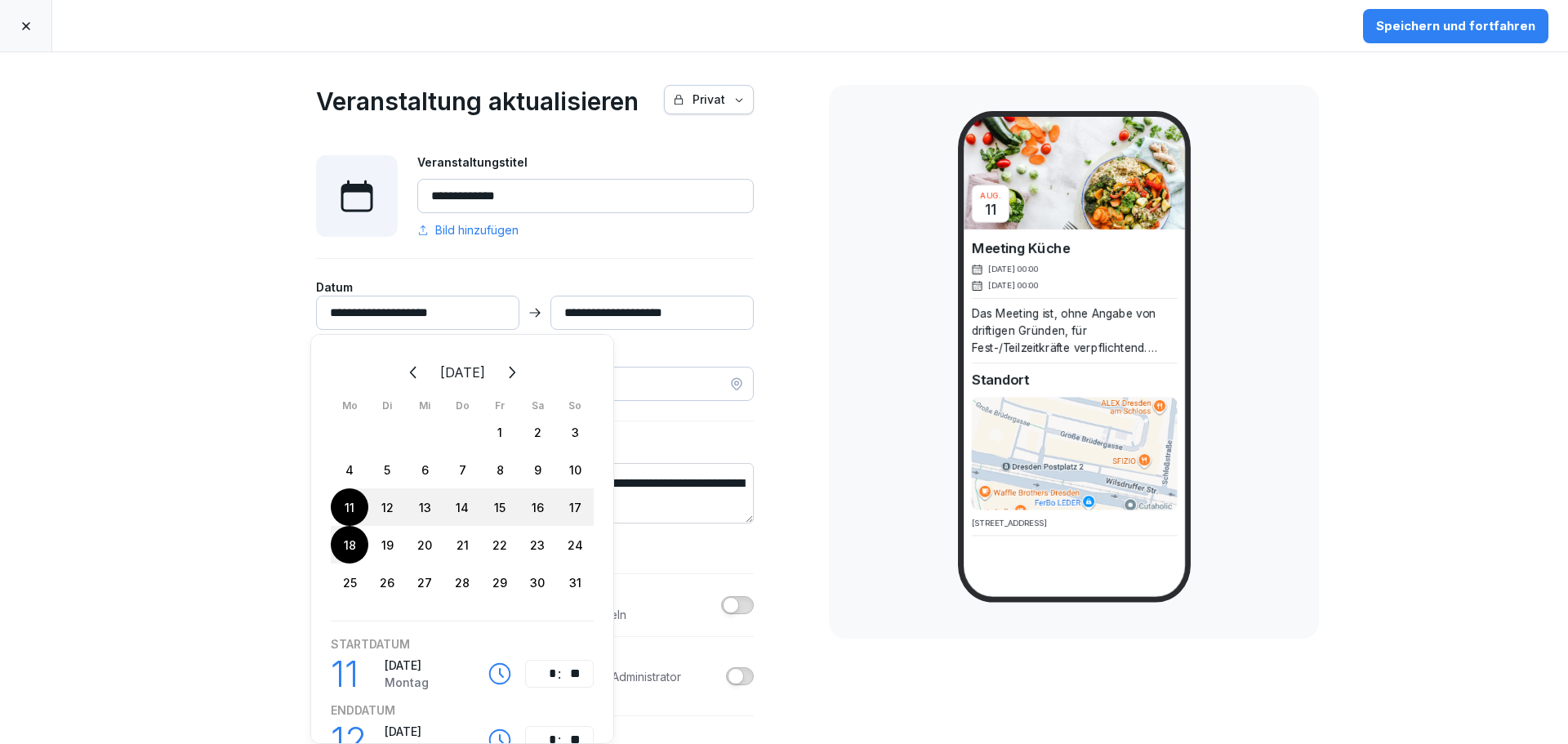
type input "**********"
click at [385, 550] on div "19" at bounding box center [387, 544] width 38 height 38
click at [339, 548] on div "18" at bounding box center [349, 544] width 38 height 38
type input "**********"
click at [575, 312] on input "**********" at bounding box center [652, 312] width 204 height 34
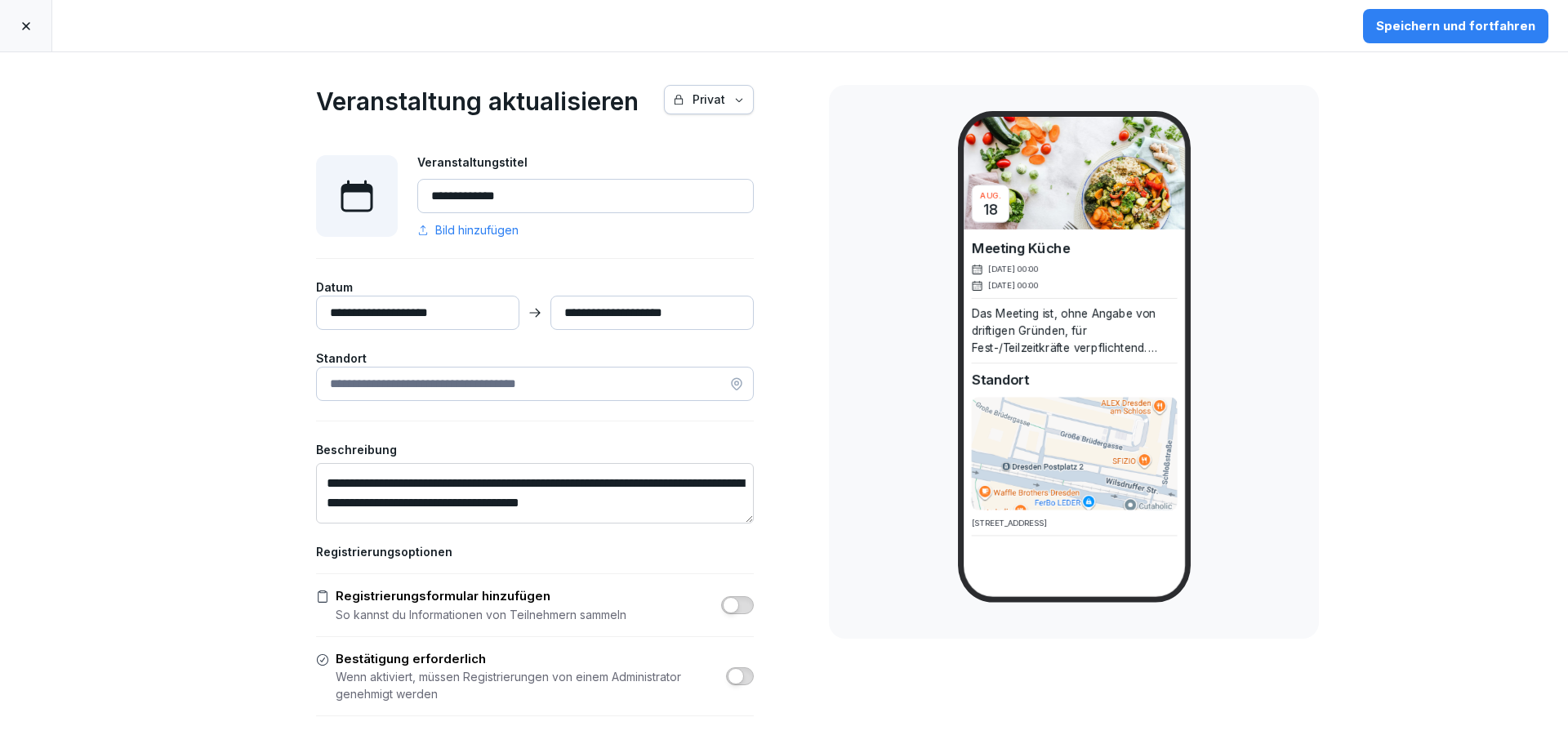
click at [487, 309] on input "**********" at bounding box center [417, 312] width 204 height 34
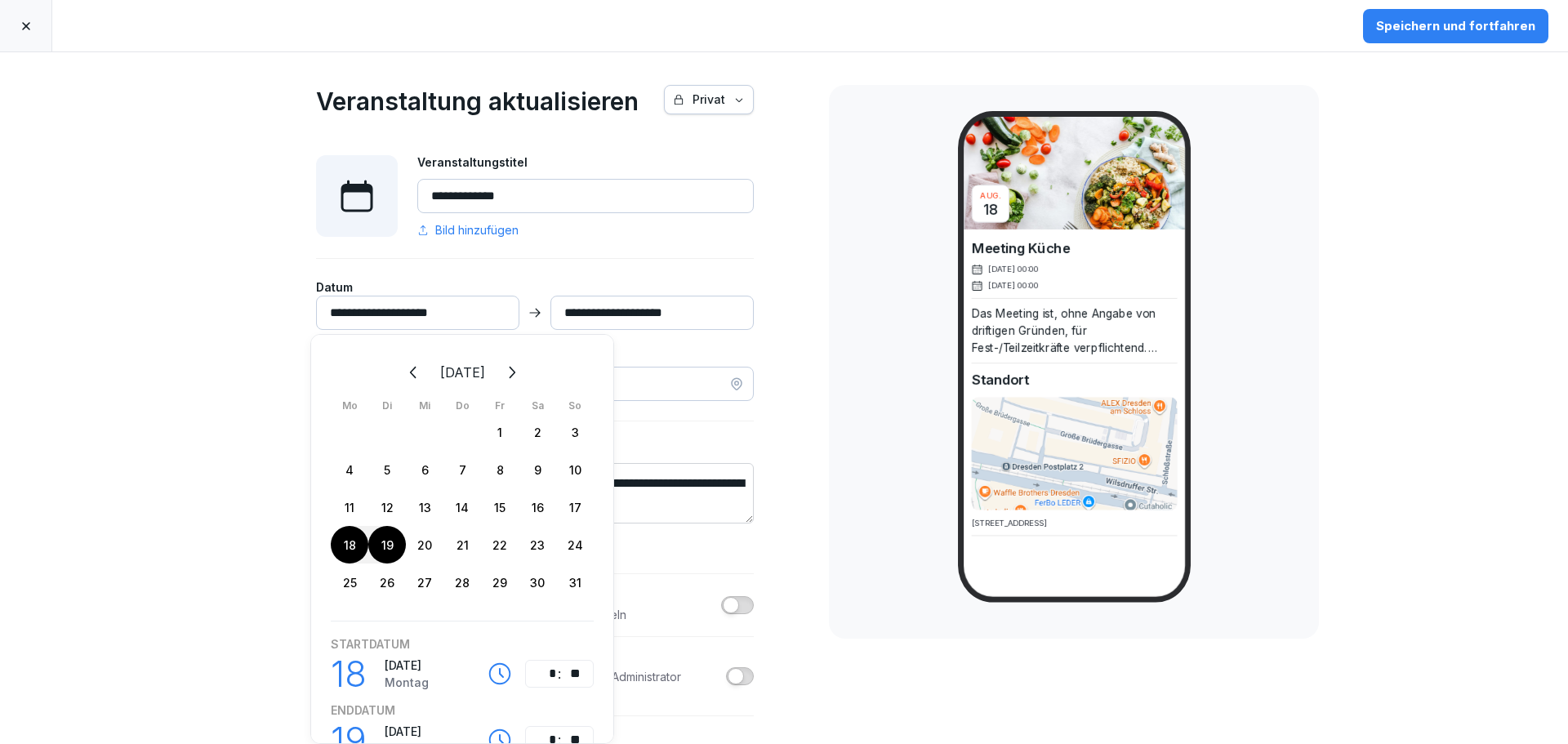
click at [527, 314] on icon at bounding box center [534, 312] width 15 height 34
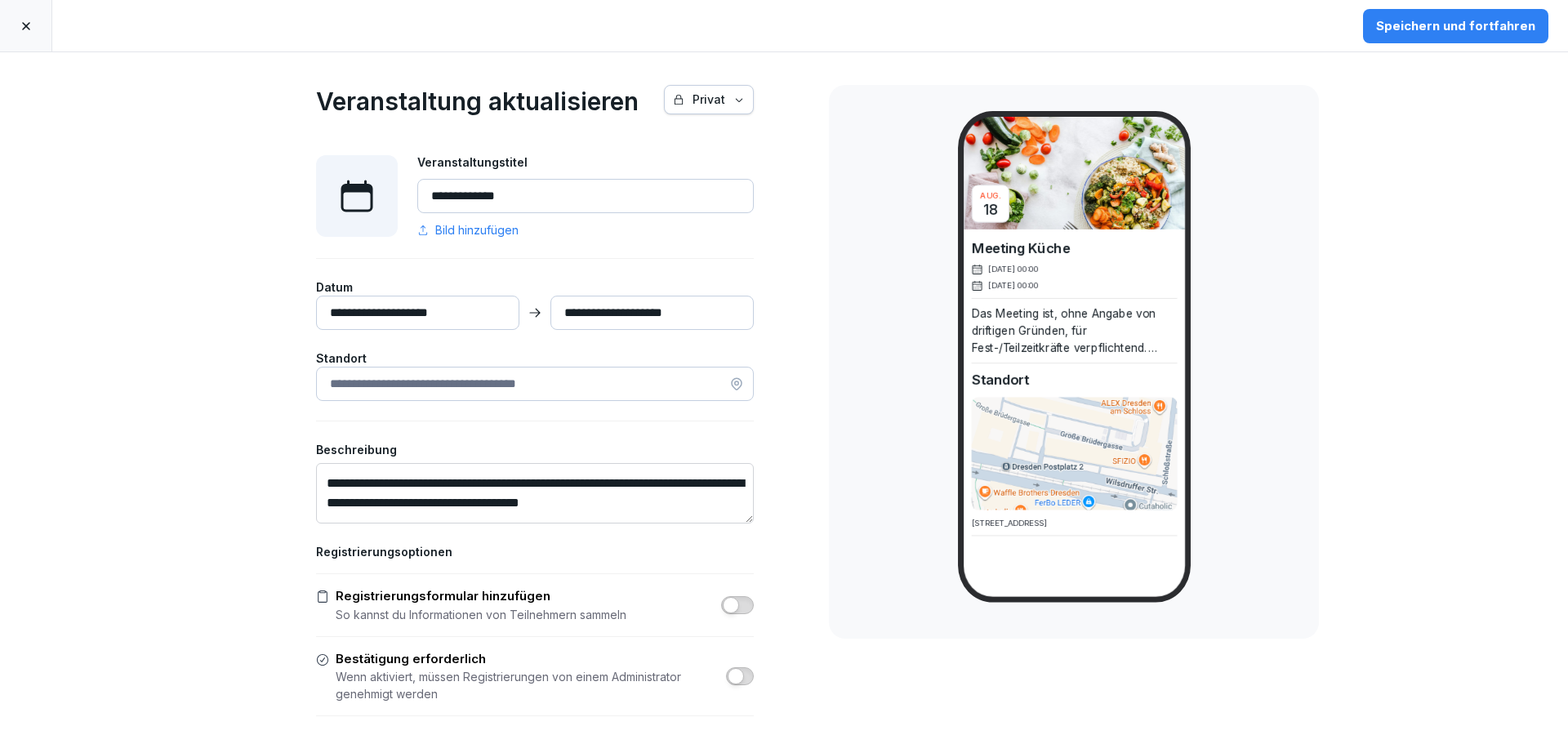
click at [435, 313] on input "**********" at bounding box center [417, 312] width 204 height 34
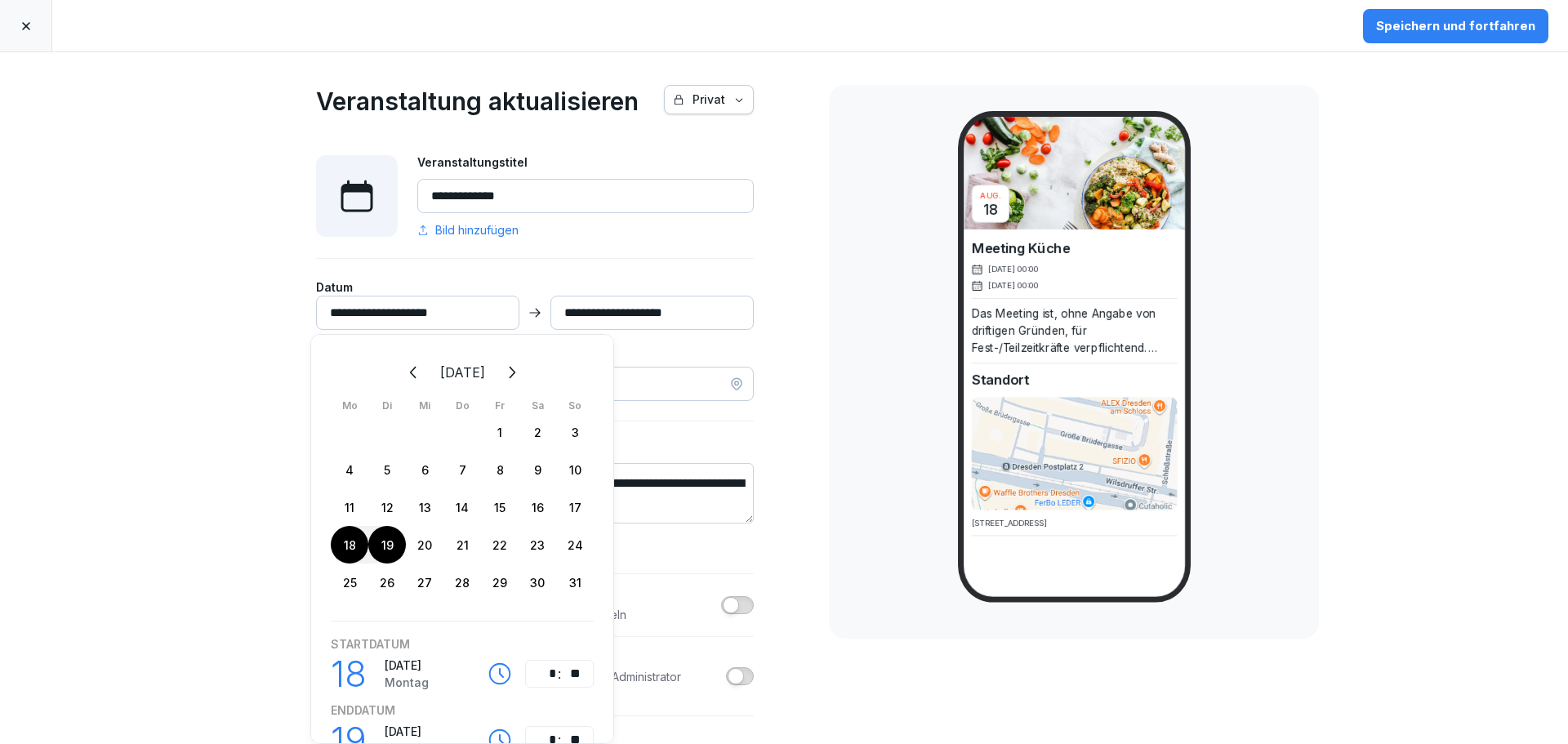
click at [357, 546] on div "18" at bounding box center [349, 544] width 38 height 38
type input "**********"
click at [357, 546] on div "18" at bounding box center [349, 544] width 38 height 38
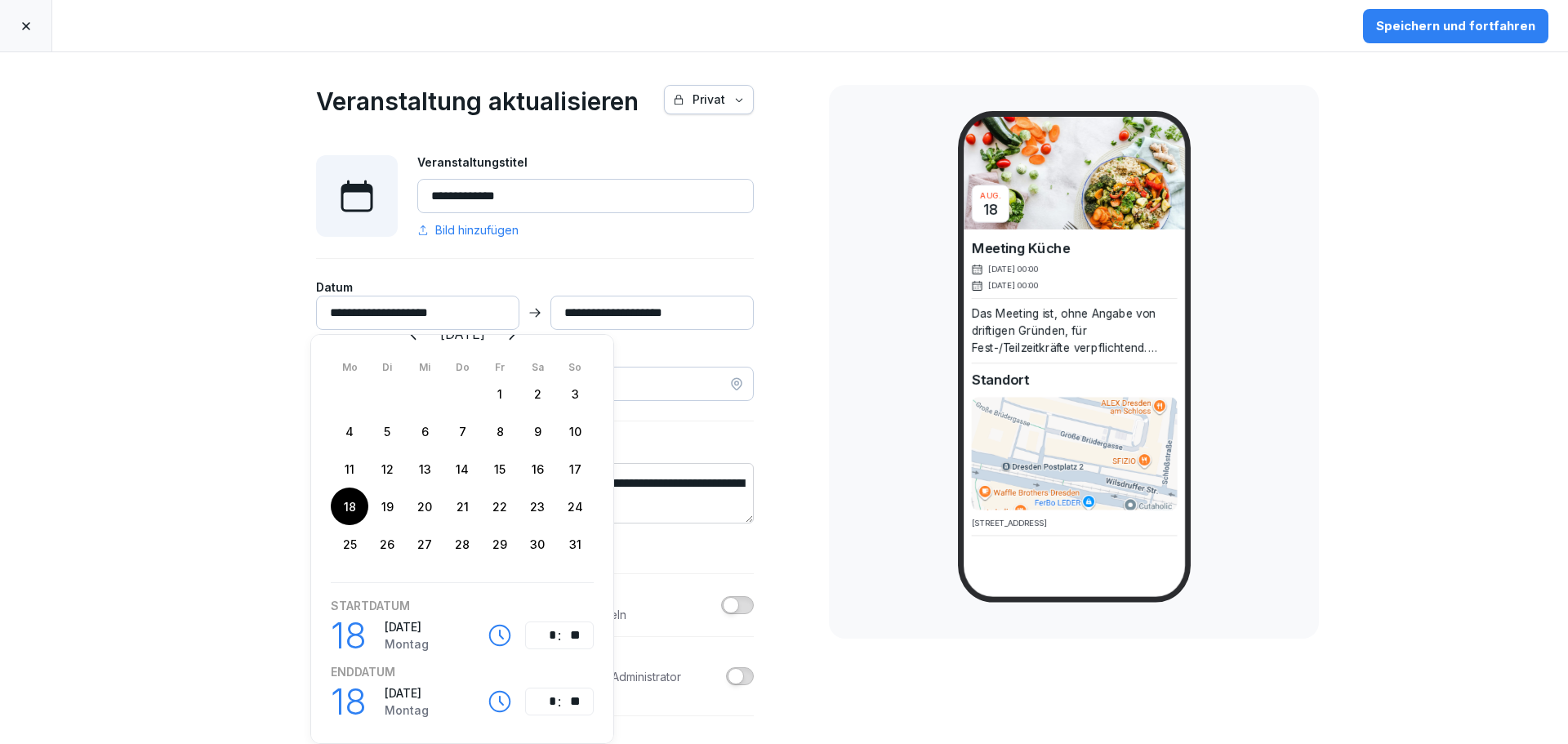
scroll to position [55, 0]
click at [359, 678] on div "18" at bounding box center [351, 697] width 41 height 54
click at [561, 621] on div ":" at bounding box center [560, 630] width 5 height 19
type input "**********"
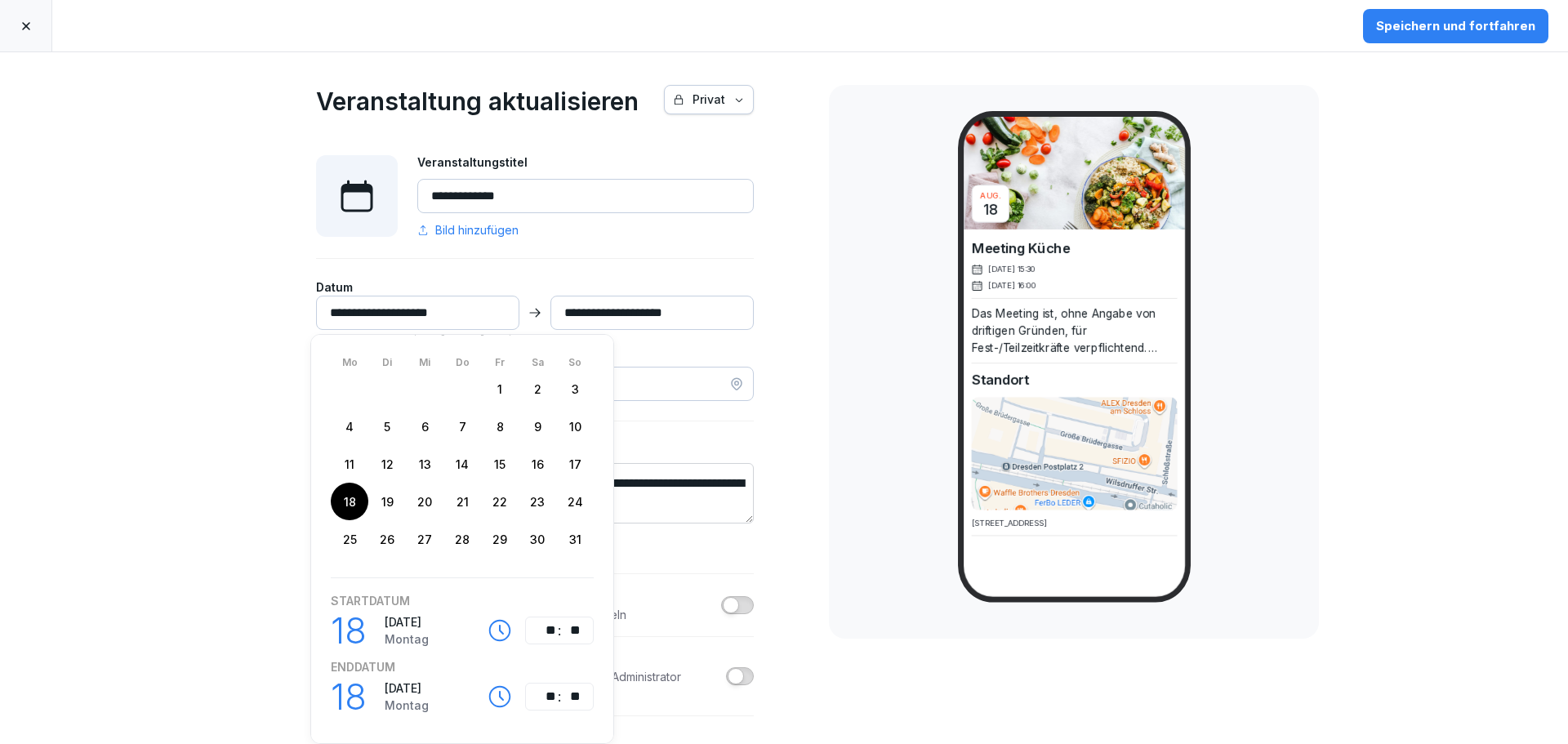
click at [786, 449] on div "**********" at bounding box center [535, 490] width 572 height 877
drag, startPoint x: 785, startPoint y: 351, endPoint x: 774, endPoint y: 344, distance: 13.0
click at [783, 349] on div "**********" at bounding box center [535, 490] width 572 height 877
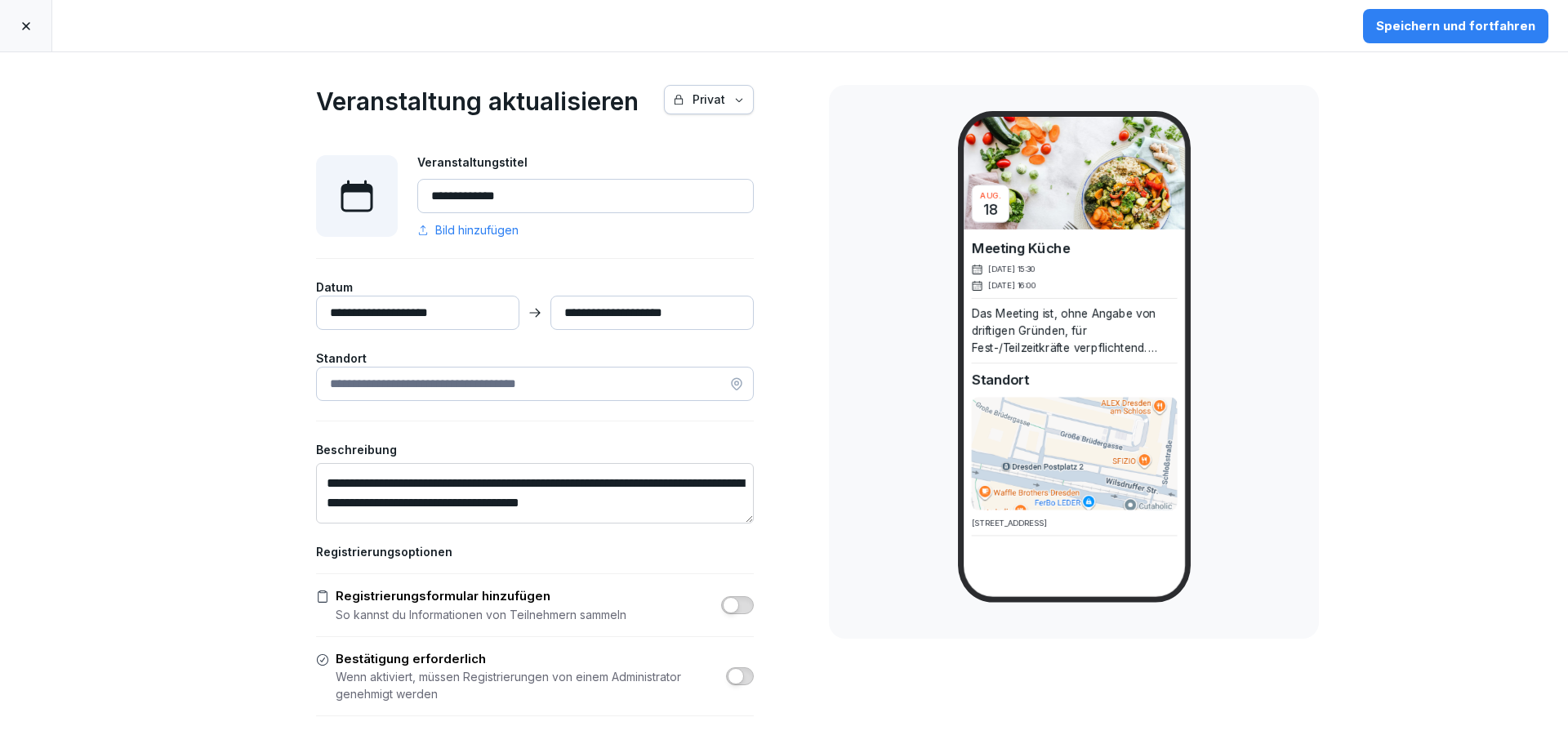
click at [1448, 27] on div "Speichern und fortfahren" at bounding box center [1455, 26] width 159 height 18
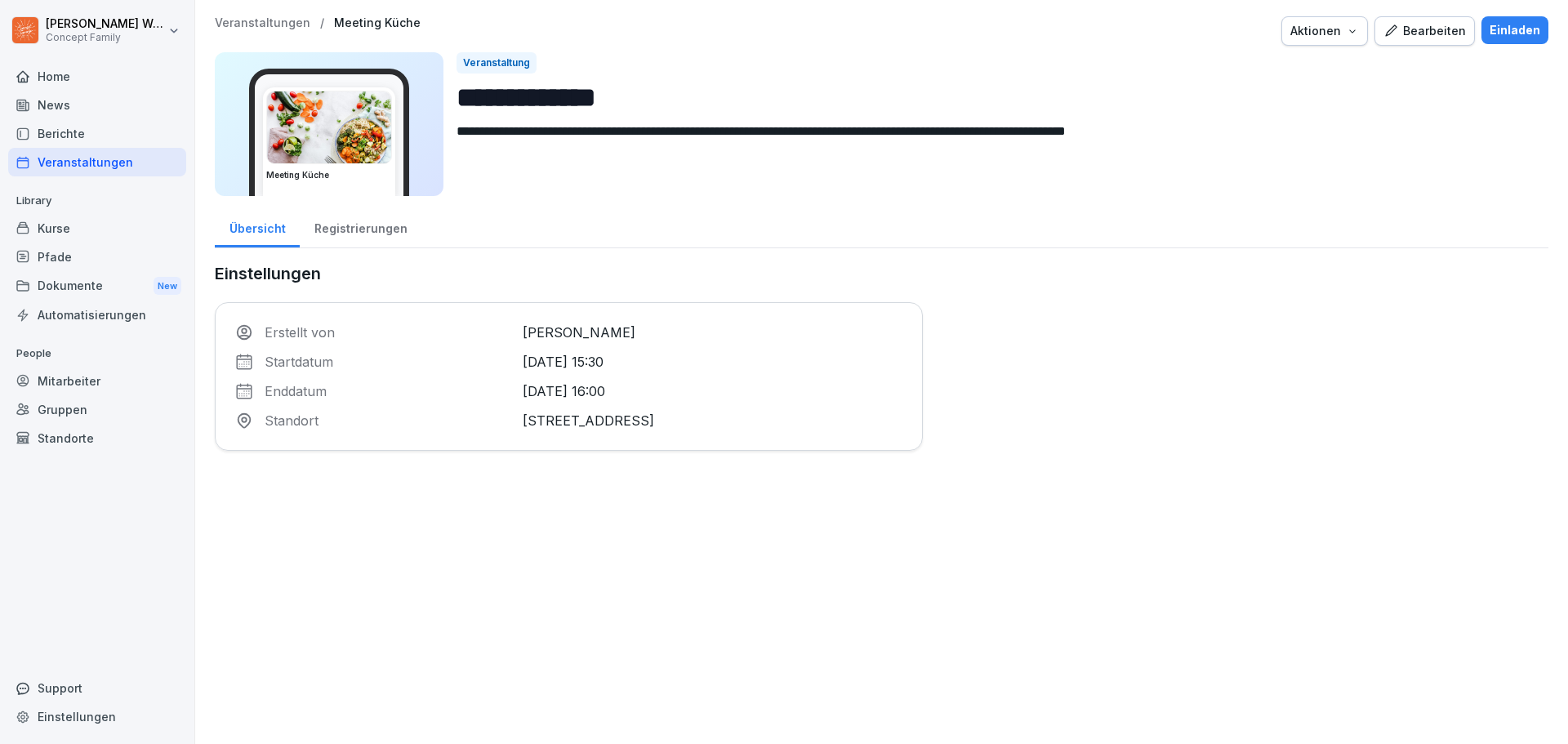
click at [1346, 31] on icon "button" at bounding box center [1352, 31] width 13 height 13
click at [1495, 29] on div "Einladen" at bounding box center [1515, 30] width 51 height 18
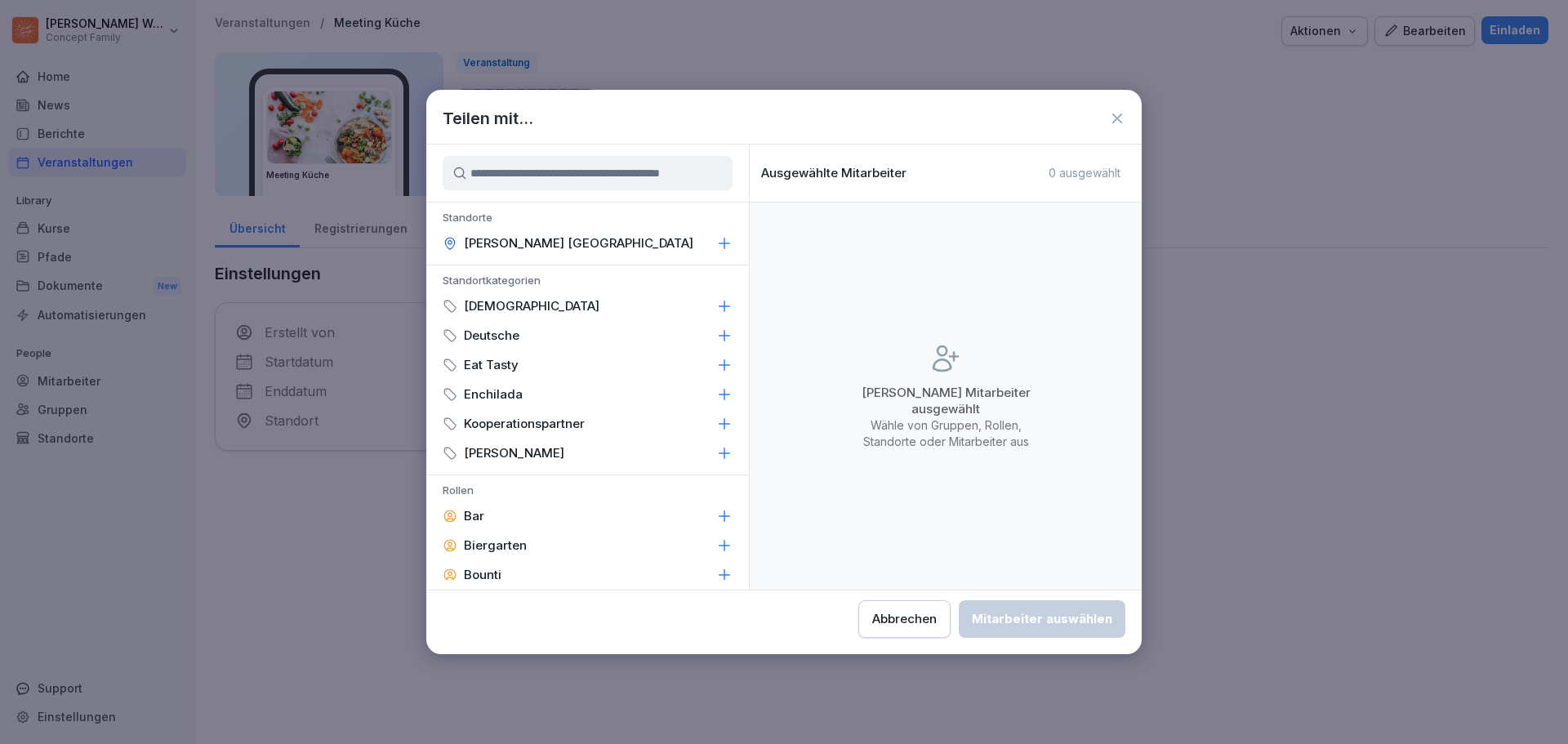
click at [920, 621] on div "Abbrechen" at bounding box center [904, 619] width 65 height 18
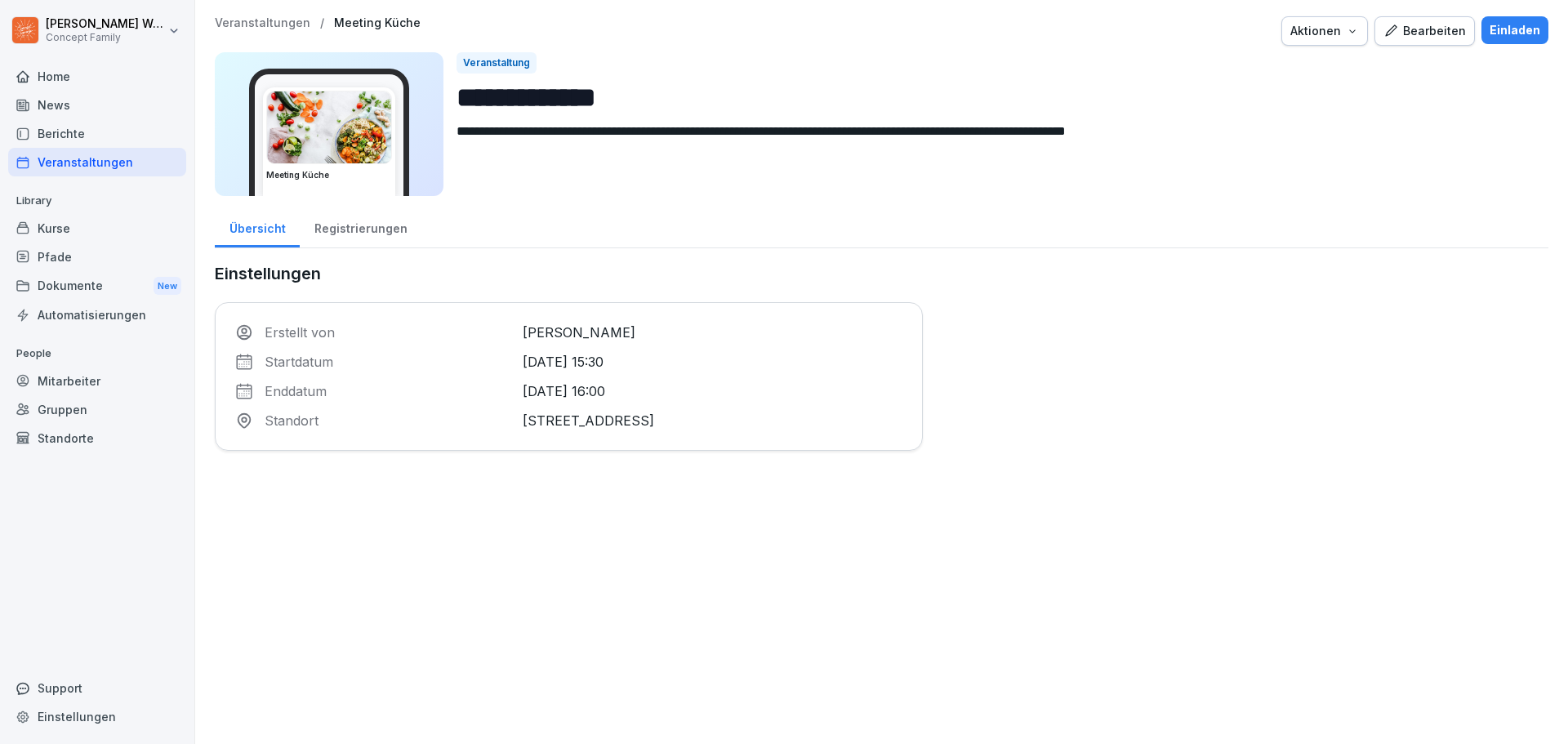
click at [364, 228] on div "Registrierungen" at bounding box center [360, 226] width 122 height 42
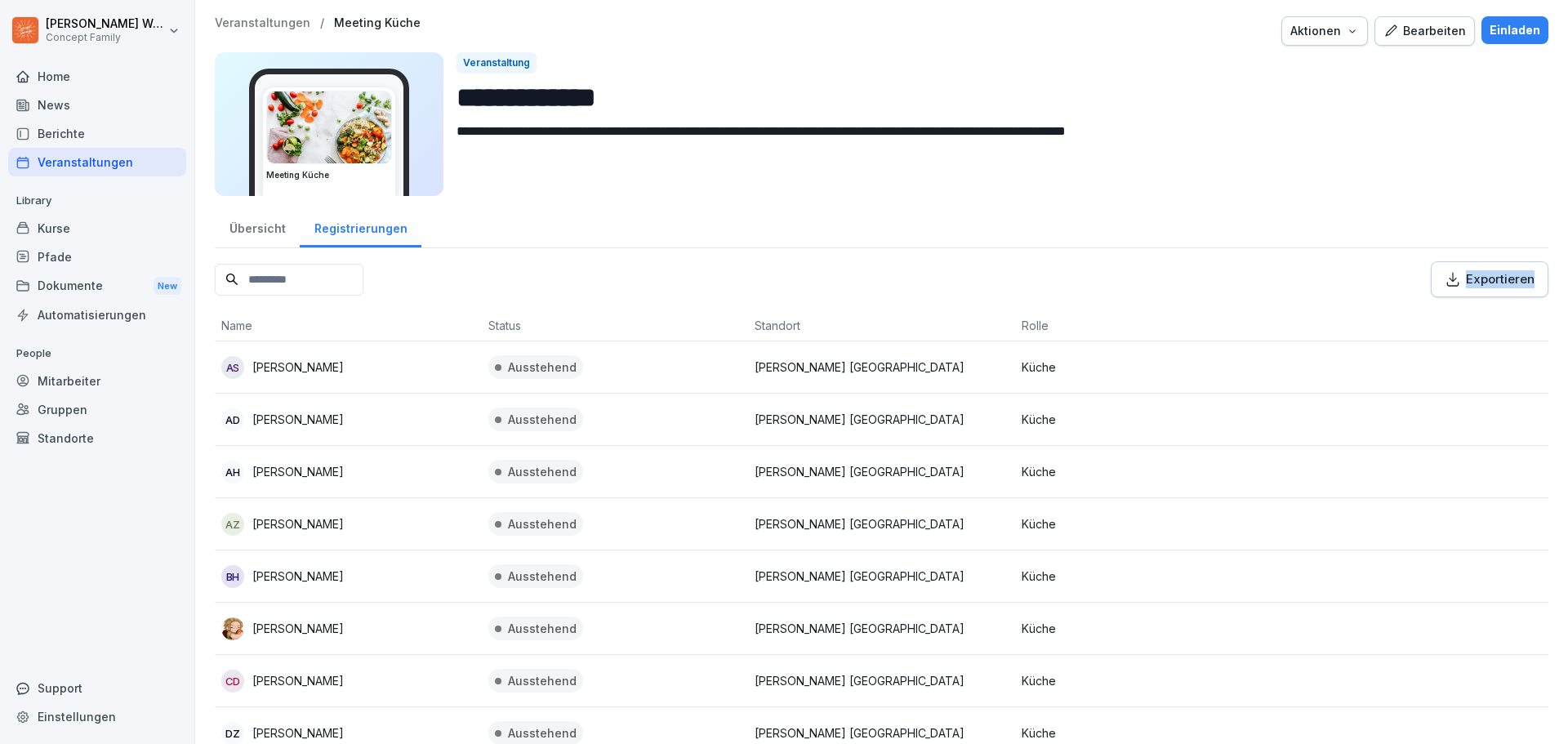
drag, startPoint x: 1555, startPoint y: 285, endPoint x: 1567, endPoint y: 407, distance: 122.6
click at [1567, 466] on div "**********" at bounding box center [882, 372] width 1373 height 744
click at [1492, 205] on div "**********" at bounding box center [882, 111] width 1334 height 190
click at [254, 226] on div "Übersicht" at bounding box center [257, 226] width 85 height 42
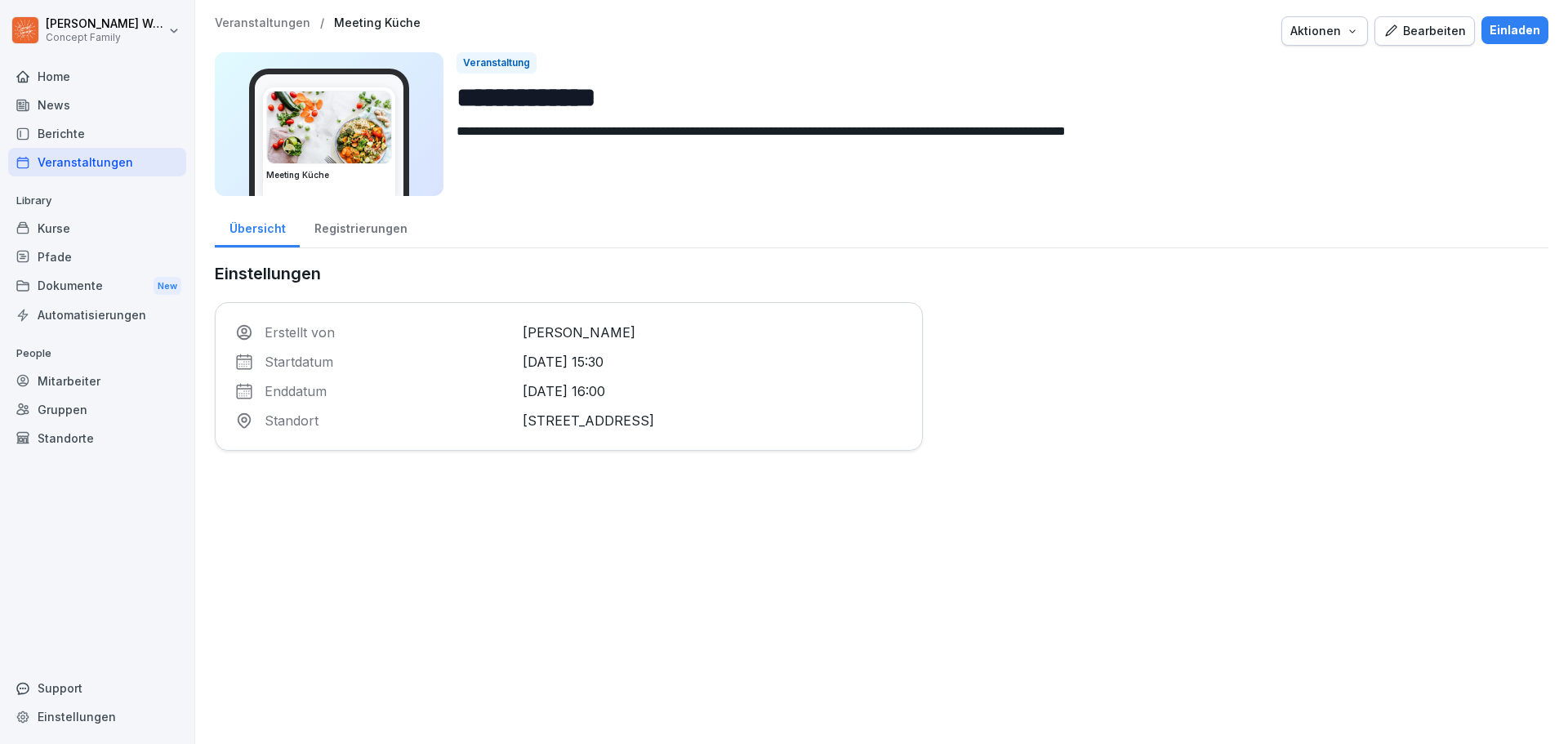
click at [421, 246] on div "Übersicht Registrierungen" at bounding box center [882, 226] width 1334 height 43
click at [1337, 40] on button "Aktionen" at bounding box center [1324, 31] width 87 height 30
click at [1424, 90] on html "**********" at bounding box center [784, 372] width 1568 height 744
click at [635, 105] on input "**********" at bounding box center [995, 98] width 1078 height 42
click at [671, 105] on input "**********" at bounding box center [995, 98] width 1078 height 42
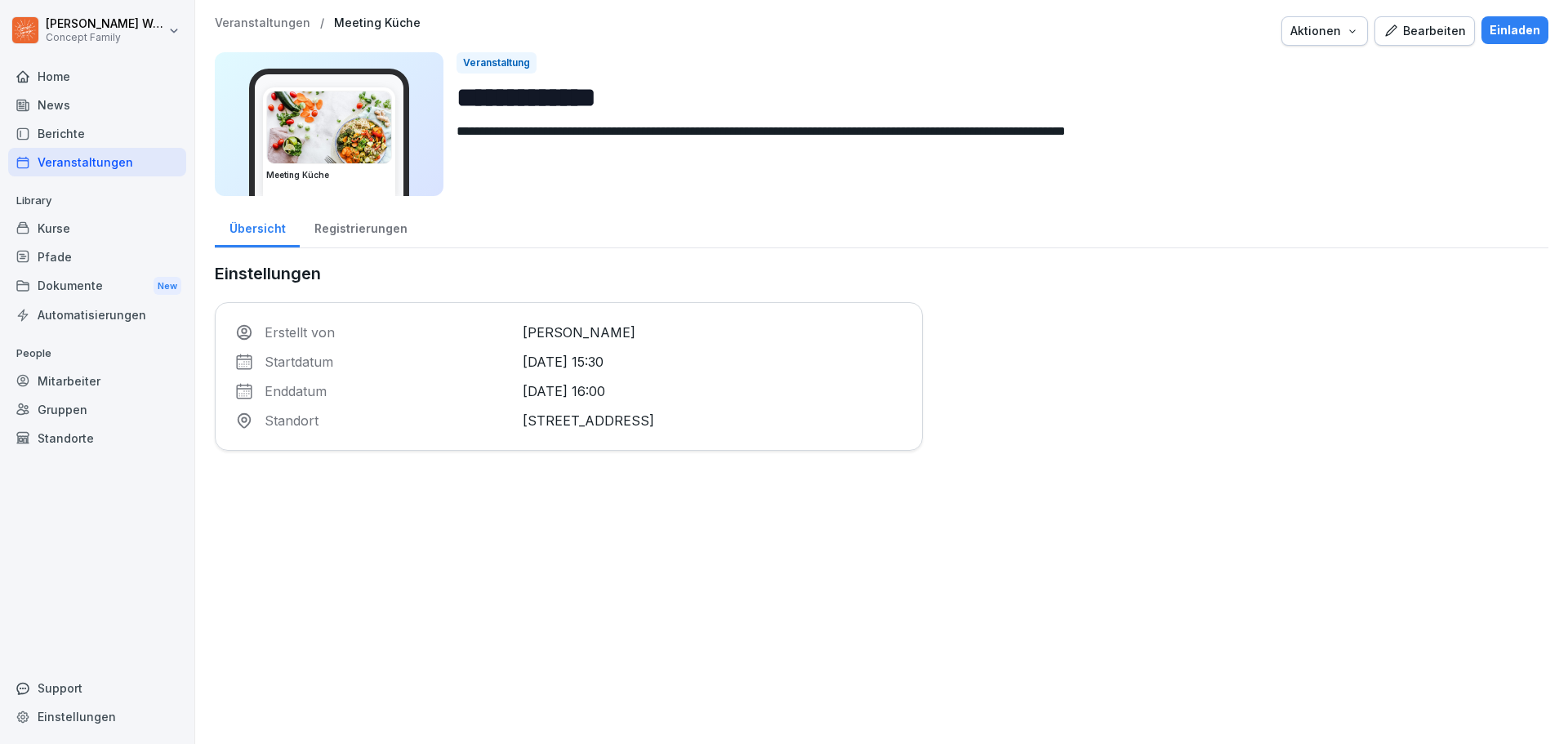
click at [1197, 309] on div "Einstellungen Erstellt von [PERSON_NAME] Startdatum [DATE] 15:30 Enddatum [DATE…" at bounding box center [882, 356] width 1334 height 190
click at [345, 235] on div "Registrierungen" at bounding box center [360, 226] width 122 height 42
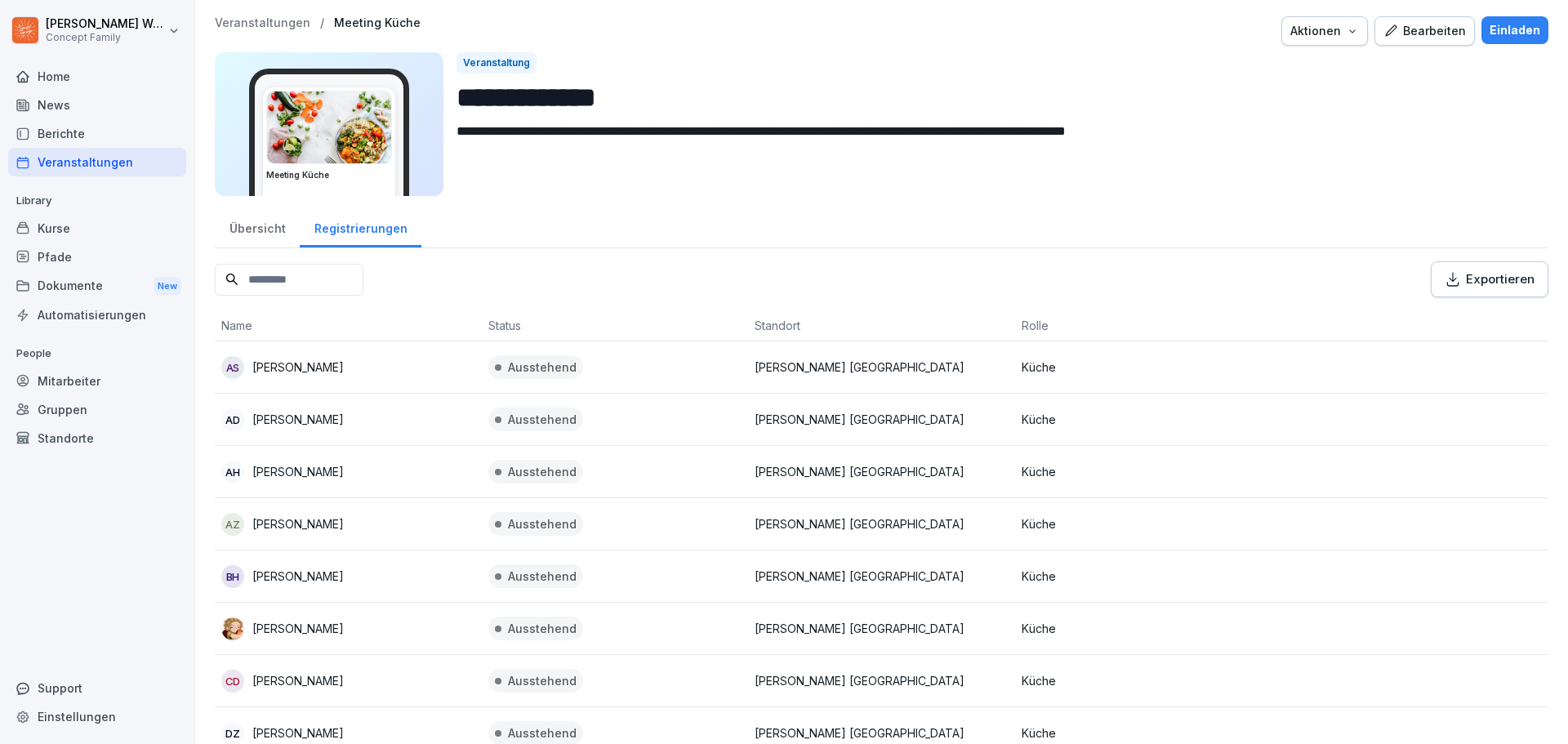
click at [250, 236] on div "Übersicht" at bounding box center [257, 226] width 85 height 42
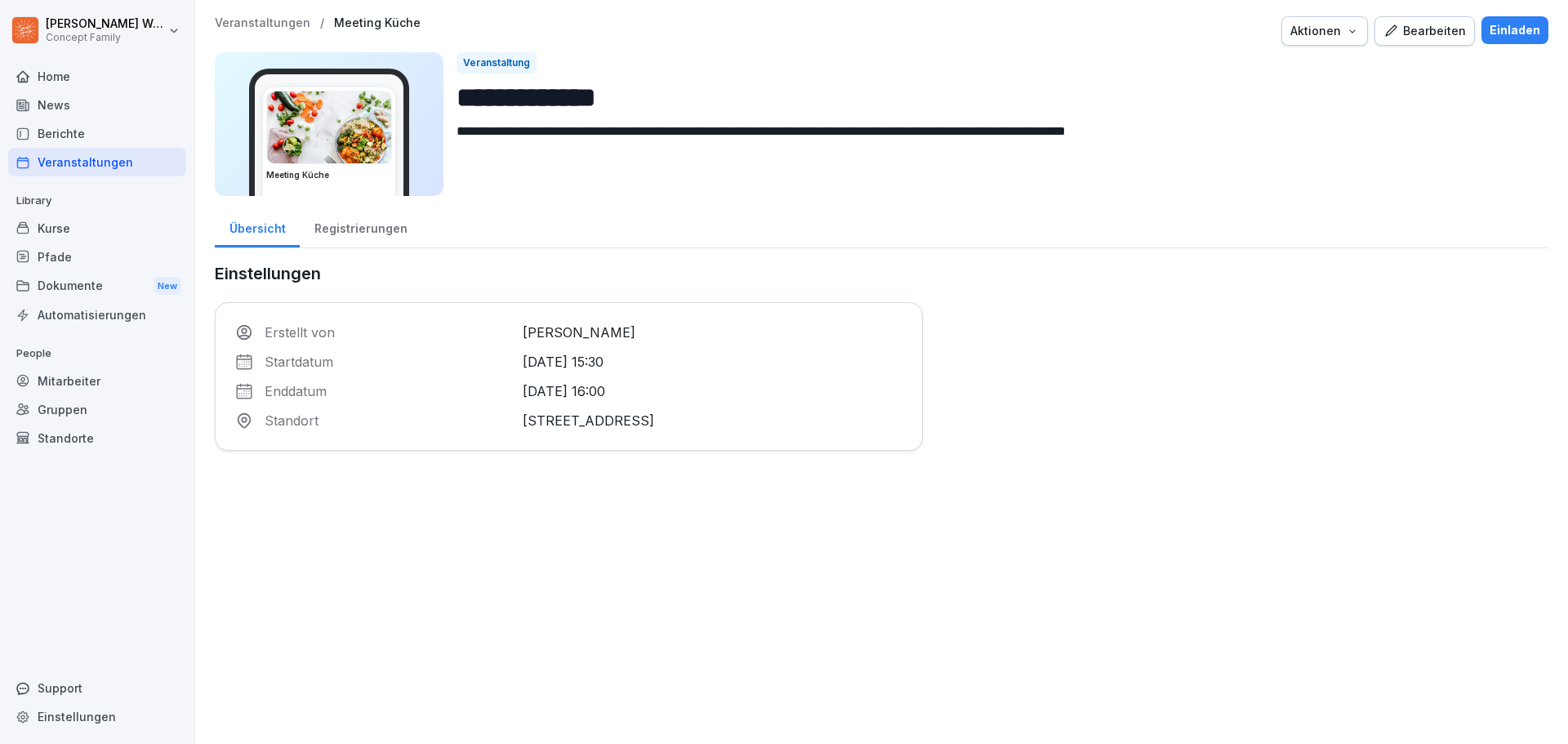
click at [359, 231] on div "Registrierungen" at bounding box center [360, 226] width 122 height 42
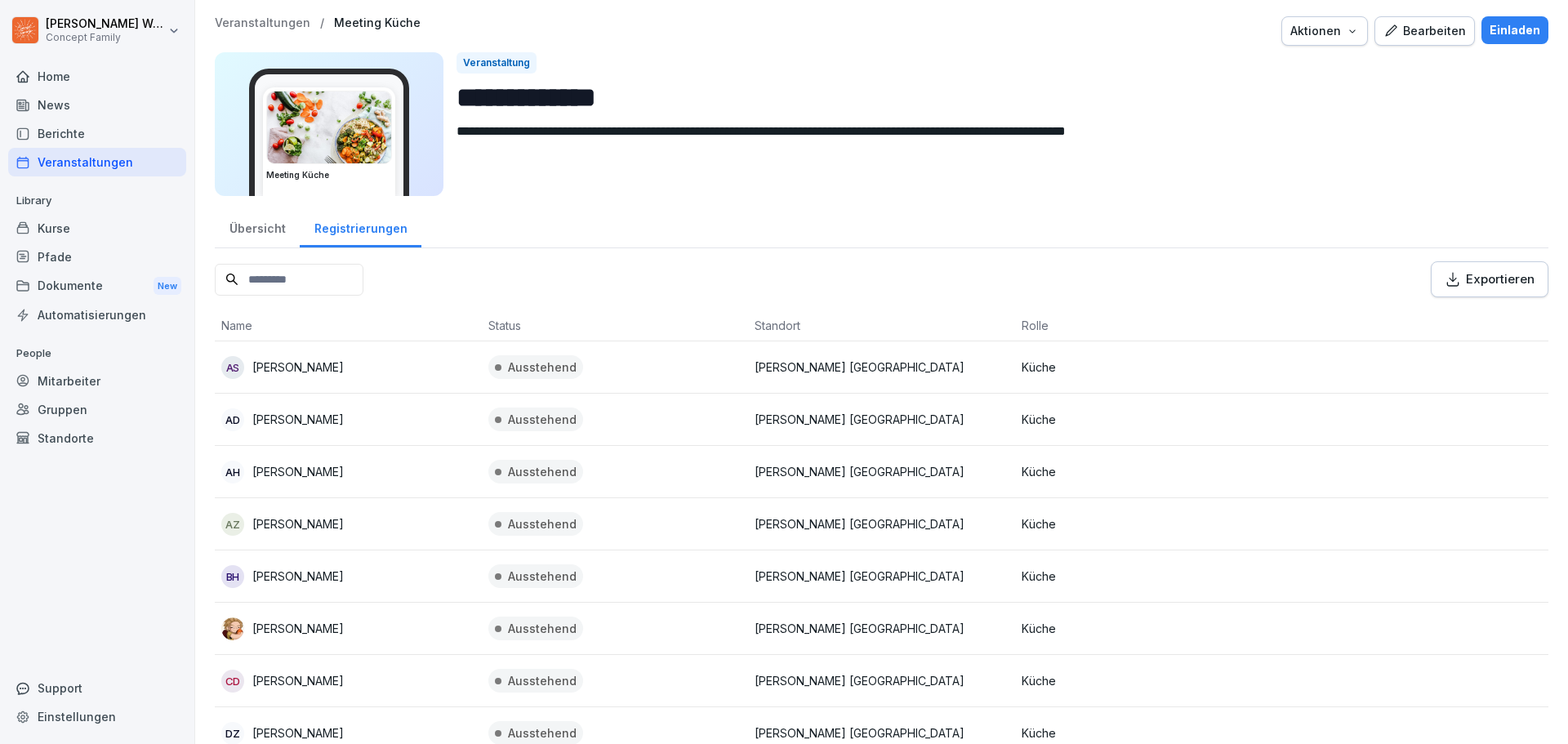
click at [1418, 36] on div "Bearbeiten" at bounding box center [1425, 31] width 82 height 18
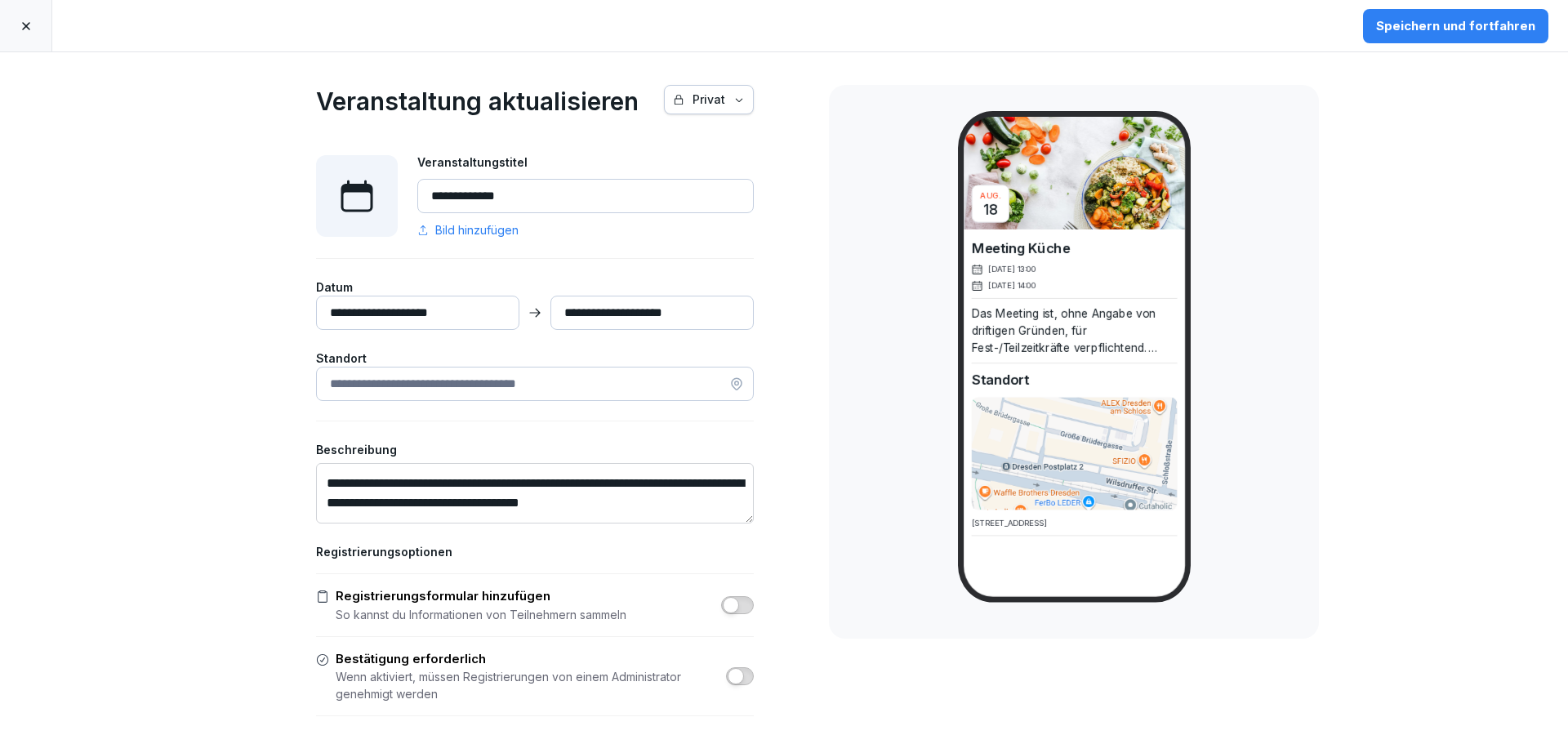
click at [1462, 25] on div "Speichern und fortfahren" at bounding box center [1455, 26] width 159 height 18
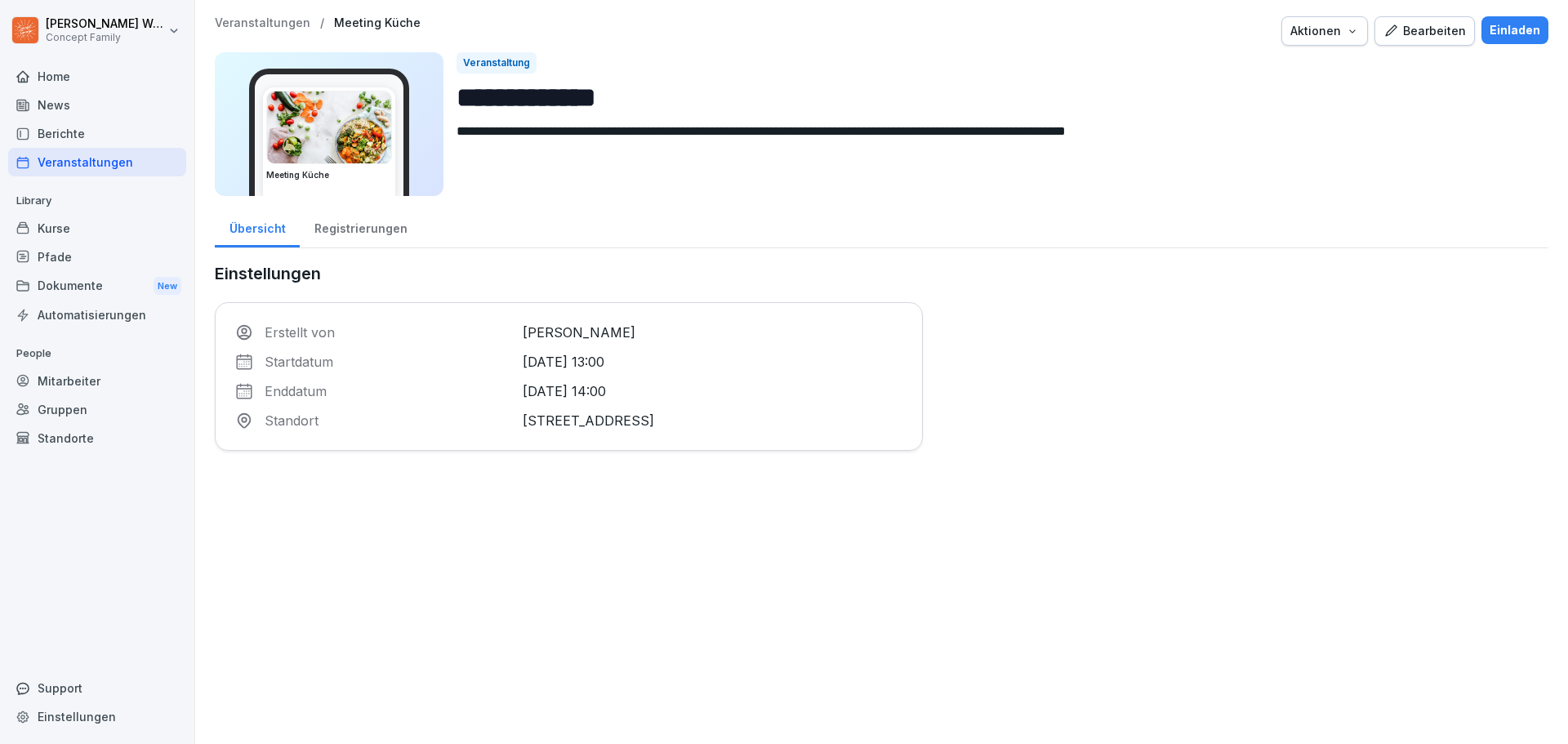
click at [1420, 30] on div "Bearbeiten" at bounding box center [1425, 31] width 82 height 18
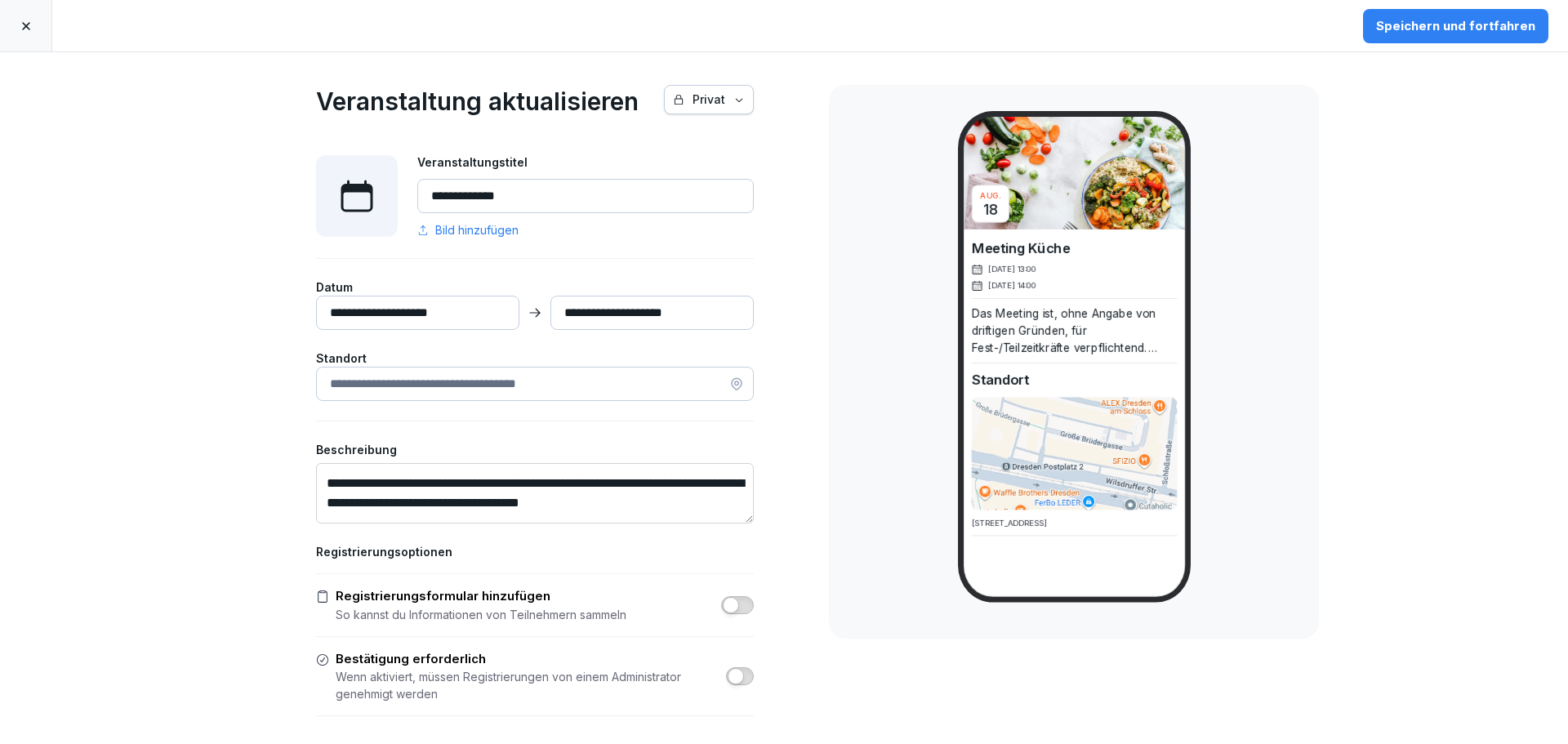
click at [430, 313] on input "**********" at bounding box center [417, 312] width 204 height 34
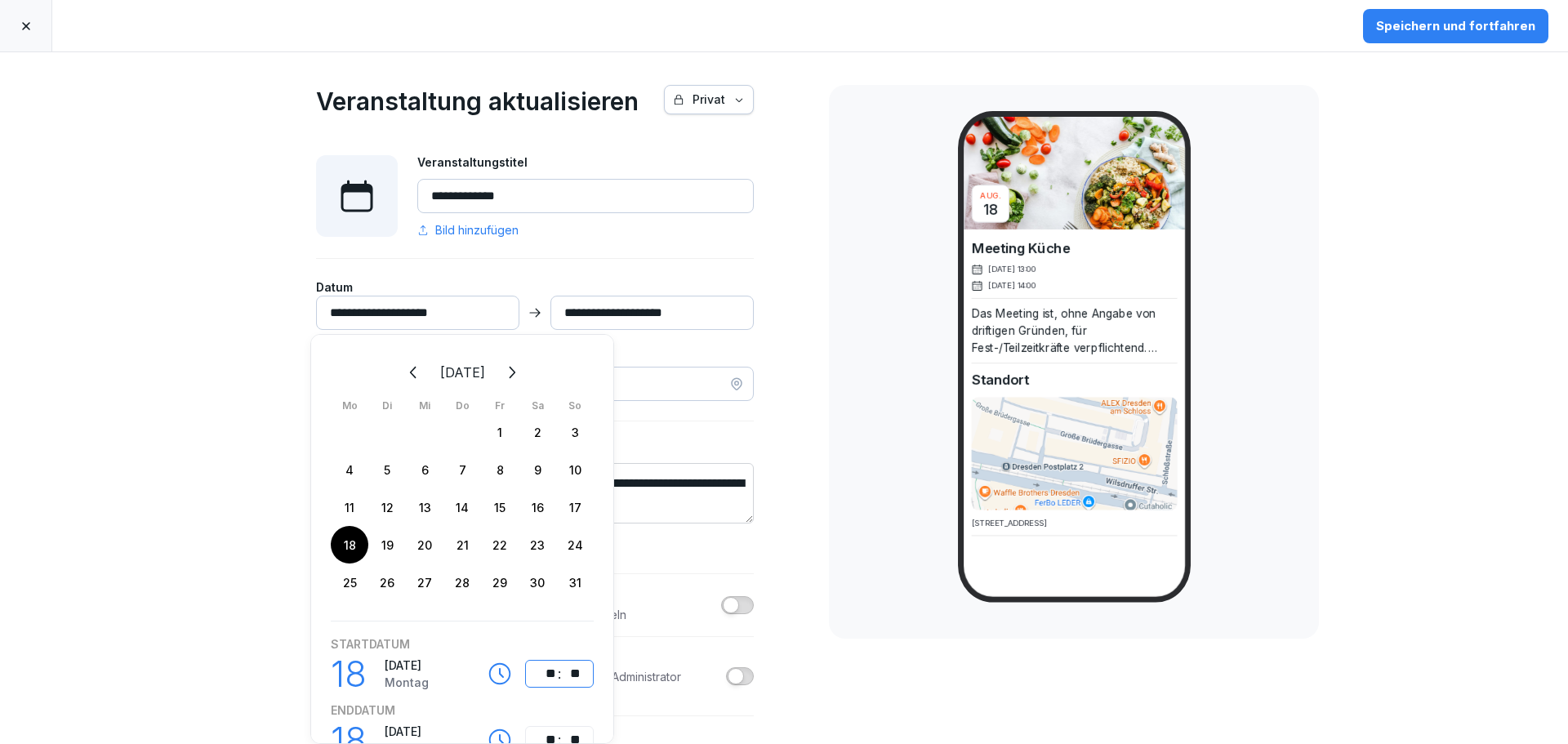
click at [542, 674] on div "**" at bounding box center [547, 673] width 19 height 19
type input "**********"
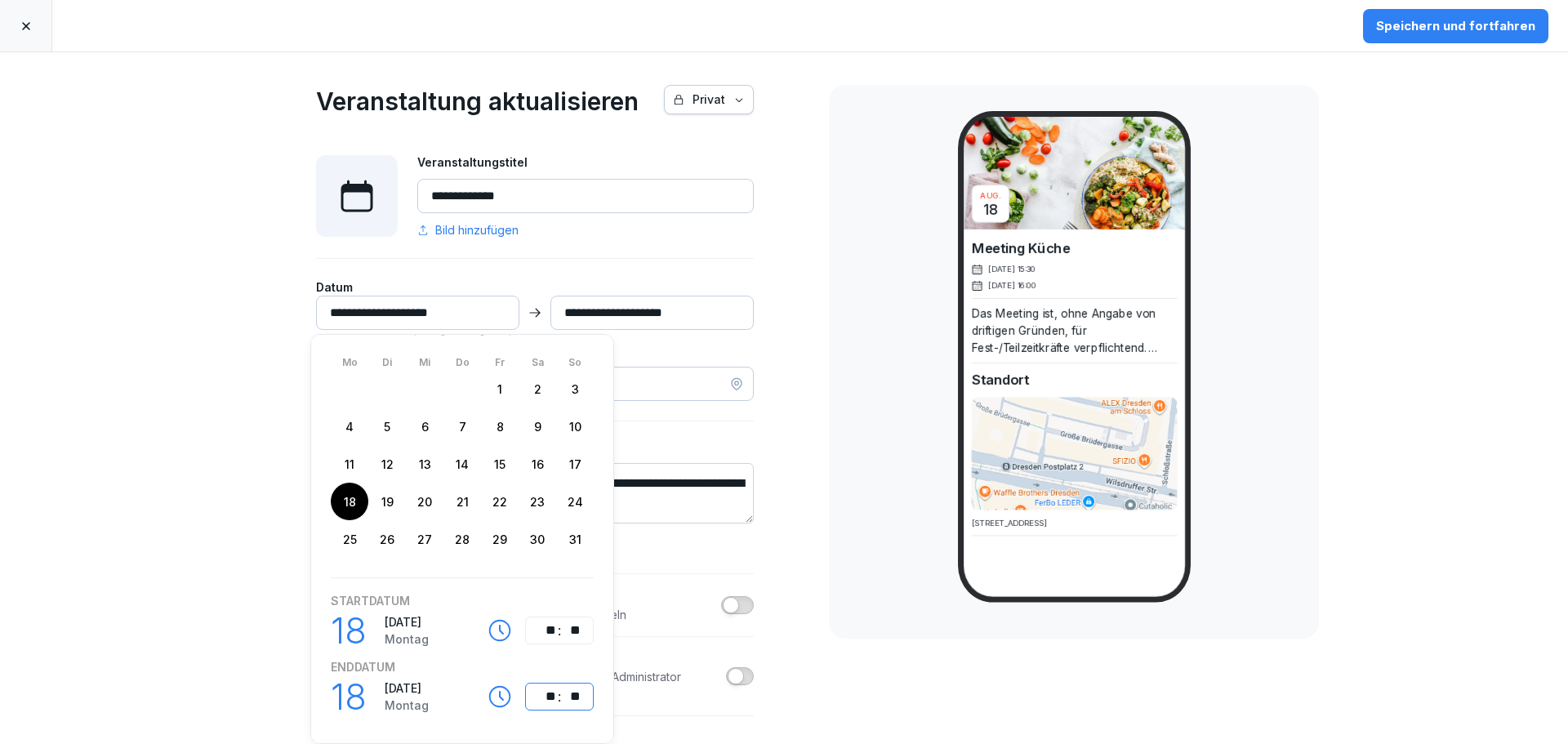
type input "**********"
drag, startPoint x: 813, startPoint y: 277, endPoint x: 967, endPoint y: 232, distance: 160.4
click at [815, 277] on div "**********" at bounding box center [784, 398] width 1568 height 692
click at [1460, 20] on div "Speichern und fortfahren" at bounding box center [1455, 26] width 159 height 18
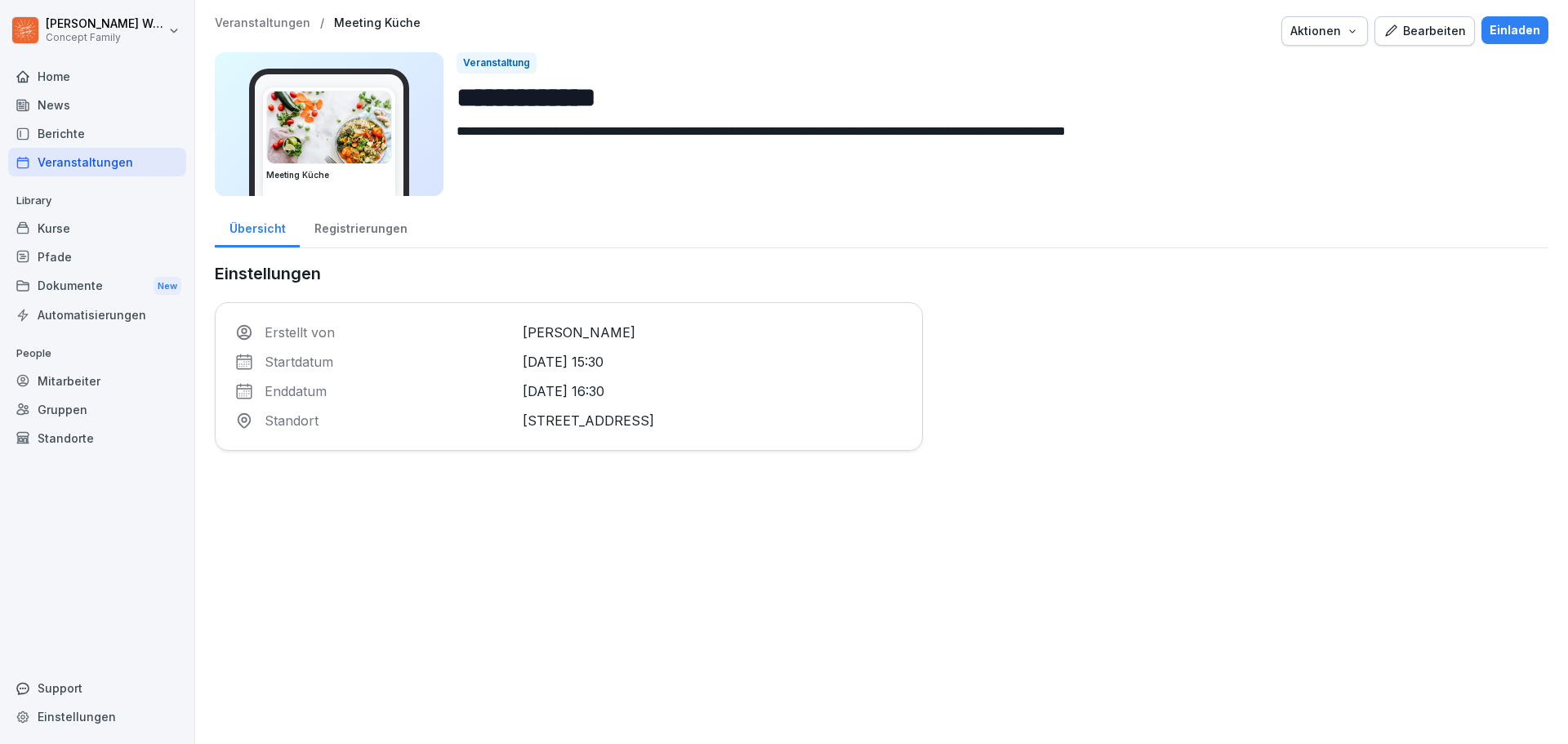
click at [1513, 31] on div "Einladen" at bounding box center [1515, 30] width 51 height 18
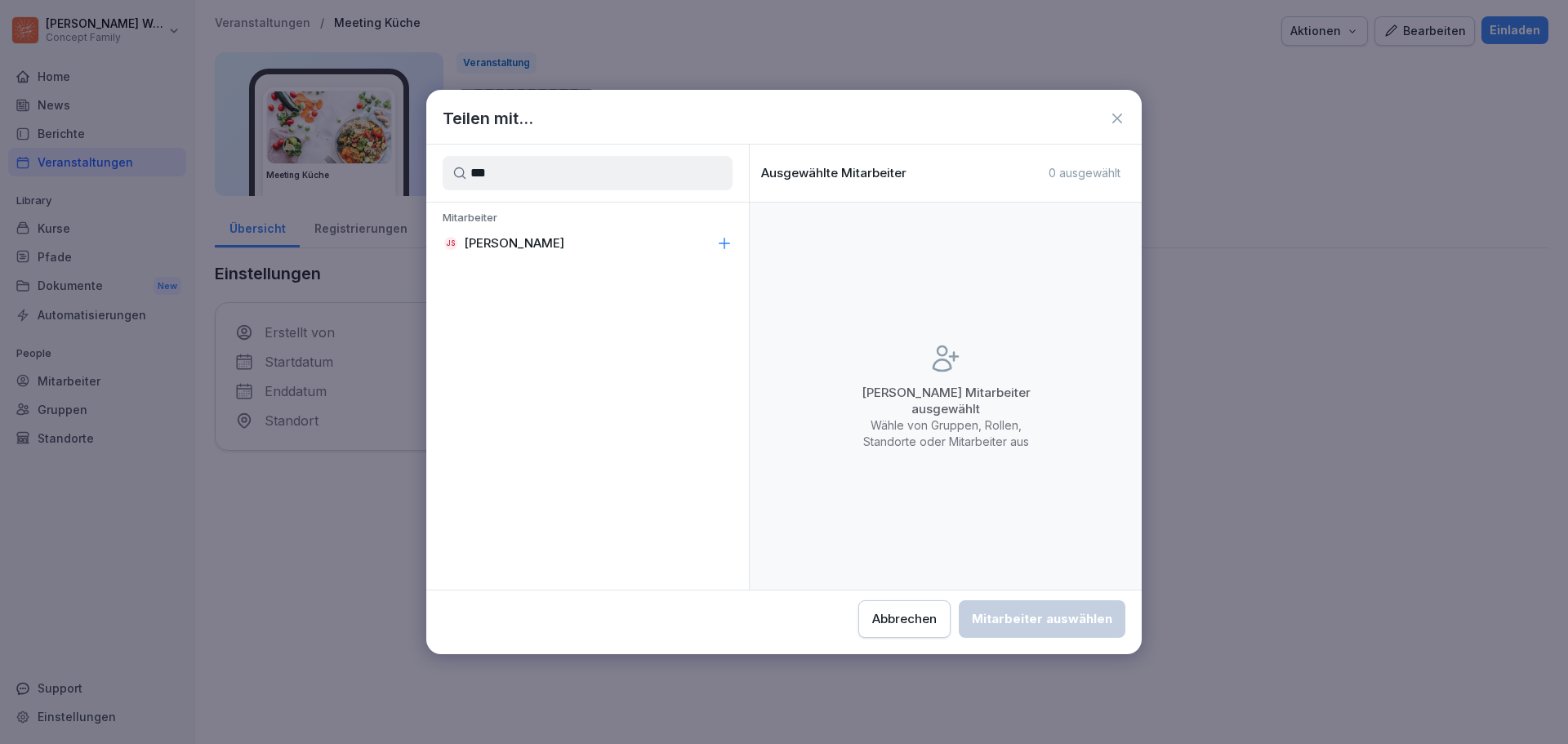
type input "***"
click at [531, 247] on p "[PERSON_NAME]" at bounding box center [513, 243] width 101 height 17
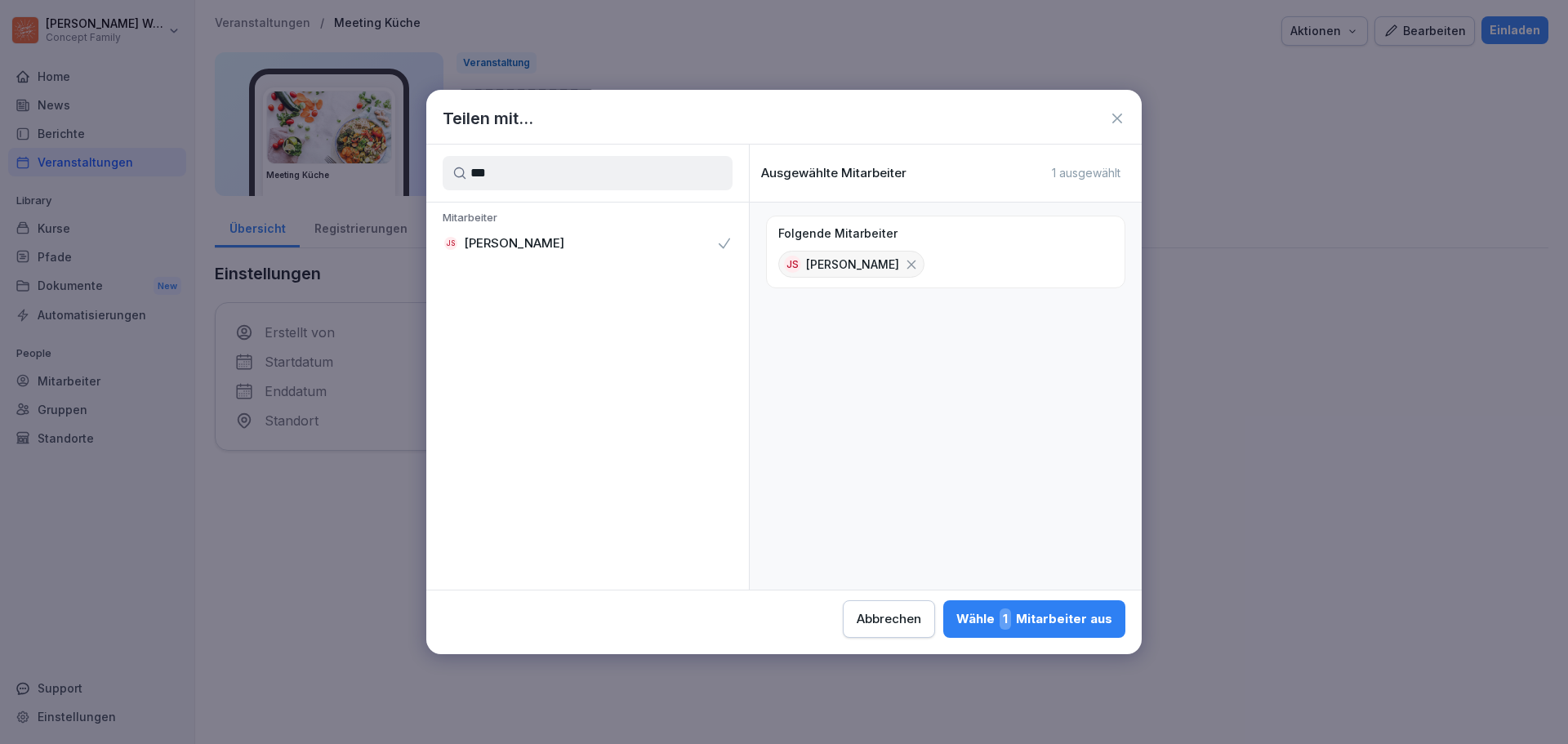
click at [1091, 629] on div "Wähle 1 Mitarbeiter aus" at bounding box center [1034, 619] width 156 height 21
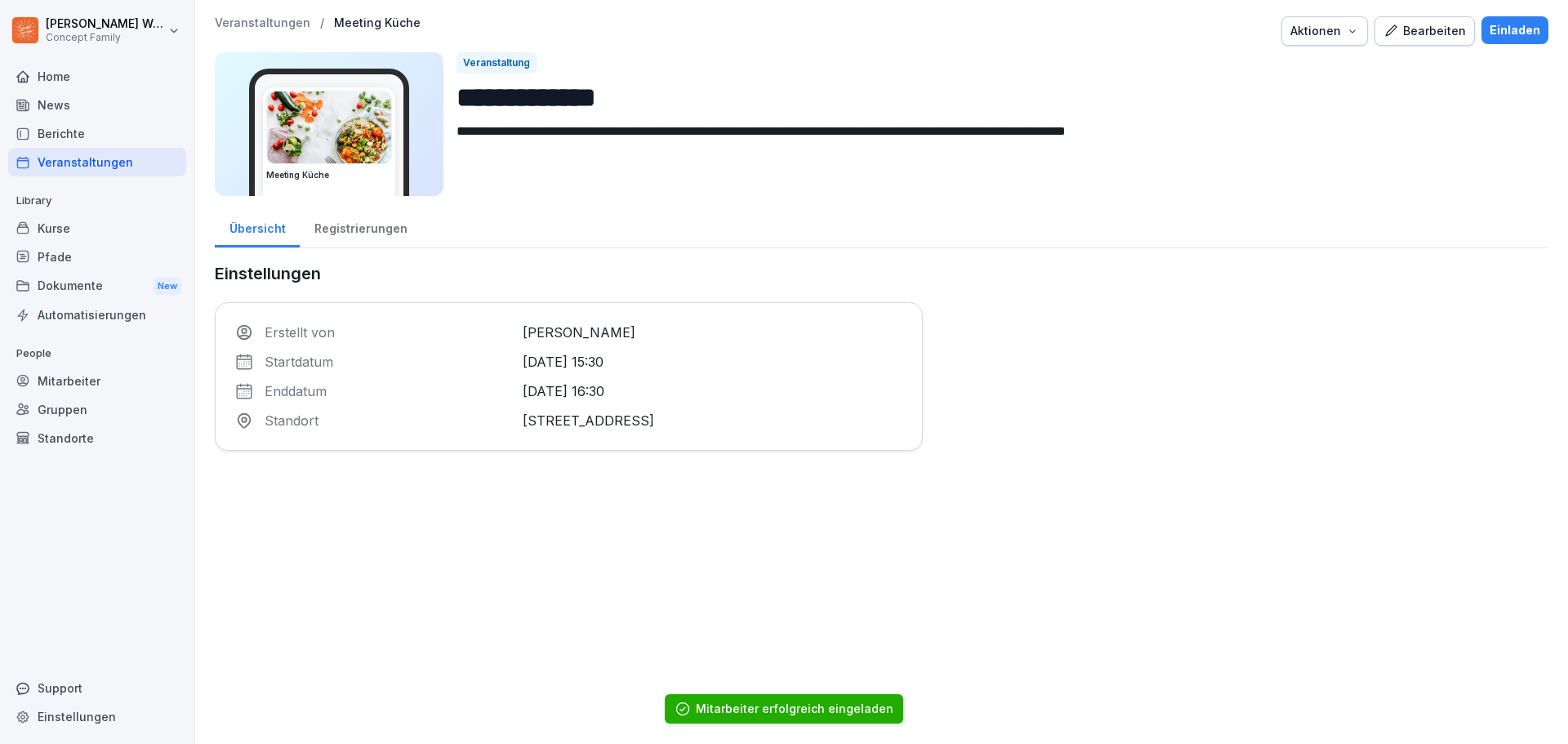
click at [369, 227] on div "Registrierungen" at bounding box center [360, 226] width 122 height 42
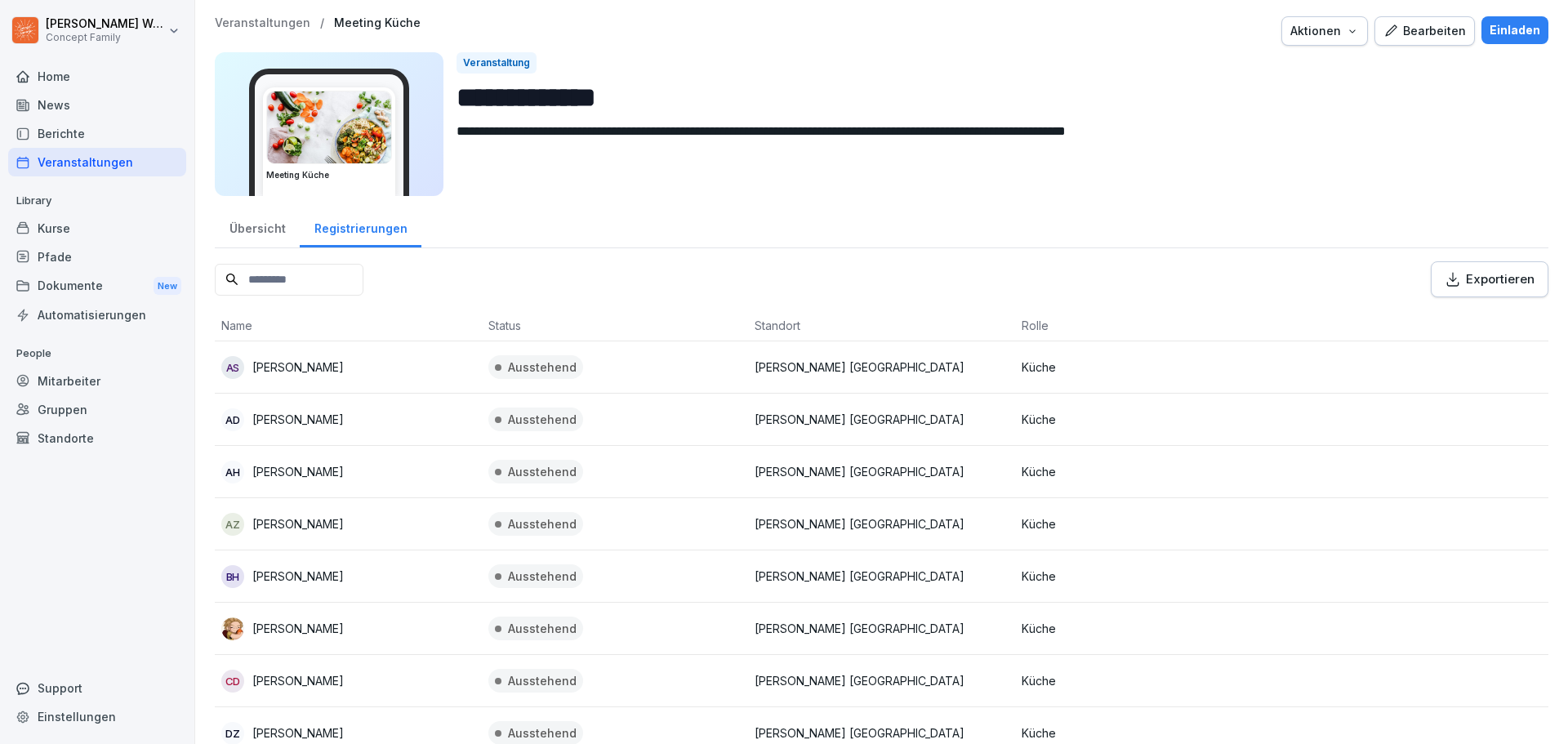
click at [252, 22] on p "Veranstaltungen" at bounding box center [262, 24] width 95 height 14
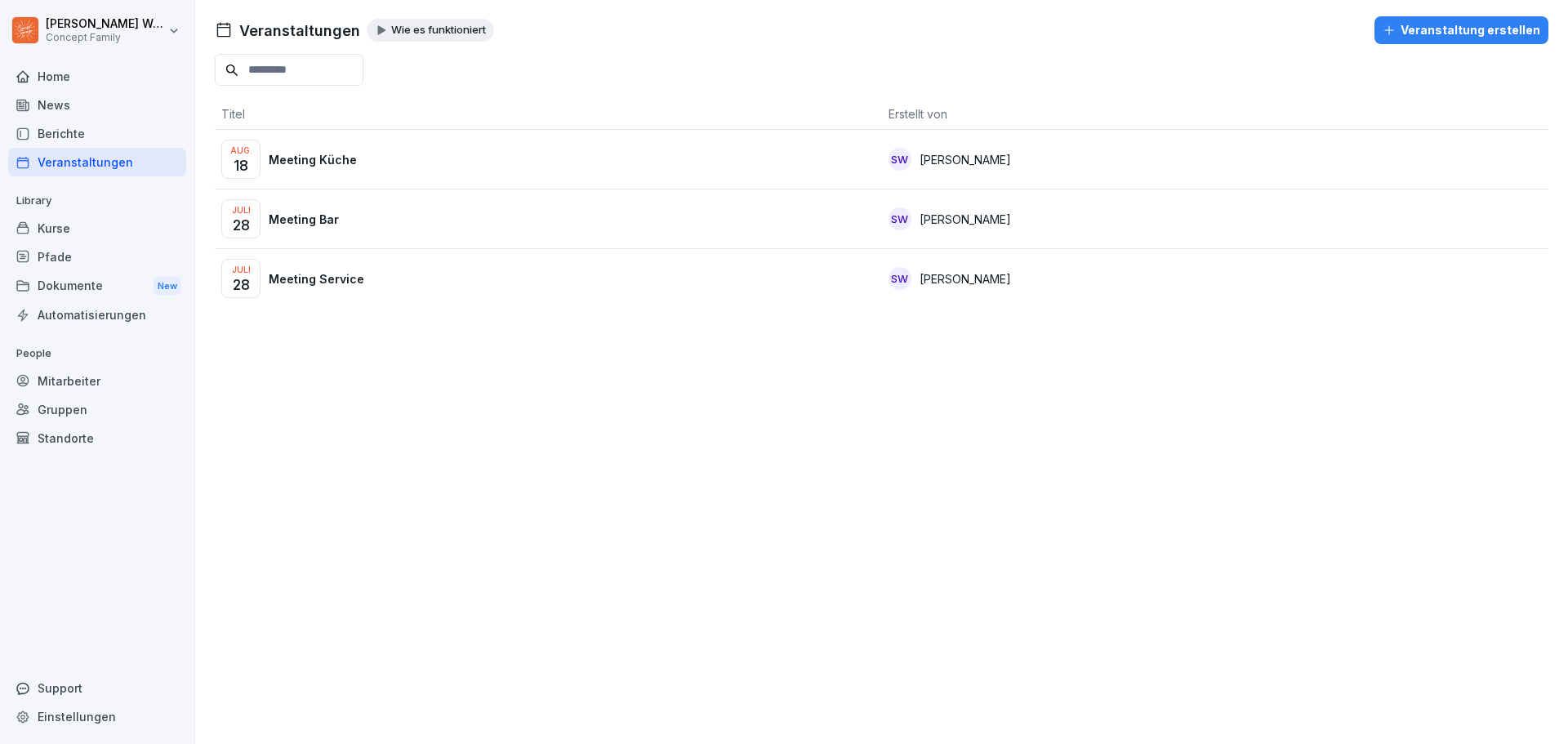
drag, startPoint x: 658, startPoint y: 386, endPoint x: 516, endPoint y: 321, distance: 156.2
click at [645, 379] on div "Veranstaltungen Wie es funktioniert Veranstaltung erstellen Titel Erstellt von …" at bounding box center [882, 372] width 1373 height 744
click at [80, 165] on div "Veranstaltungen" at bounding box center [97, 162] width 178 height 29
click at [475, 428] on div "Veranstaltungen Wie es funktioniert Veranstaltung erstellen Titel Erstellt von …" at bounding box center [882, 372] width 1373 height 744
click at [371, 153] on div "Aug. 18 Meeting Küche" at bounding box center [548, 159] width 654 height 39
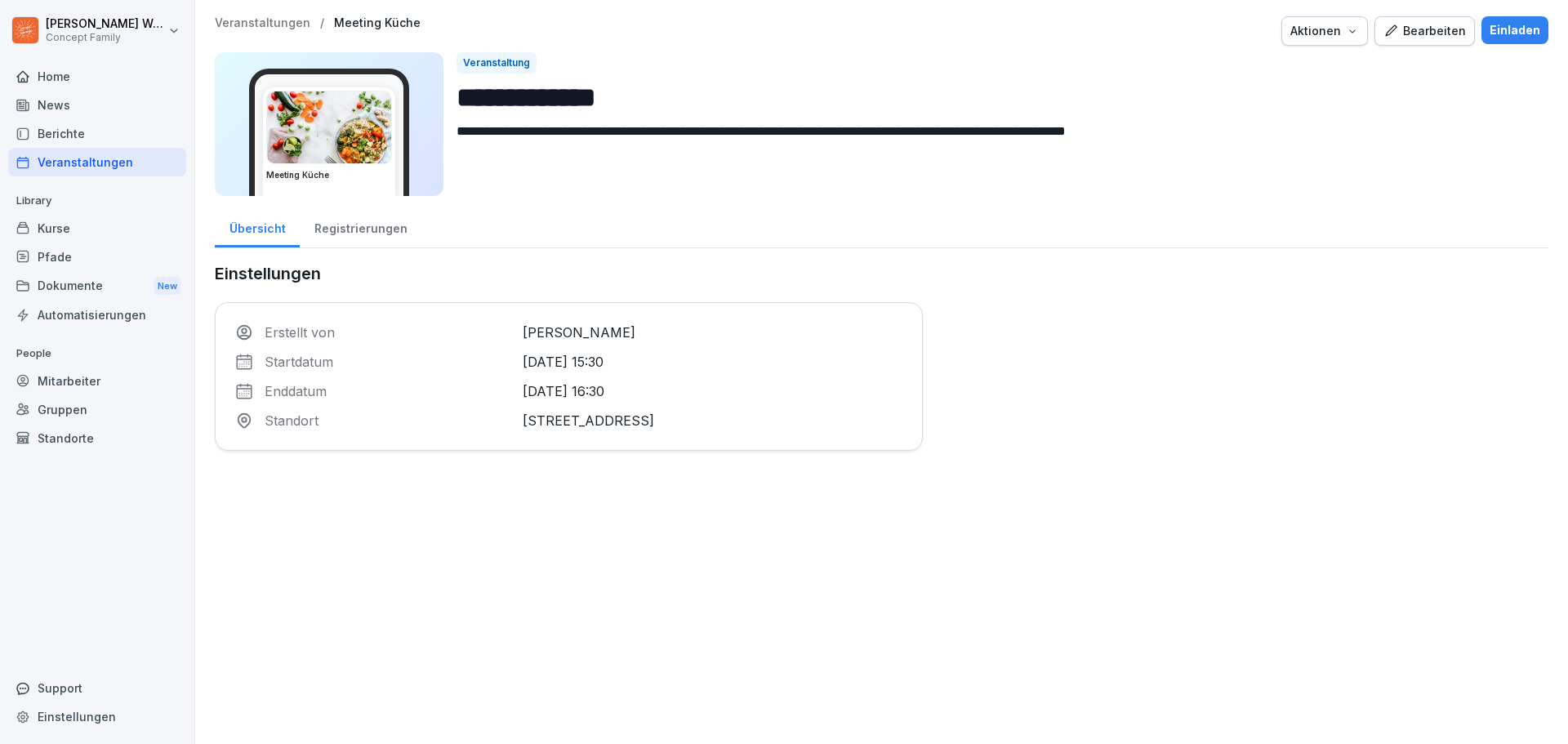
click at [363, 225] on div "Registrierungen" at bounding box center [360, 226] width 122 height 42
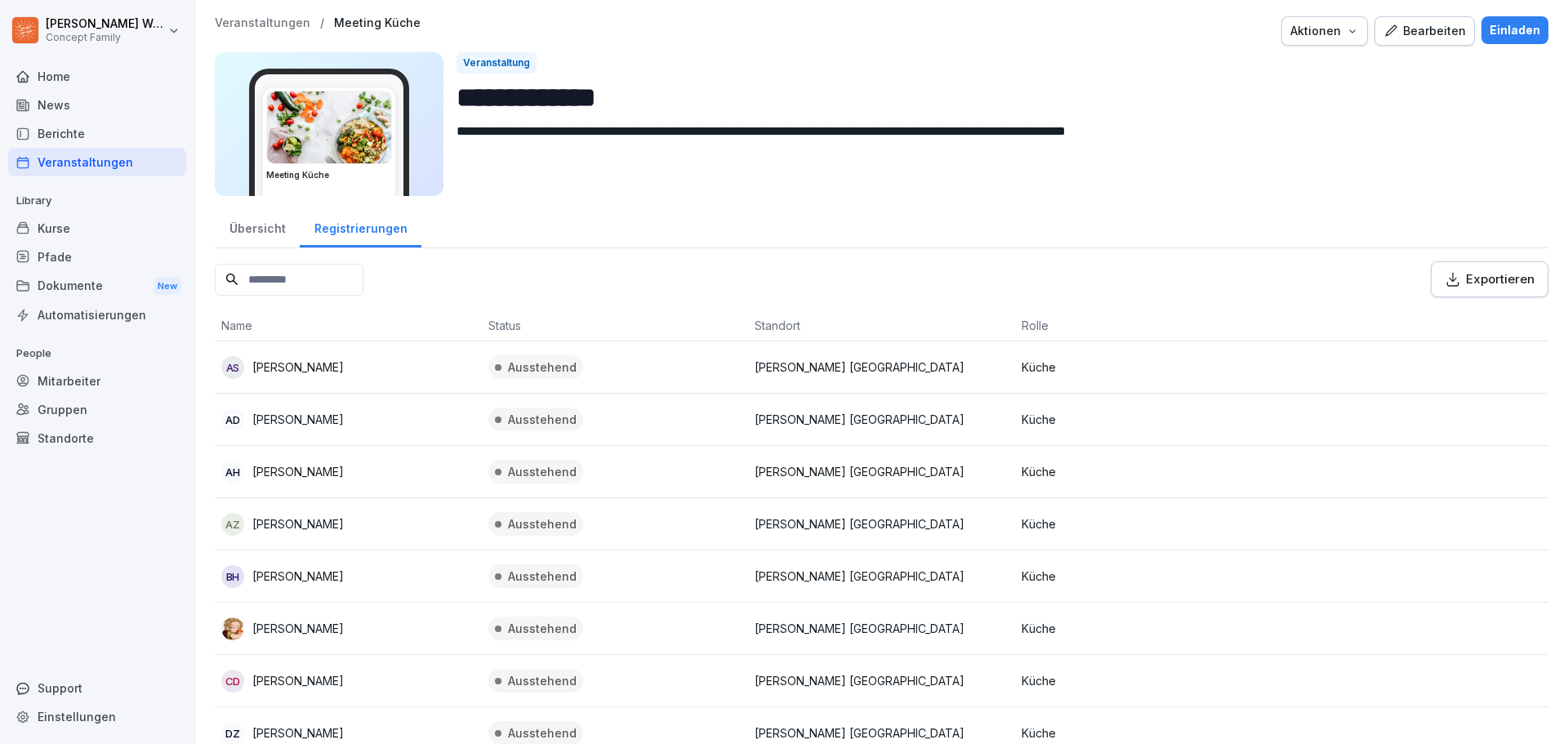
click at [284, 228] on div "Übersicht" at bounding box center [257, 226] width 85 height 42
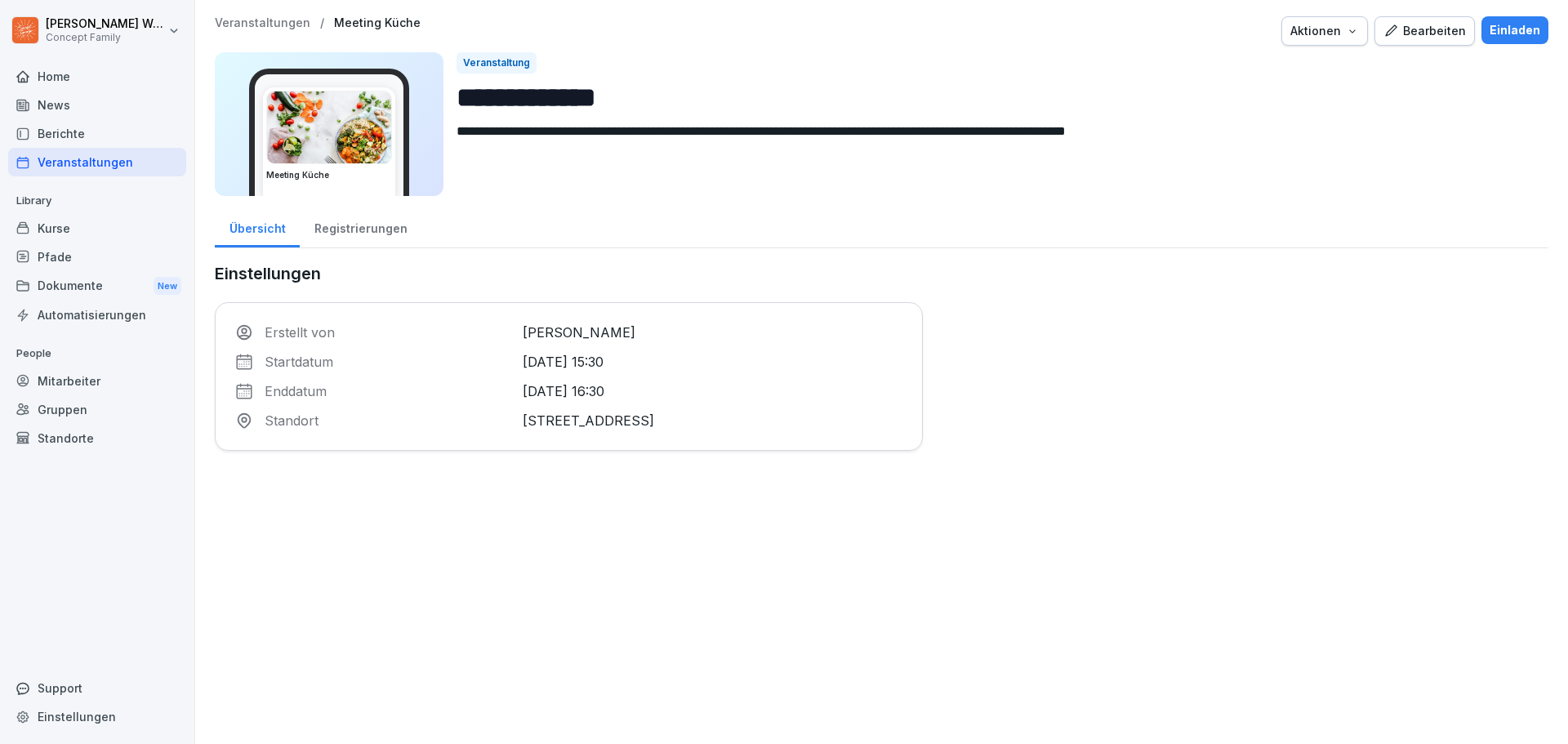
click at [73, 115] on div "News" at bounding box center [97, 105] width 178 height 29
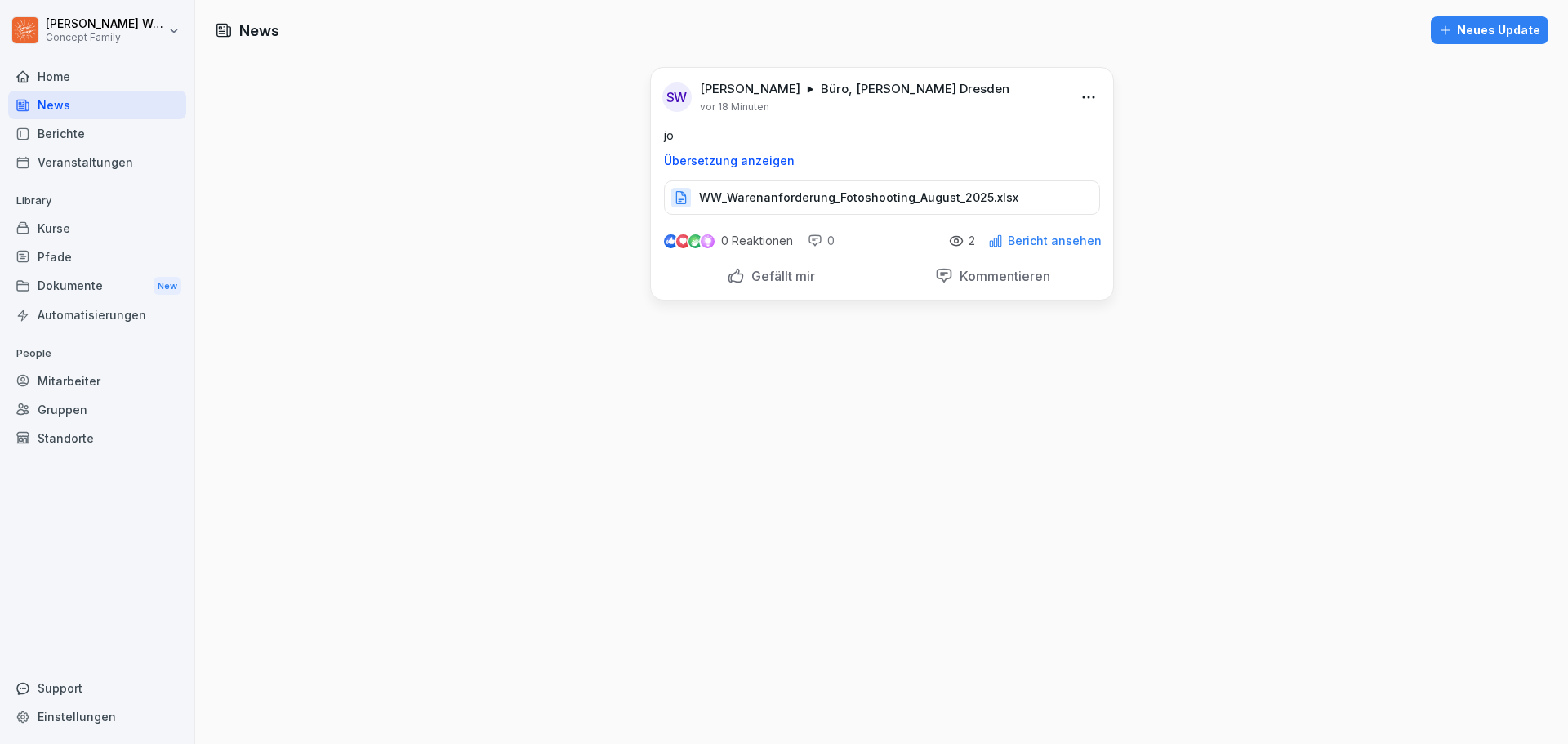
click at [1074, 102] on html "[PERSON_NAME] Concept Family Home News Berichte Veranstaltungen Library Kurse P…" at bounding box center [784, 372] width 1568 height 744
click at [973, 124] on div "Bearbeiten" at bounding box center [993, 131] width 202 height 32
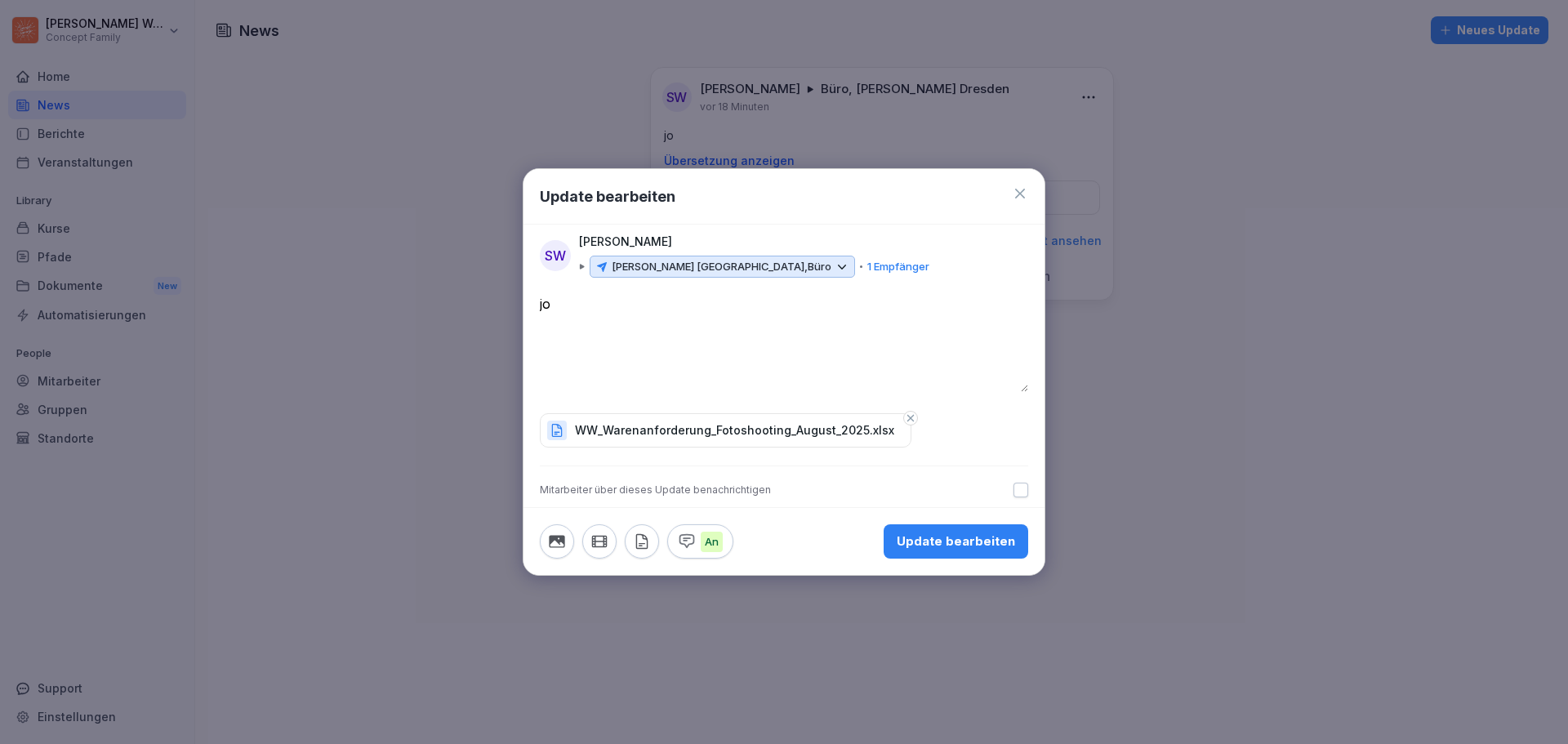
click at [905, 416] on icon "button" at bounding box center [910, 418] width 11 height 11
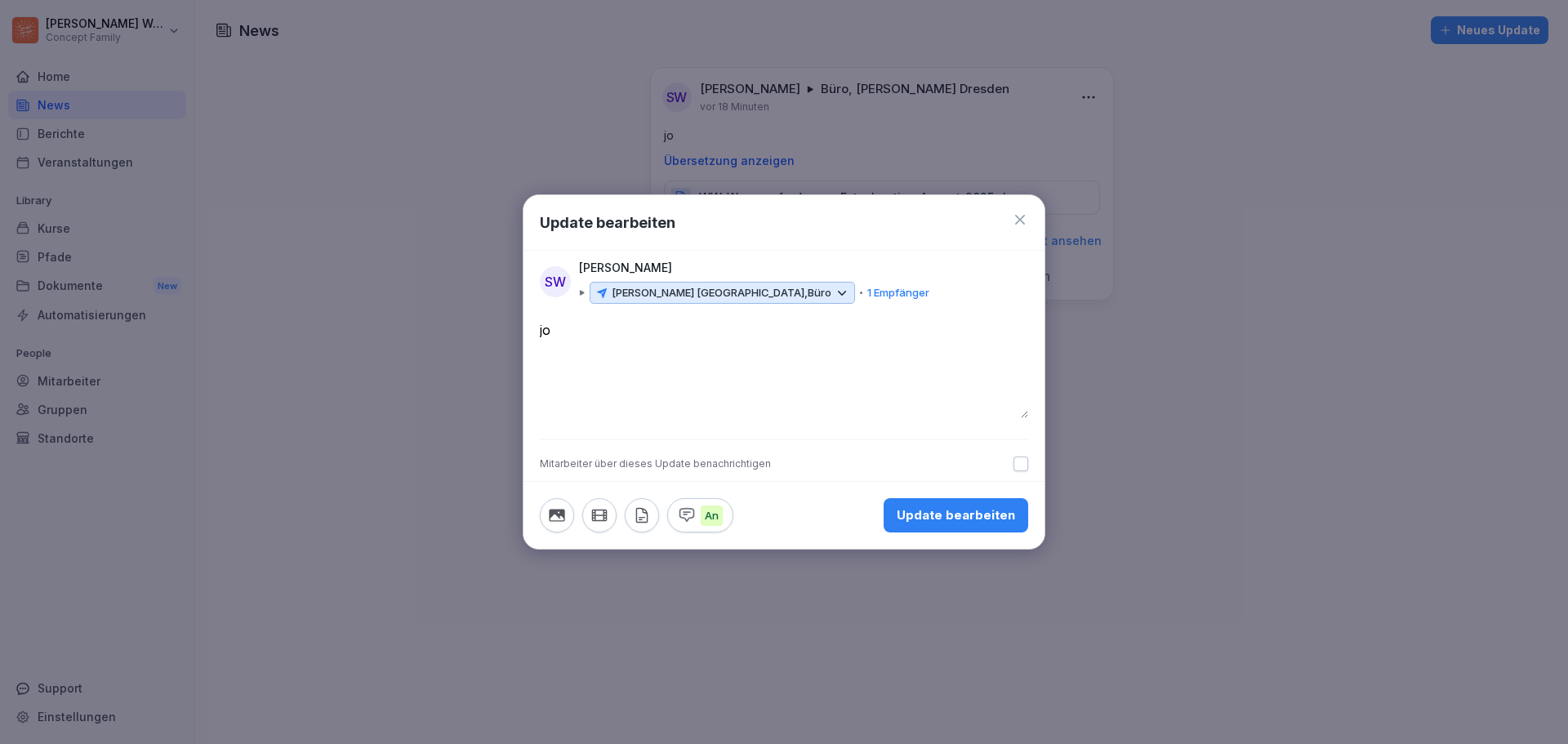
click at [641, 343] on textarea "**" at bounding box center [784, 369] width 488 height 98
click at [711, 517] on p "An" at bounding box center [711, 516] width 22 height 21
click at [711, 517] on p "Aus" at bounding box center [714, 516] width 28 height 21
click at [643, 508] on icon "button" at bounding box center [642, 515] width 18 height 18
click at [1021, 216] on icon at bounding box center [1020, 219] width 17 height 17
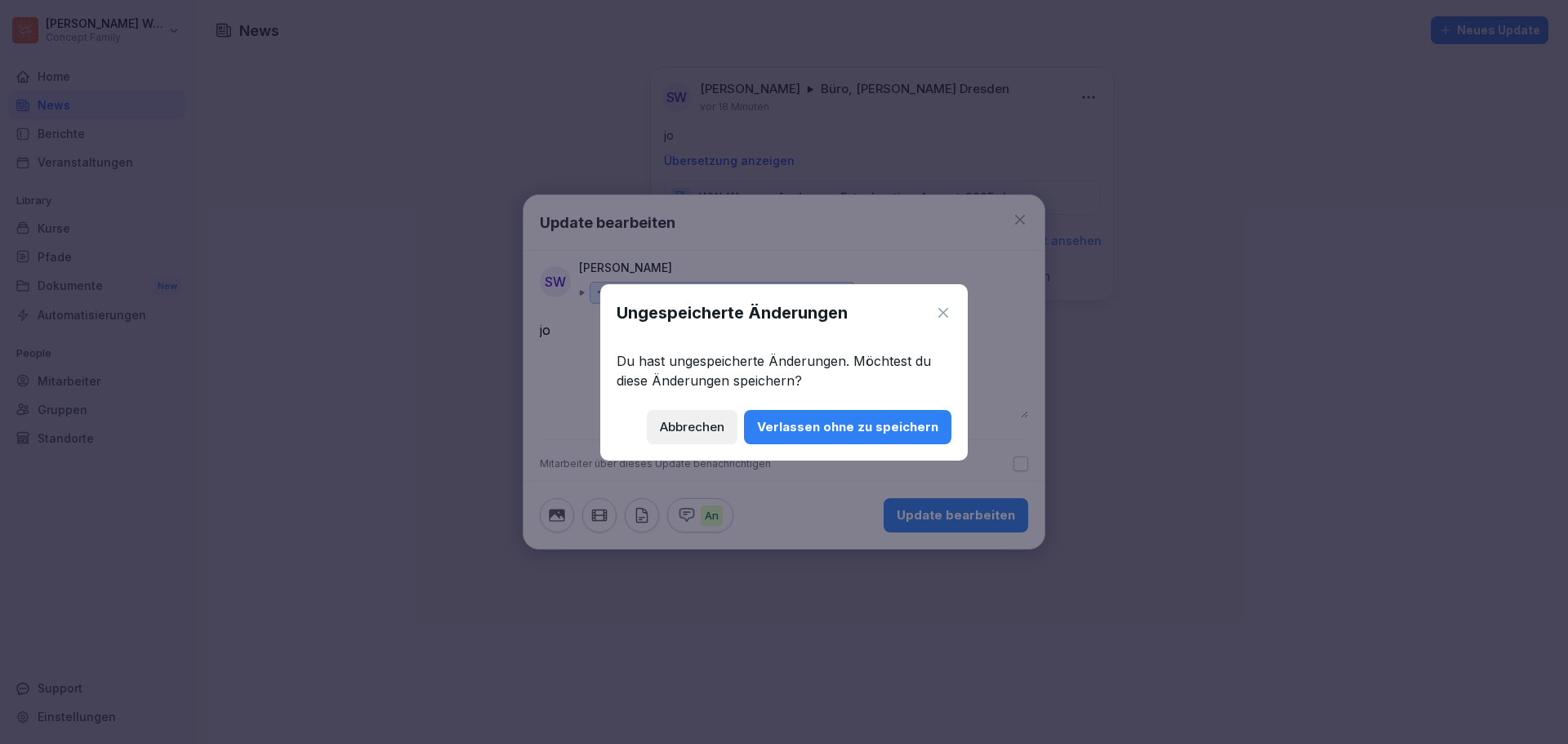
click at [712, 426] on div "Abbrechen" at bounding box center [692, 427] width 65 height 18
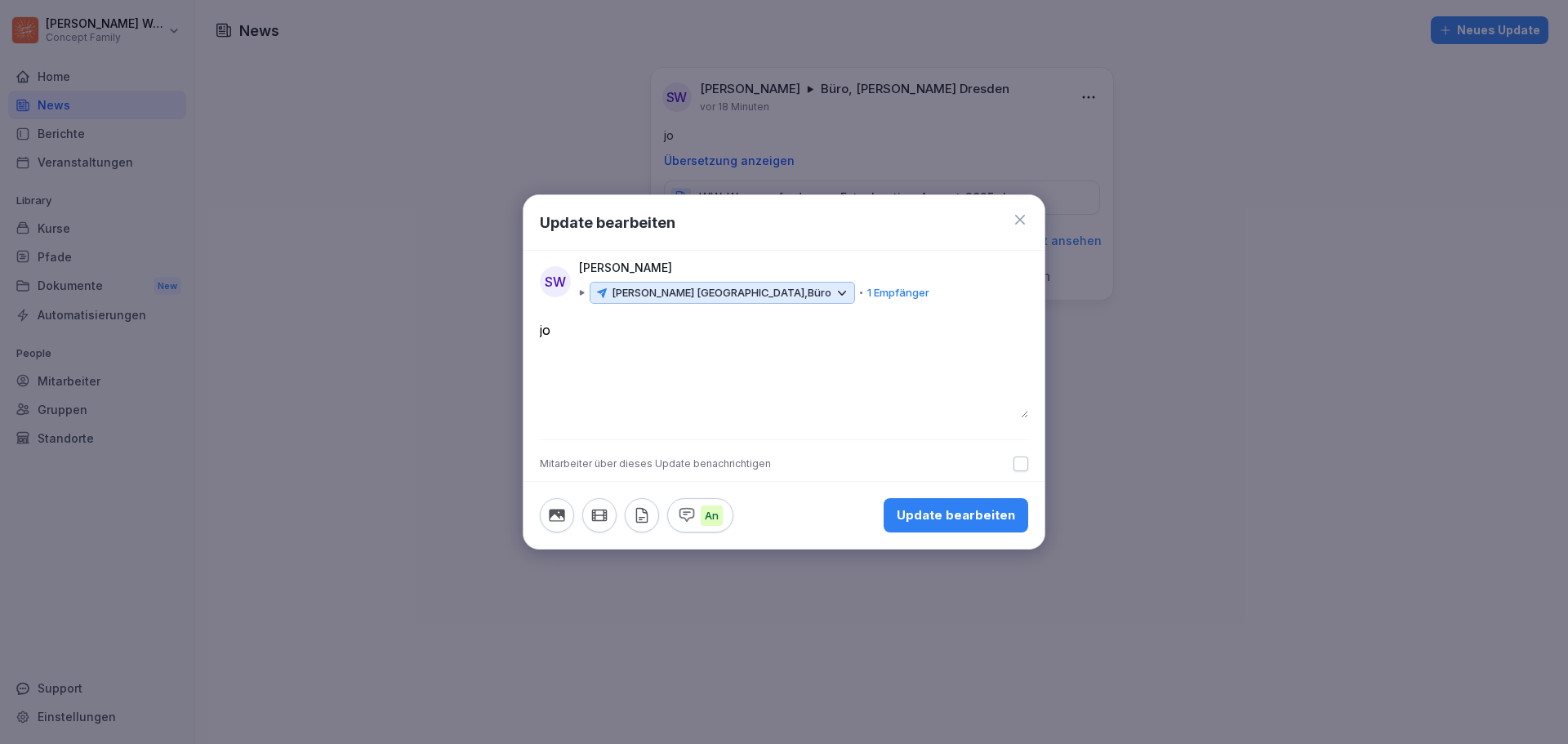
click at [969, 516] on div "Update bearbeiten" at bounding box center [955, 515] width 118 height 18
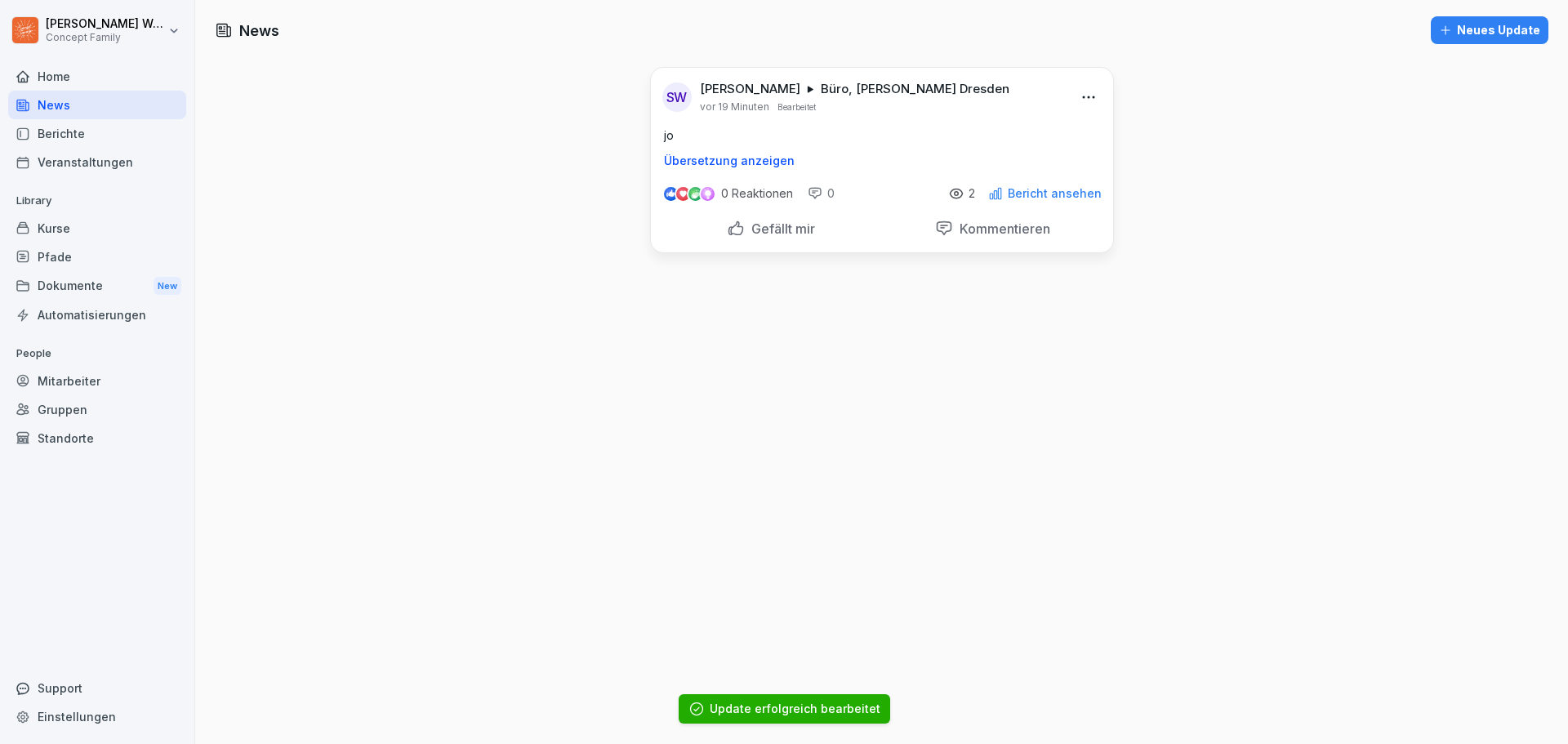
click at [925, 395] on div "News Neues Update SW Steve Weichsel Büro, Wilma Wunder Dresden vor 19 Minuten B…" at bounding box center [882, 372] width 1373 height 744
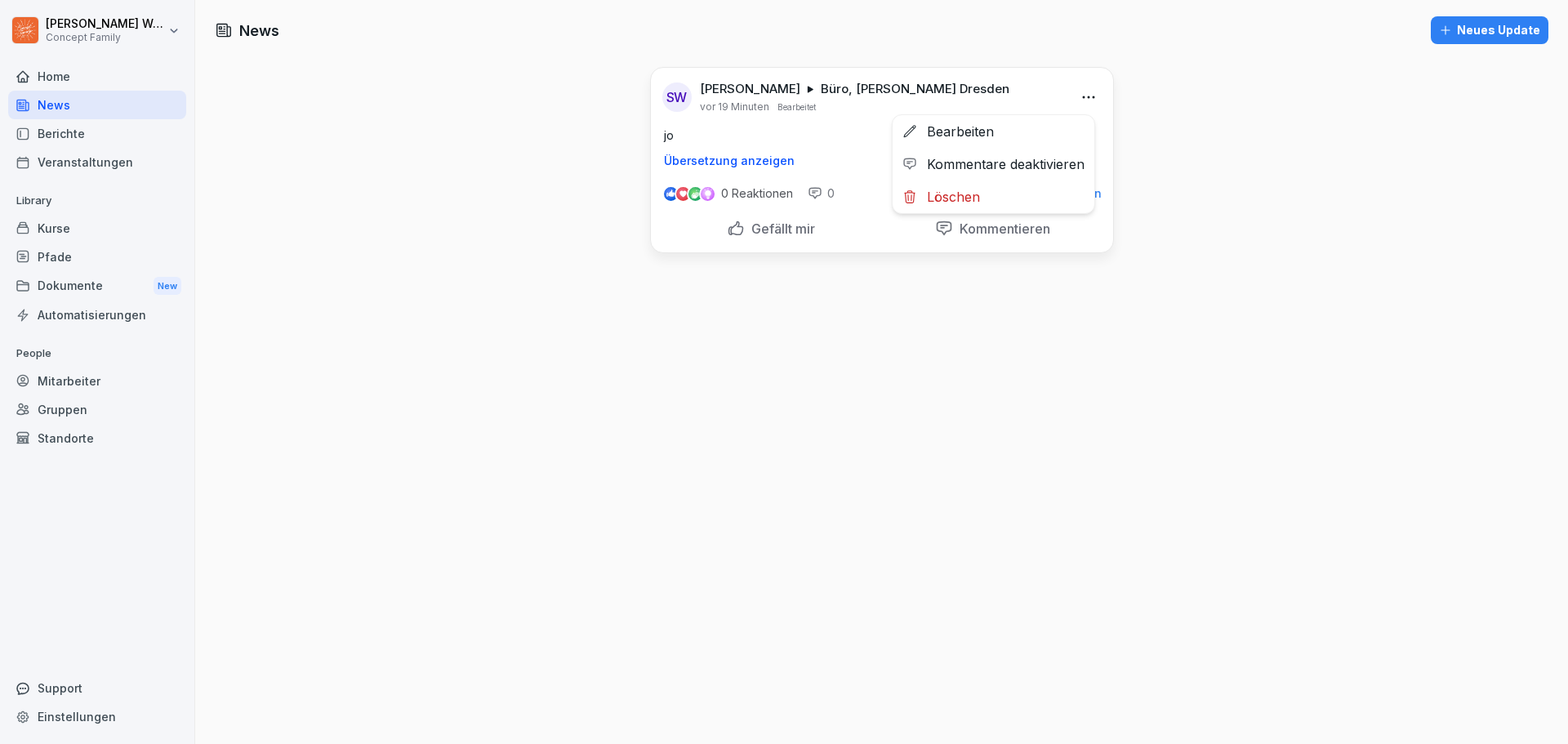
click at [1089, 94] on html "Steve Weichsel Concept Family Home News Berichte Veranstaltungen Library Kurse …" at bounding box center [784, 372] width 1568 height 744
click at [995, 129] on div "Bearbeiten" at bounding box center [993, 131] width 202 height 32
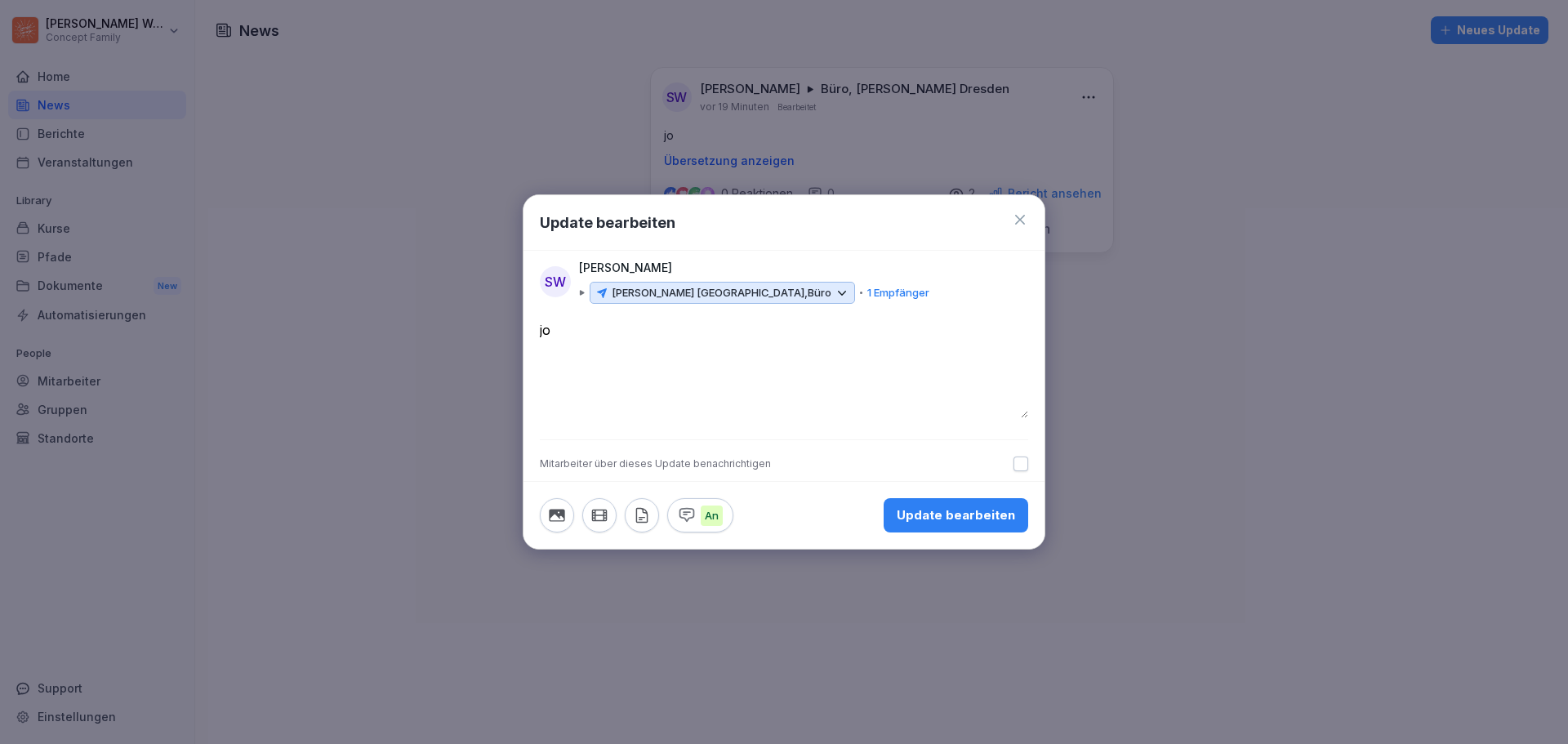
click at [834, 291] on icon at bounding box center [841, 293] width 15 height 15
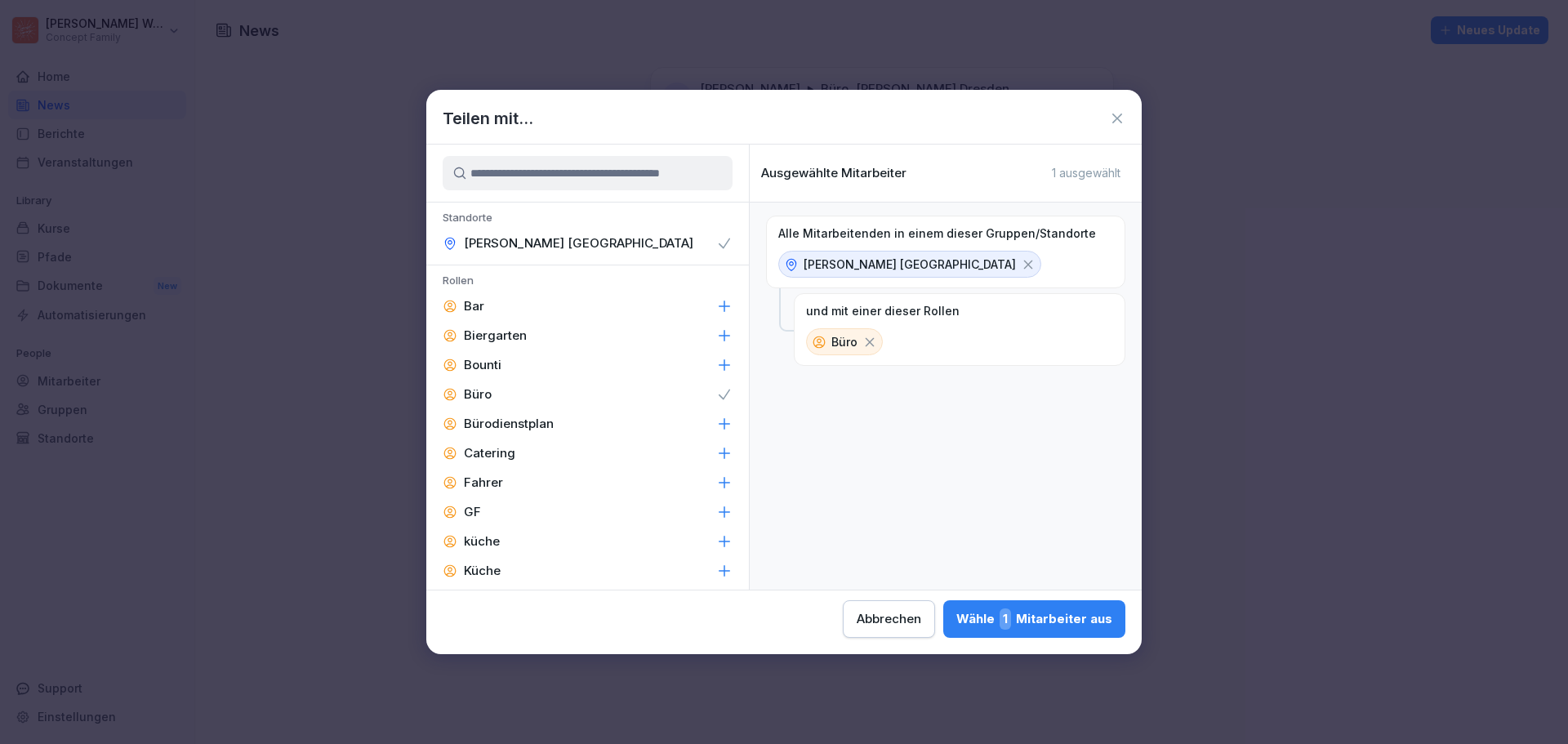
click at [1115, 122] on icon at bounding box center [1117, 118] width 17 height 17
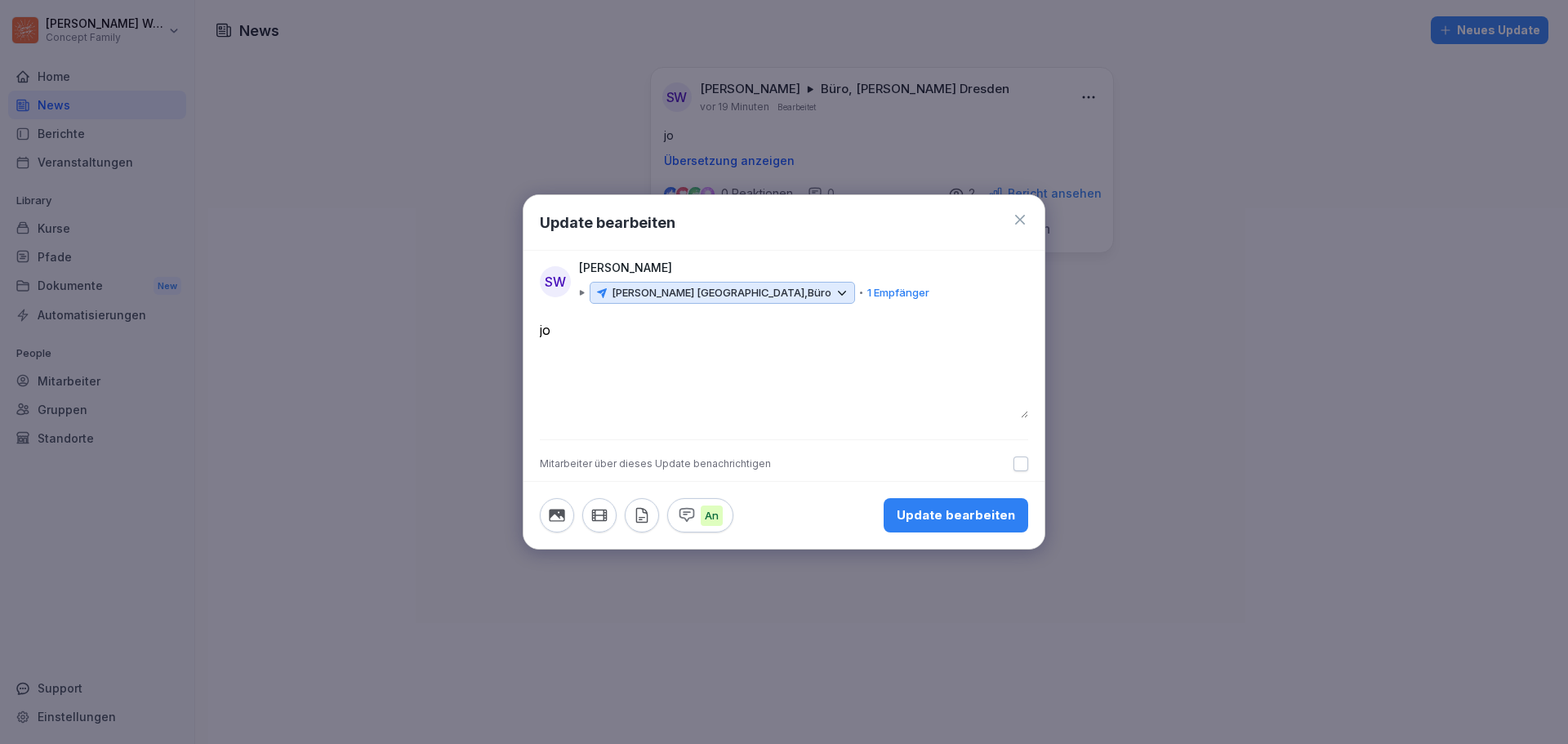
click at [1024, 219] on icon at bounding box center [1020, 219] width 17 height 17
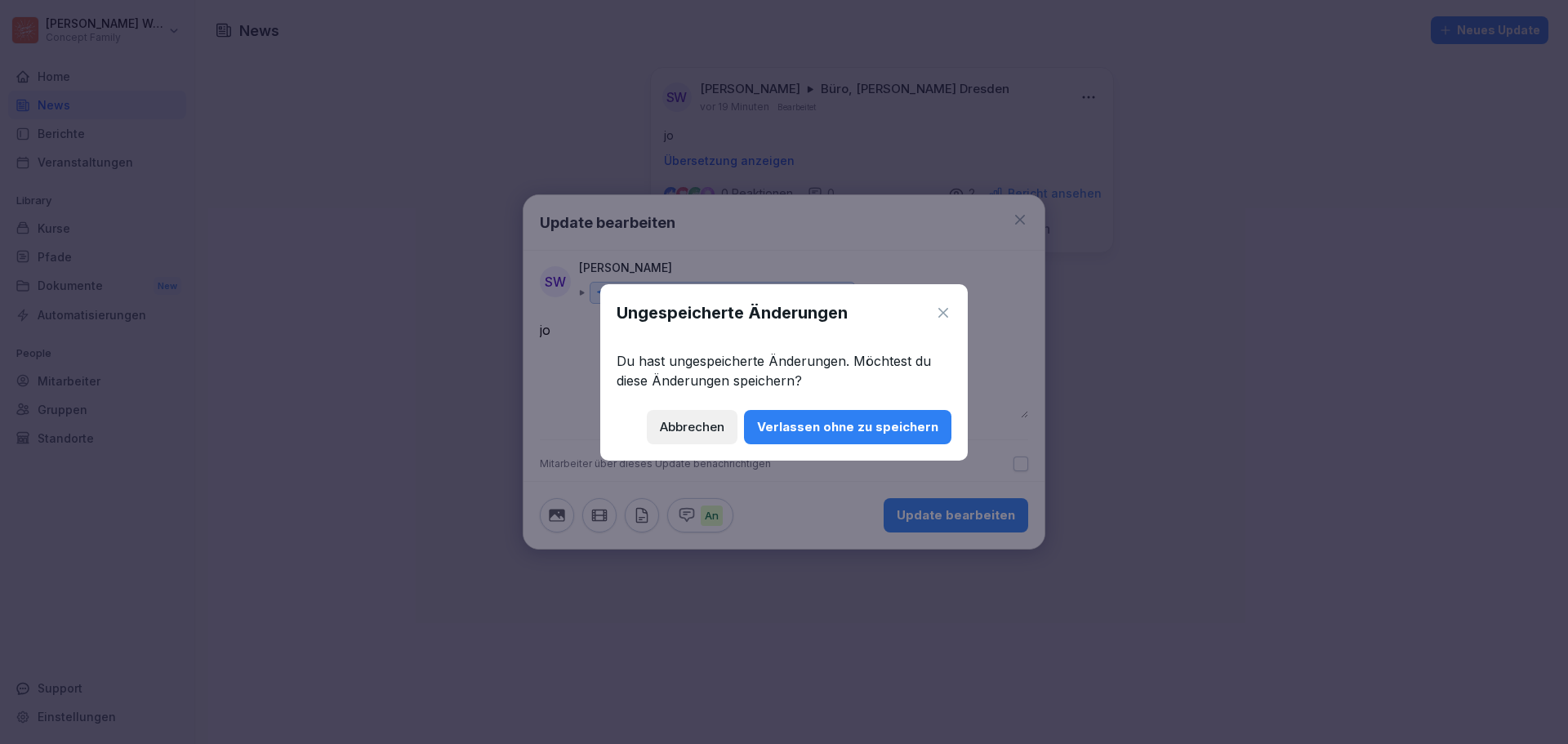
click at [832, 428] on div "Verlassen ohne zu speichern" at bounding box center [847, 427] width 181 height 18
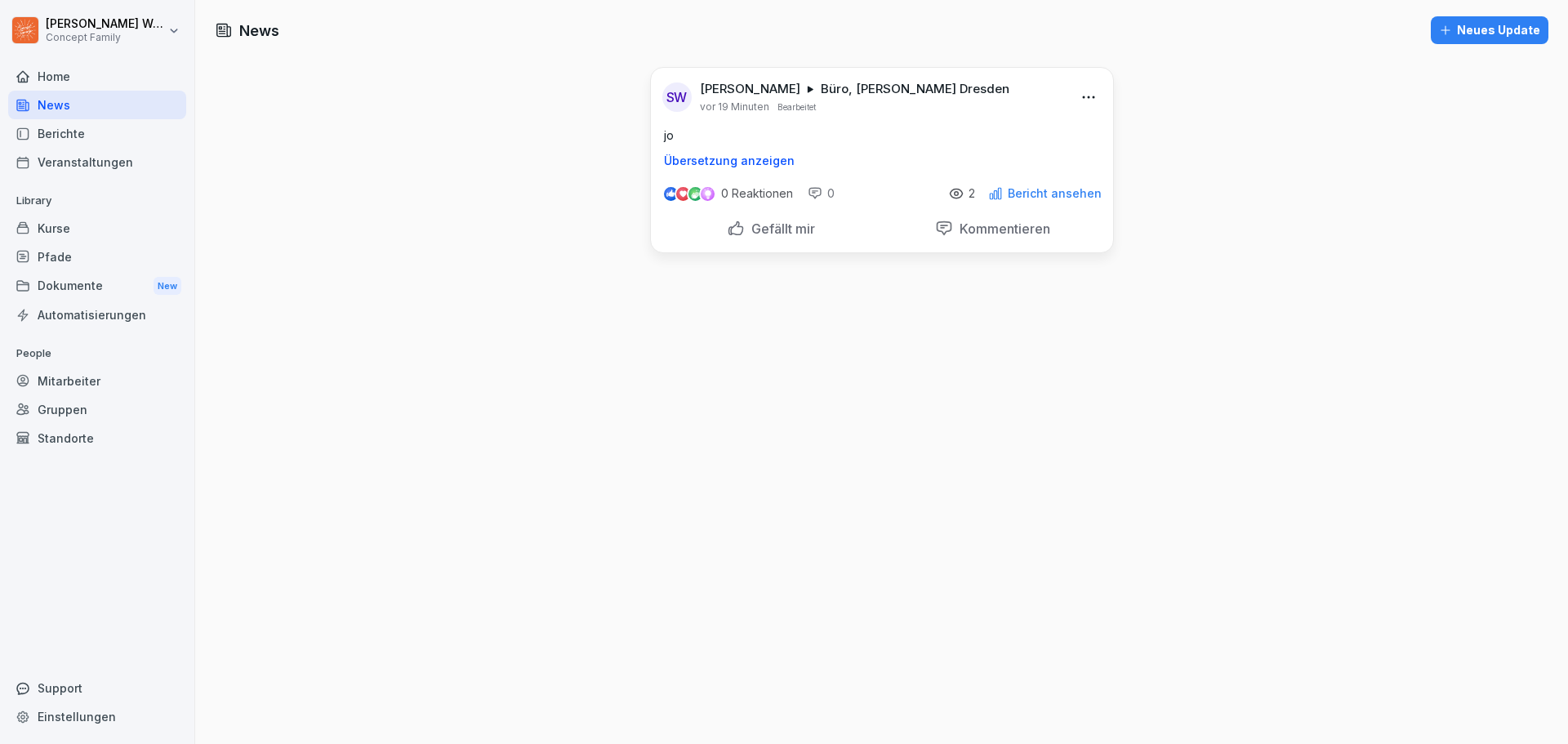
click at [1100, 398] on div "News Neues Update SW Steve Weichsel Büro, Wilma Wunder Dresden vor 19 Minuten B…" at bounding box center [882, 372] width 1373 height 744
click at [1201, 178] on div "News Neues Update SW Steve Weichsel Büro, Wilma Wunder Dresden vor 19 Minuten B…" at bounding box center [882, 372] width 1373 height 744
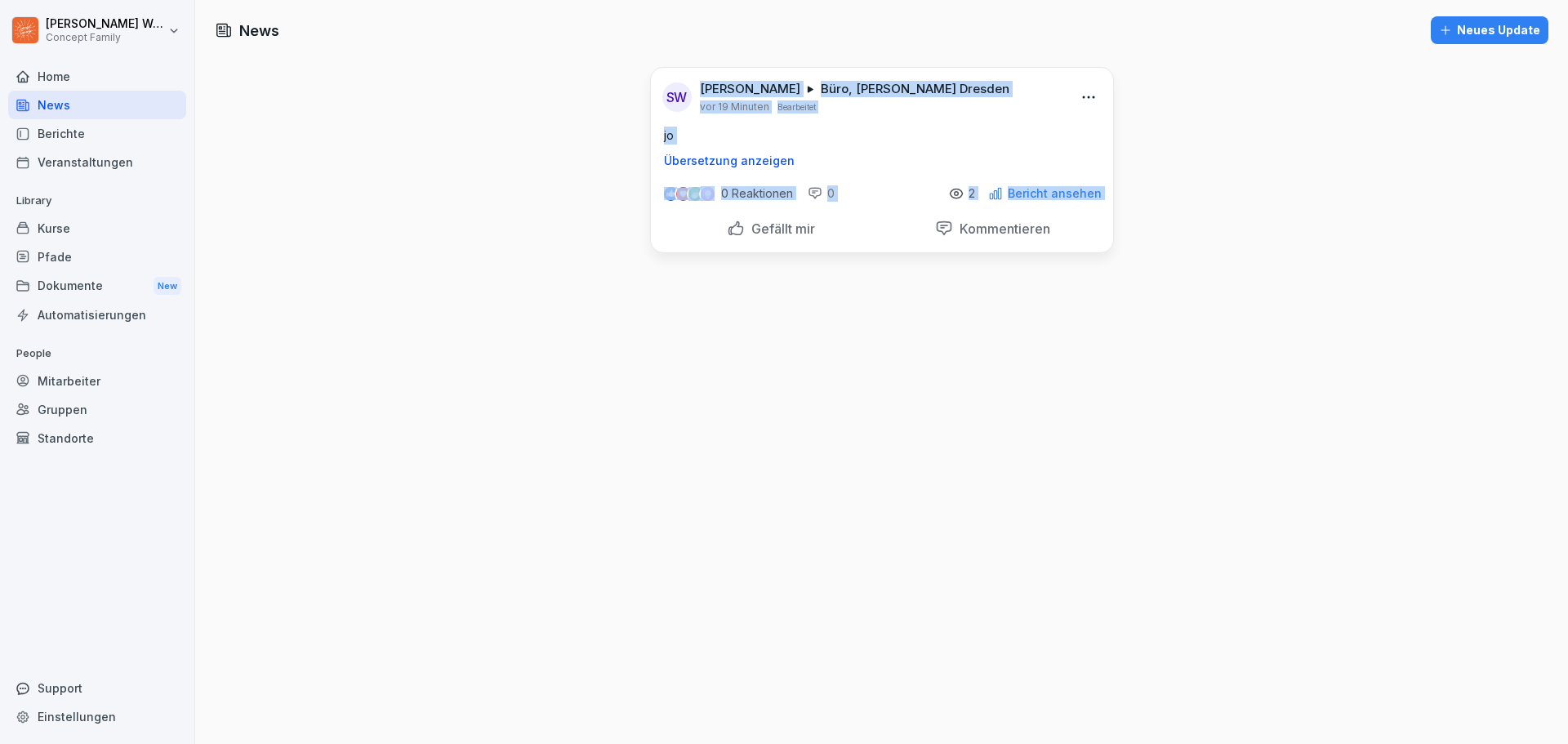
drag, startPoint x: 713, startPoint y: 91, endPoint x: 1081, endPoint y: 236, distance: 395.5
click at [1081, 236] on div "SW Steve Weichsel Büro, Wilma Wunder Dresden vor 19 Minuten Bearbeitet jo Übers…" at bounding box center [882, 160] width 463 height 186
click at [1150, 234] on div "News Neues Update SW Steve Weichsel Büro, Wilma Wunder Dresden vor 19 Minuten B…" at bounding box center [882, 372] width 1373 height 744
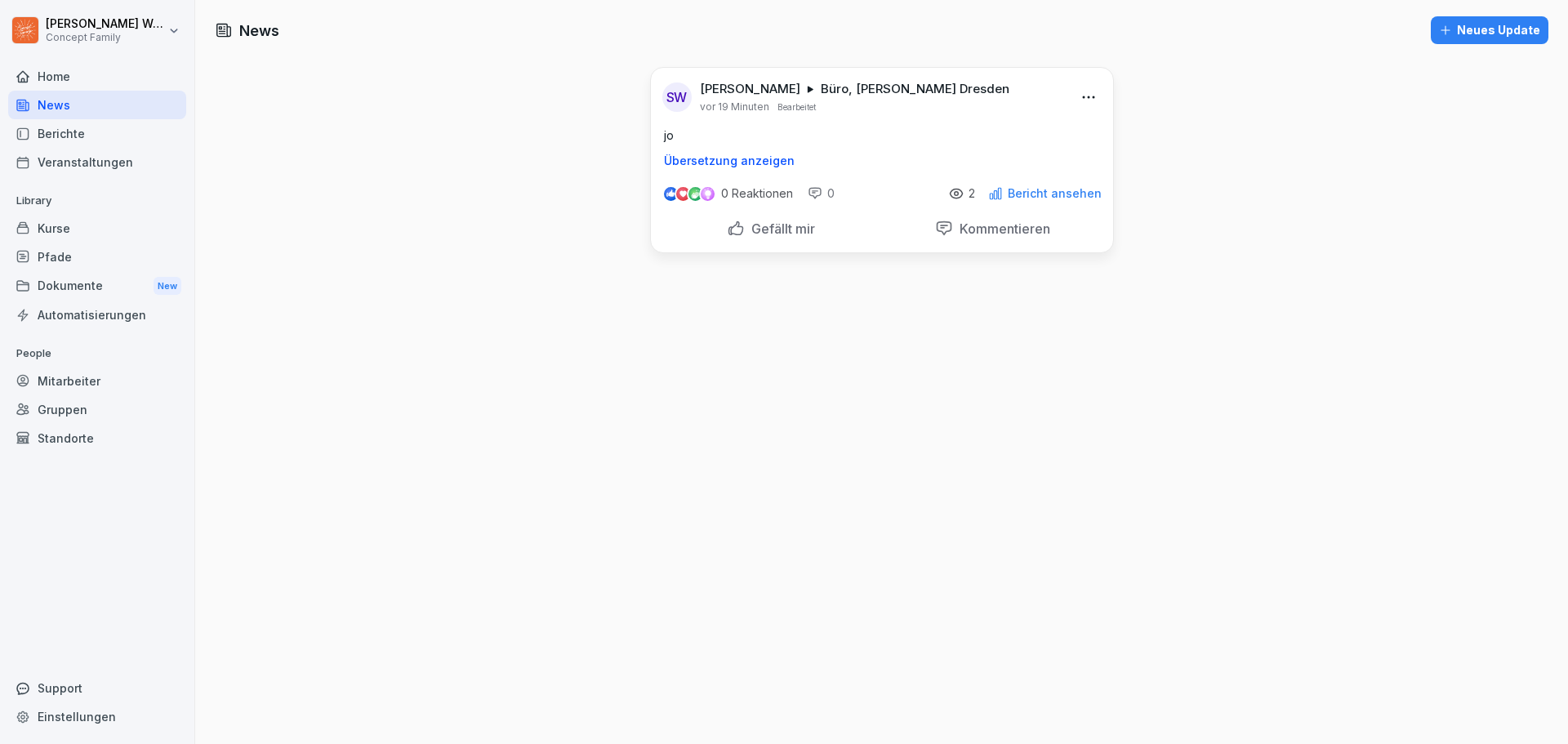
click at [65, 233] on div "Kurse" at bounding box center [97, 228] width 178 height 29
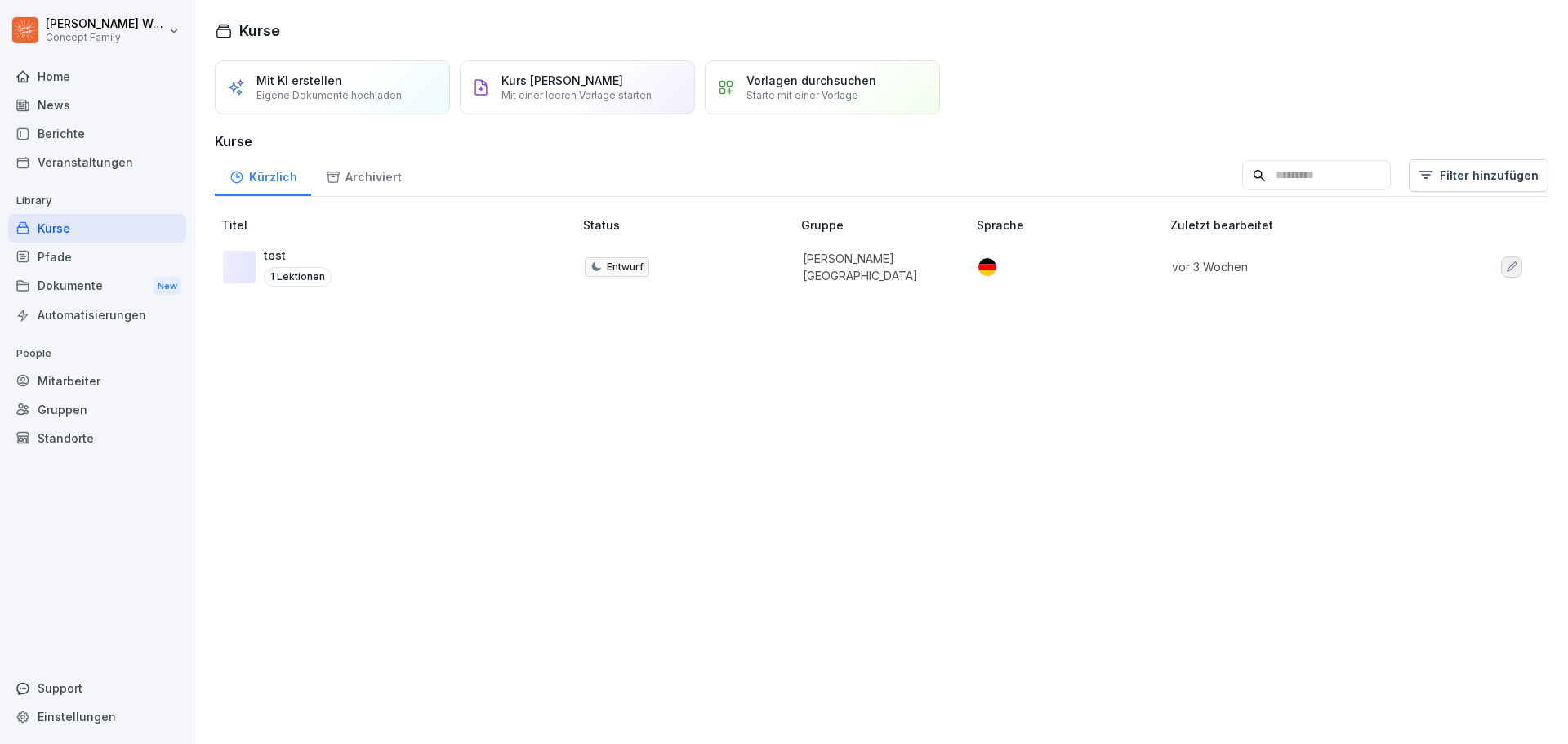
click at [396, 179] on div "Archiviert" at bounding box center [364, 175] width 105 height 42
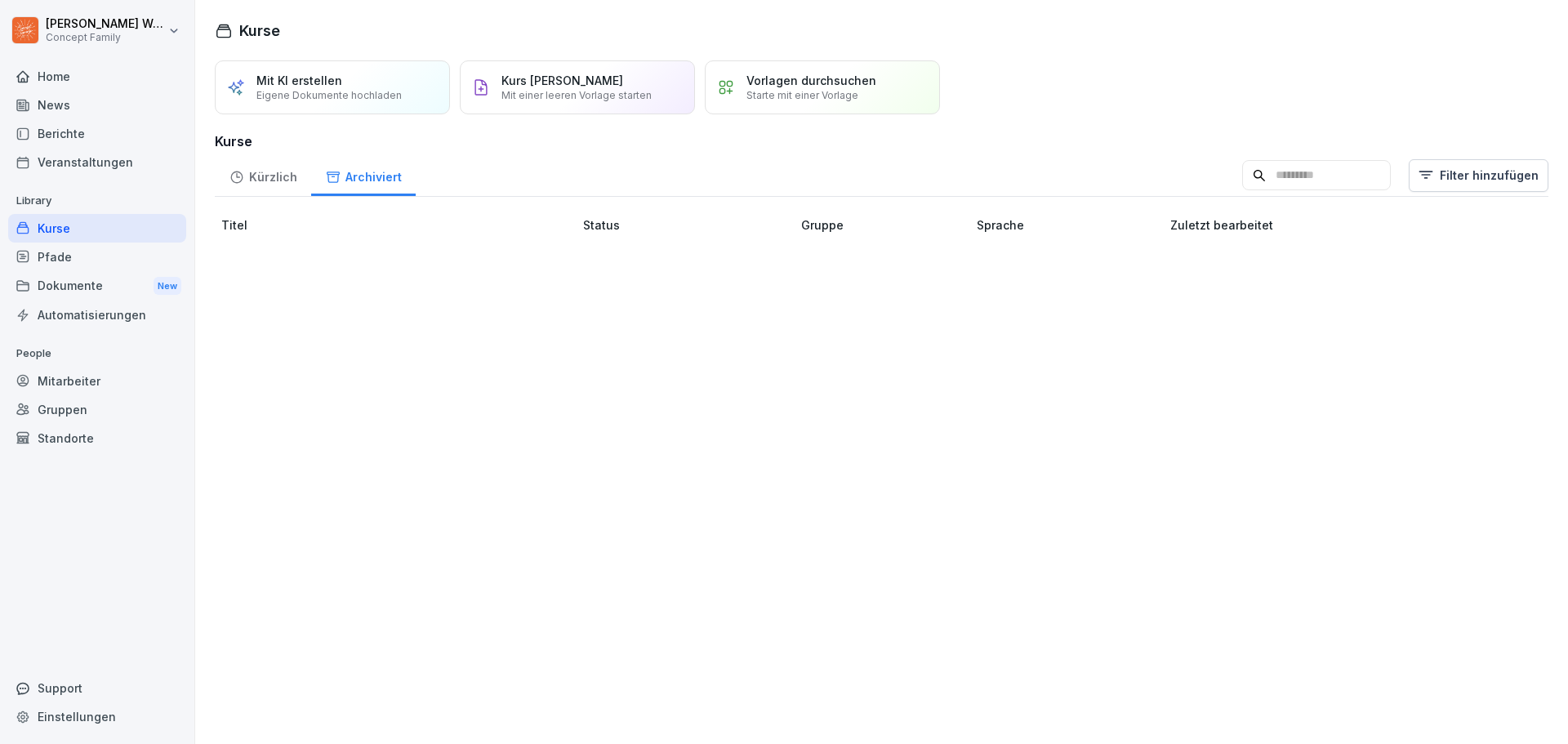
click at [277, 170] on div "Kürzlich" at bounding box center [263, 175] width 96 height 42
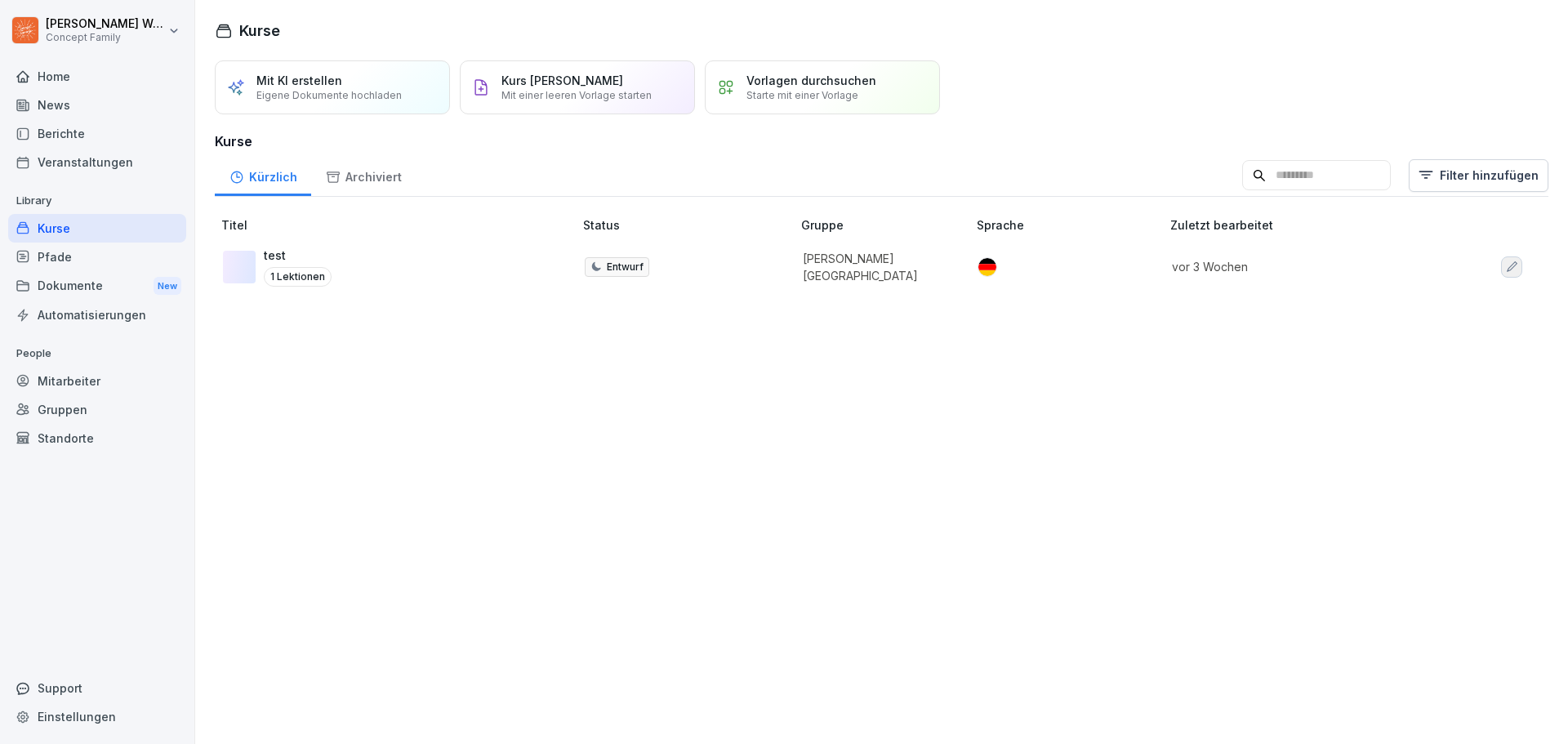
click at [1507, 266] on icon "button" at bounding box center [1512, 267] width 10 height 10
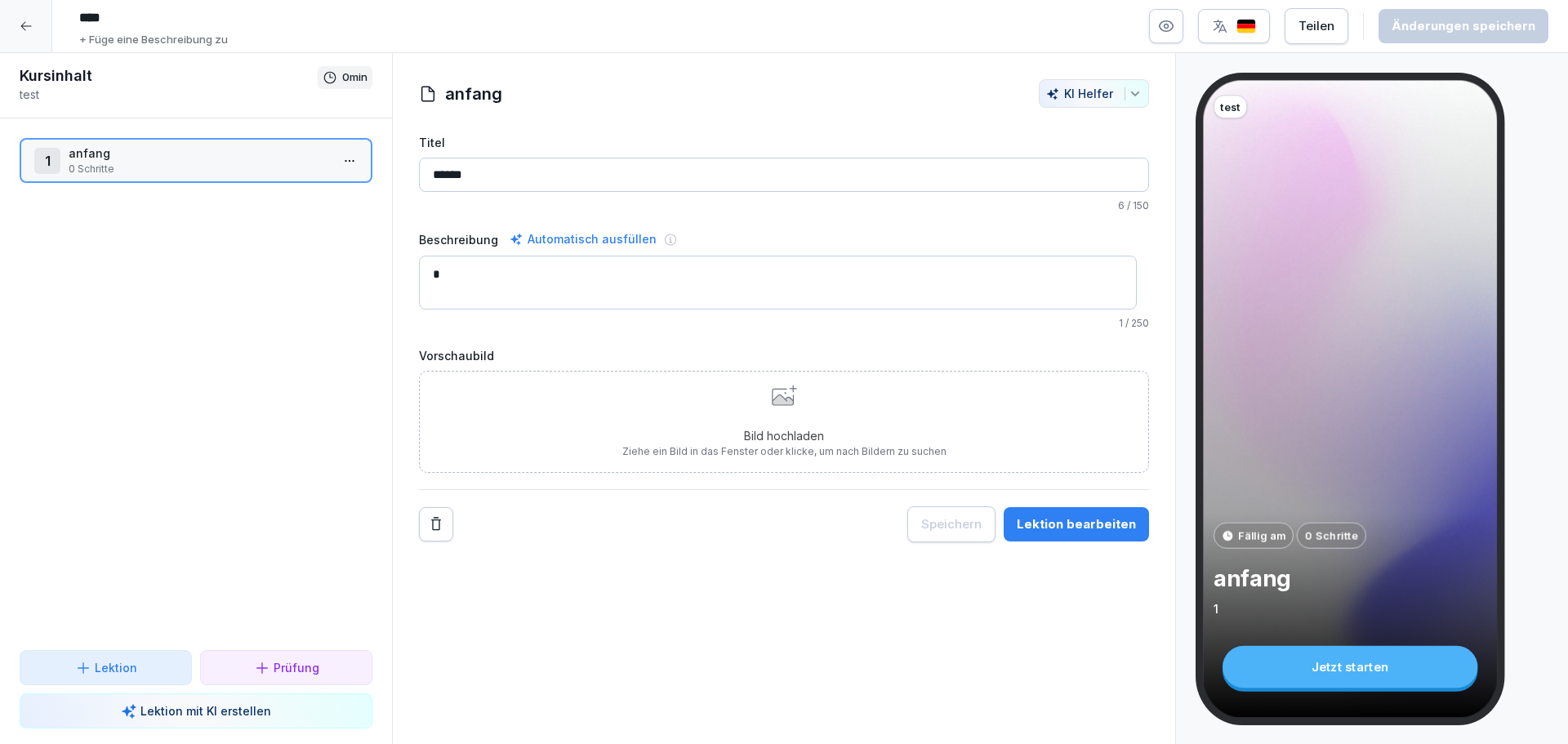
click at [1128, 93] on icon "button" at bounding box center [1134, 94] width 13 height 13
click at [1344, 29] on button "Teilen" at bounding box center [1316, 25] width 64 height 36
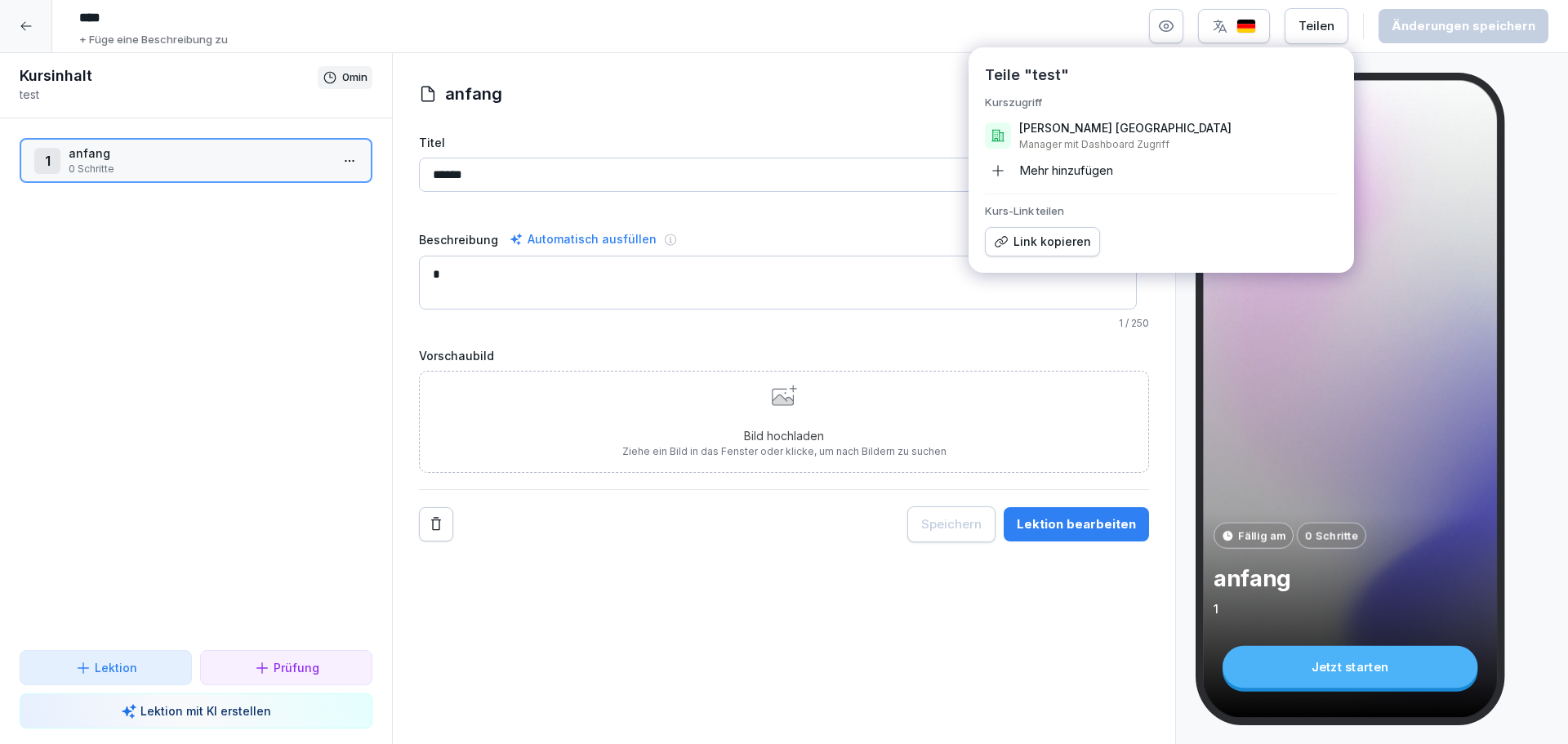
click at [1332, 27] on div "Teilen" at bounding box center [1316, 26] width 36 height 18
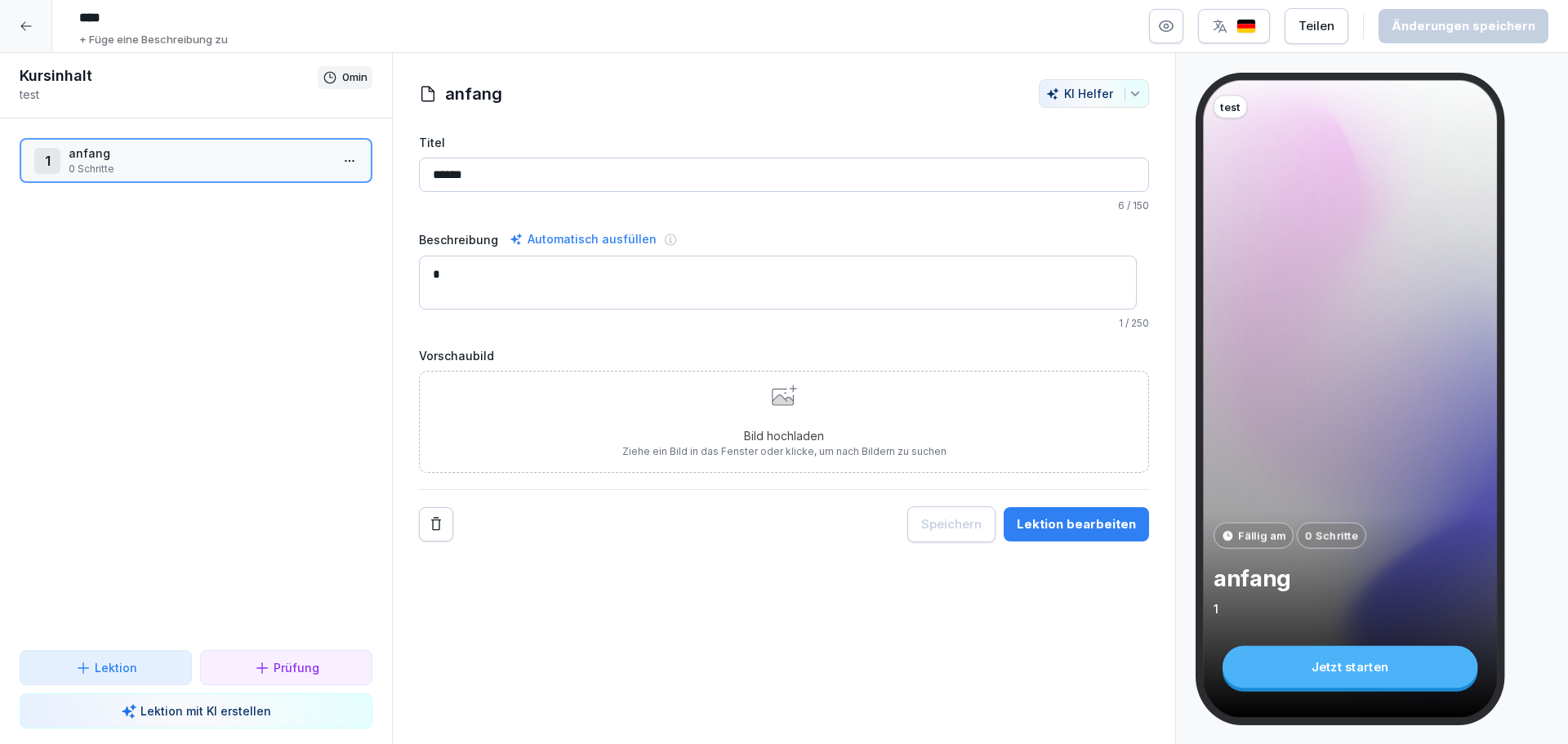
click at [130, 35] on p "+ Füge eine Beschreibung zu" at bounding box center [154, 39] width 149 height 17
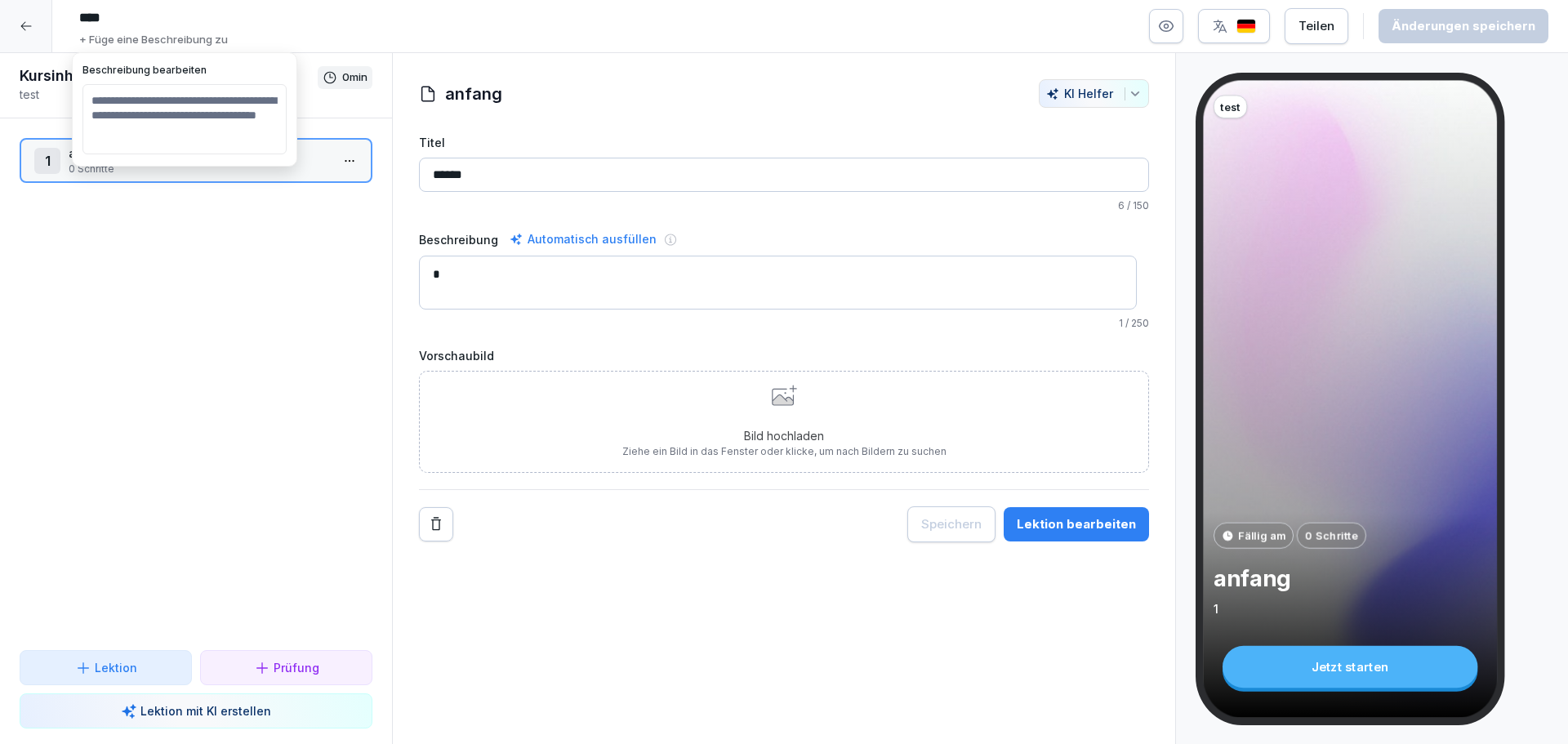
click at [315, 28] on input "****" at bounding box center [317, 18] width 490 height 28
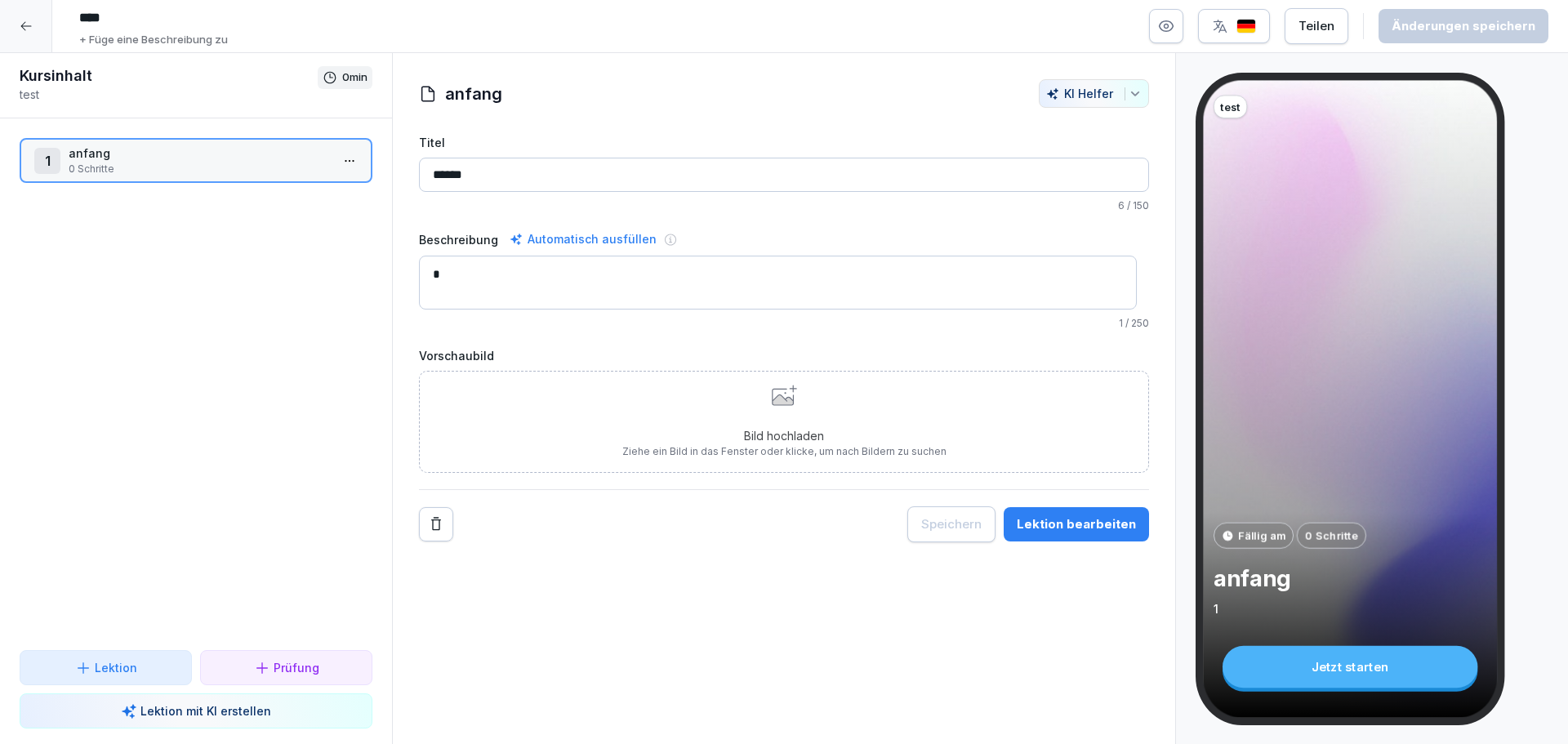
click at [721, 28] on div "**** + Füge eine Beschreibung zu Teilen Änderungen speichern" at bounding box center [810, 26] width 1476 height 44
click at [66, 74] on h1 "Kursinhalt" at bounding box center [168, 76] width 298 height 19
click at [351, 79] on p "0 min" at bounding box center [354, 77] width 25 height 17
click at [362, 78] on p "0 min" at bounding box center [354, 77] width 25 height 17
click at [335, 78] on div "0 min" at bounding box center [345, 78] width 55 height 23
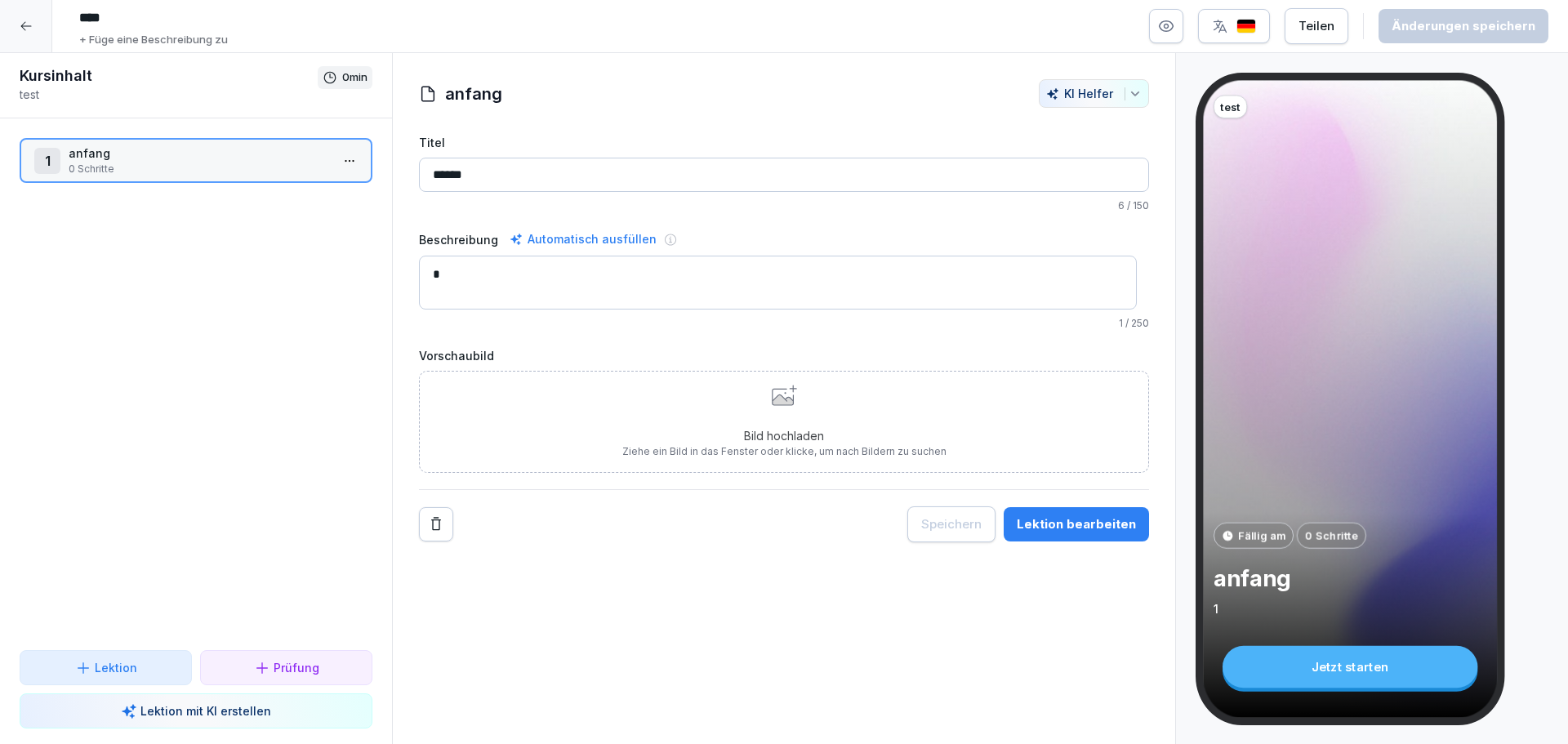
click at [317, 76] on div "0 min" at bounding box center [345, 78] width 55 height 23
click at [73, 81] on h1 "Kursinhalt" at bounding box center [168, 76] width 298 height 19
click at [53, 95] on p "test" at bounding box center [168, 94] width 298 height 17
click at [343, 85] on p "0 min" at bounding box center [354, 77] width 25 height 17
click at [353, 80] on p "0 min" at bounding box center [354, 77] width 25 height 17
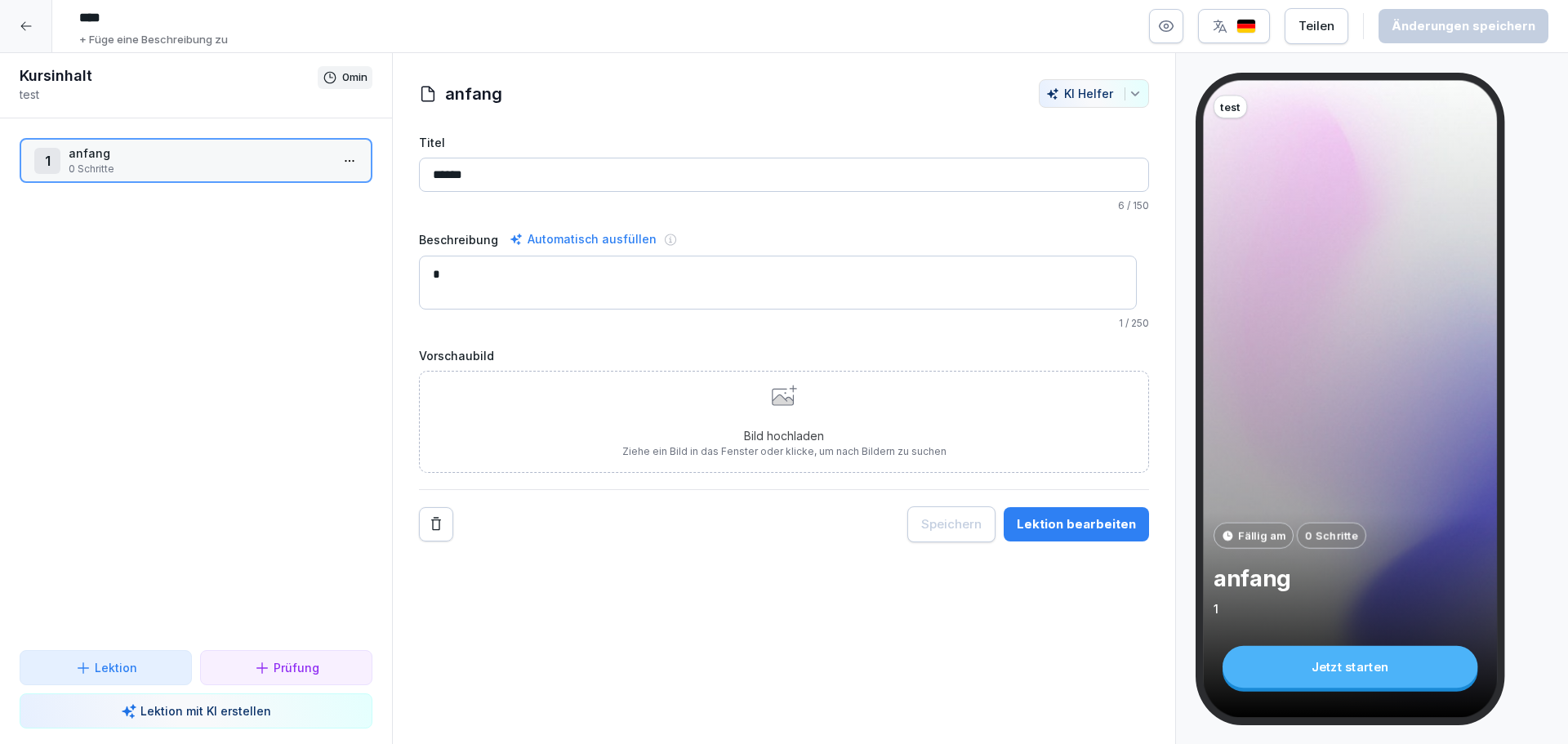
click at [353, 80] on p "0 min" at bounding box center [354, 77] width 25 height 17
click at [330, 71] on icon at bounding box center [330, 77] width 15 height 15
click at [324, 76] on icon at bounding box center [330, 77] width 15 height 15
click at [336, 159] on html "**** + Füge eine Beschreibung zu Teilen Änderungen speichern Kursinhalt test 0 …" at bounding box center [784, 372] width 1568 height 744
click at [335, 156] on html "**** + Füge eine Beschreibung zu Teilen Änderungen speichern Kursinhalt test 0 …" at bounding box center [784, 372] width 1568 height 744
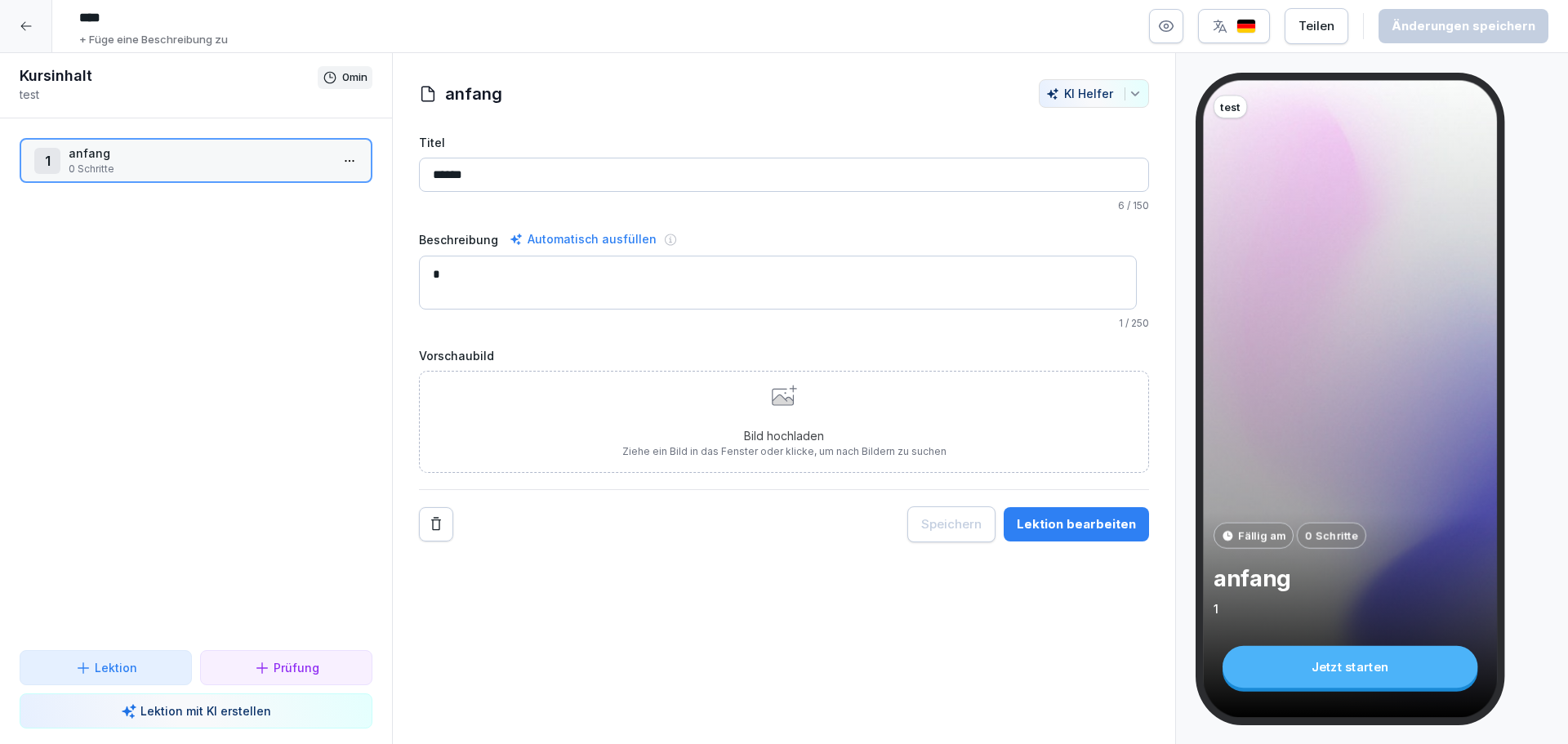
click at [28, 25] on icon at bounding box center [25, 25] width 13 height 13
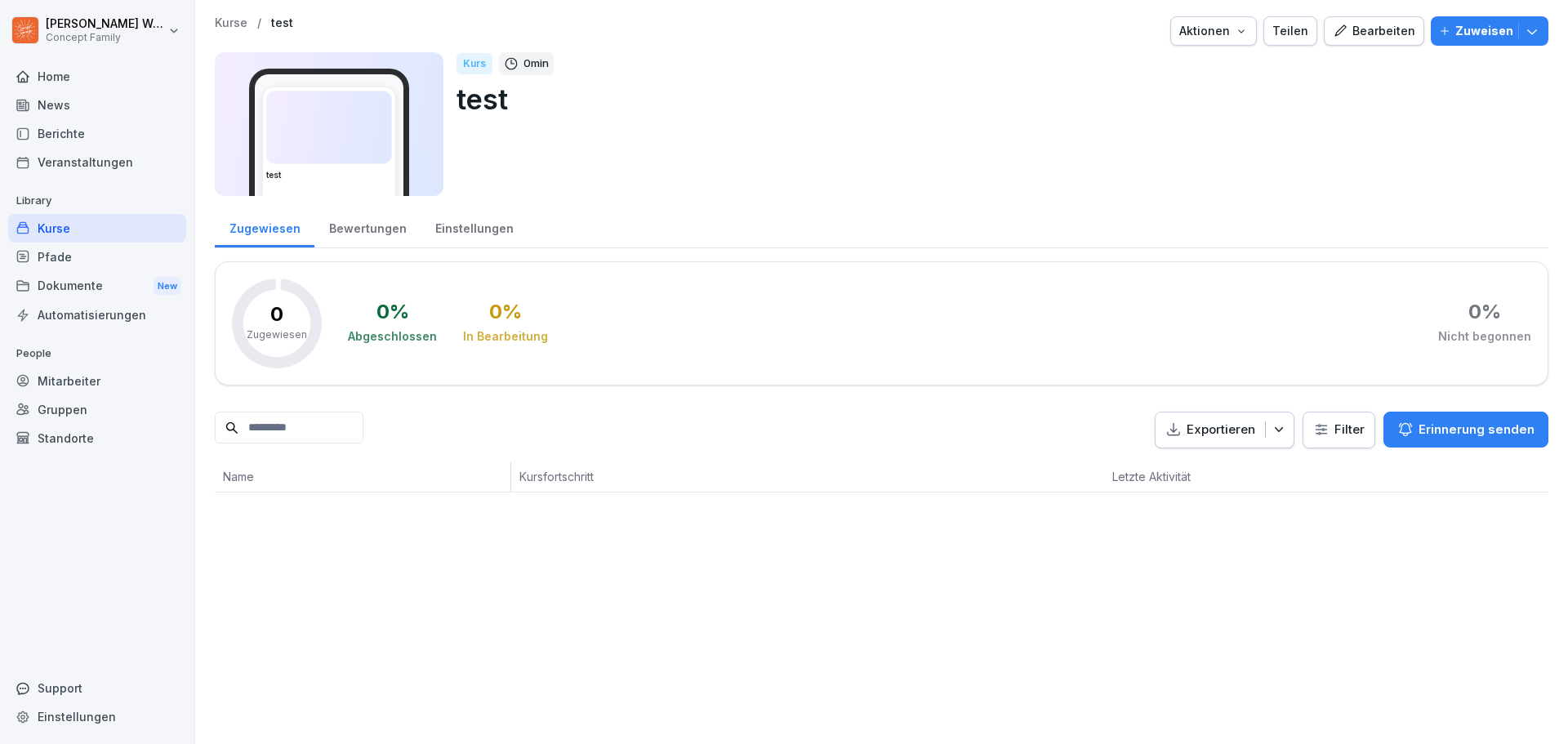
click at [74, 136] on div "Berichte" at bounding box center [97, 133] width 178 height 29
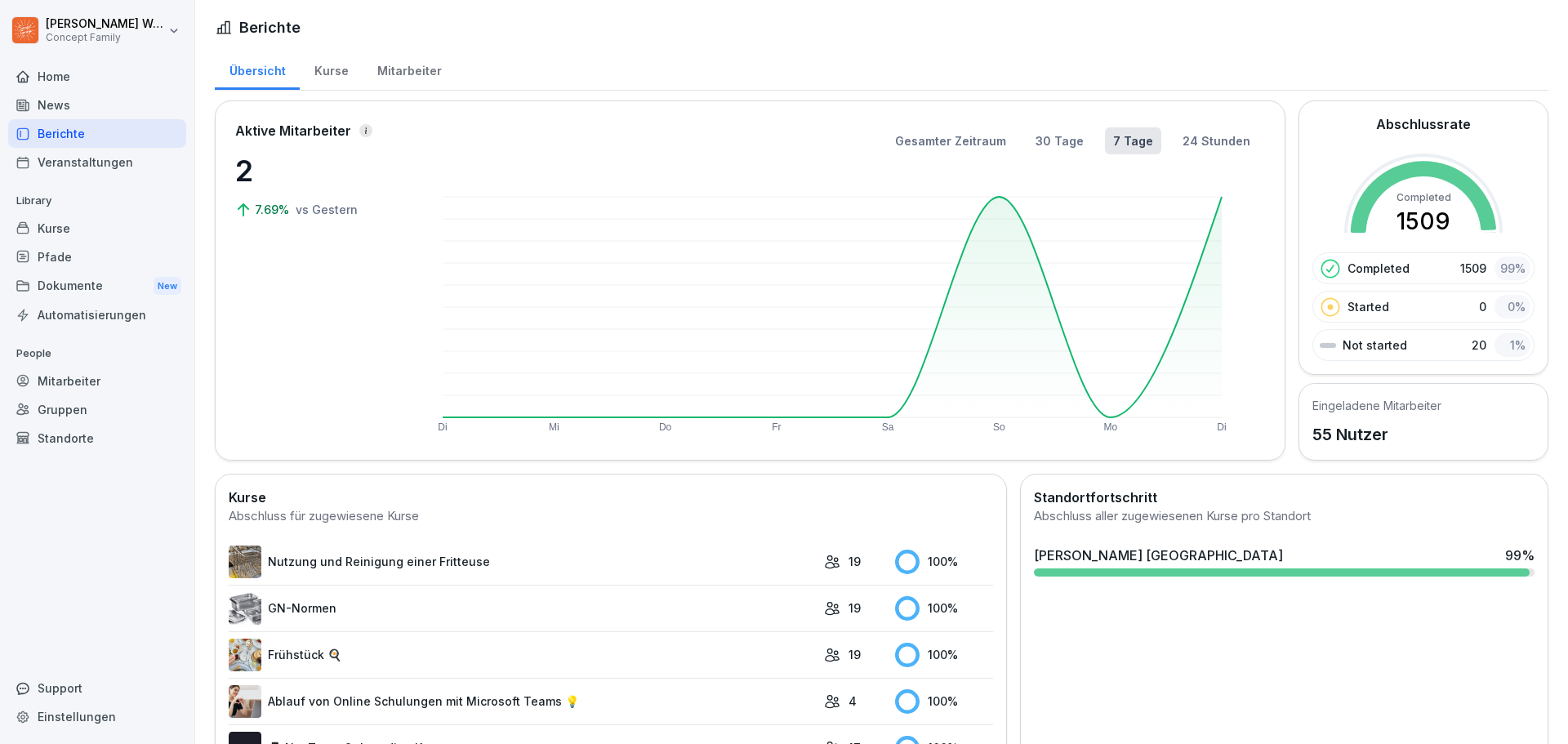
click at [339, 73] on div "Kurse" at bounding box center [331, 69] width 63 height 42
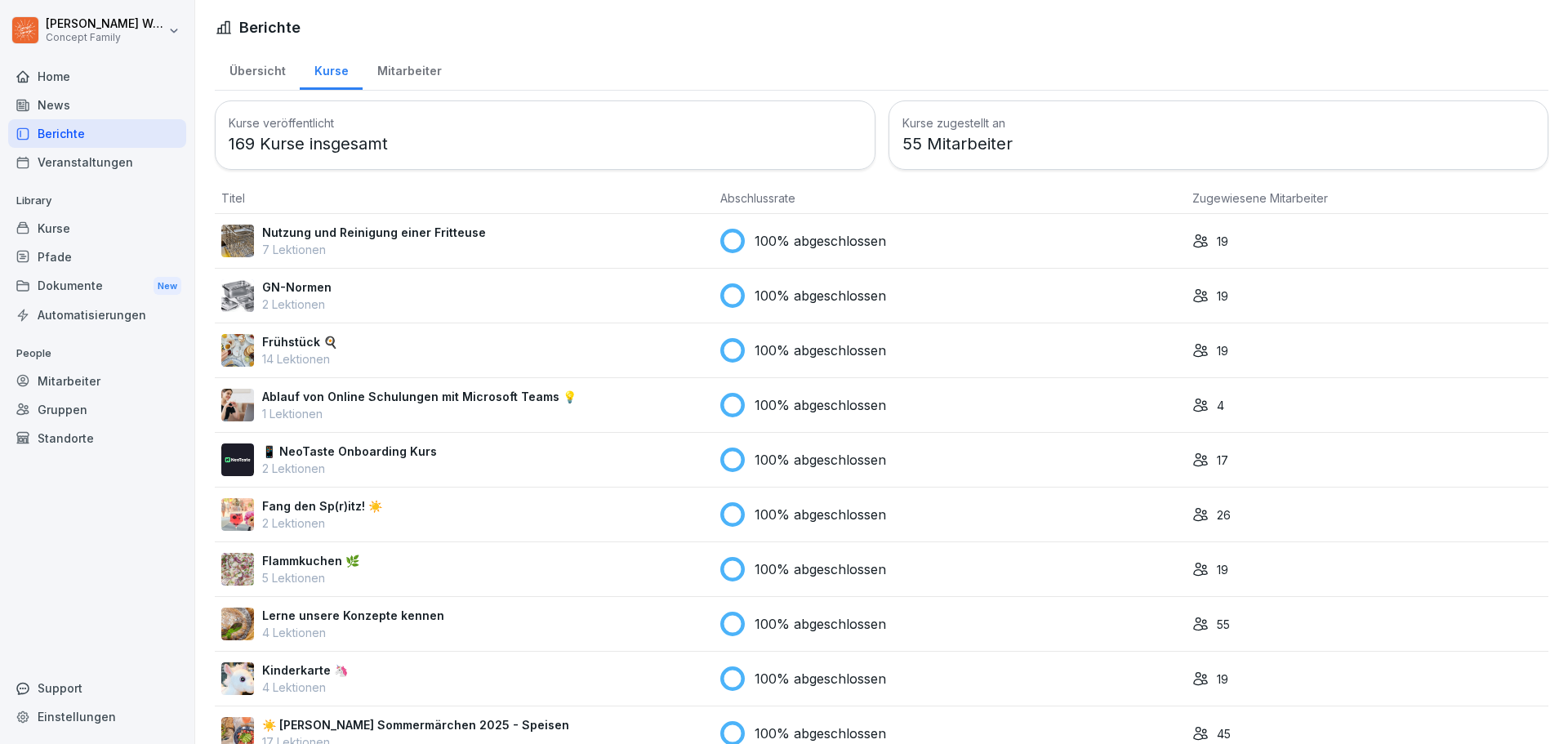
click at [396, 66] on div "Mitarbeiter" at bounding box center [409, 69] width 93 height 42
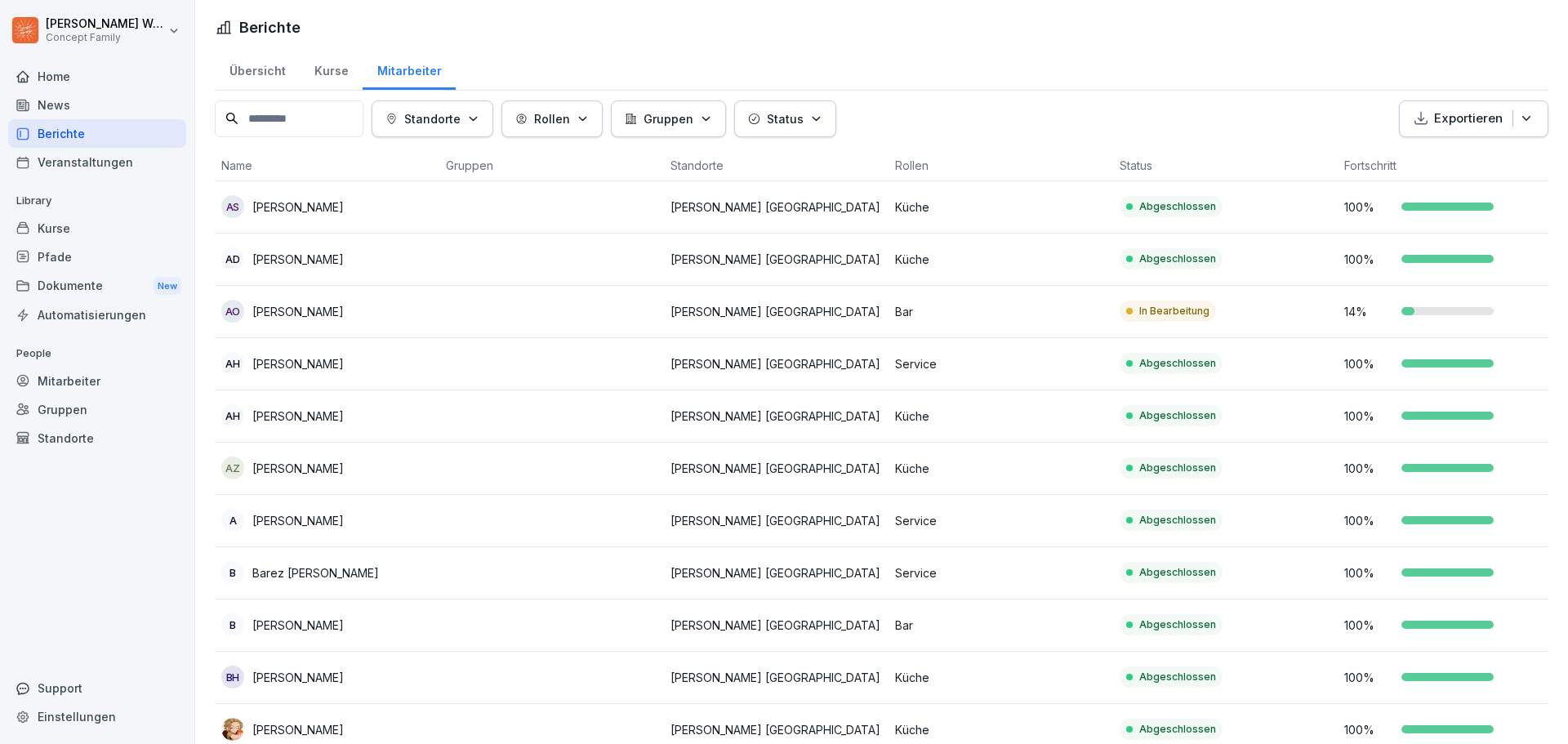
click at [74, 134] on div "Berichte" at bounding box center [97, 133] width 178 height 29
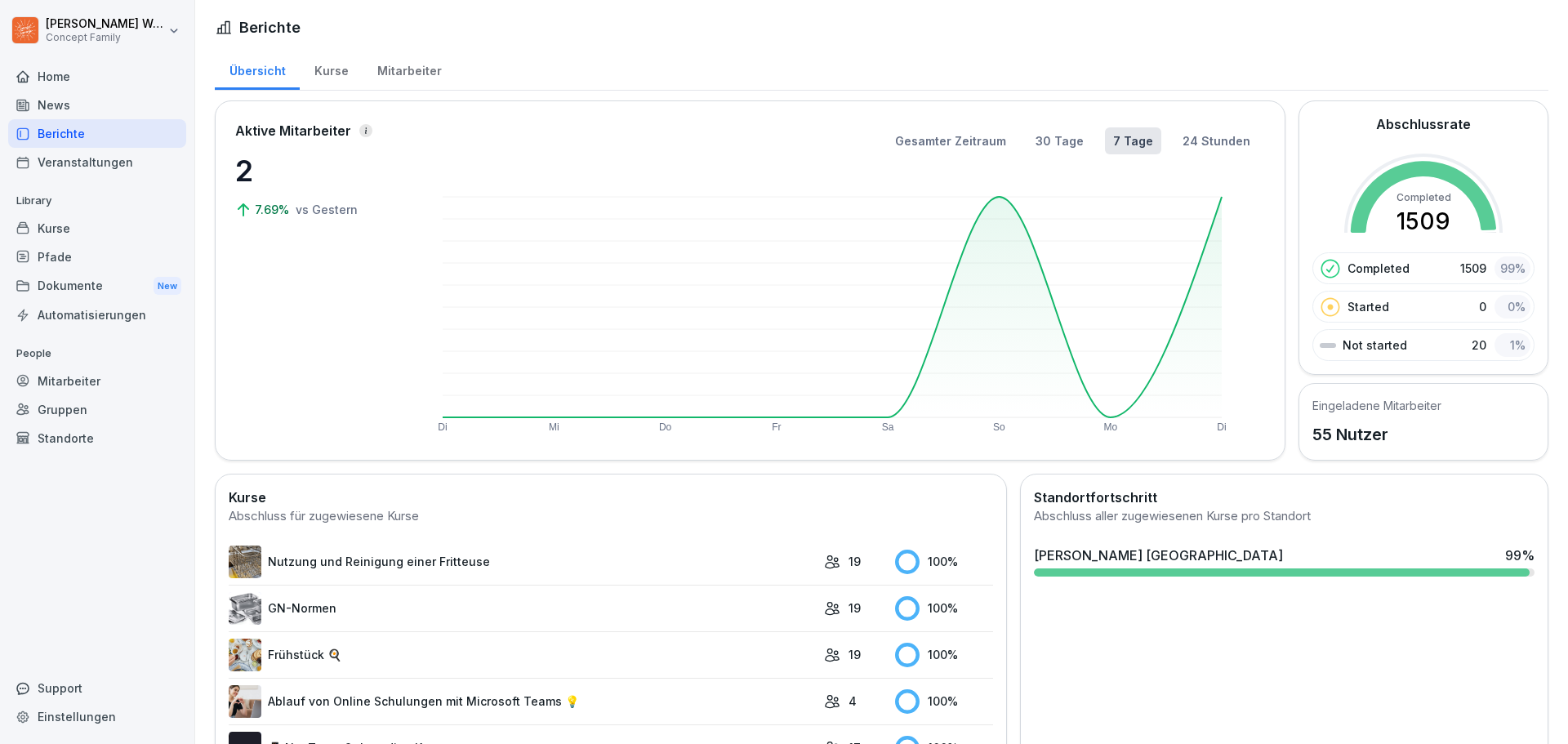
click at [82, 169] on div "Veranstaltungen" at bounding box center [97, 162] width 178 height 29
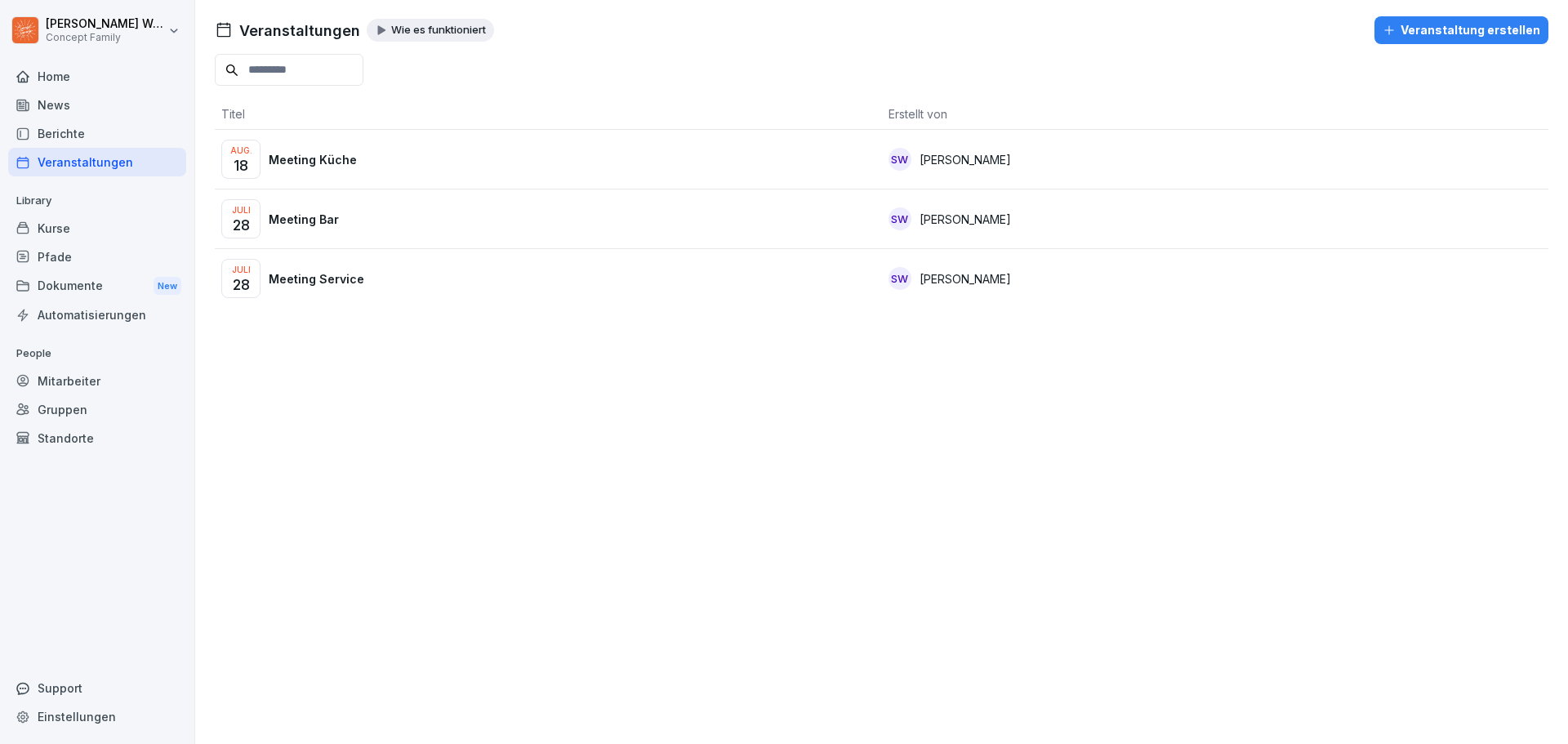
click at [67, 132] on div "Berichte" at bounding box center [97, 133] width 178 height 29
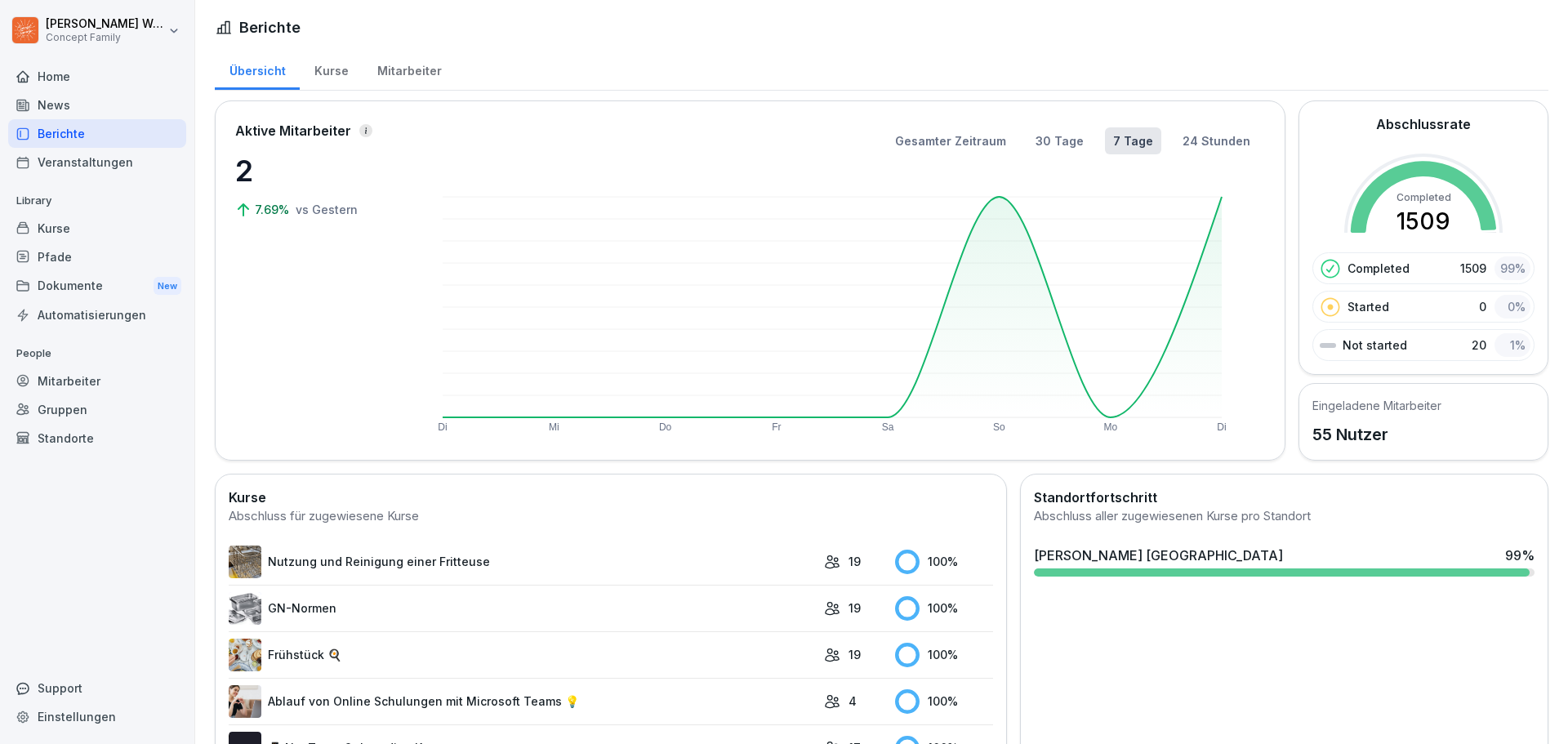
click at [83, 713] on div "Einstellungen" at bounding box center [97, 716] width 178 height 29
select select "**"
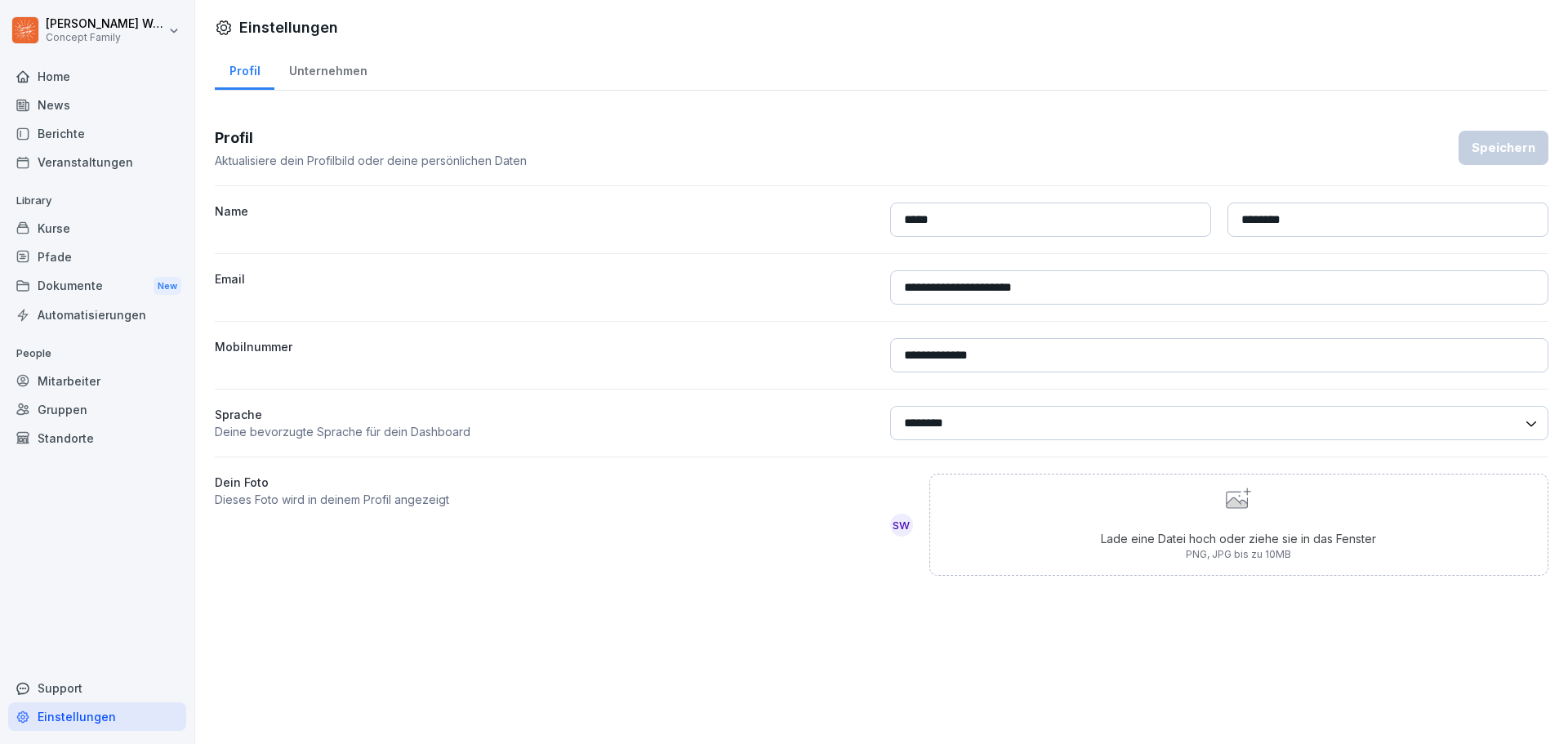
click at [321, 71] on div "Unternehmen" at bounding box center [328, 69] width 107 height 42
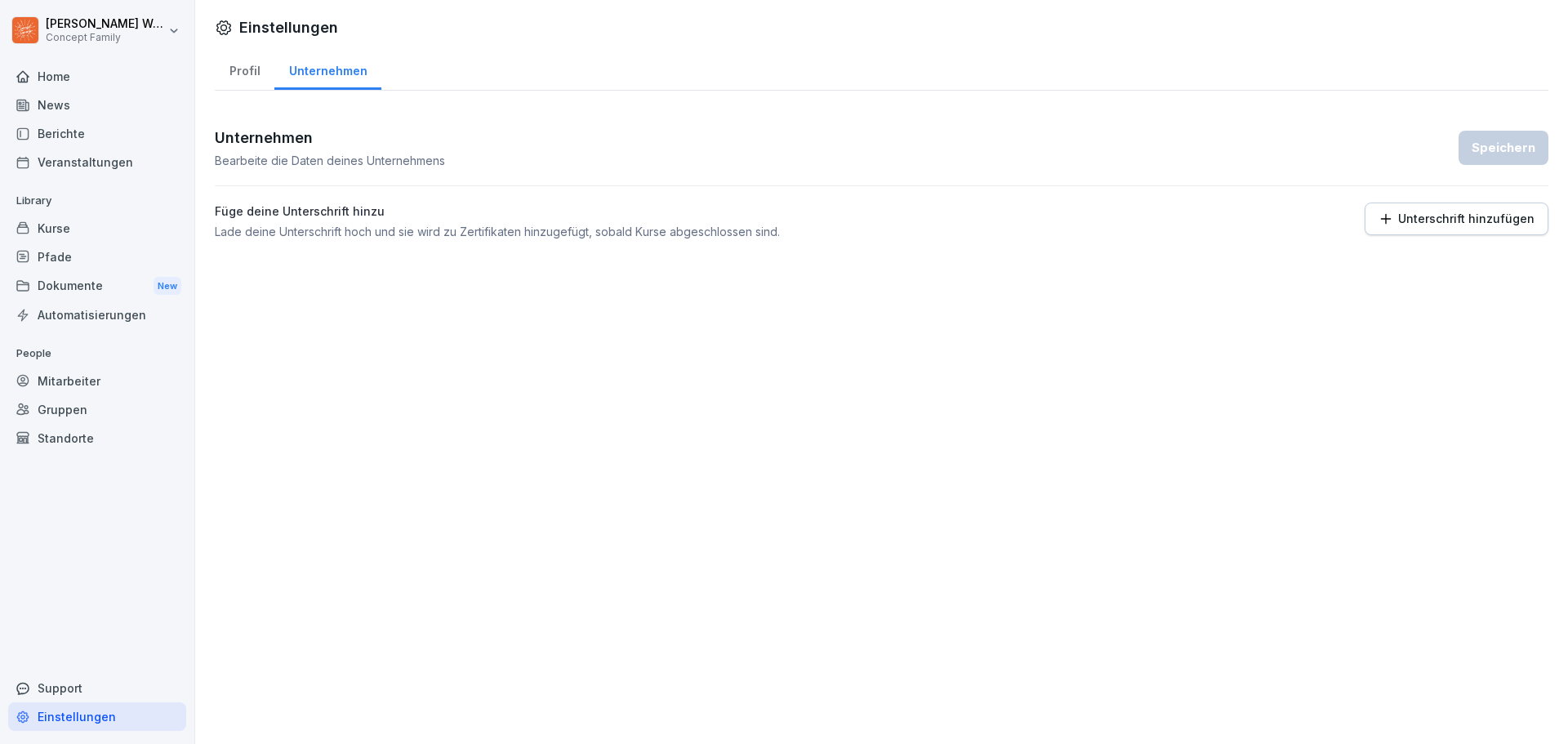
click at [76, 130] on div "Berichte" at bounding box center [97, 133] width 178 height 29
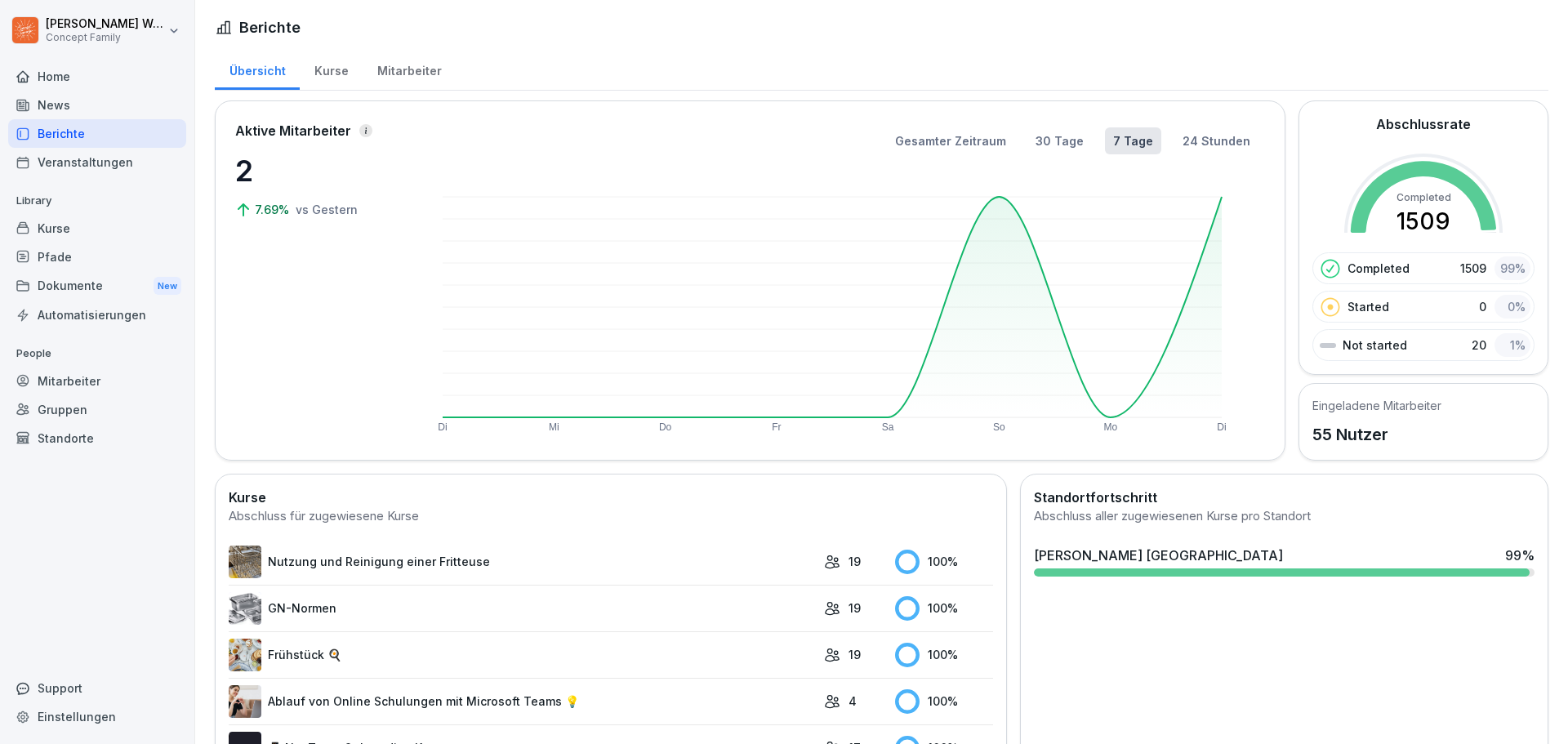
click at [84, 386] on div "Mitarbeiter" at bounding box center [97, 380] width 178 height 29
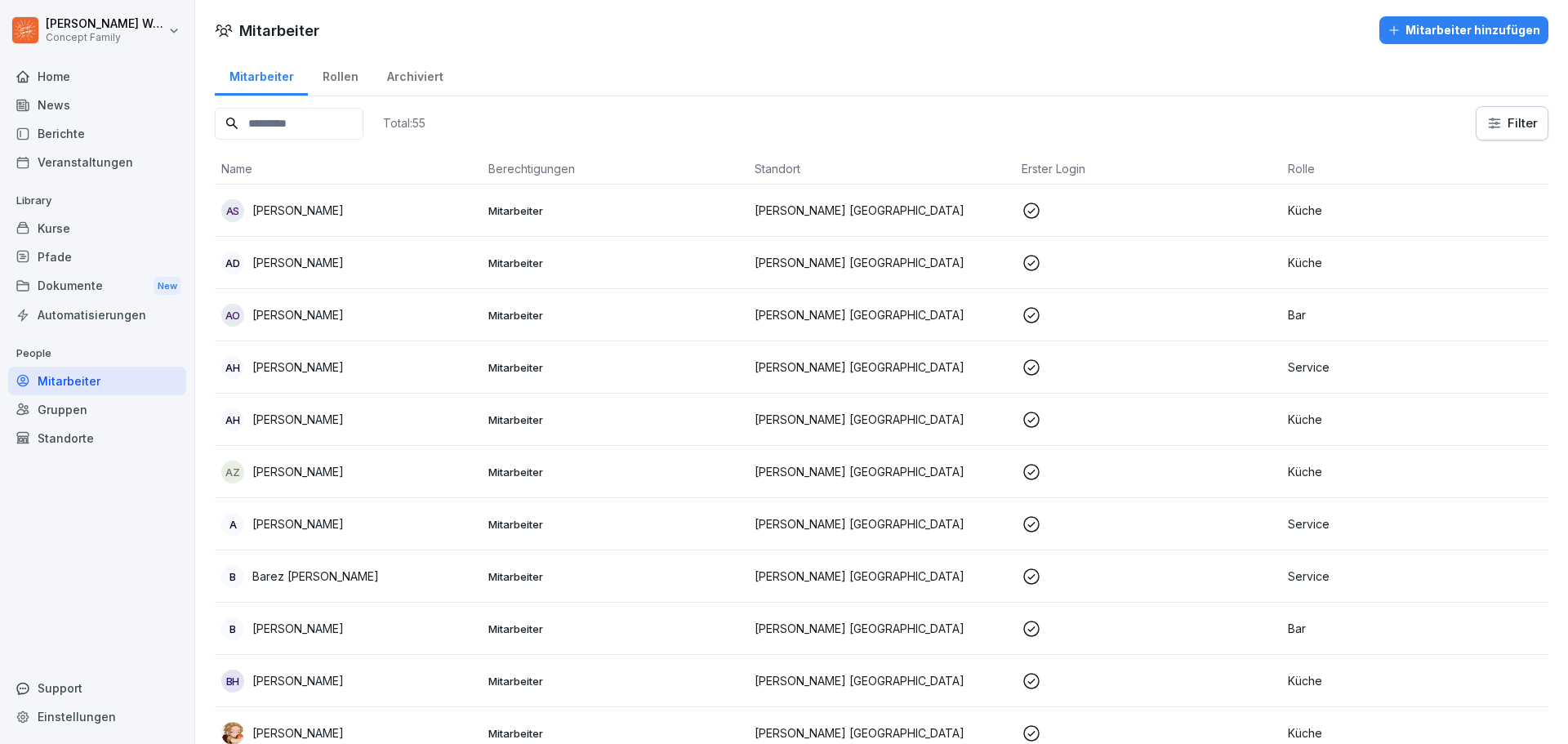
click at [63, 413] on div "Gruppen" at bounding box center [97, 409] width 178 height 29
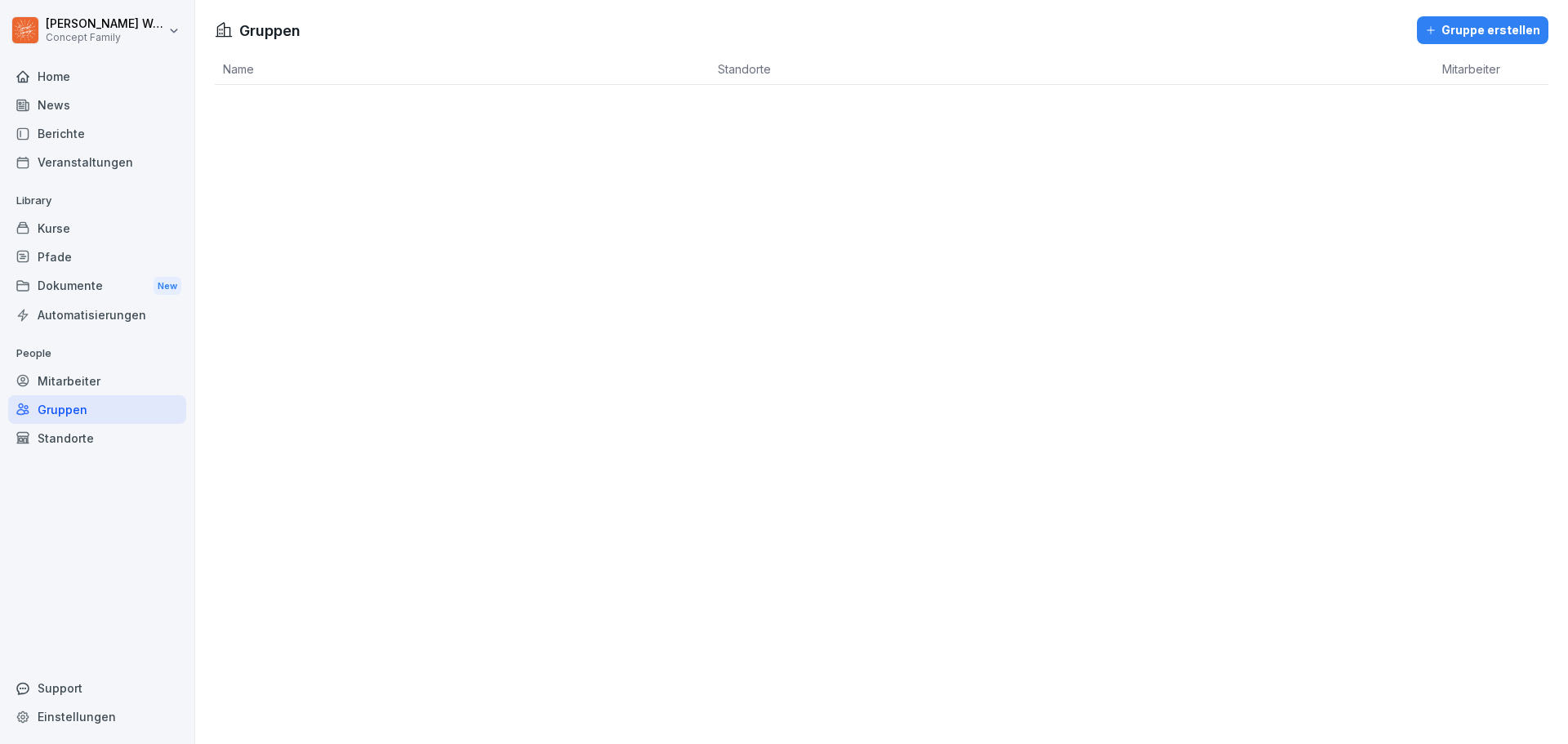
click at [68, 444] on div "Standorte" at bounding box center [97, 438] width 178 height 29
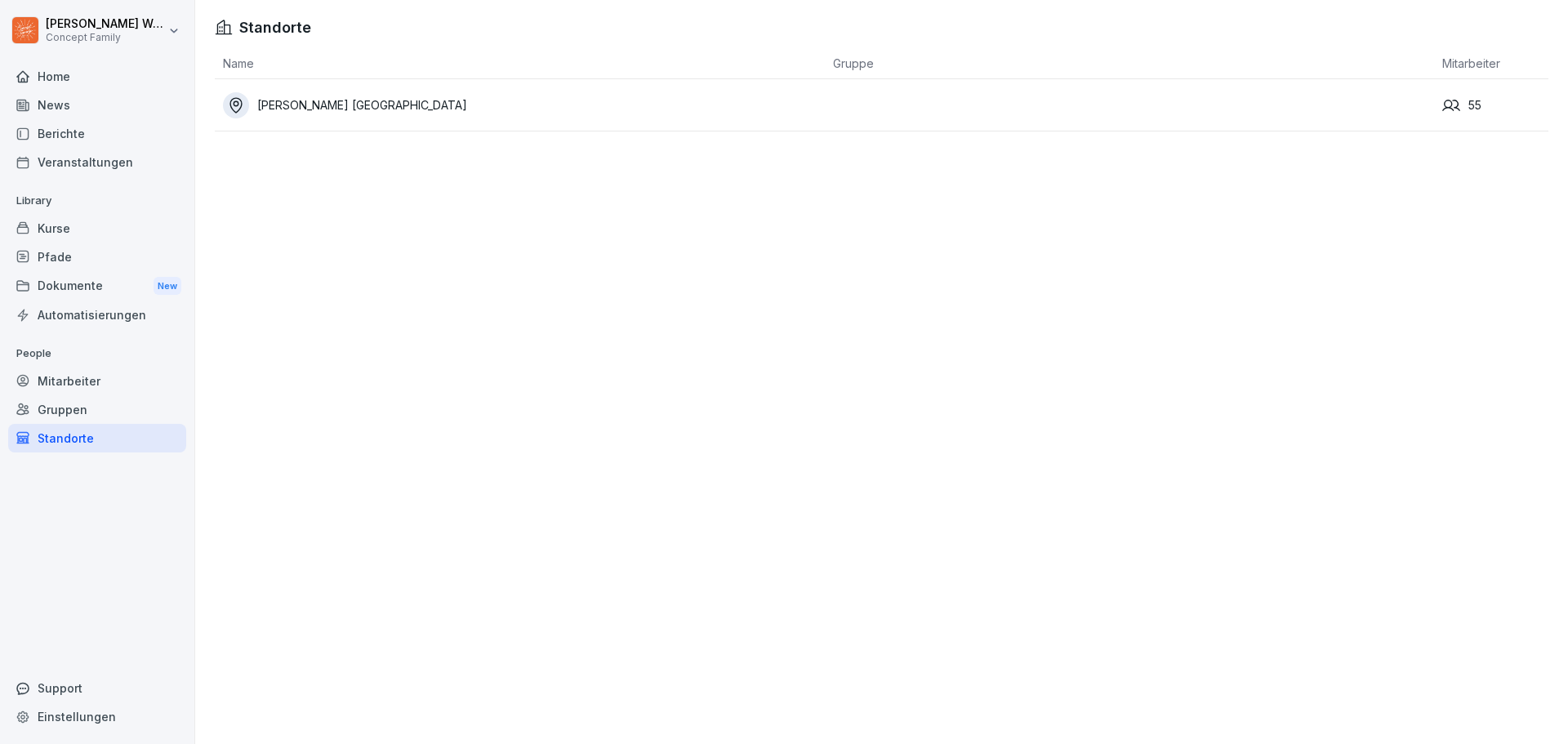
click at [355, 107] on div "[PERSON_NAME] [GEOGRAPHIC_DATA]" at bounding box center [524, 106] width 602 height 26
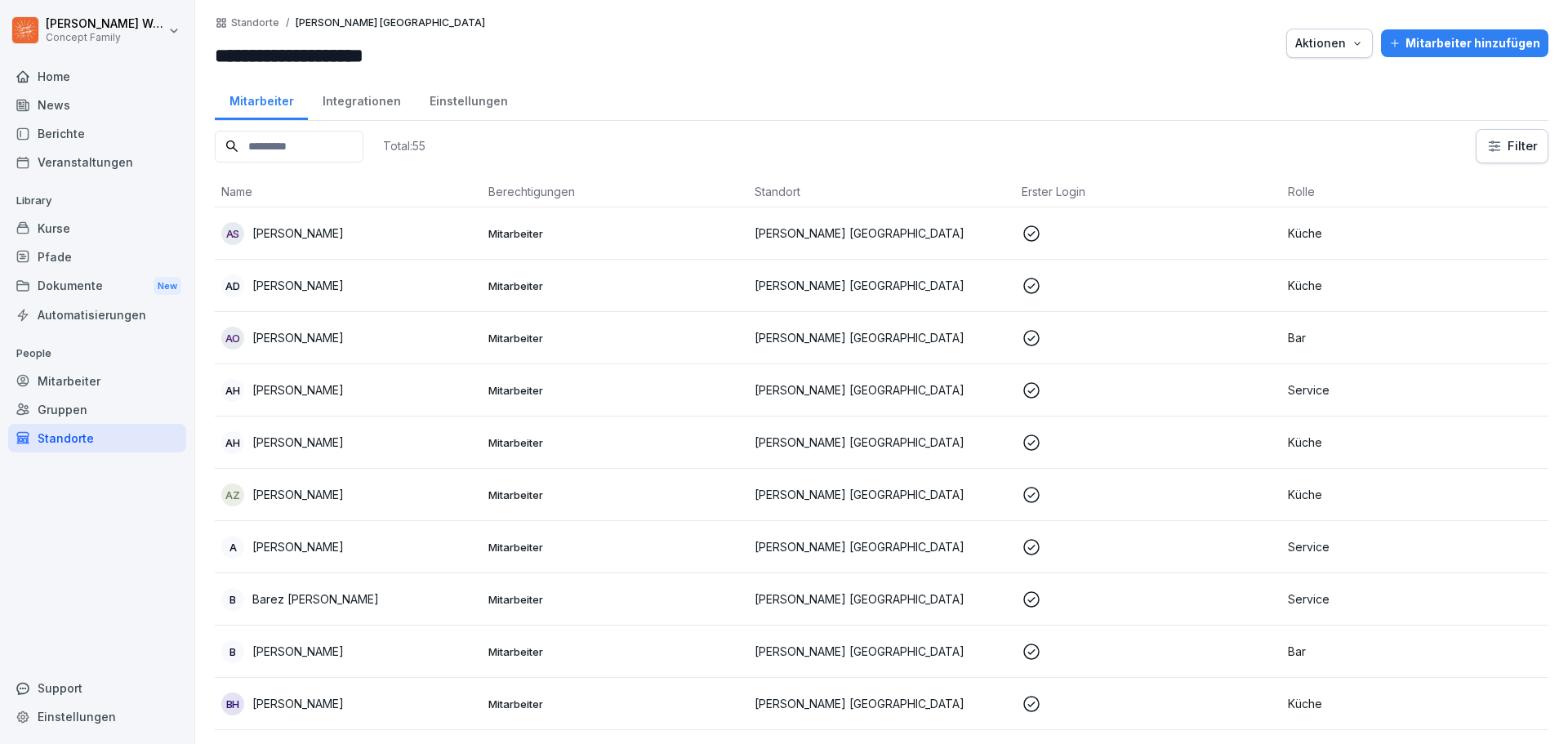
click at [1354, 43] on icon "button" at bounding box center [1356, 44] width 6 height 3
click at [64, 448] on div "Standorte" at bounding box center [97, 438] width 178 height 29
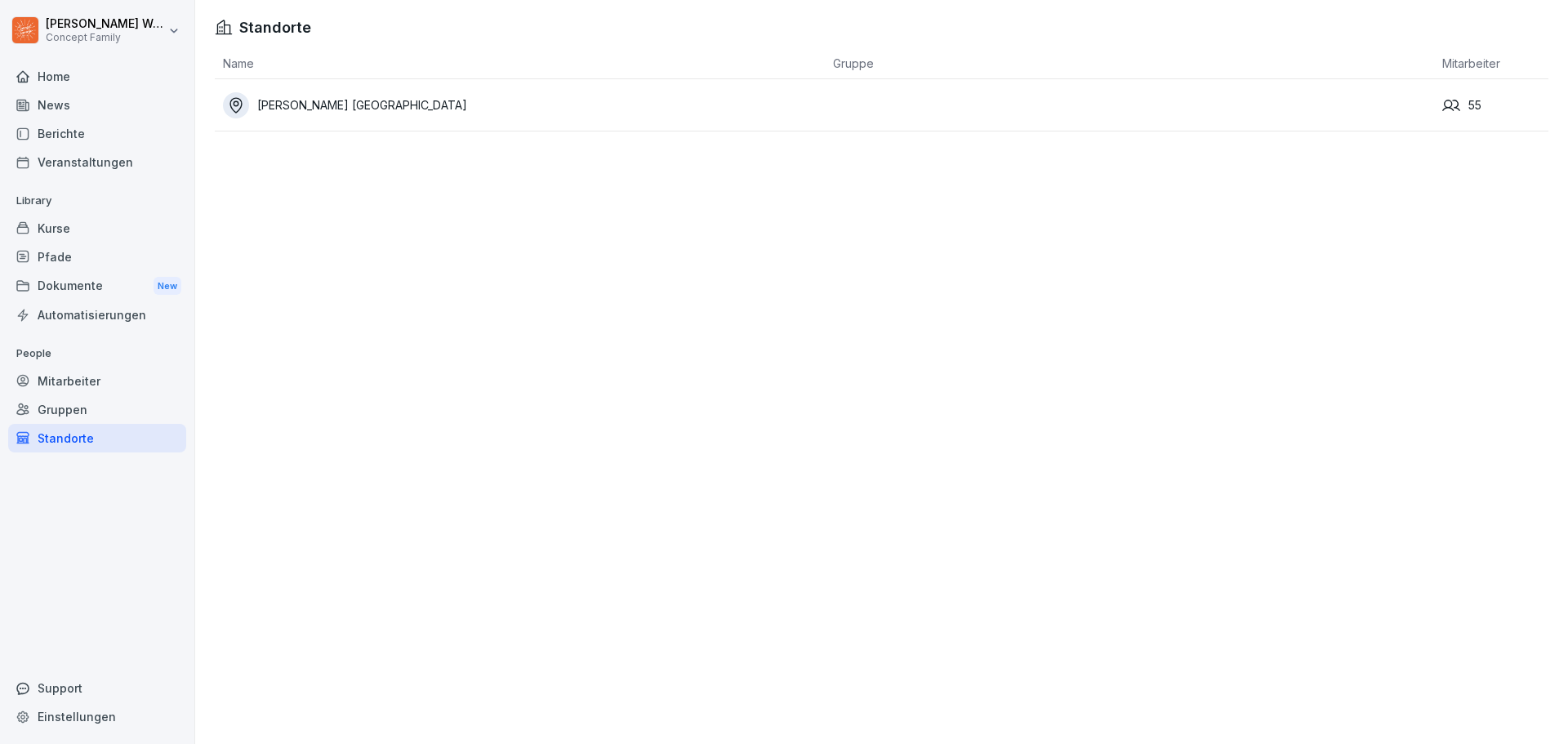
click at [73, 409] on div "Gruppen" at bounding box center [97, 409] width 178 height 29
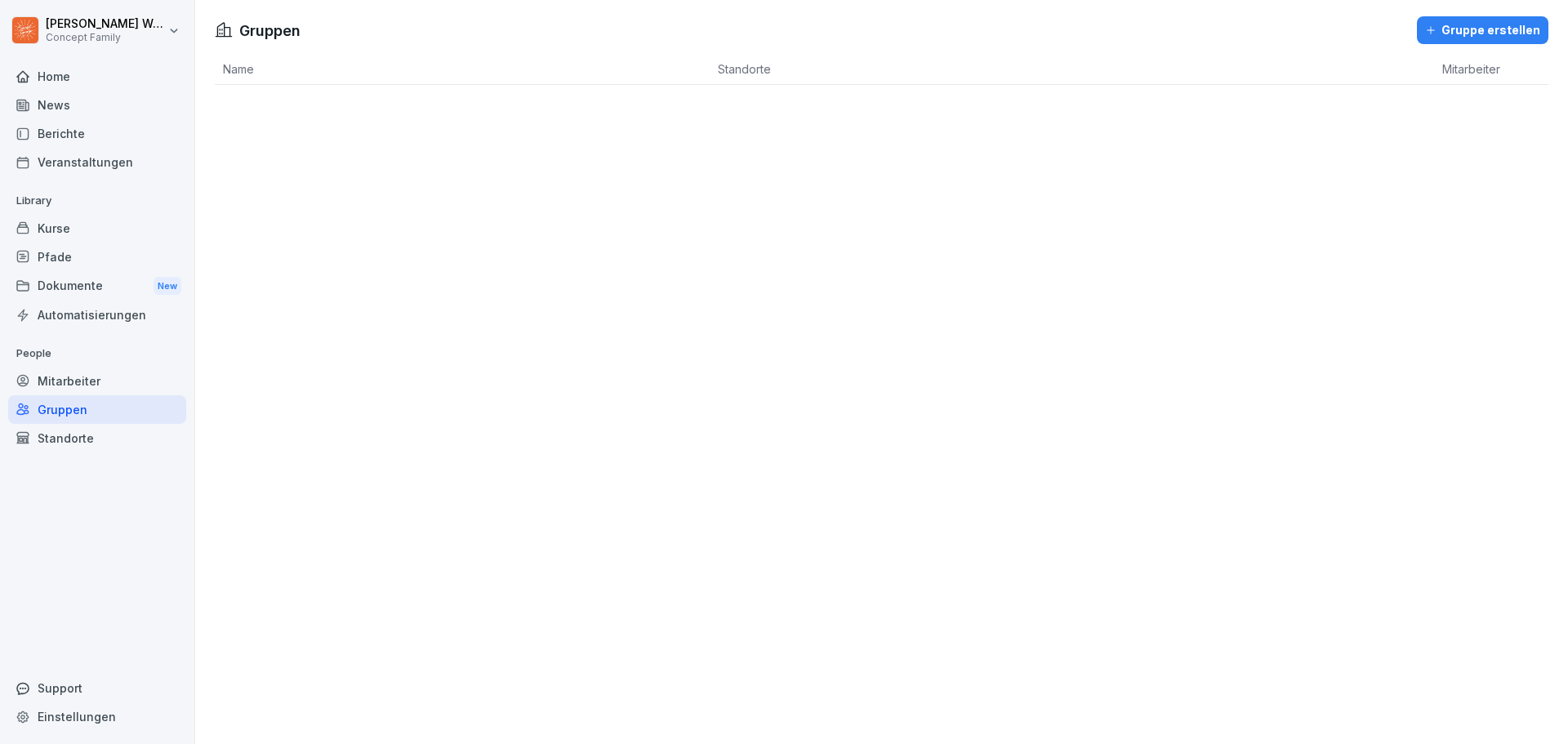
click at [76, 136] on div "Berichte" at bounding box center [97, 133] width 178 height 29
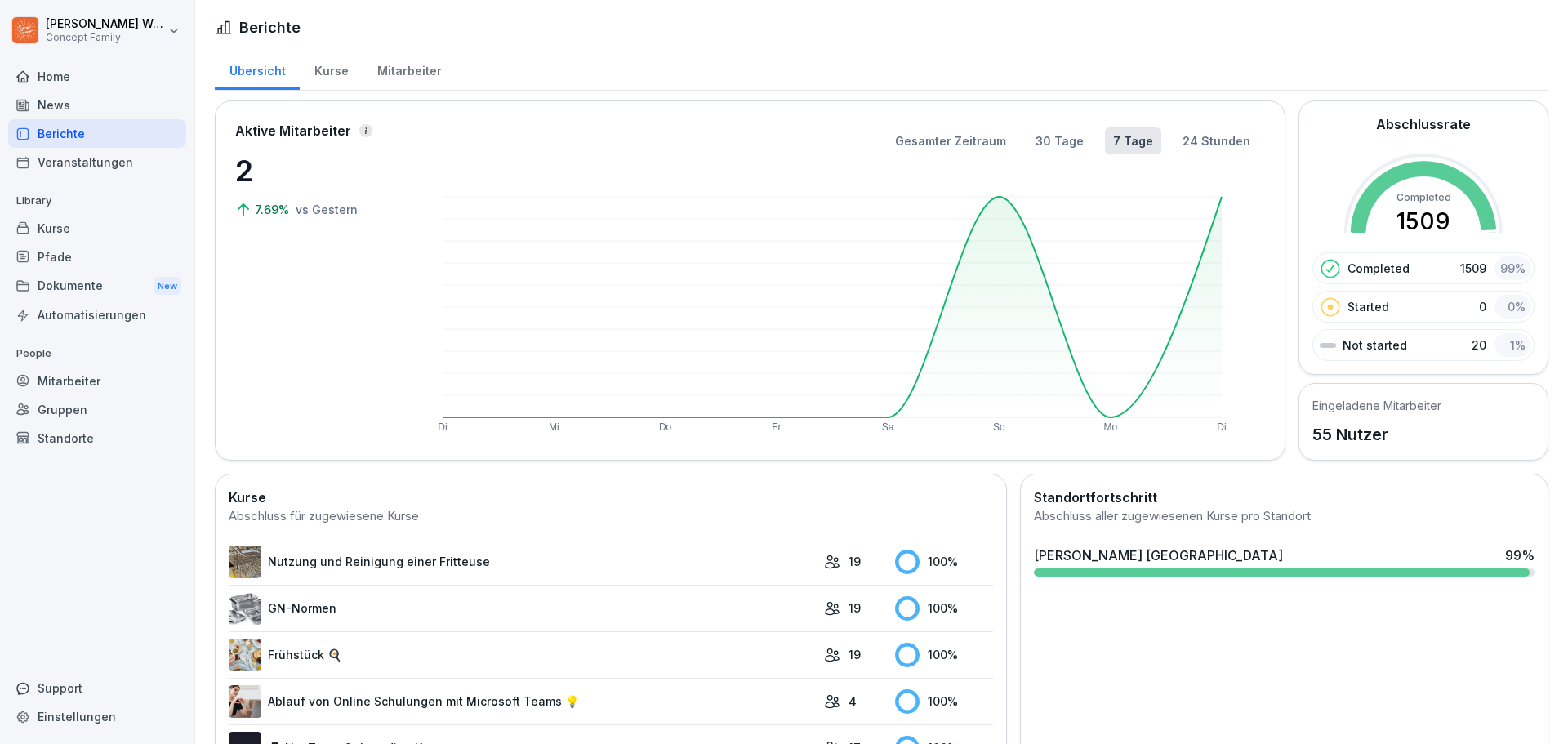
click at [58, 230] on div "Kurse" at bounding box center [97, 228] width 178 height 29
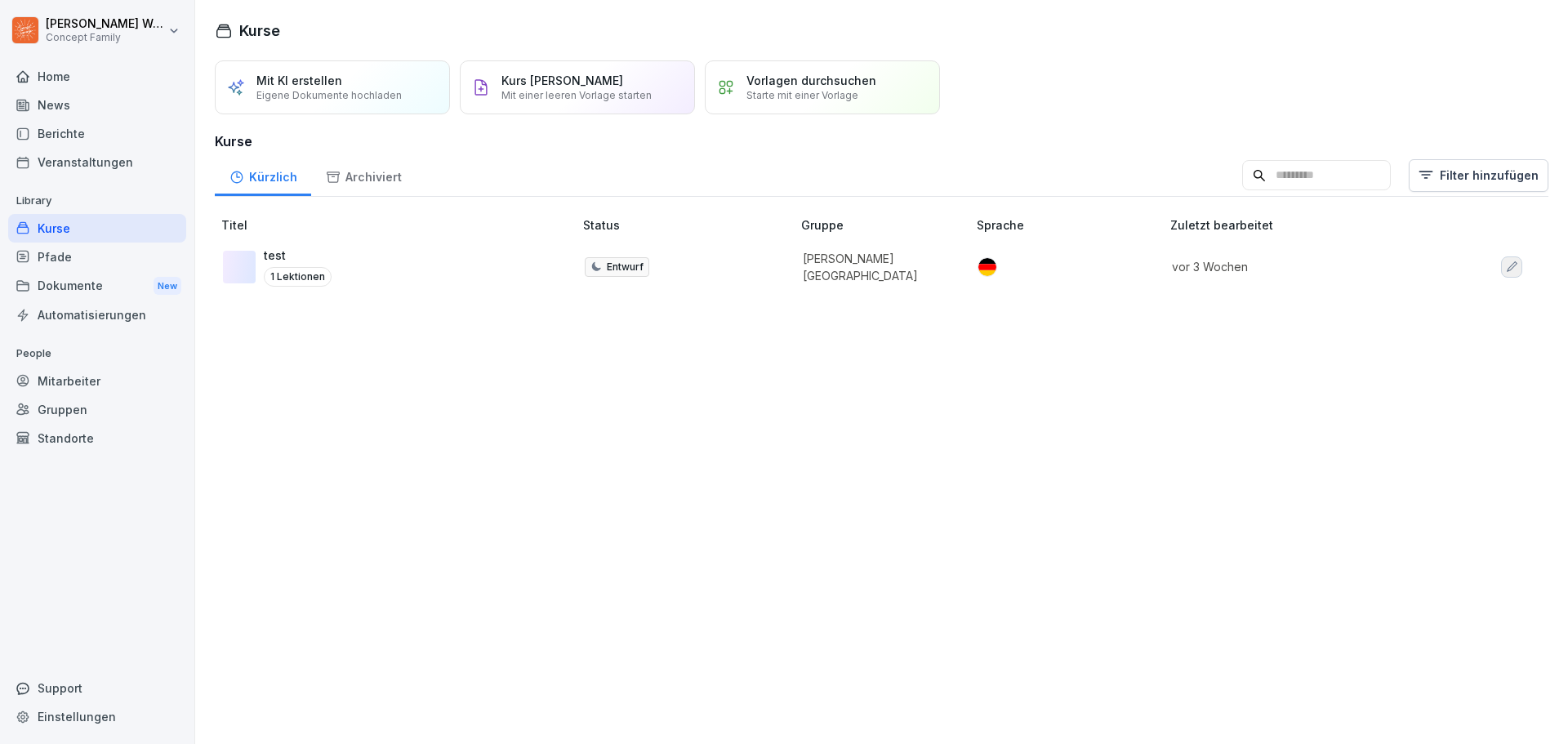
click at [682, 331] on div "Mit KI erstellen Eigene Dokumente hochladen Kurs manuell erstellen Mit einer le…" at bounding box center [882, 398] width 1373 height 692
click at [310, 277] on p "1 Lektionen" at bounding box center [298, 276] width 68 height 19
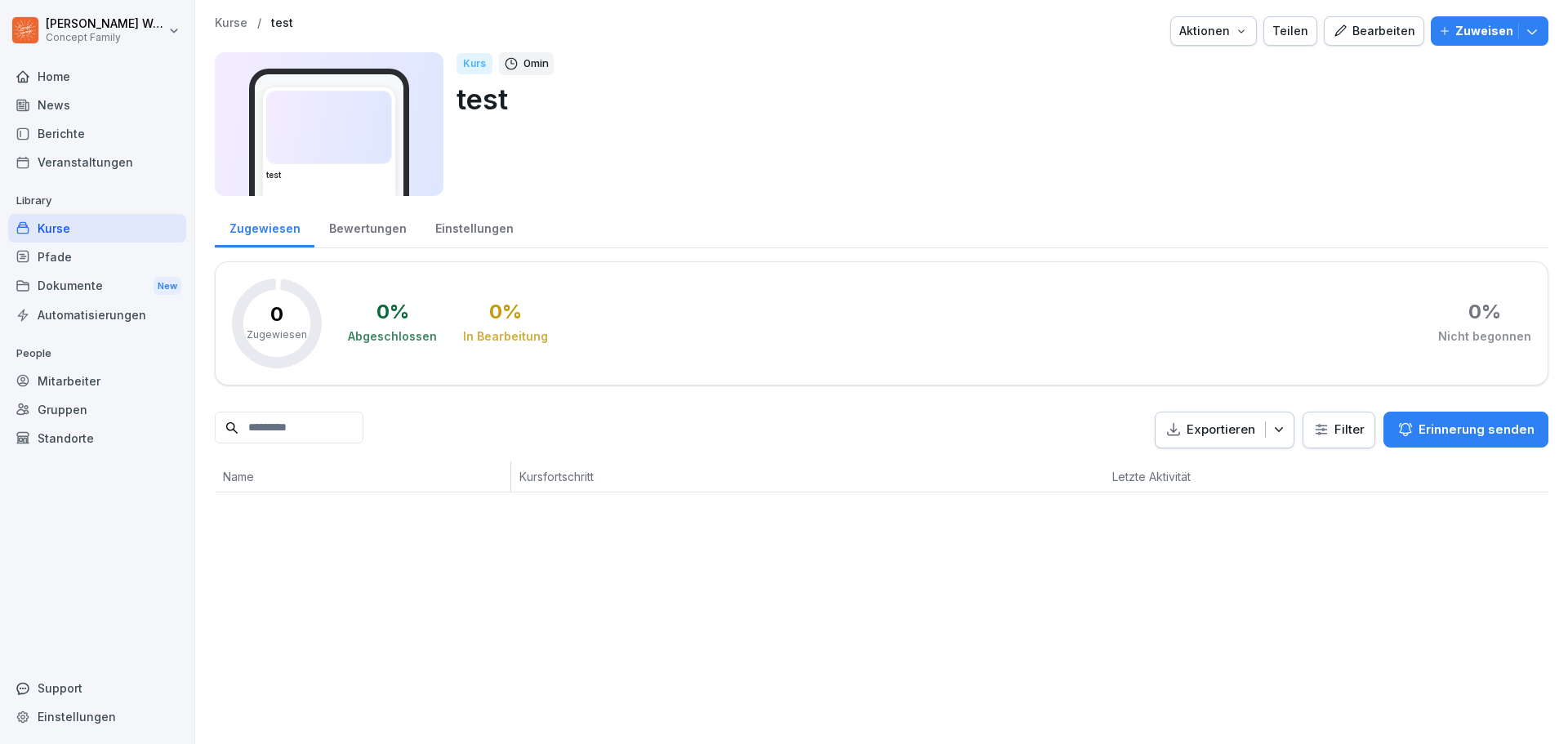
click at [1220, 27] on div "Aktionen" at bounding box center [1213, 31] width 68 height 18
click at [1362, 31] on div "Bearbeiten" at bounding box center [1374, 31] width 82 height 18
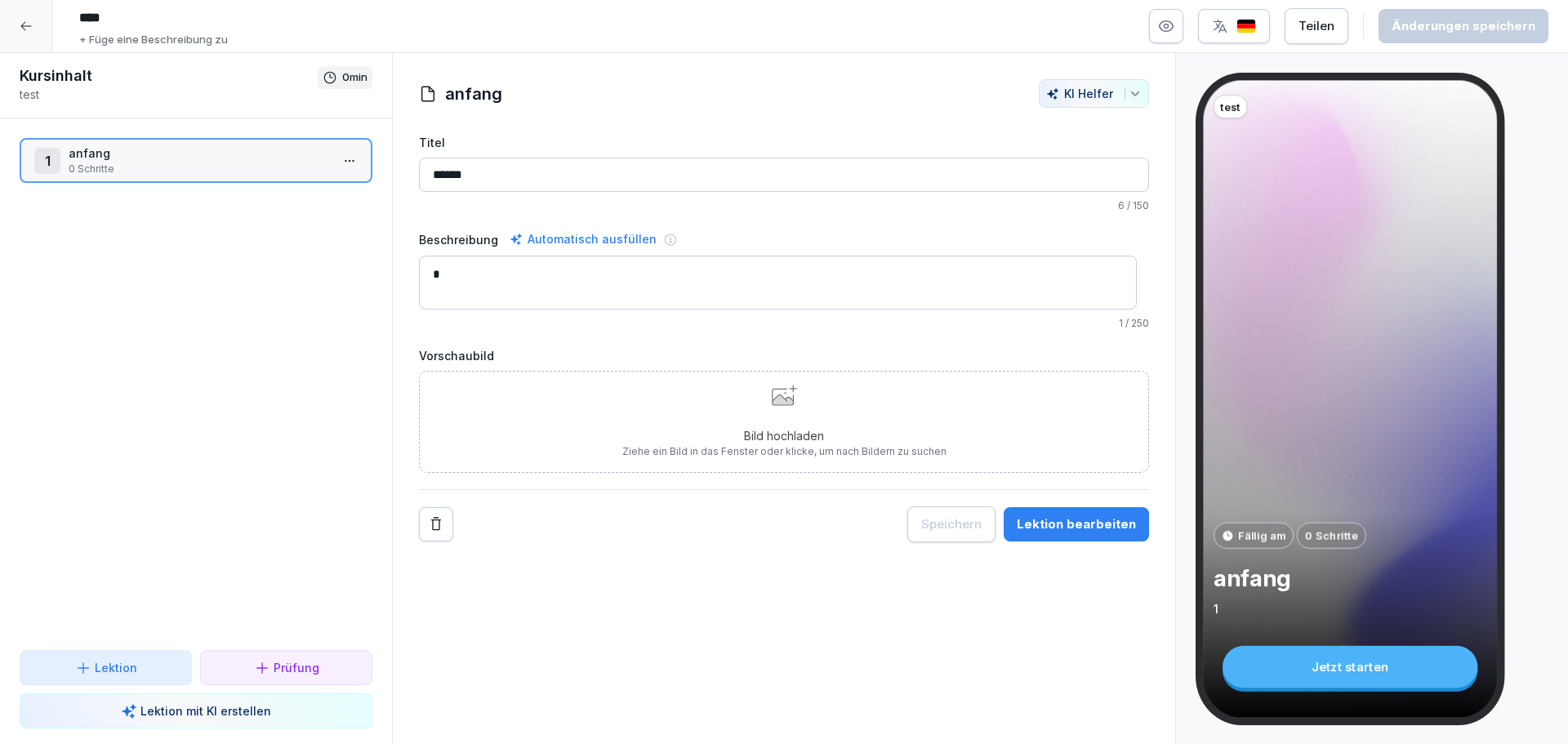
click at [1035, 596] on div "anfang [PERSON_NAME] Titel ****** 6 / 150 Beschreibung Automatisch ausfüllen * …" at bounding box center [784, 399] width 784 height 692
click at [29, 29] on icon at bounding box center [25, 25] width 13 height 13
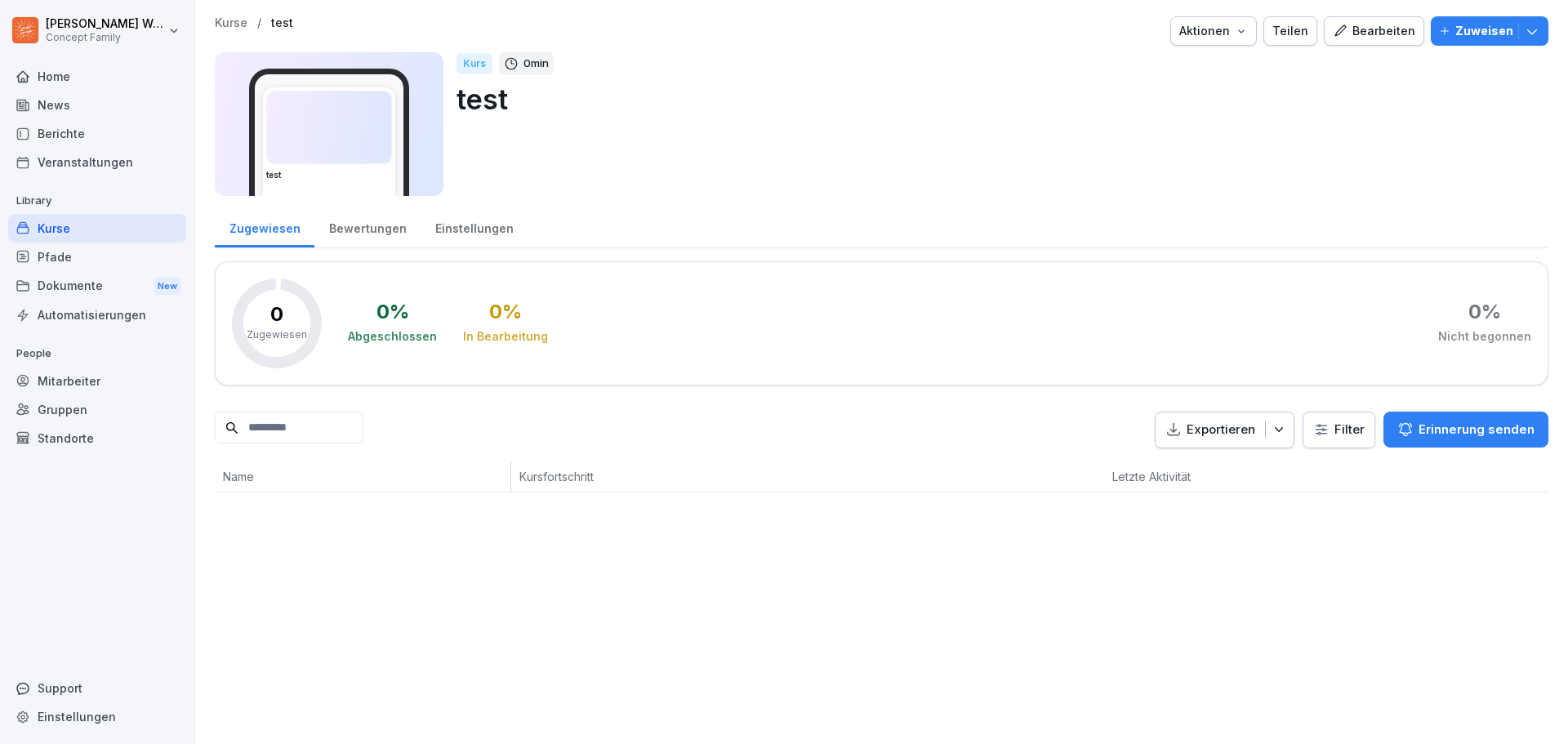
click at [75, 284] on div "Dokumente New" at bounding box center [97, 286] width 178 height 31
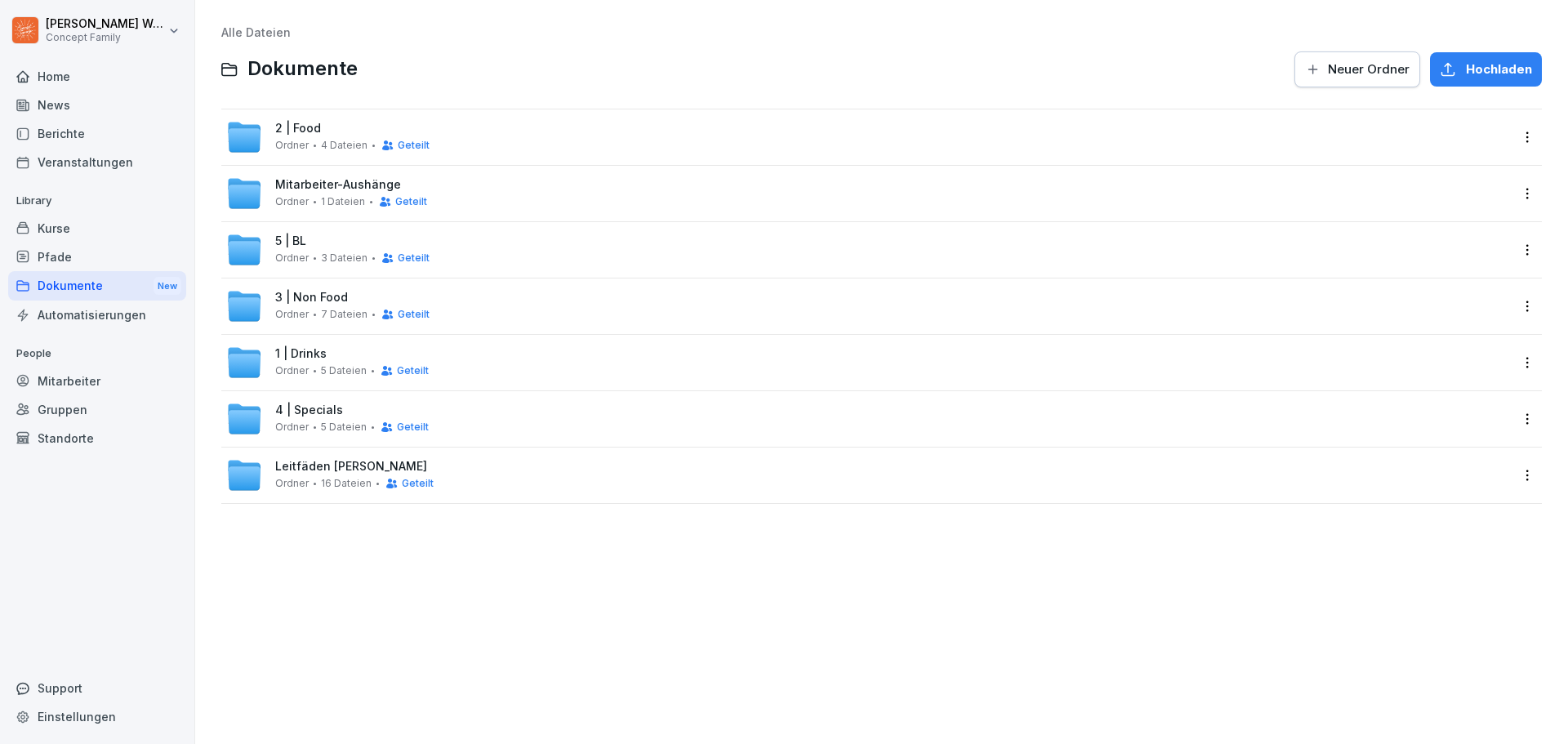
click at [85, 104] on div "News" at bounding box center [97, 105] width 178 height 29
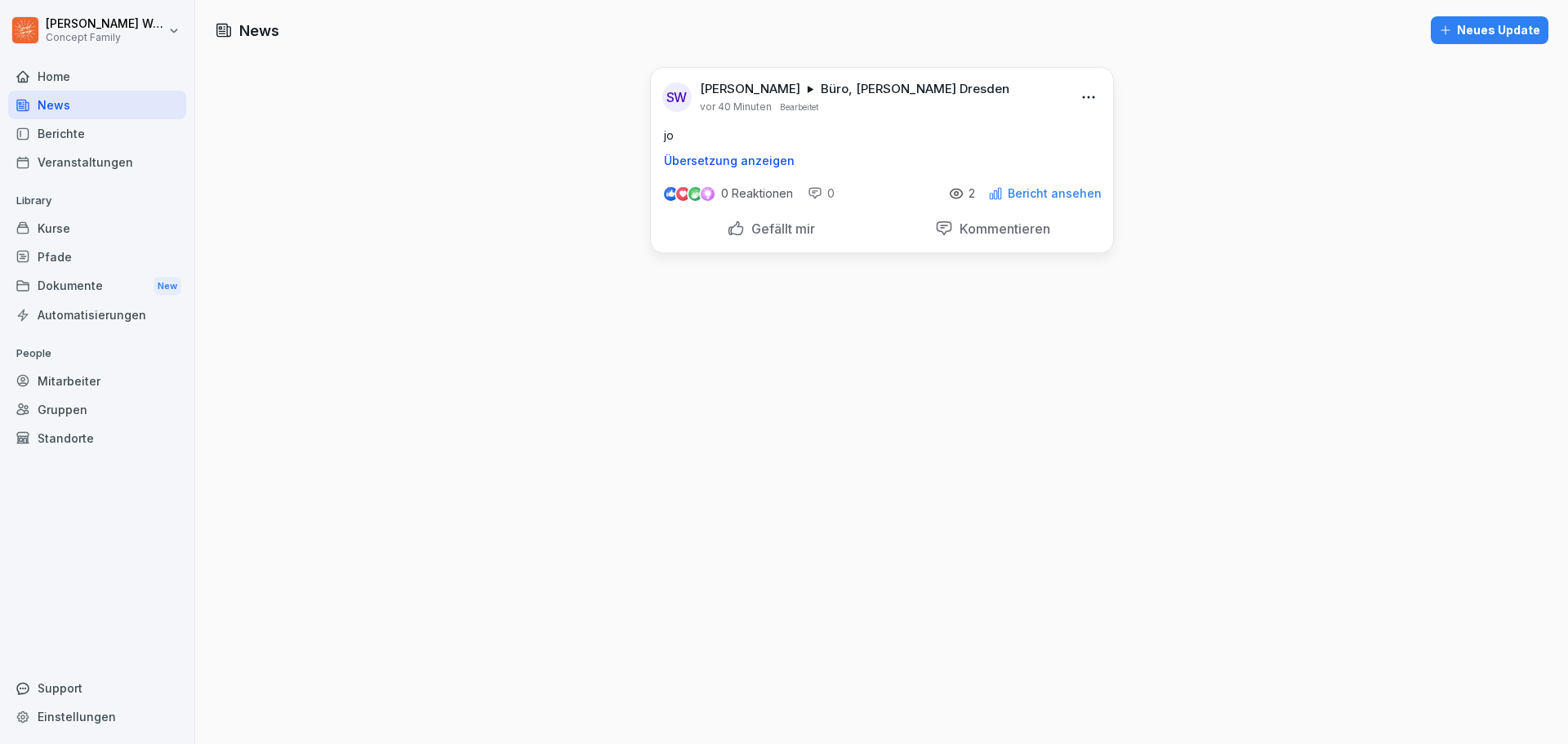
click at [72, 379] on div "Mitarbeiter" at bounding box center [97, 380] width 178 height 29
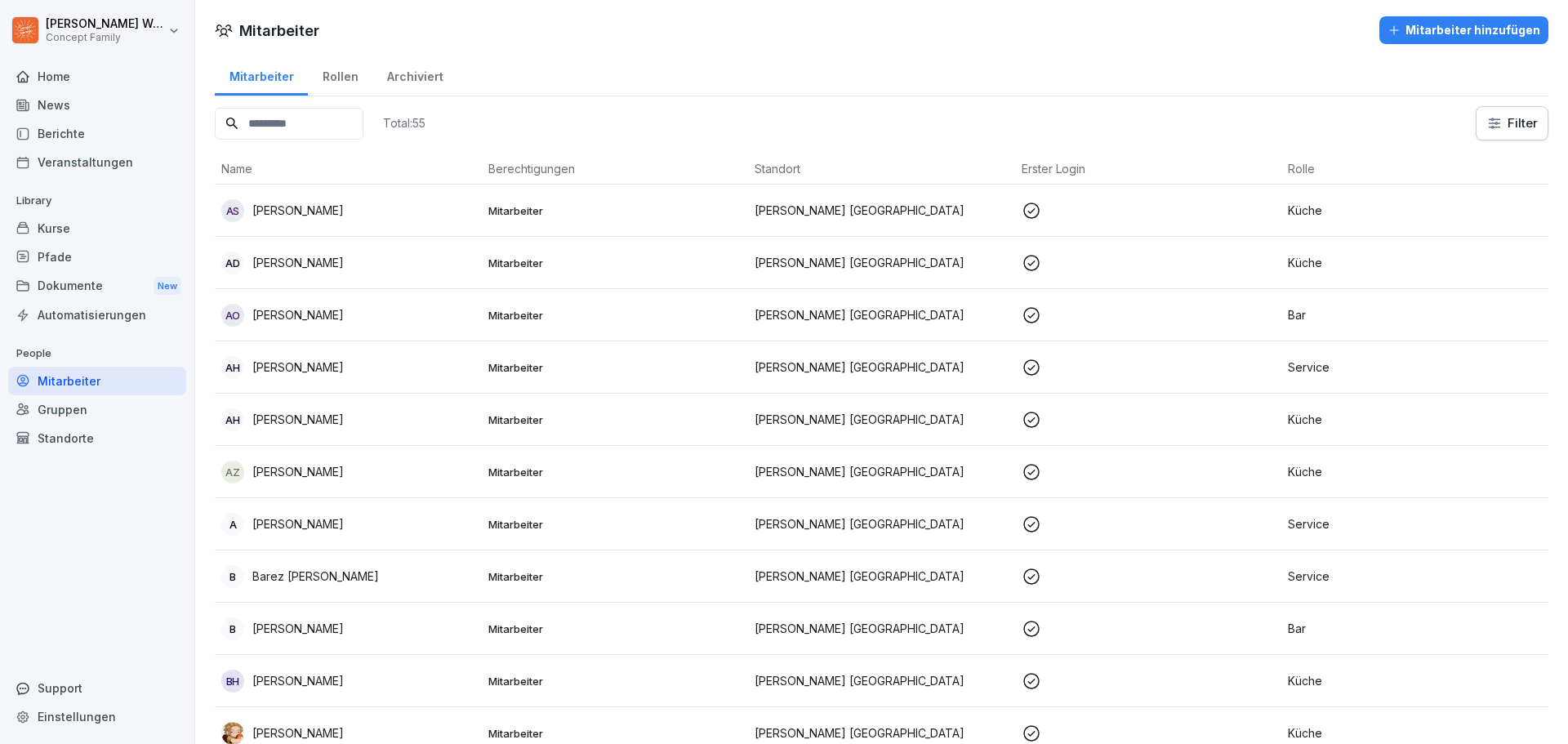
click at [359, 123] on input at bounding box center [289, 123] width 149 height 31
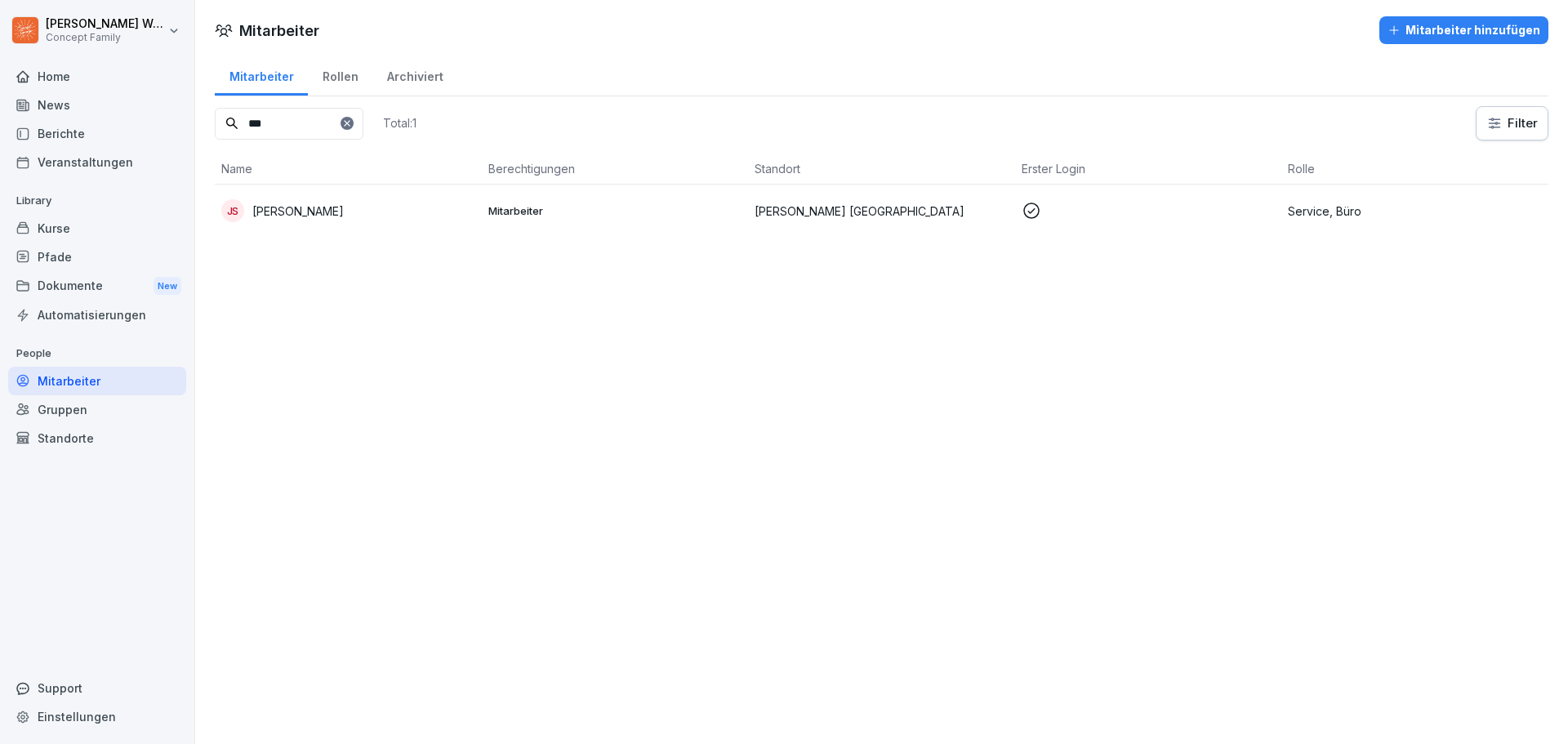
click at [294, 217] on p "[PERSON_NAME]" at bounding box center [298, 212] width 92 height 17
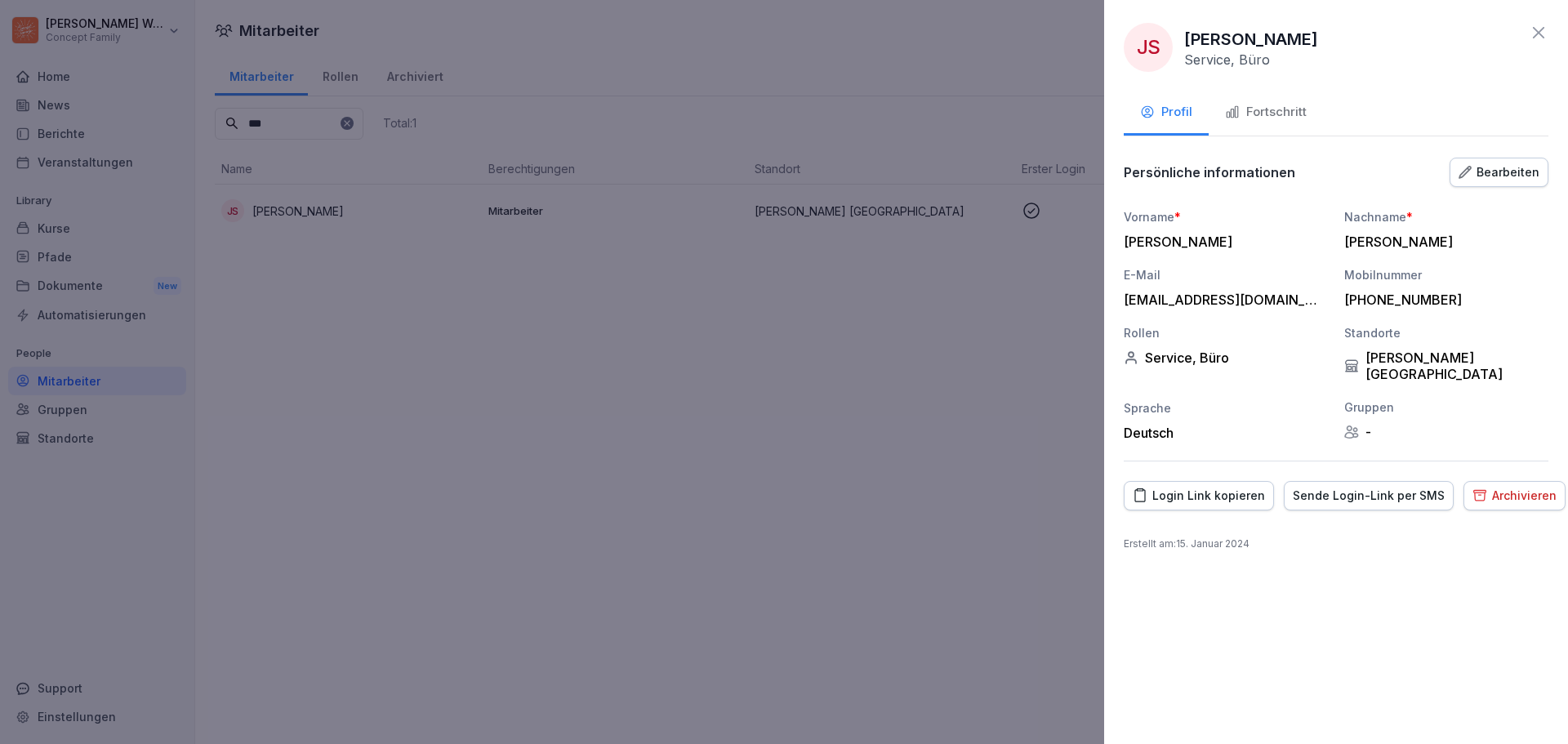
click at [1267, 113] on div "Fortschritt" at bounding box center [1265, 112] width 81 height 18
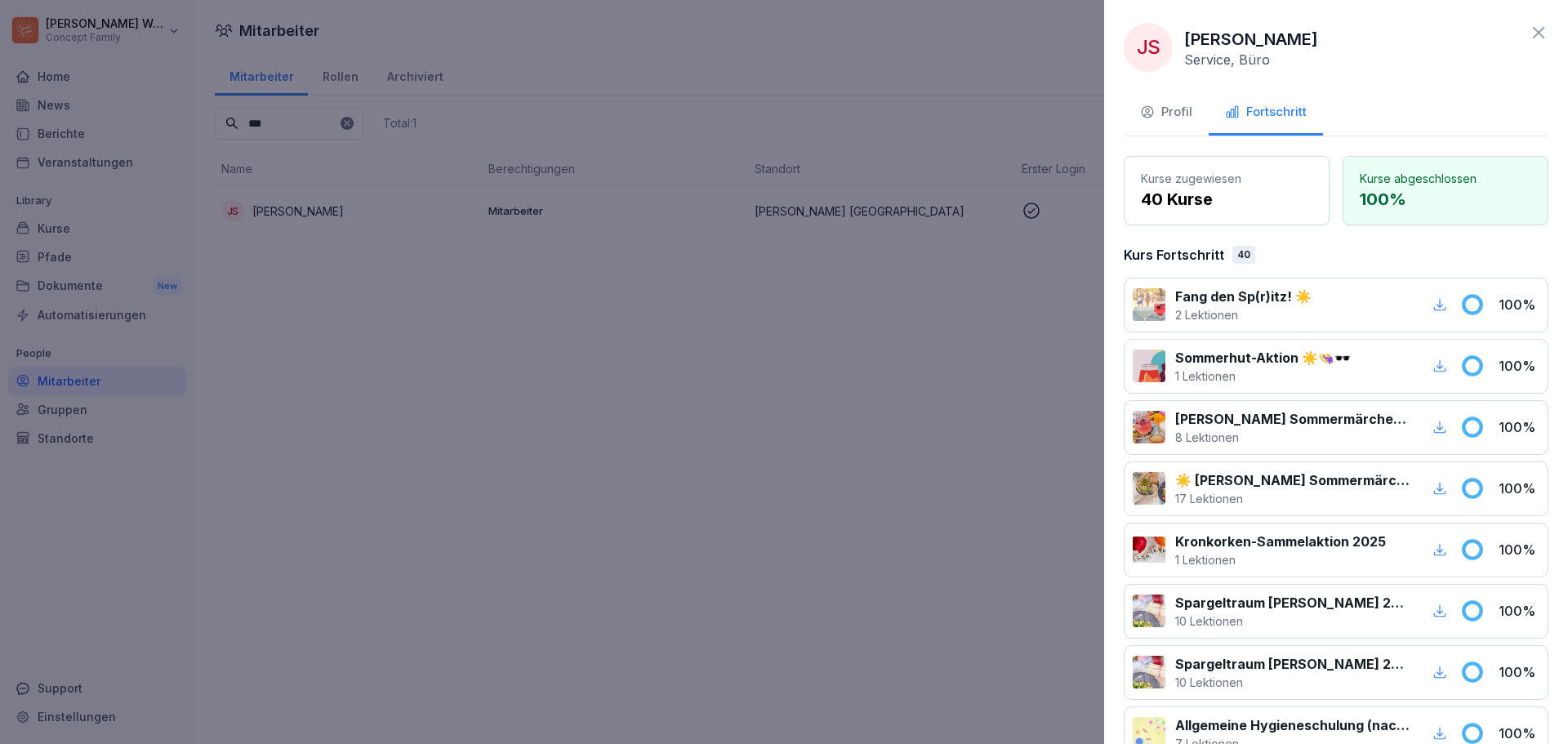
click at [1168, 116] on div "Profil" at bounding box center [1167, 112] width 52 height 18
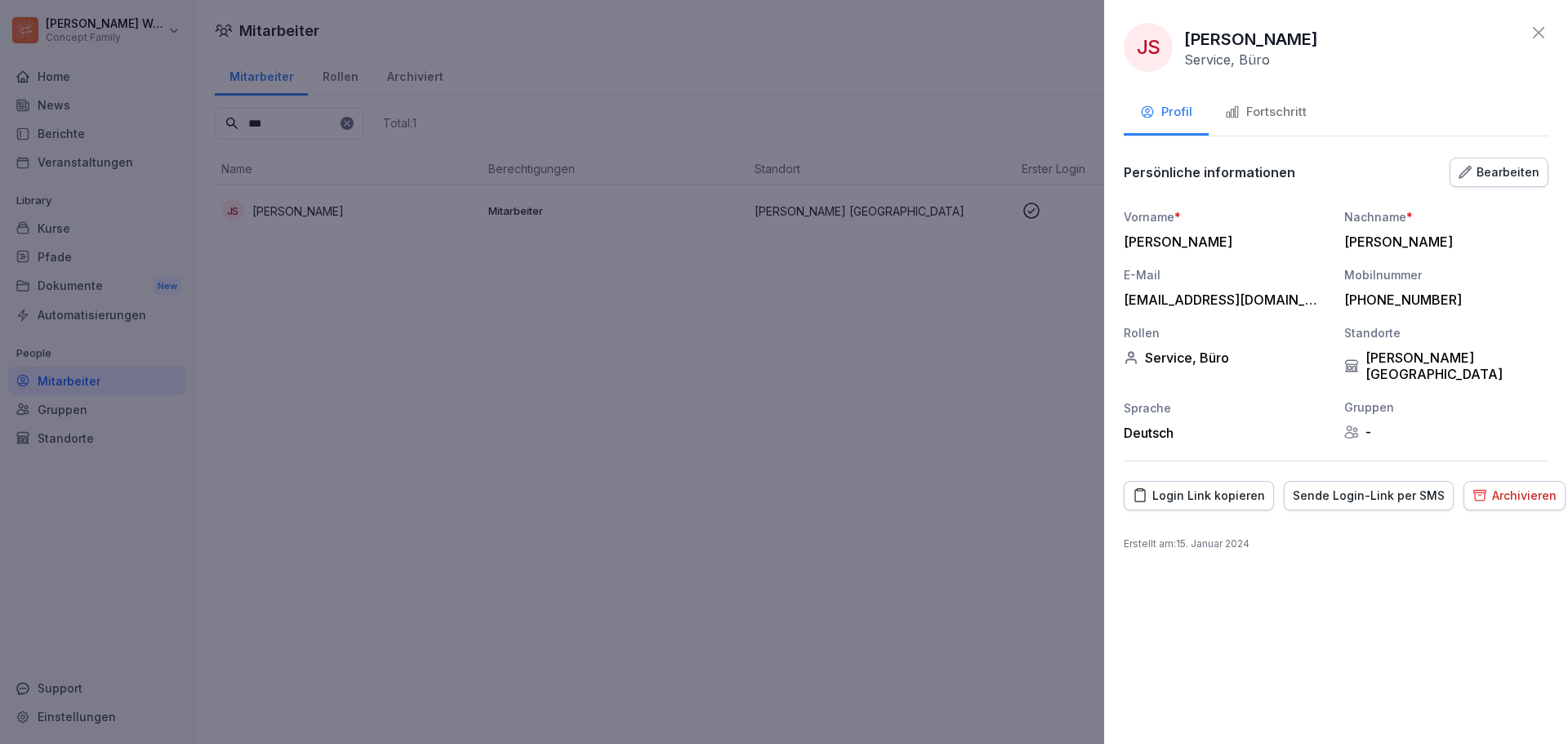
click at [1525, 170] on div "Bearbeiten" at bounding box center [1499, 172] width 80 height 18
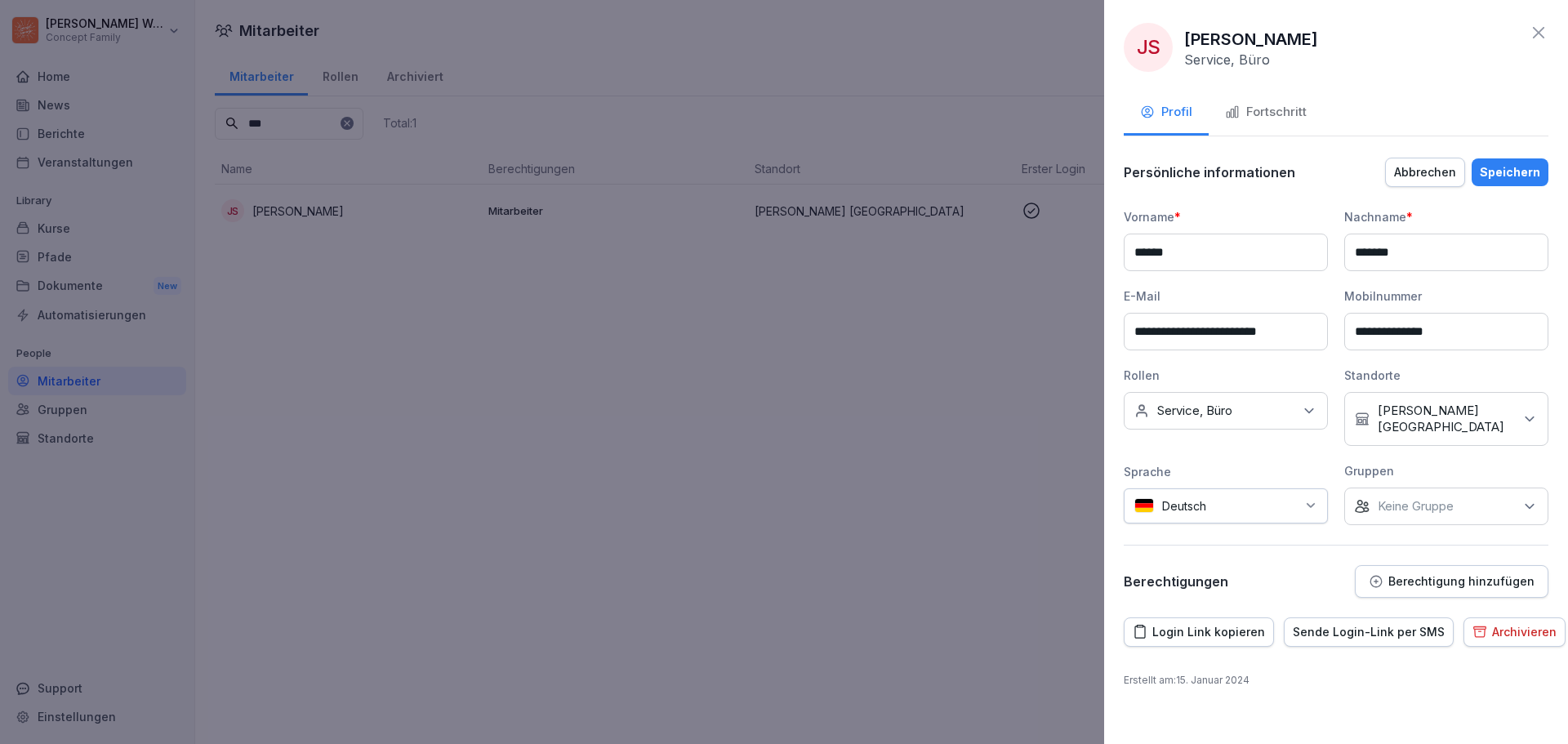
click at [1181, 111] on div "Profil" at bounding box center [1167, 112] width 52 height 18
click at [1266, 105] on div "Fortschritt" at bounding box center [1265, 112] width 81 height 18
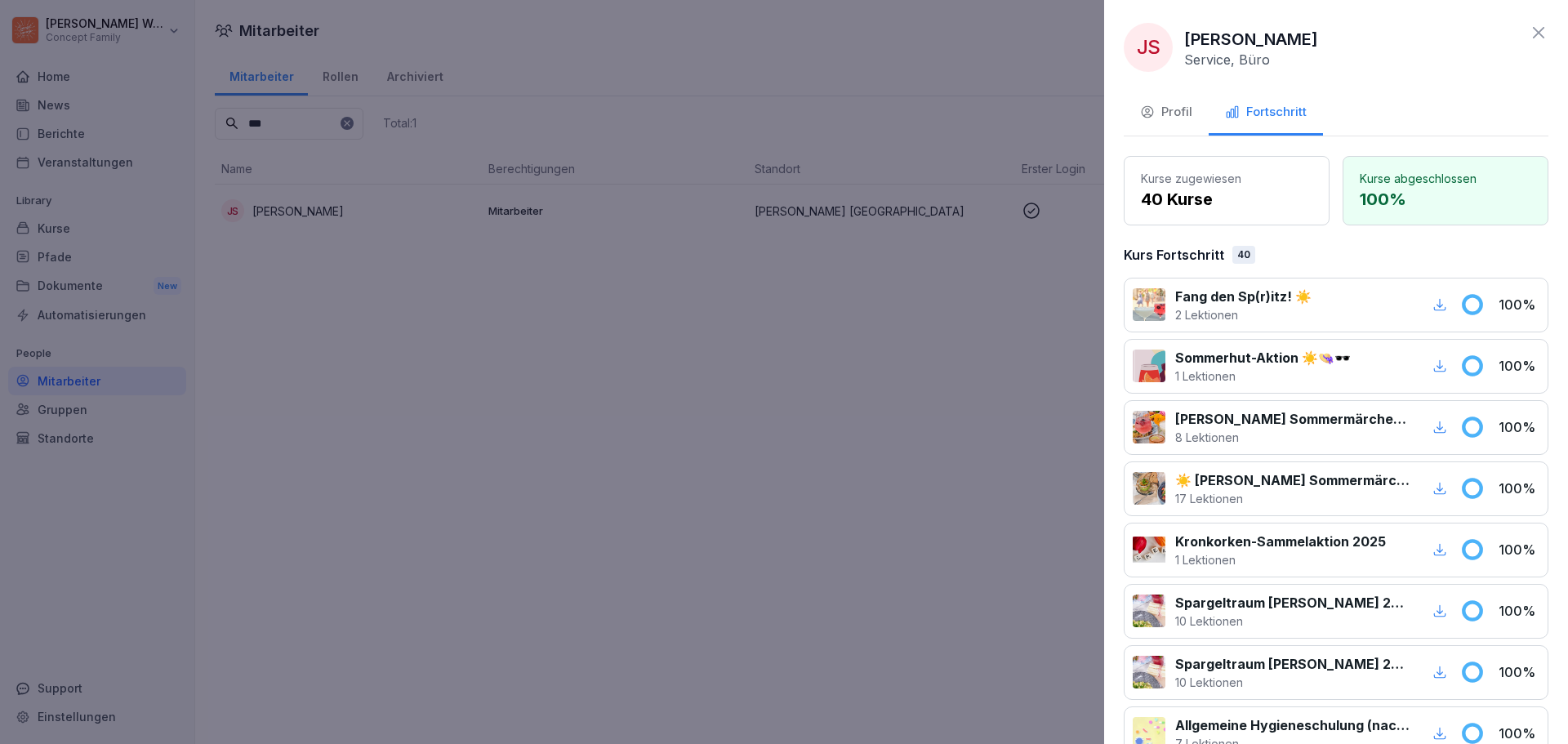
click at [1128, 104] on button "Profil" at bounding box center [1166, 114] width 85 height 44
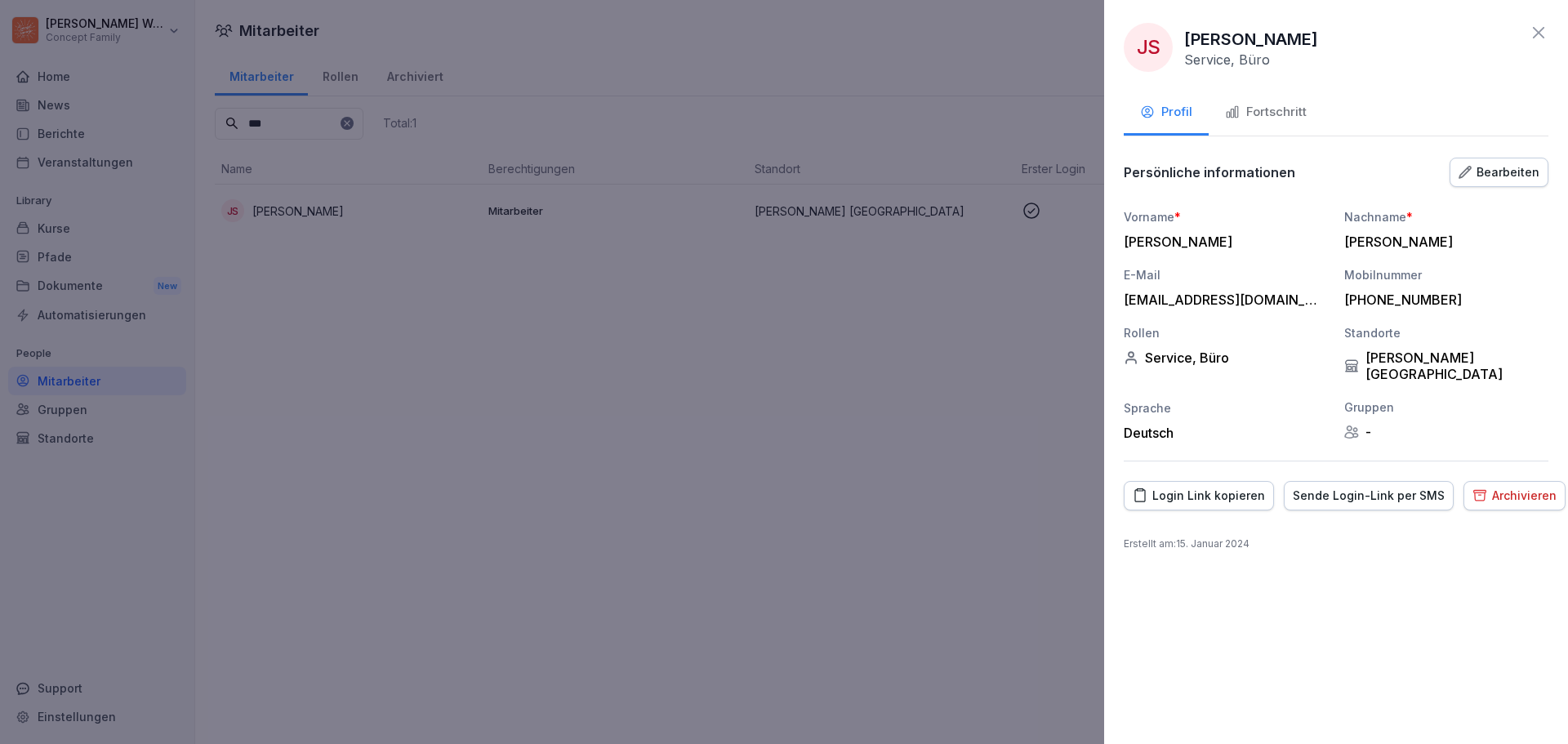
click at [1167, 108] on div "Profil" at bounding box center [1167, 112] width 52 height 18
click at [1501, 174] on div "Bearbeiten" at bounding box center [1499, 172] width 80 height 18
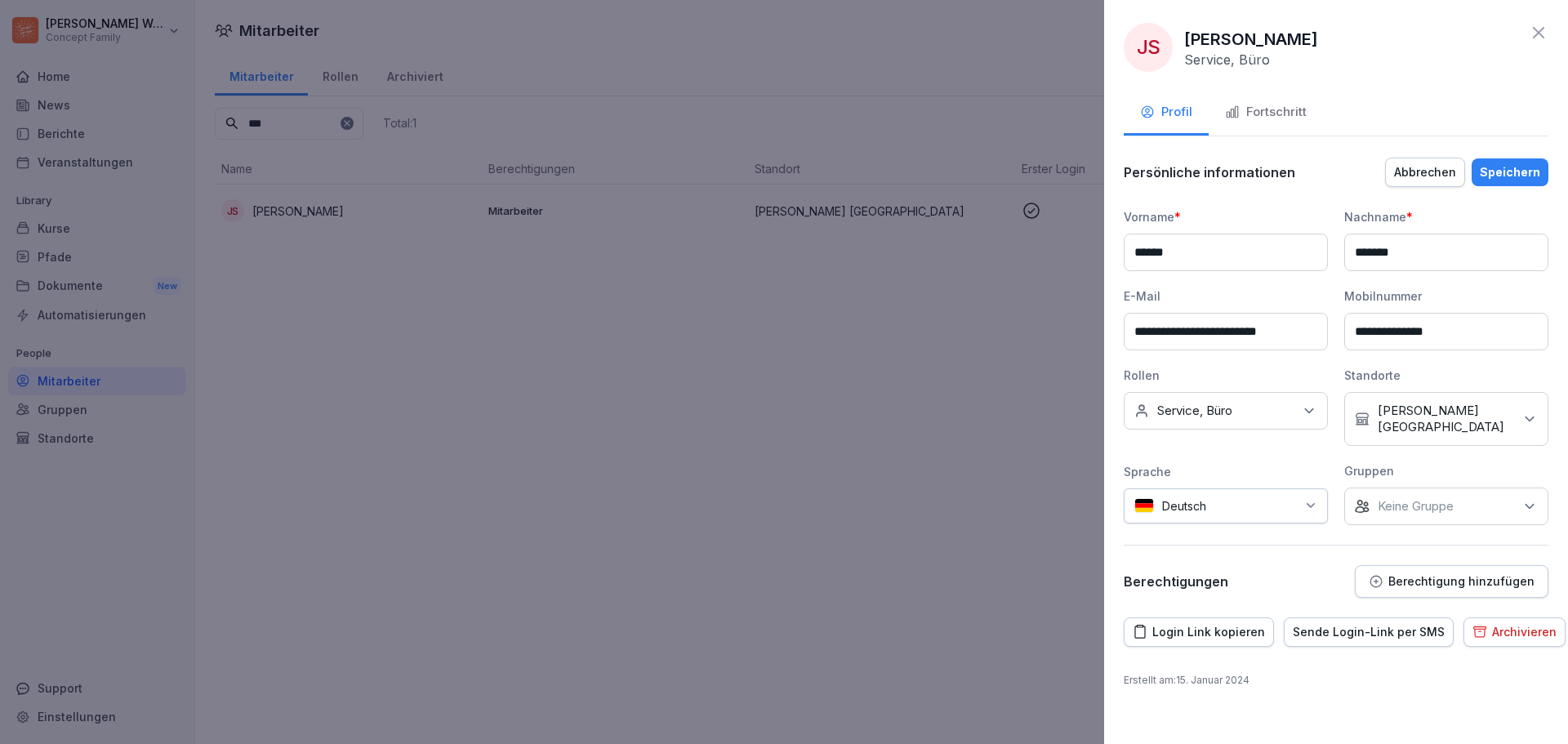
click at [1465, 579] on p "Berechtigung hinzufügen" at bounding box center [1460, 581] width 146 height 13
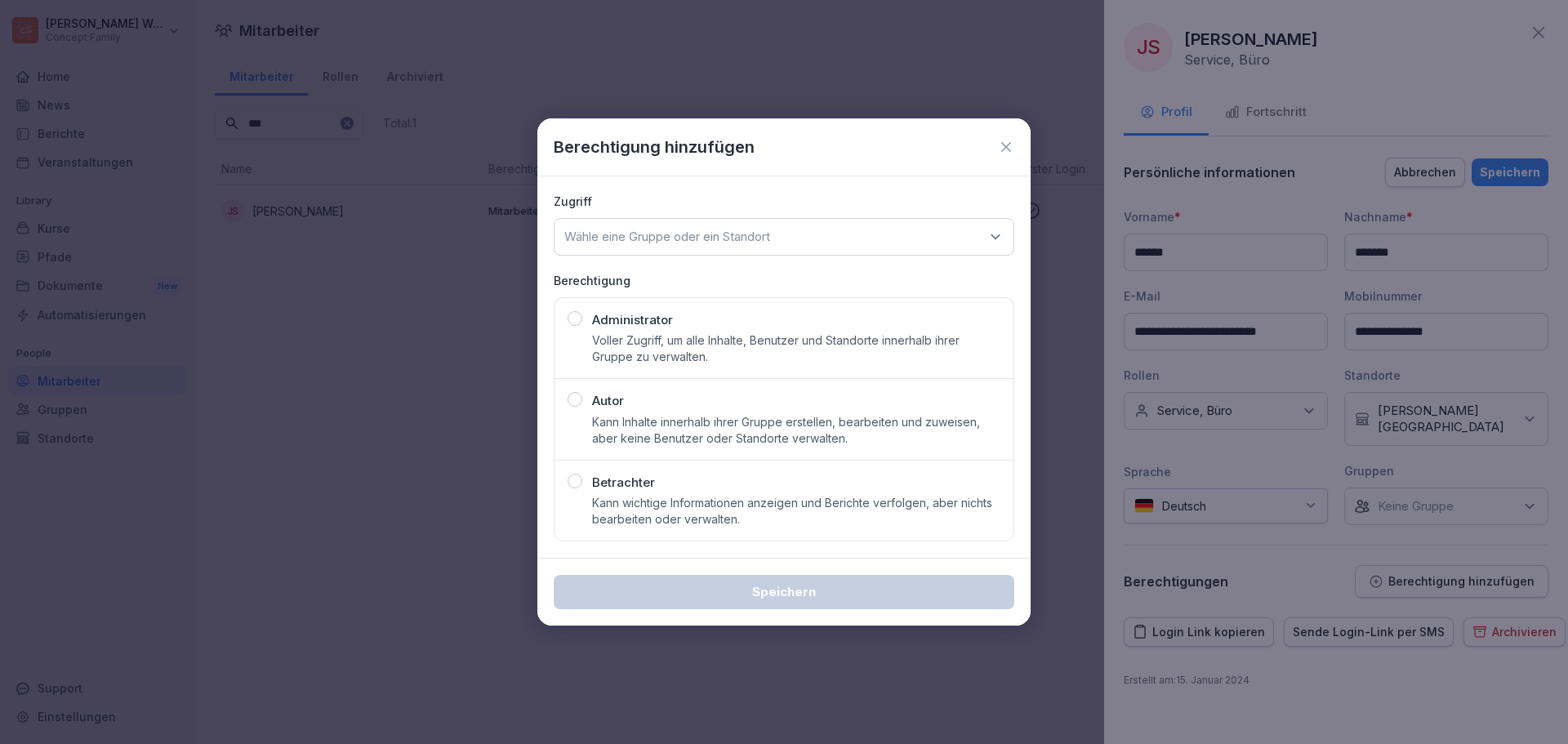
click at [749, 236] on p "Wähle eine Gruppe oder ein Standort" at bounding box center [666, 236] width 206 height 17
click at [689, 349] on div "[PERSON_NAME] [GEOGRAPHIC_DATA]" at bounding box center [784, 337] width 450 height 31
click at [574, 316] on div "button" at bounding box center [575, 318] width 15 height 15
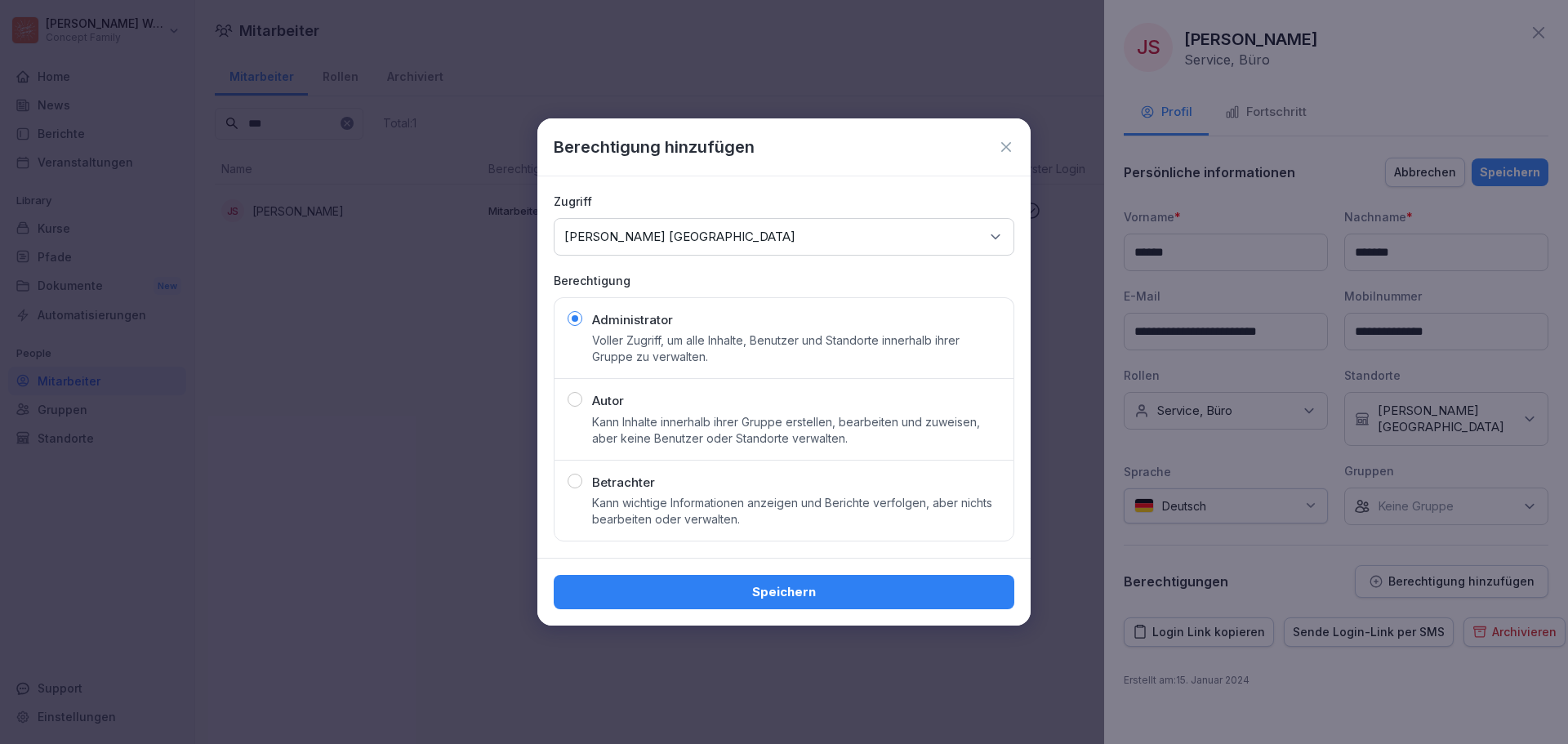
click at [908, 590] on div "Speichern" at bounding box center [784, 592] width 435 height 18
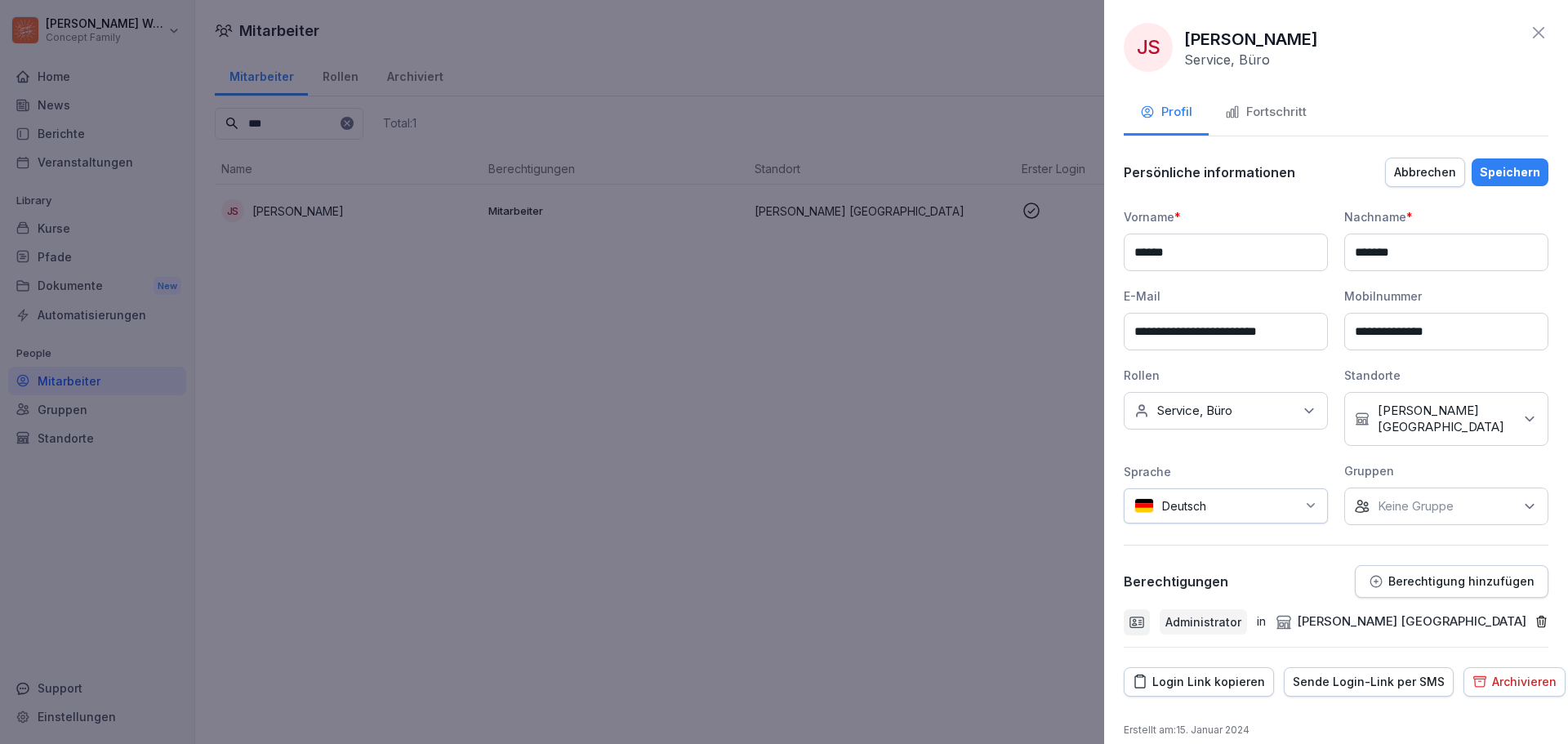
click at [1516, 166] on div "Speichern" at bounding box center [1509, 172] width 60 height 18
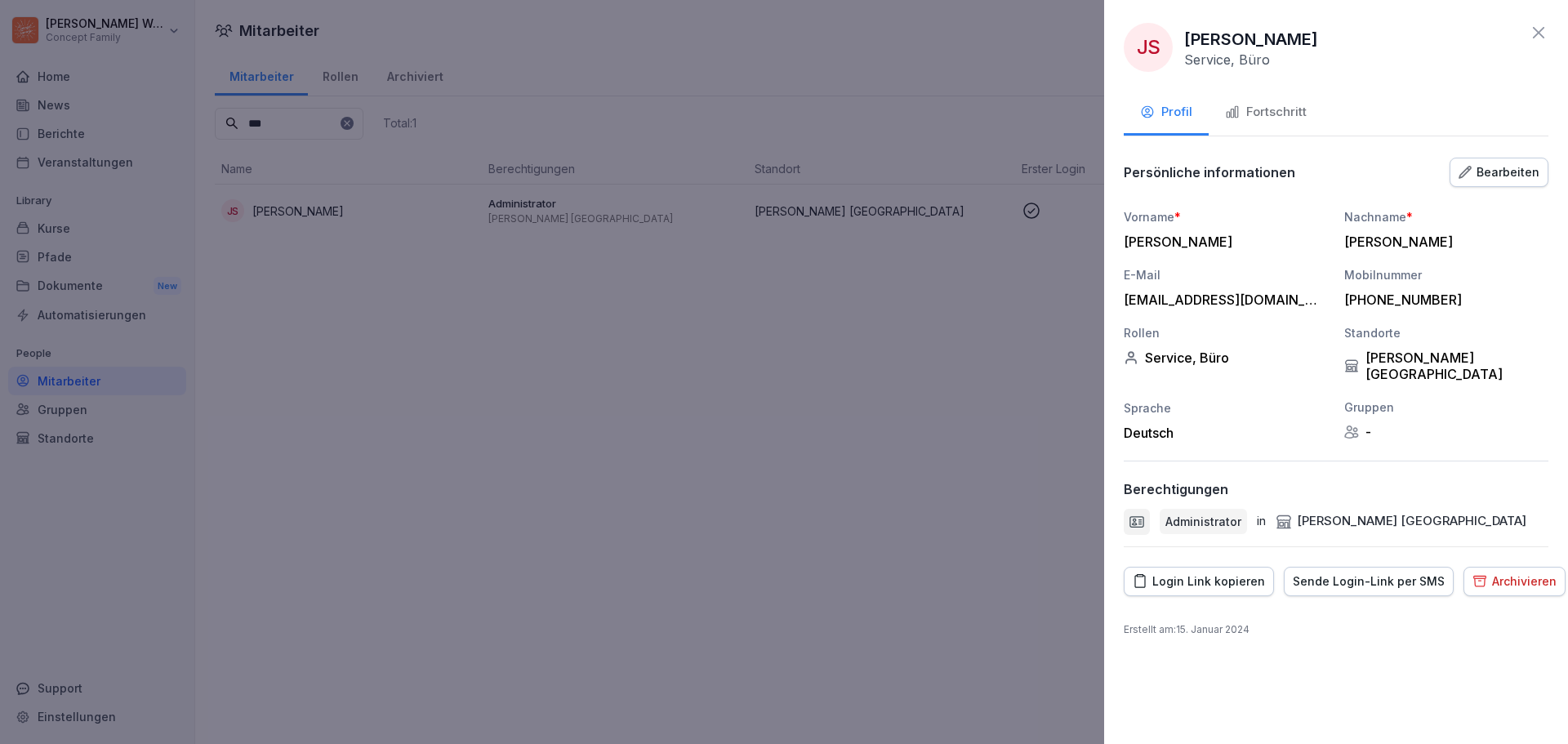
click at [308, 115] on div at bounding box center [784, 372] width 1568 height 744
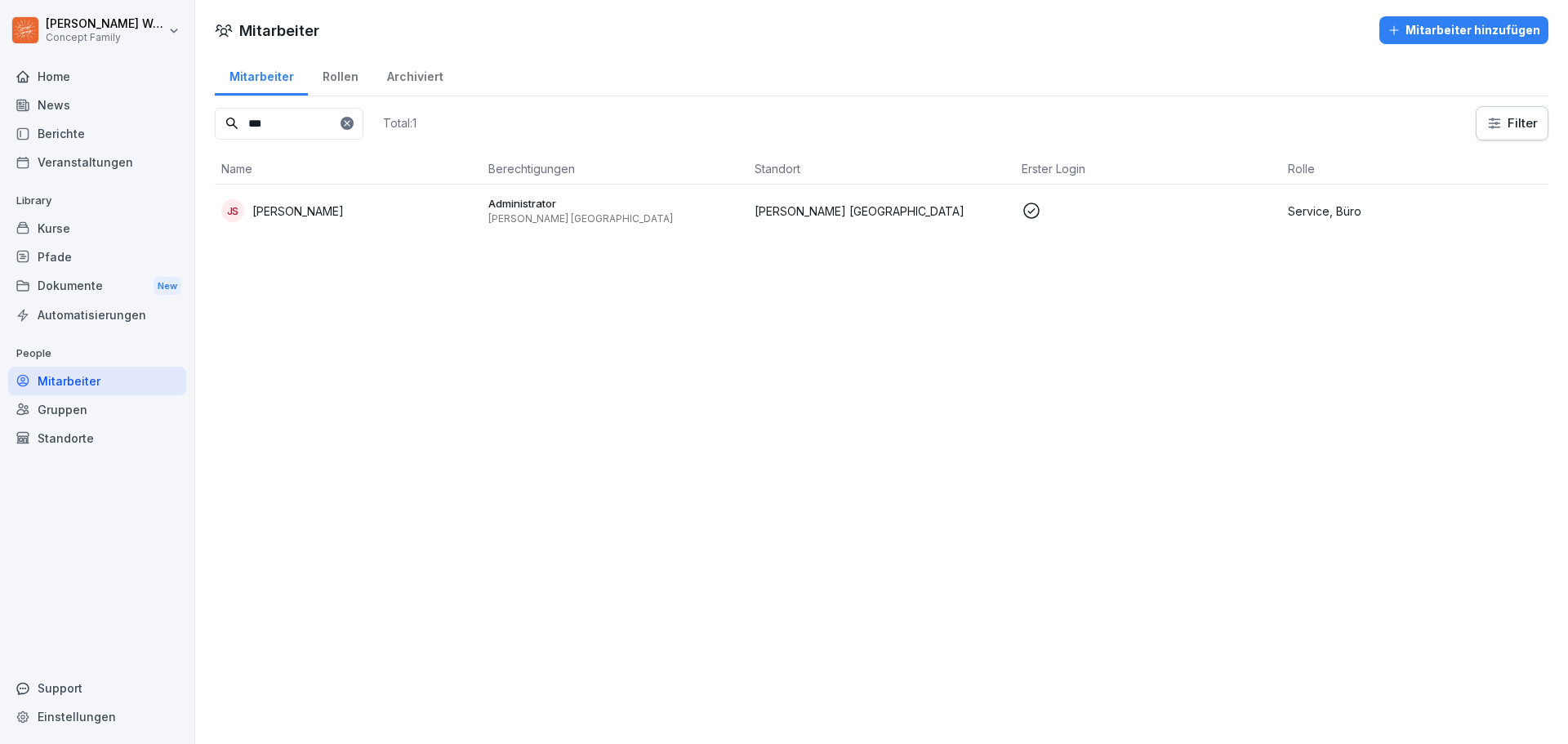
click at [336, 122] on input "***" at bounding box center [289, 123] width 149 height 31
type input "*"
click at [539, 213] on p "[PERSON_NAME] [GEOGRAPHIC_DATA]" at bounding box center [615, 219] width 254 height 13
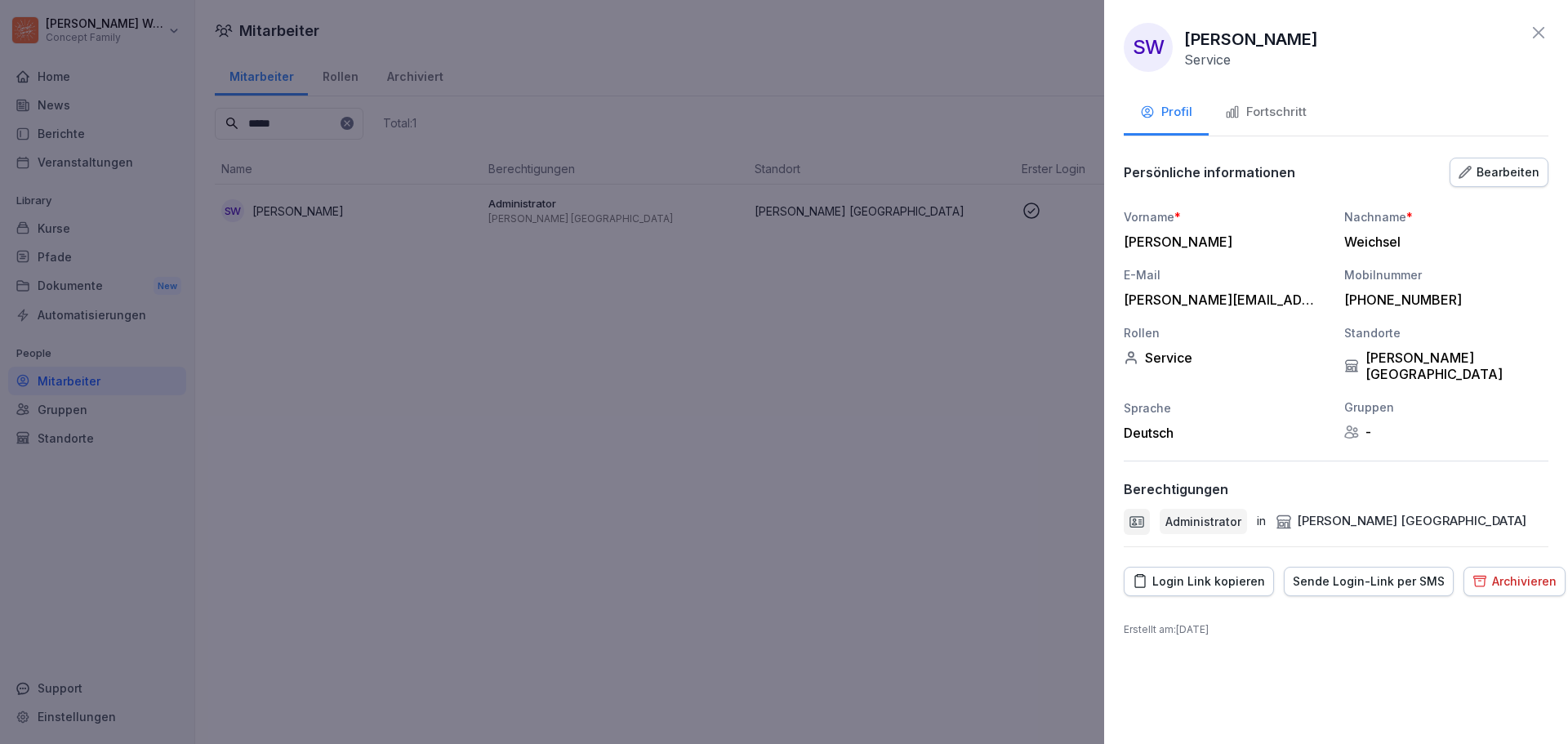
click at [307, 113] on div at bounding box center [784, 372] width 1568 height 744
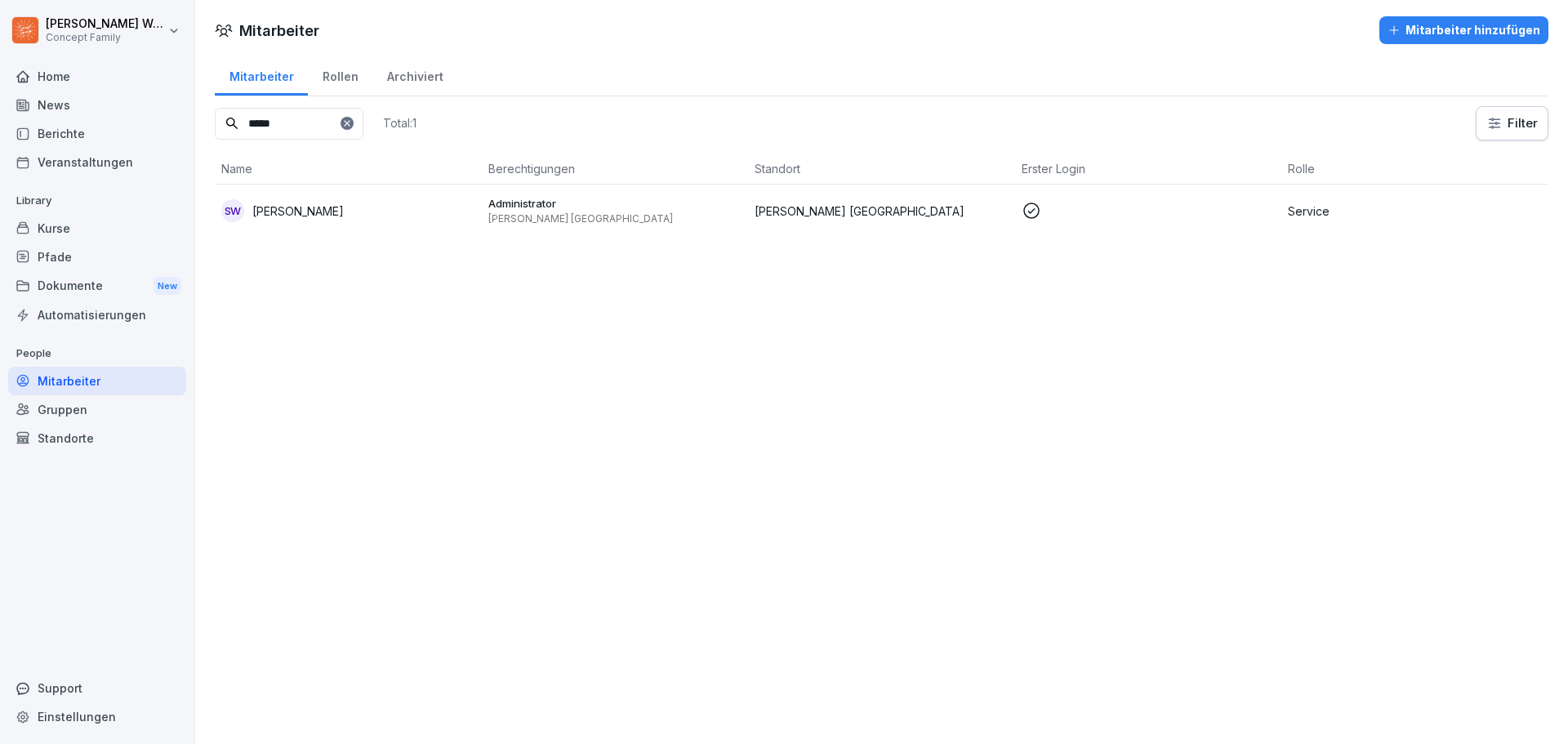
drag, startPoint x: 321, startPoint y: 122, endPoint x: 210, endPoint y: 121, distance: 111.0
click at [233, 128] on div "*****" at bounding box center [289, 123] width 149 height 31
type input "***"
click at [294, 218] on p "[PERSON_NAME]" at bounding box center [298, 212] width 92 height 17
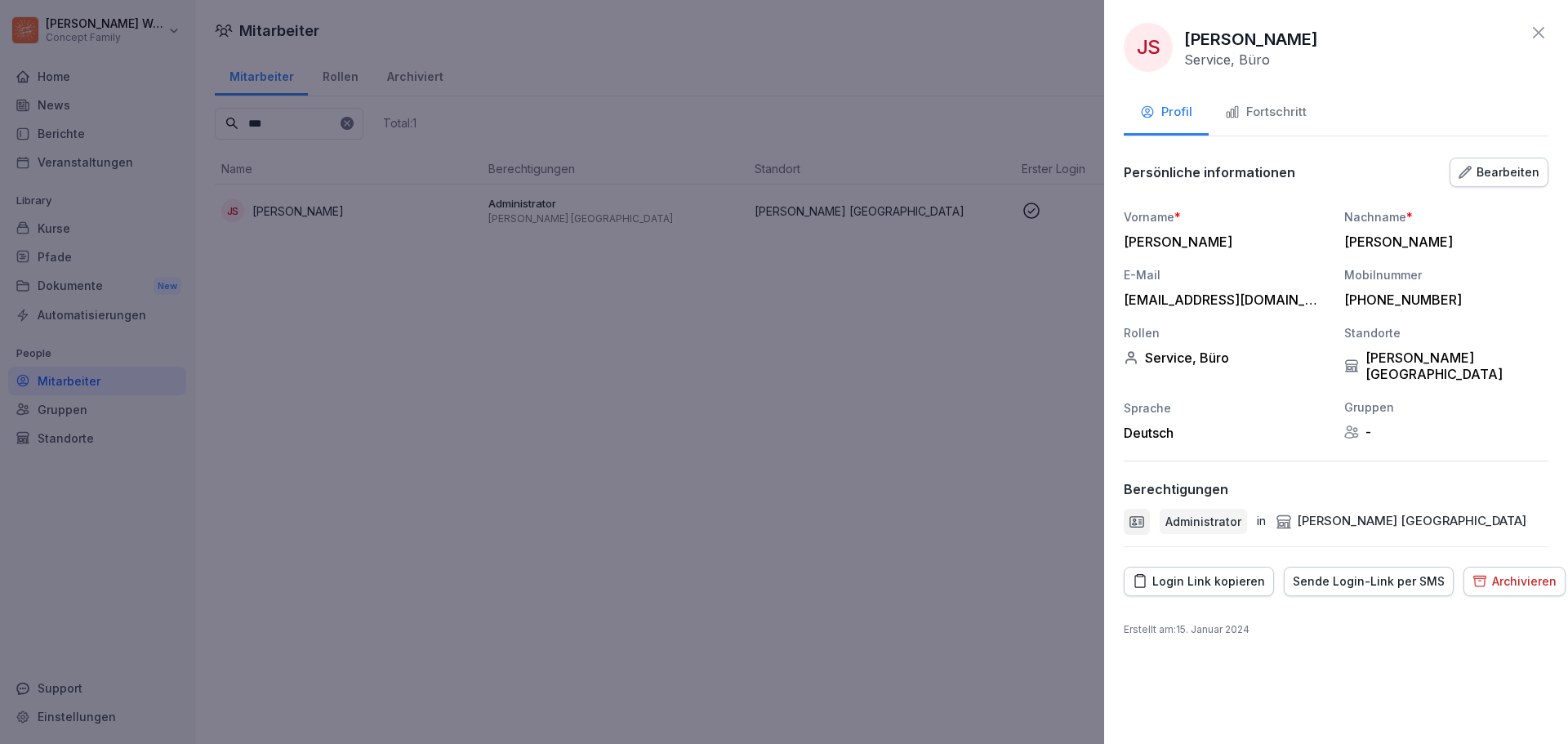
click at [1357, 573] on div "Sende Login-Link per SMS" at bounding box center [1369, 581] width 152 height 18
click at [1272, 106] on div "Fortschritt" at bounding box center [1265, 112] width 81 height 18
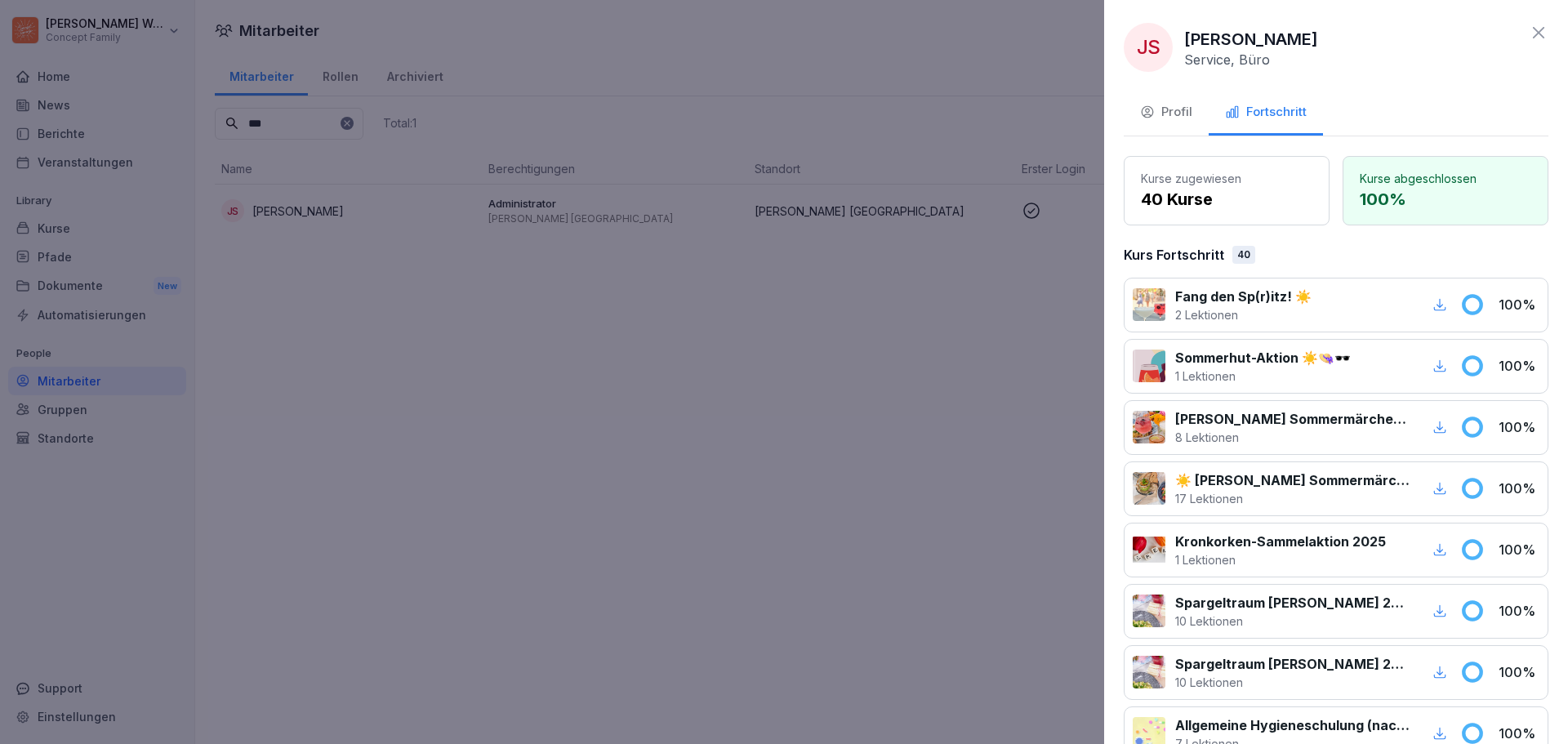
click at [1146, 103] on div "Profil" at bounding box center [1167, 112] width 52 height 18
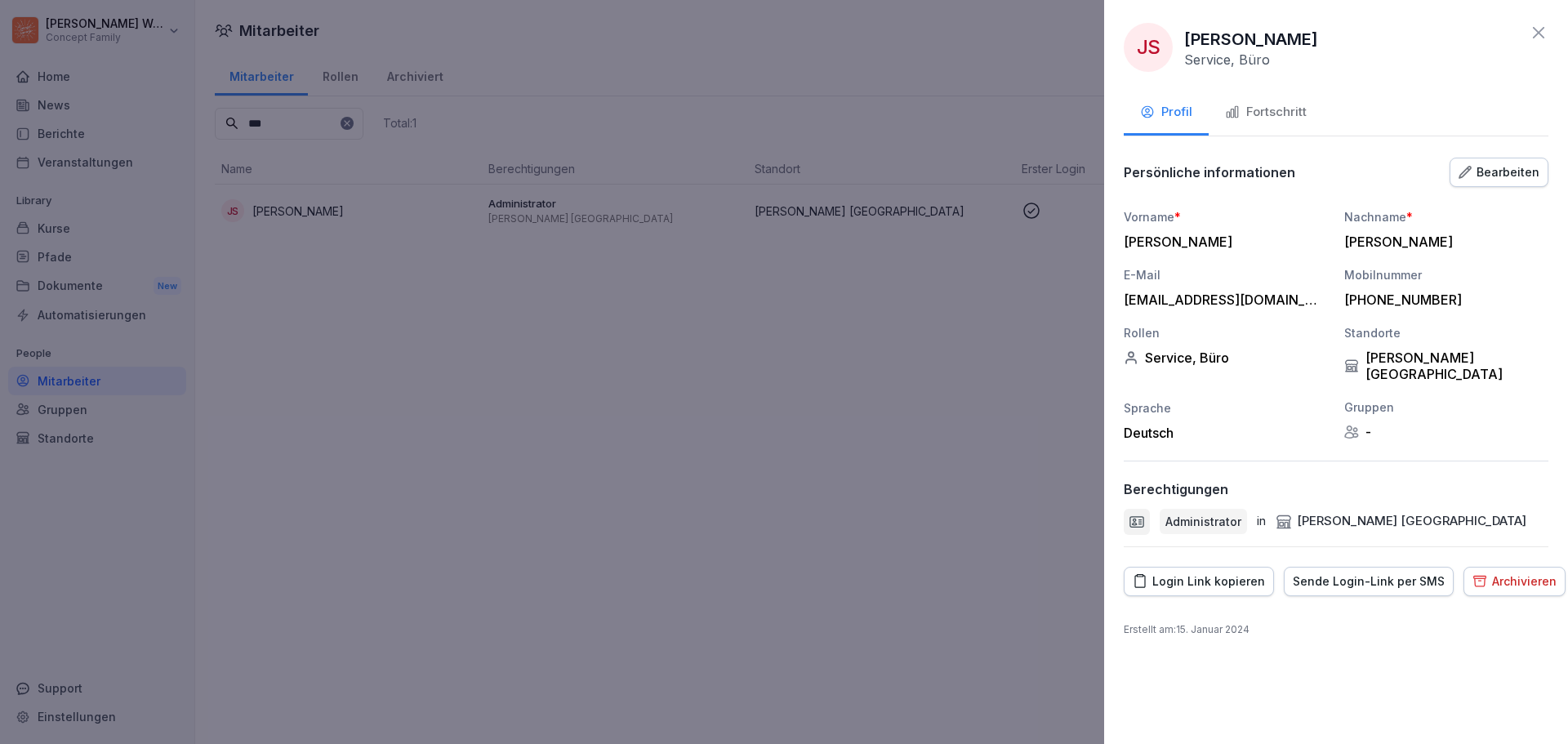
click at [1513, 166] on div "Bearbeiten" at bounding box center [1499, 172] width 80 height 18
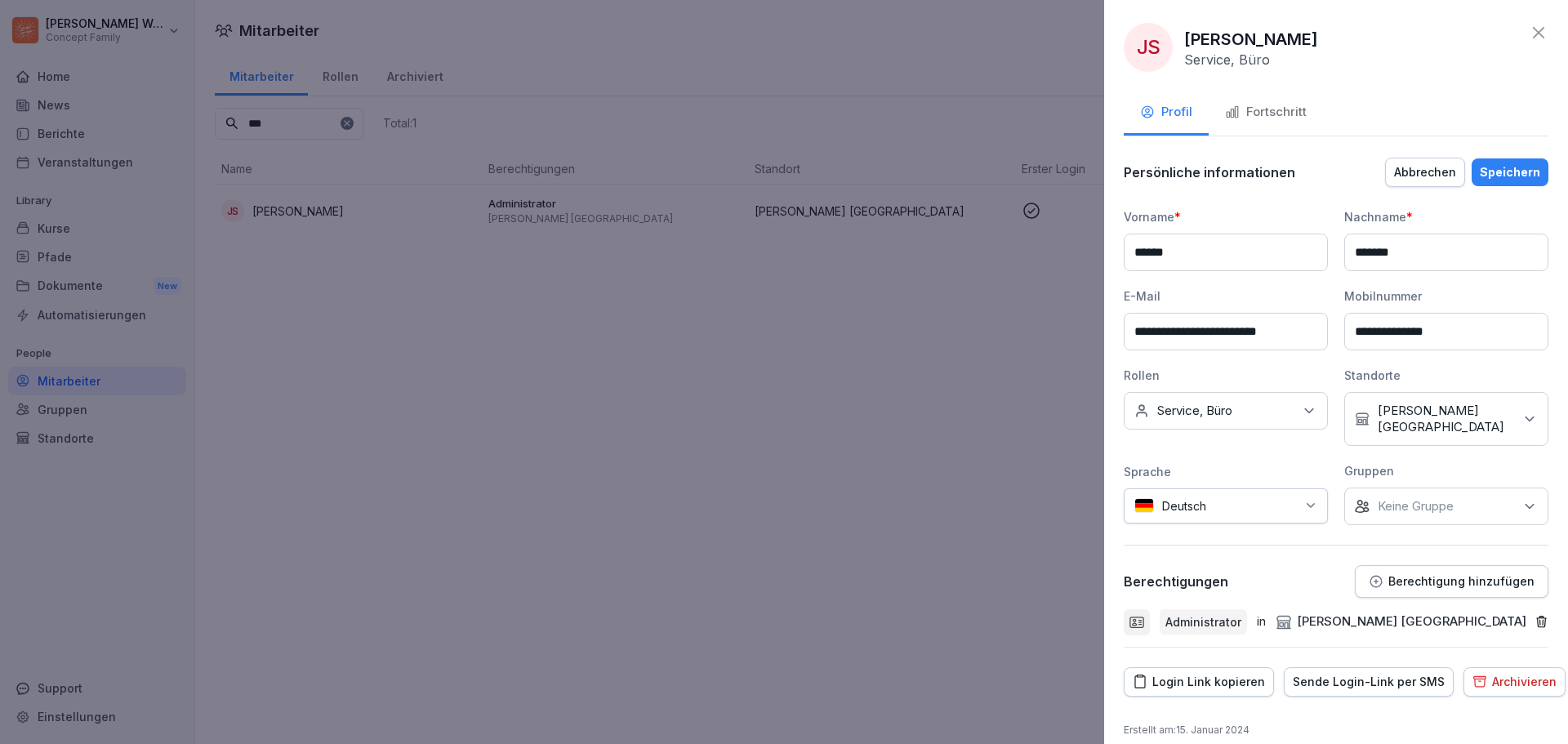
click at [1522, 417] on icon at bounding box center [1530, 419] width 17 height 17
click at [1550, 487] on div "[PERSON_NAME] [GEOGRAPHIC_DATA]" at bounding box center [1444, 493] width 213 height 87
click at [1545, 378] on div "**********" at bounding box center [1335, 372] width 463 height 744
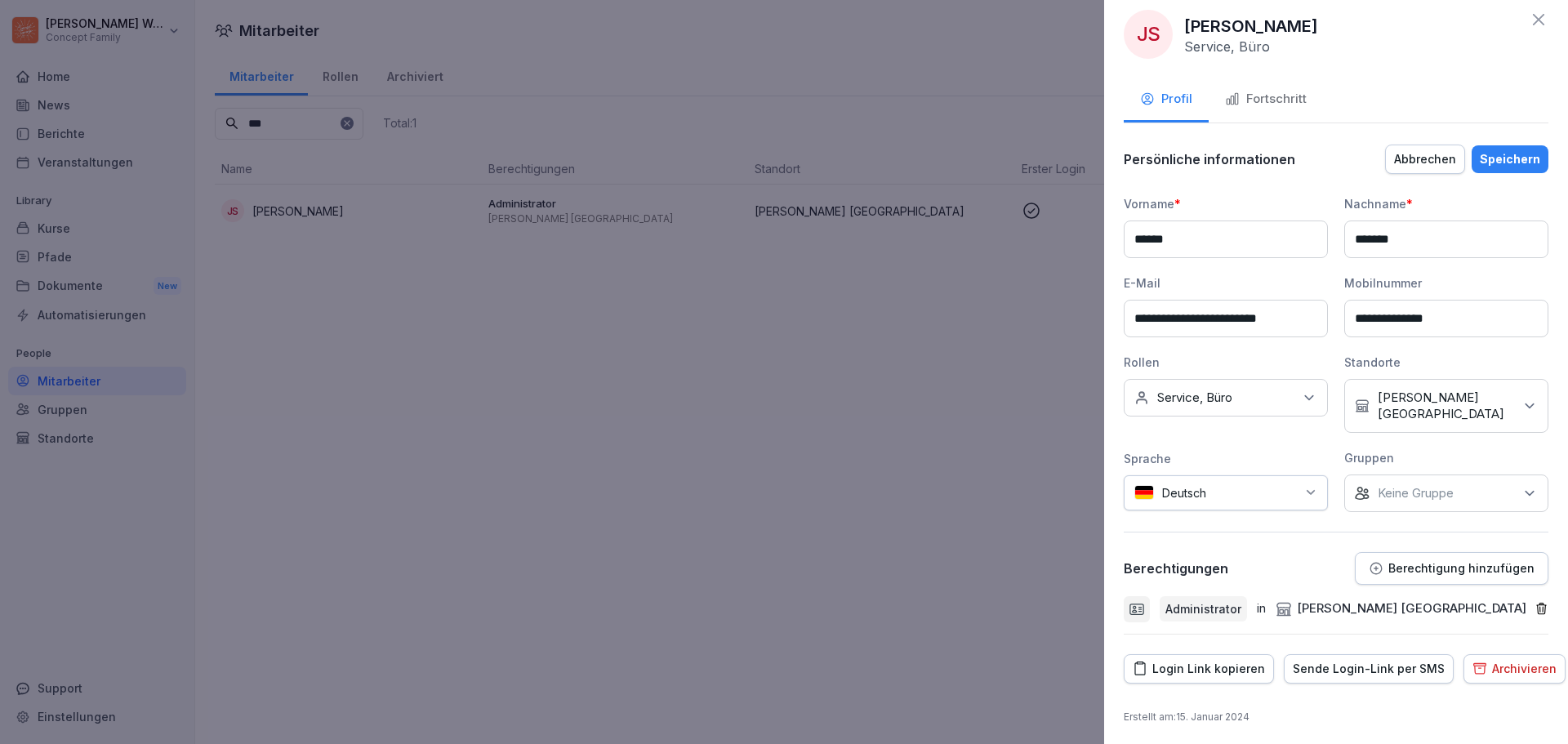
scroll to position [17, 0]
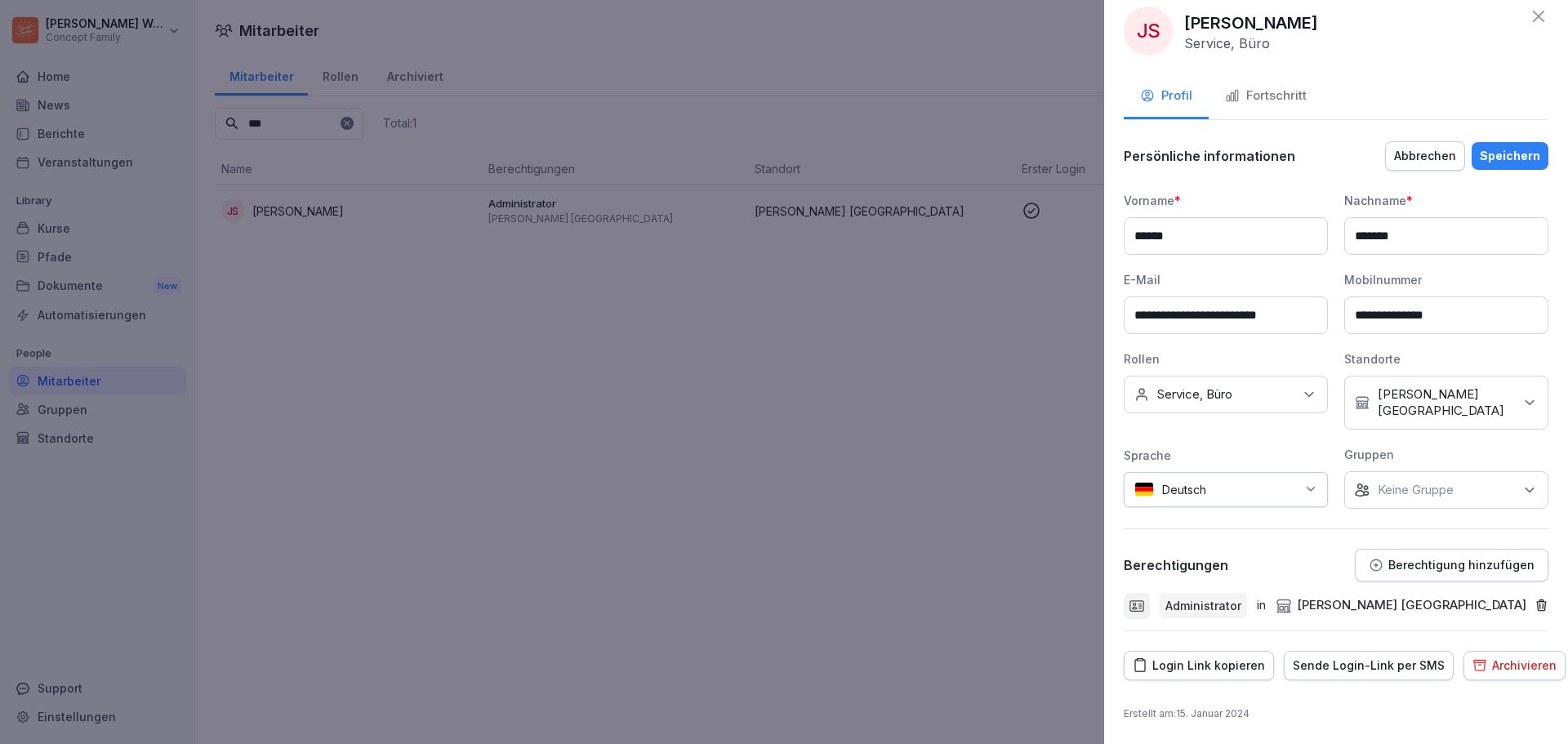
click at [1418, 566] on p "Berechtigung hinzufügen" at bounding box center [1460, 565] width 146 height 13
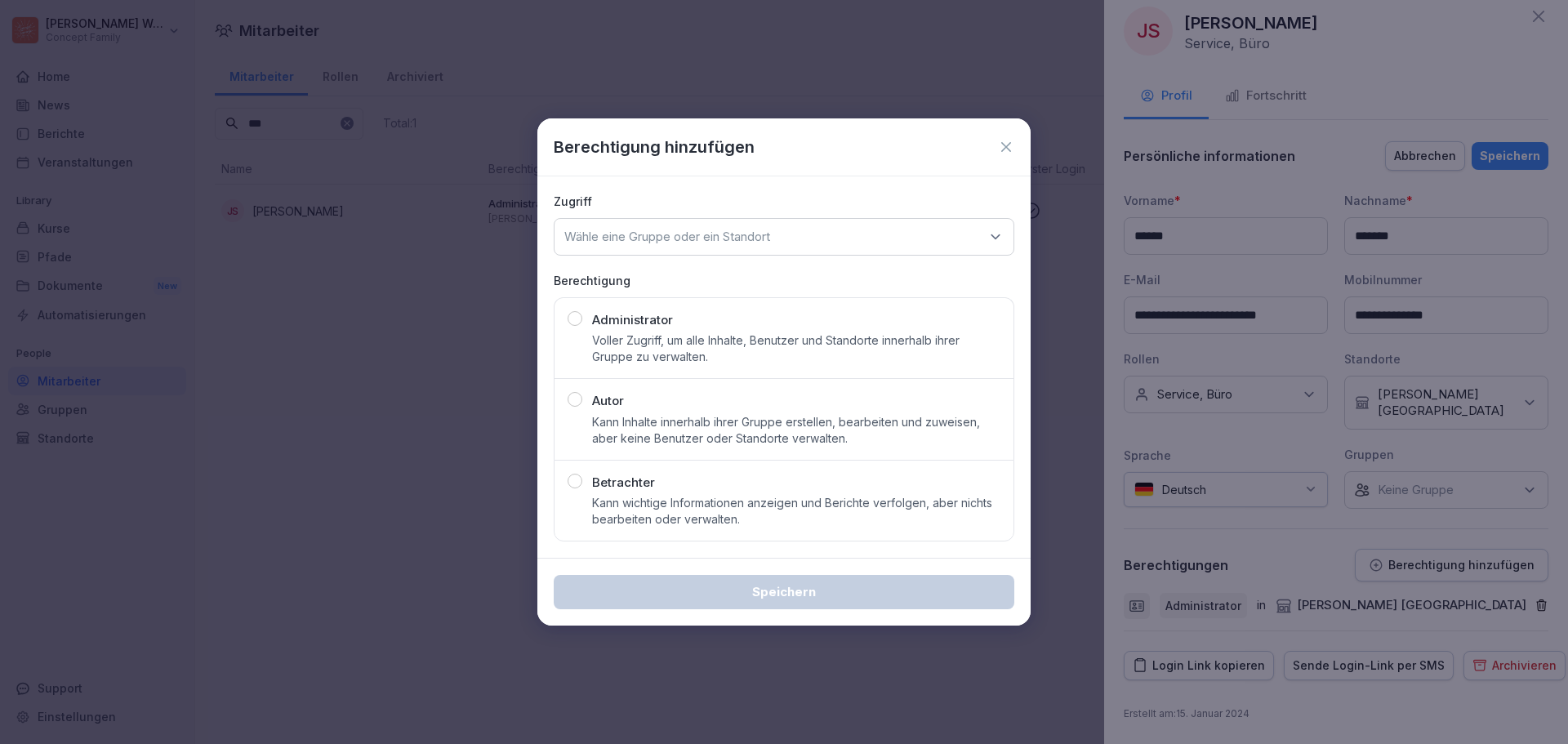
click at [1005, 152] on icon at bounding box center [1006, 147] width 17 height 17
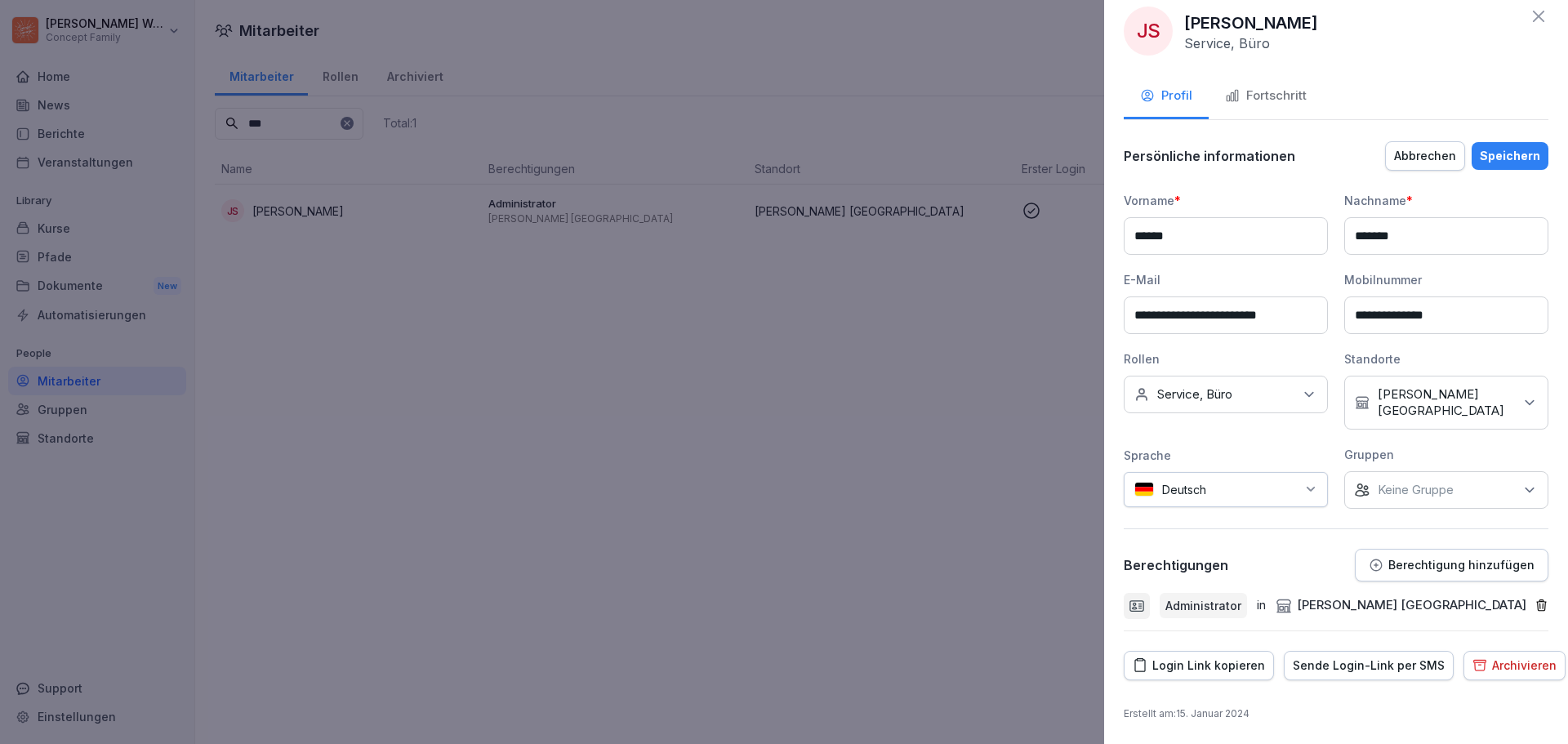
click at [1323, 610] on div "[PERSON_NAME] [GEOGRAPHIC_DATA]" at bounding box center [1401, 605] width 251 height 18
click at [1263, 712] on p "Erstellt am : [DATE]" at bounding box center [1336, 713] width 425 height 15
click at [1334, 601] on div "[PERSON_NAME] [GEOGRAPHIC_DATA]" at bounding box center [1401, 605] width 251 height 18
click at [1042, 573] on div at bounding box center [784, 372] width 1568 height 744
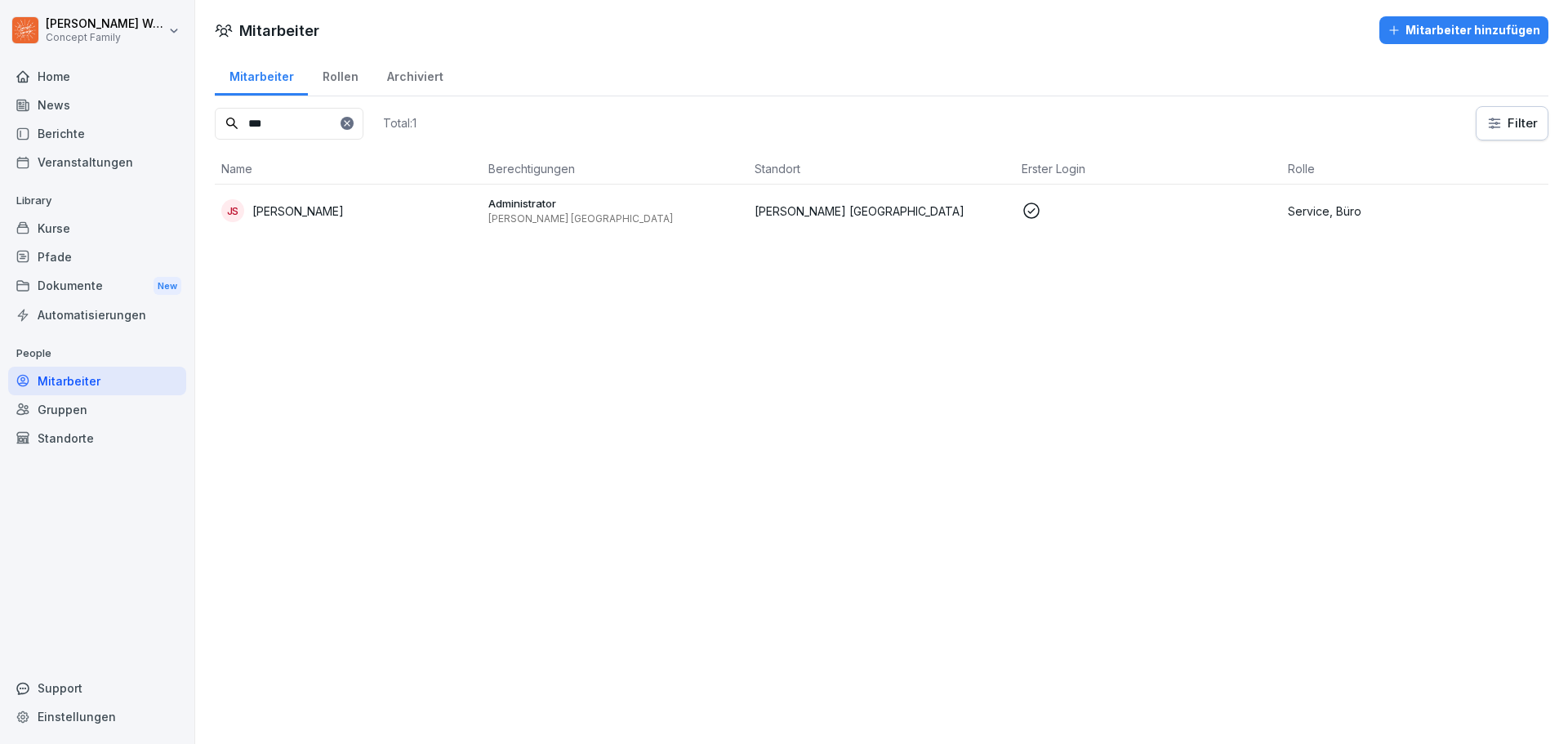
click at [68, 29] on html "[PERSON_NAME] Concept Family Home News Berichte Veranstaltungen Library Kurse P…" at bounding box center [784, 372] width 1568 height 744
click at [81, 110] on div "Abmelden" at bounding box center [104, 103] width 162 height 31
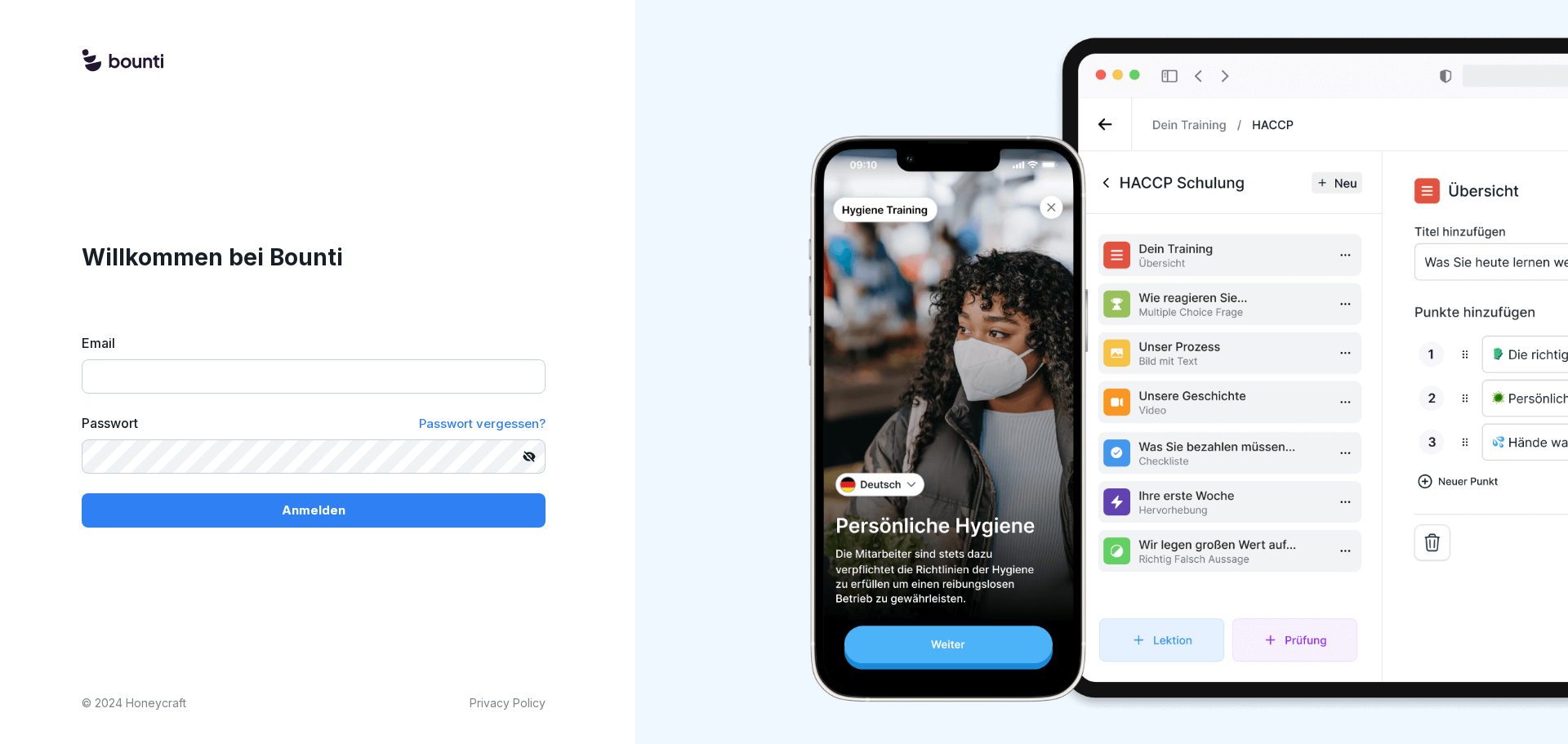
type input "**********"
click at [301, 383] on input "**********" at bounding box center [313, 376] width 463 height 34
drag, startPoint x: 305, startPoint y: 384, endPoint x: 0, endPoint y: 386, distance: 305.0
click at [0, 386] on div "**********" at bounding box center [313, 372] width 627 height 744
type input "**********"
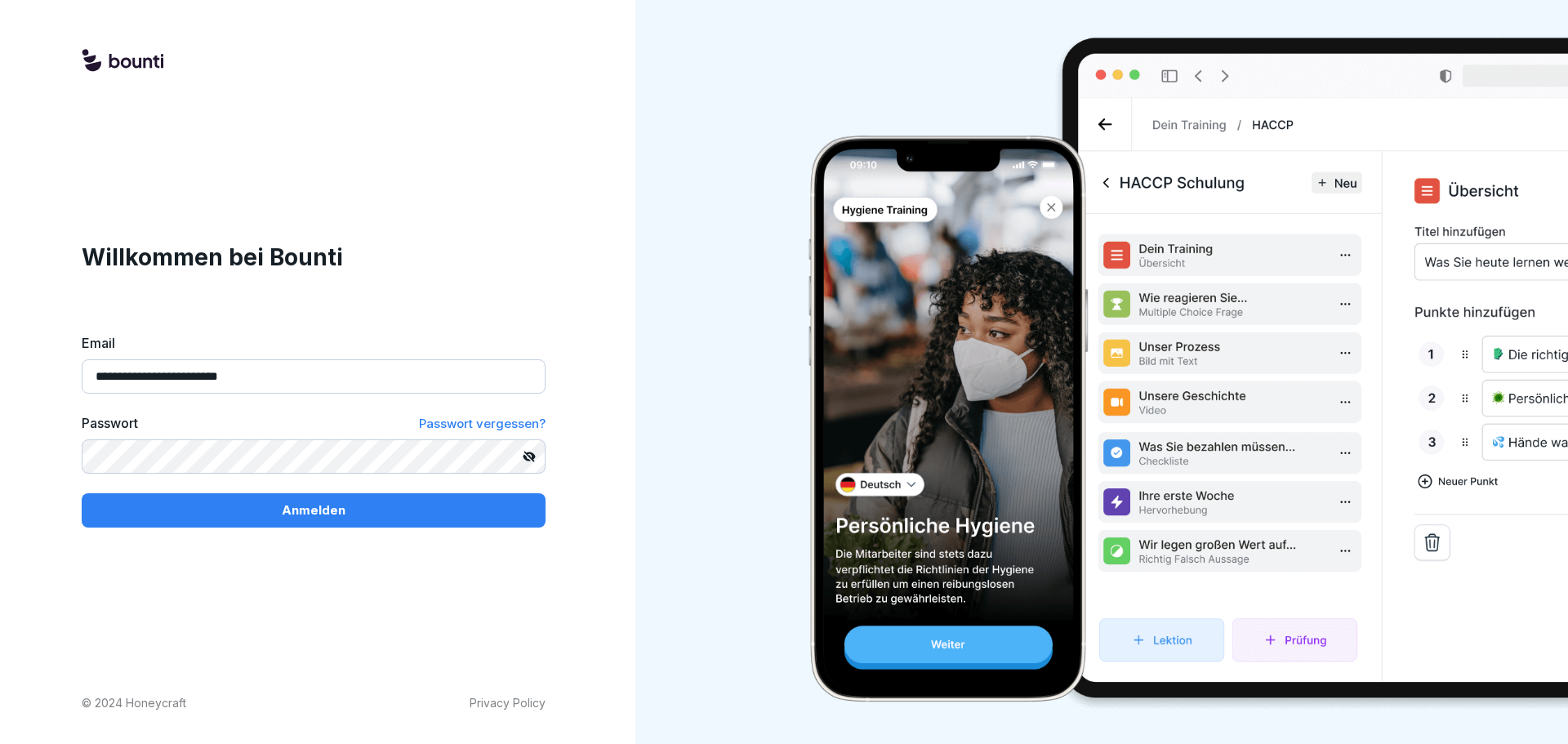
click at [69, 452] on div "**********" at bounding box center [313, 372] width 627 height 744
click at [480, 426] on span "Passwort vergessen?" at bounding box center [482, 423] width 127 height 16
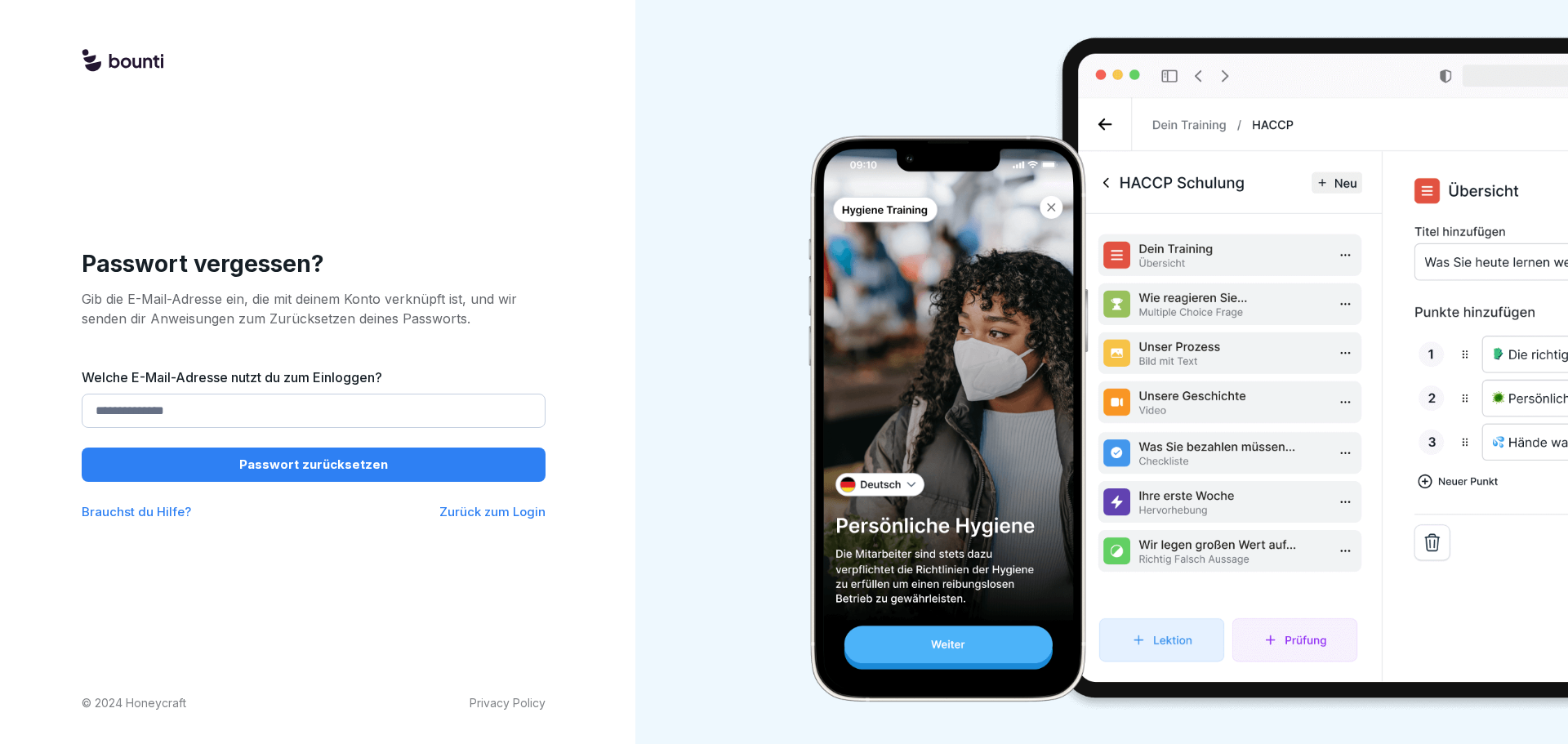
click at [199, 418] on input "Welche E-Mail-Adresse nutzt du zum Einloggen?" at bounding box center [313, 410] width 463 height 34
type input "**********"
click at [309, 464] on p "Passwort zurücksetzen" at bounding box center [314, 464] width 149 height 18
